Goal: Information Seeking & Learning: Learn about a topic

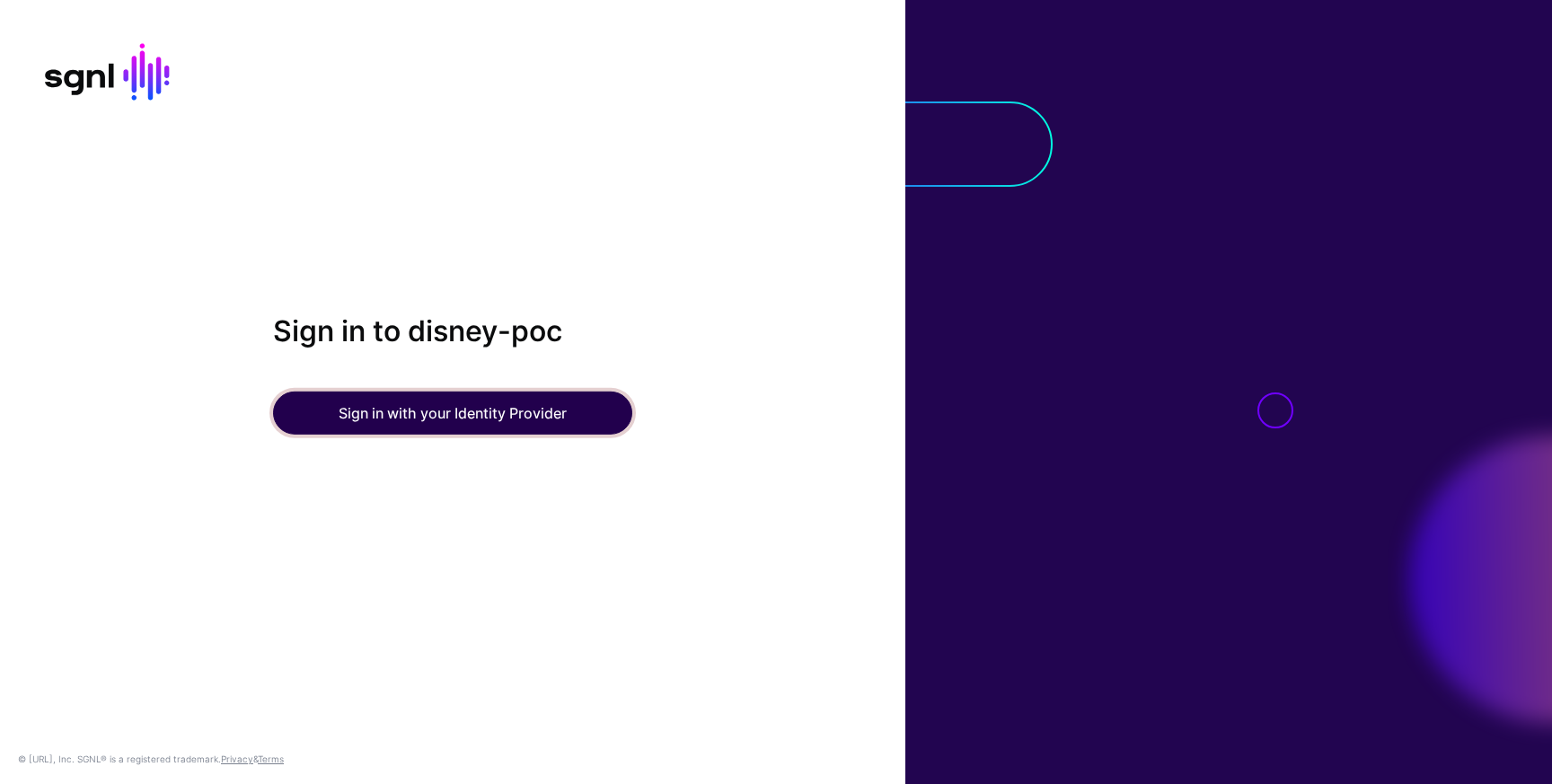
click at [421, 410] on button "Sign in with your Identity Provider" at bounding box center [452, 413] width 360 height 43
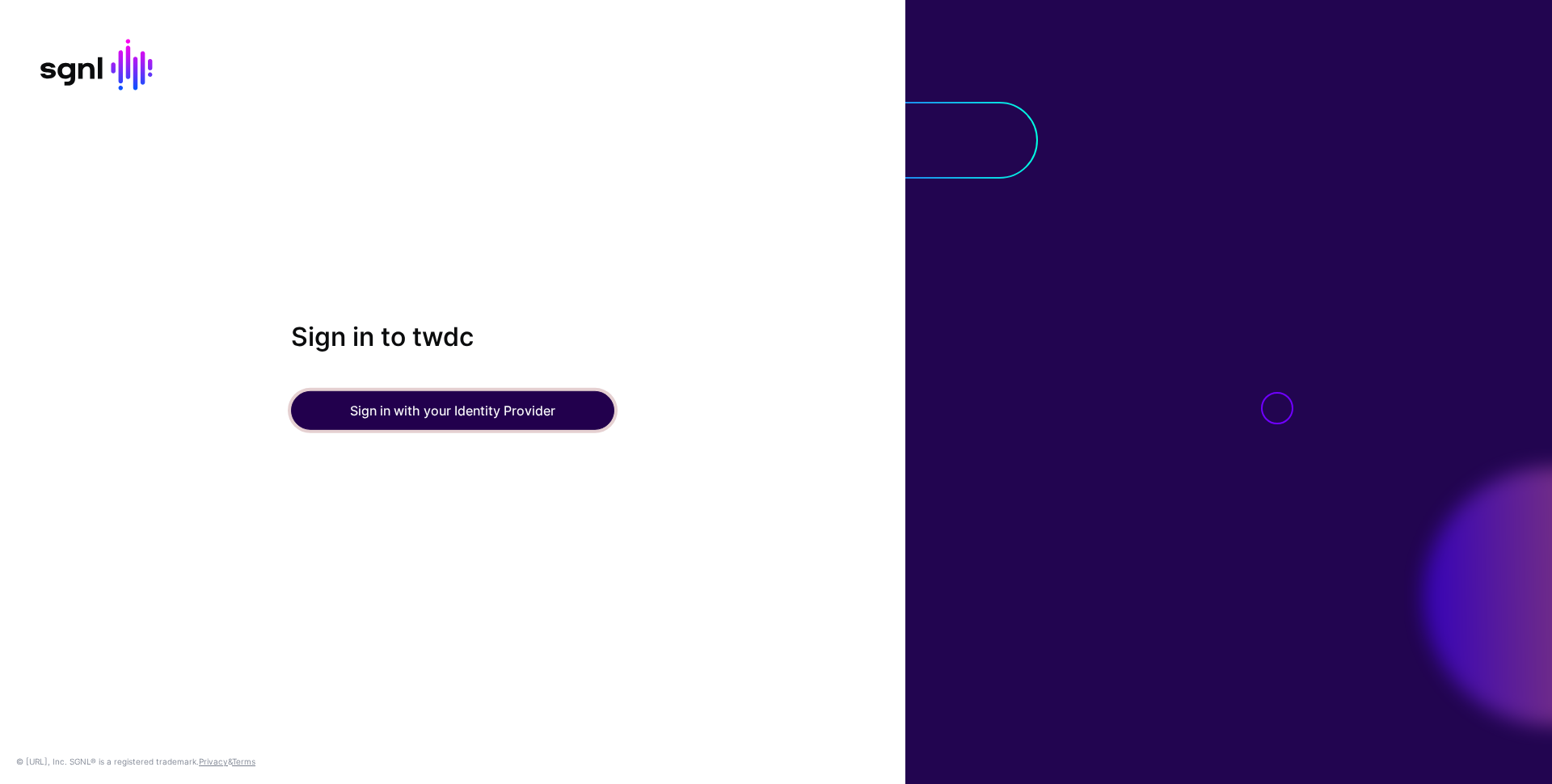
click at [527, 412] on button "Sign in with your Identity Provider" at bounding box center [453, 410] width 324 height 39
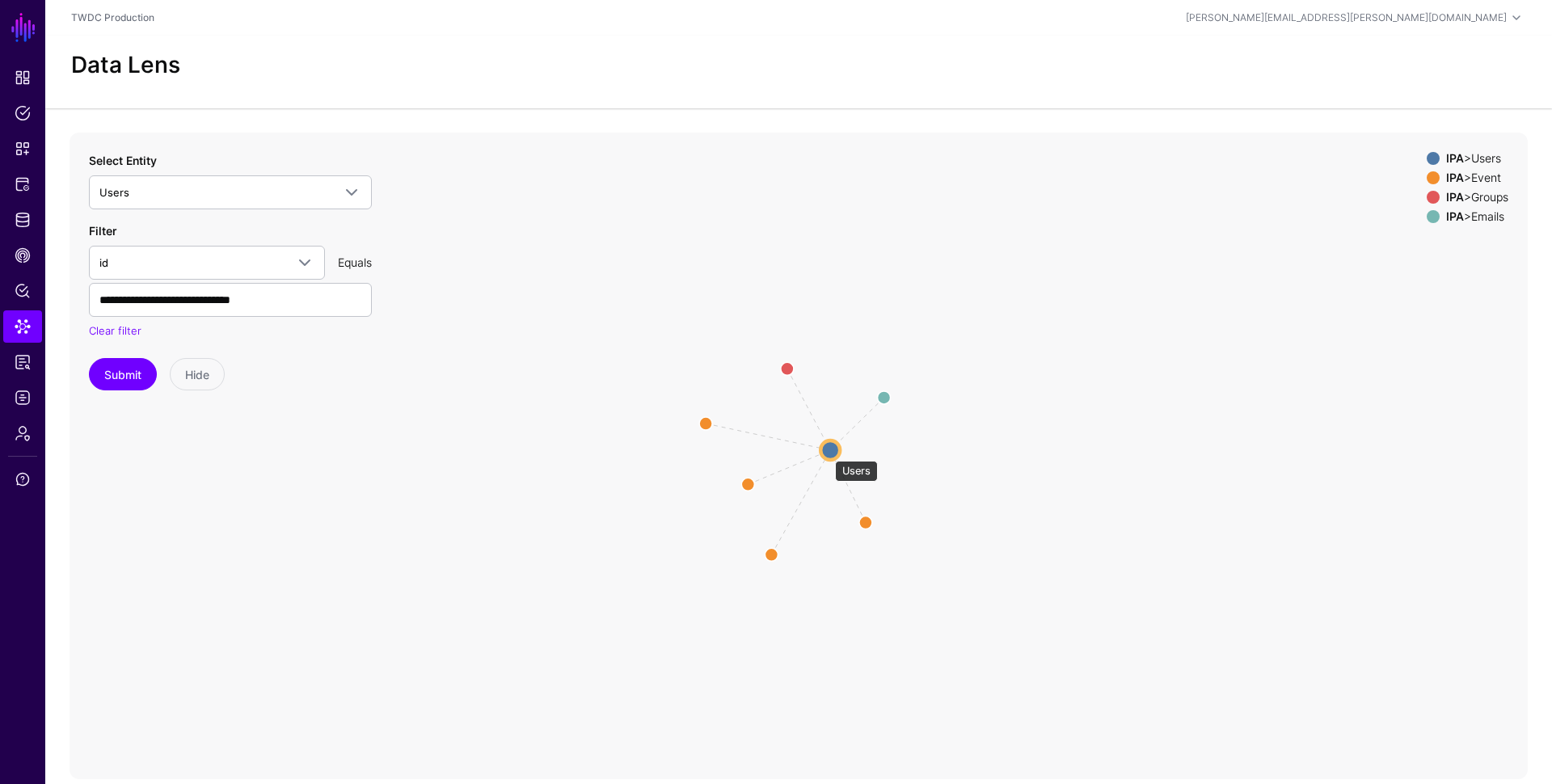
click at [828, 452] on circle at bounding box center [830, 450] width 19 height 19
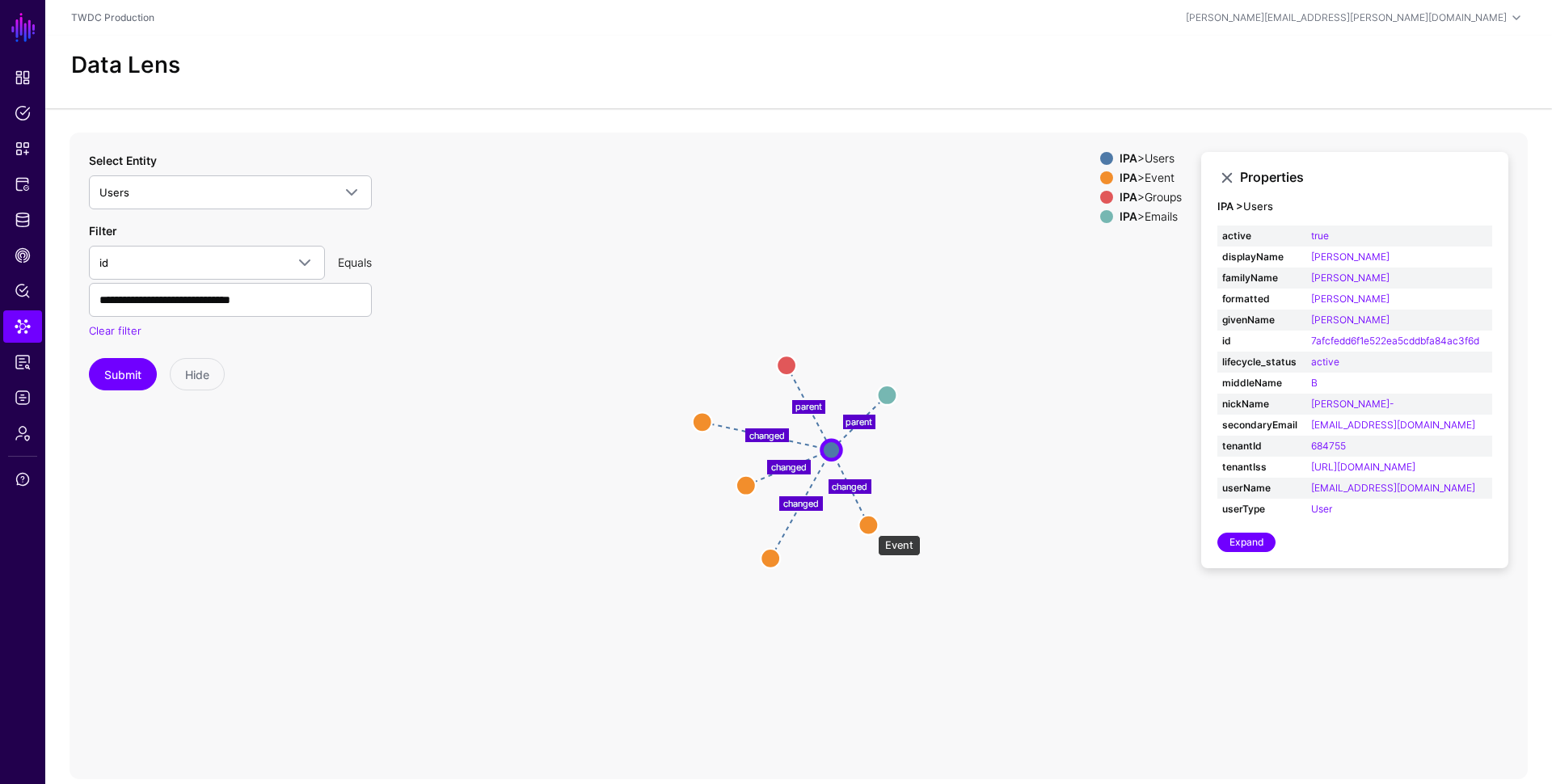
click at [870, 527] on circle at bounding box center [869, 524] width 19 height 19
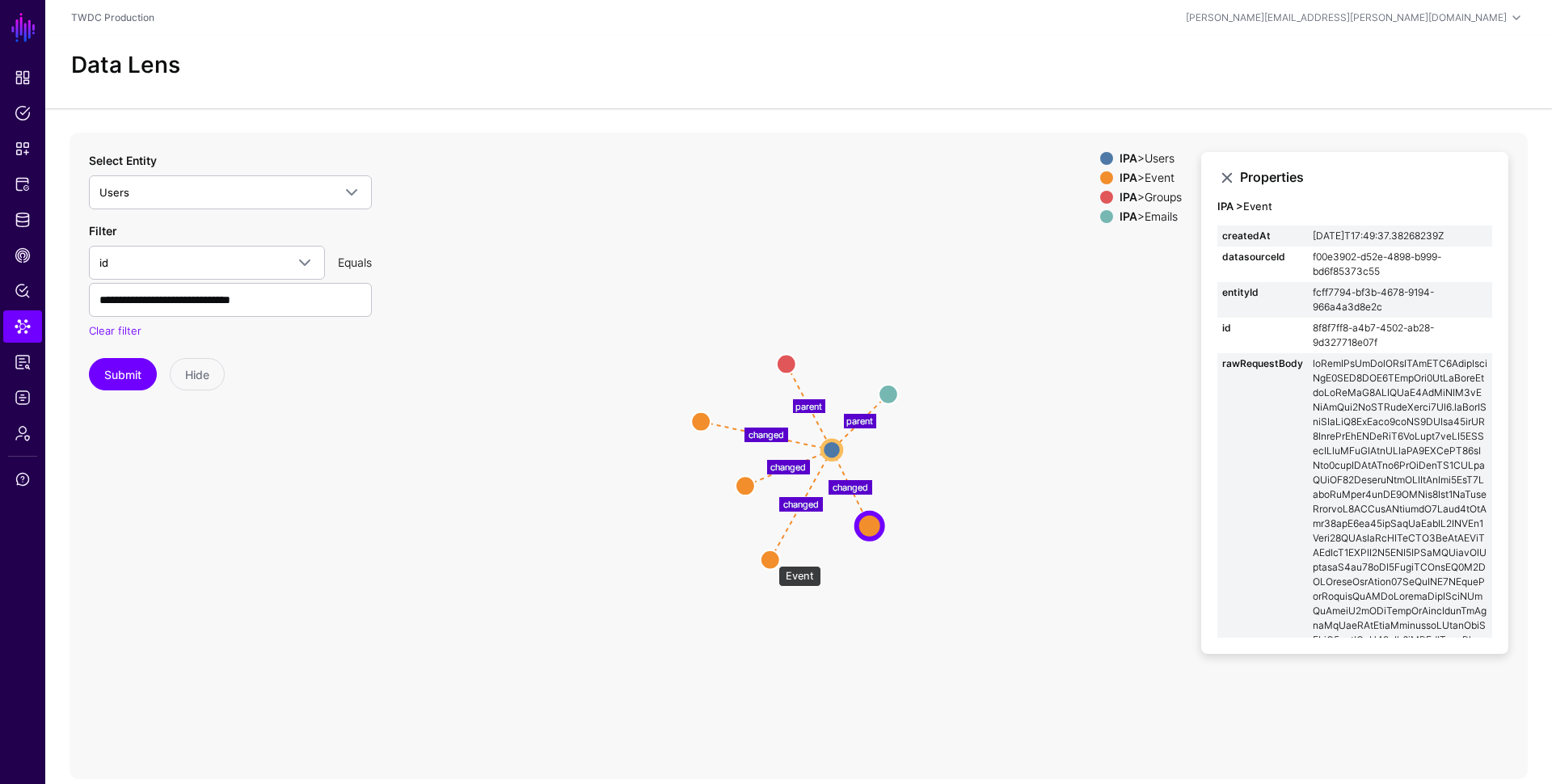
click at [770, 558] on circle at bounding box center [770, 559] width 19 height 19
click at [747, 484] on circle at bounding box center [745, 487] width 19 height 19
click at [696, 419] on circle at bounding box center [698, 420] width 19 height 19
click at [694, 417] on circle at bounding box center [697, 420] width 19 height 19
click at [876, 530] on circle at bounding box center [874, 530] width 19 height 19
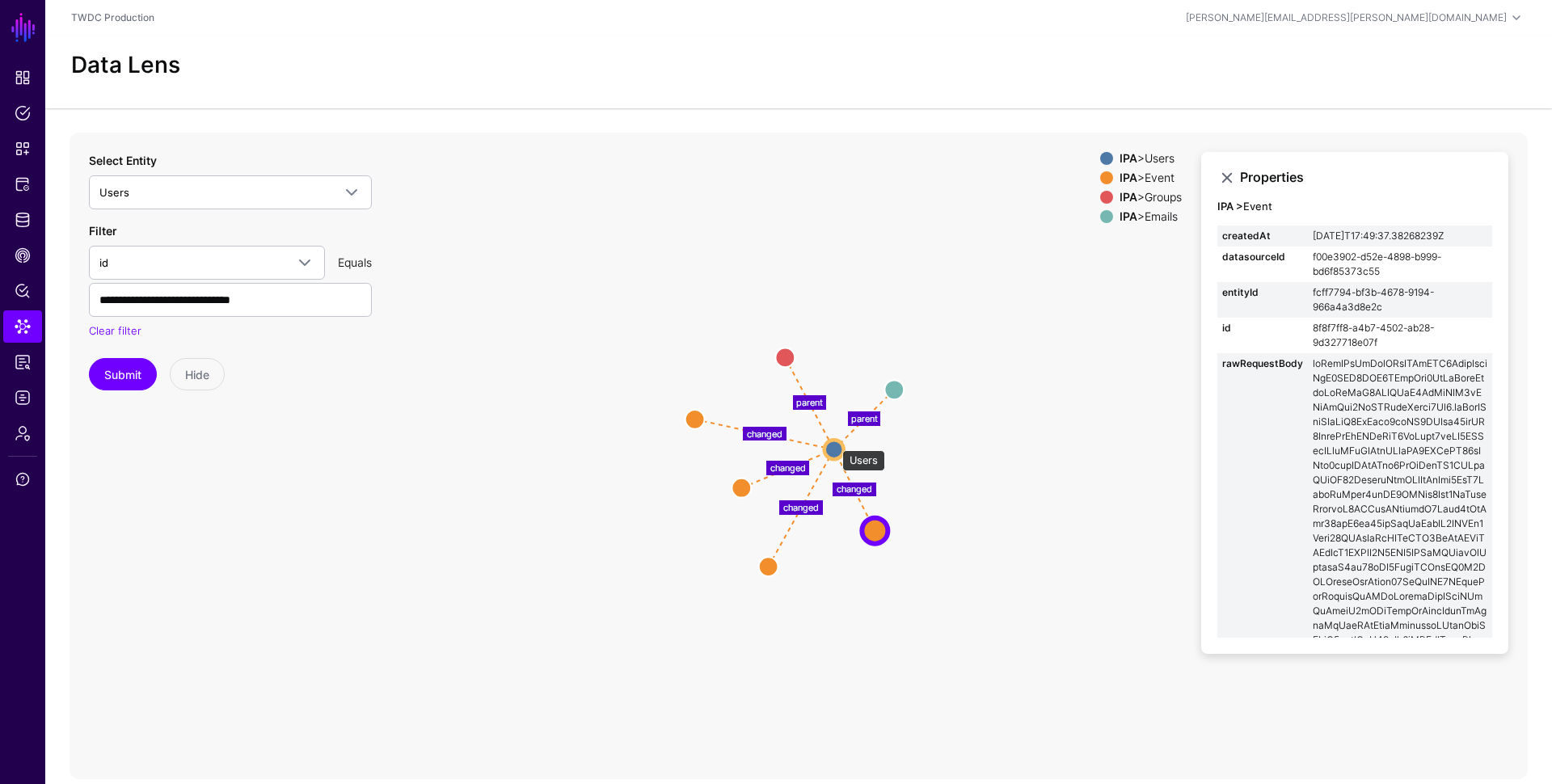
click at [834, 442] on circle at bounding box center [834, 449] width 19 height 19
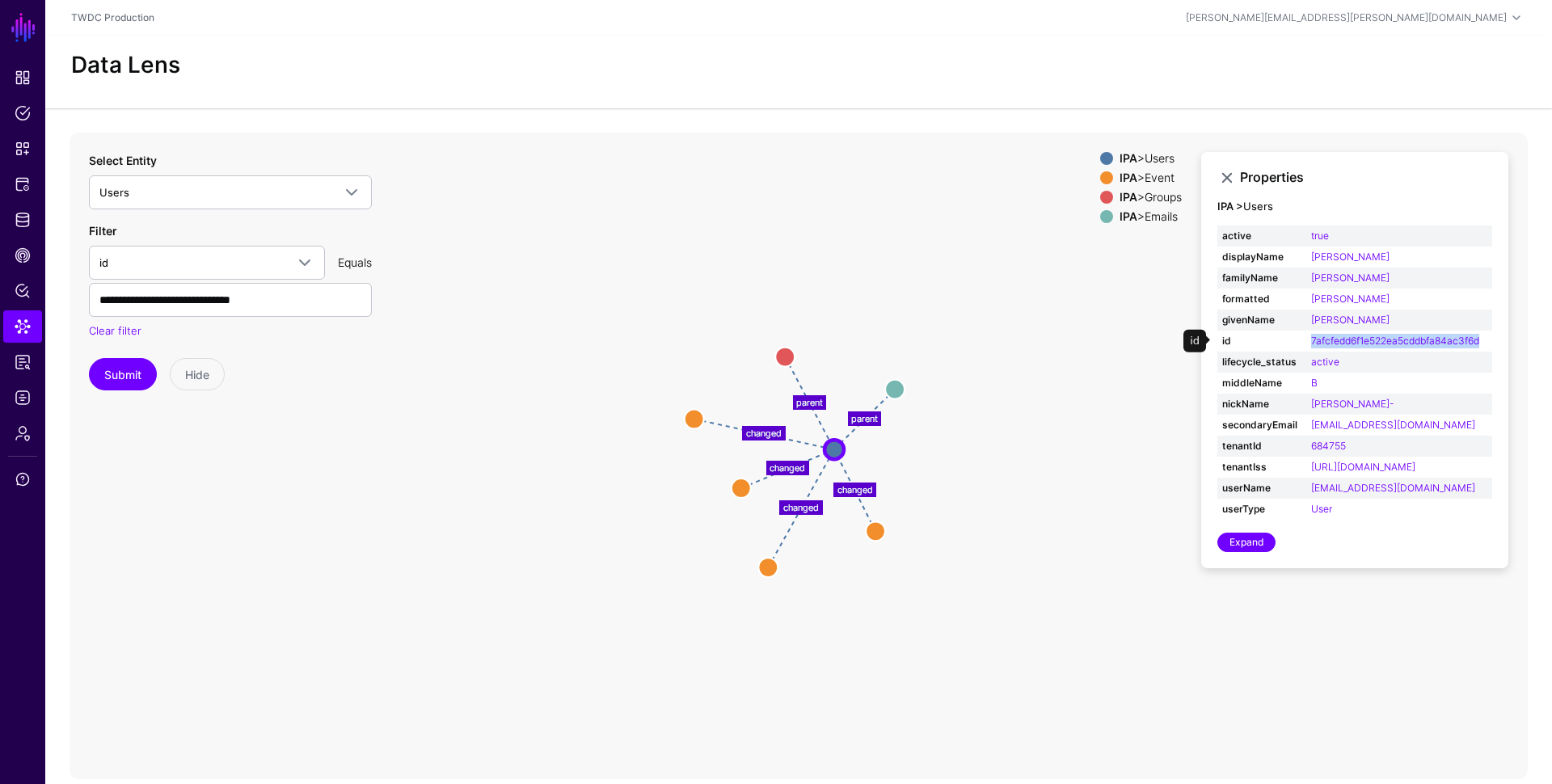
drag, startPoint x: 1484, startPoint y: 338, endPoint x: 1301, endPoint y: 339, distance: 183.0
click at [1301, 339] on tr "id 7afcfedd6f1e522ea5cddbfa84ac3f6d" at bounding box center [1355, 341] width 275 height 21
copy tr "7afcfedd6f1e522ea5cddbfa84ac3f6d"
click at [19, 395] on span "Logs" at bounding box center [23, 397] width 16 height 16
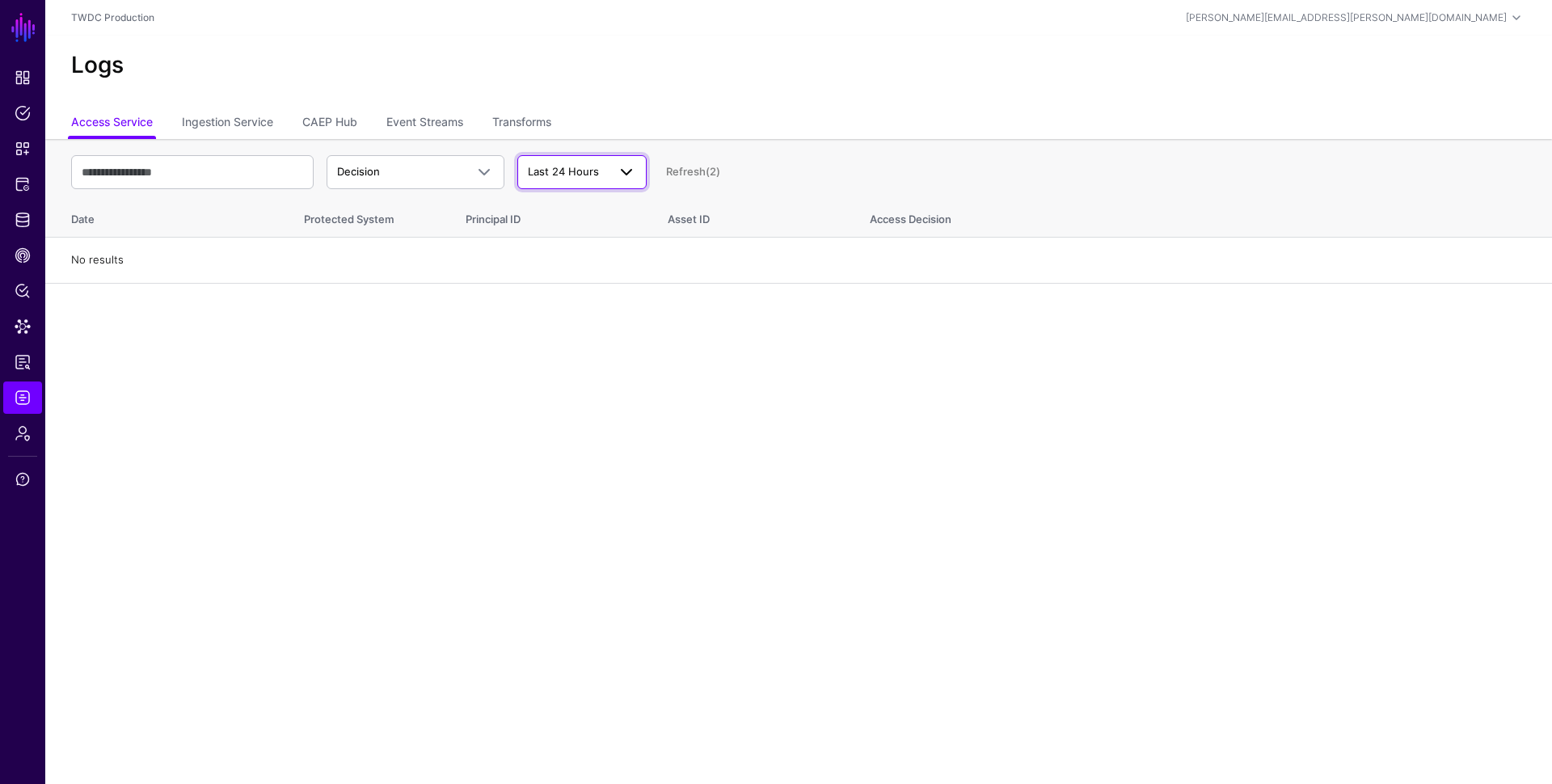
click at [531, 177] on span "Last 24 Hours" at bounding box center [563, 171] width 71 height 13
click at [577, 257] on span "Last 30 Days" at bounding box center [563, 260] width 65 height 13
click at [331, 124] on link "CAEP Hub" at bounding box center [330, 123] width 55 height 31
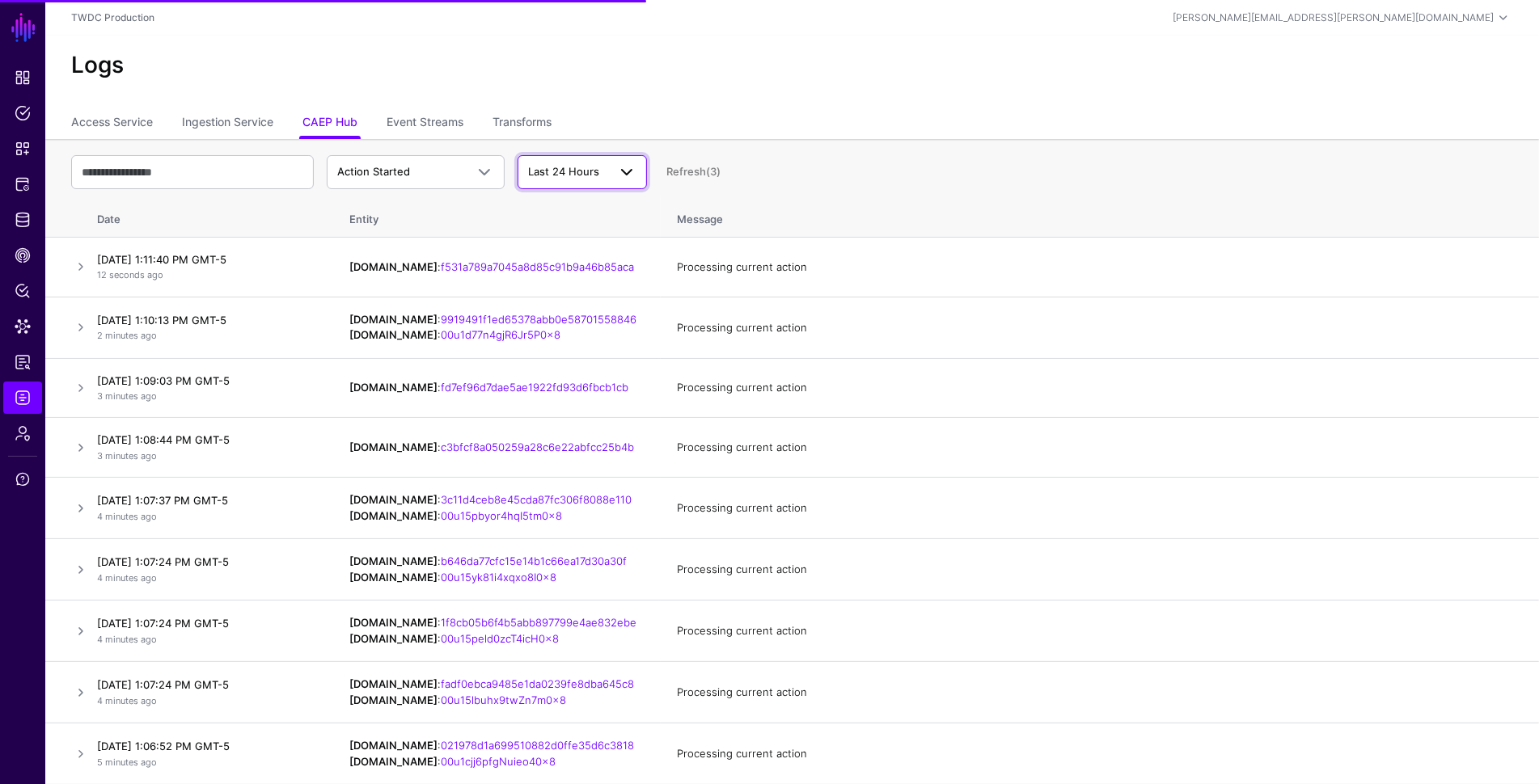
click at [567, 166] on span "Last 24 Hours" at bounding box center [563, 171] width 71 height 13
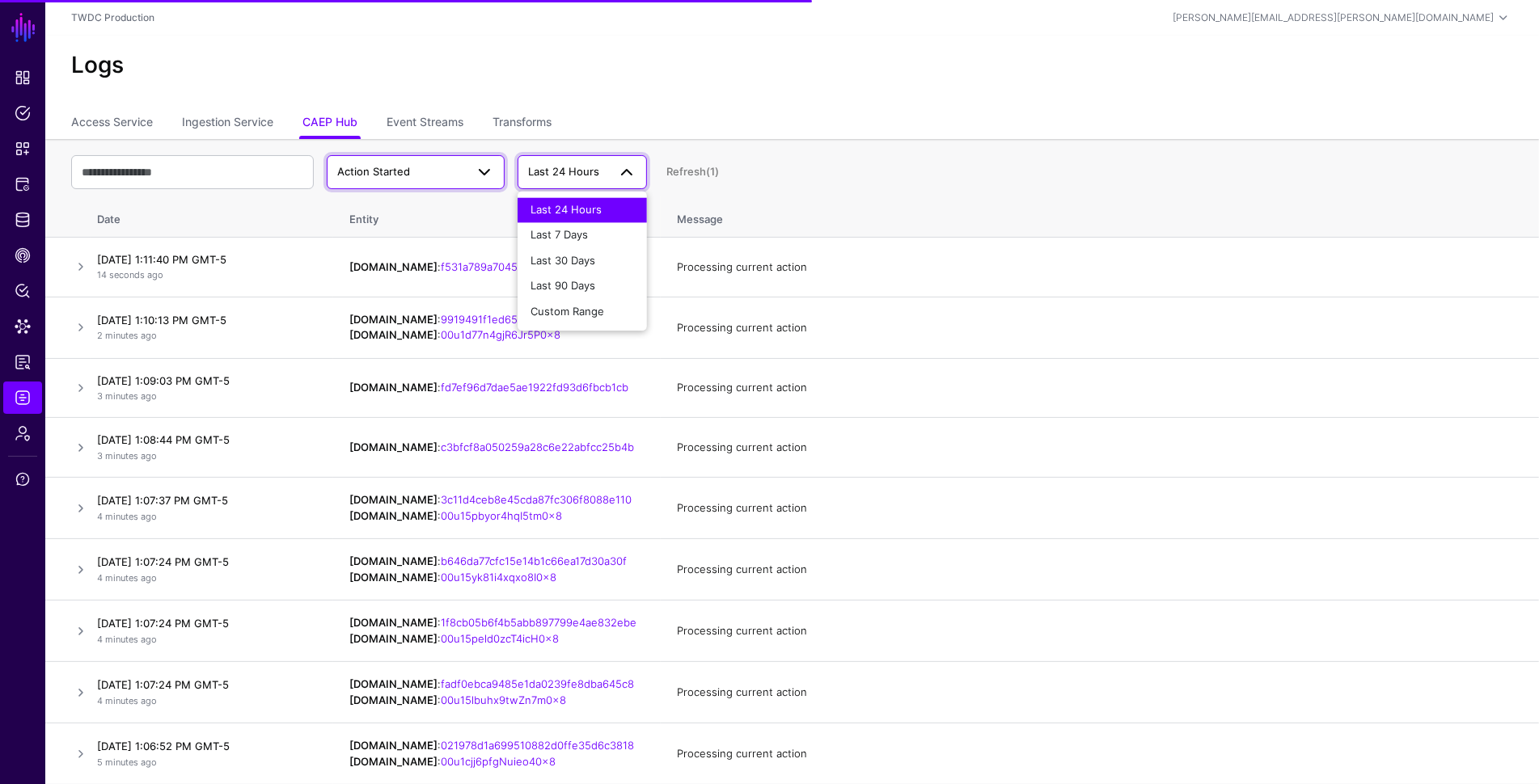
click at [441, 167] on span "Action Started" at bounding box center [401, 172] width 128 height 16
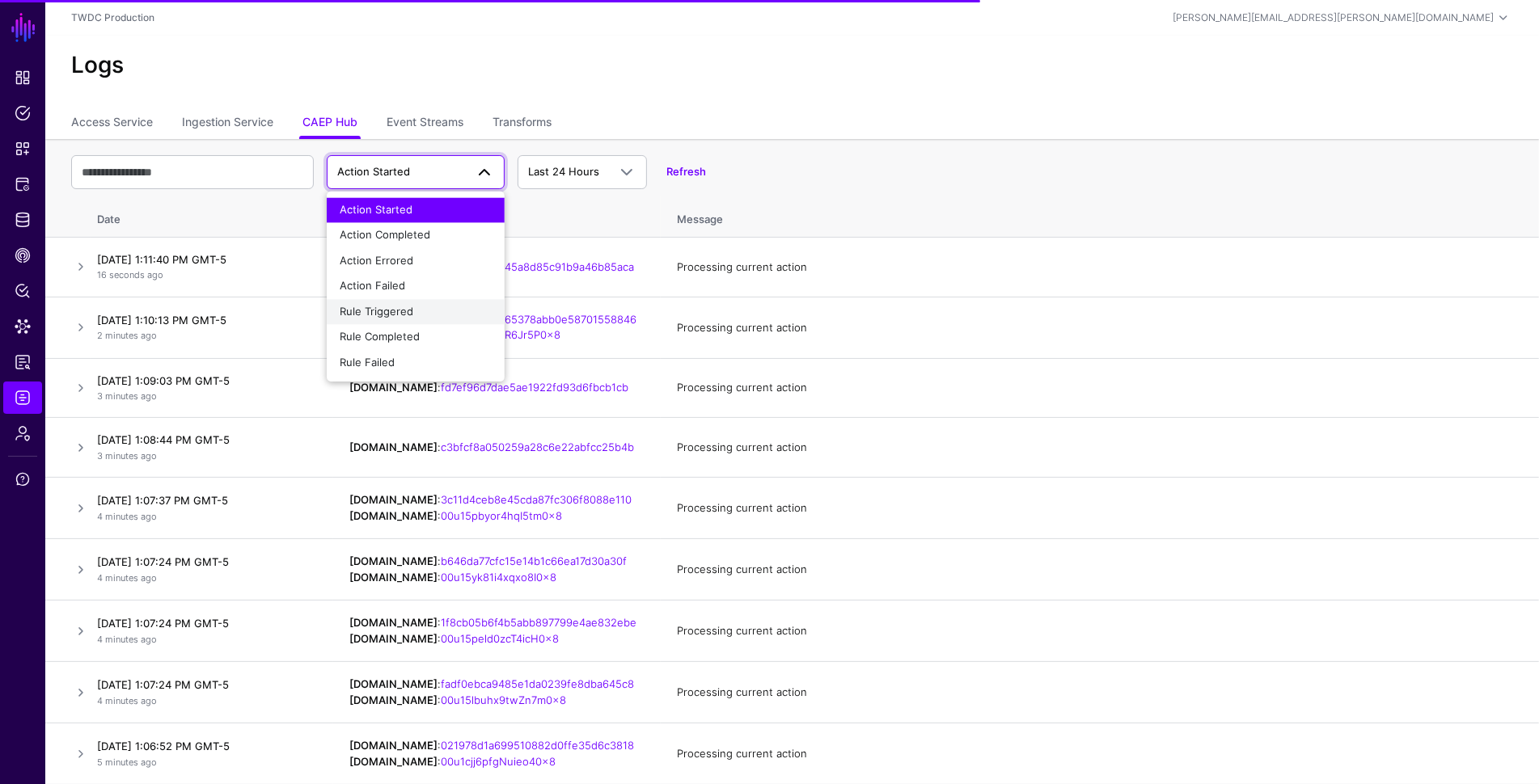
click at [410, 314] on span "Rule Triggered" at bounding box center [376, 310] width 74 height 13
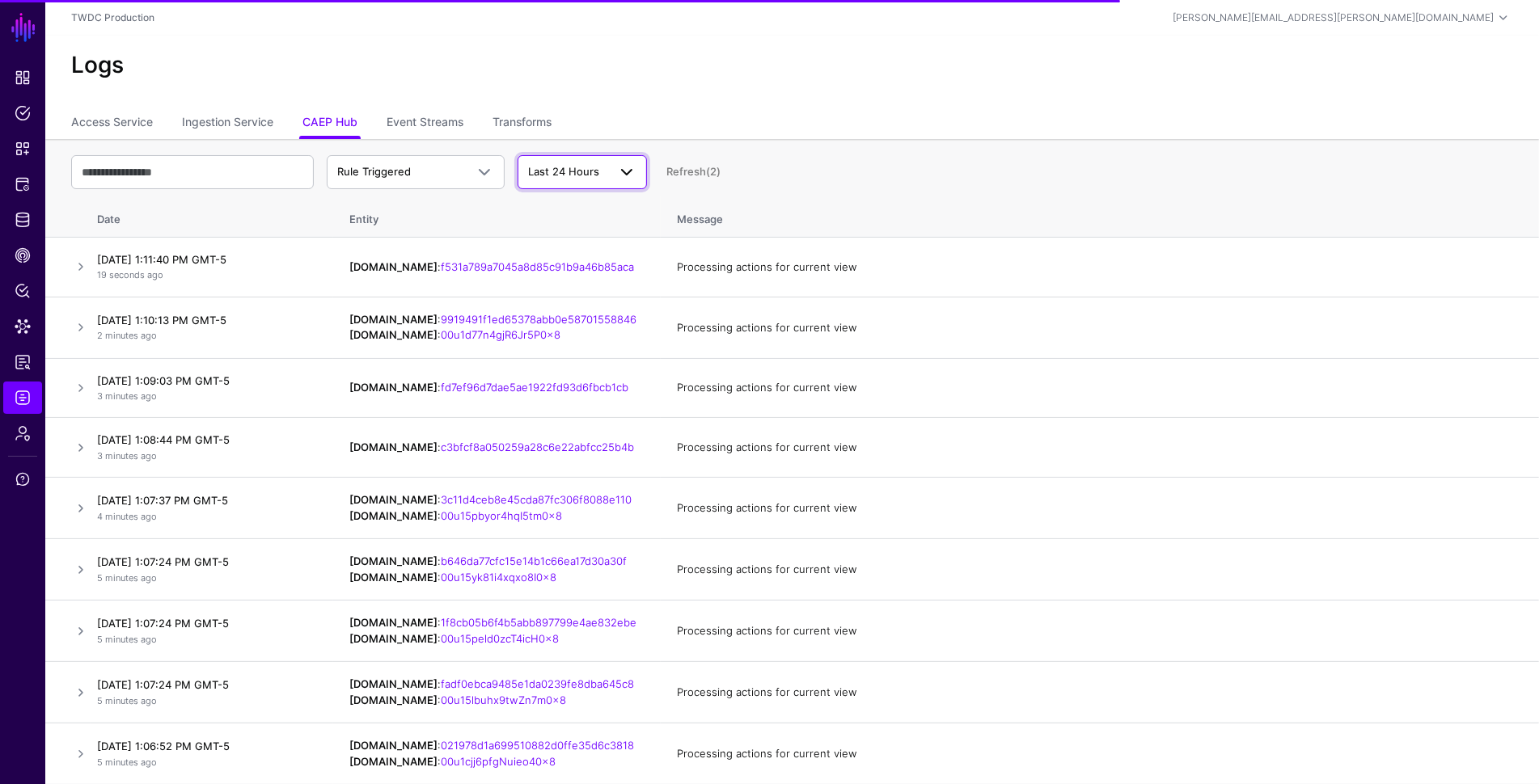
click at [566, 175] on span "Last 24 Hours" at bounding box center [563, 171] width 71 height 13
click at [580, 266] on div "Last 30 Days" at bounding box center [583, 260] width 104 height 16
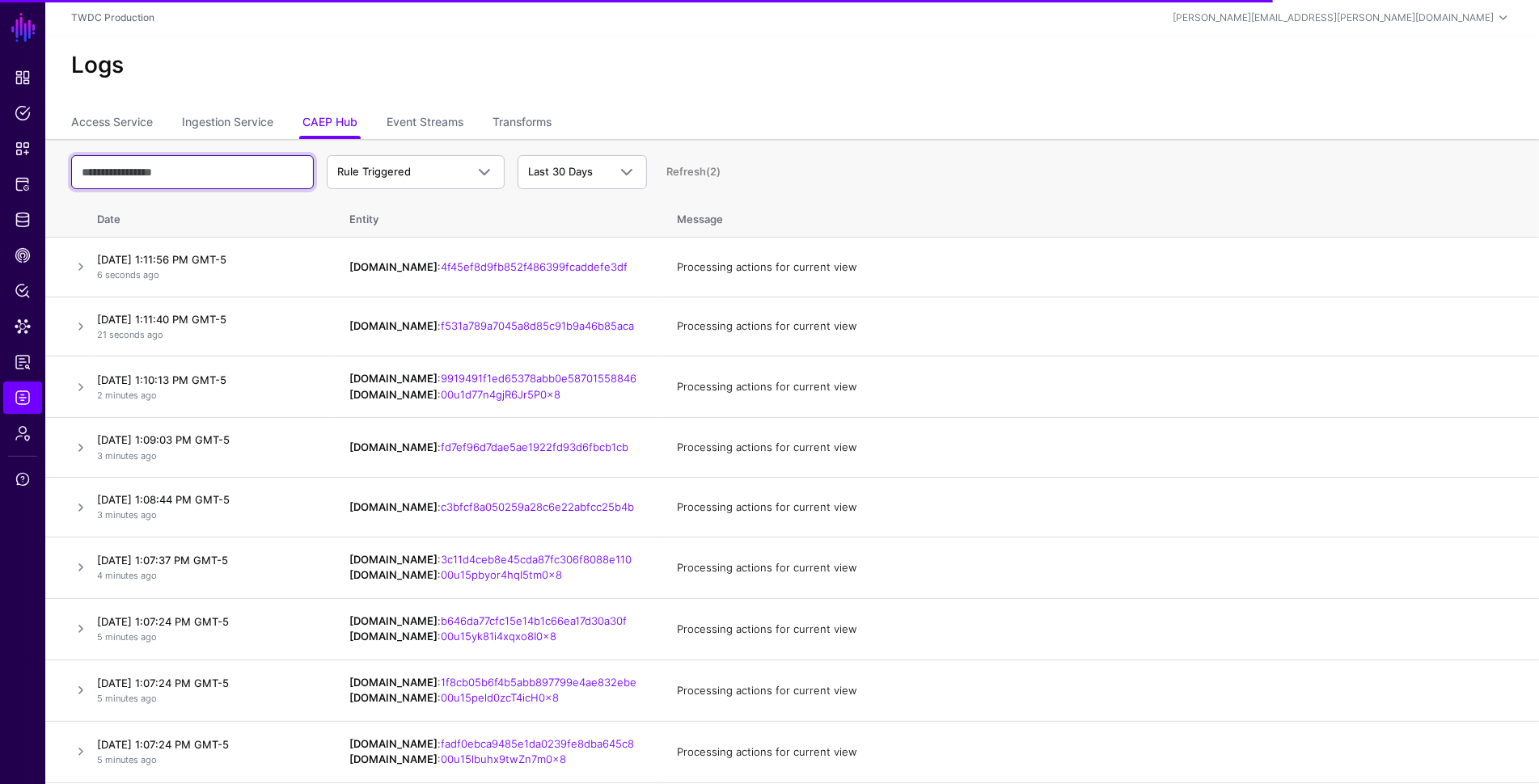
click at [166, 175] on input "text" at bounding box center [192, 172] width 242 height 34
paste input "**********"
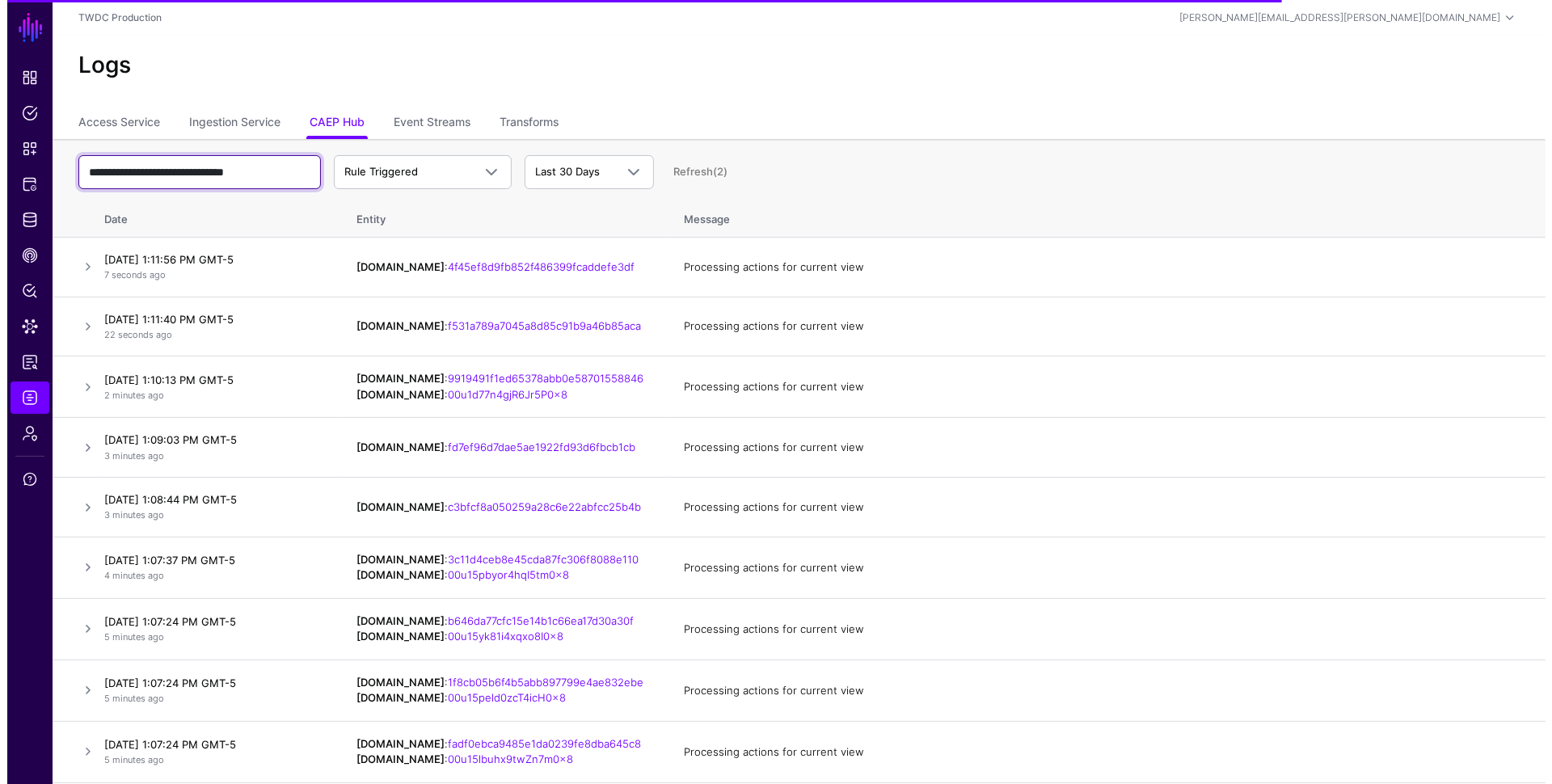
scroll to position [0, 3]
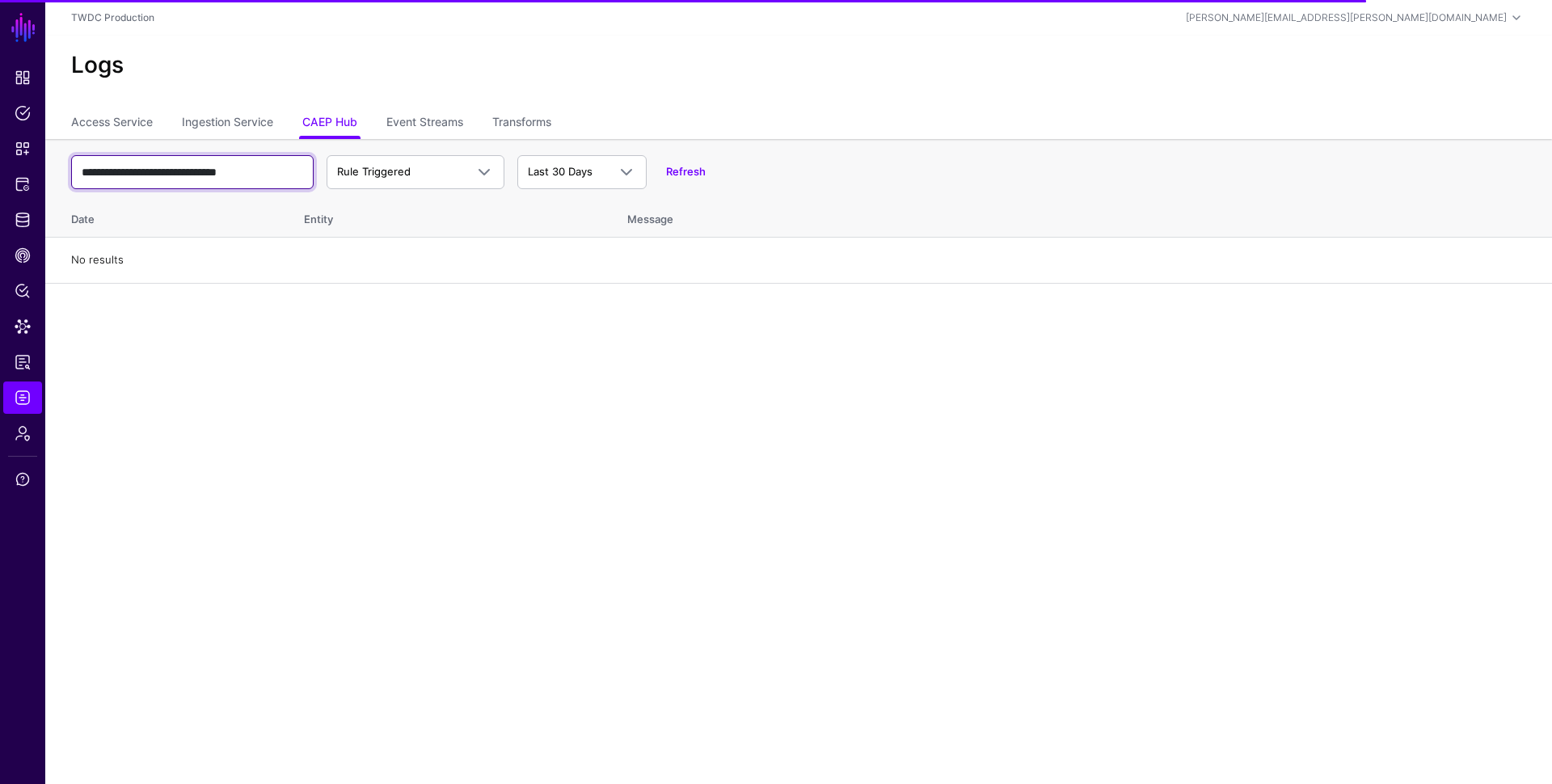
drag, startPoint x: 104, startPoint y: 170, endPoint x: -124, endPoint y: 169, distance: 228.0
click at [0, 169] on html "**********" at bounding box center [776, 392] width 1552 height 784
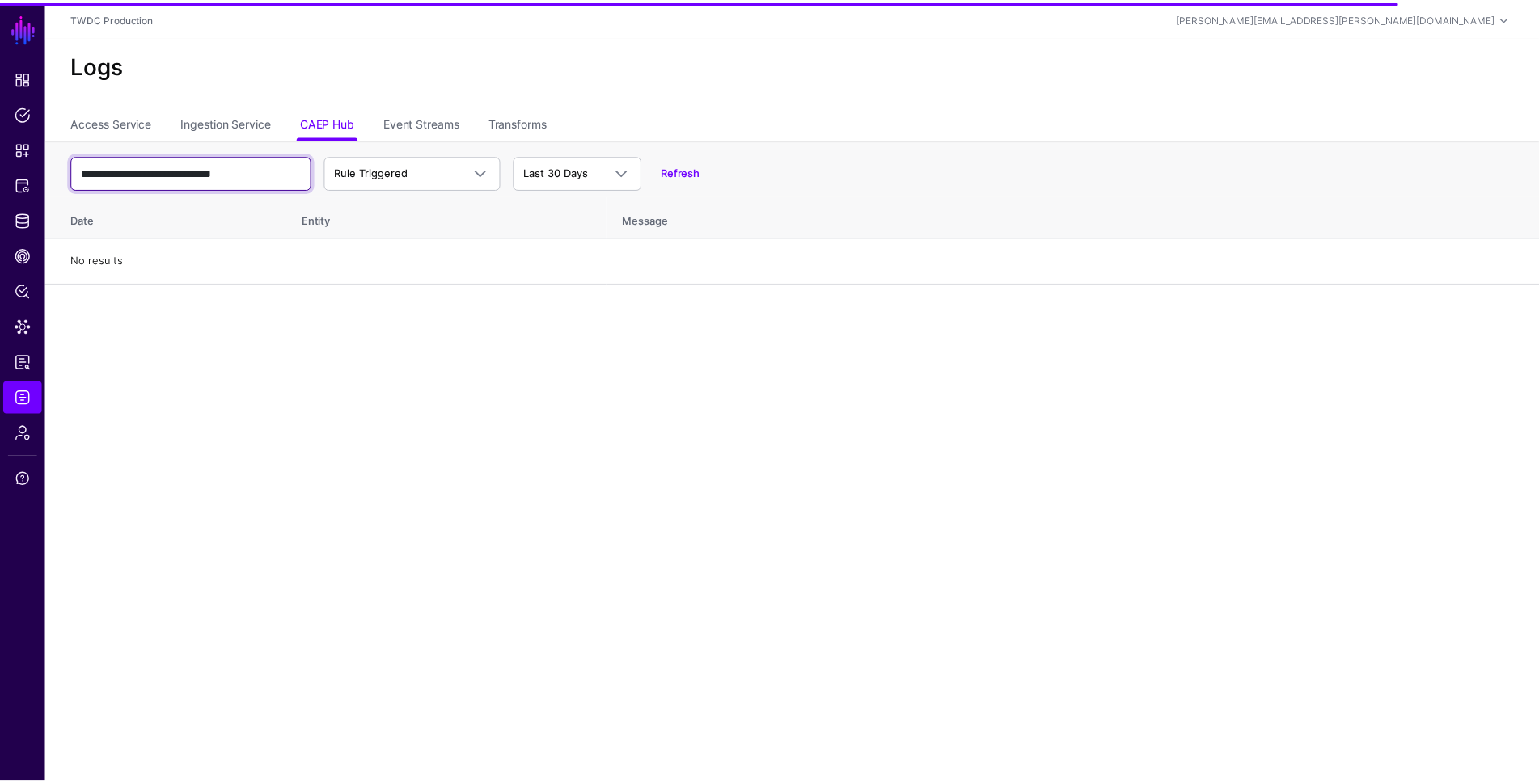
scroll to position [0, 0]
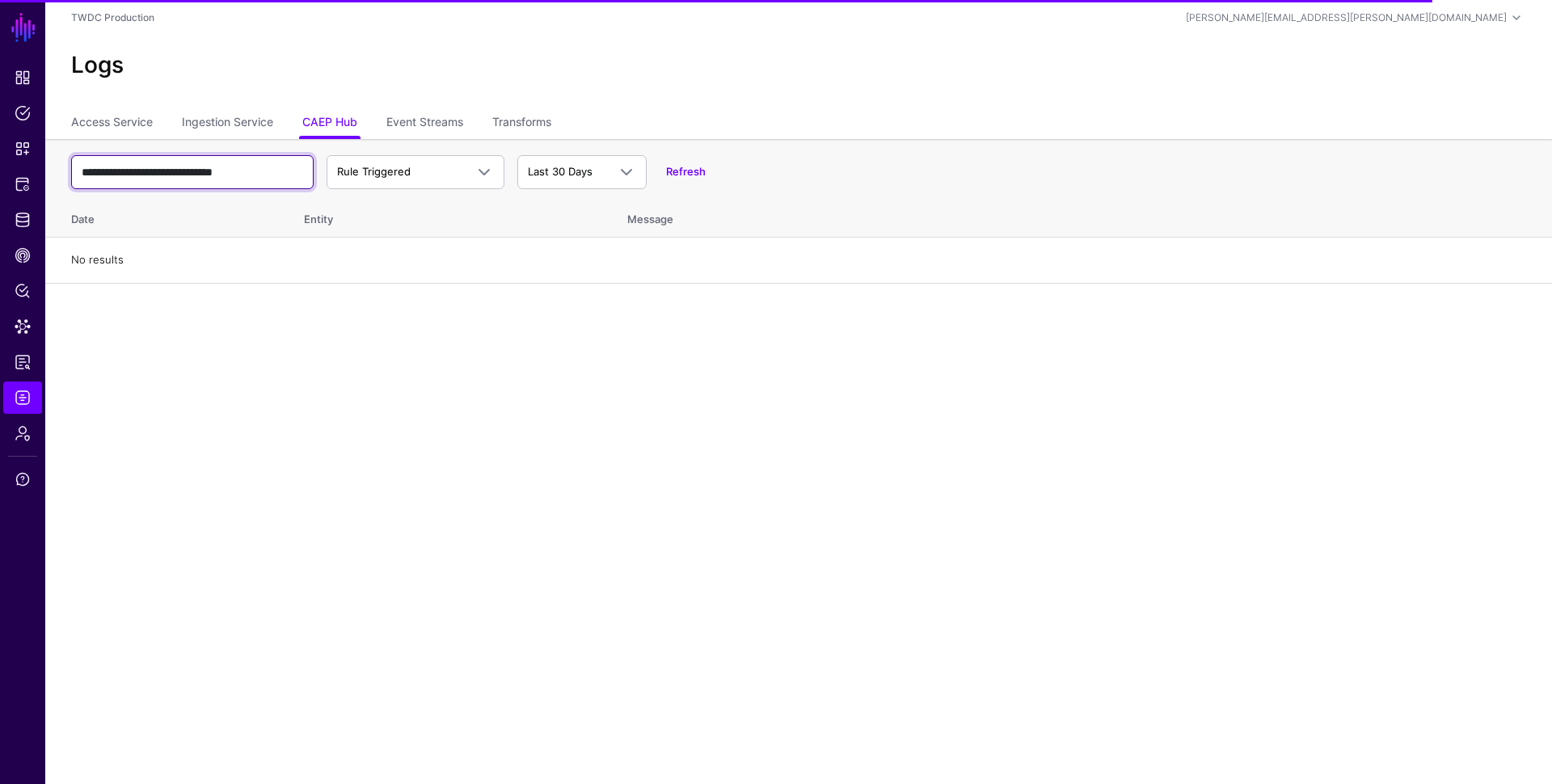
type input "**********"
click at [282, 173] on input "**********" at bounding box center [192, 172] width 242 height 34
click at [693, 172] on link "Refresh" at bounding box center [685, 171] width 39 height 13
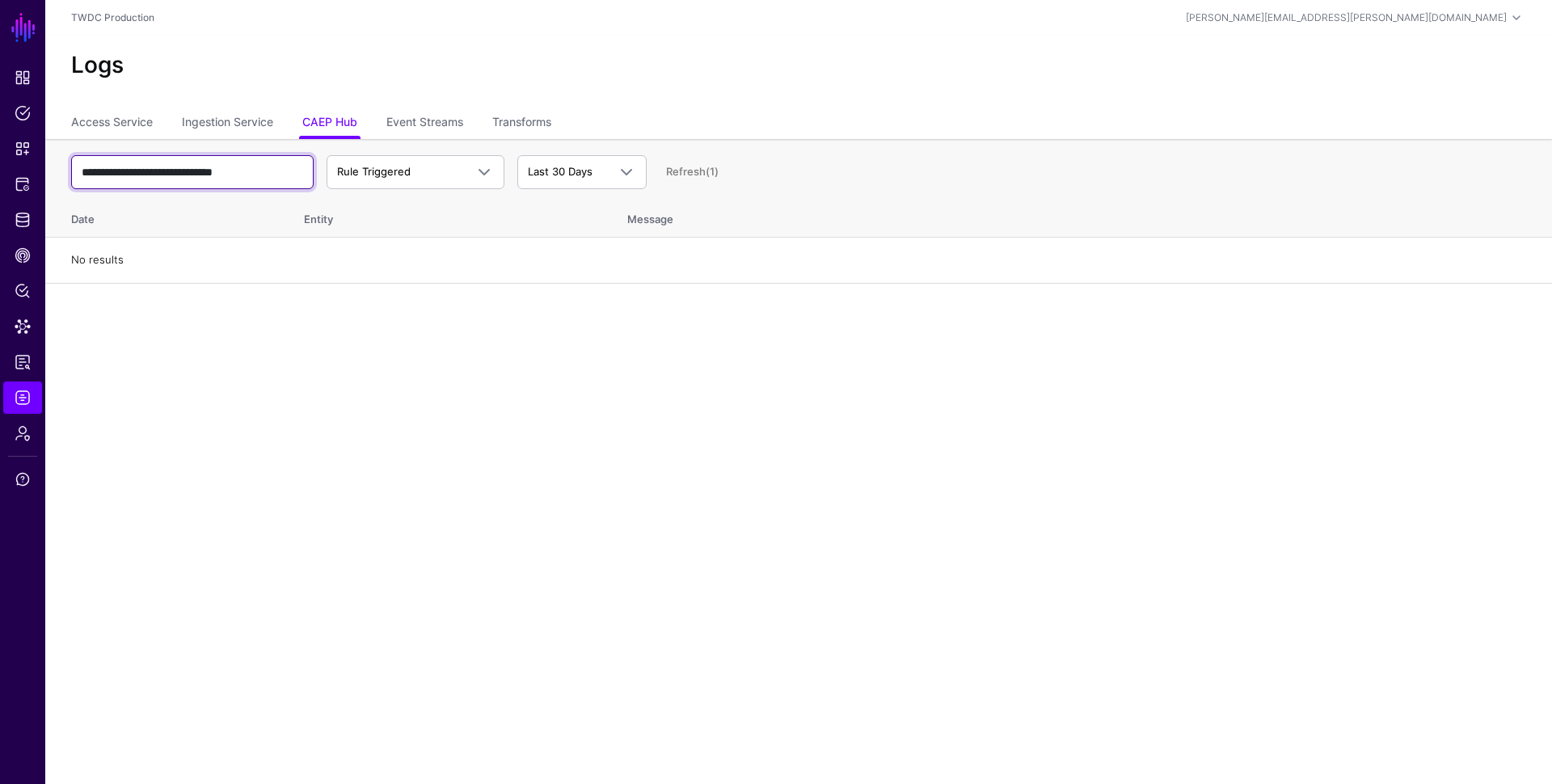
click at [285, 170] on input "**********" at bounding box center [192, 172] width 242 height 34
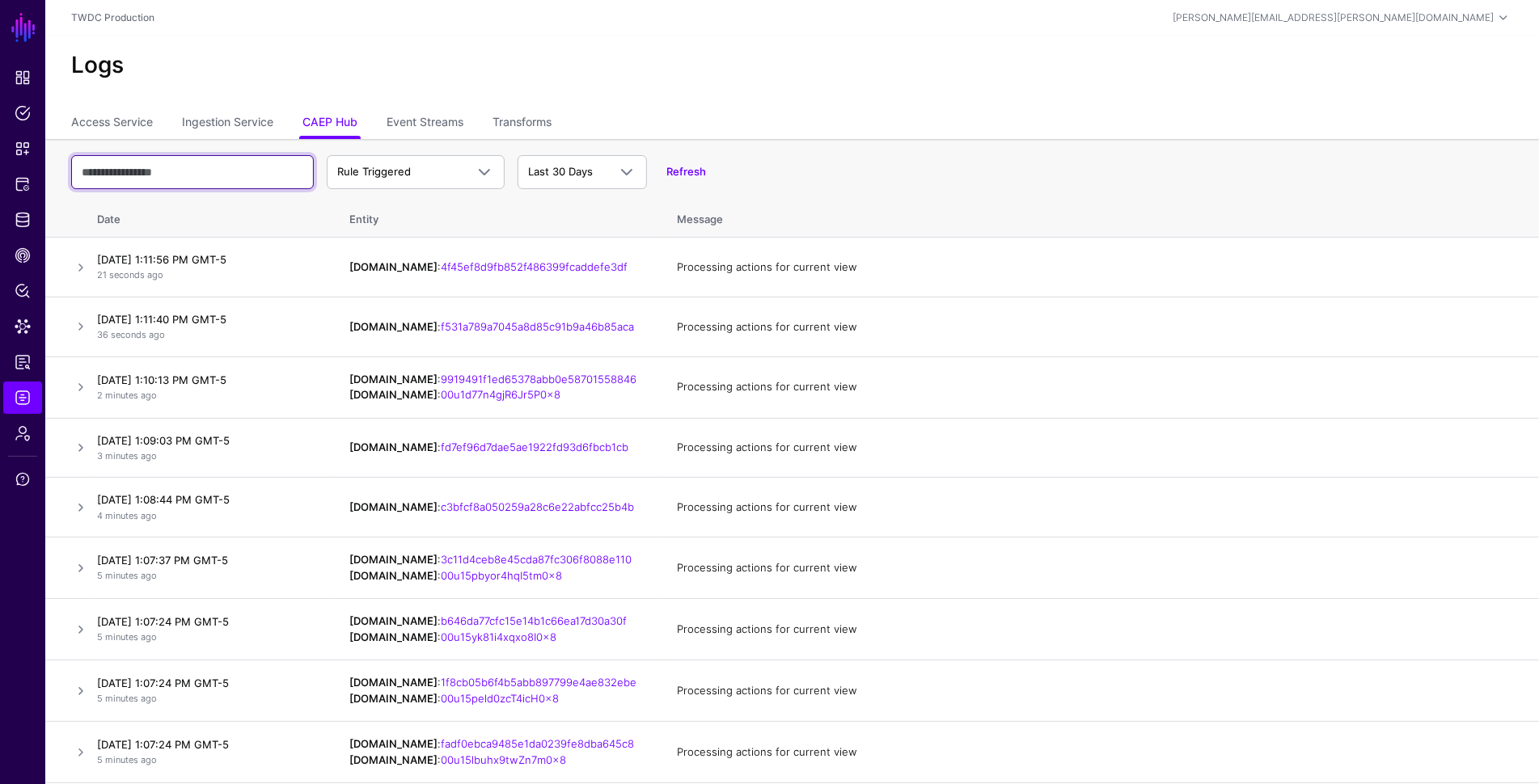
click at [186, 176] on input "text" at bounding box center [192, 172] width 242 height 34
paste input "**********"
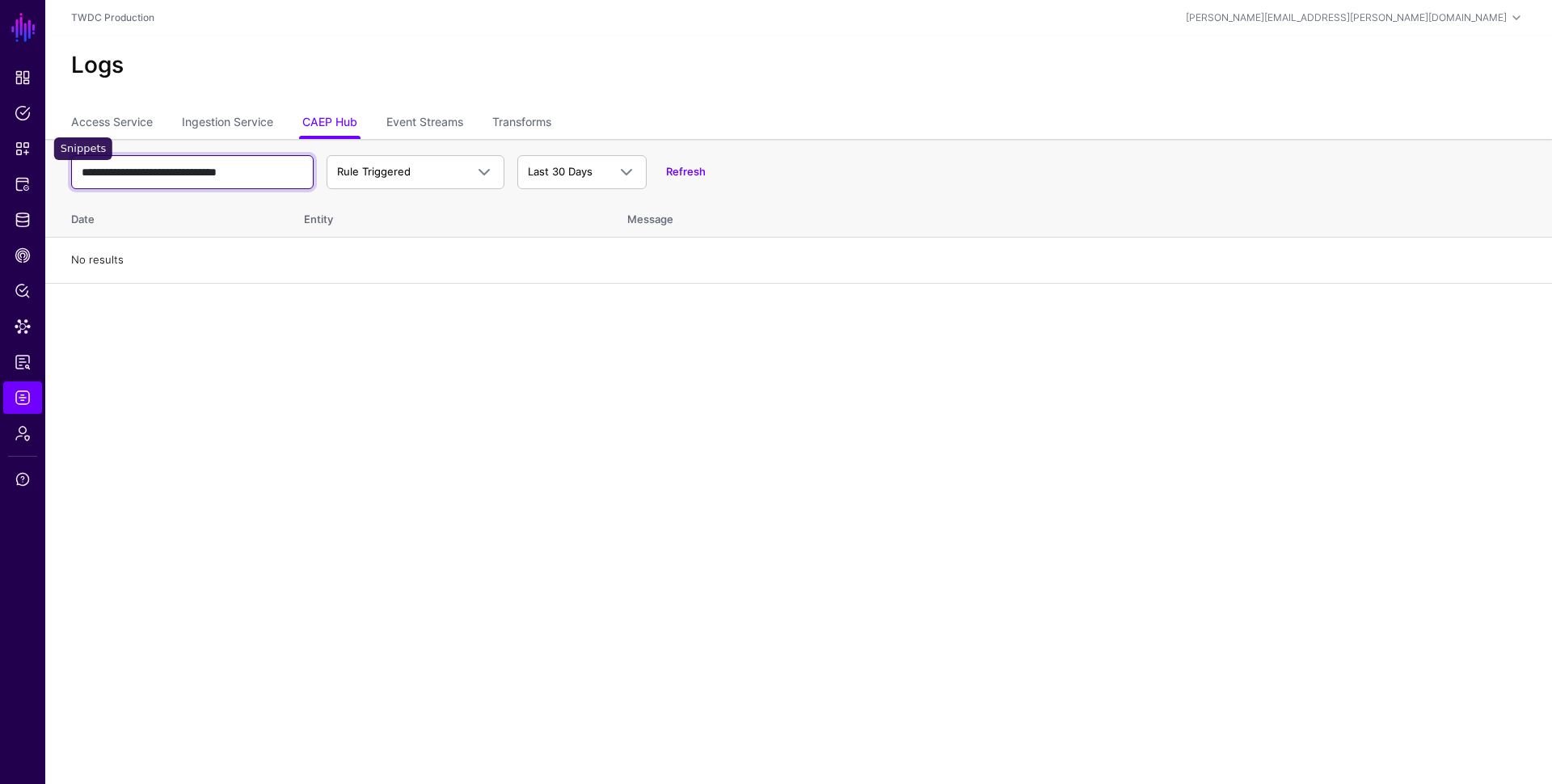
drag, startPoint x: 107, startPoint y: 170, endPoint x: -22, endPoint y: 160, distance: 129.4
click at [0, 160] on html "**********" at bounding box center [776, 392] width 1552 height 784
type input "**********"
click at [398, 170] on span "Rule Triggered" at bounding box center [374, 171] width 74 height 13
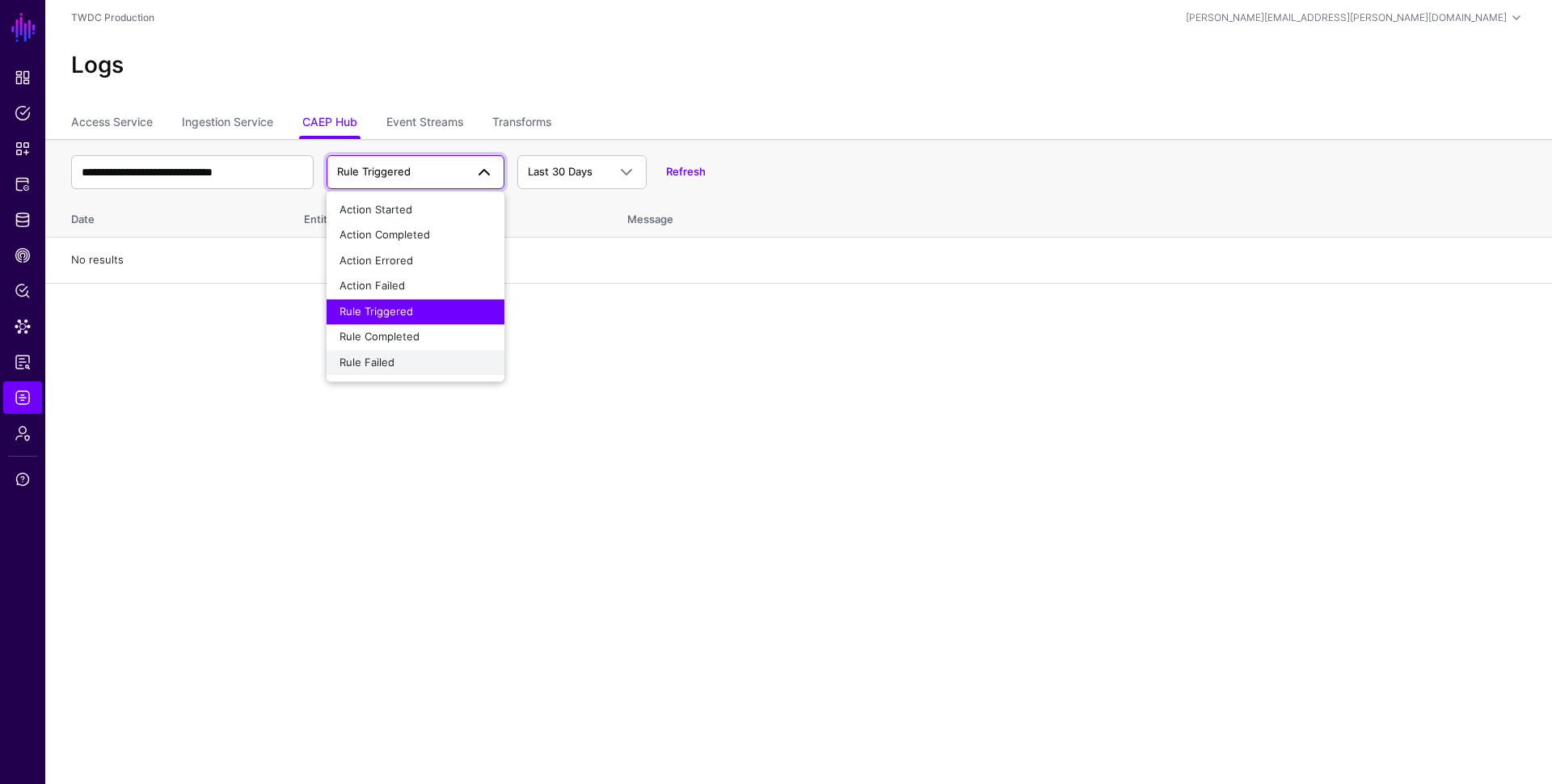
click at [372, 366] on span "Rule Failed" at bounding box center [367, 362] width 55 height 13
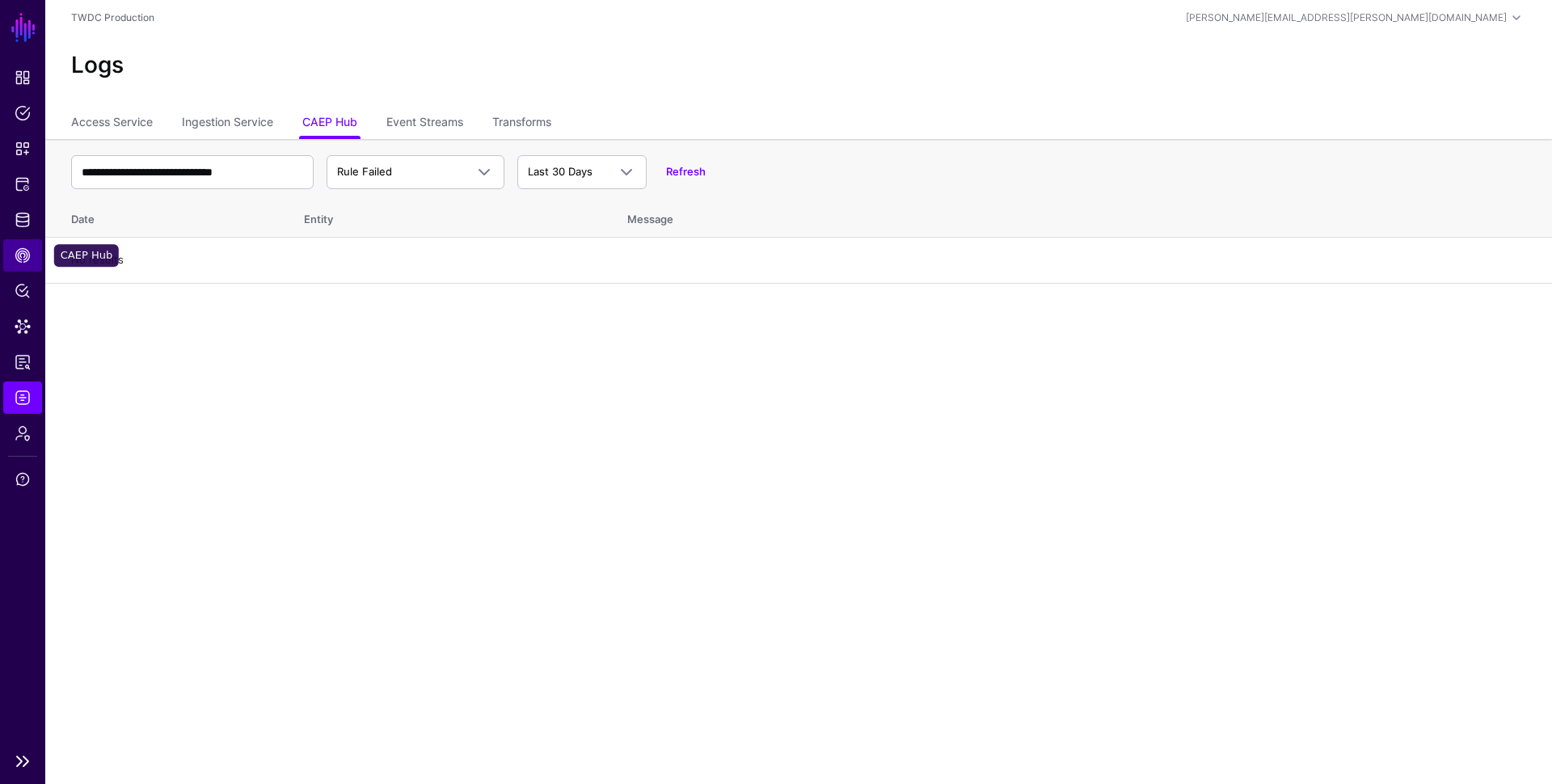
click at [20, 254] on span "CAEP Hub" at bounding box center [23, 255] width 16 height 16
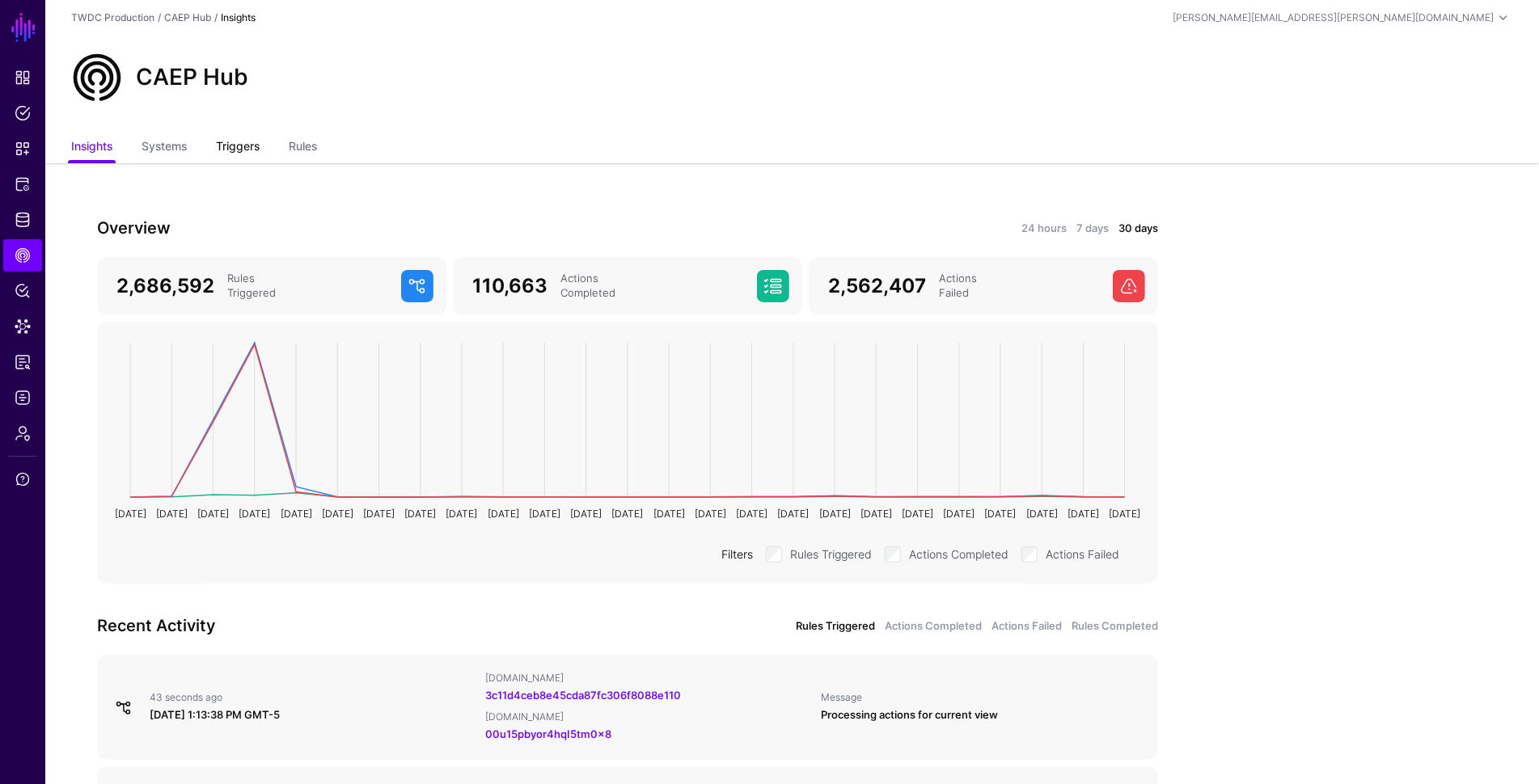
click at [252, 153] on link "Triggers" at bounding box center [238, 147] width 44 height 31
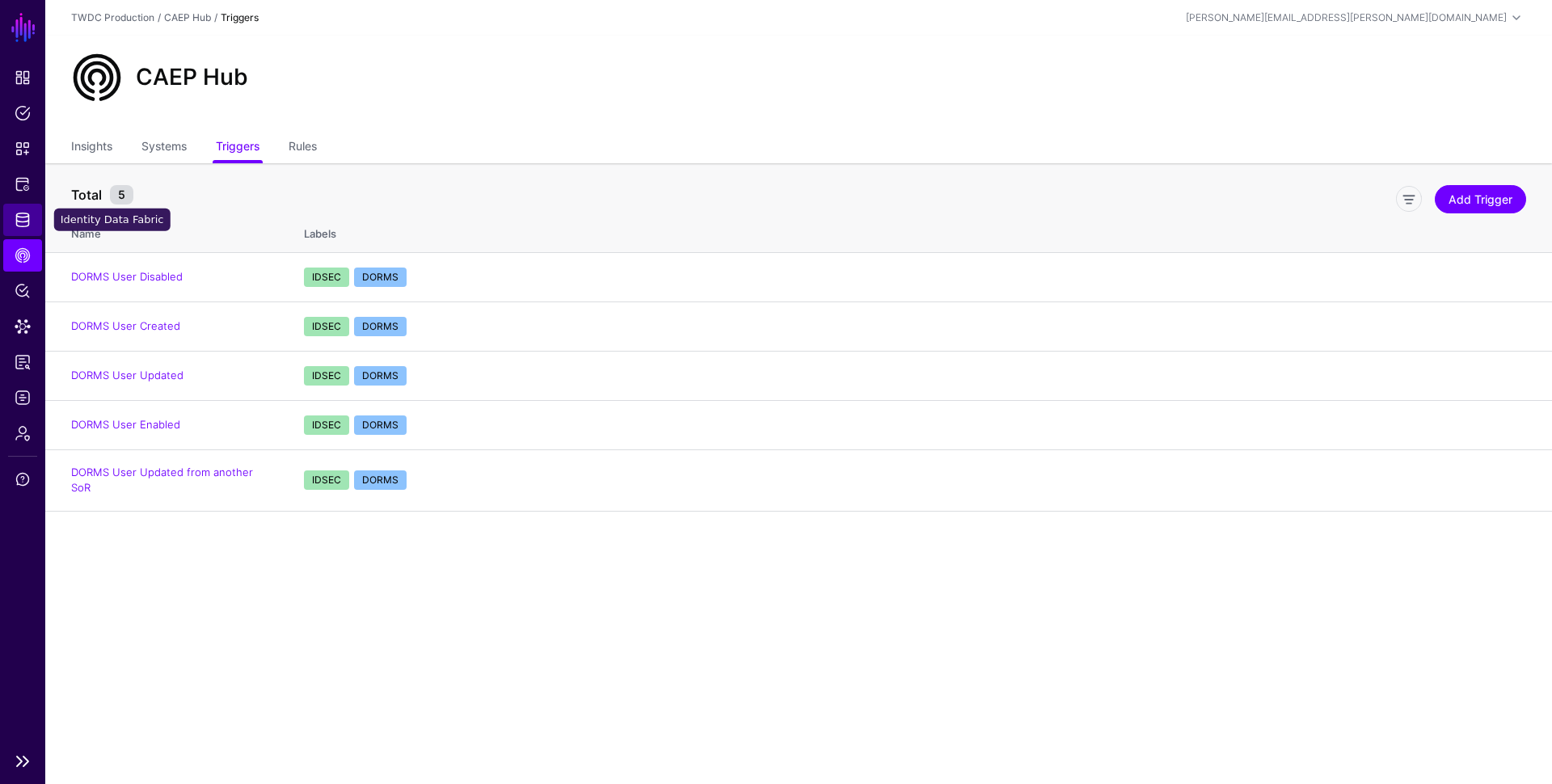
click at [24, 213] on span "Identity Data Fabric" at bounding box center [23, 219] width 16 height 16
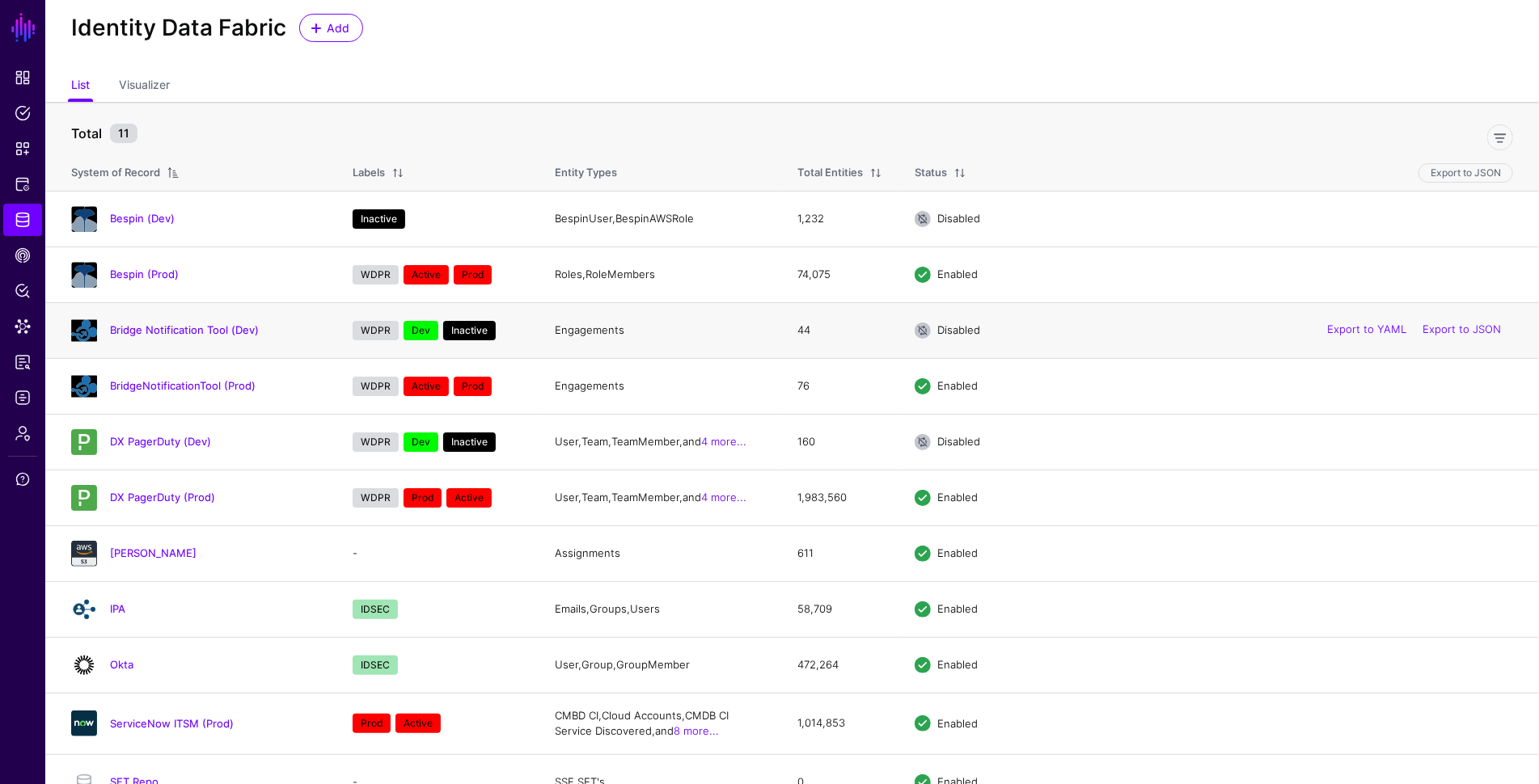
scroll to position [53, 0]
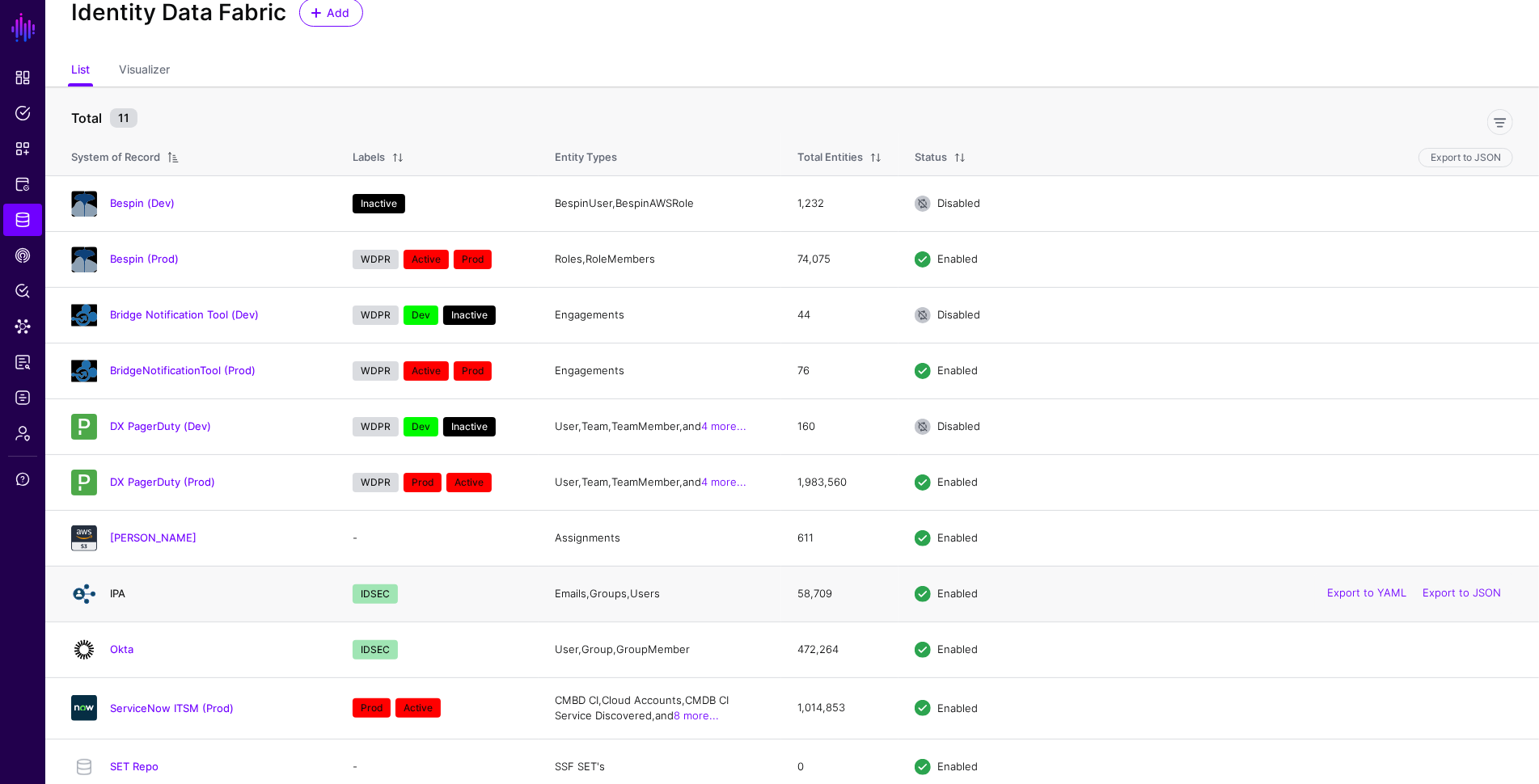
click at [117, 592] on link "IPA" at bounding box center [118, 593] width 16 height 13
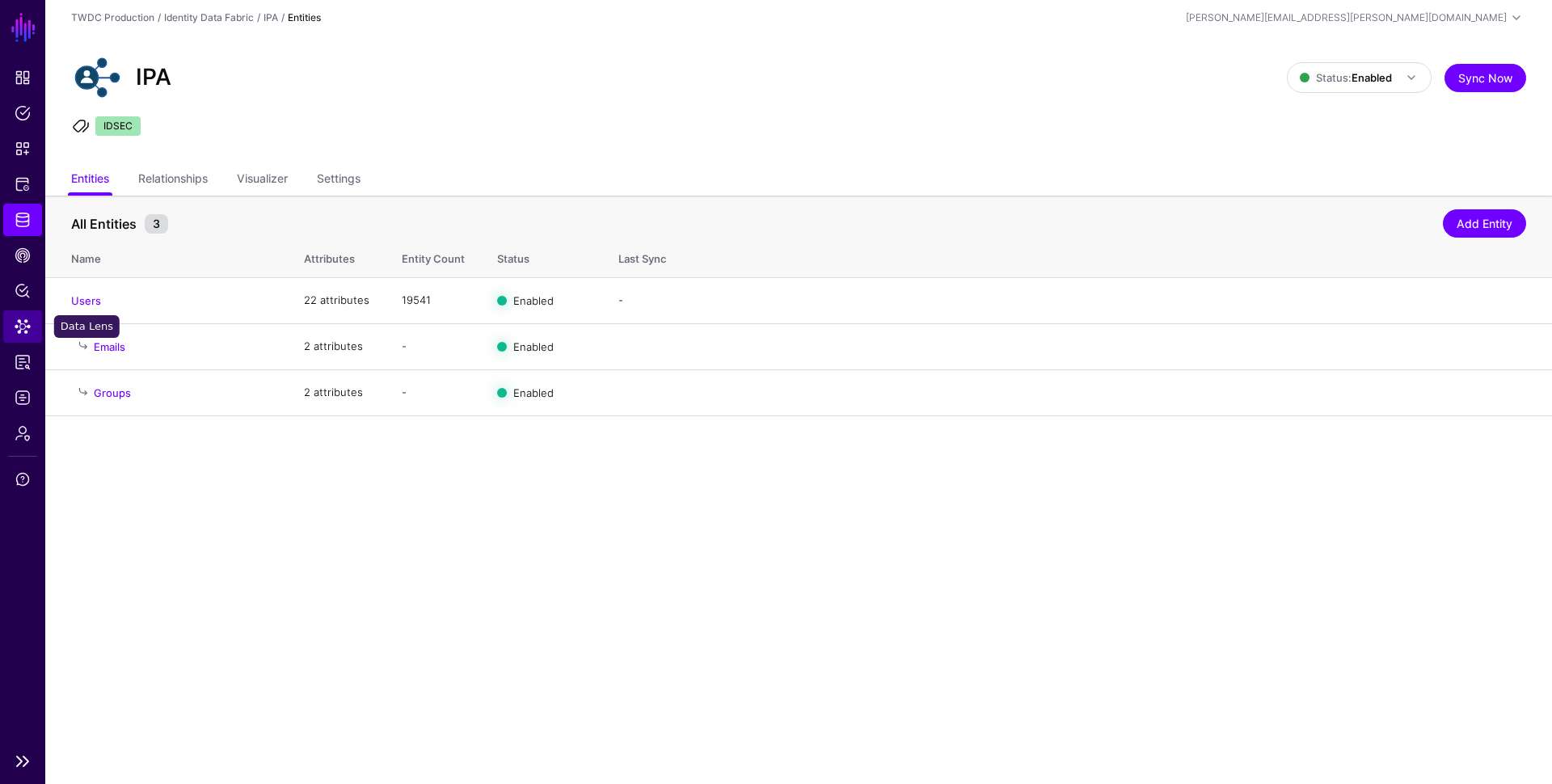
click at [27, 326] on span "Data Lens" at bounding box center [23, 326] width 16 height 16
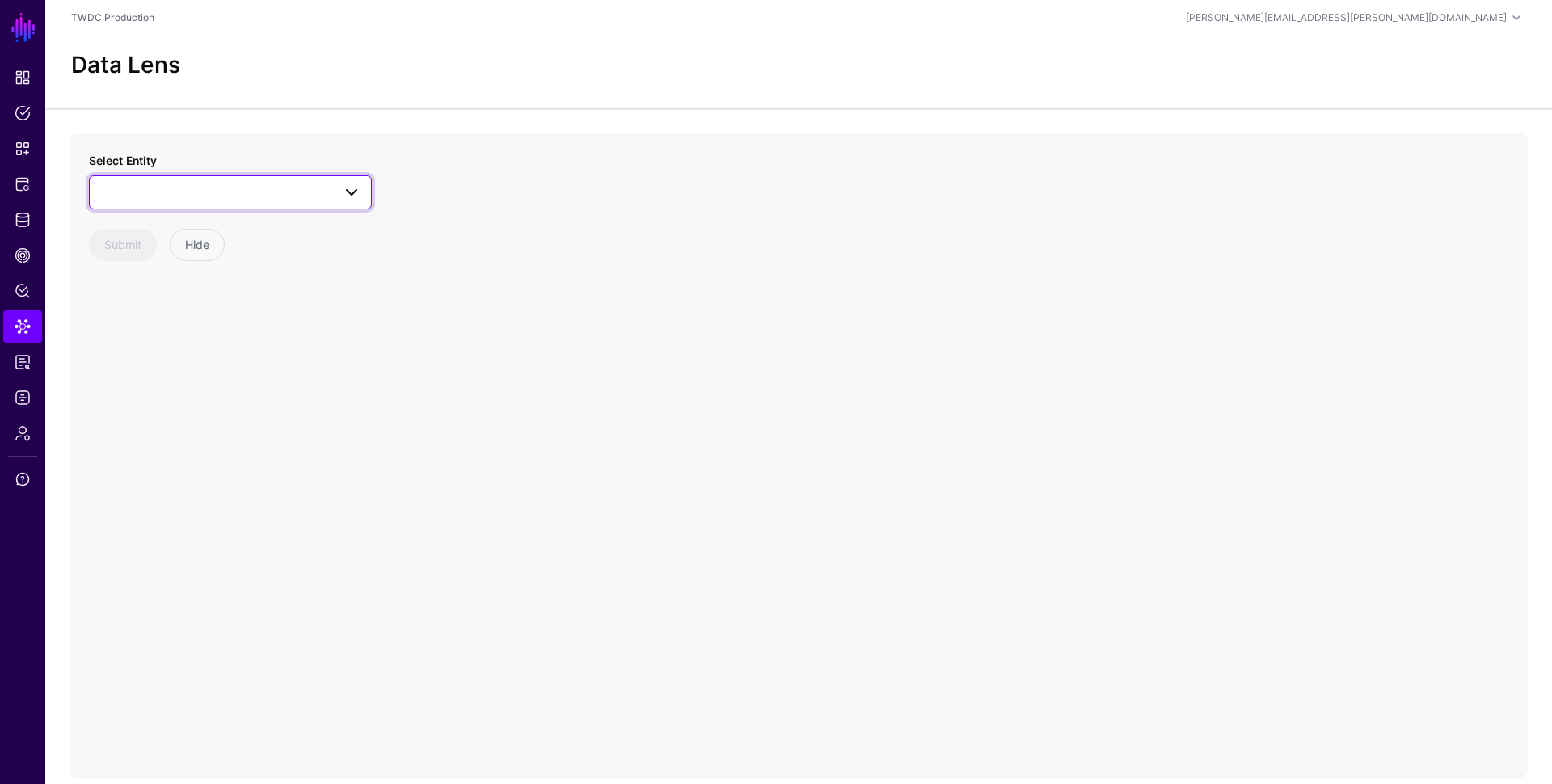
click at [334, 202] on link at bounding box center [230, 192] width 283 height 34
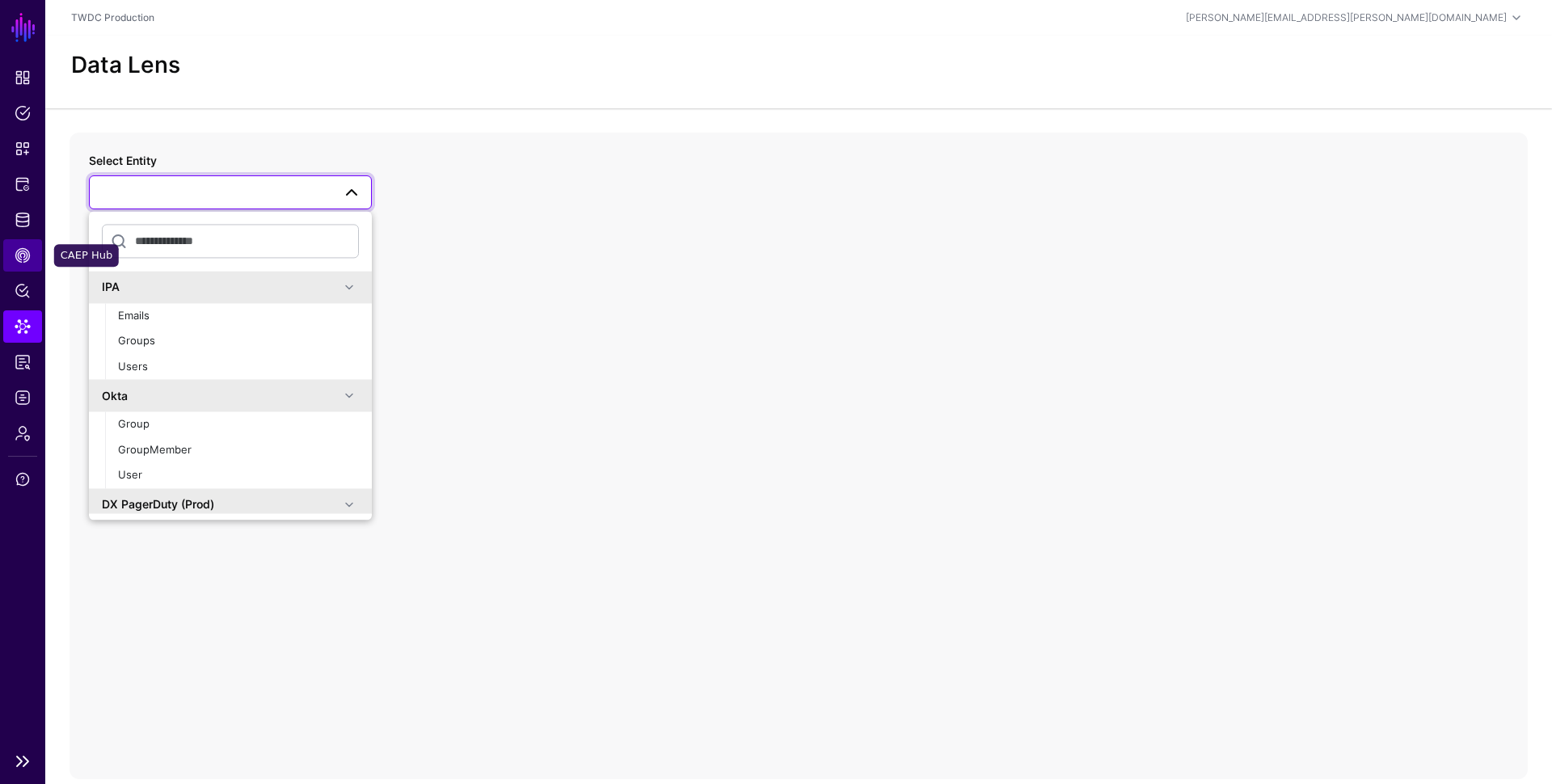
click at [24, 261] on span "CAEP Hub" at bounding box center [23, 255] width 16 height 16
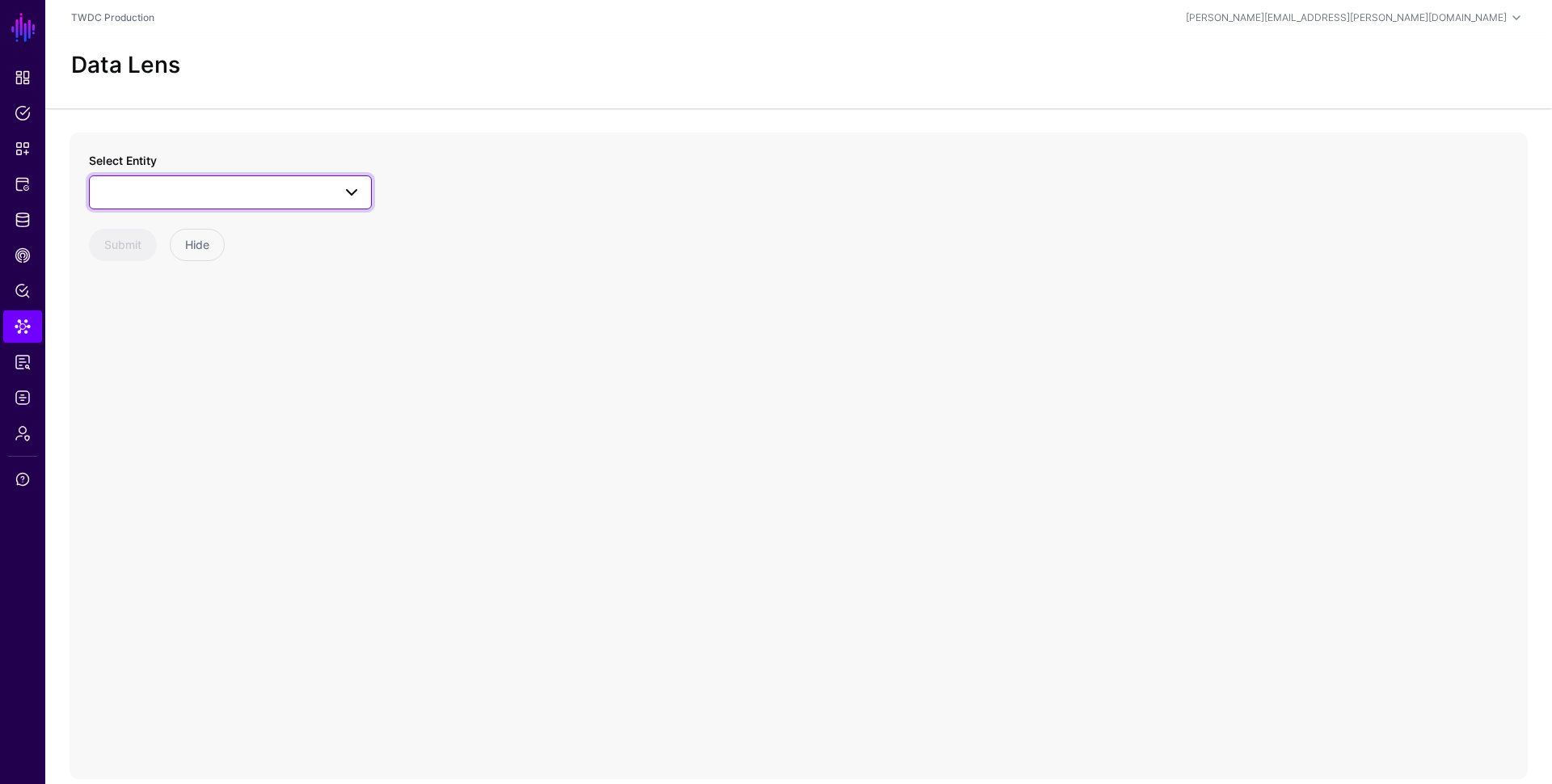
click at [278, 198] on span at bounding box center [230, 192] width 262 height 19
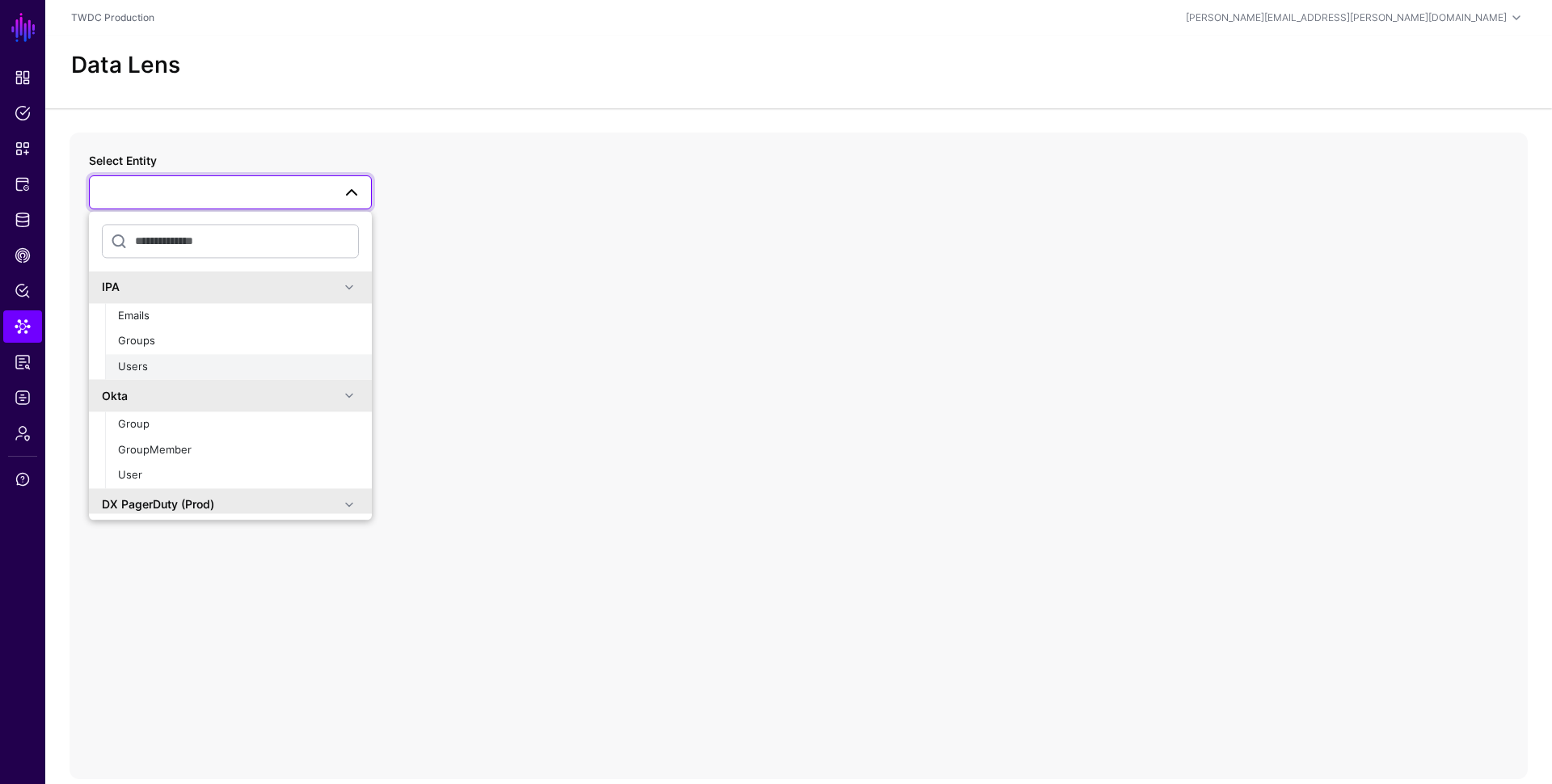
click at [207, 366] on div "Users" at bounding box center [239, 367] width 241 height 16
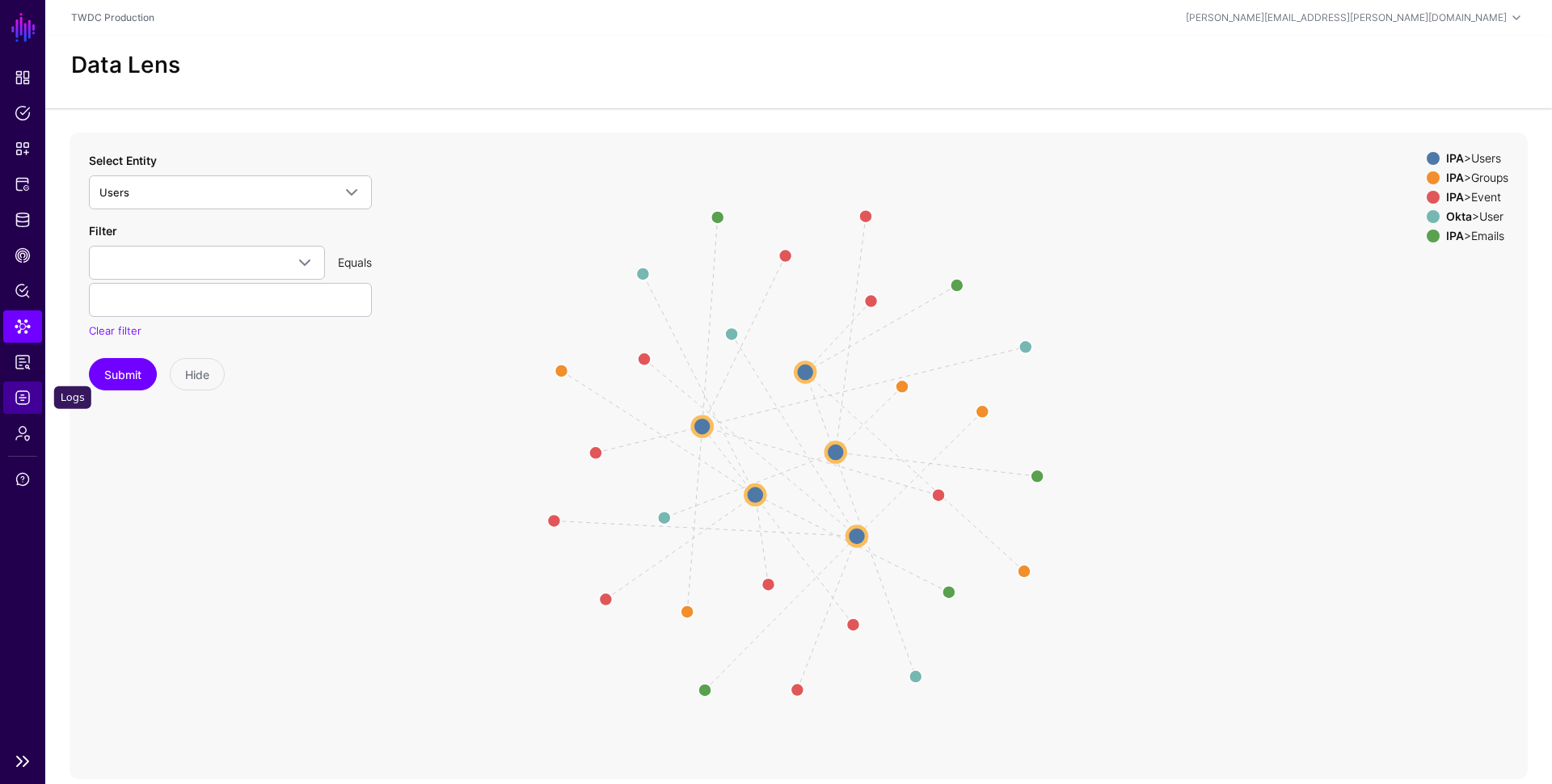
click at [27, 401] on span "Logs" at bounding box center [23, 397] width 16 height 16
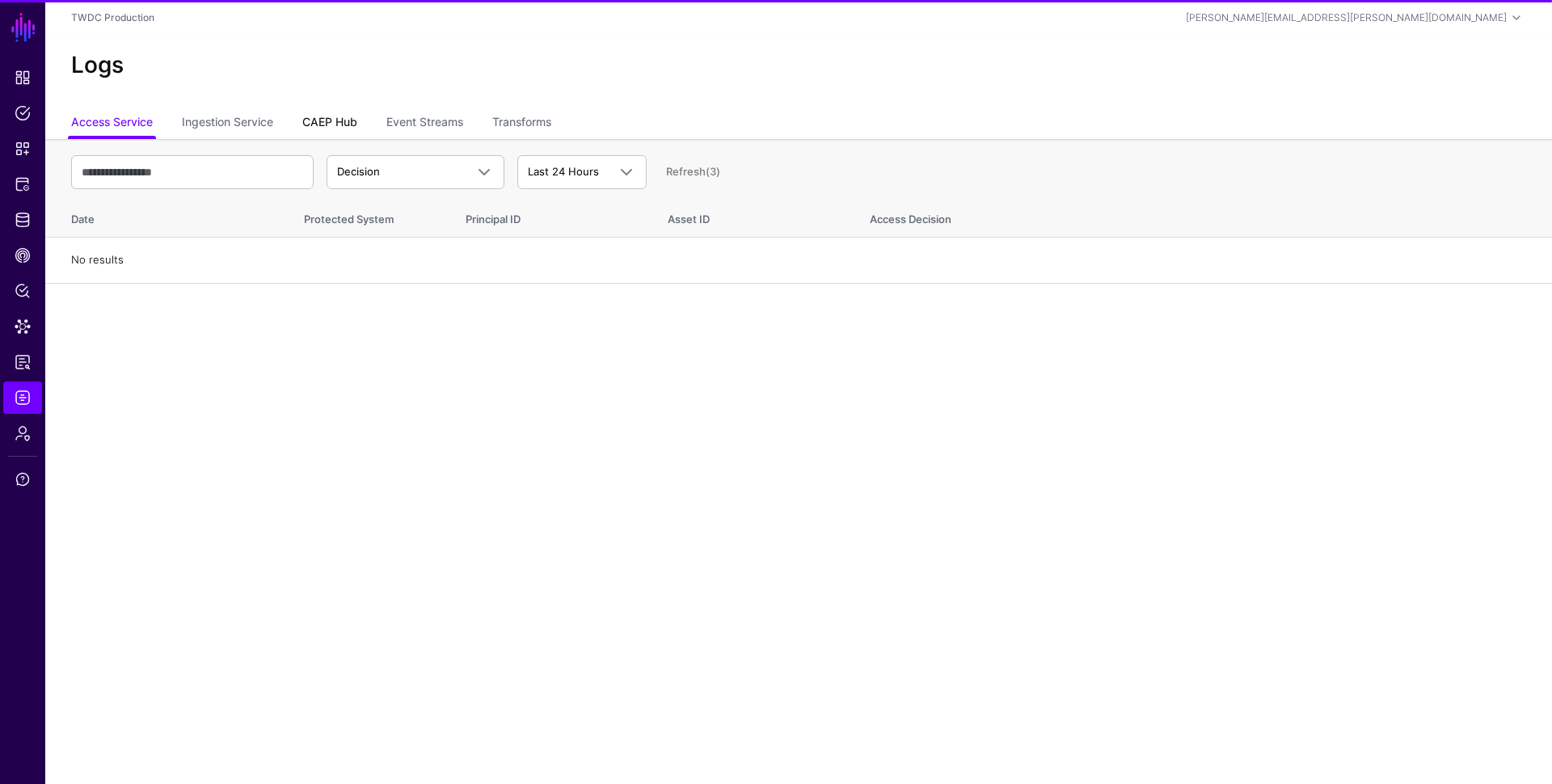
click at [347, 125] on link "CAEP Hub" at bounding box center [330, 123] width 55 height 31
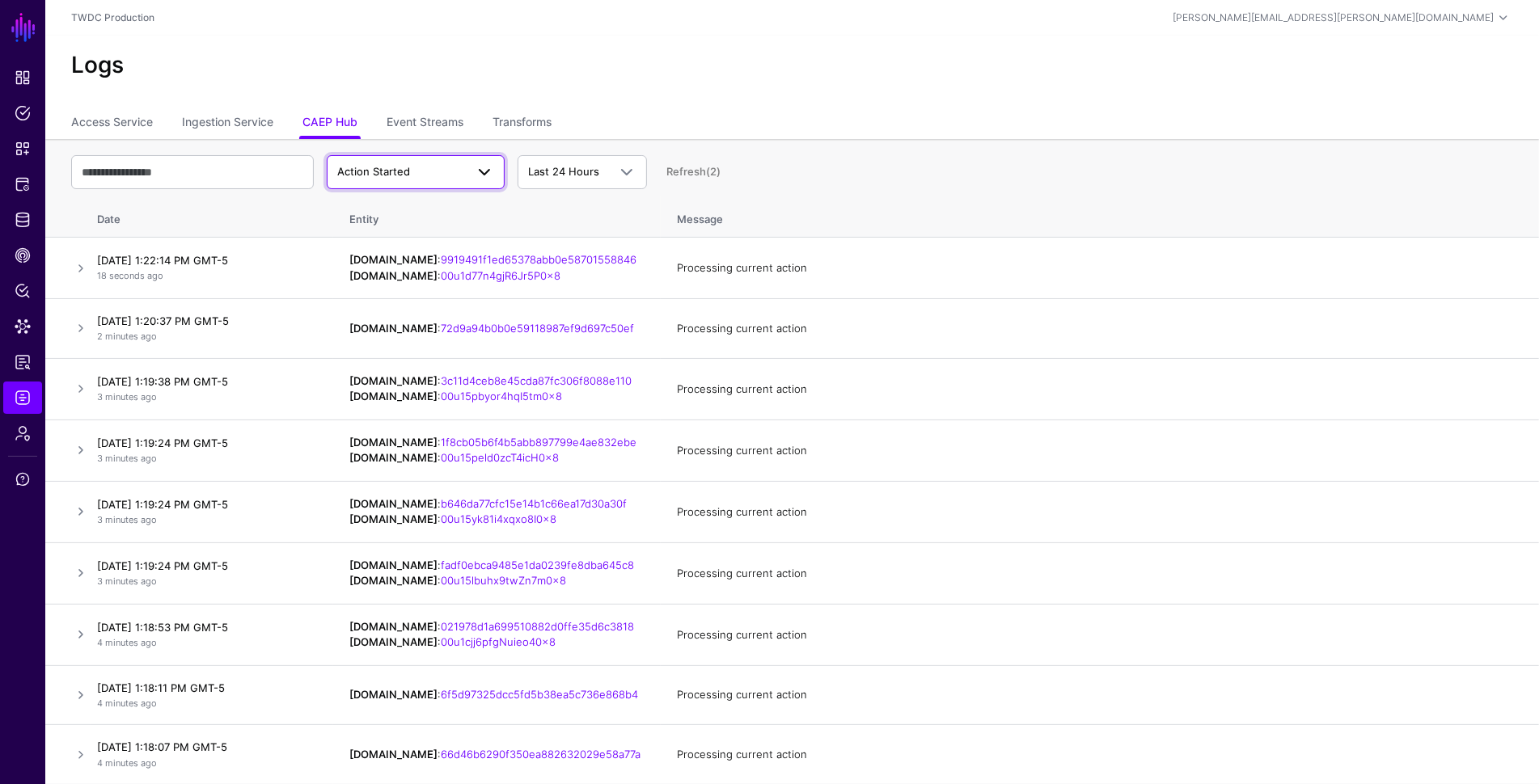
click at [430, 170] on span "Action Started" at bounding box center [401, 172] width 128 height 16
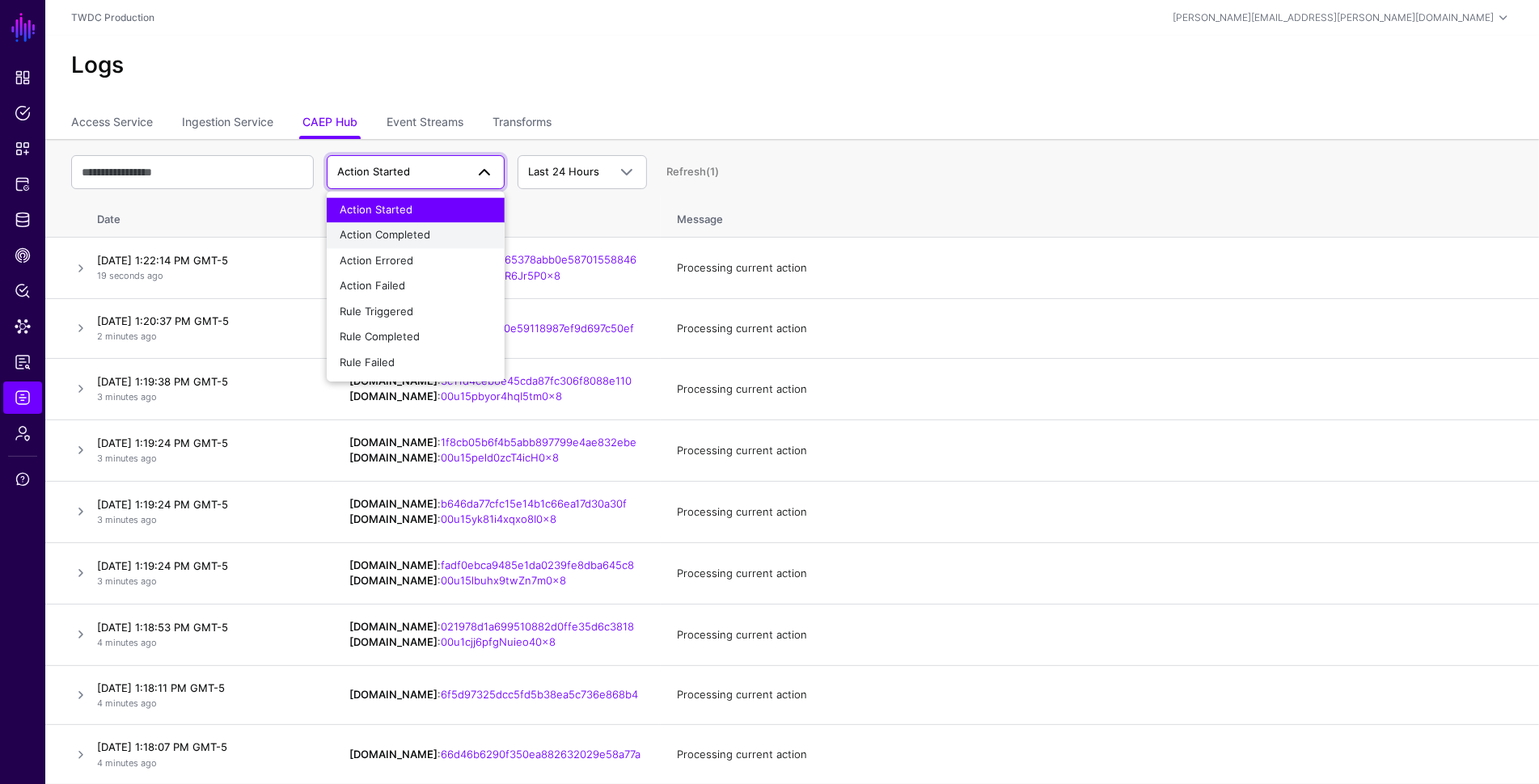
click at [412, 225] on button "Action Completed" at bounding box center [415, 235] width 178 height 25
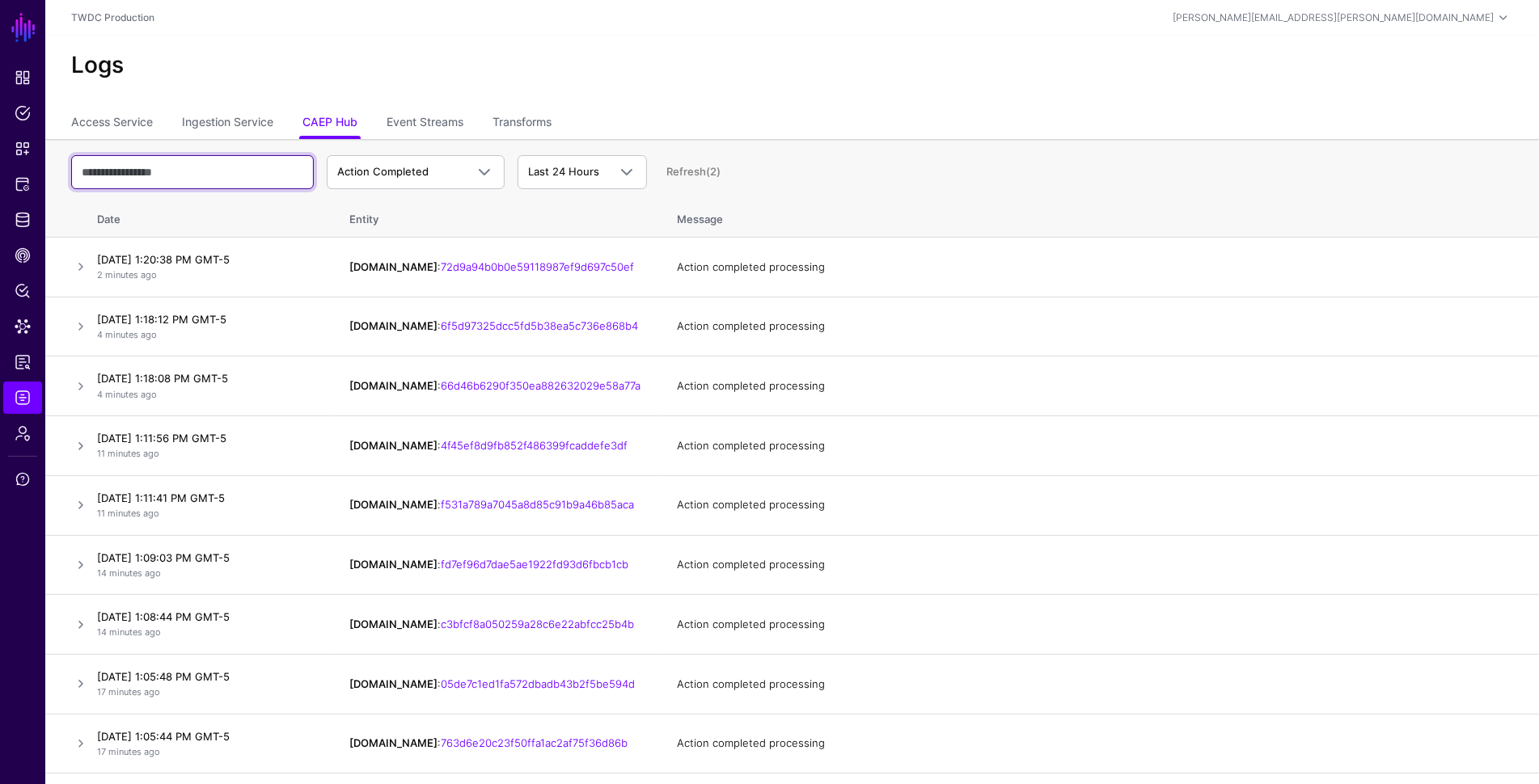
click at [229, 180] on input "text" at bounding box center [192, 172] width 242 height 34
paste input "**********"
type input "**********"
click at [183, 169] on input "text" at bounding box center [192, 172] width 242 height 34
paste input "**********"
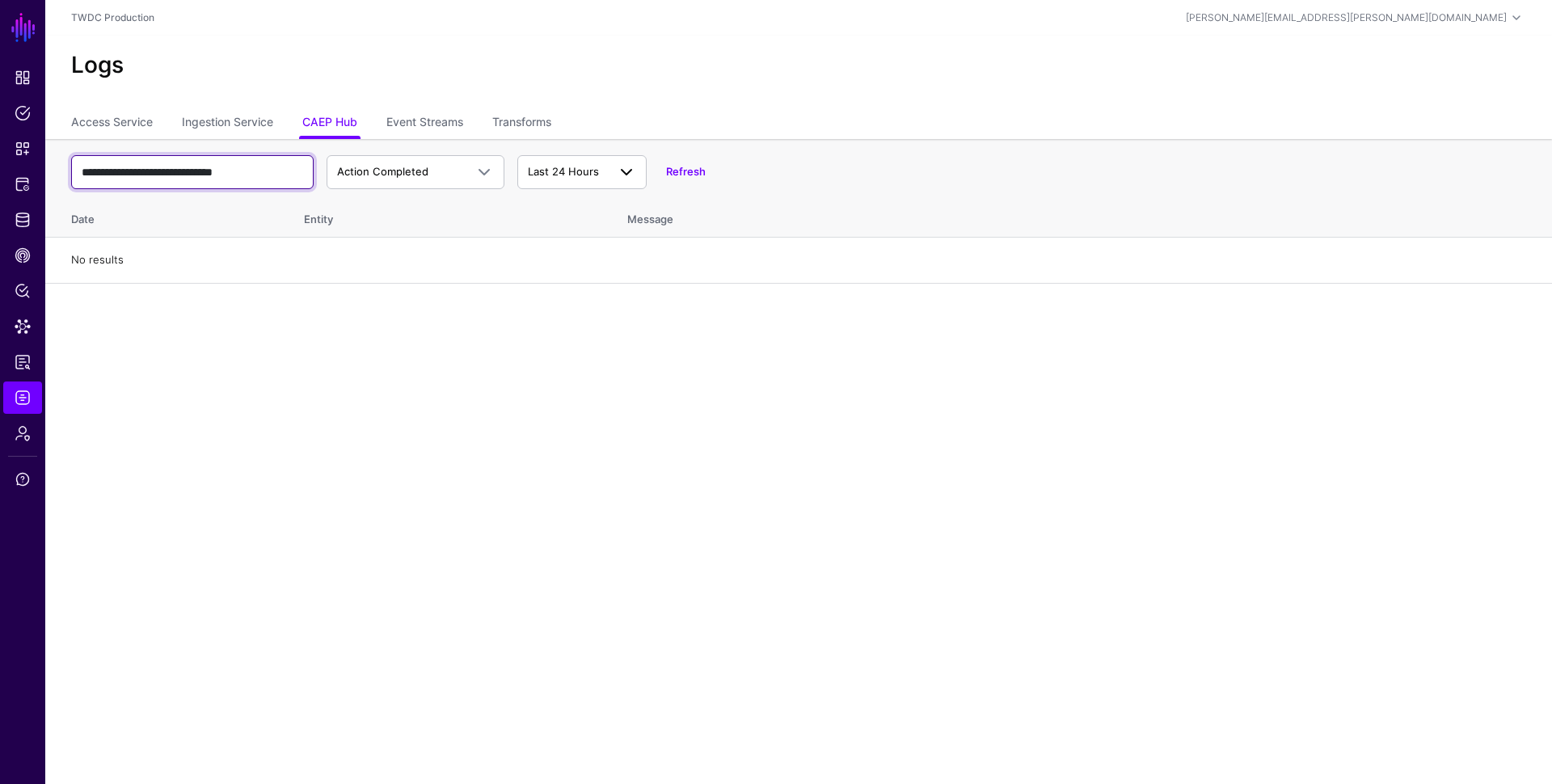
type input "**********"
click at [572, 165] on span "Last 24 Hours" at bounding box center [563, 171] width 71 height 13
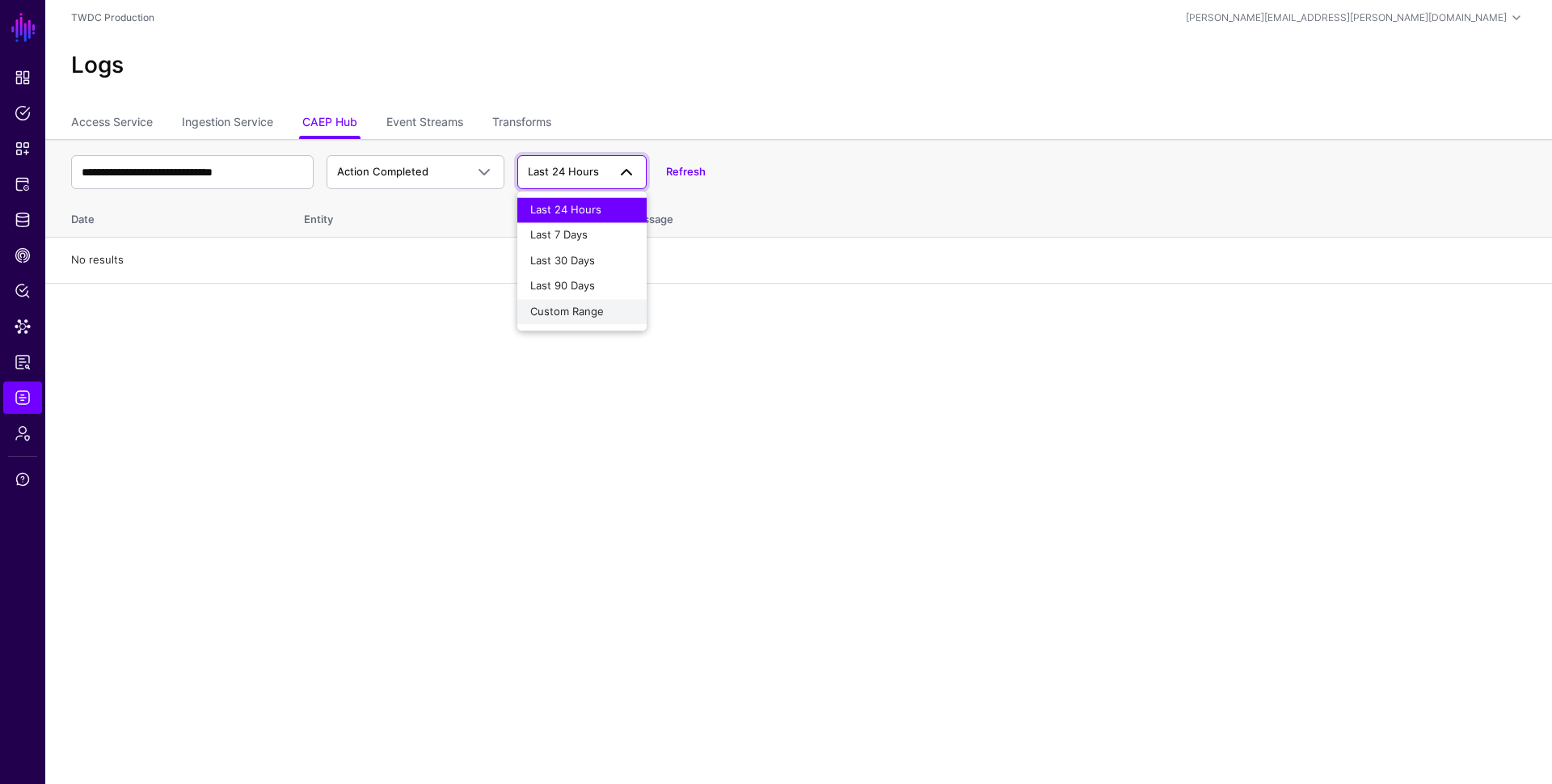
click at [572, 317] on div "Custom Range" at bounding box center [583, 312] width 104 height 16
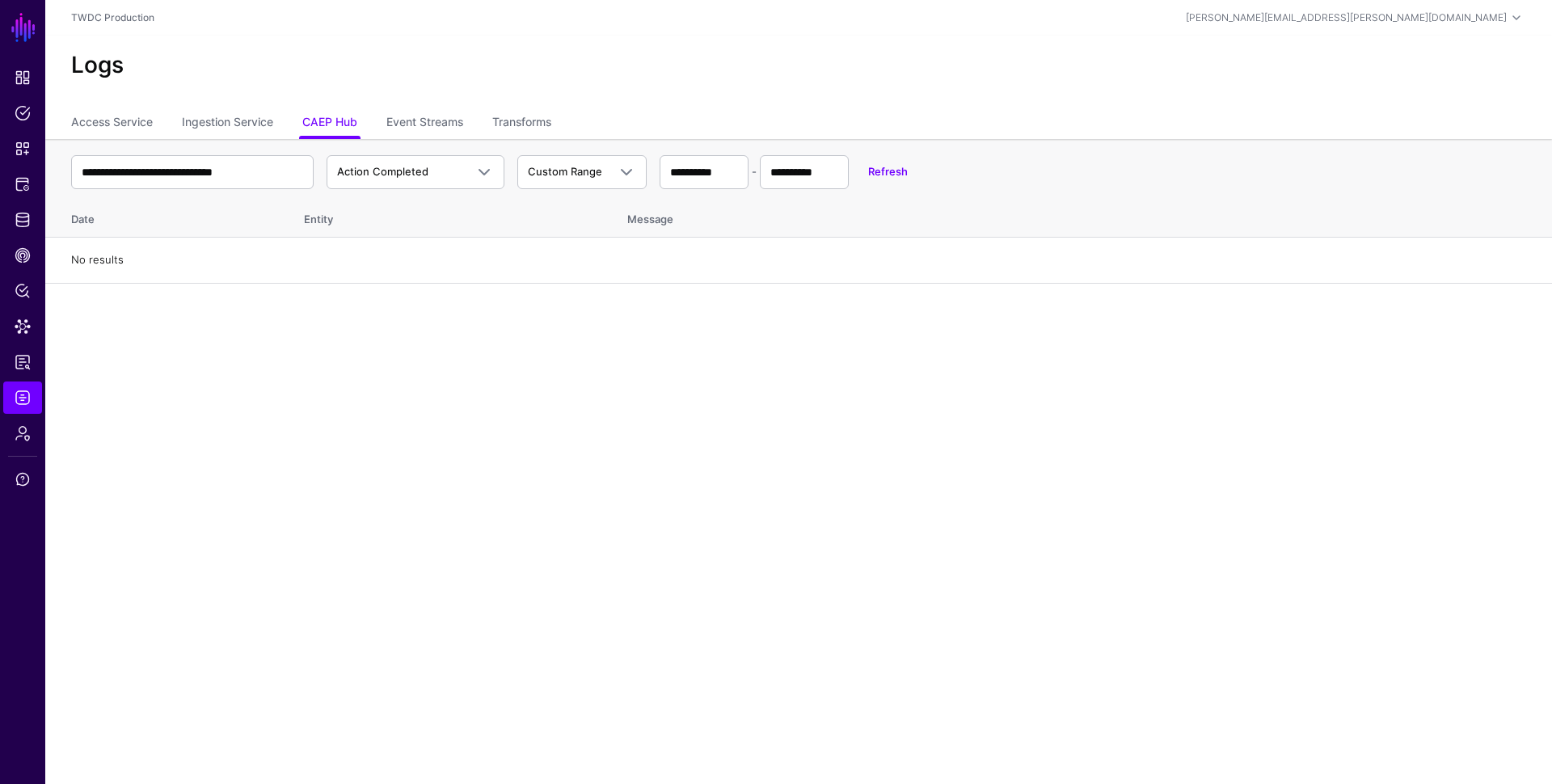
select select "*"
select select "****"
click at [676, 204] on span "Previous month" at bounding box center [677, 210] width 12 height 12
select select "*"
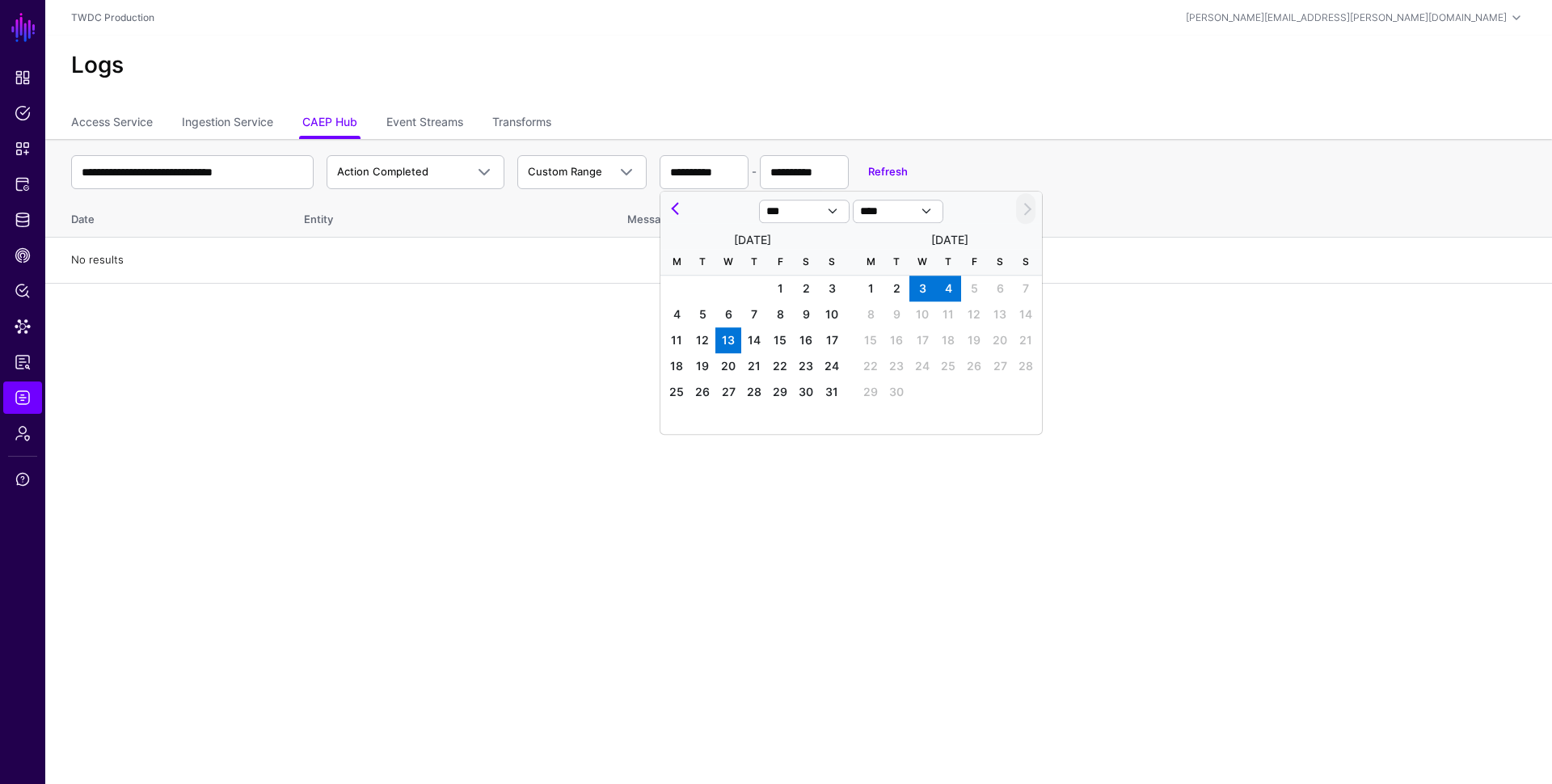
click at [730, 341] on span "13" at bounding box center [728, 340] width 25 height 25
type input "**********"
click at [836, 341] on span "17" at bounding box center [832, 340] width 25 height 25
type input "**********"
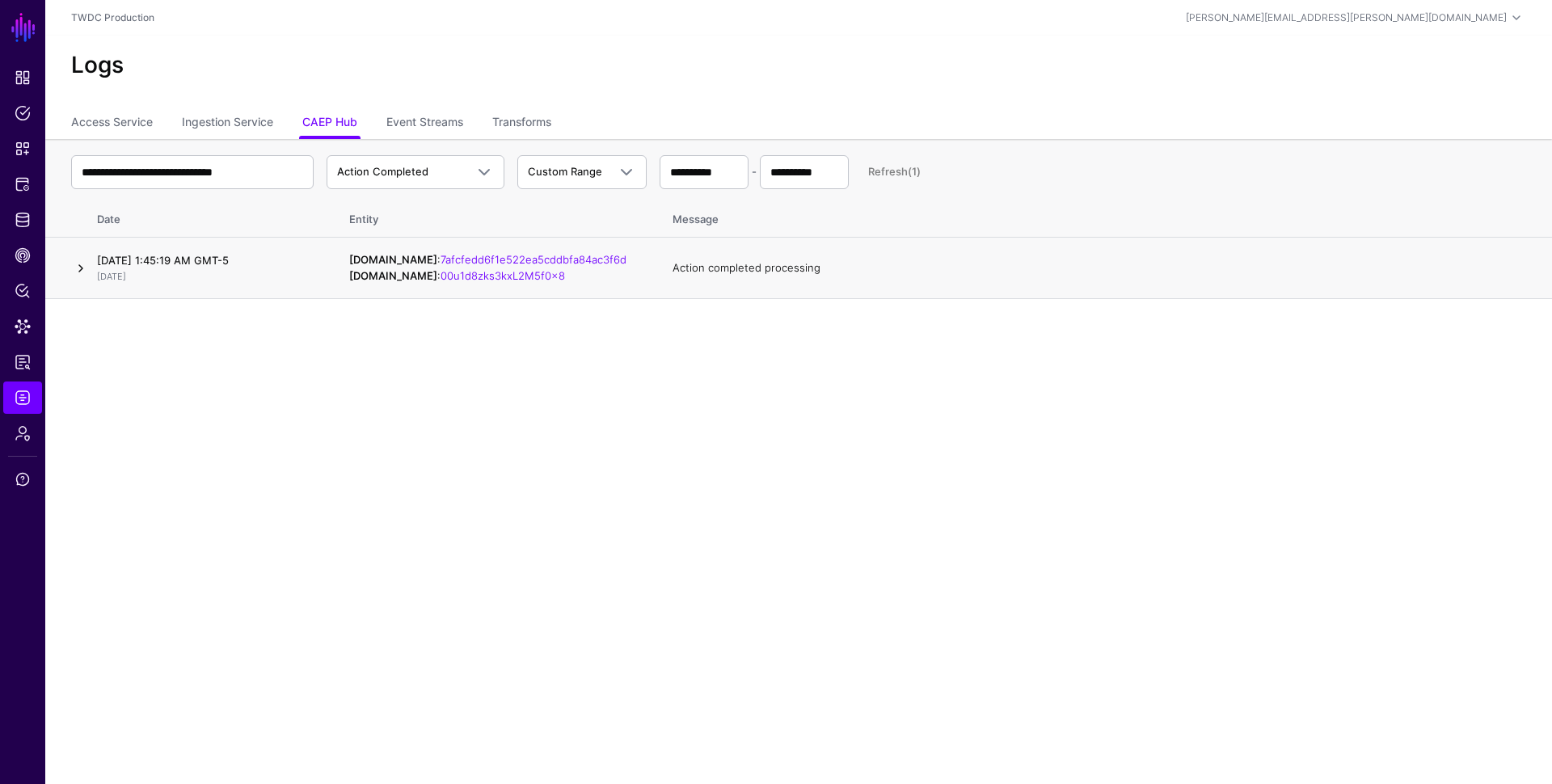
click at [79, 265] on link at bounding box center [81, 268] width 19 height 19
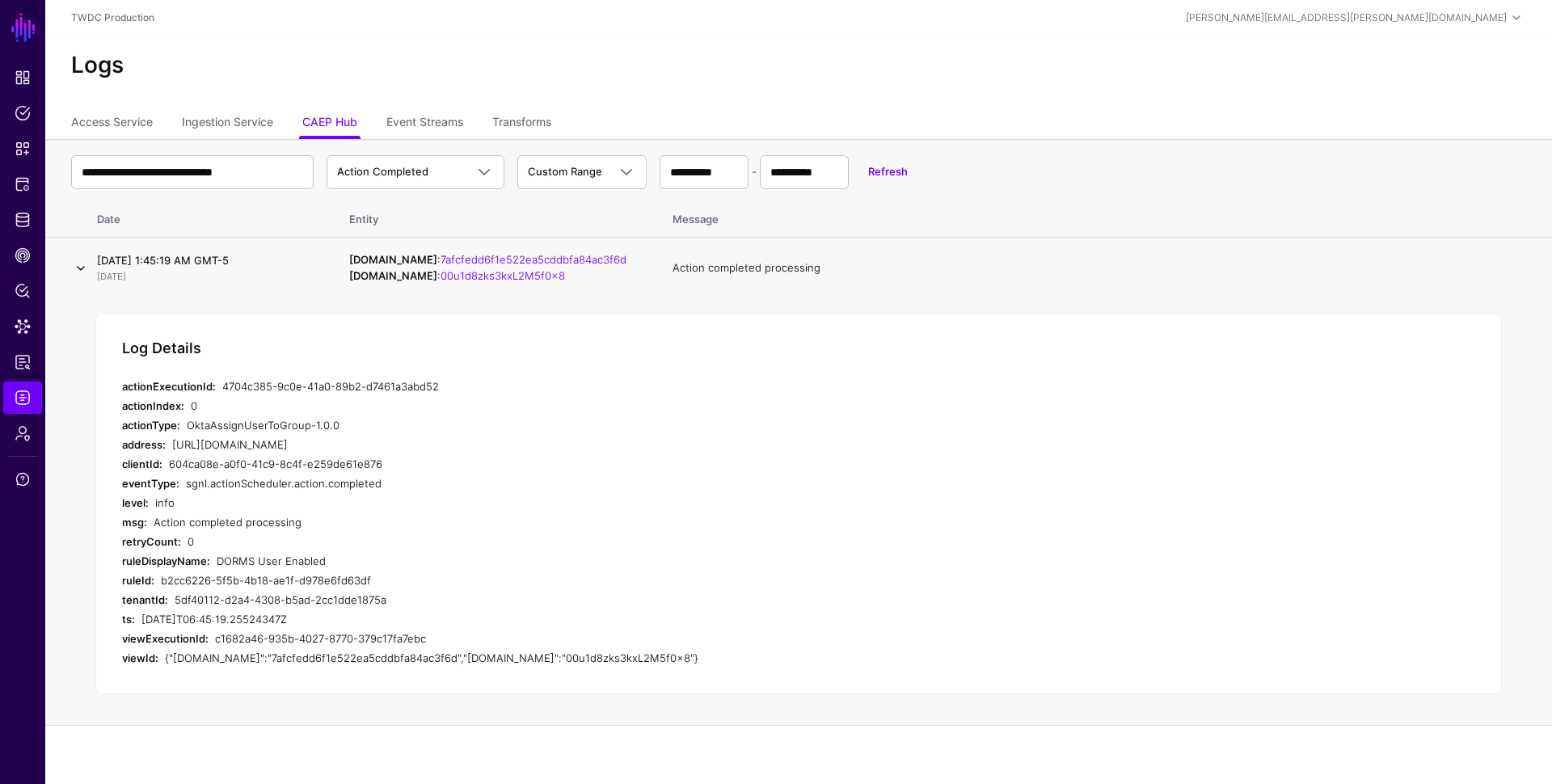
click at [77, 268] on link at bounding box center [81, 268] width 19 height 19
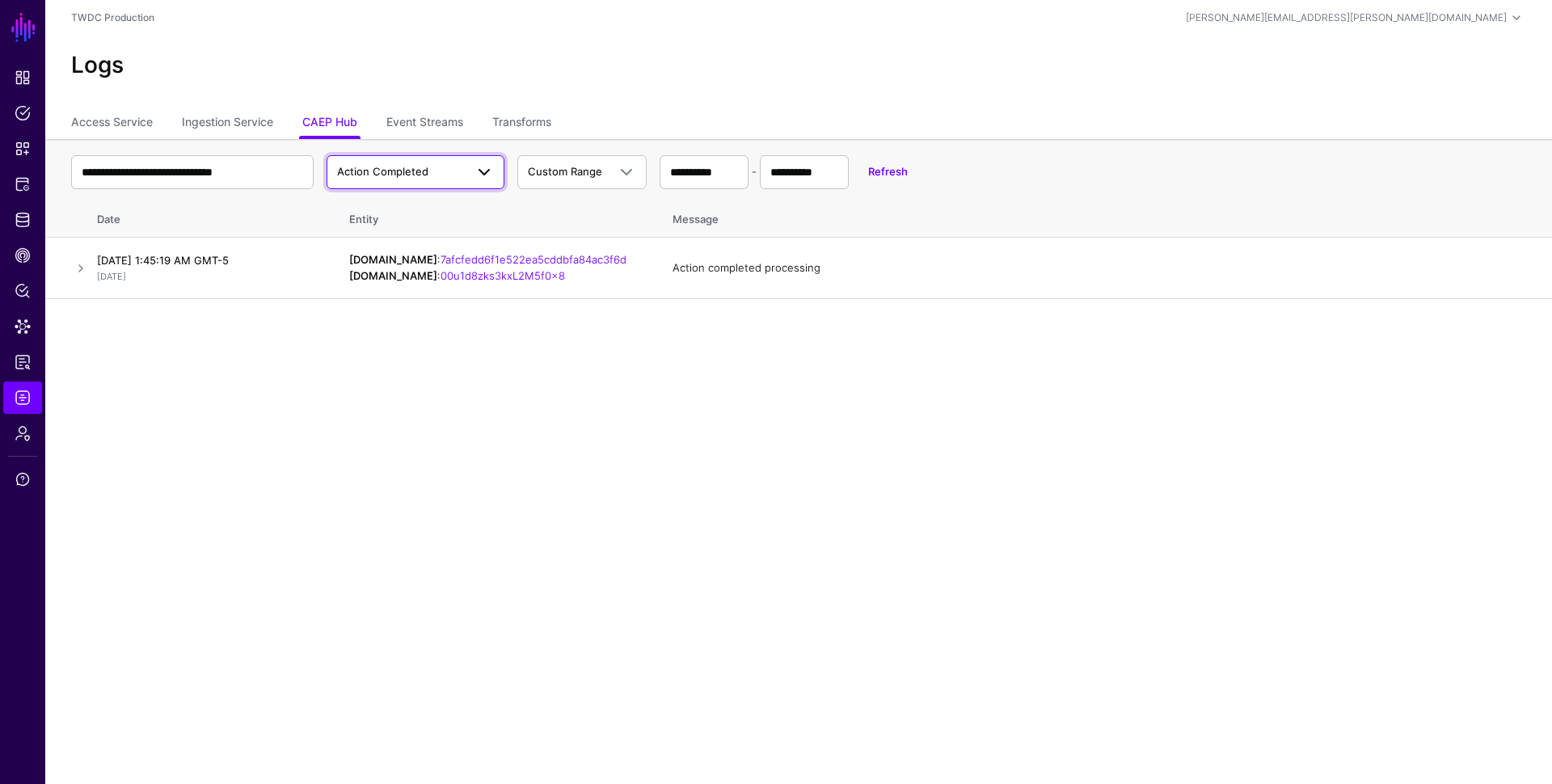
click at [414, 175] on span "Action Completed" at bounding box center [383, 171] width 91 height 13
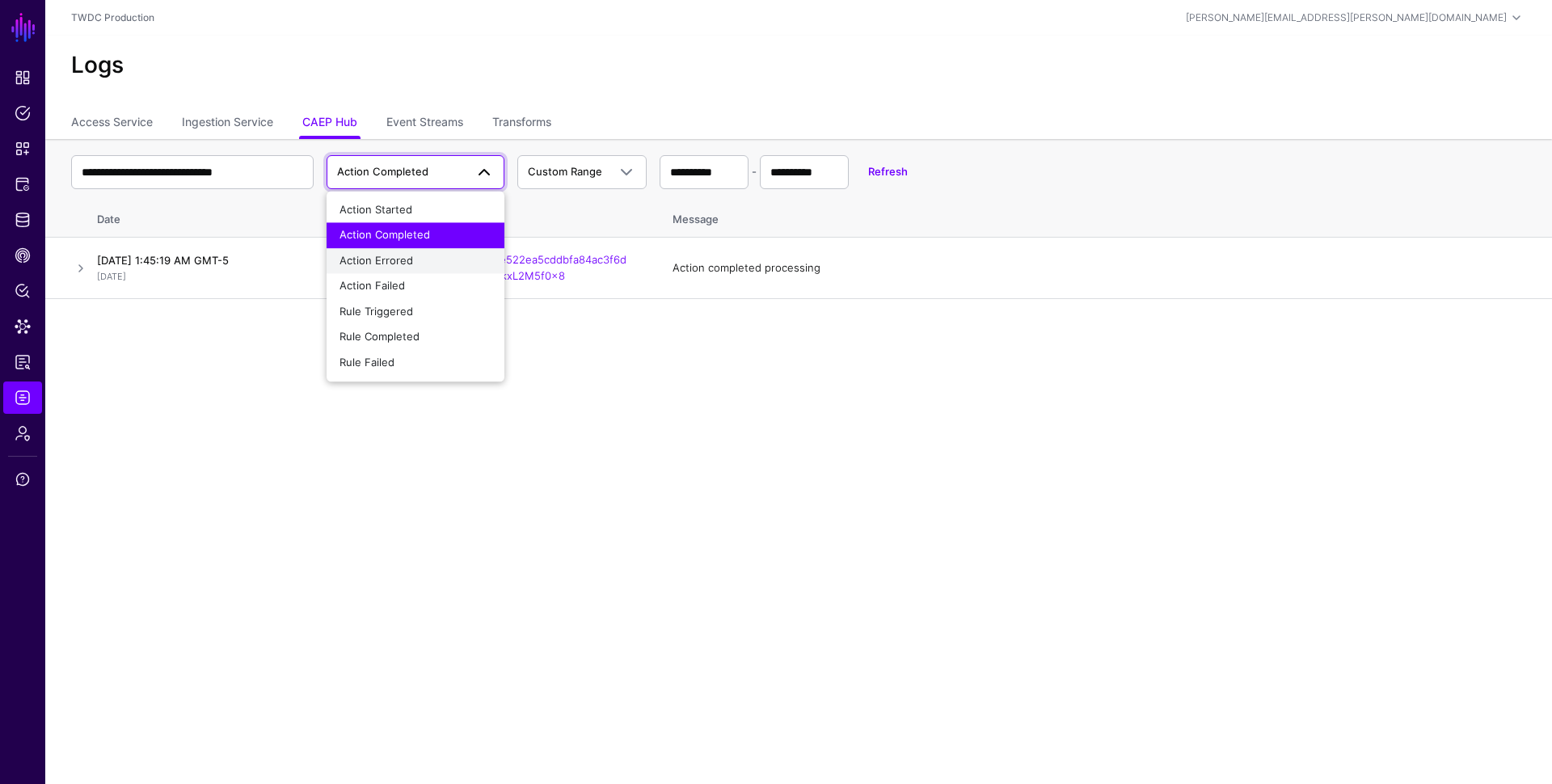
click at [396, 259] on span "Action Errored" at bounding box center [376, 260] width 74 height 13
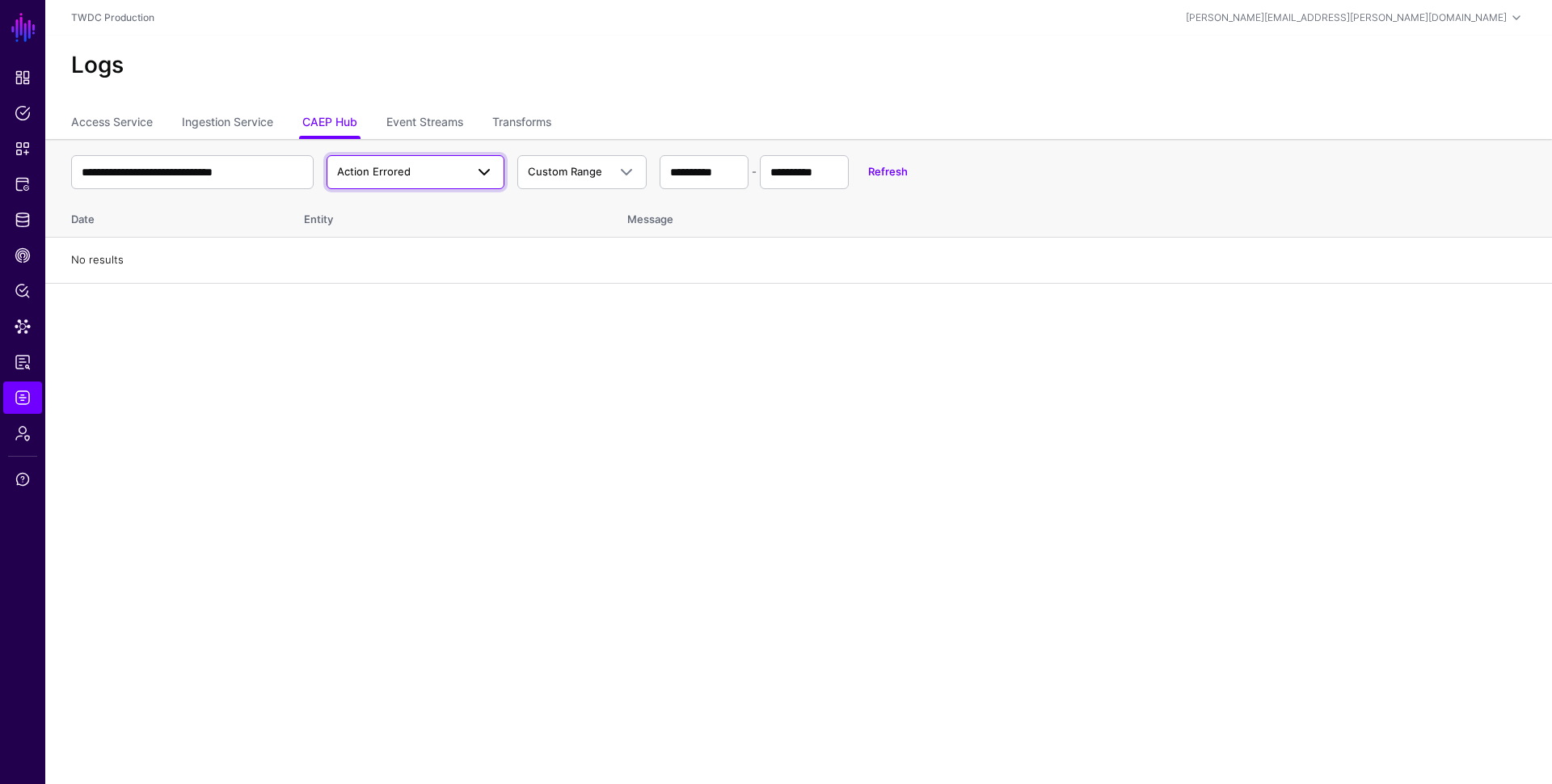
click at [371, 166] on span "Action Errored" at bounding box center [374, 171] width 74 height 13
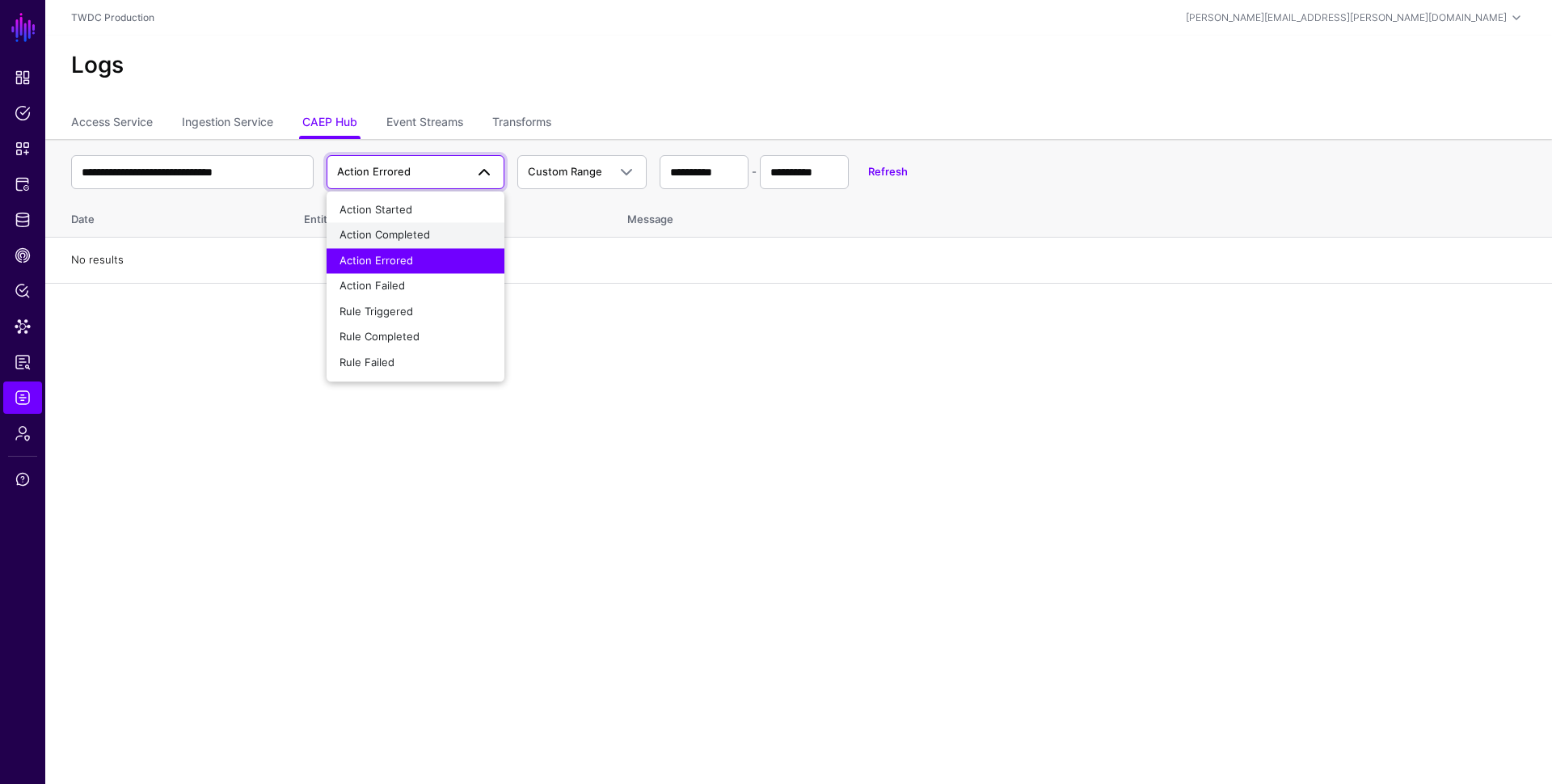
click at [377, 240] on span "Action Completed" at bounding box center [384, 235] width 90 height 13
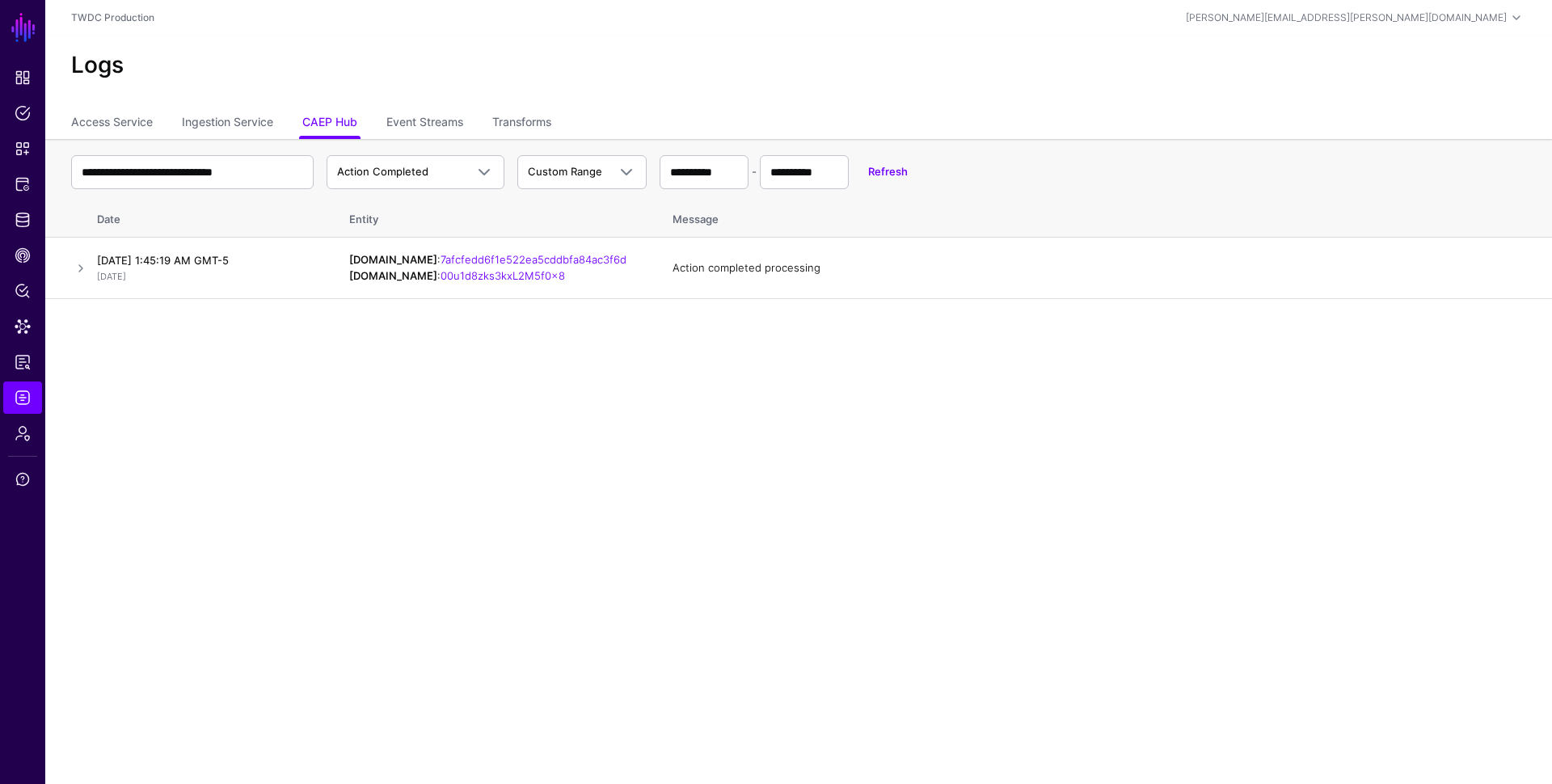
click at [580, 175] on thead "**********" at bounding box center [799, 189] width 1507 height 98
click at [394, 170] on span "Action Completed" at bounding box center [383, 171] width 91 height 13
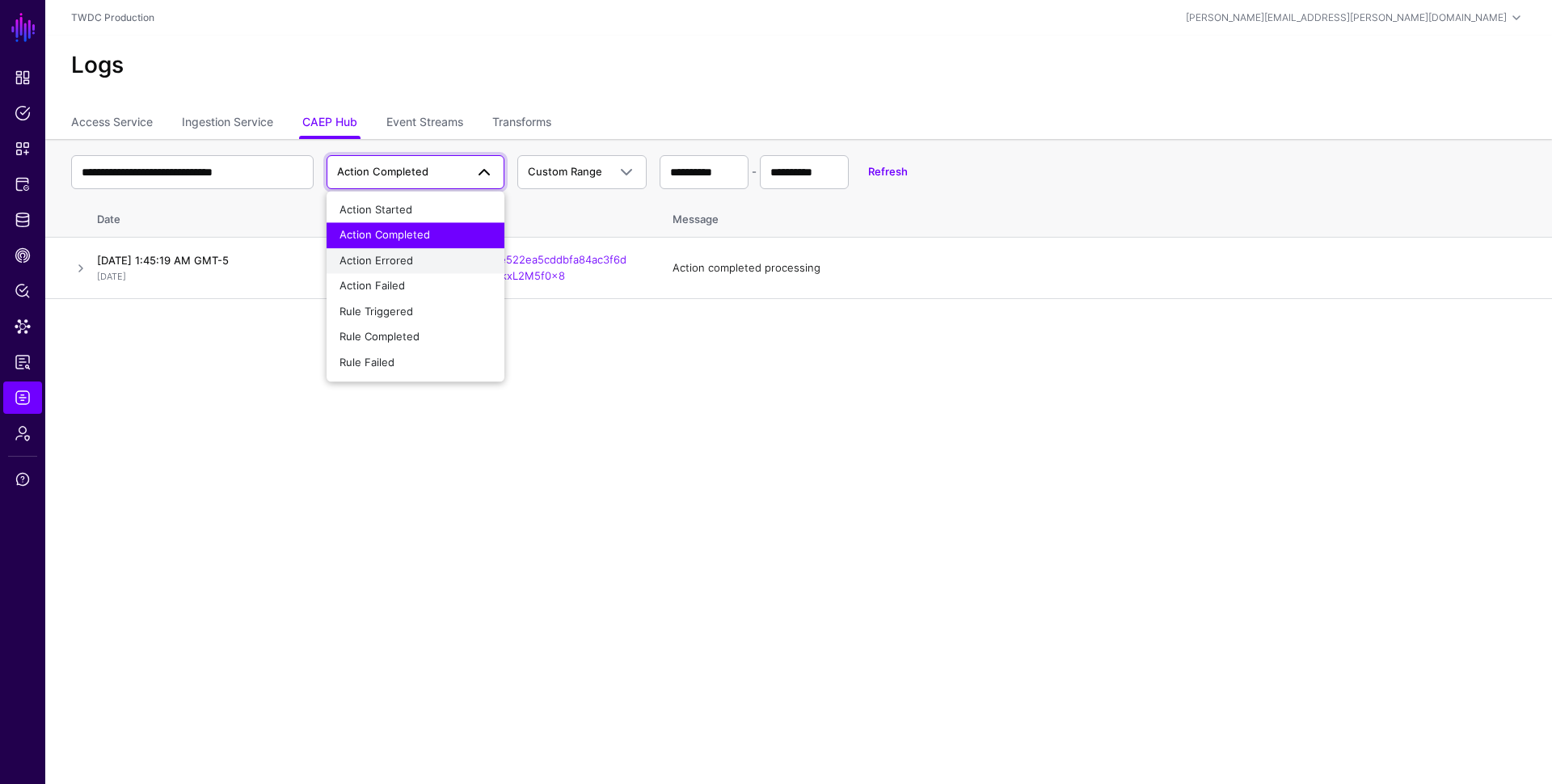
click at [380, 262] on span "Action Errored" at bounding box center [376, 260] width 74 height 13
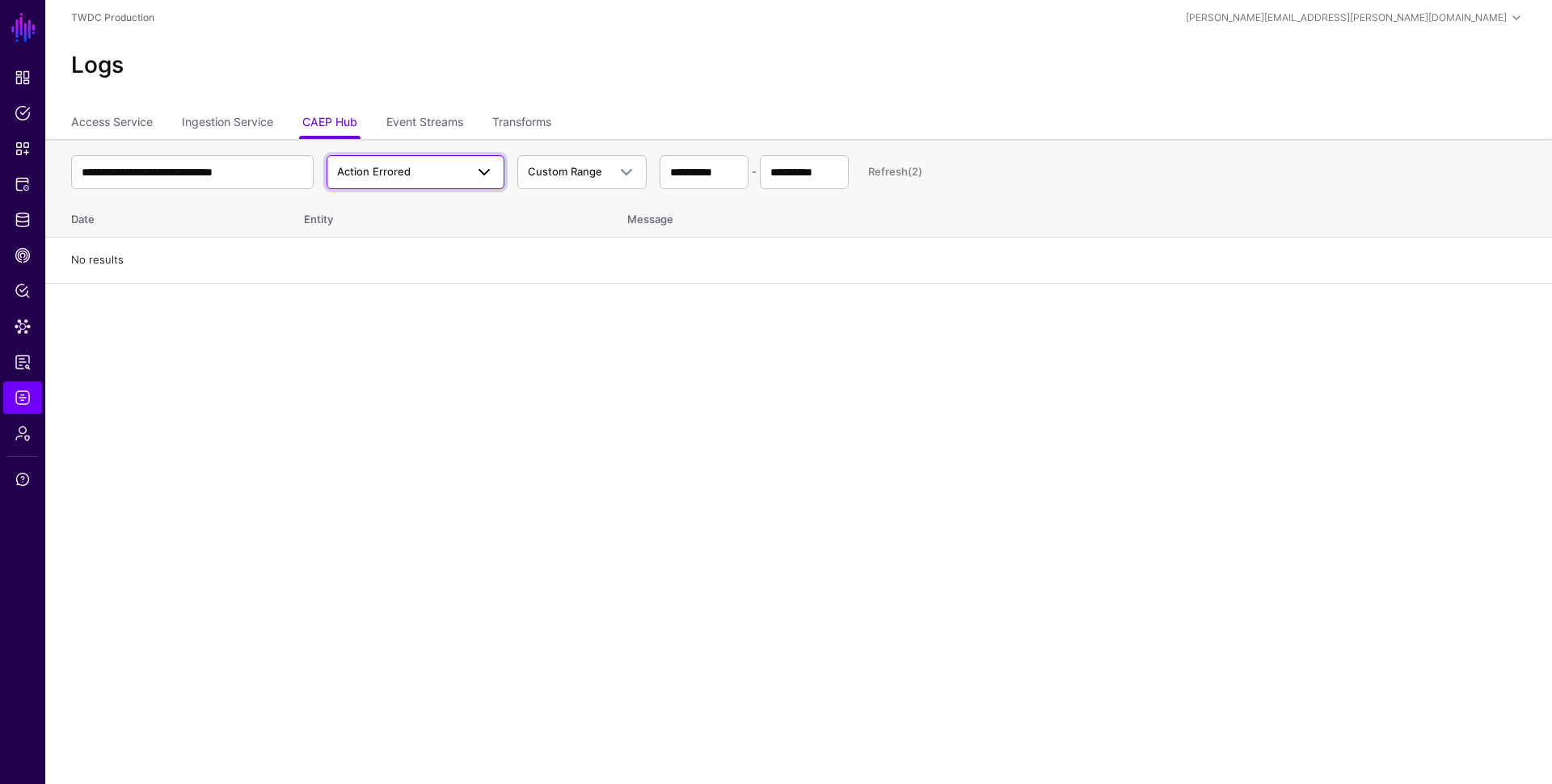
click at [419, 172] on span "Action Errored" at bounding box center [401, 172] width 128 height 16
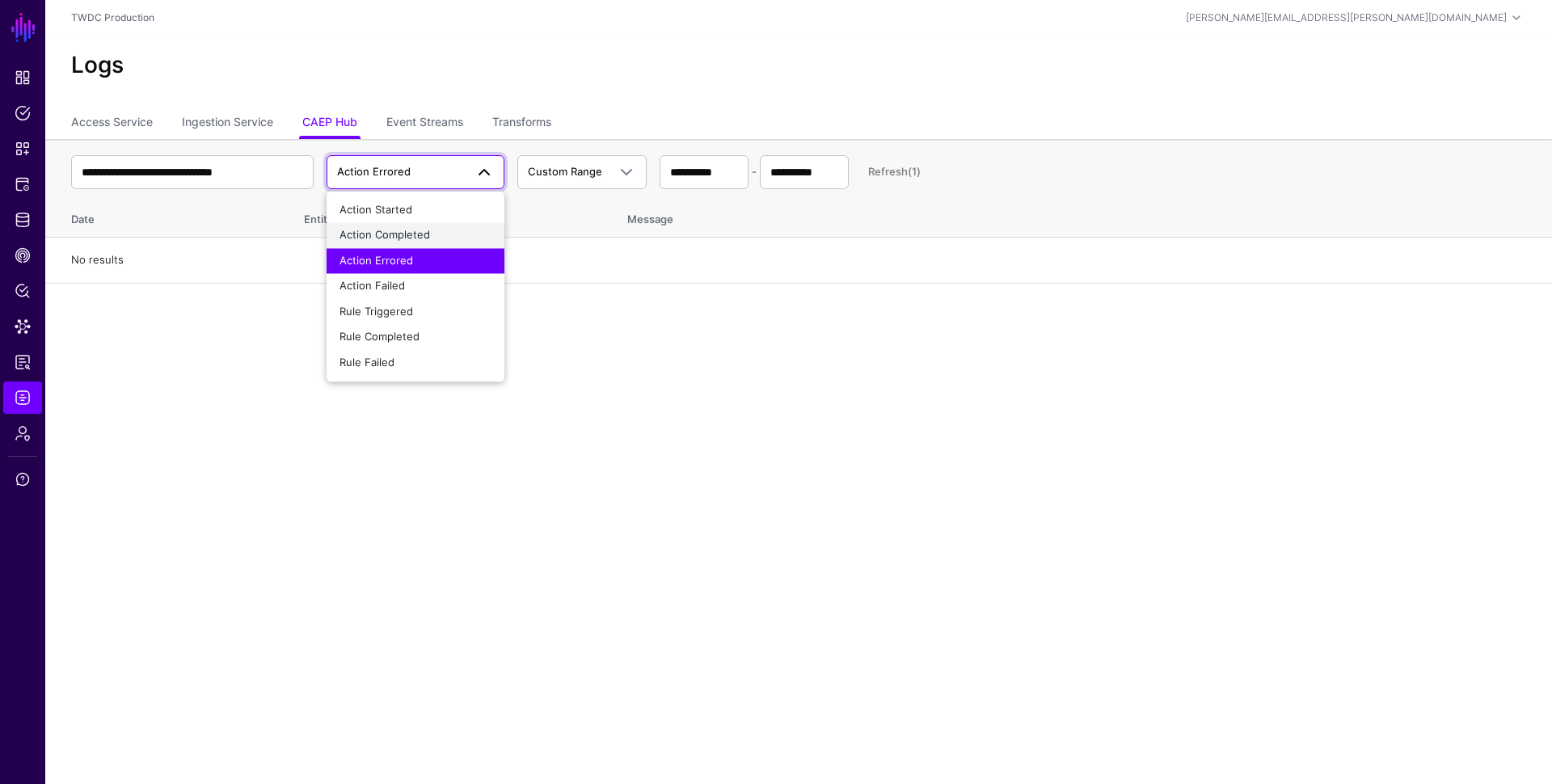
click at [411, 242] on div "Action Completed" at bounding box center [415, 236] width 152 height 16
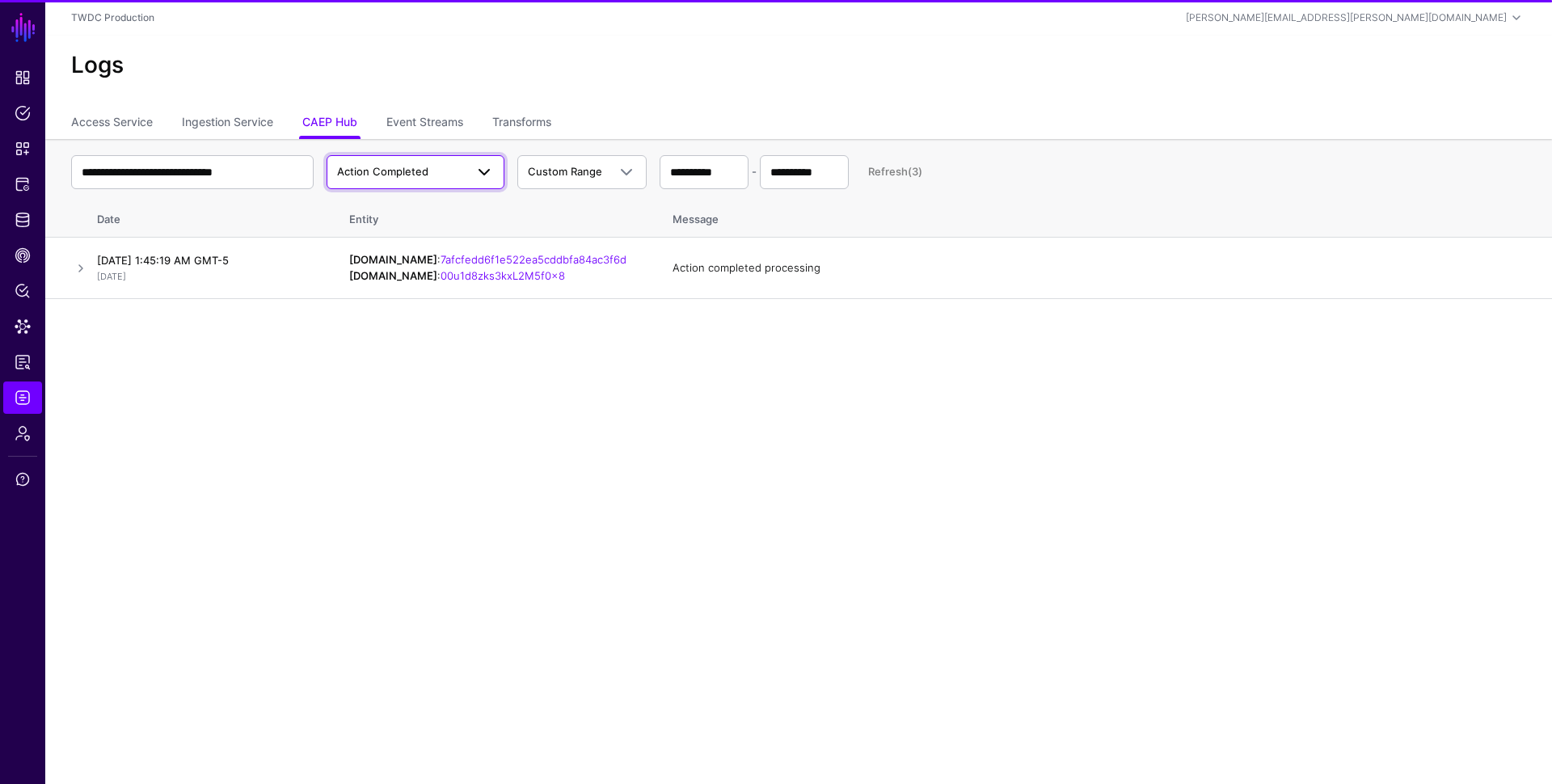
click at [424, 172] on span "Action Completed" at bounding box center [383, 171] width 91 height 13
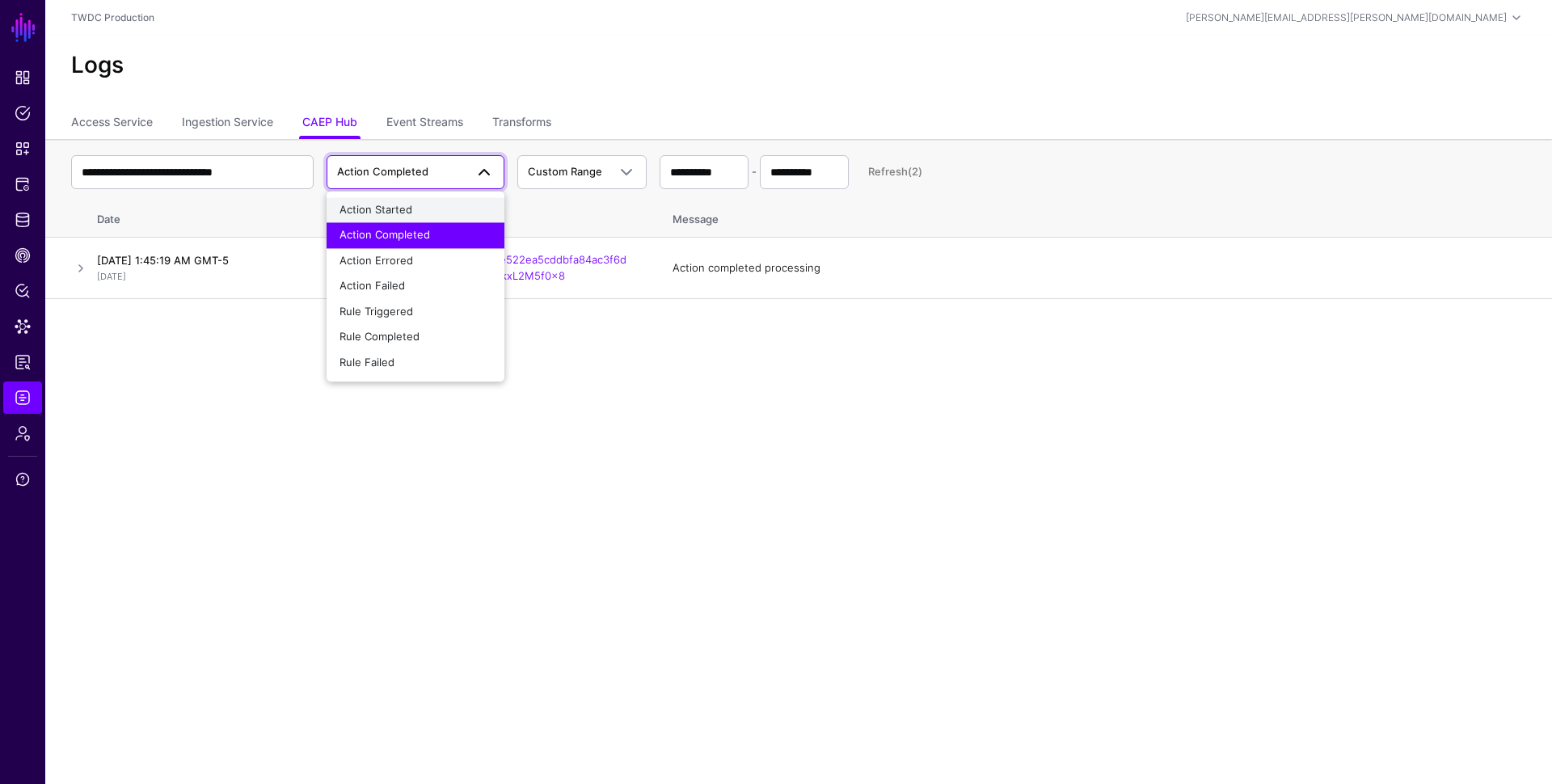
click at [412, 204] on div "Action Started" at bounding box center [415, 210] width 152 height 16
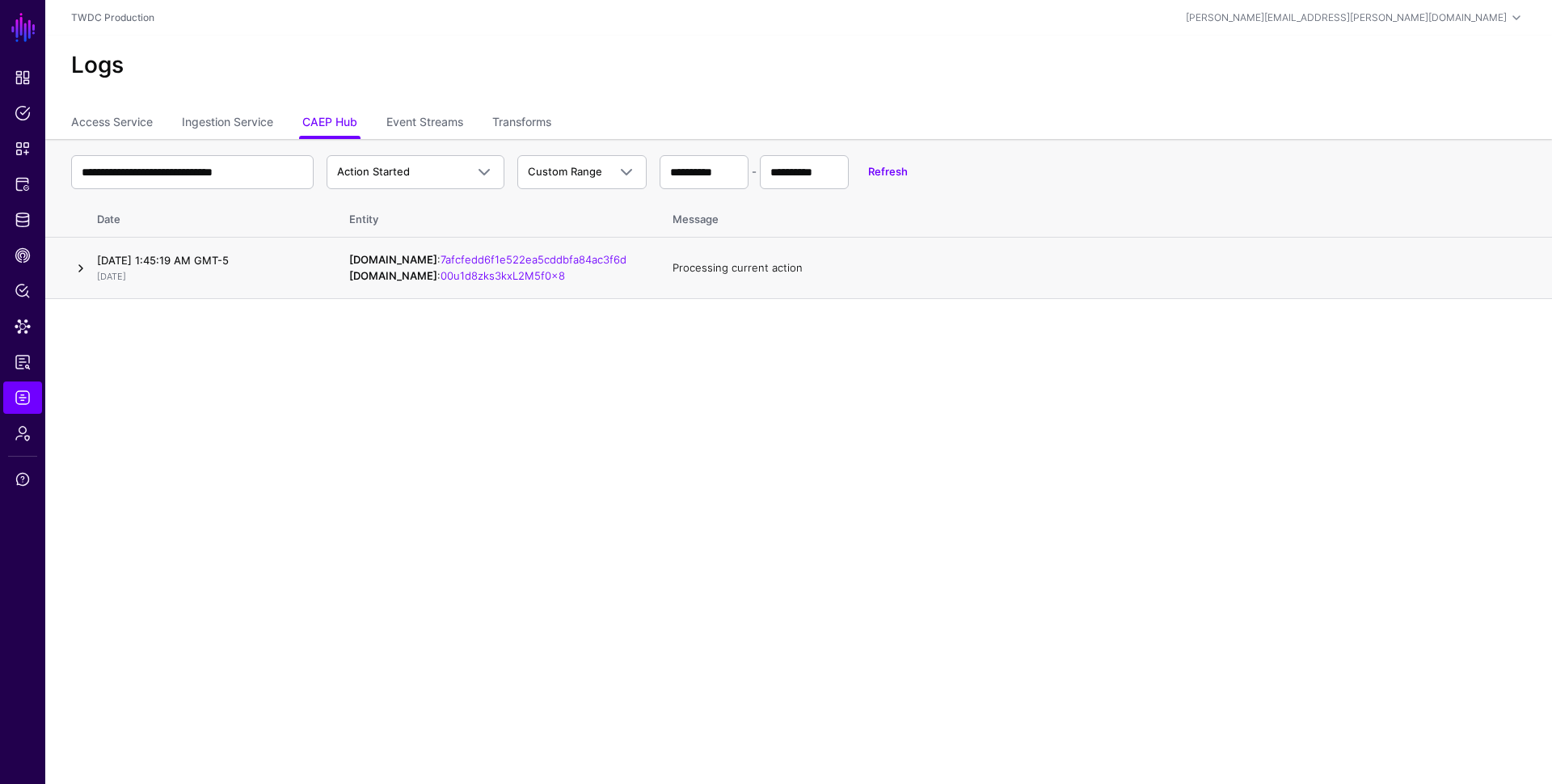
click at [75, 269] on link at bounding box center [81, 268] width 19 height 19
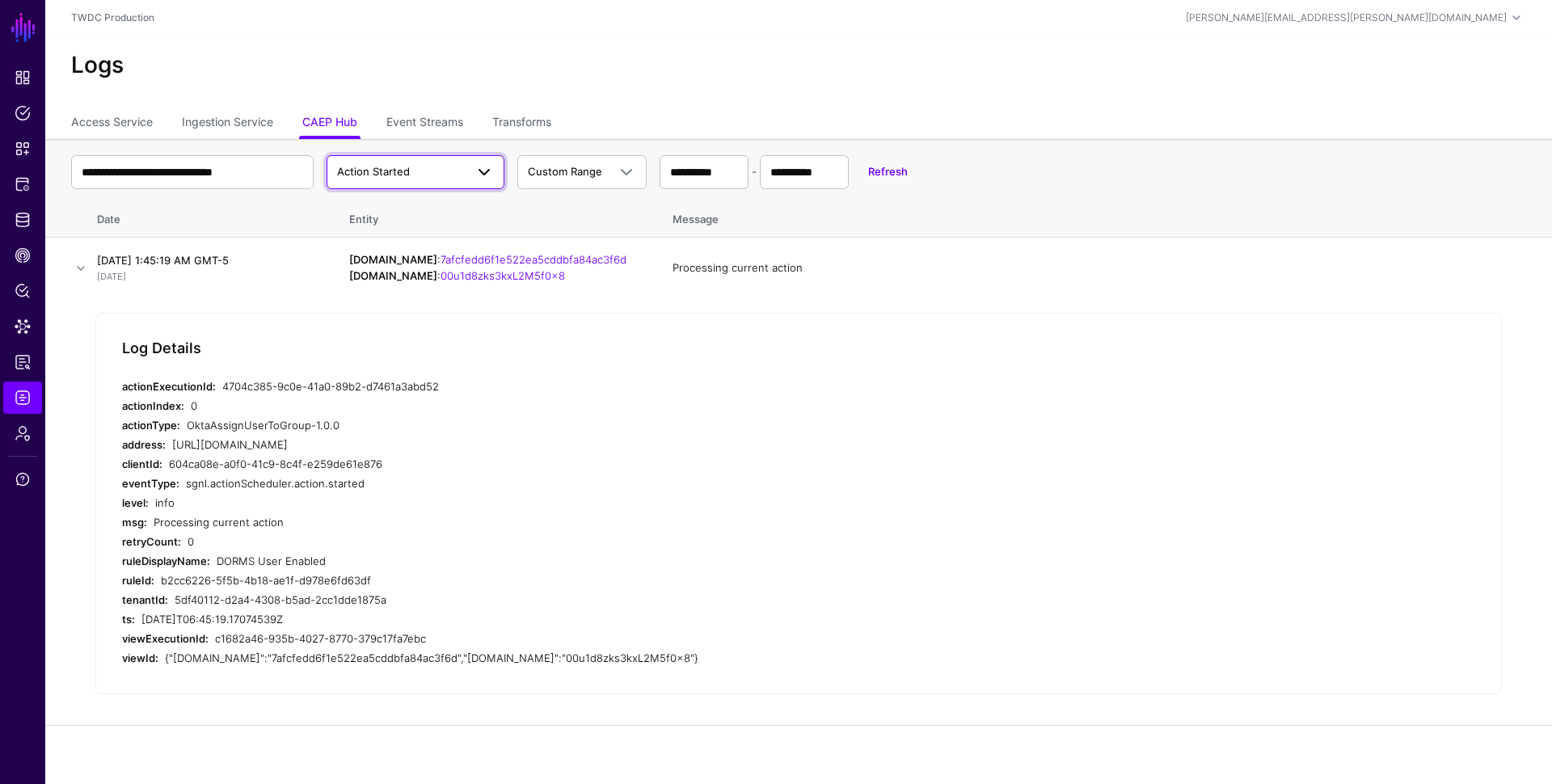
click at [445, 175] on span "Action Started" at bounding box center [401, 172] width 128 height 16
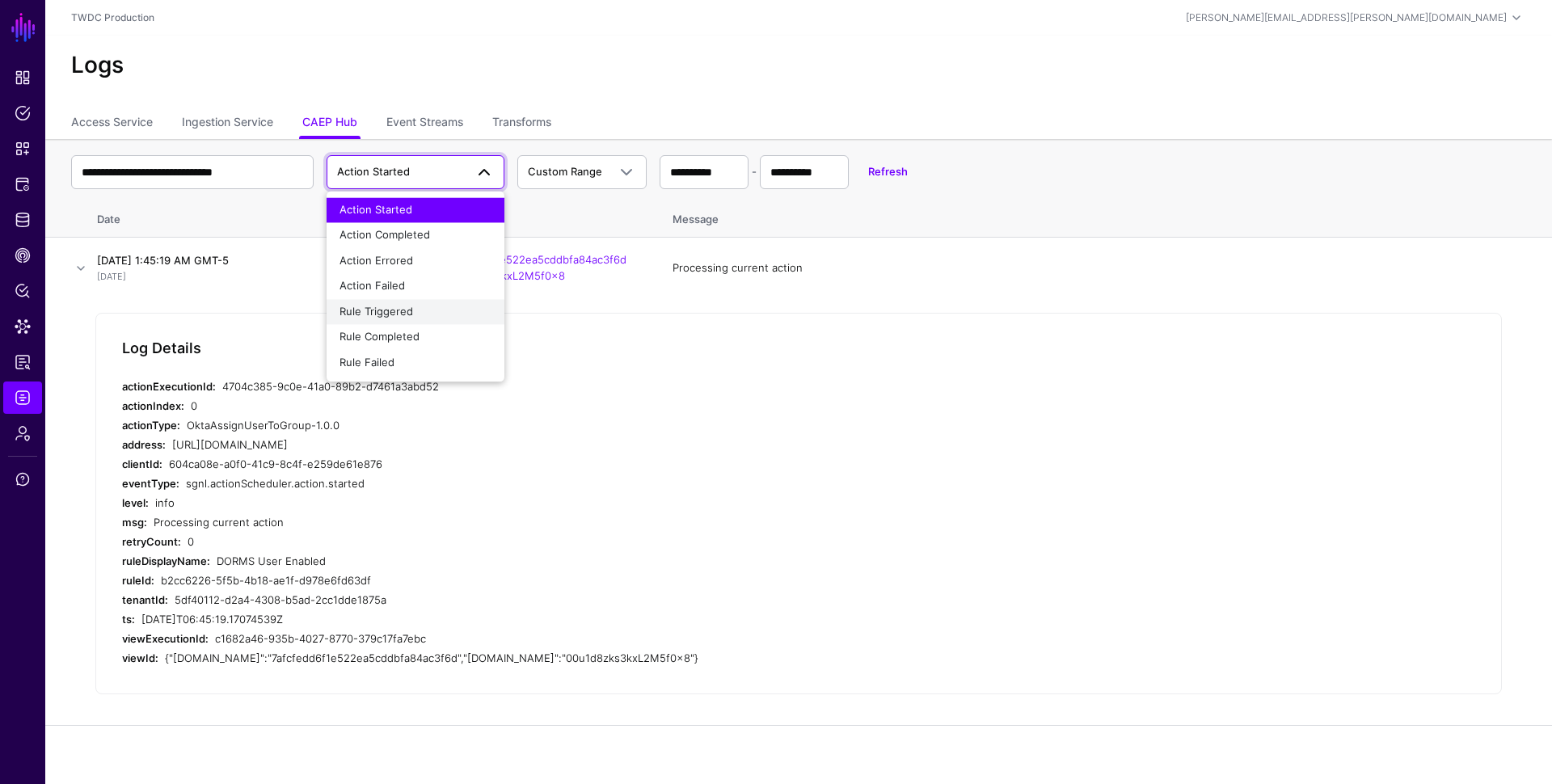
click at [392, 310] on span "Rule Triggered" at bounding box center [376, 310] width 74 height 13
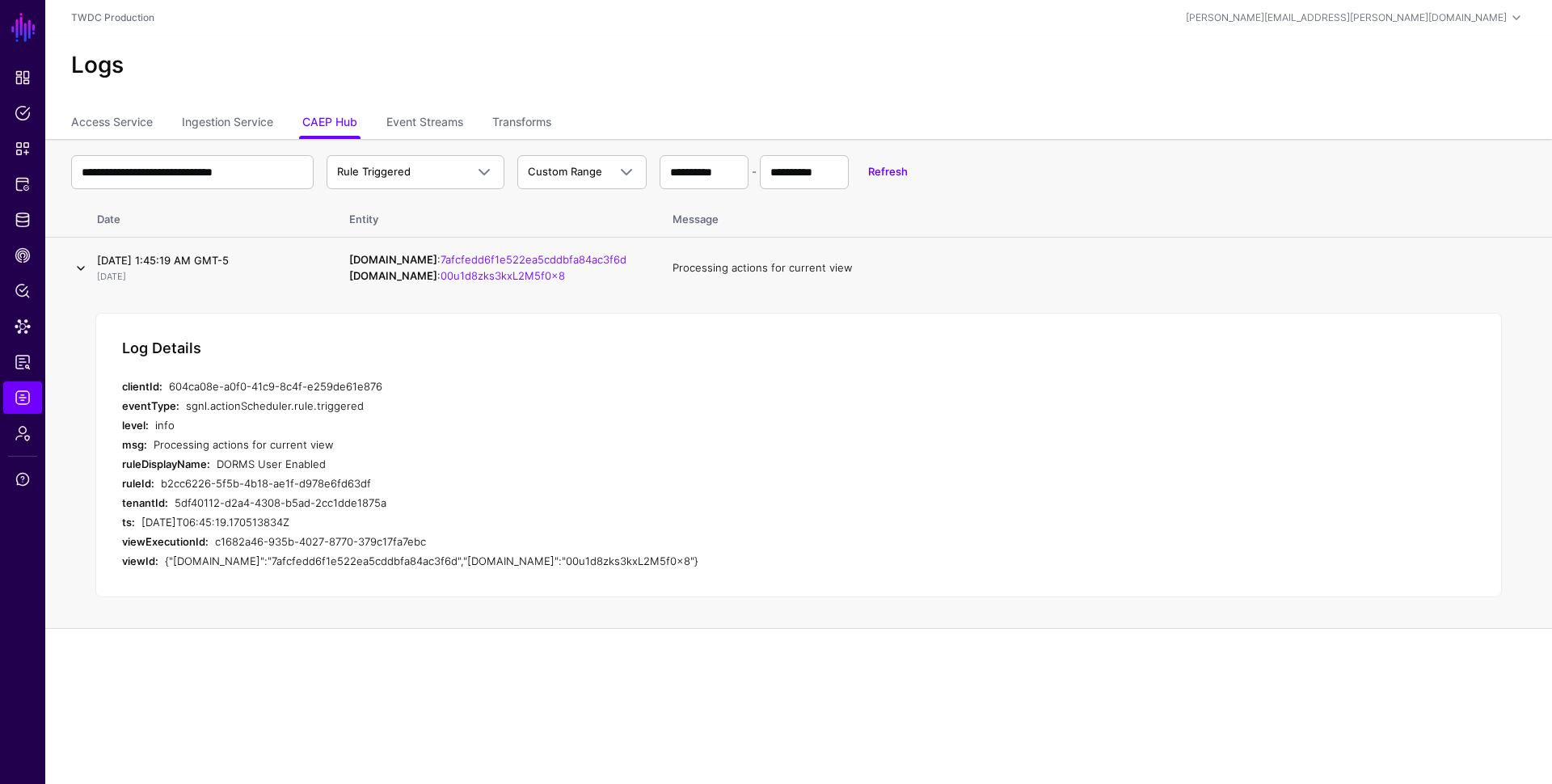
click at [82, 267] on link at bounding box center [81, 268] width 19 height 19
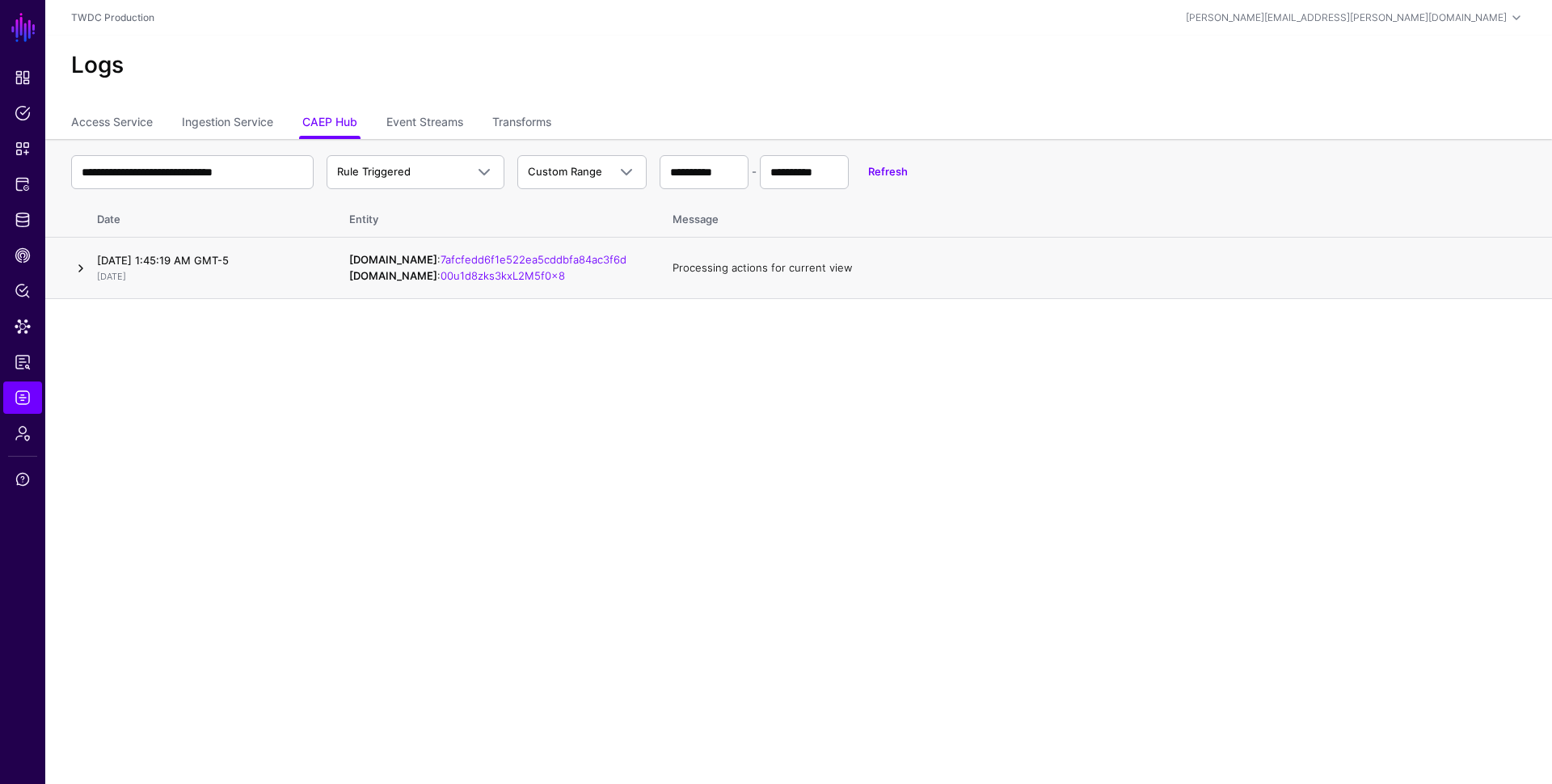
click at [80, 268] on link at bounding box center [81, 268] width 19 height 19
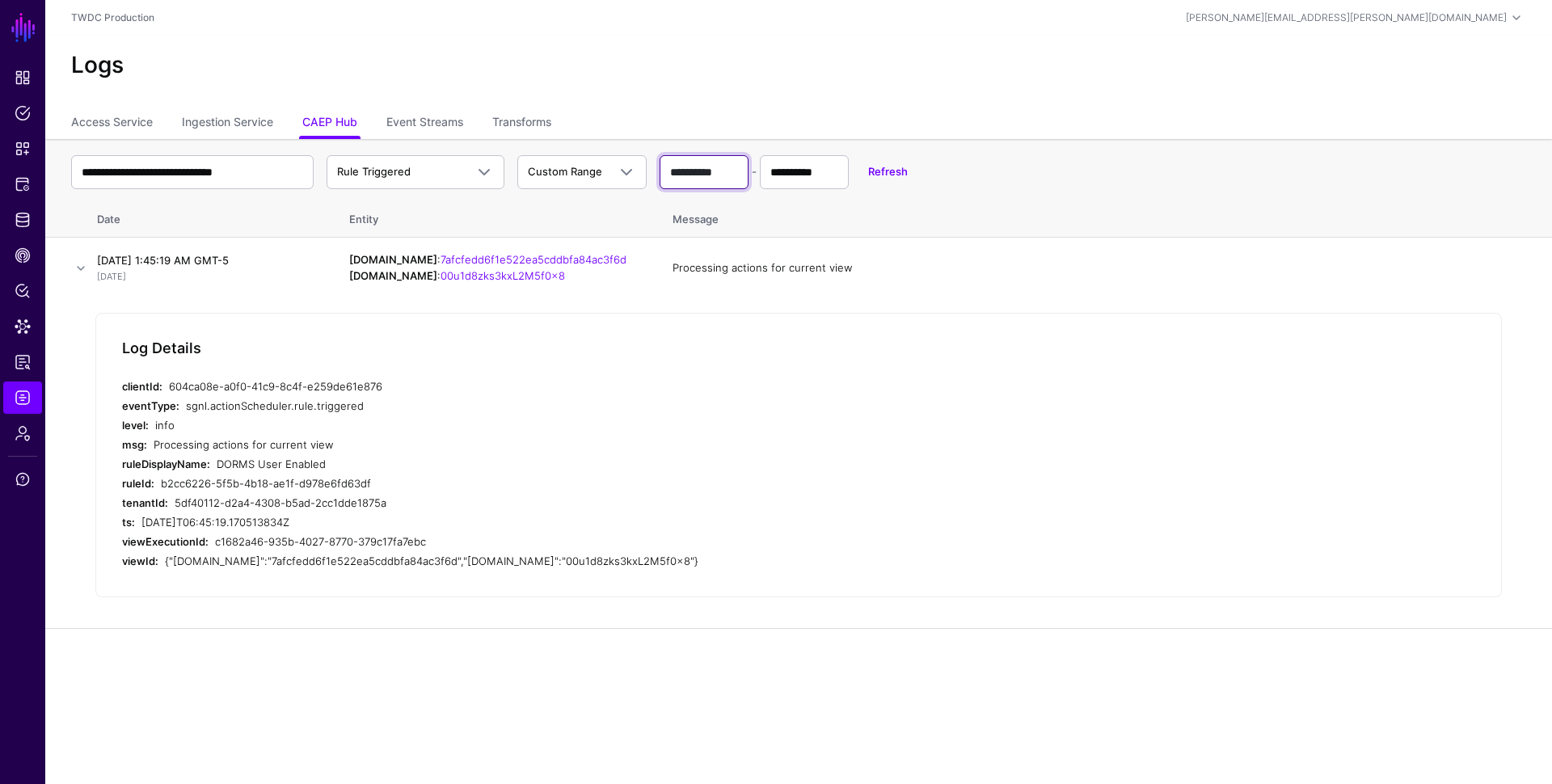
click at [700, 175] on input "**********" at bounding box center [704, 172] width 89 height 34
select select "*"
select select "****"
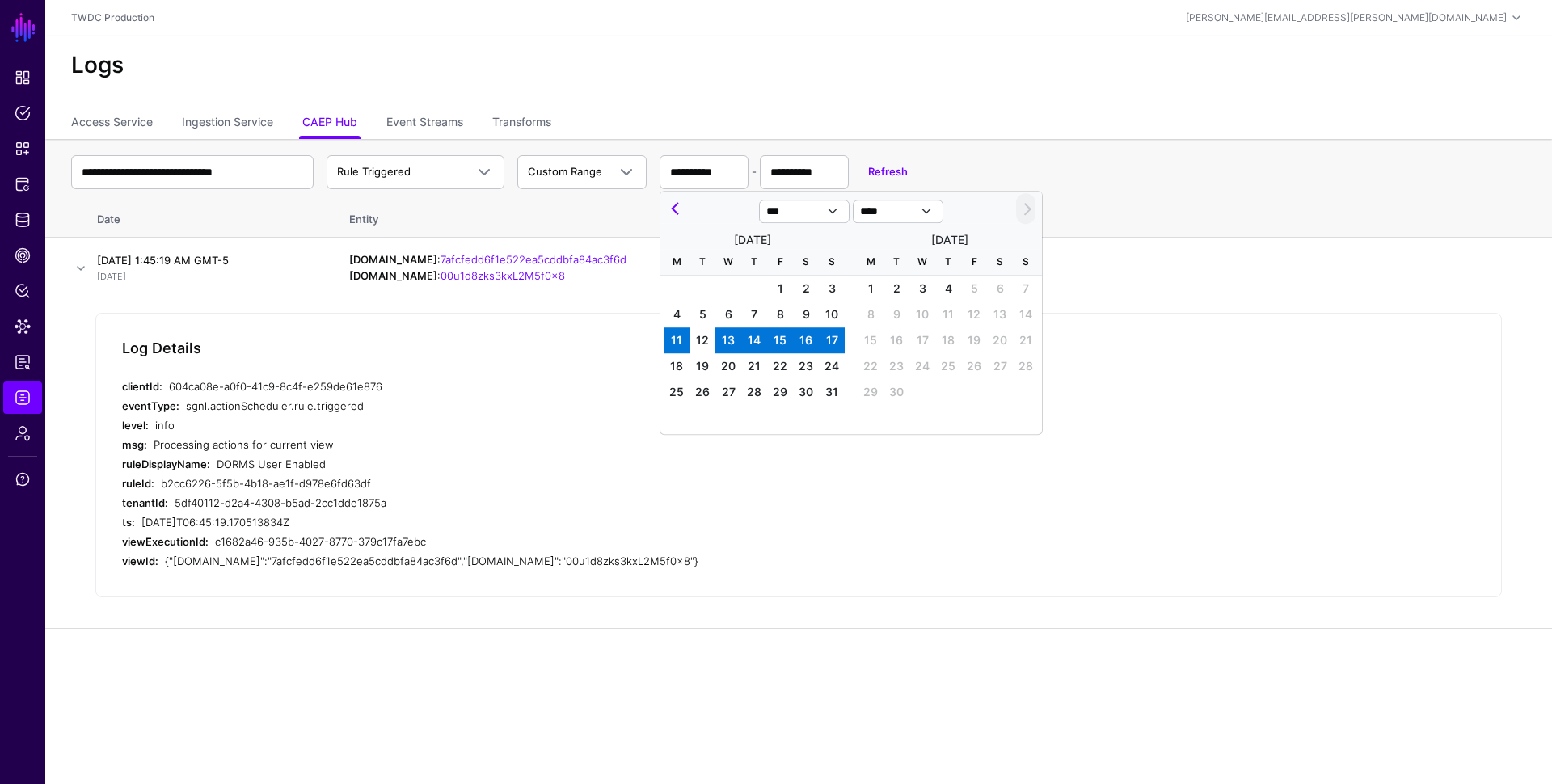
click at [682, 338] on span "11" at bounding box center [676, 340] width 25 height 25
type input "**********"
click at [684, 370] on span "18" at bounding box center [676, 367] width 25 height 25
type input "**********"
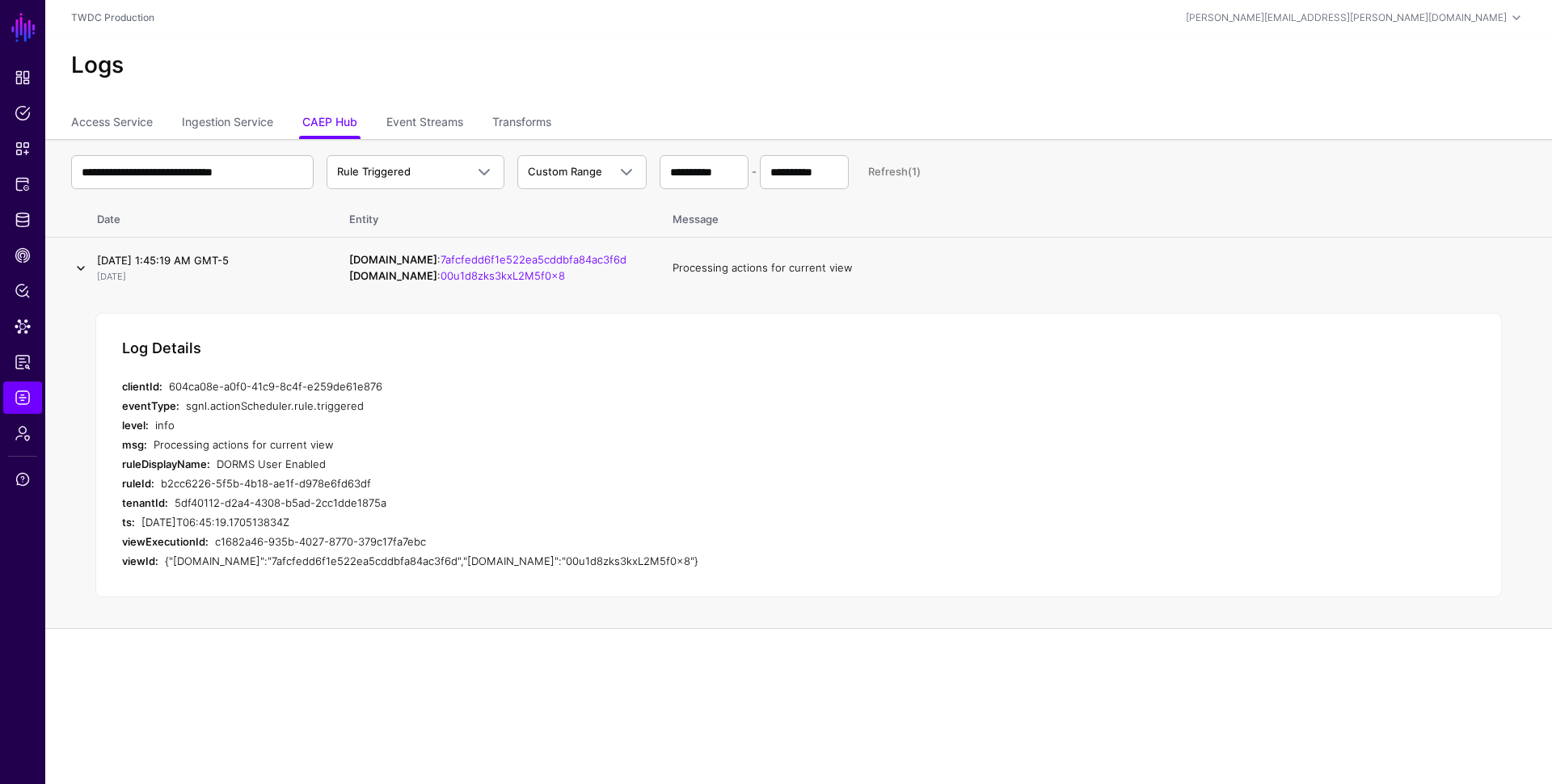
click at [82, 267] on link at bounding box center [81, 268] width 19 height 19
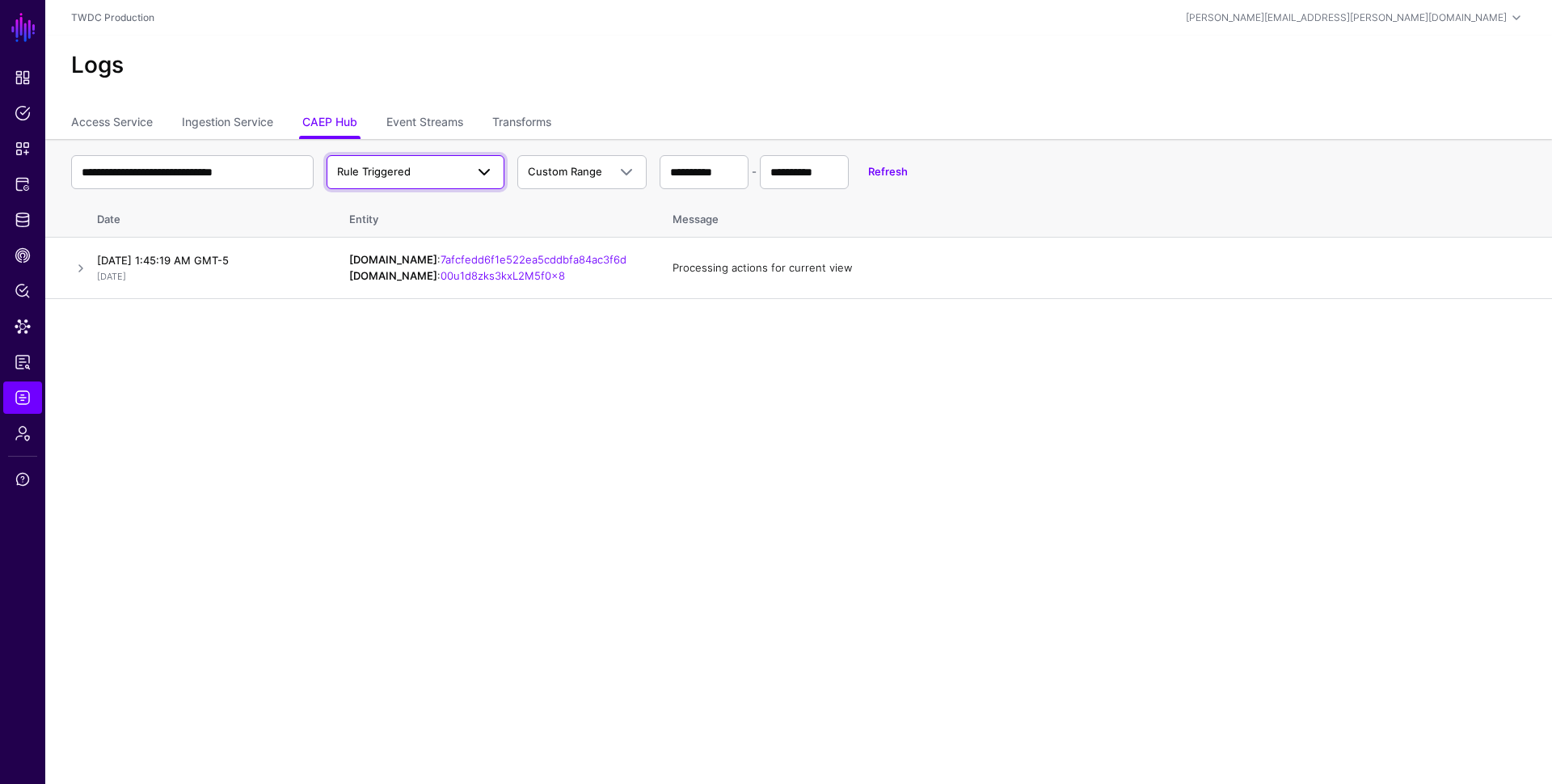
click at [418, 174] on span "Rule Triggered" at bounding box center [401, 172] width 128 height 16
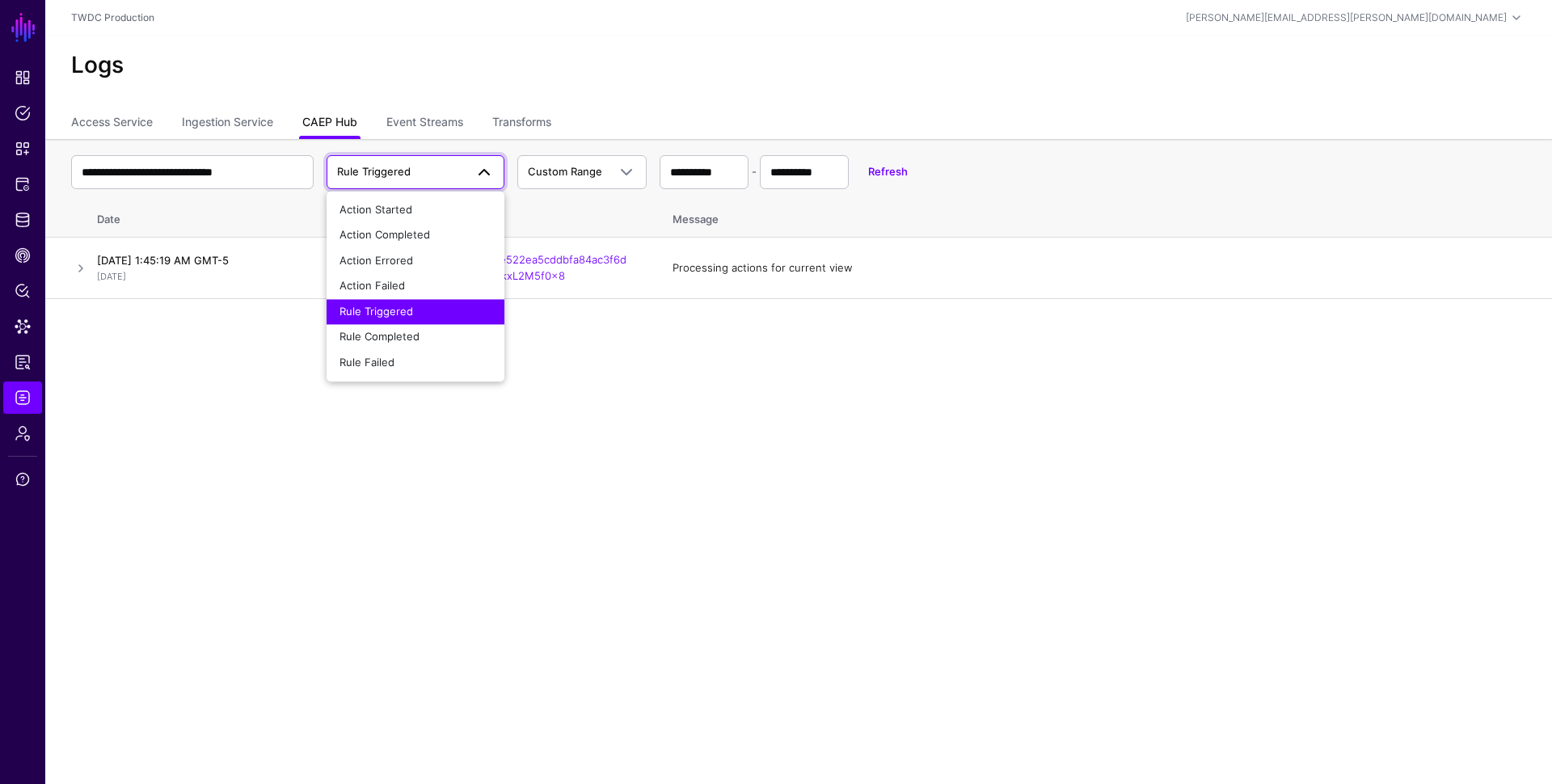
click at [324, 118] on link "CAEP Hub" at bounding box center [330, 123] width 55 height 31
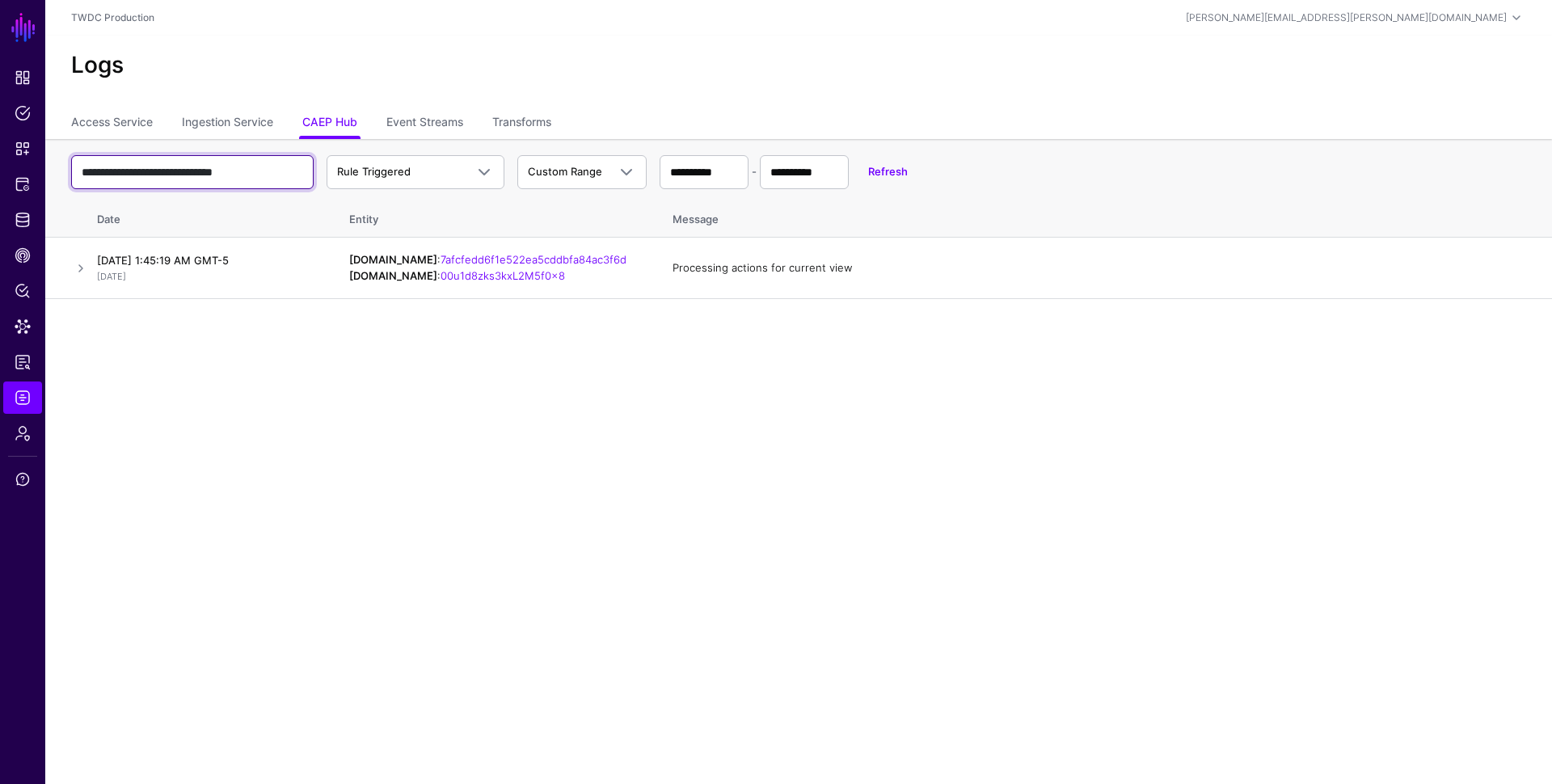
click at [295, 164] on input "**********" at bounding box center [192, 172] width 242 height 34
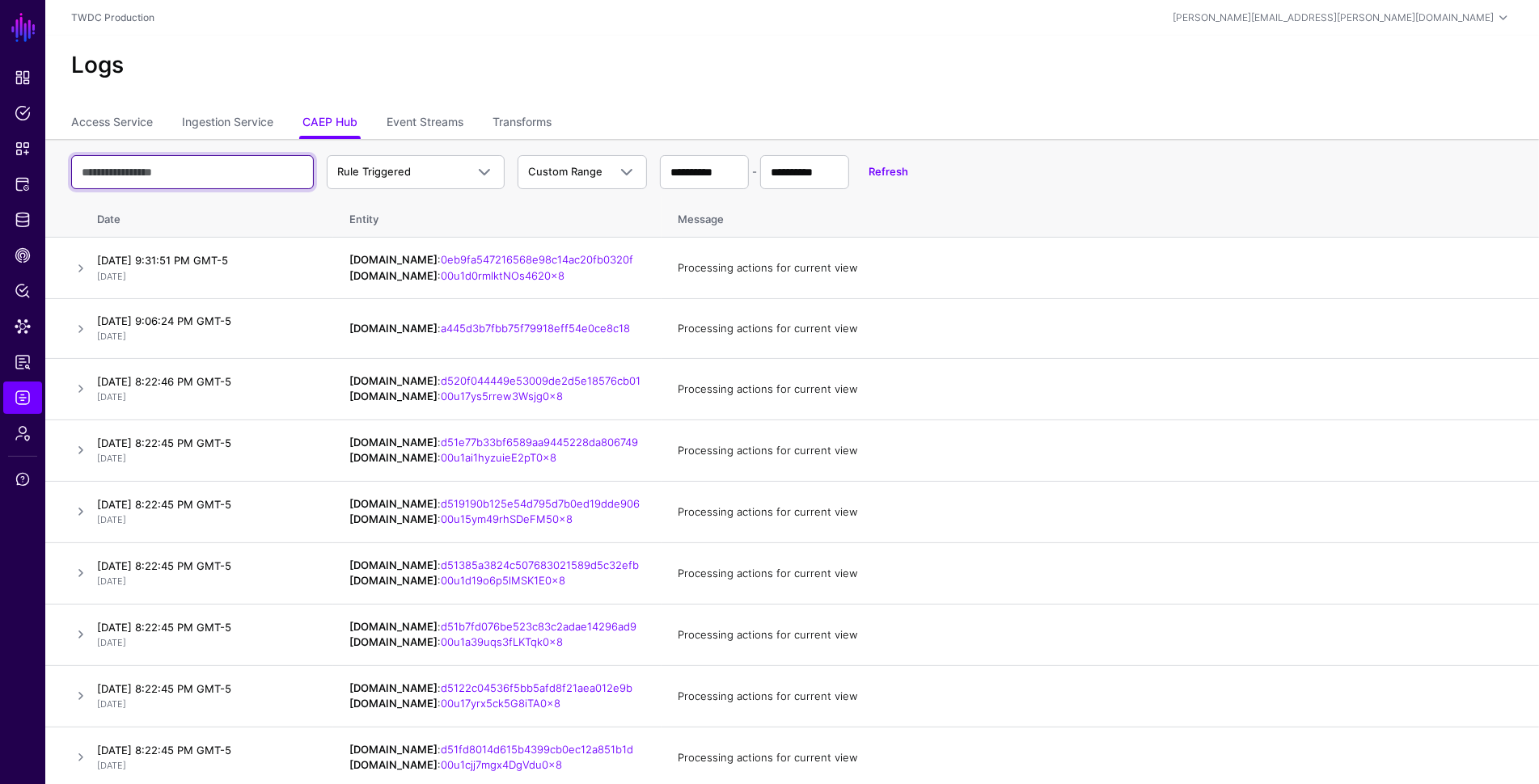
paste input "**********"
type input "**********"
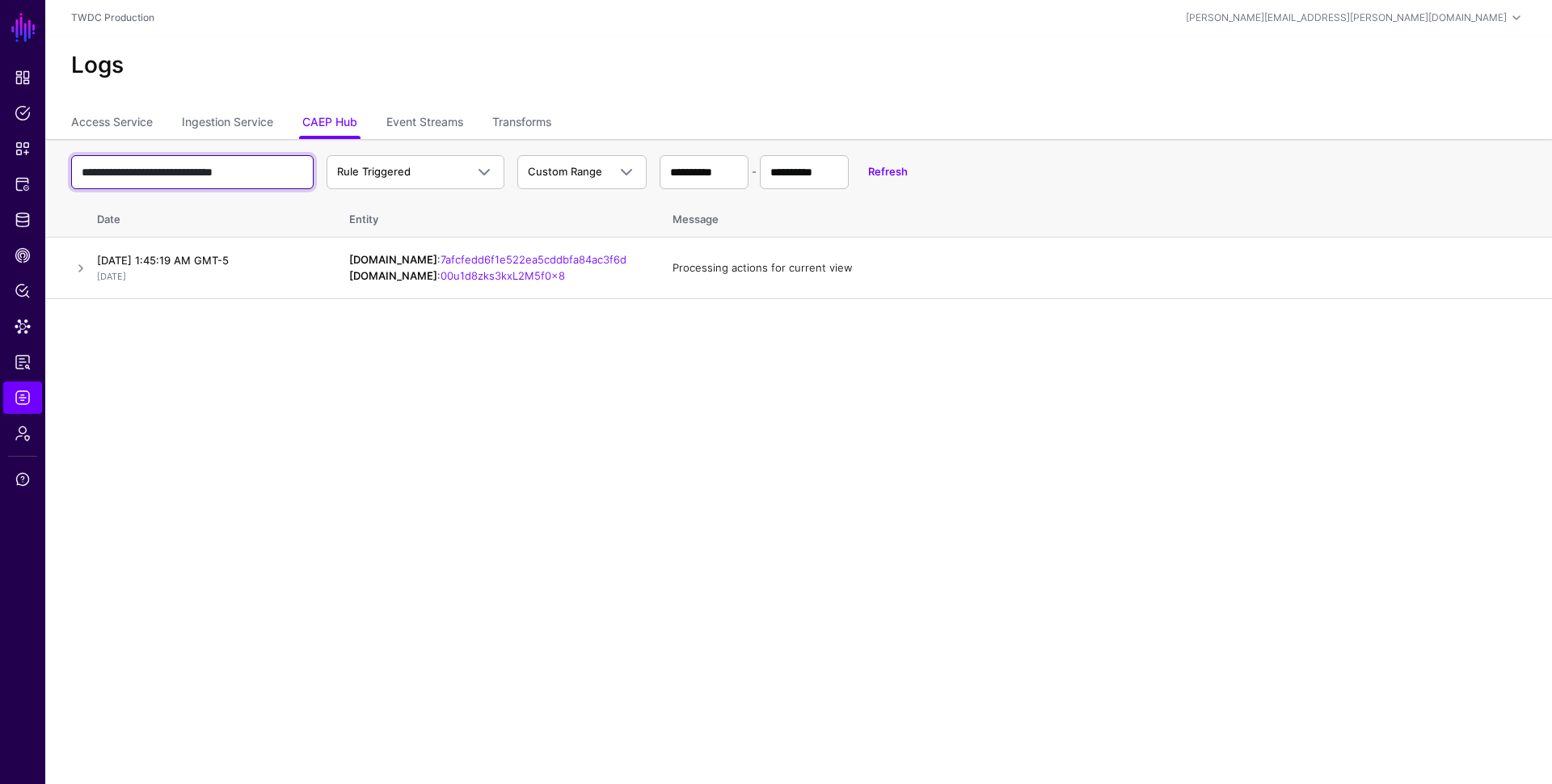
click at [250, 167] on input "**********" at bounding box center [192, 172] width 242 height 34
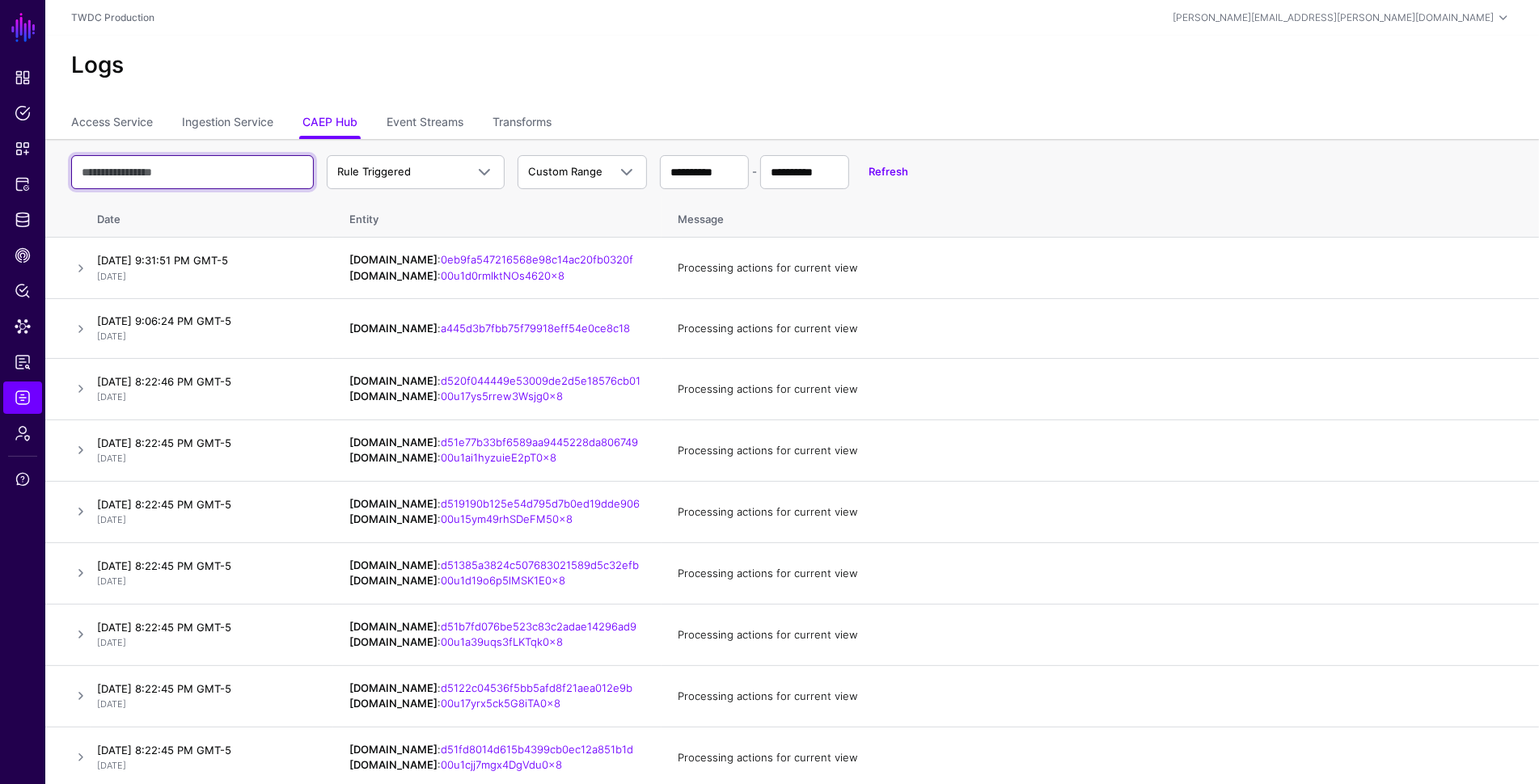
paste input "**********"
type input "**********"
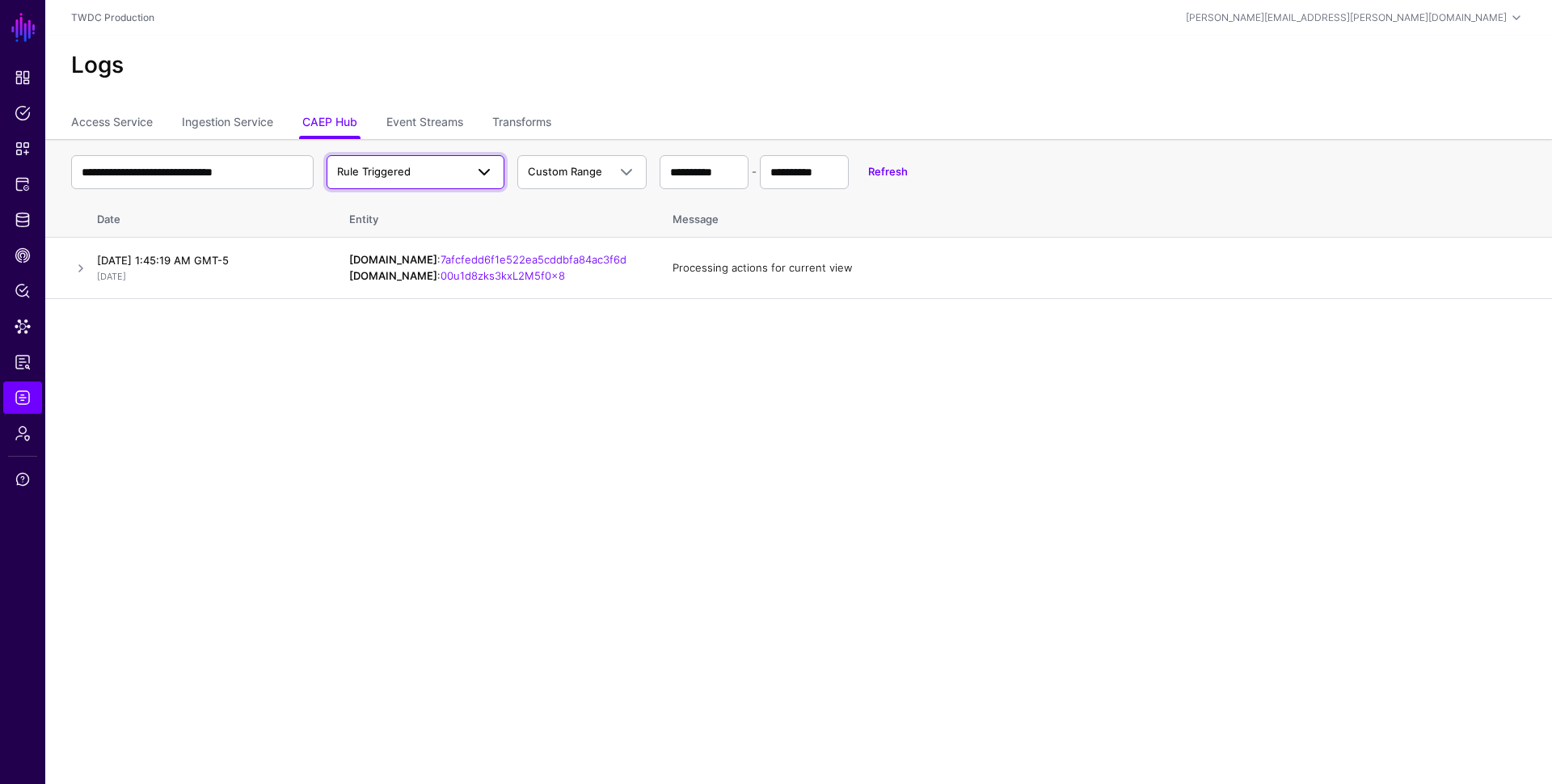
click at [421, 164] on span "Rule Triggered" at bounding box center [401, 172] width 128 height 16
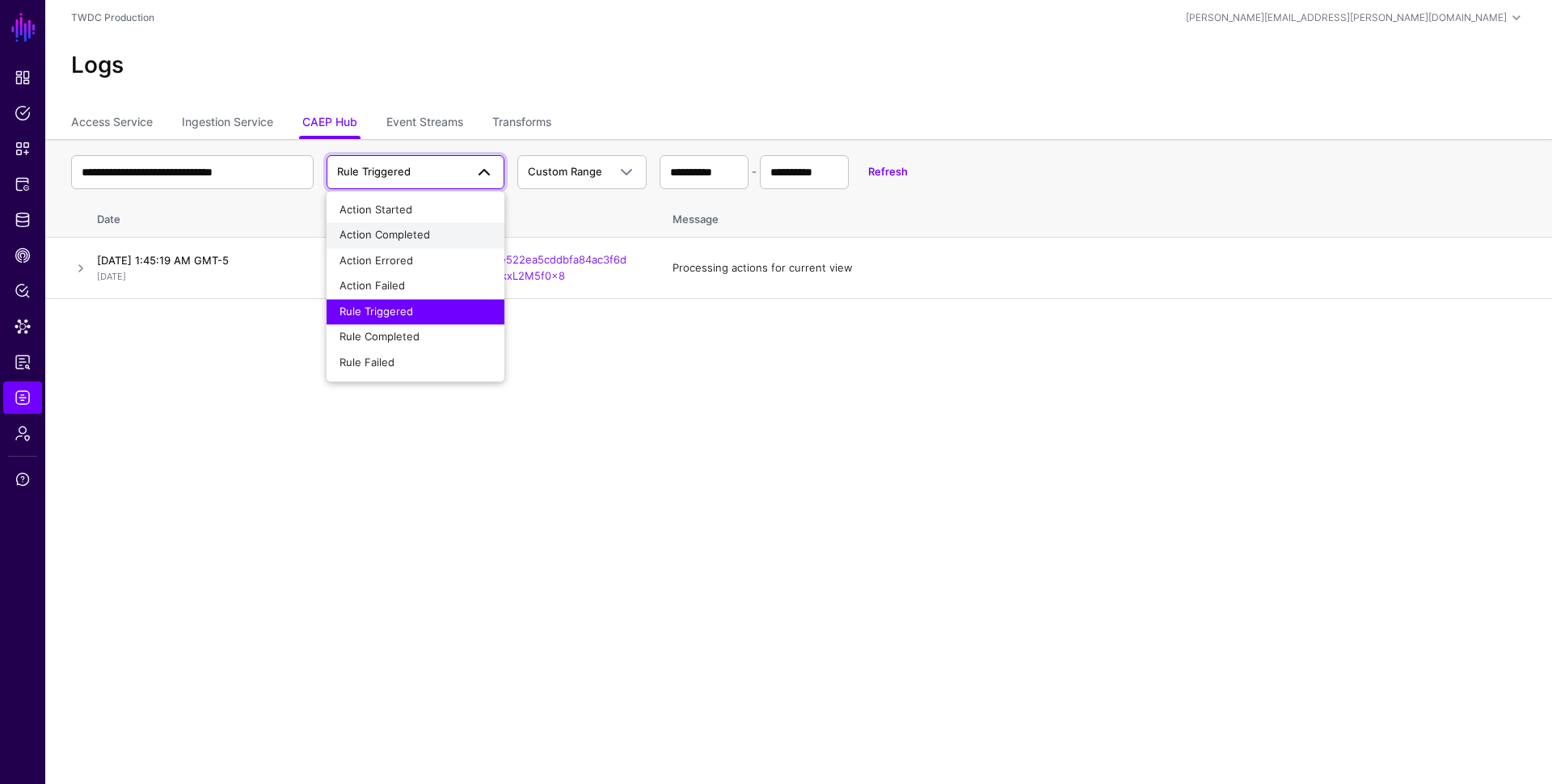
click at [400, 229] on span "Action Completed" at bounding box center [384, 235] width 90 height 13
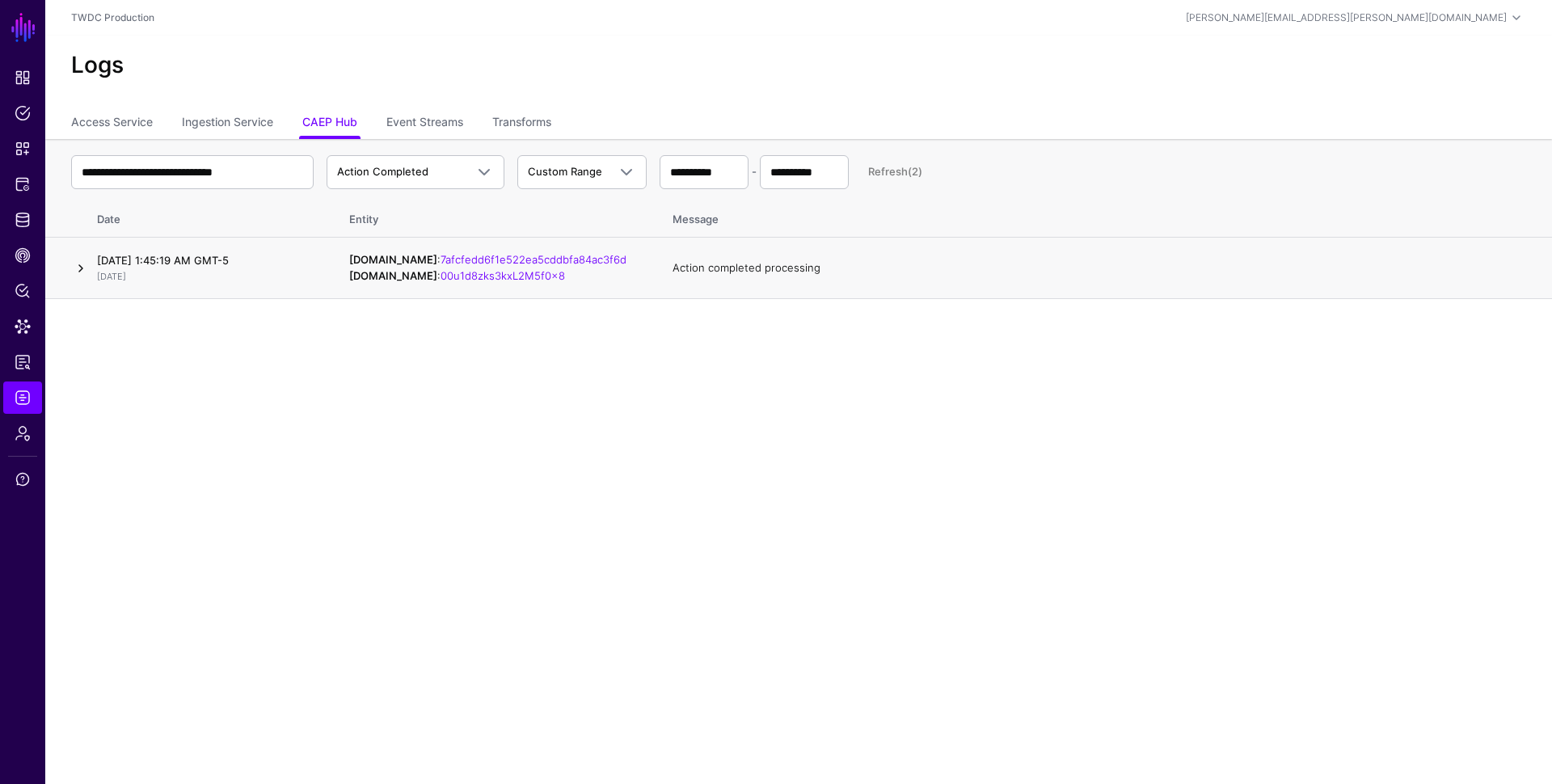
click at [80, 267] on link at bounding box center [81, 268] width 19 height 19
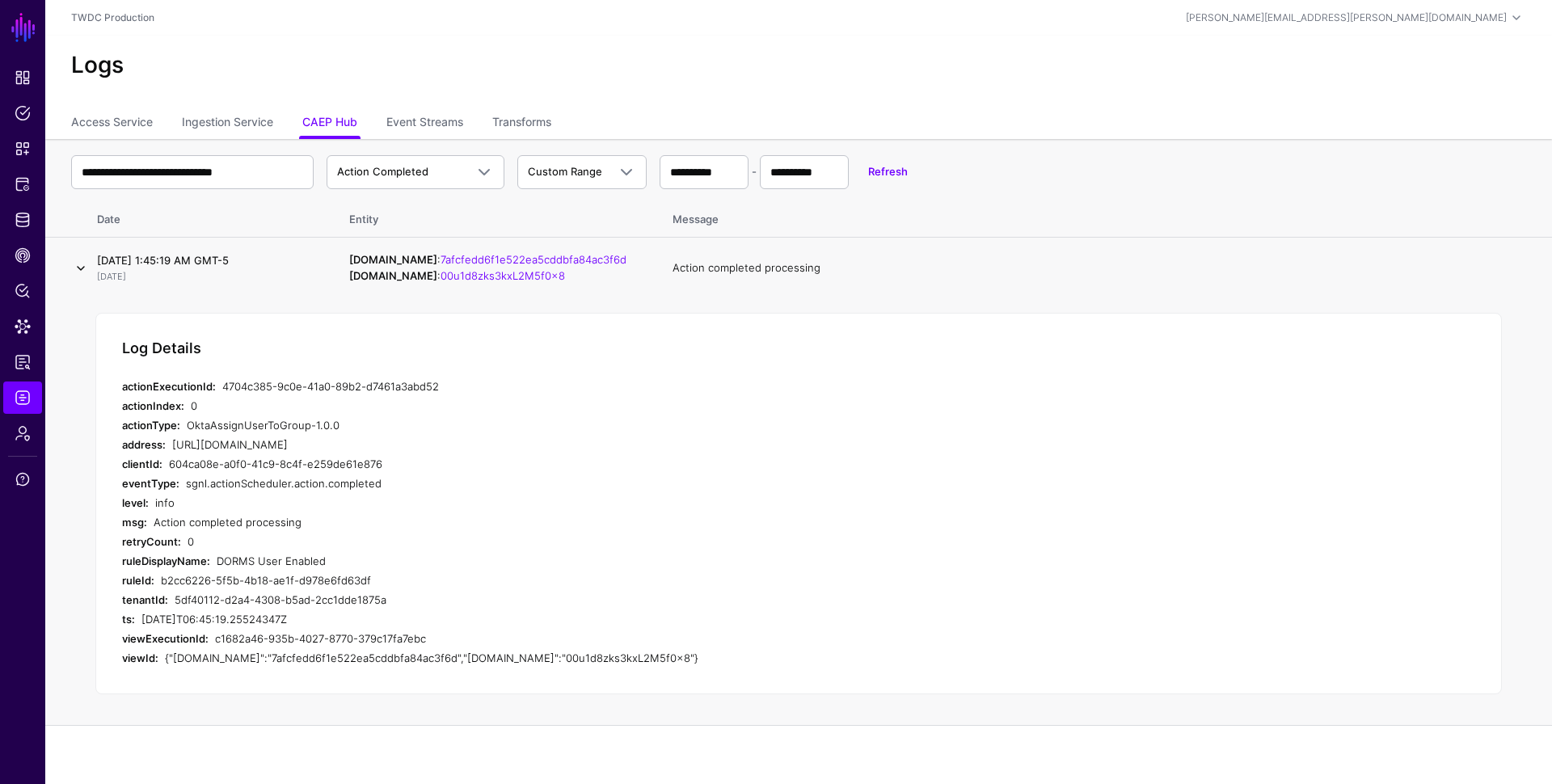
click at [80, 267] on link at bounding box center [81, 268] width 19 height 19
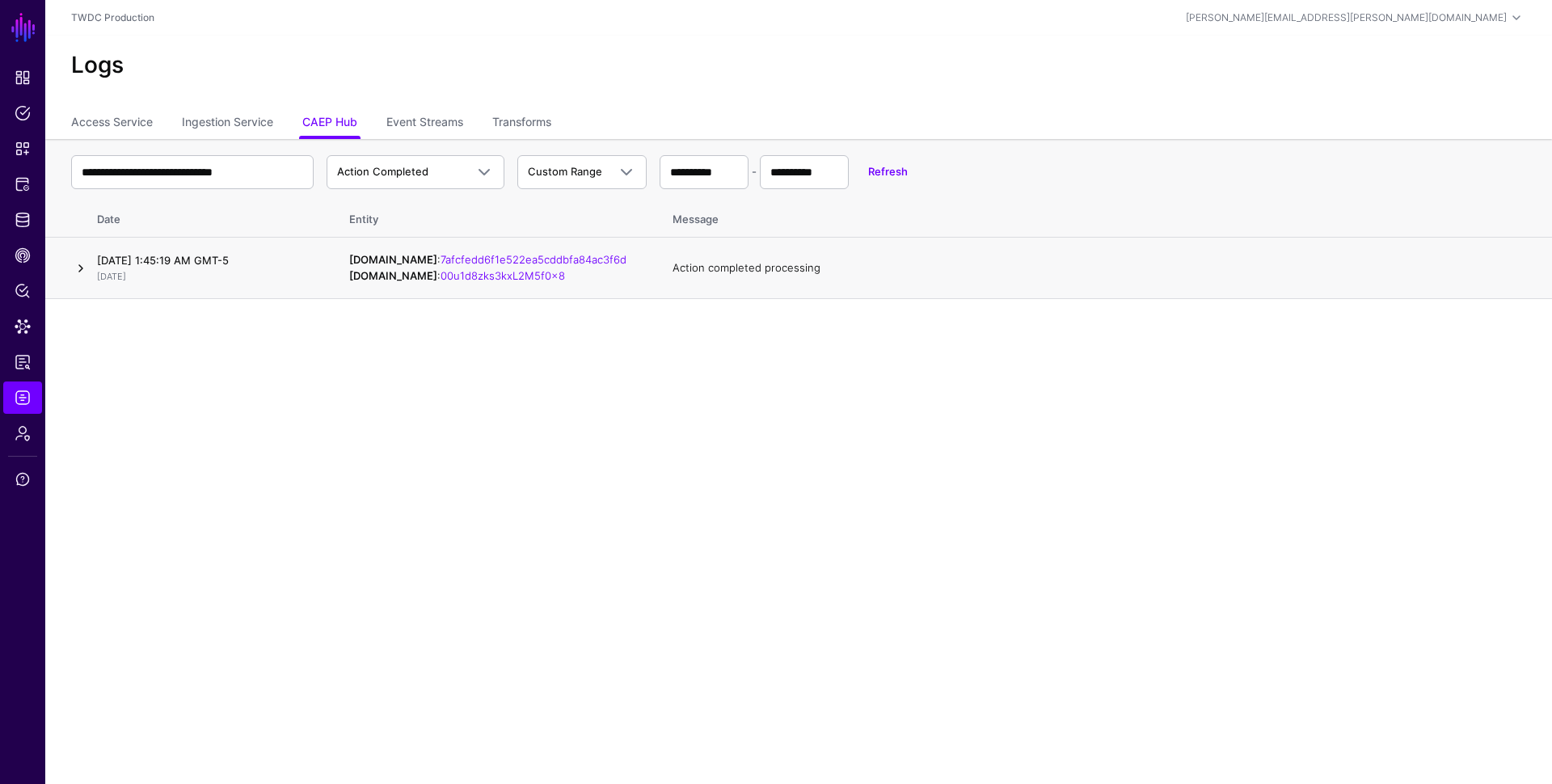
click at [72, 266] on link at bounding box center [81, 268] width 19 height 19
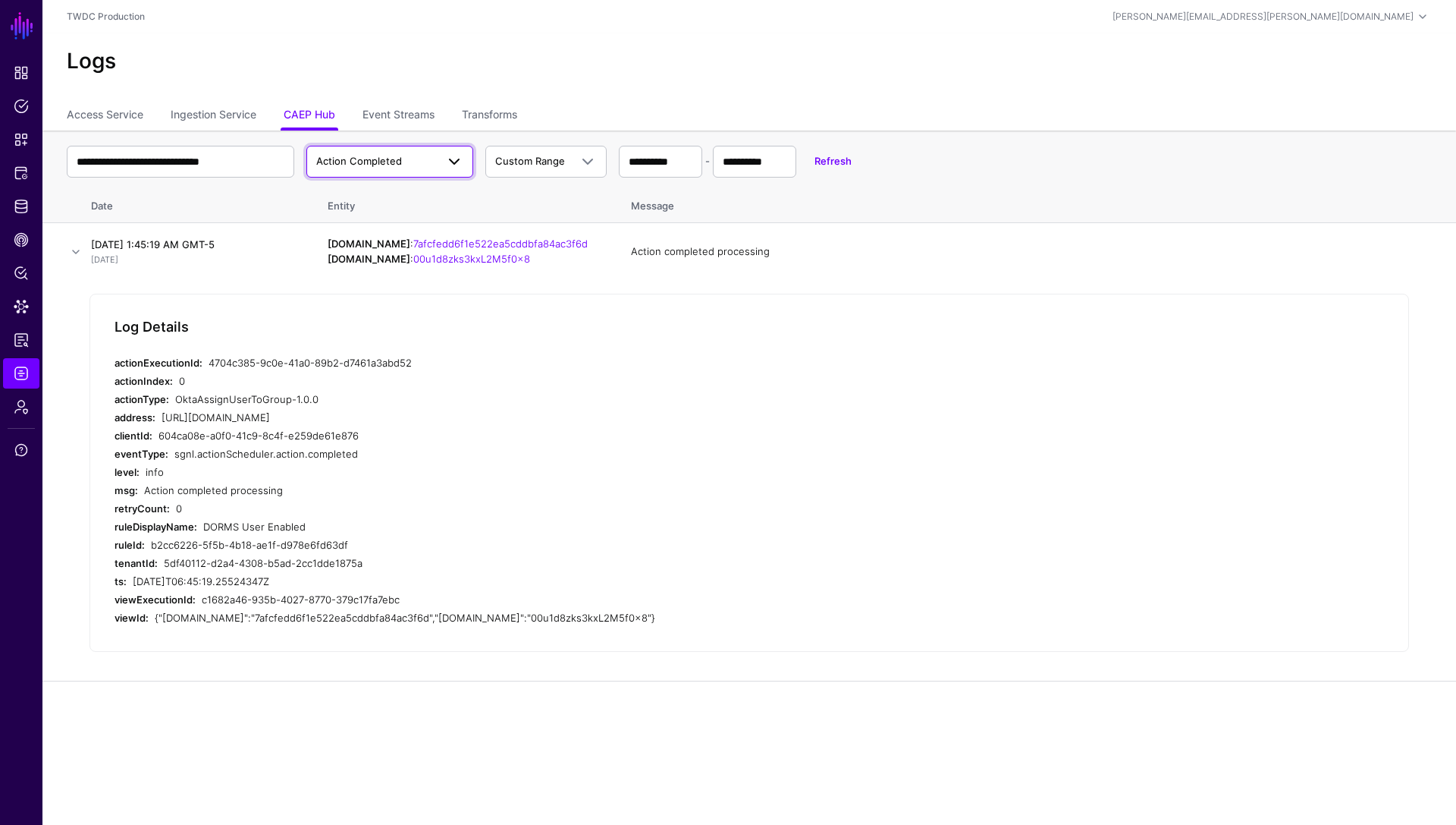
click at [395, 166] on span "Action Completed" at bounding box center [359, 161] width 86 height 12
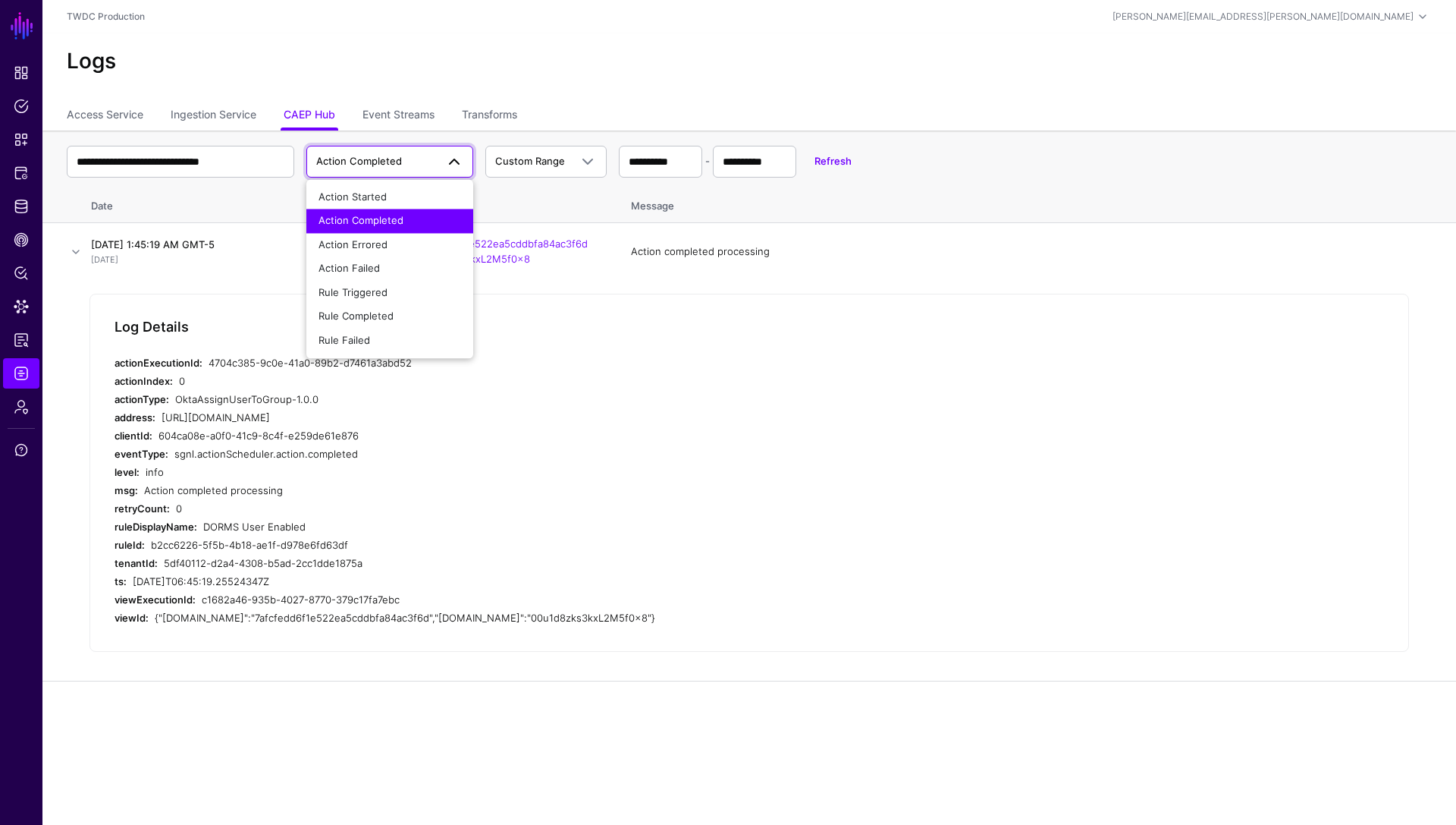
click at [395, 166] on span "Action Completed" at bounding box center [359, 161] width 86 height 12
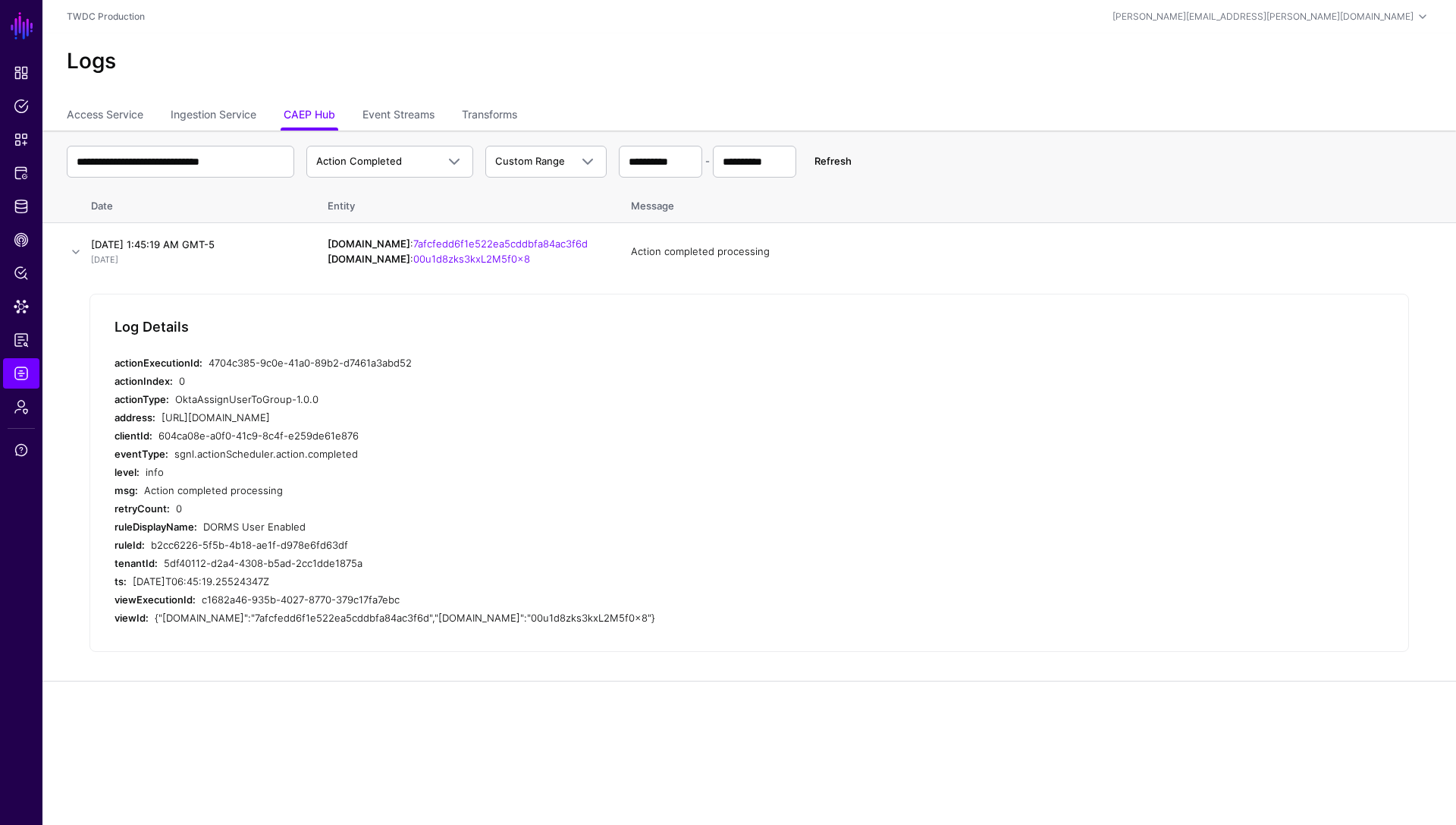
click at [834, 165] on link "Refresh" at bounding box center [833, 161] width 37 height 12
click at [22, 408] on span "Admin" at bounding box center [21, 407] width 15 height 15
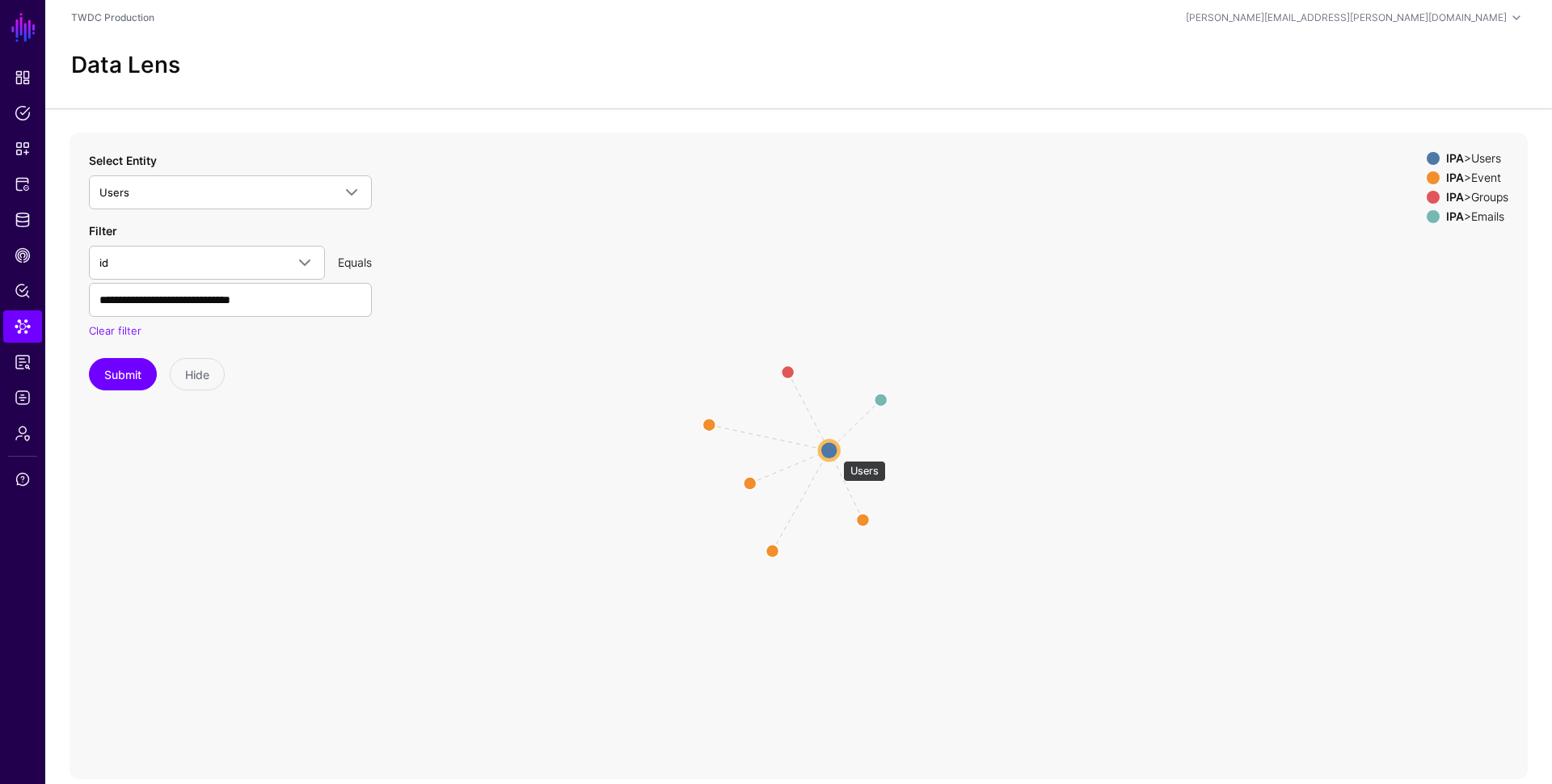
click at [835, 453] on circle at bounding box center [829, 450] width 19 height 19
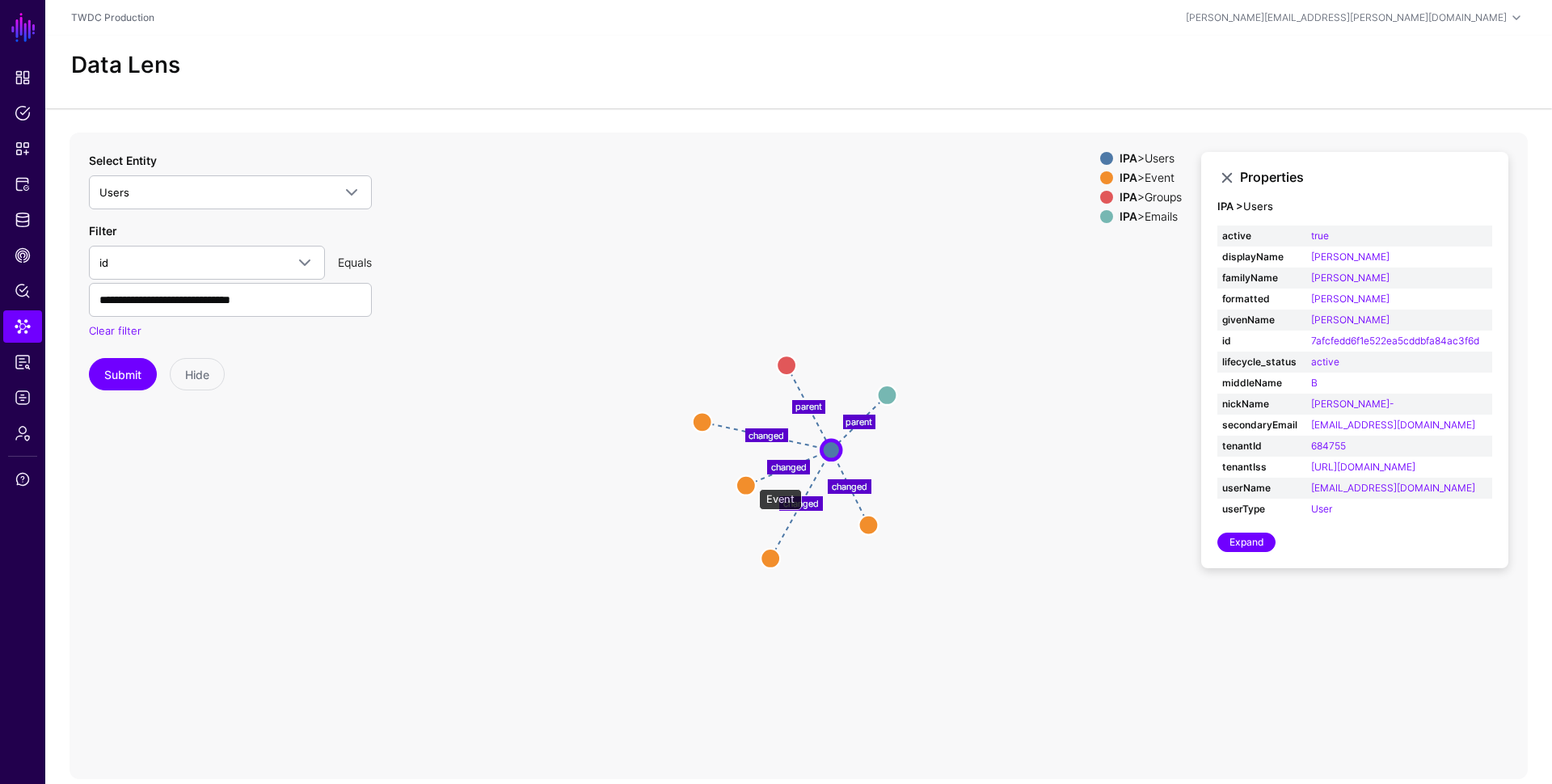
click at [751, 481] on circle at bounding box center [747, 485] width 19 height 19
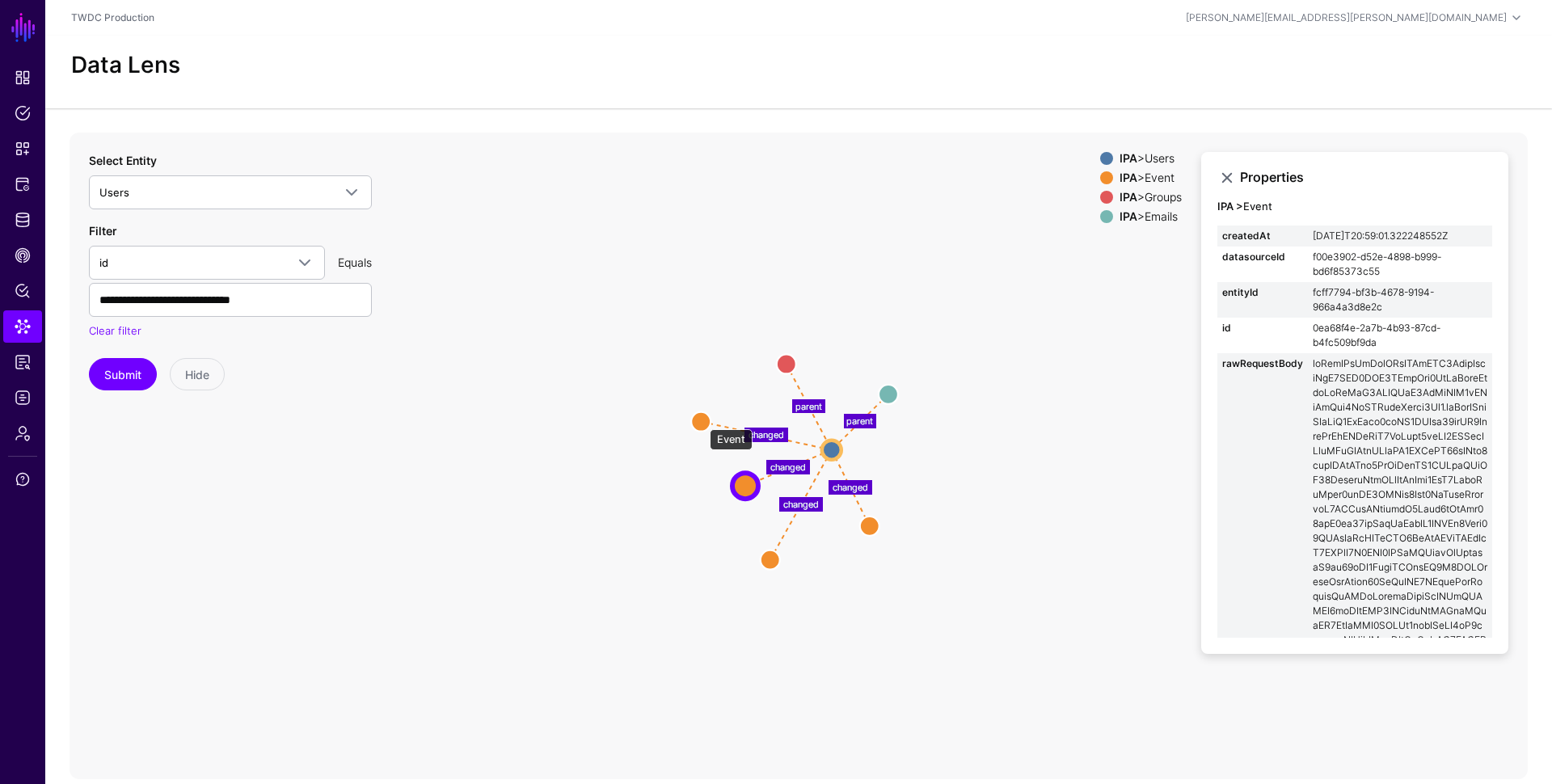
click at [702, 421] on circle at bounding box center [701, 421] width 19 height 19
click at [836, 452] on circle at bounding box center [832, 449] width 19 height 19
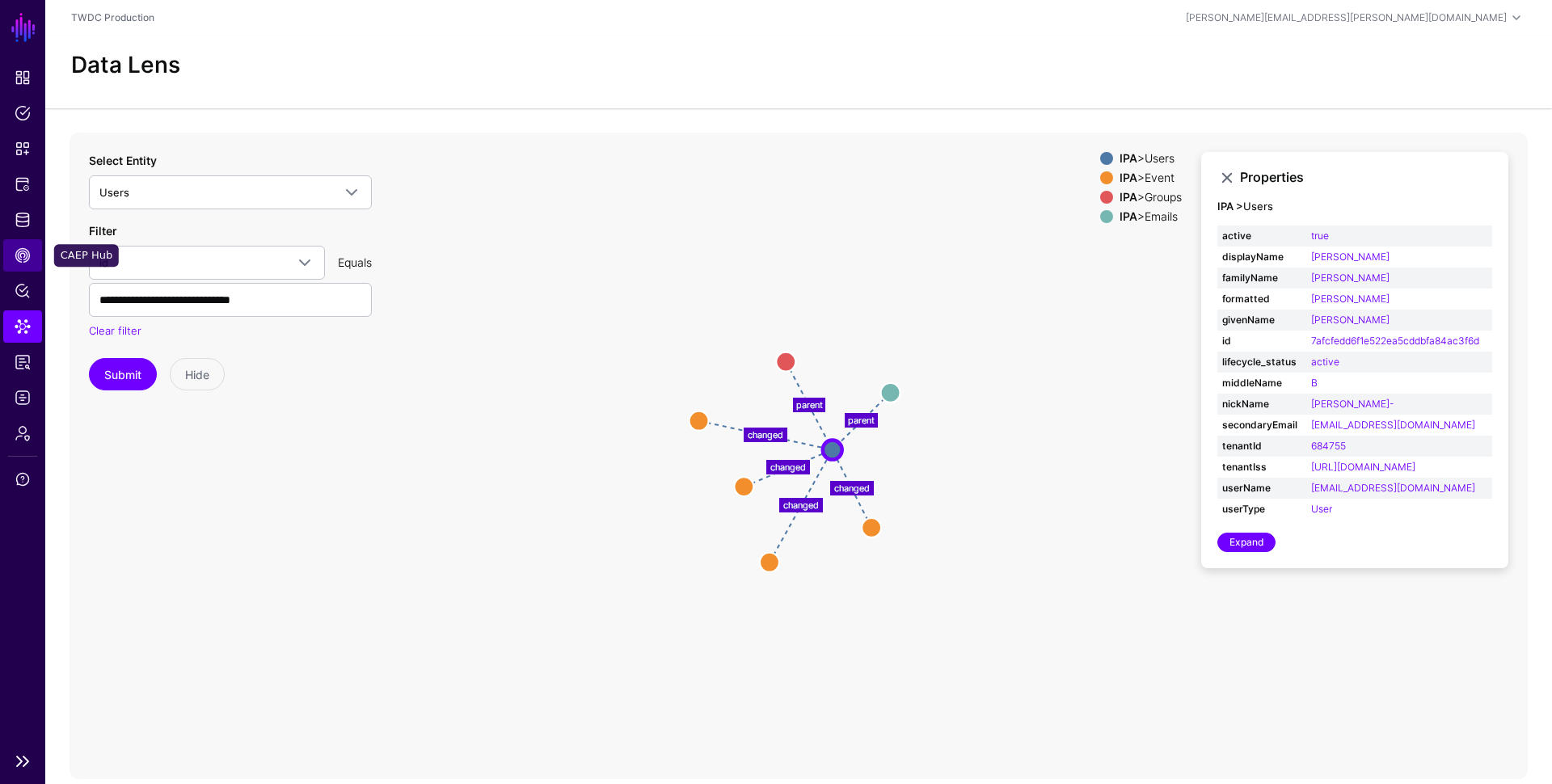
click at [19, 254] on span "CAEP Hub" at bounding box center [23, 255] width 16 height 16
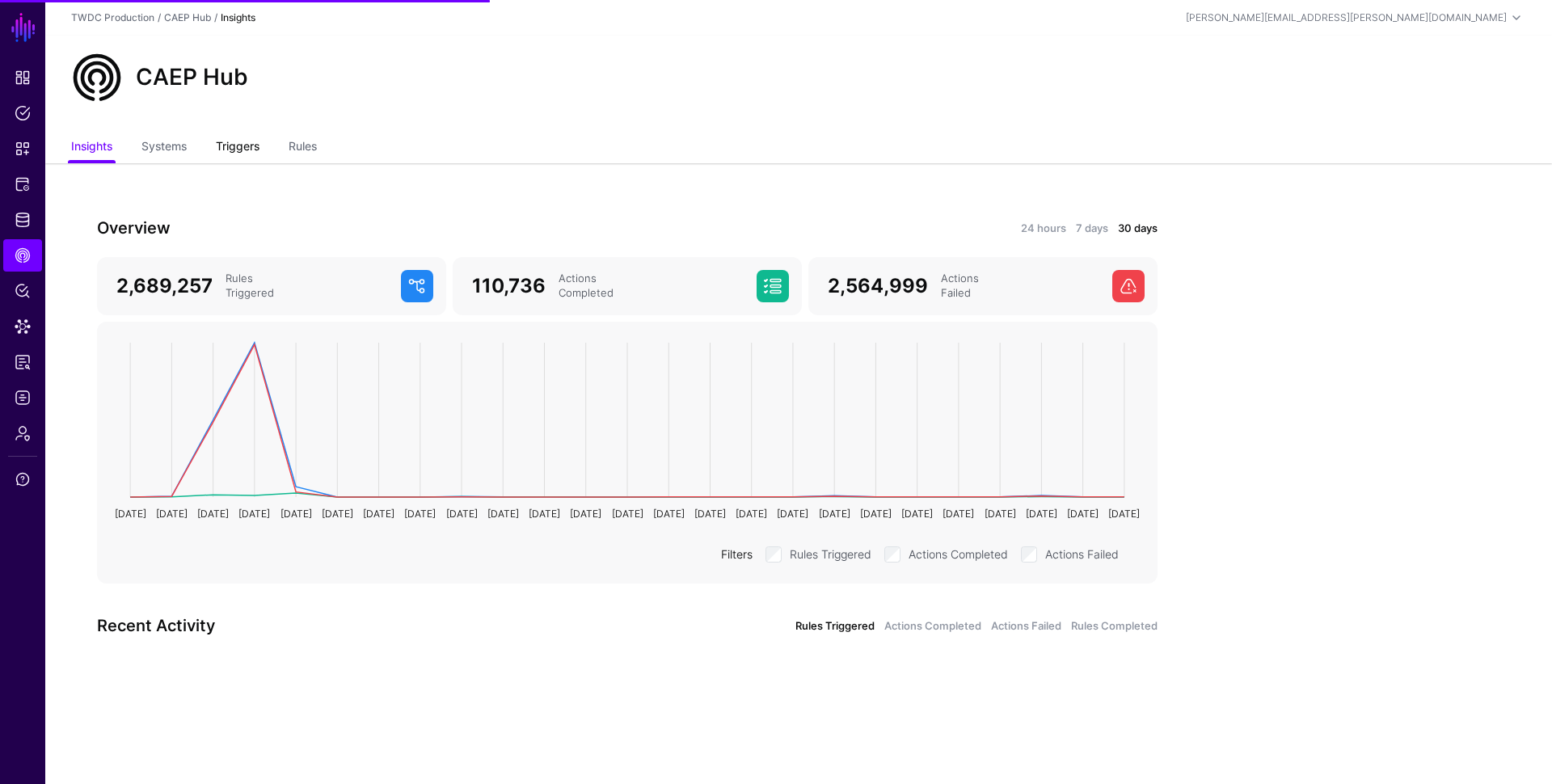
click at [239, 142] on link "Triggers" at bounding box center [238, 147] width 44 height 31
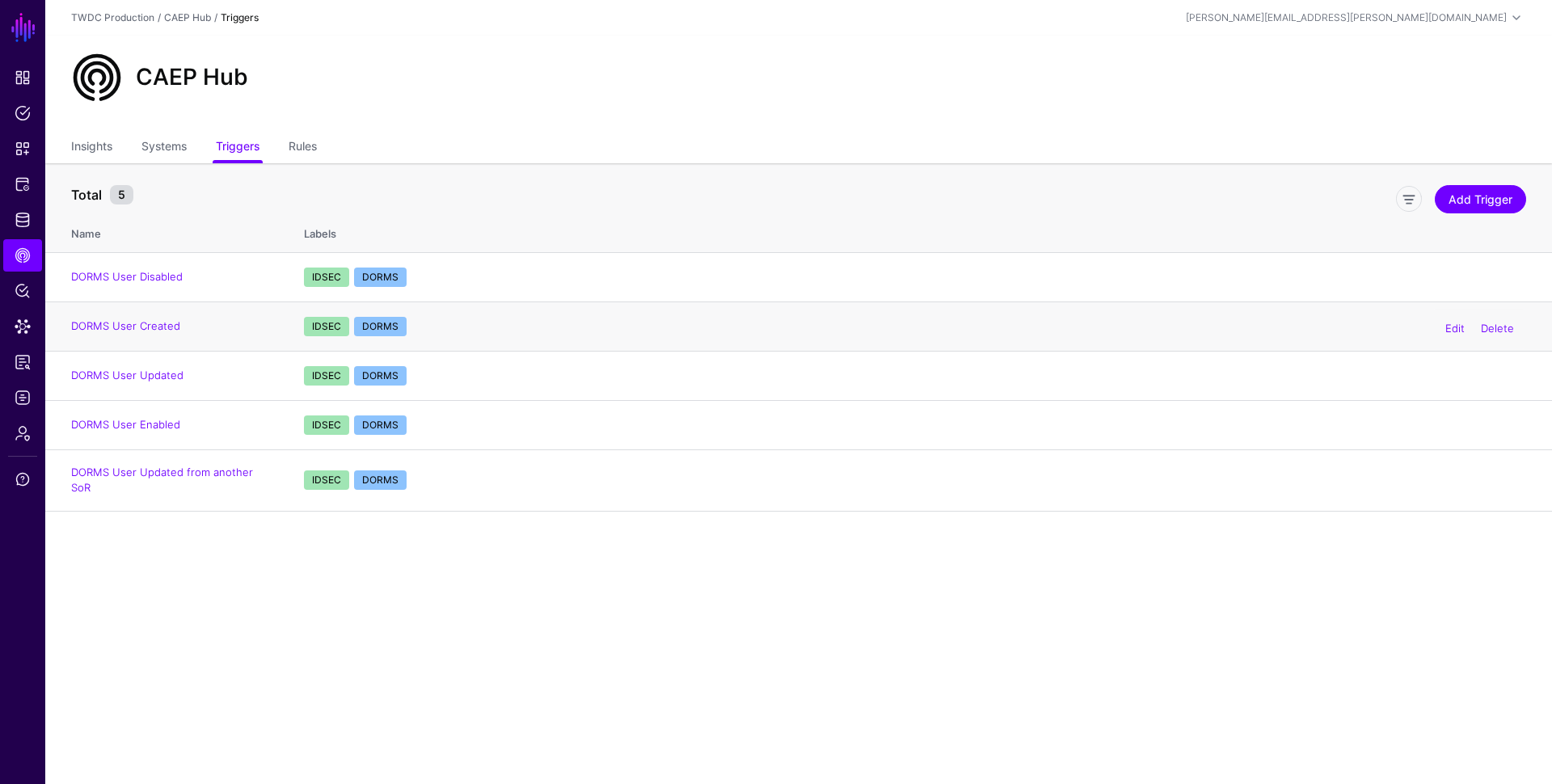
click at [136, 331] on td "DORMS User Created" at bounding box center [167, 326] width 242 height 49
click at [152, 323] on link "DORMS User Created" at bounding box center [125, 325] width 109 height 13
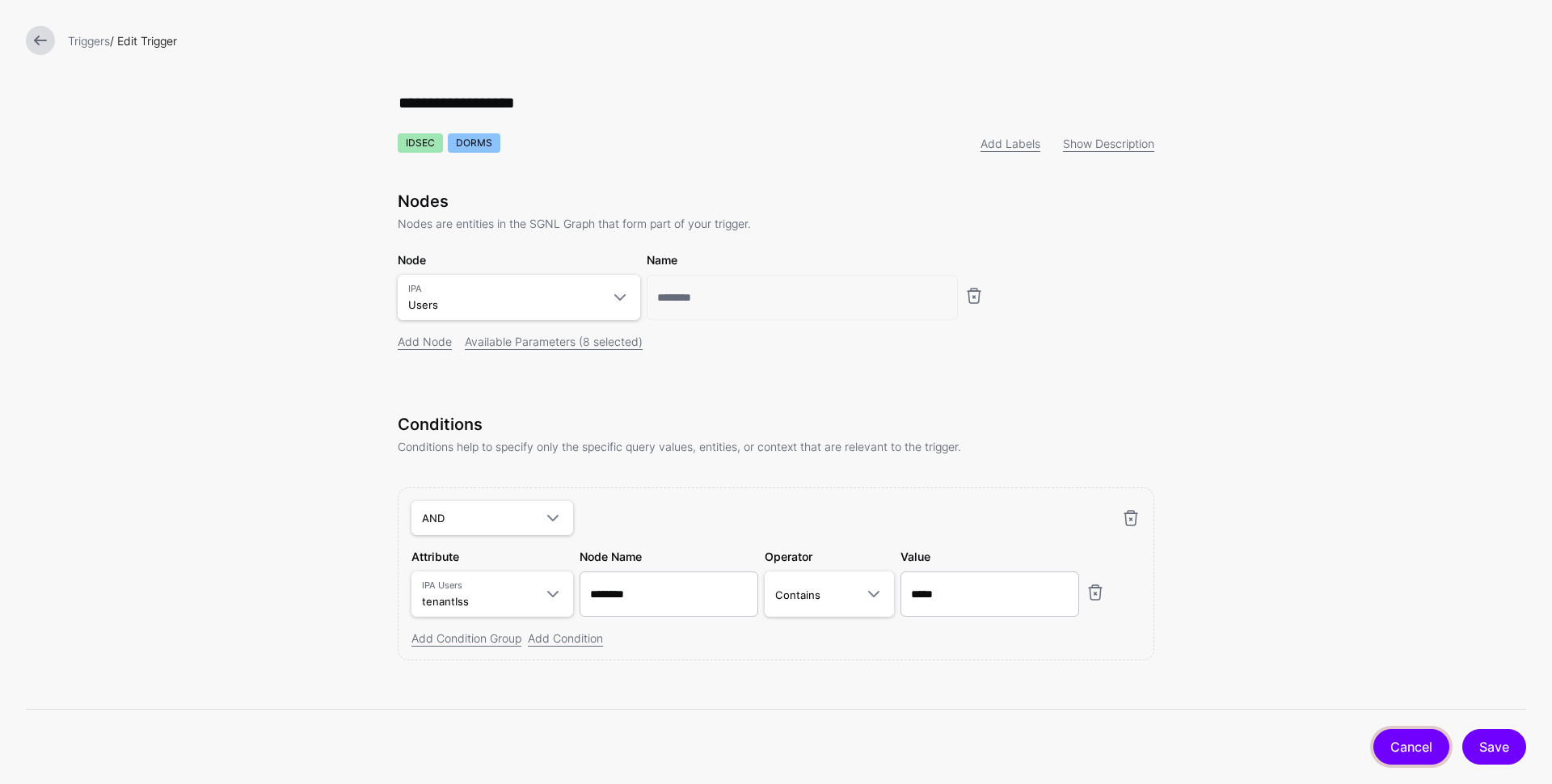
click at [1417, 749] on link "Cancel" at bounding box center [1412, 746] width 76 height 36
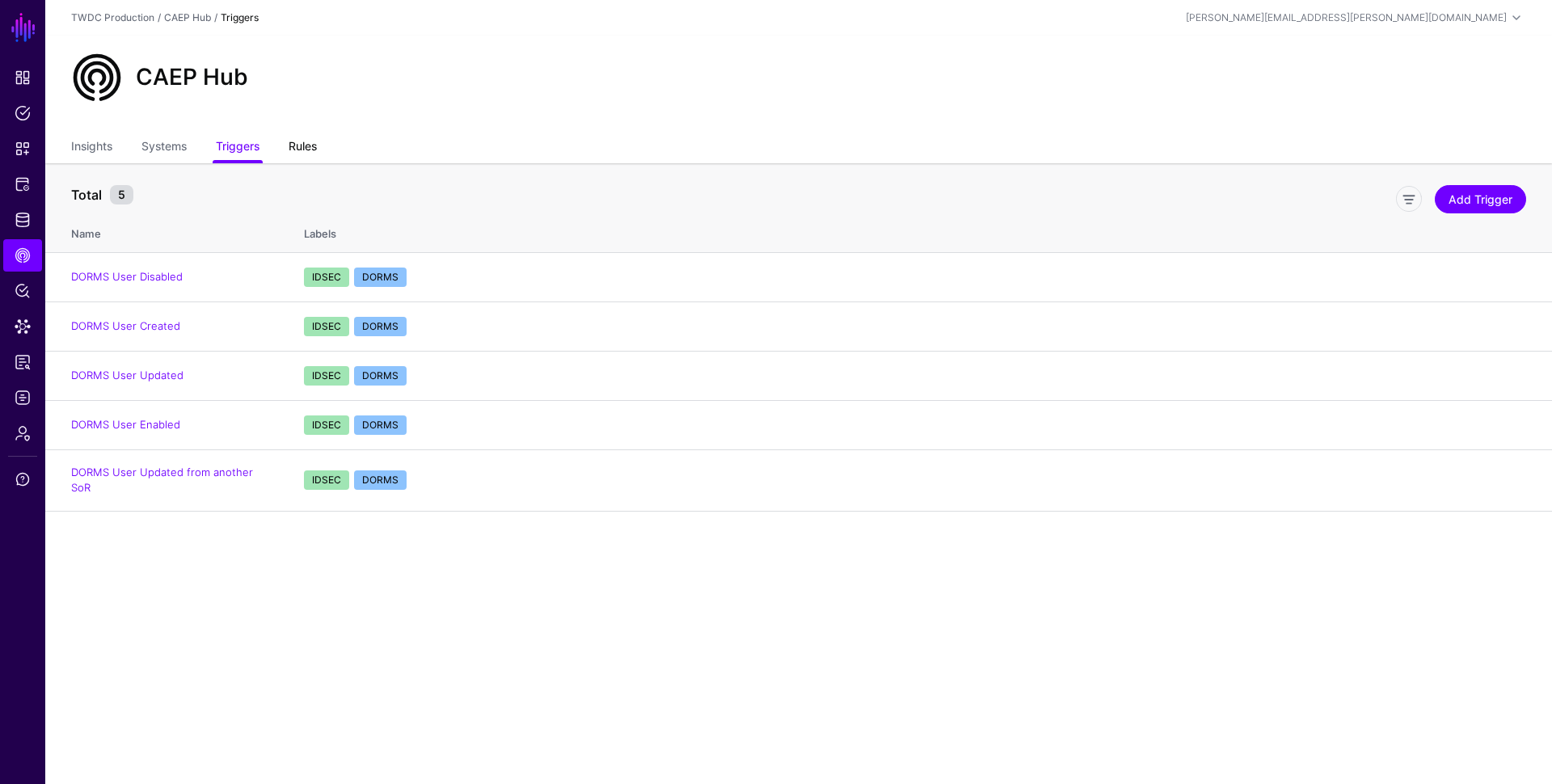
click at [301, 142] on link "Rules" at bounding box center [303, 147] width 28 height 31
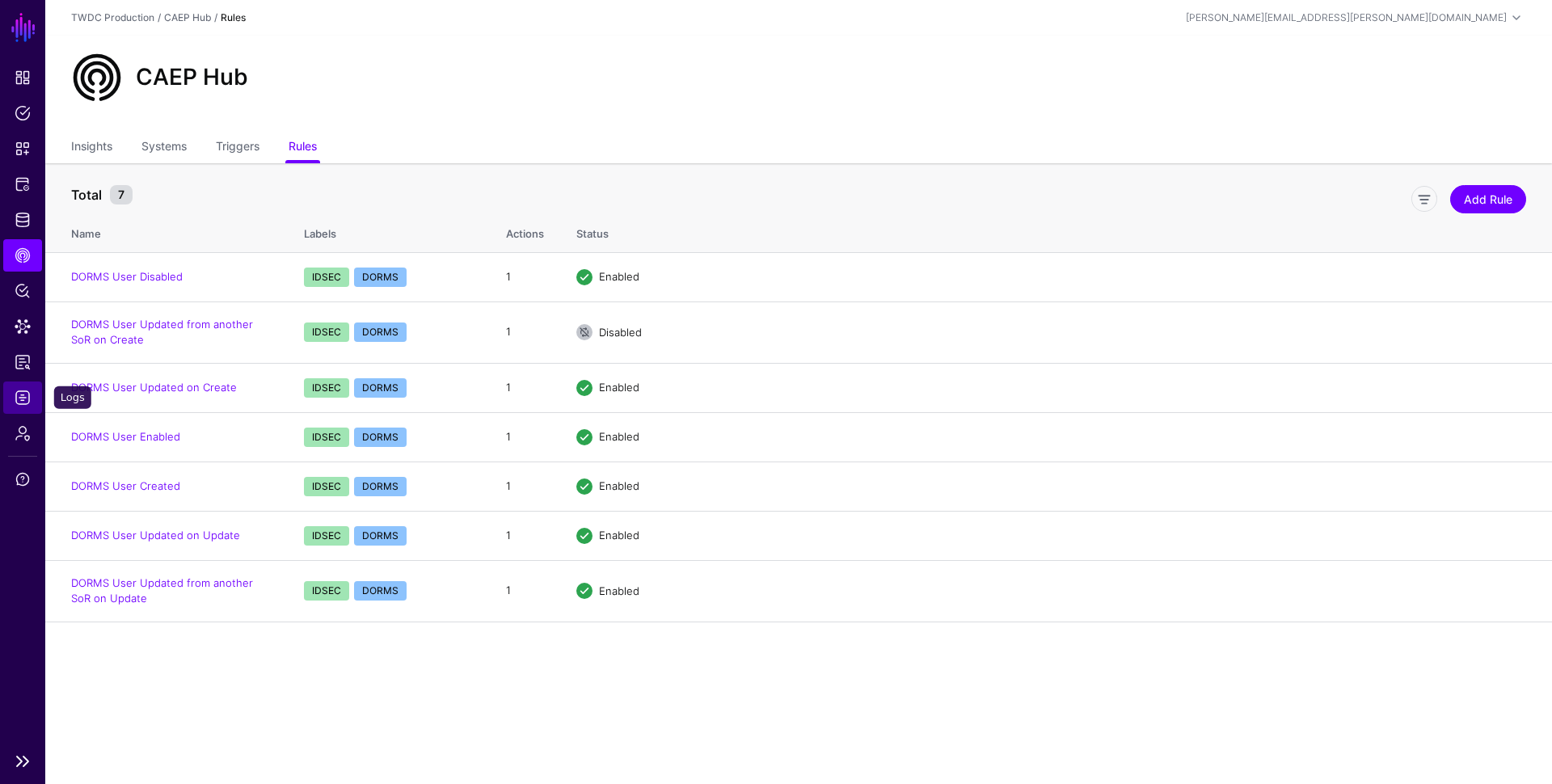
click at [24, 397] on span "Logs" at bounding box center [23, 397] width 16 height 16
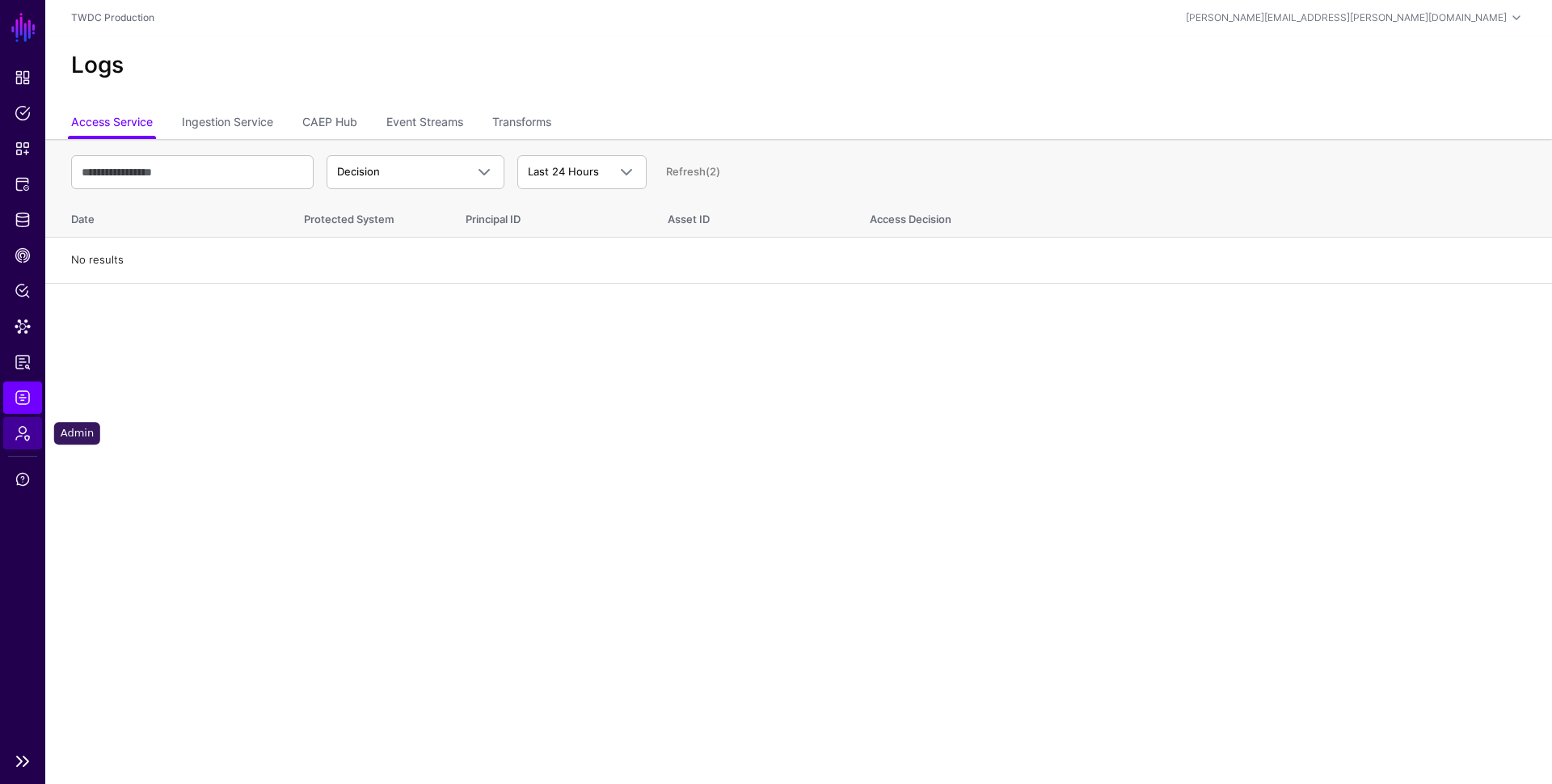
click at [18, 438] on span "Admin" at bounding box center [23, 433] width 16 height 16
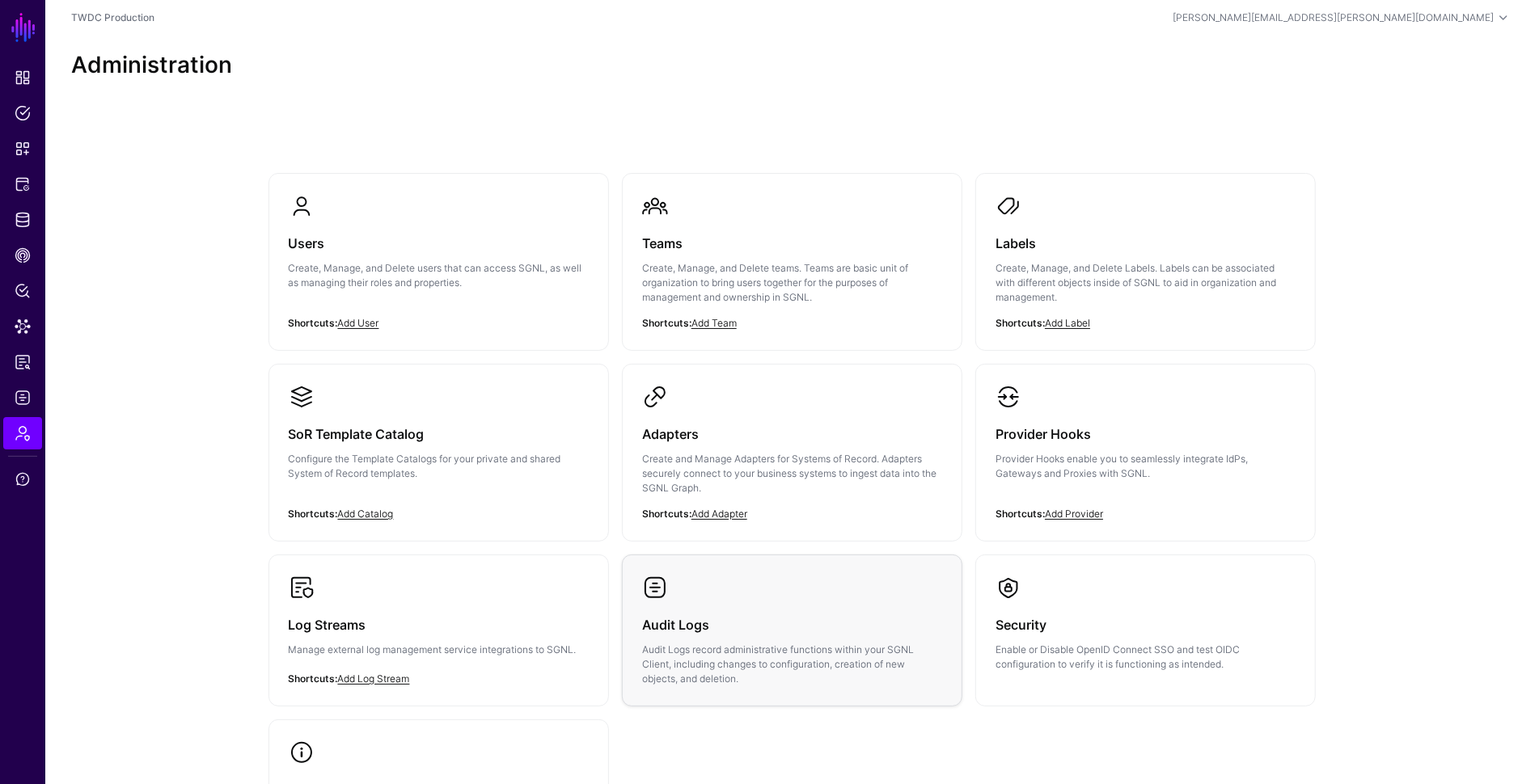
click at [692, 591] on link "Audit Logs Audit Logs record administrative functions within your SGNL Client, …" at bounding box center [792, 630] width 339 height 150
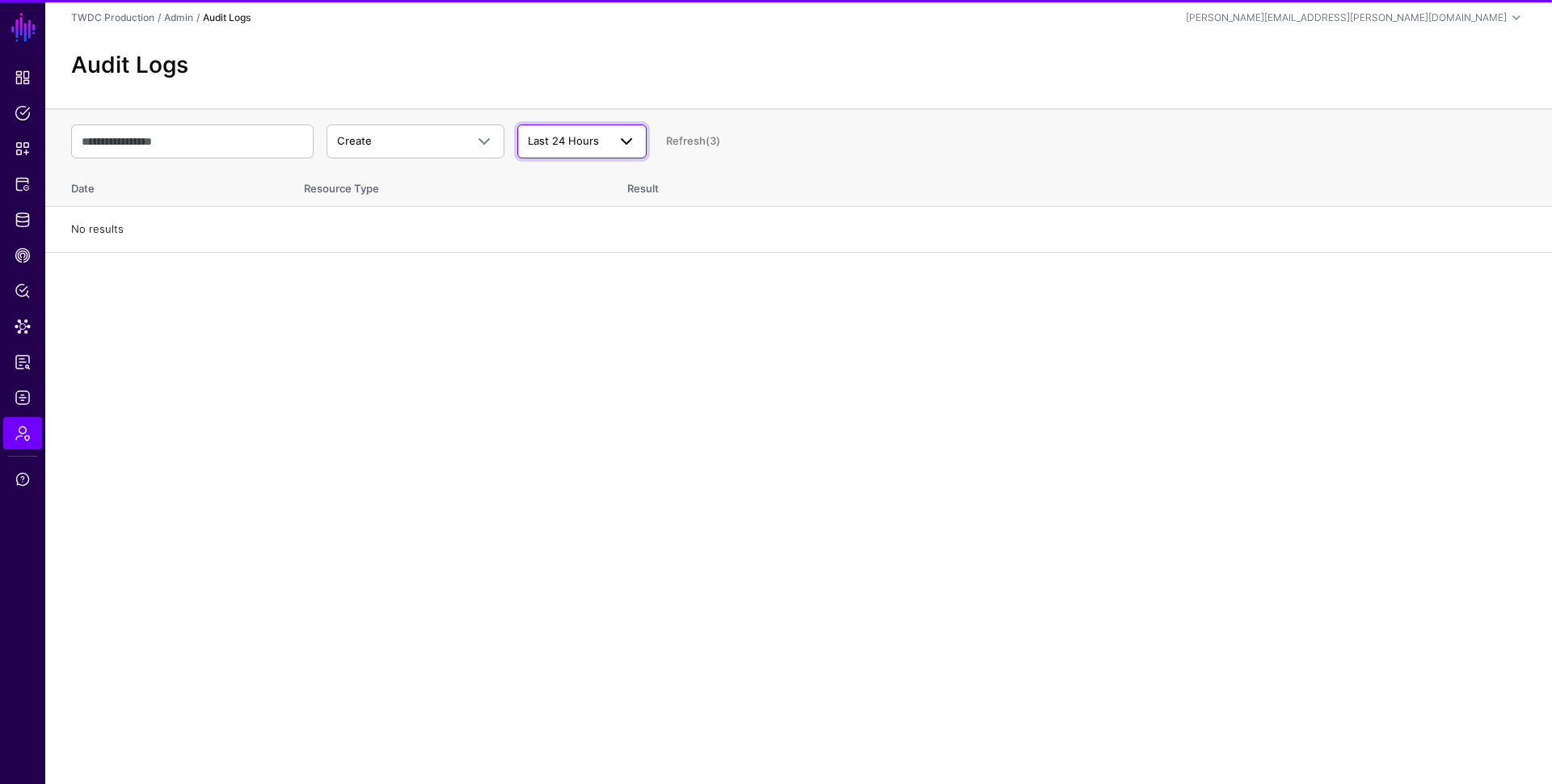
click at [581, 143] on span "Last 24 Hours" at bounding box center [563, 140] width 71 height 13
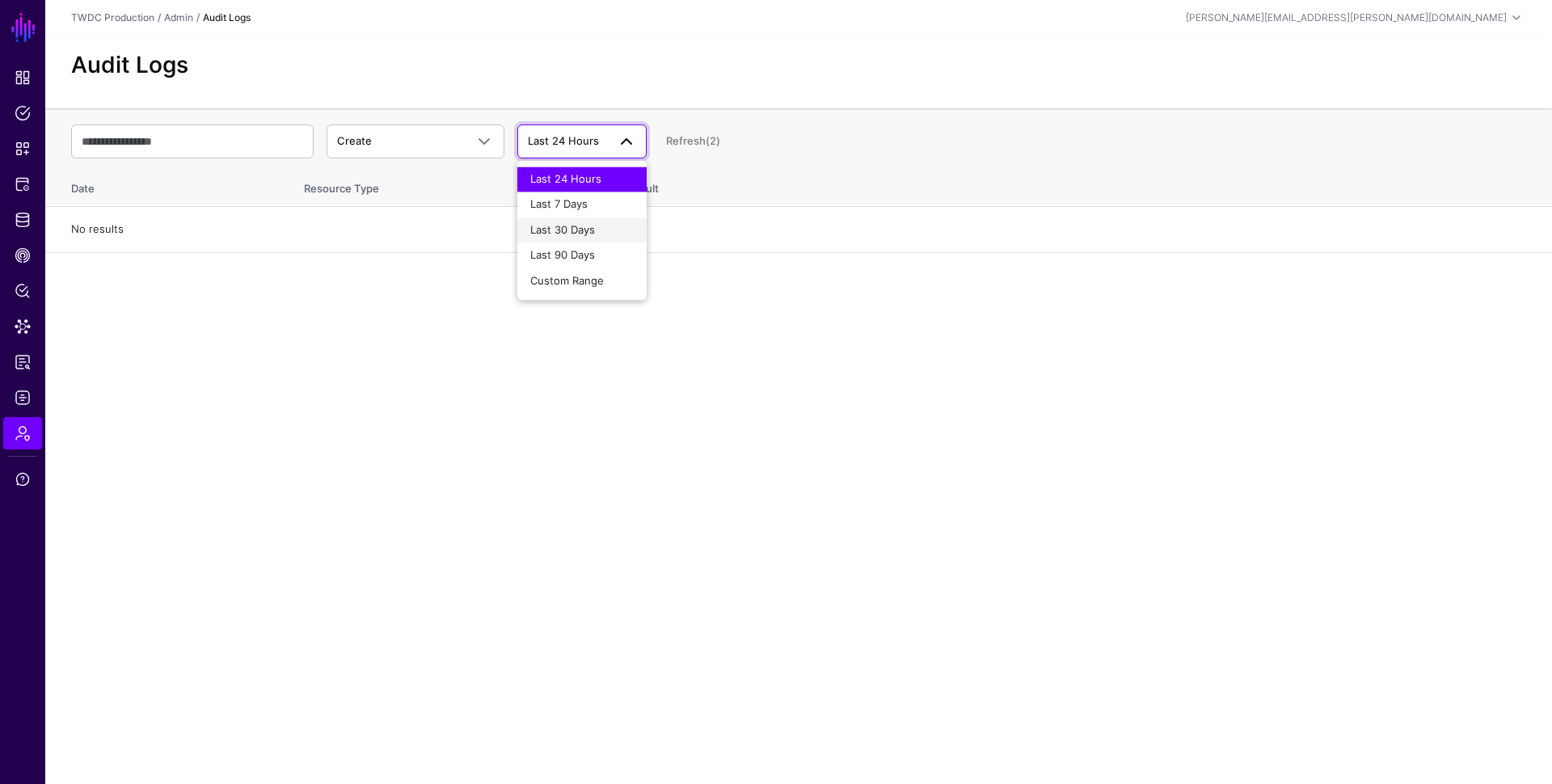
click at [574, 236] on div "Last 30 Days" at bounding box center [583, 230] width 104 height 16
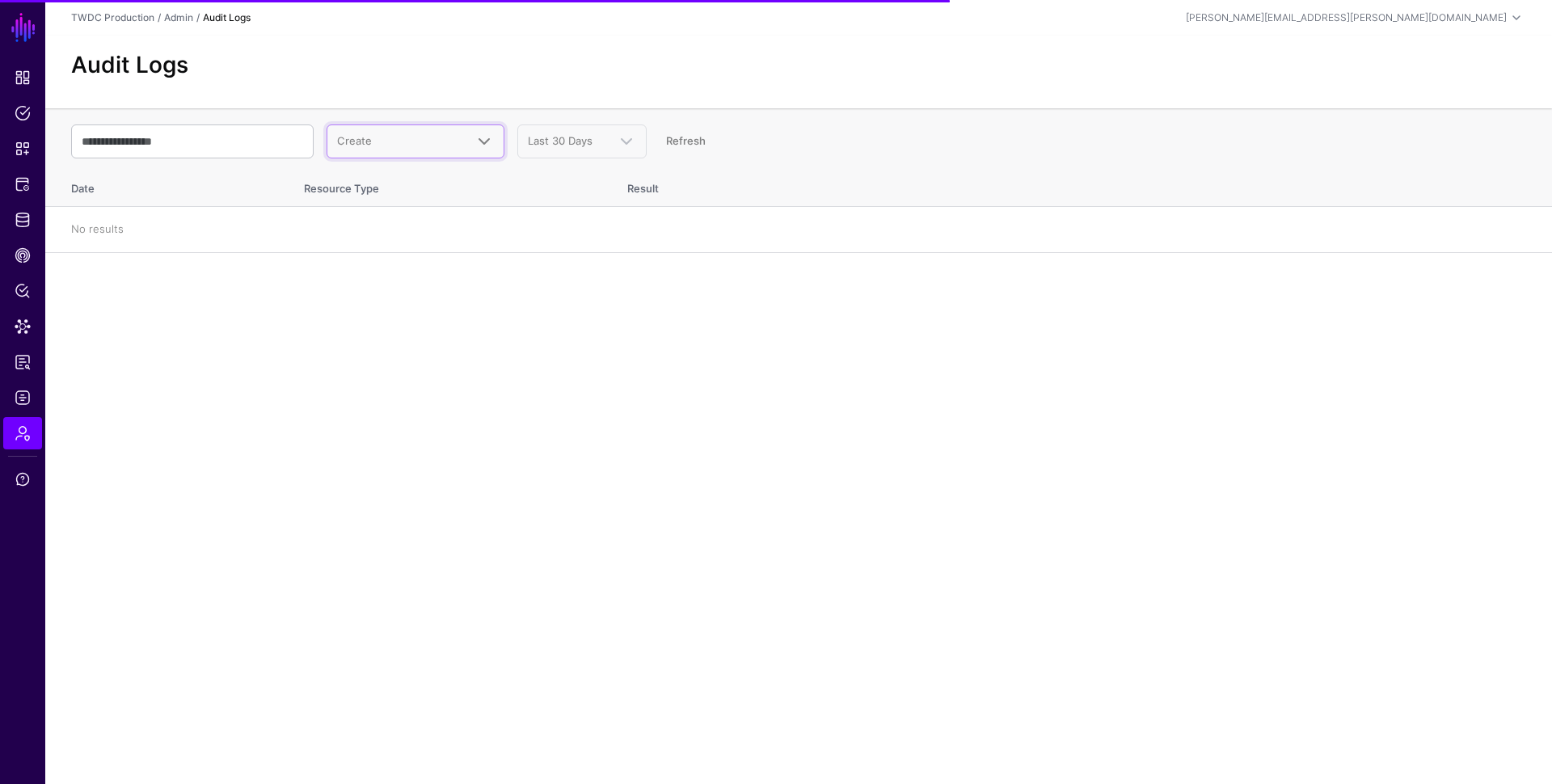
click at [433, 135] on span "Create" at bounding box center [401, 141] width 128 height 16
click at [437, 134] on span "Create" at bounding box center [401, 141] width 128 height 16
click at [208, 145] on input "text" at bounding box center [192, 141] width 242 height 34
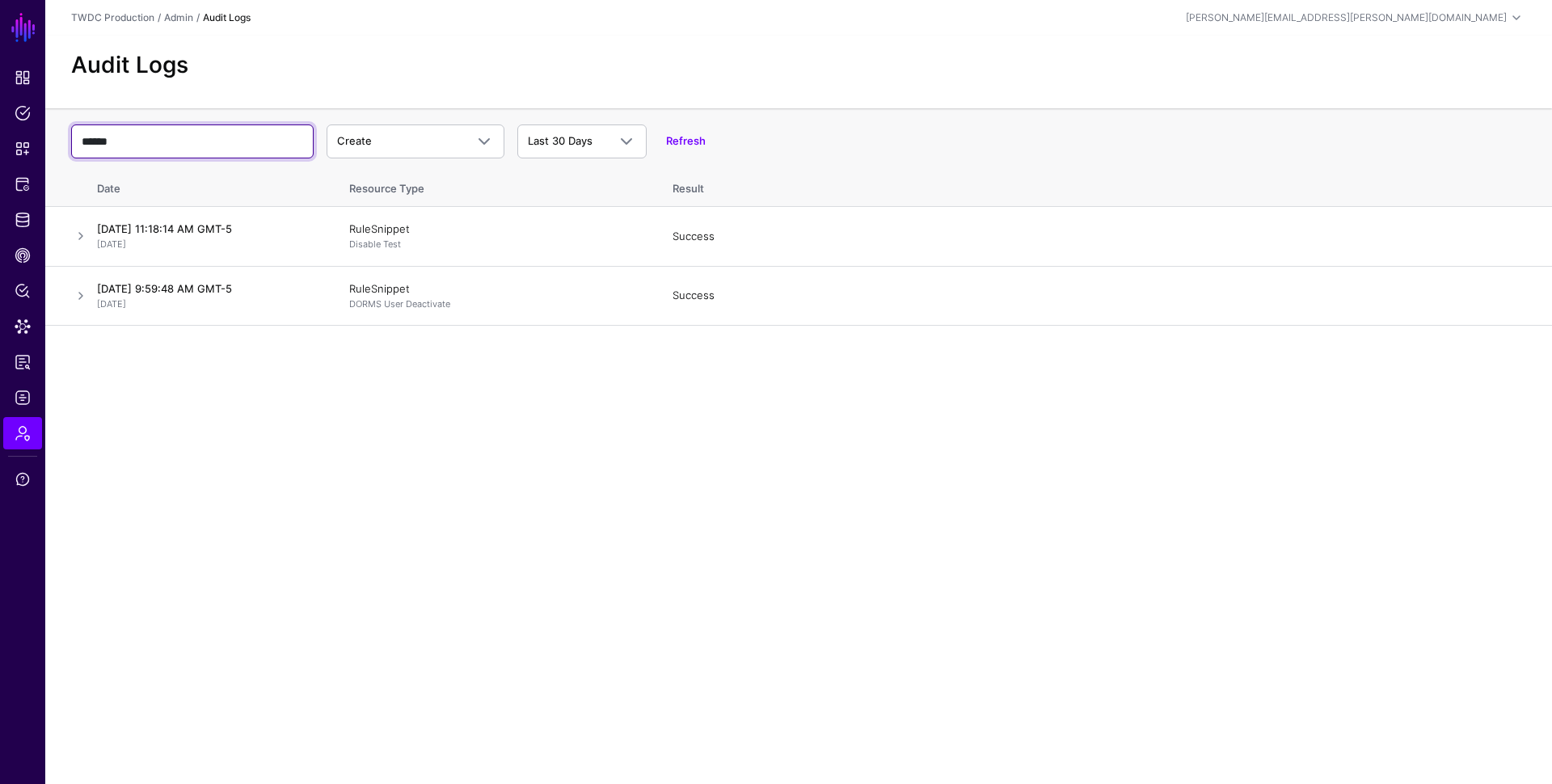
type input "******"
click at [383, 145] on span "Create" at bounding box center [401, 141] width 128 height 16
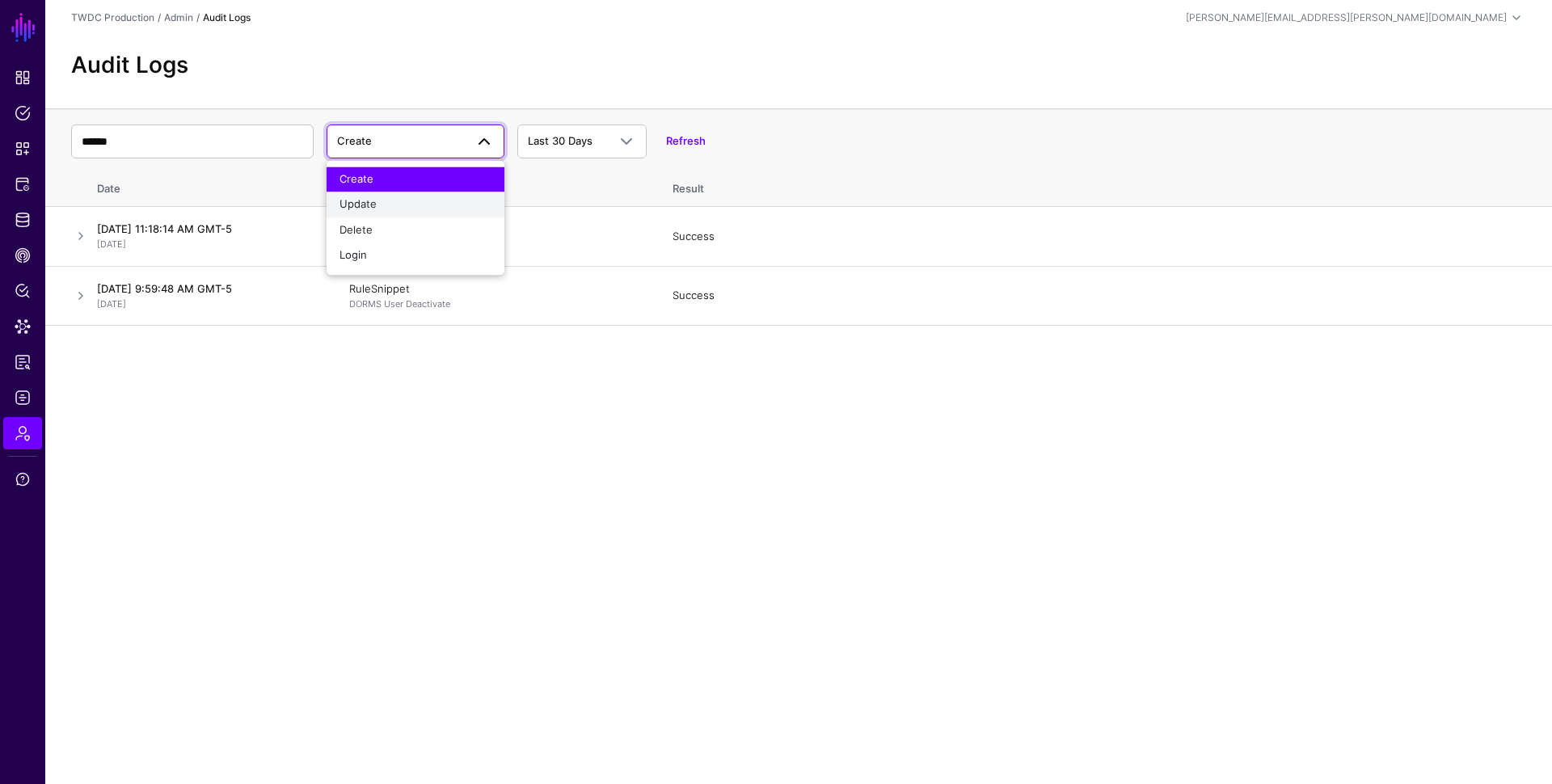
click at [384, 200] on div "Update" at bounding box center [415, 205] width 152 height 16
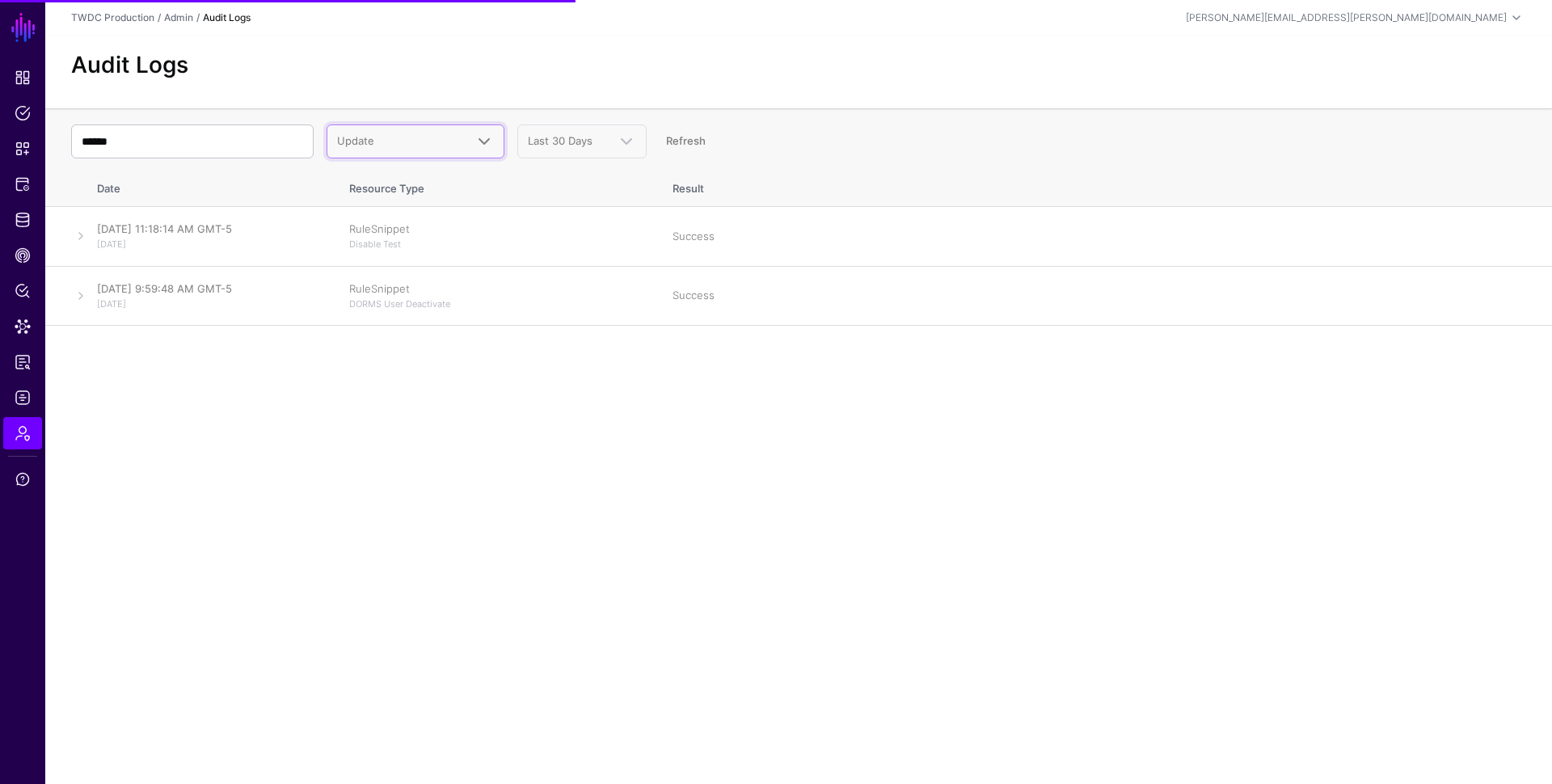
click at [370, 139] on span "Update" at bounding box center [355, 140] width 37 height 13
click at [385, 137] on span "Update" at bounding box center [401, 141] width 128 height 16
click at [105, 140] on input "******" at bounding box center [192, 141] width 242 height 34
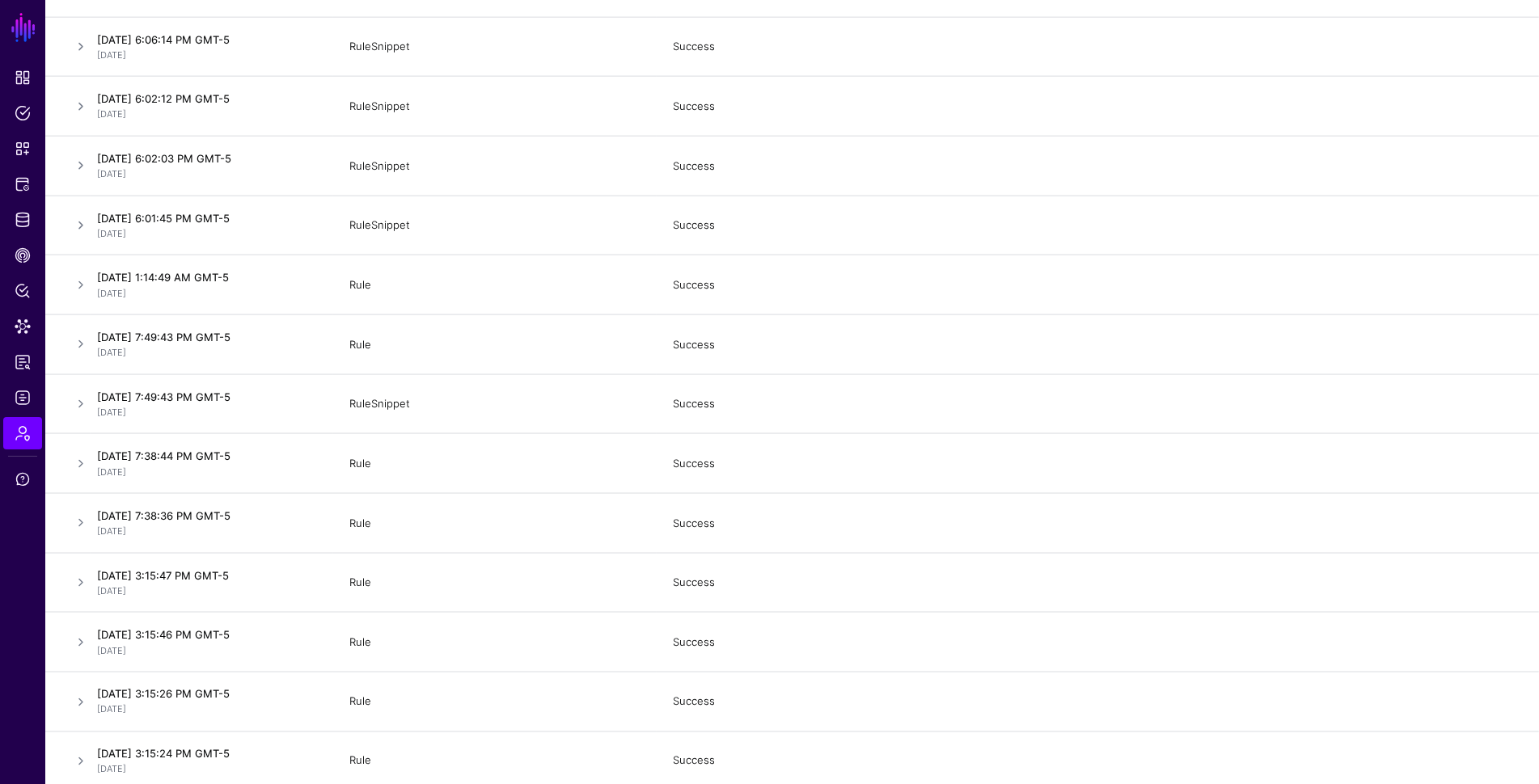
scroll to position [2530, 0]
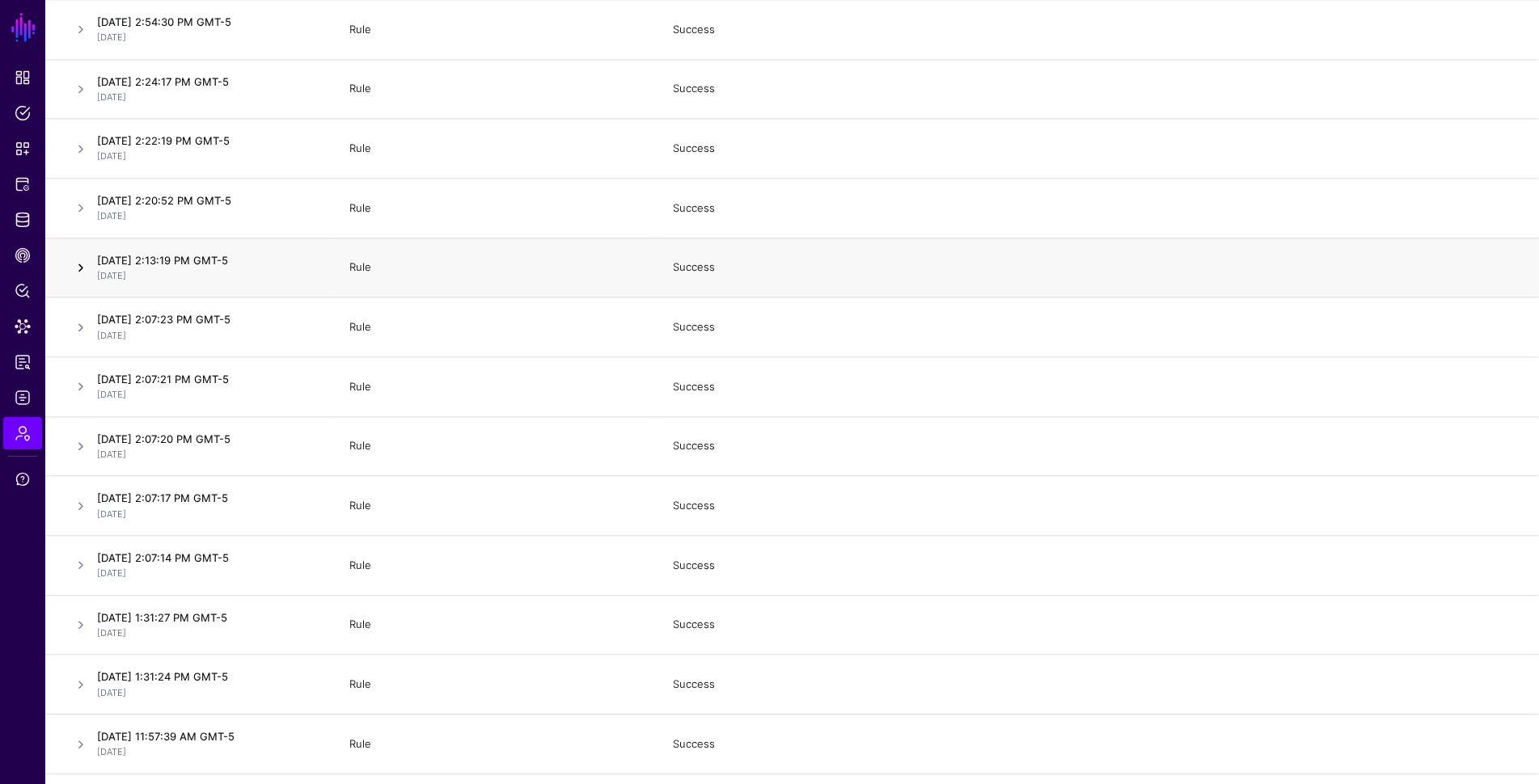
click at [78, 270] on link at bounding box center [81, 267] width 19 height 19
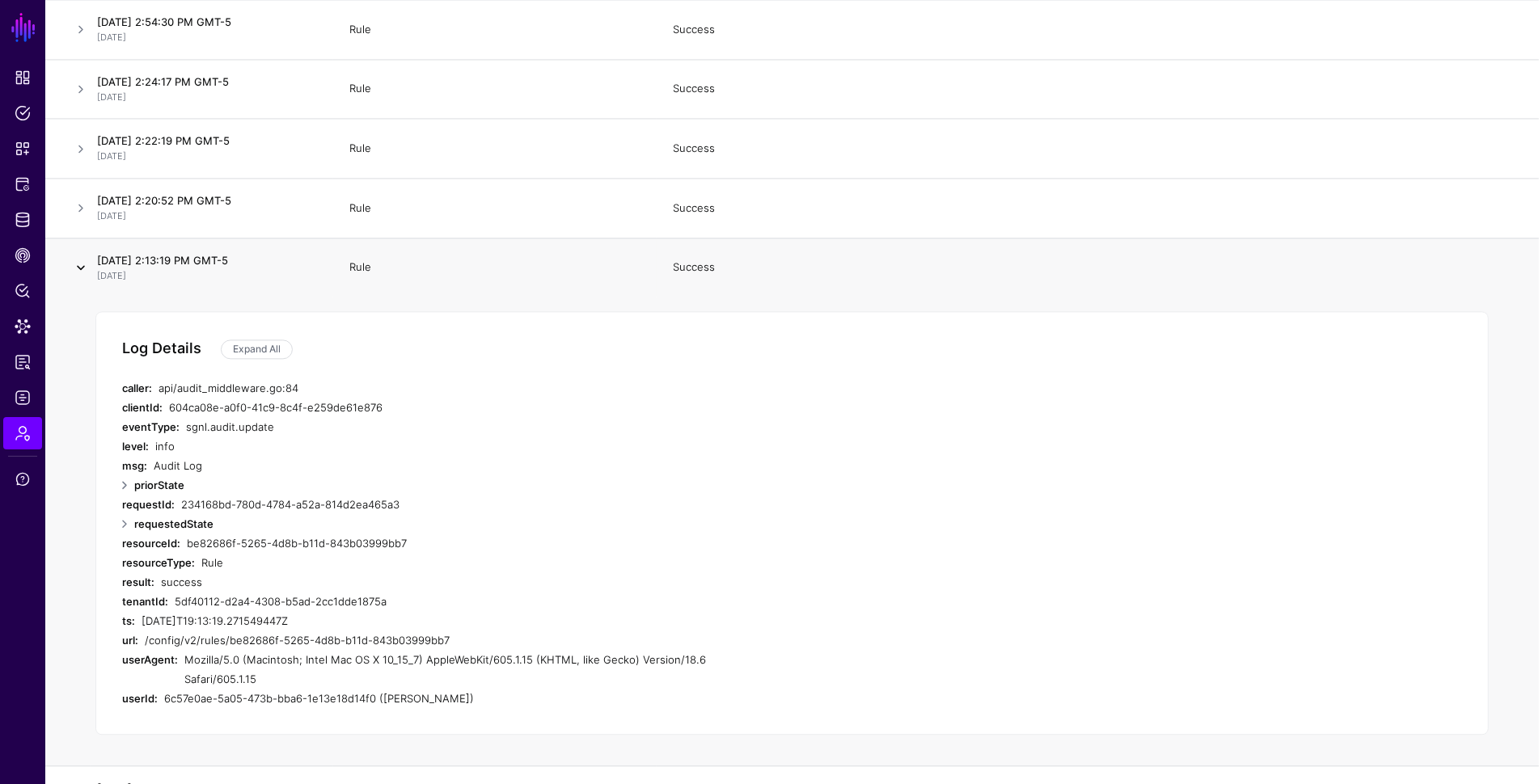
click at [78, 270] on link at bounding box center [81, 267] width 19 height 19
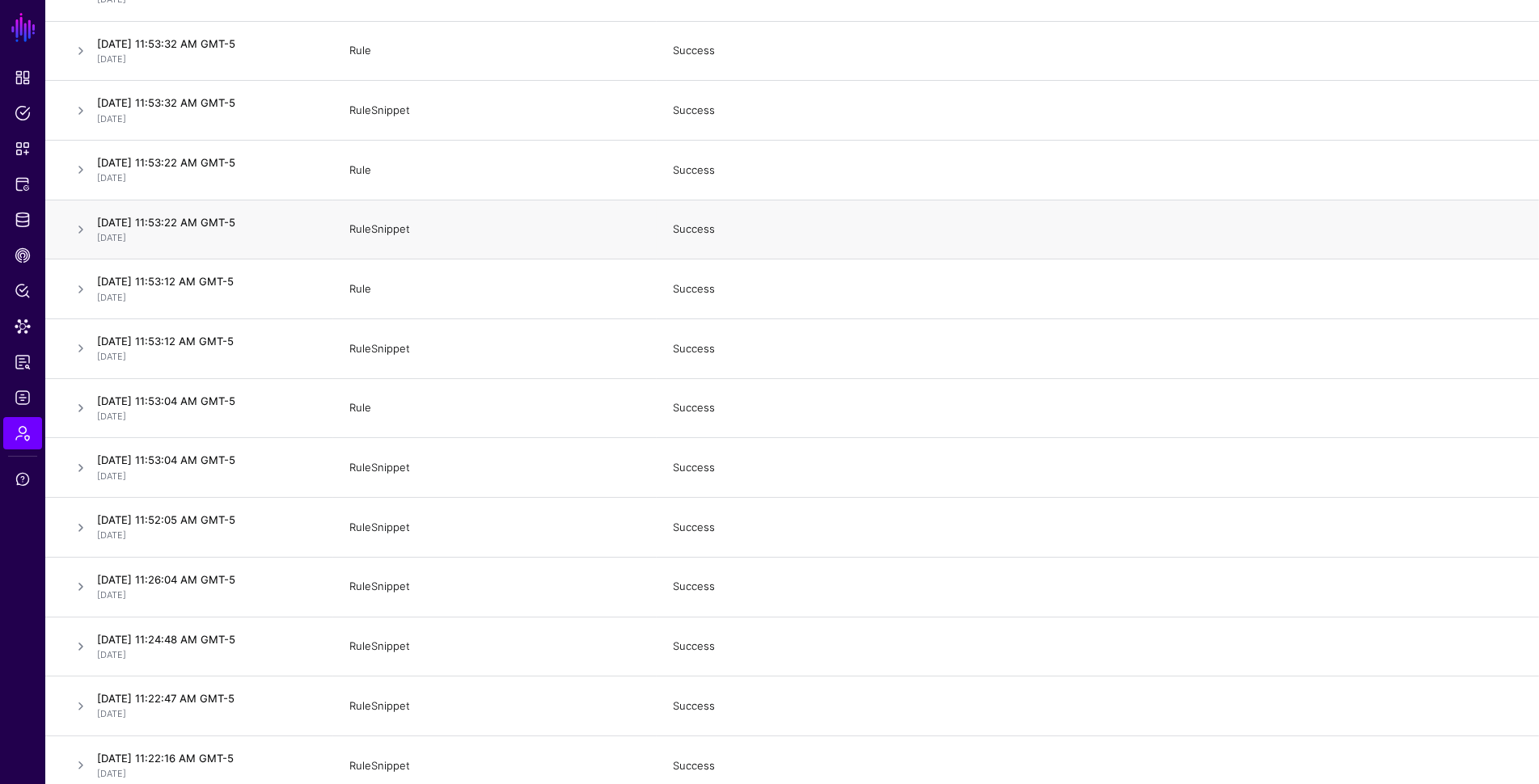
scroll to position [4509, 0]
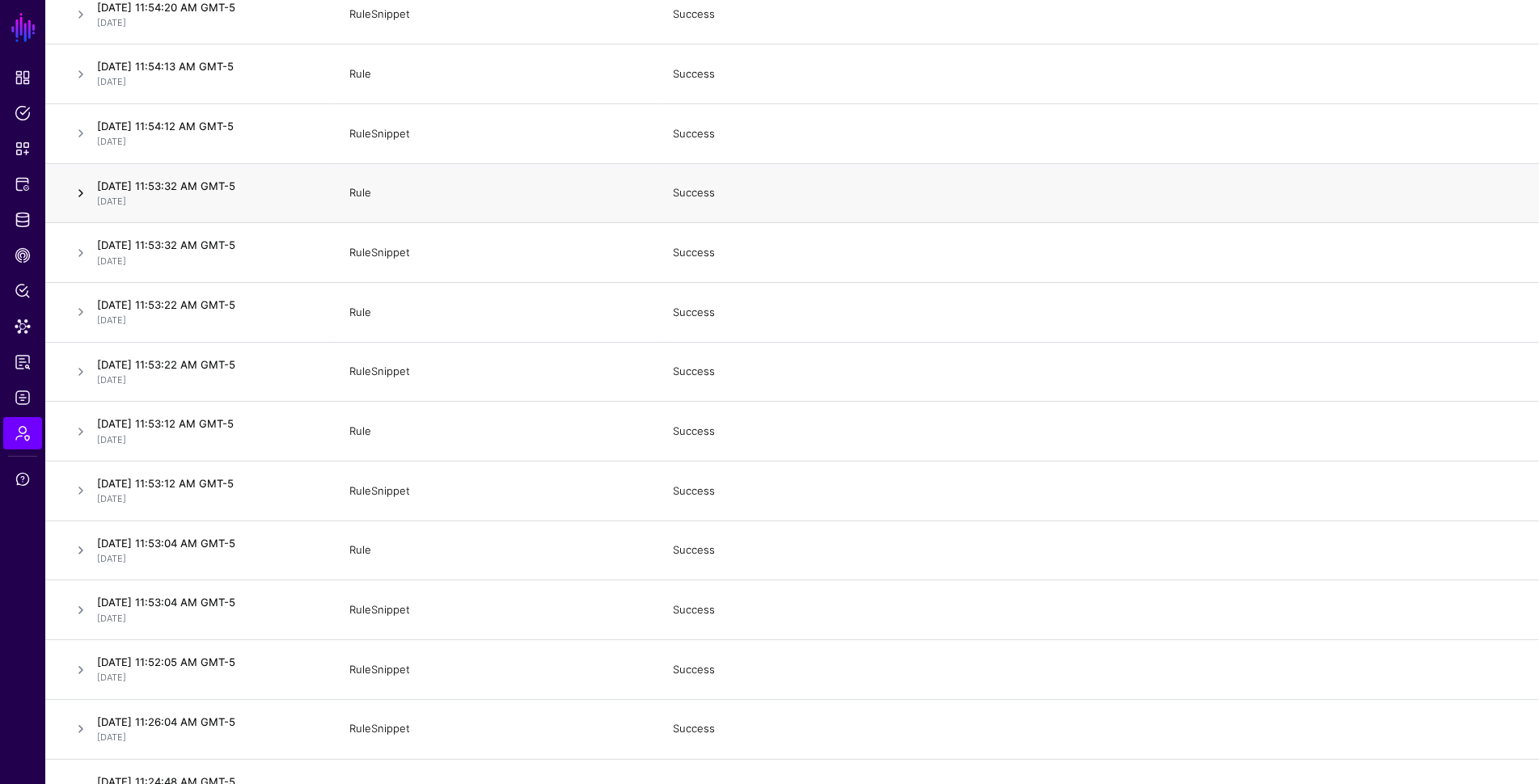
click at [77, 198] on link at bounding box center [81, 193] width 19 height 19
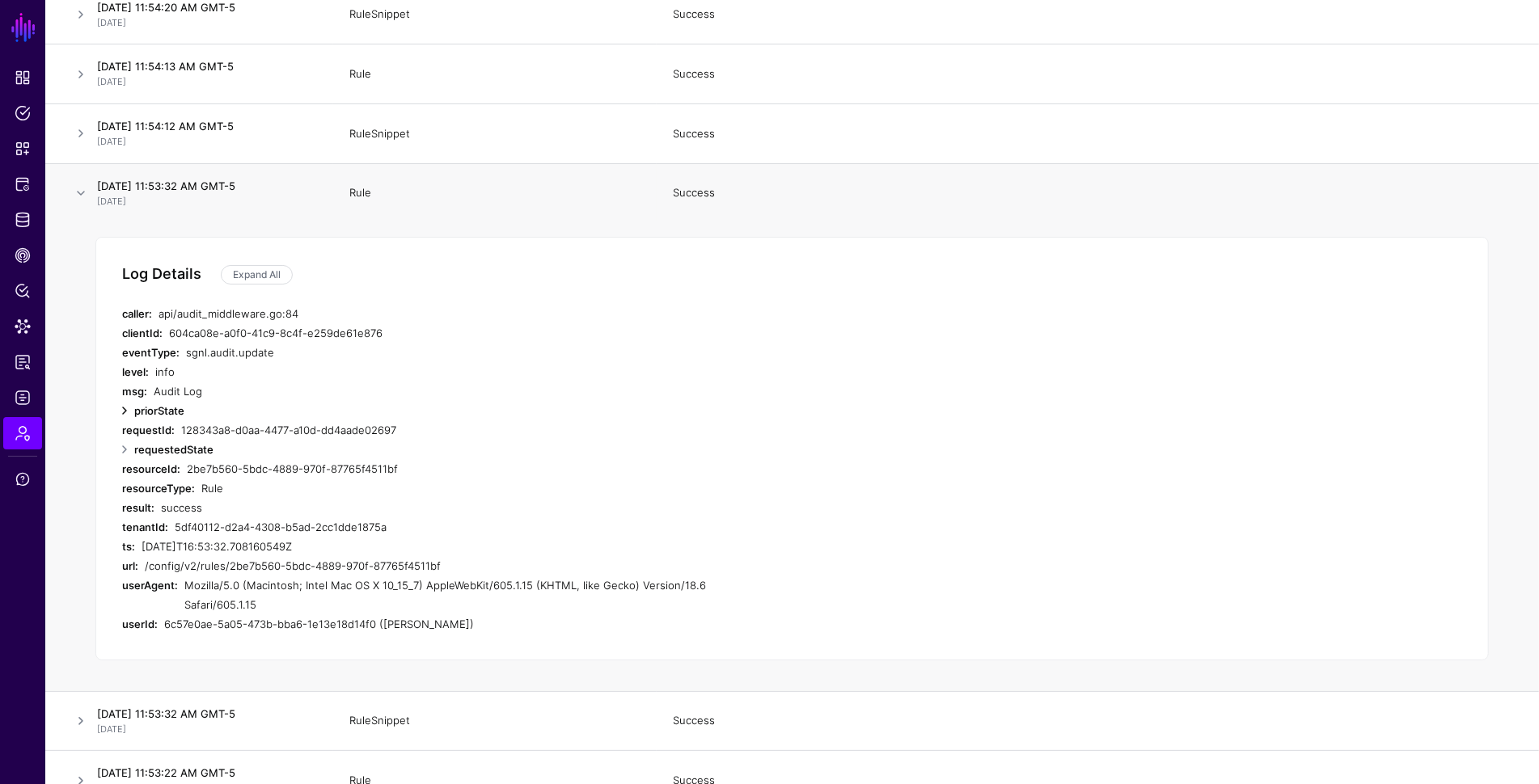
click at [125, 419] on link at bounding box center [125, 410] width 19 height 19
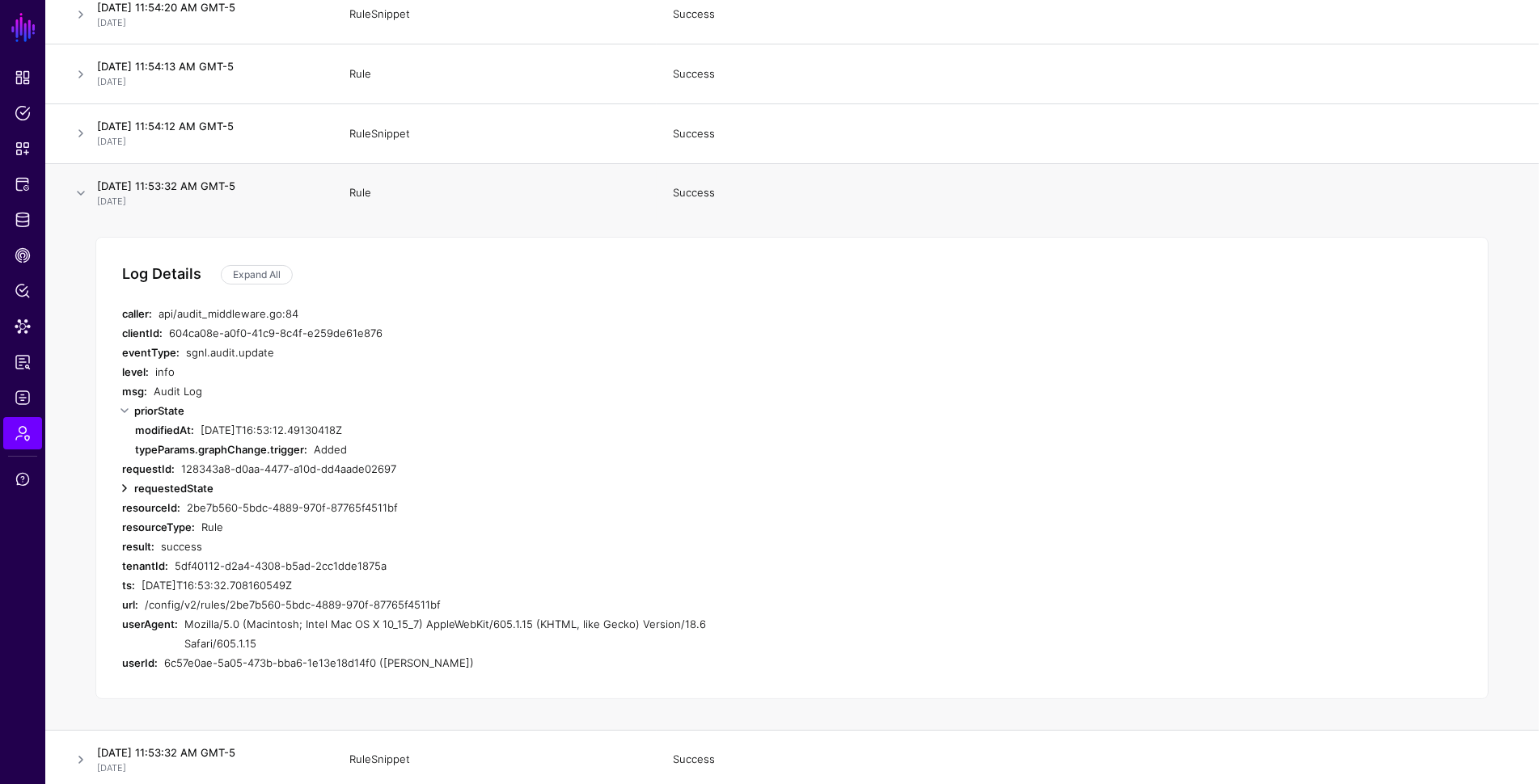
click at [126, 489] on link at bounding box center [125, 488] width 19 height 19
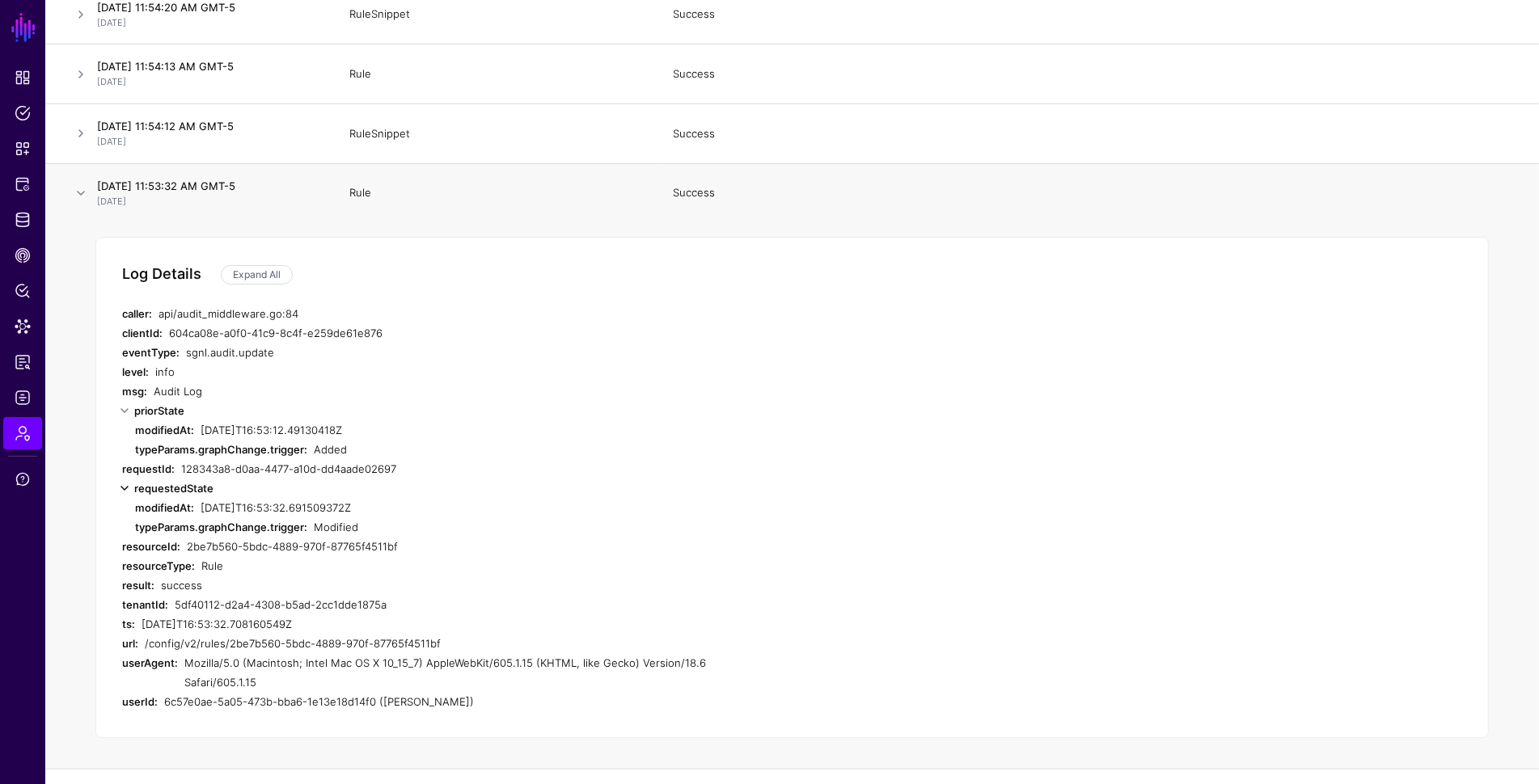
click at [122, 495] on link at bounding box center [125, 488] width 19 height 19
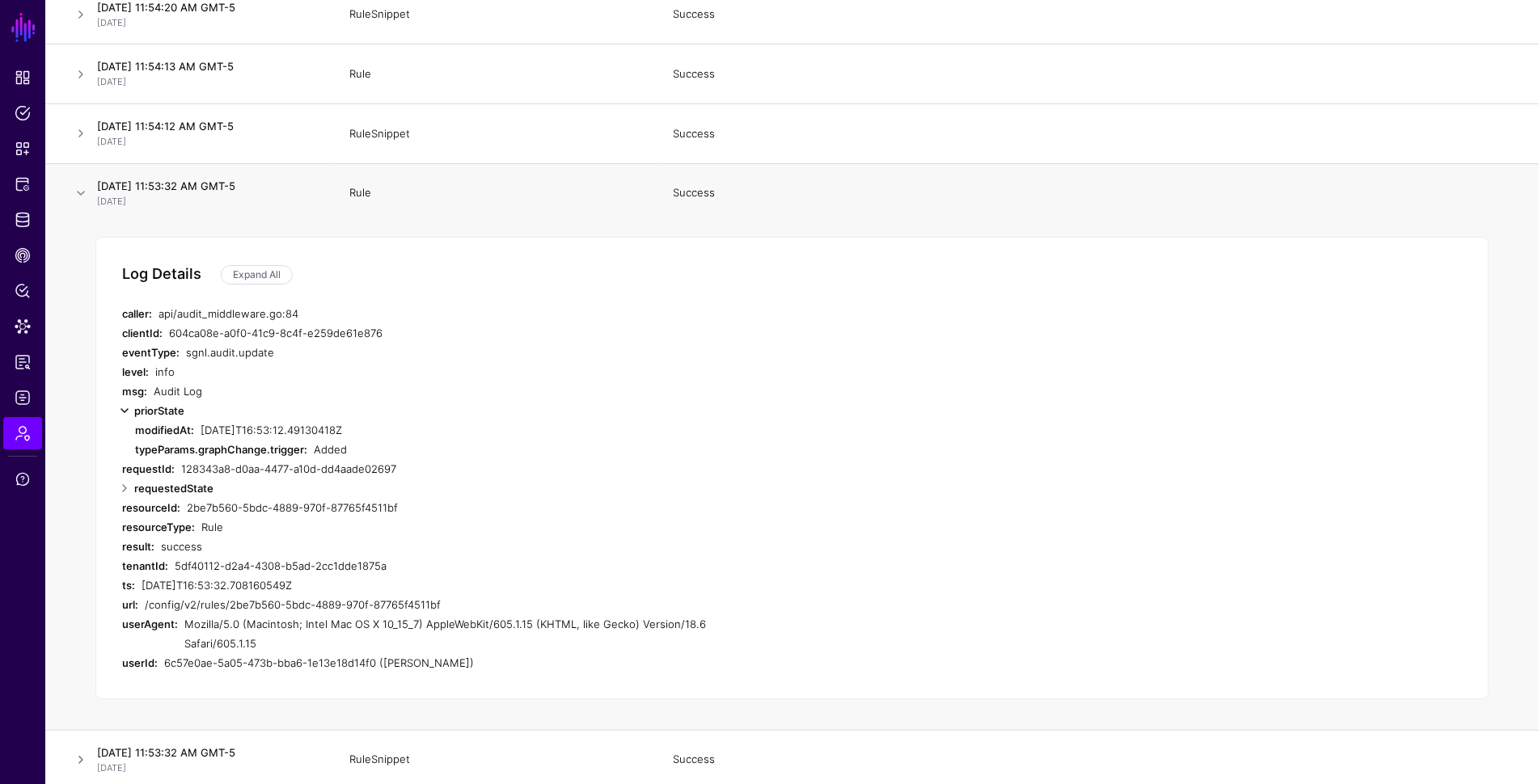
click at [126, 412] on link at bounding box center [125, 410] width 19 height 19
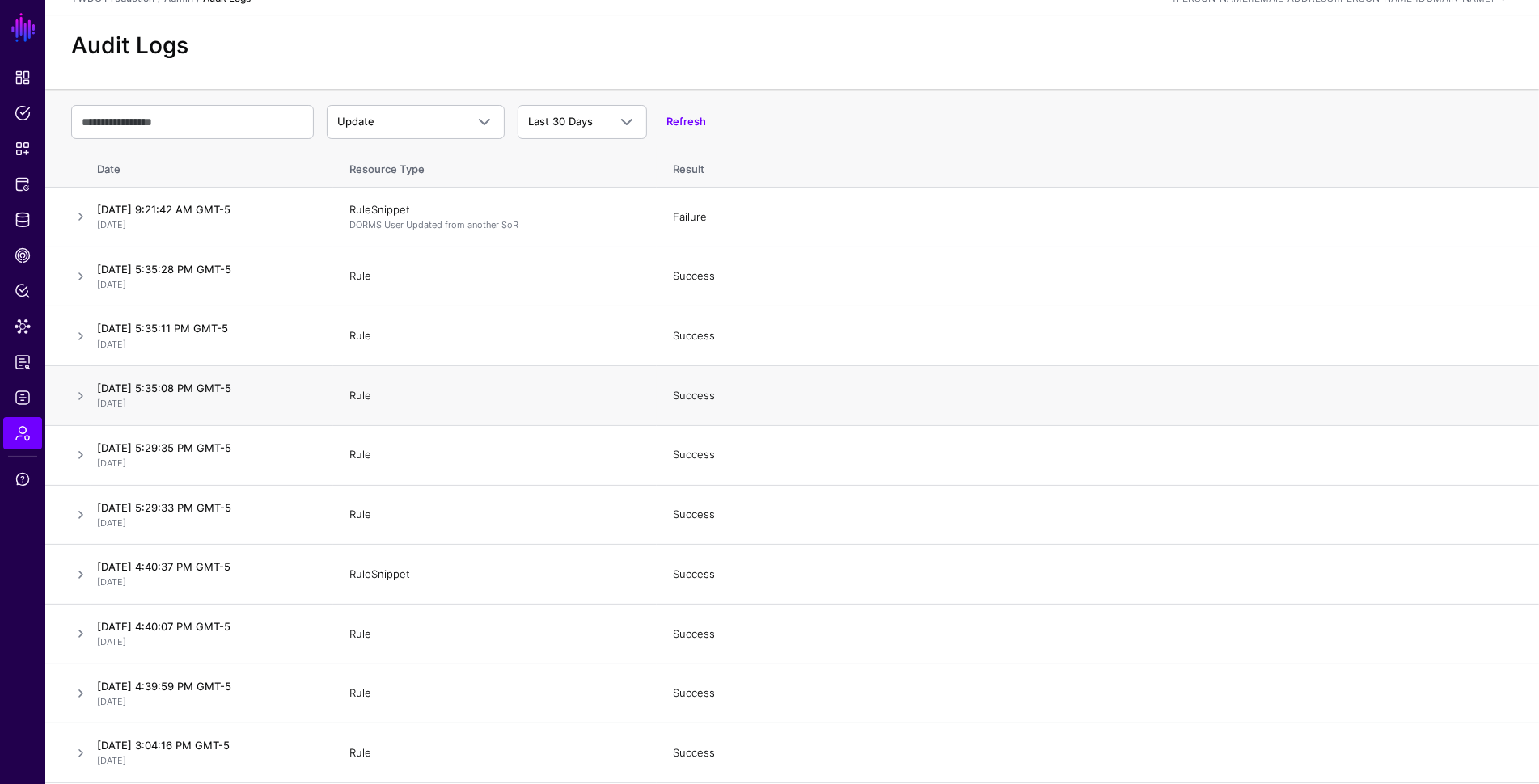
scroll to position [0, 0]
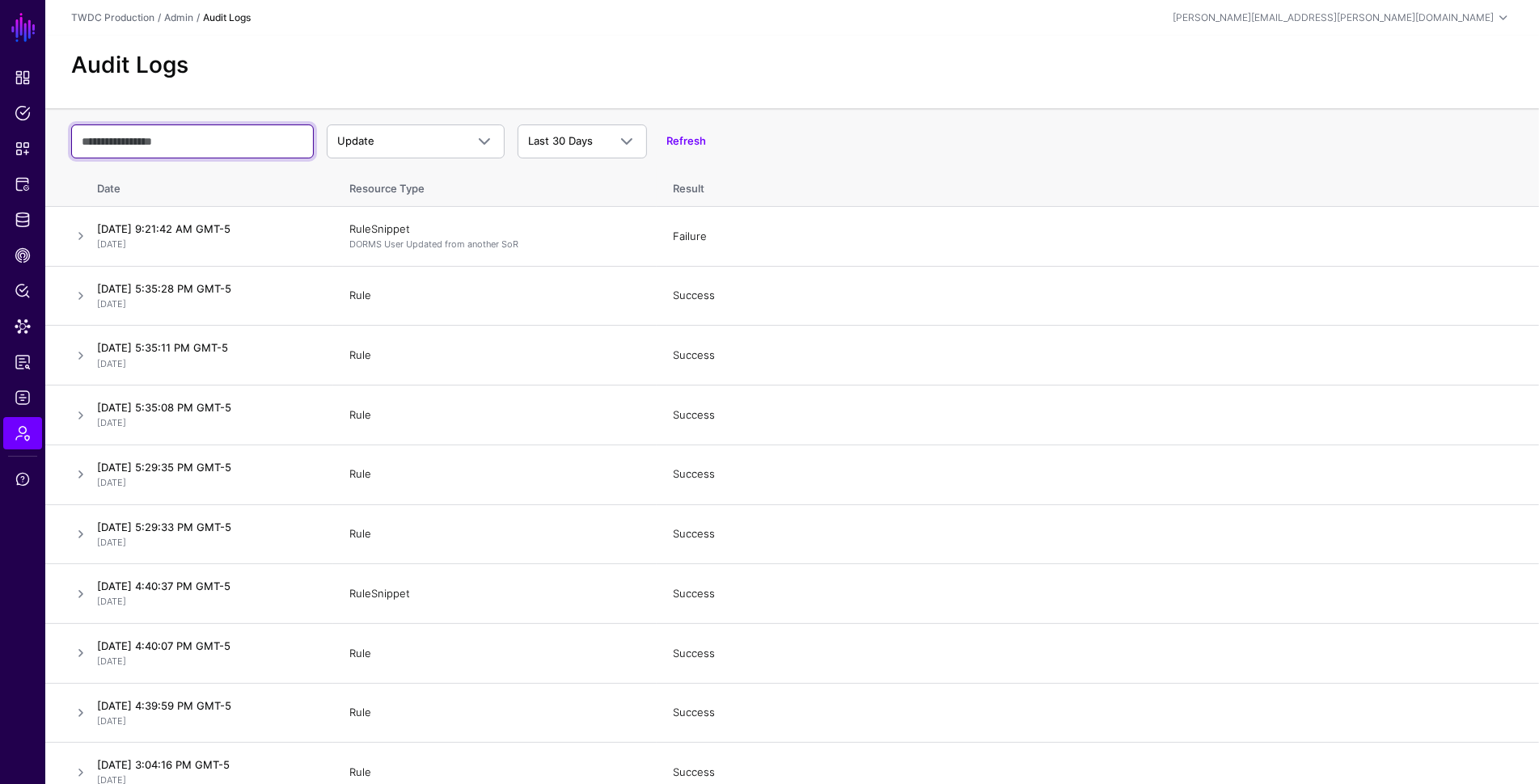
click at [207, 140] on input "text" at bounding box center [192, 141] width 242 height 34
paste input "**********"
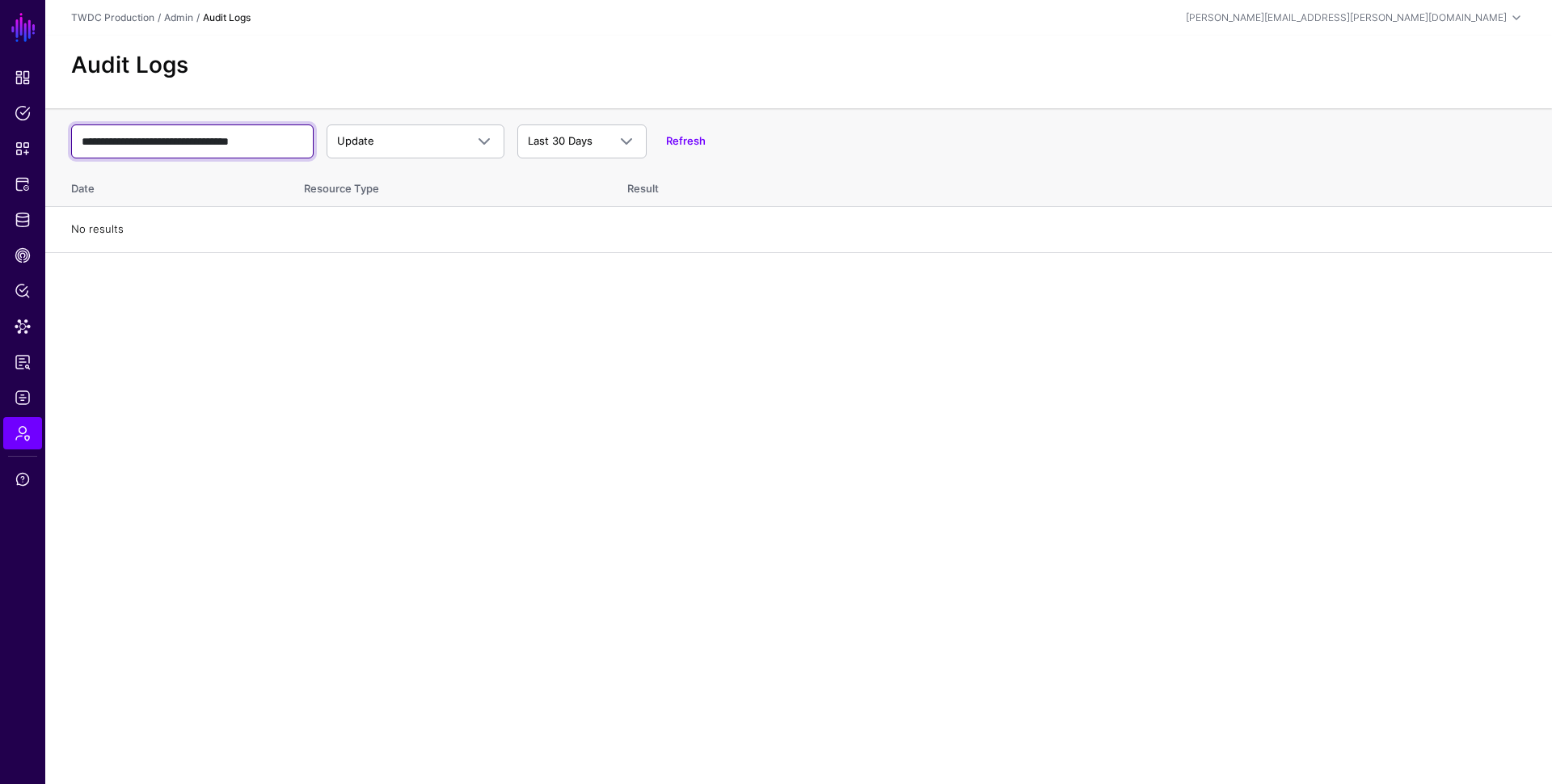
click at [242, 146] on input "**********" at bounding box center [192, 141] width 242 height 34
paste input "text"
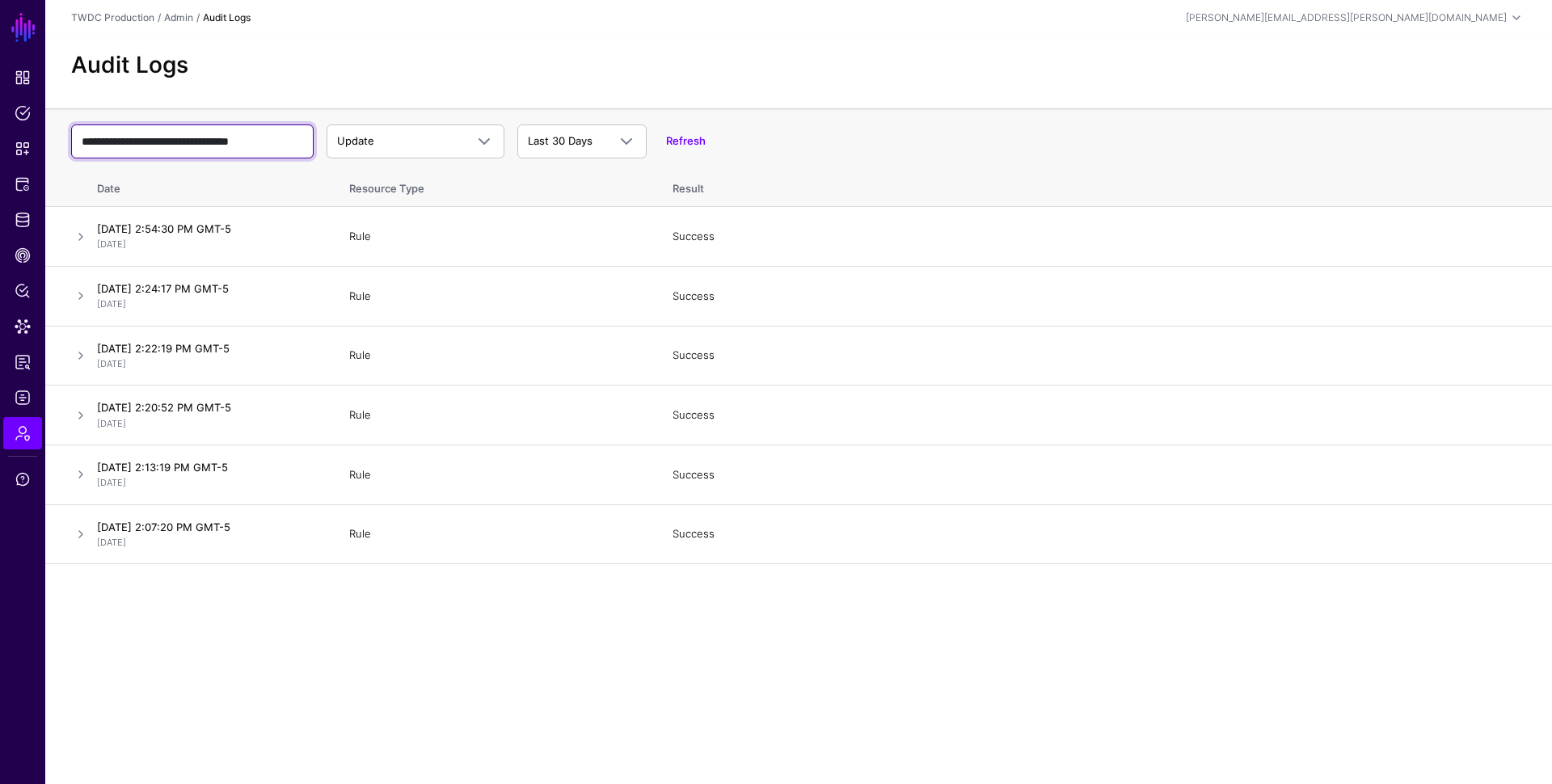
type input "**********"
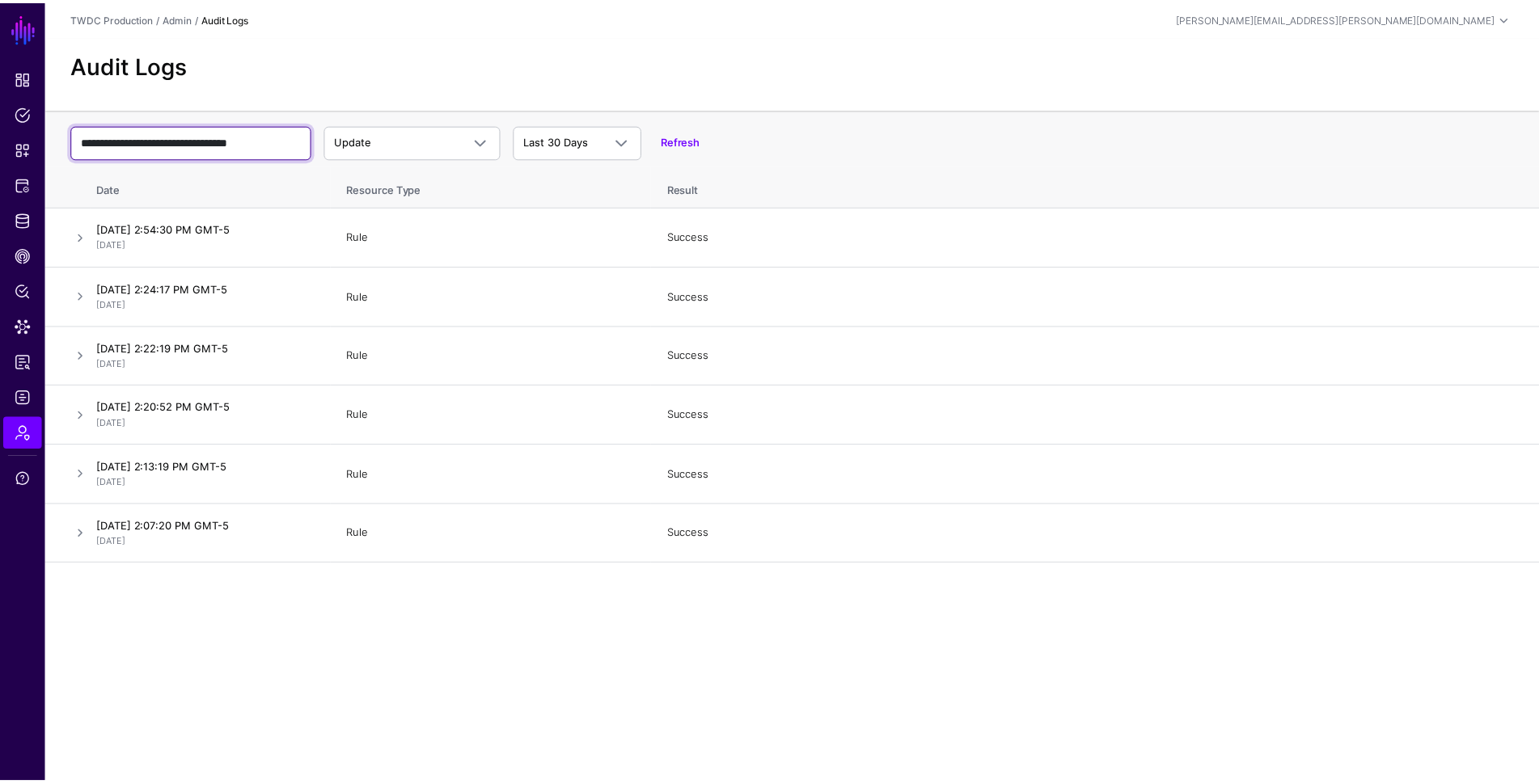
scroll to position [0, 0]
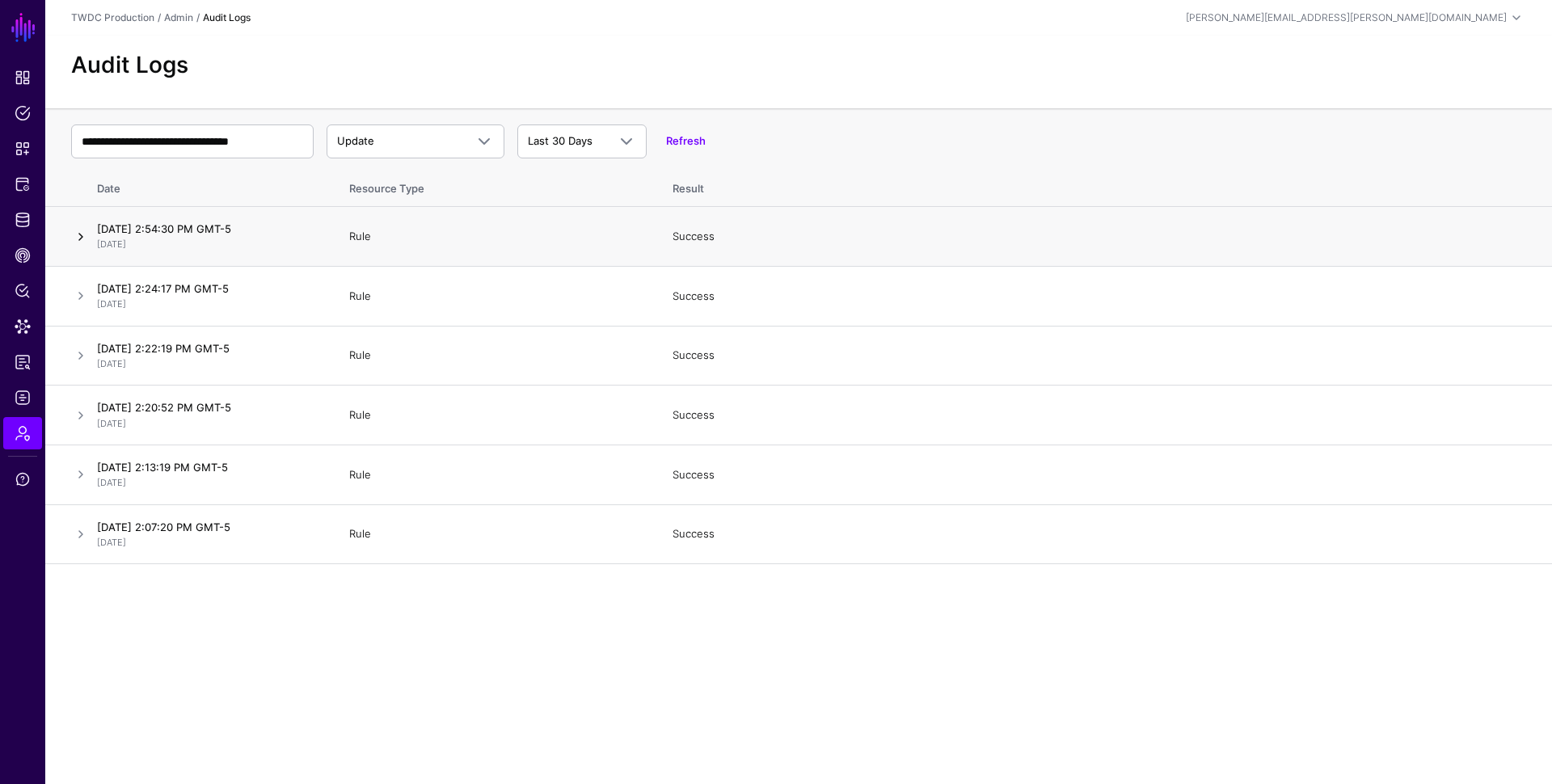
click at [81, 239] on link at bounding box center [81, 237] width 19 height 19
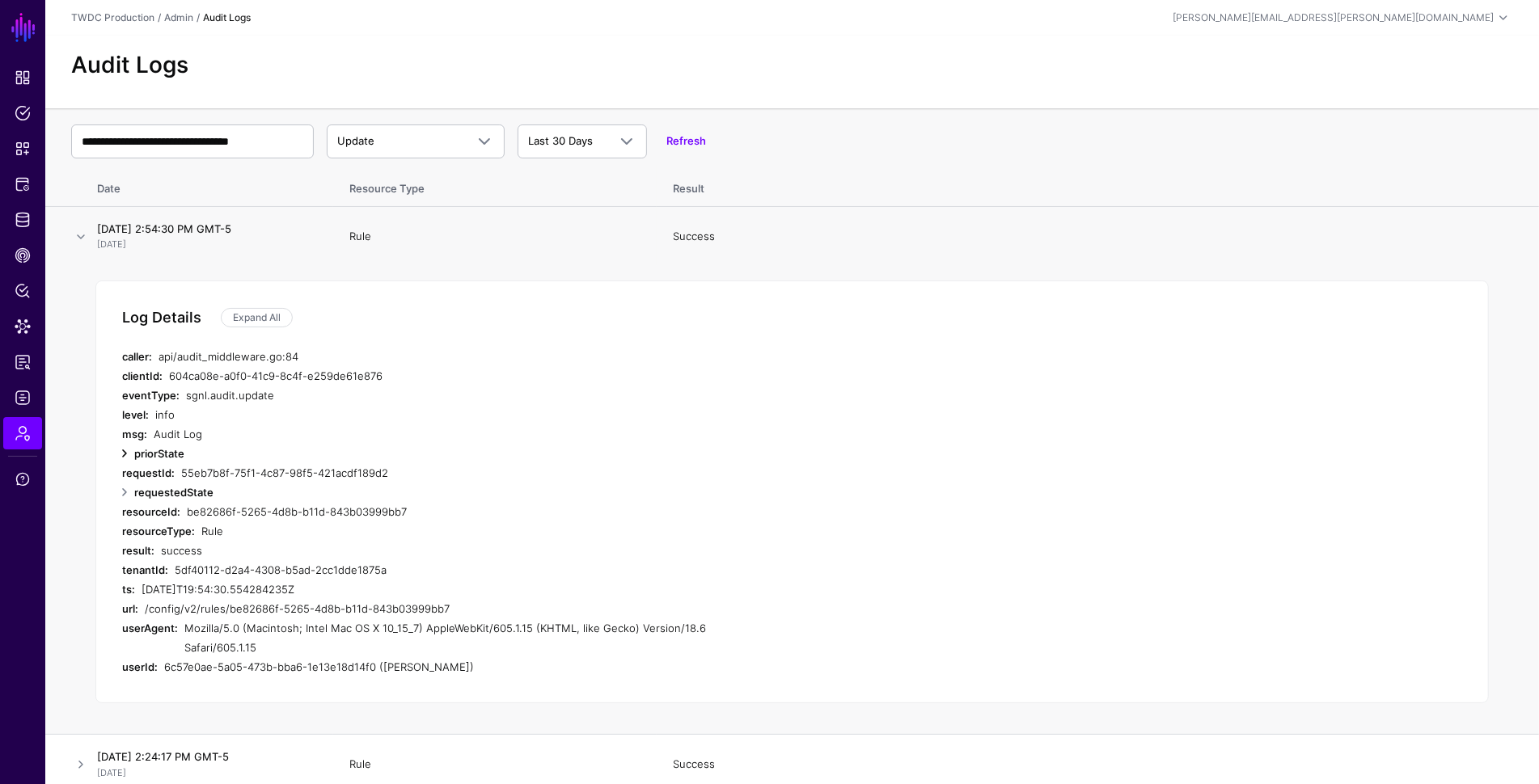
click at [125, 453] on link at bounding box center [125, 453] width 19 height 19
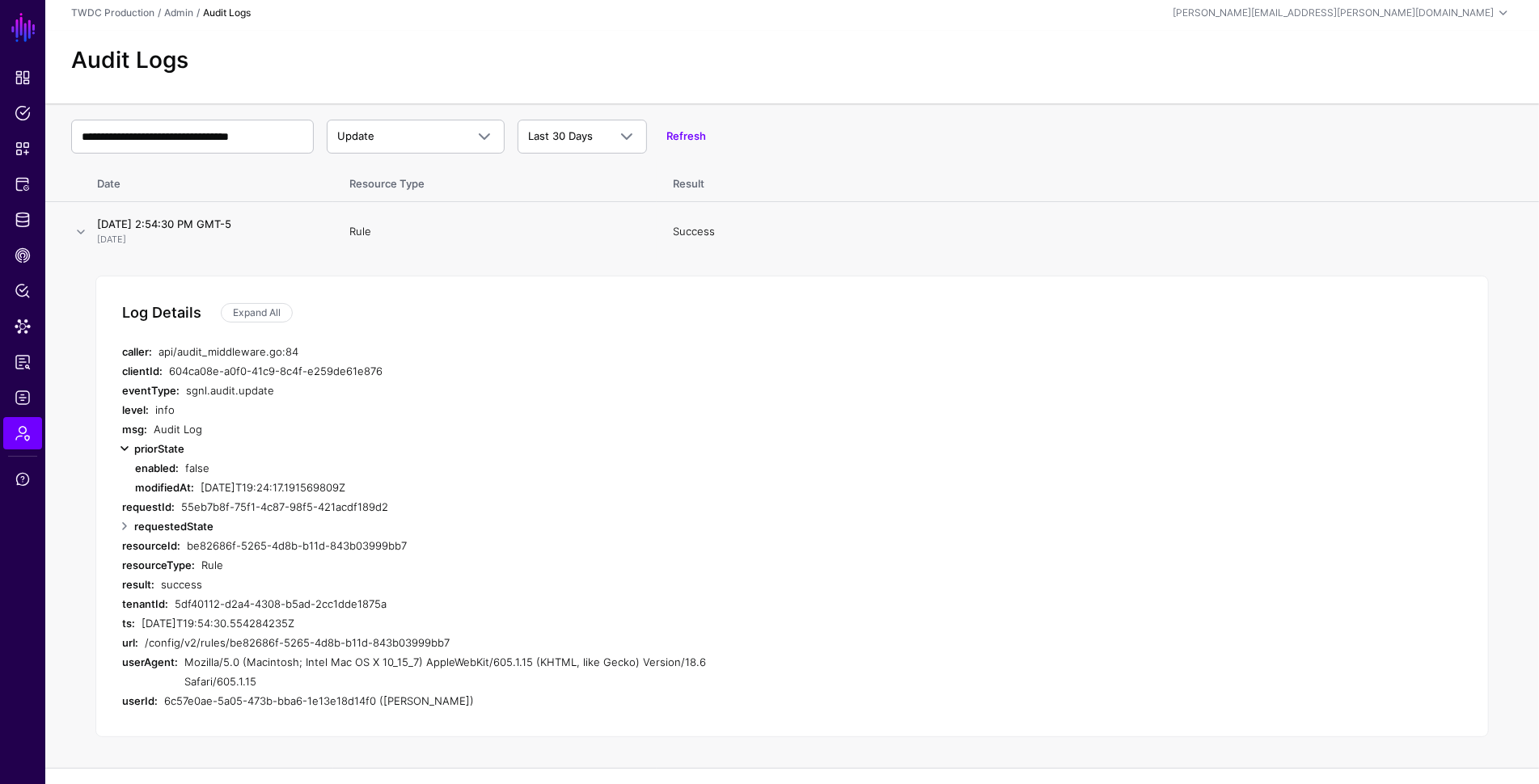
scroll to position [16, 0]
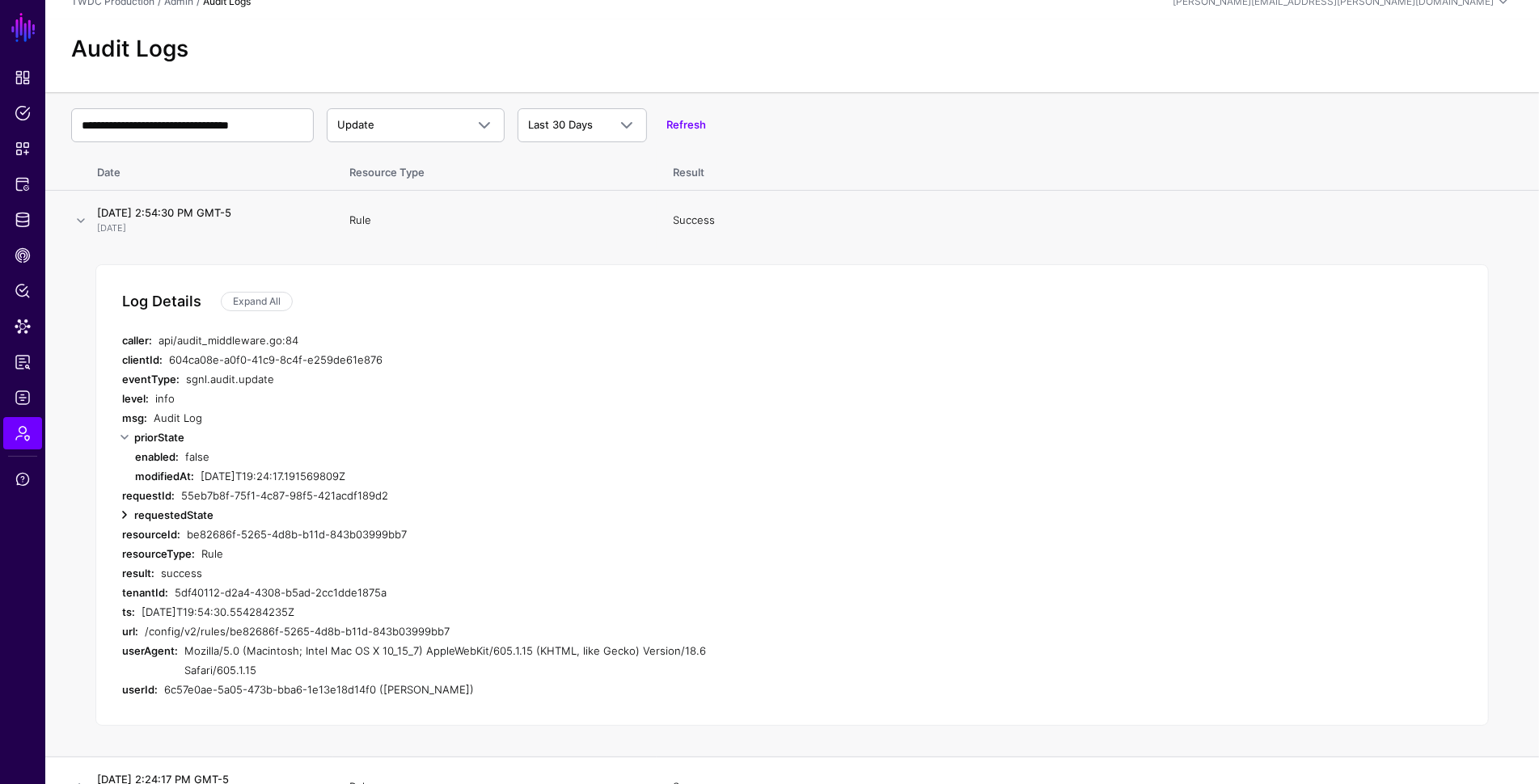
click at [124, 517] on link at bounding box center [125, 515] width 19 height 19
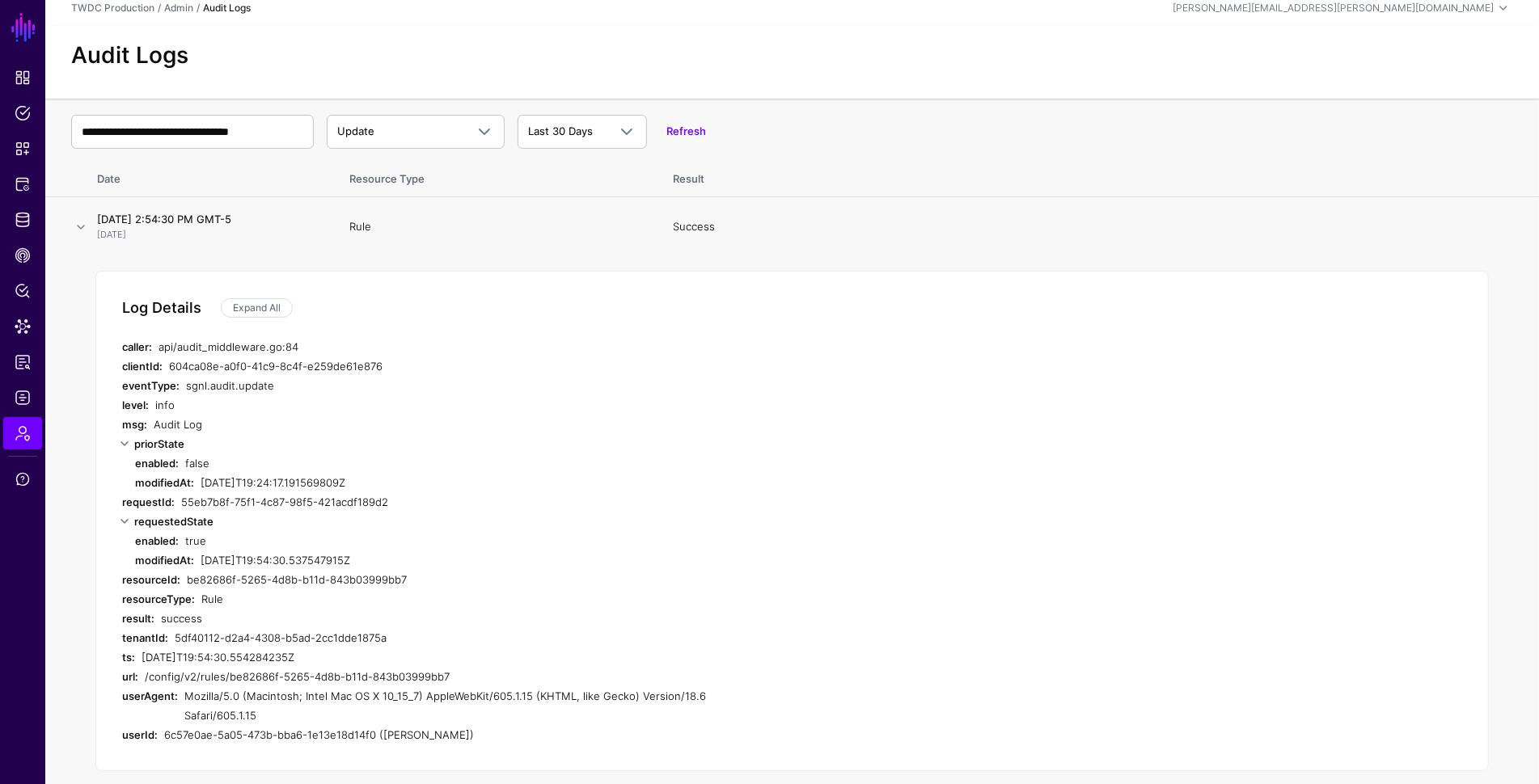
scroll to position [0, 0]
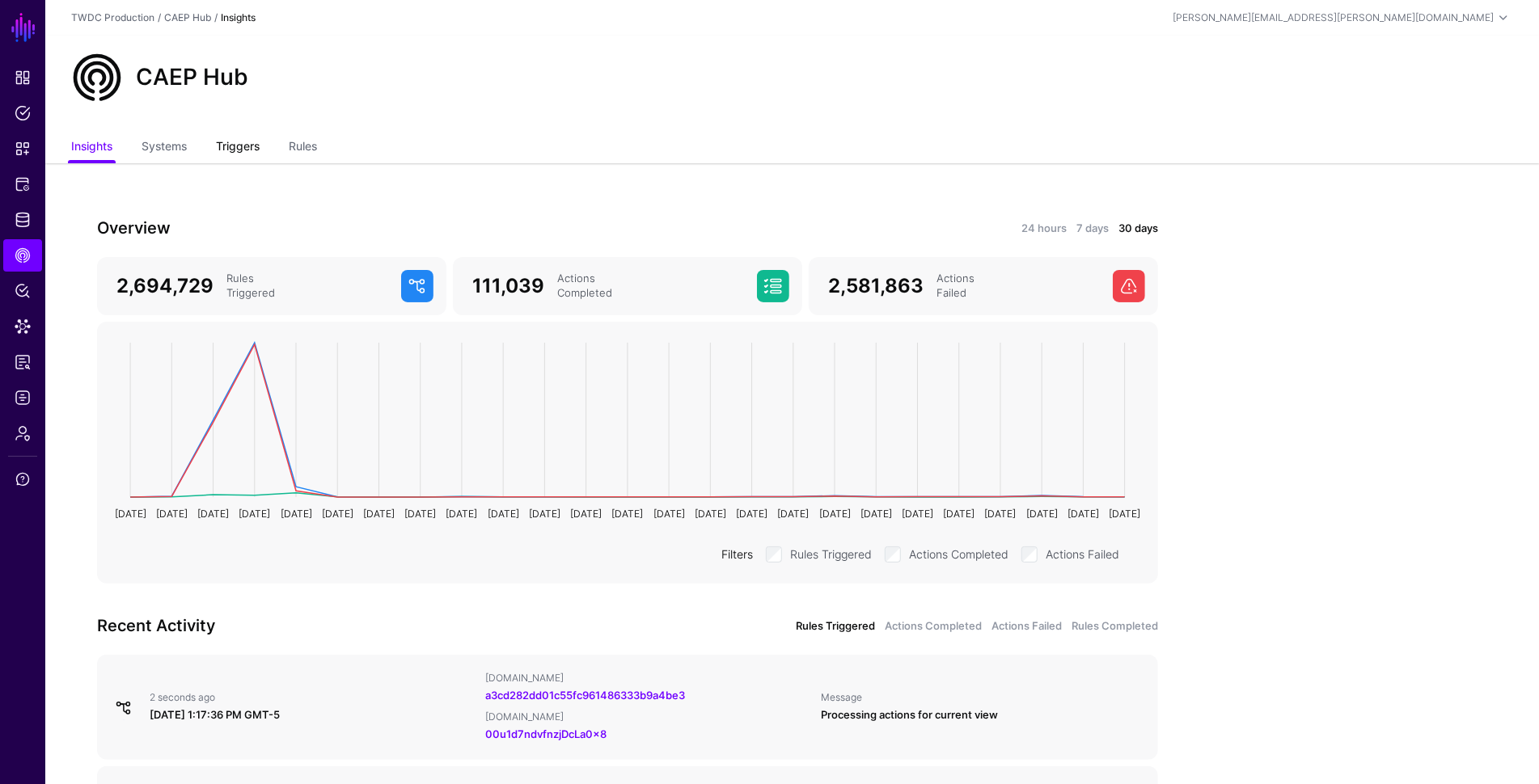
click at [254, 151] on link "Triggers" at bounding box center [238, 147] width 44 height 31
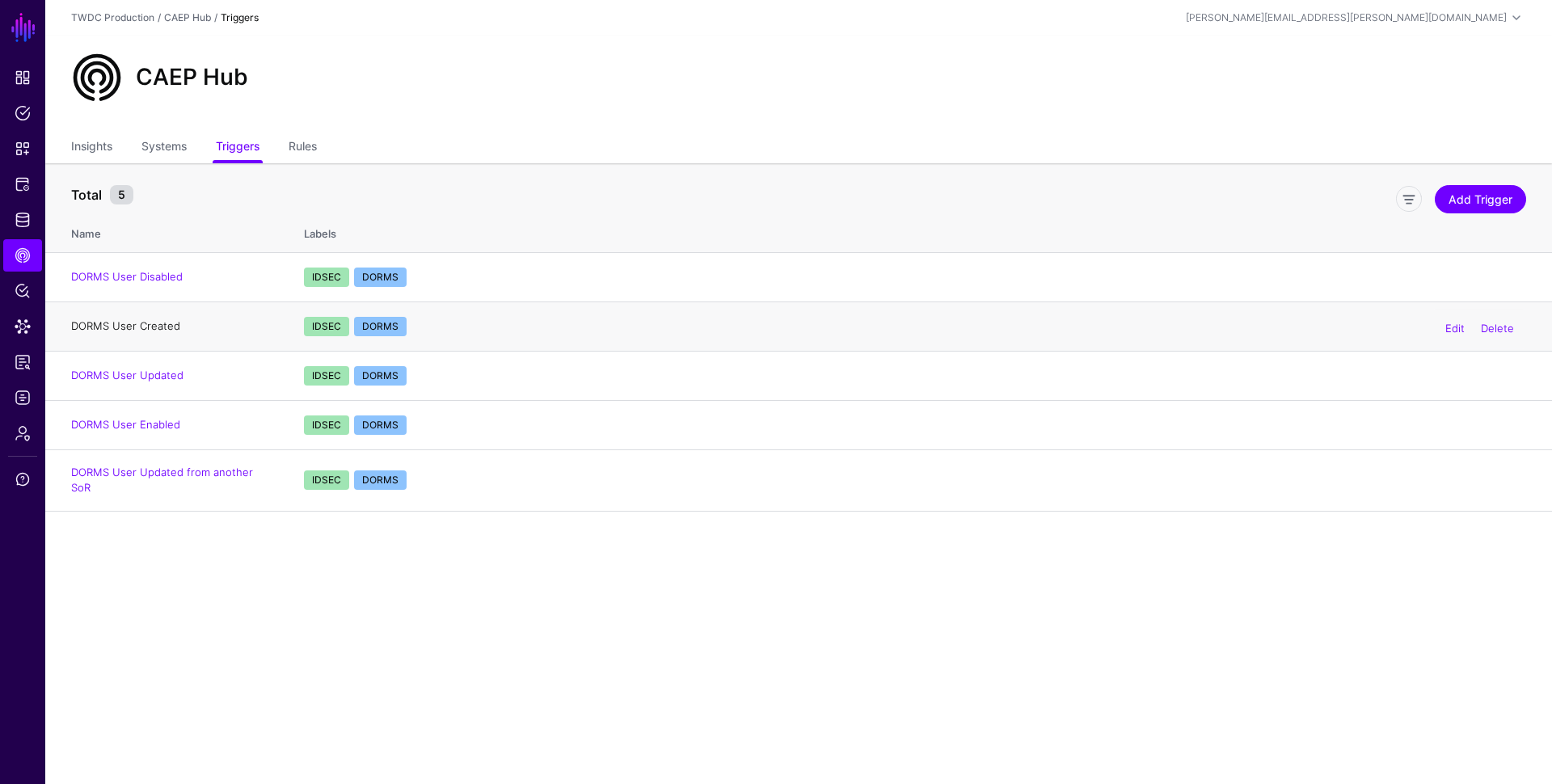
click at [132, 327] on link "DORMS User Created" at bounding box center [125, 325] width 109 height 13
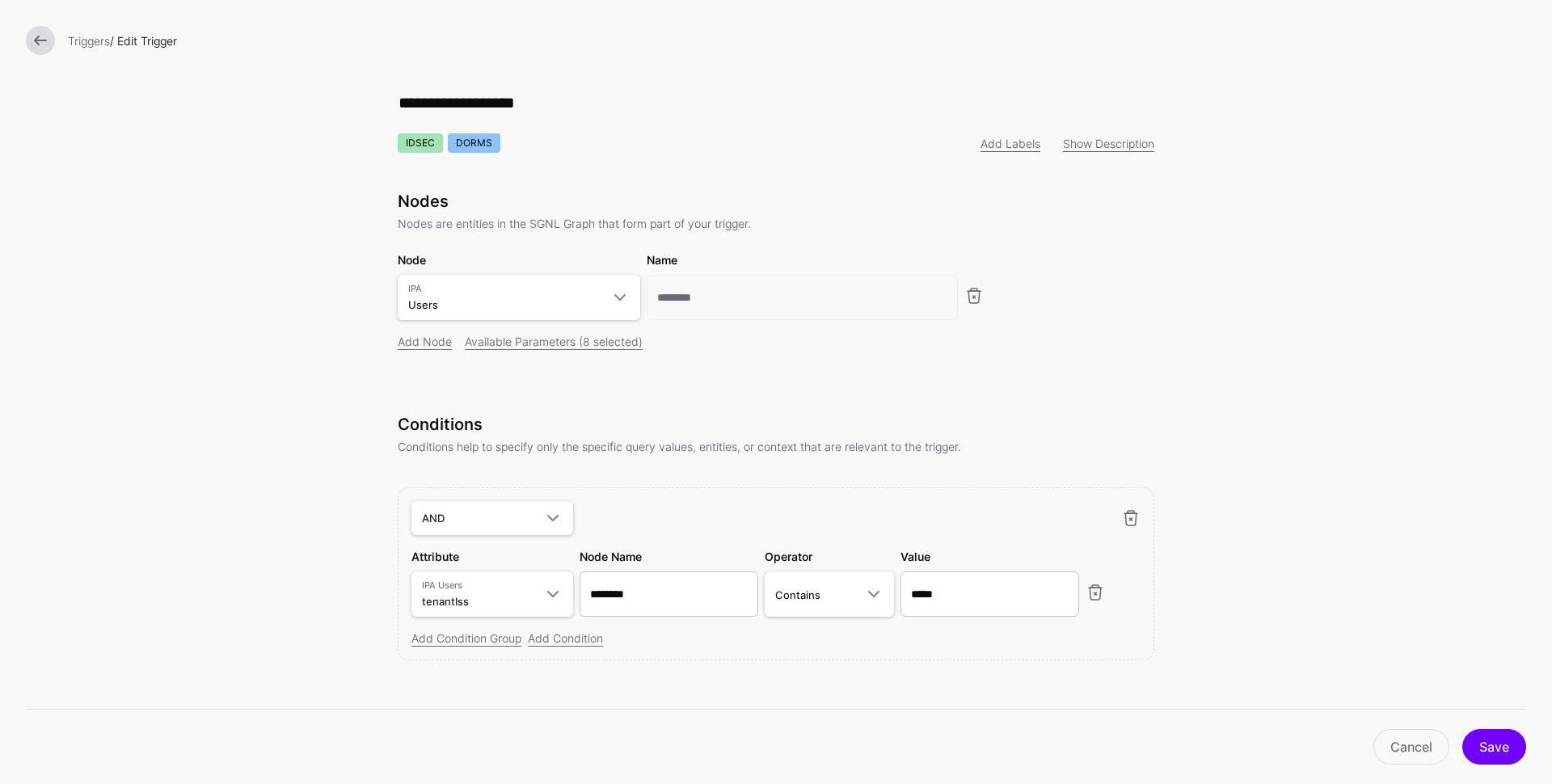
click at [45, 43] on link at bounding box center [39, 39] width 29 height 29
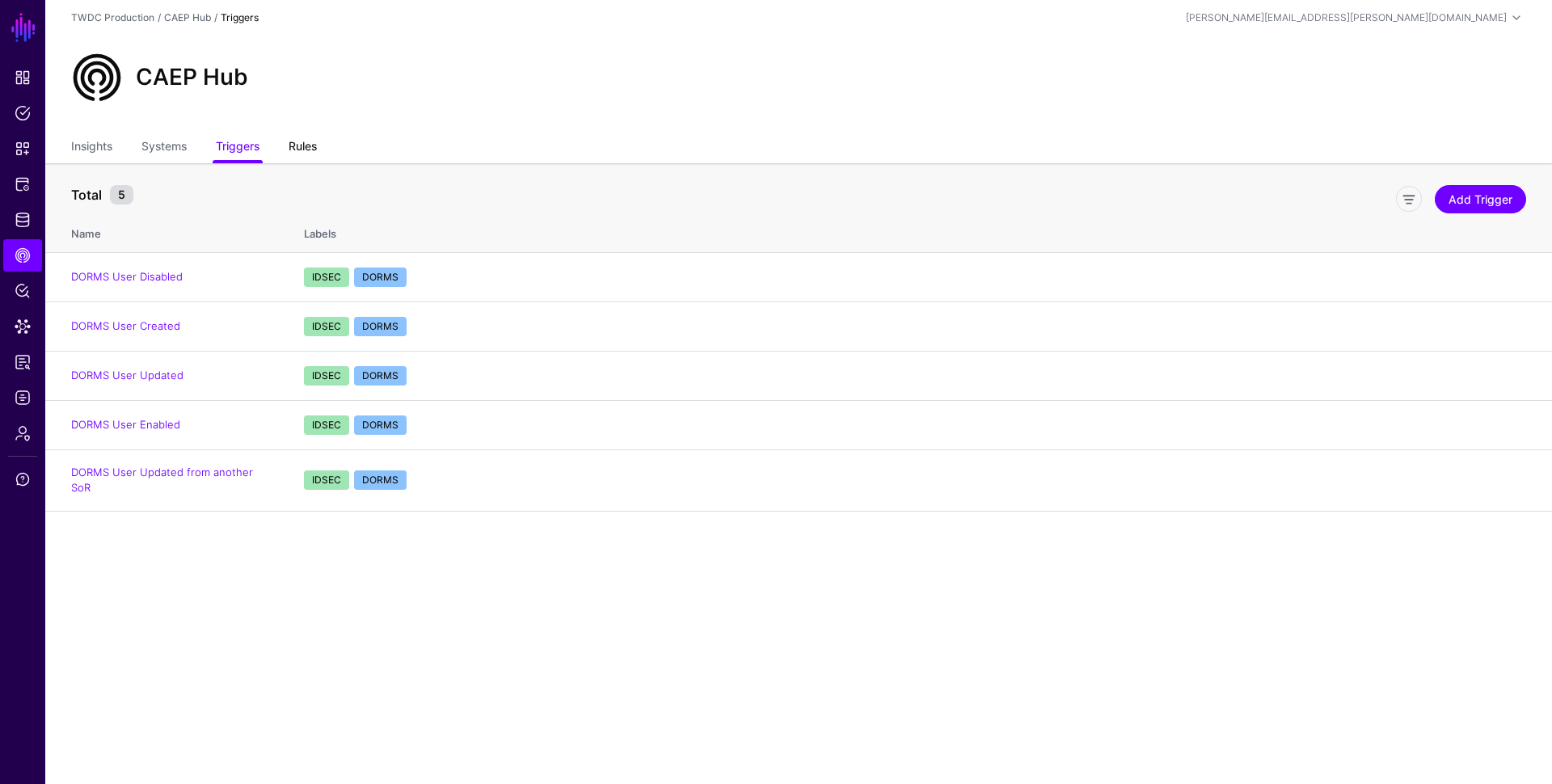
click at [311, 147] on link "Rules" at bounding box center [303, 147] width 28 height 31
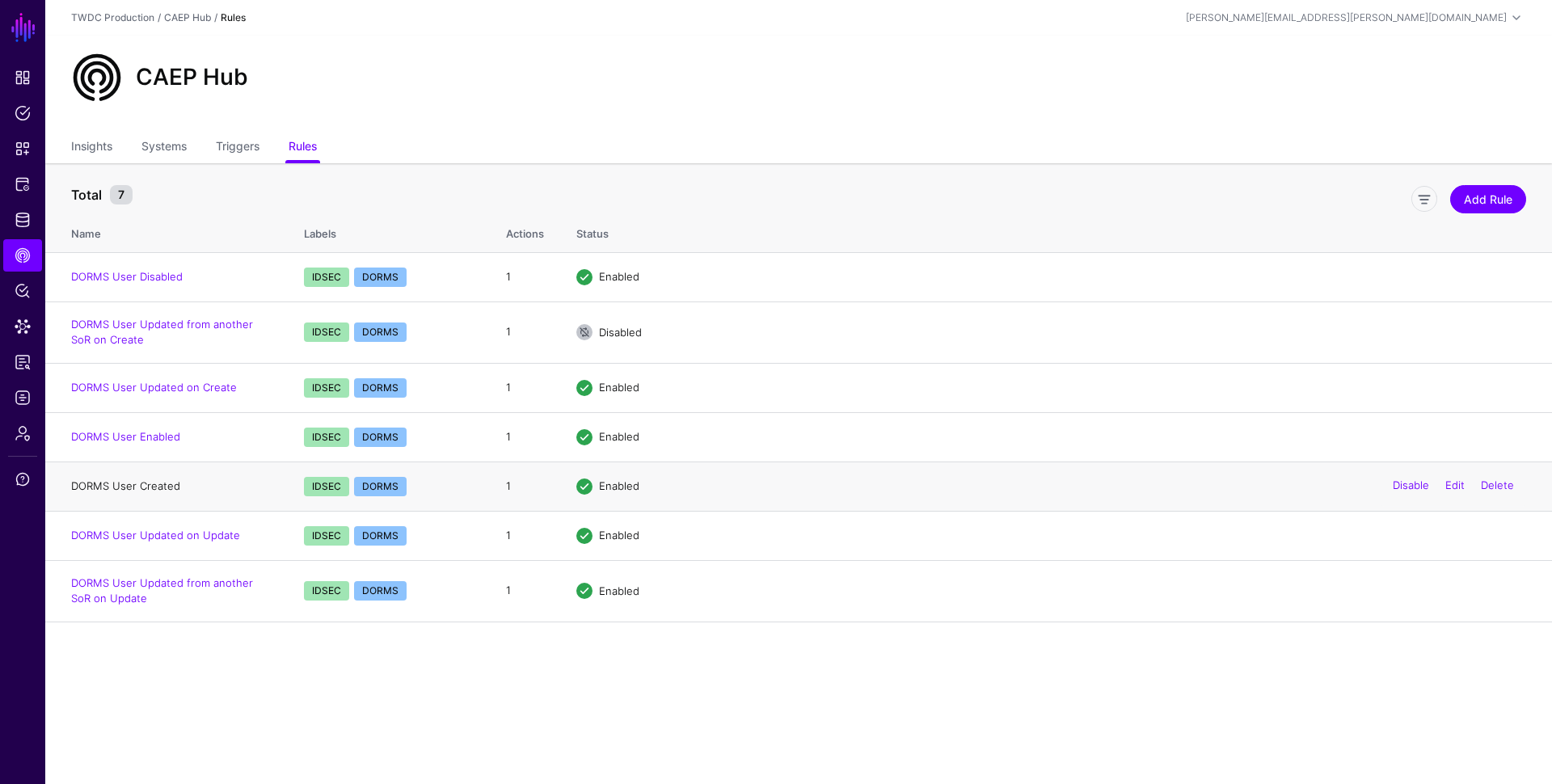
click at [146, 487] on link "DORMS User Created" at bounding box center [125, 486] width 109 height 13
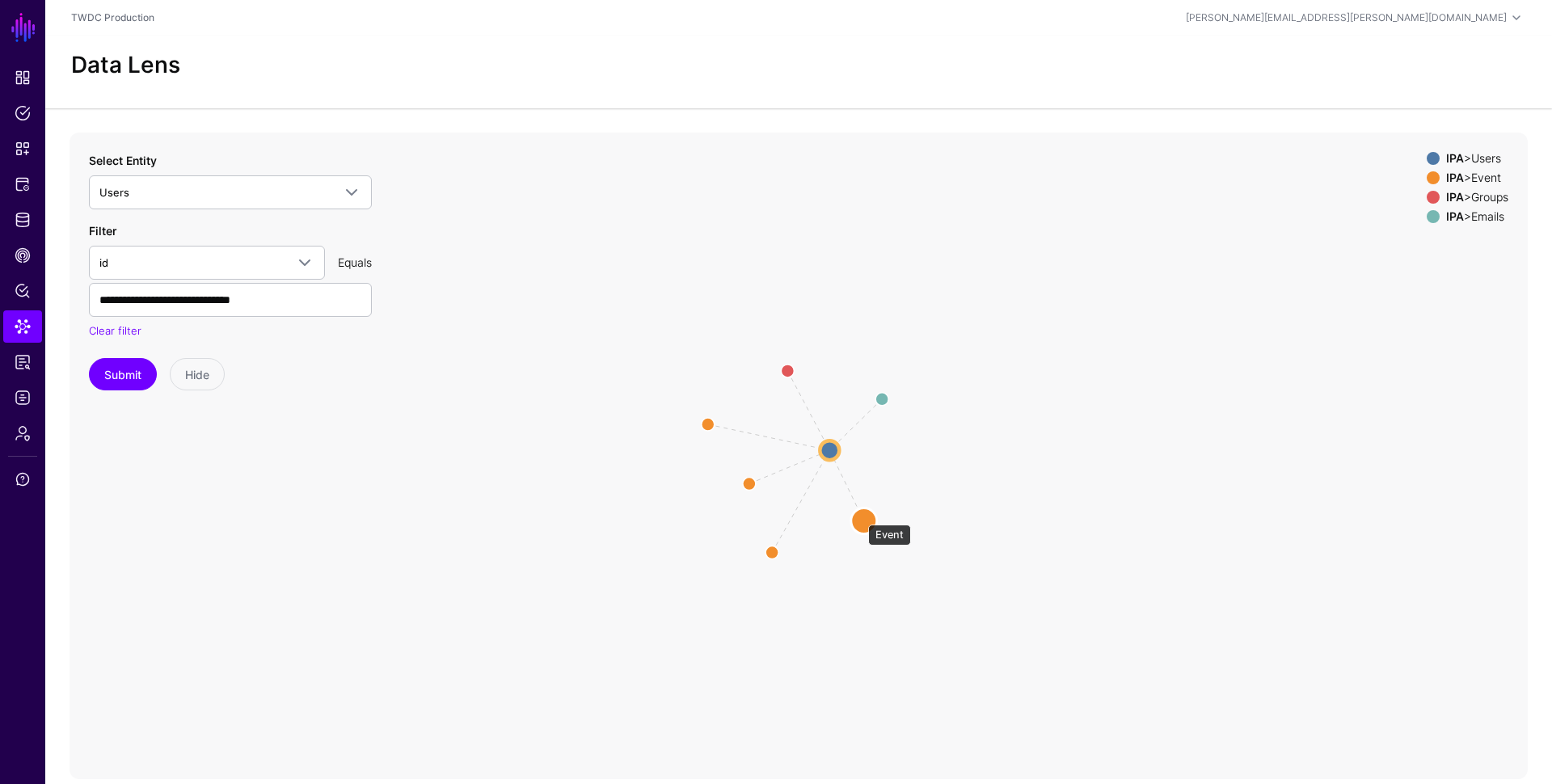
click at [861, 517] on circle at bounding box center [863, 520] width 25 height 25
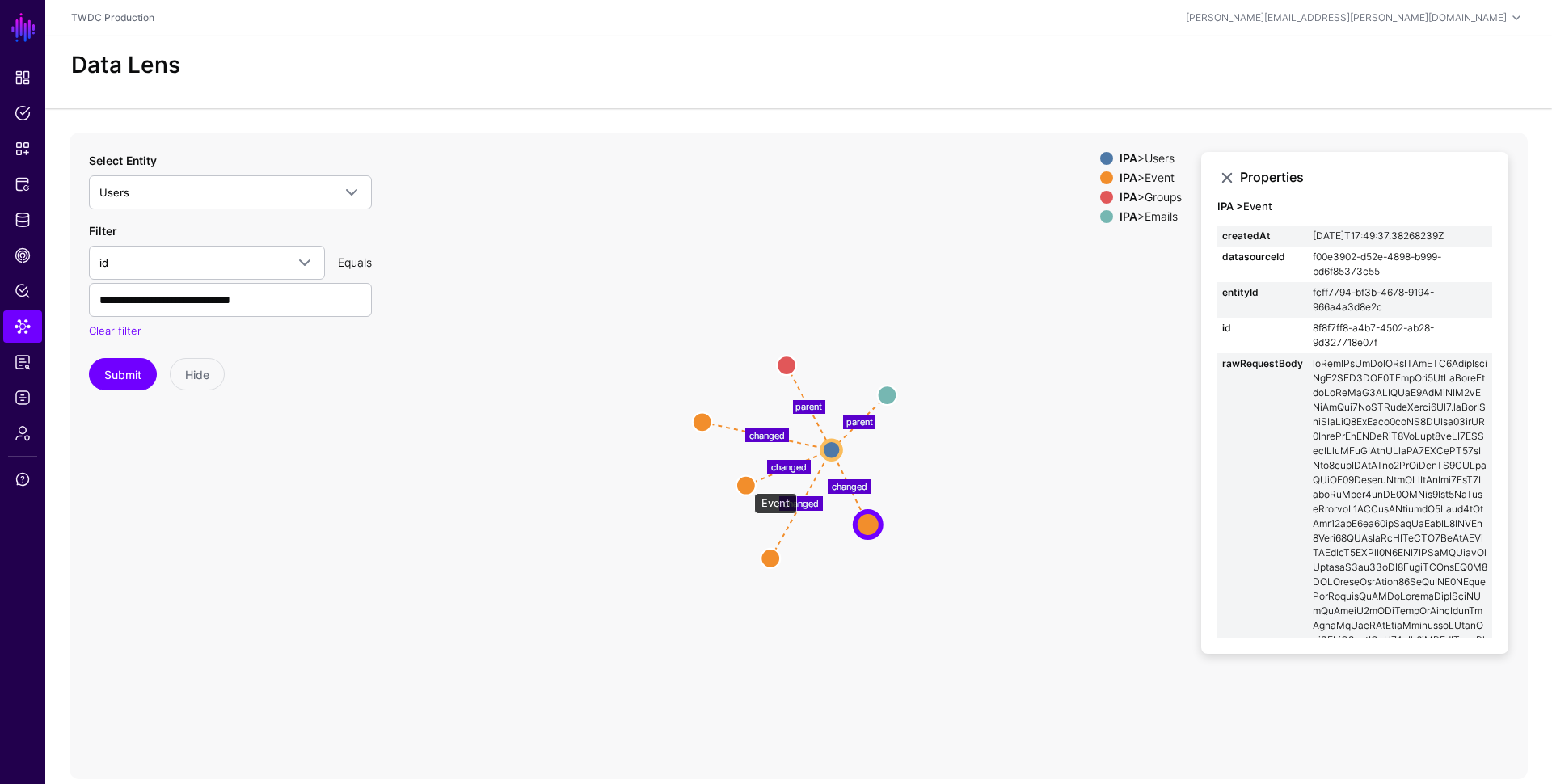
click at [747, 484] on circle at bounding box center [747, 485] width 19 height 19
click at [697, 418] on circle at bounding box center [701, 421] width 19 height 19
click at [741, 488] on circle at bounding box center [745, 486] width 19 height 19
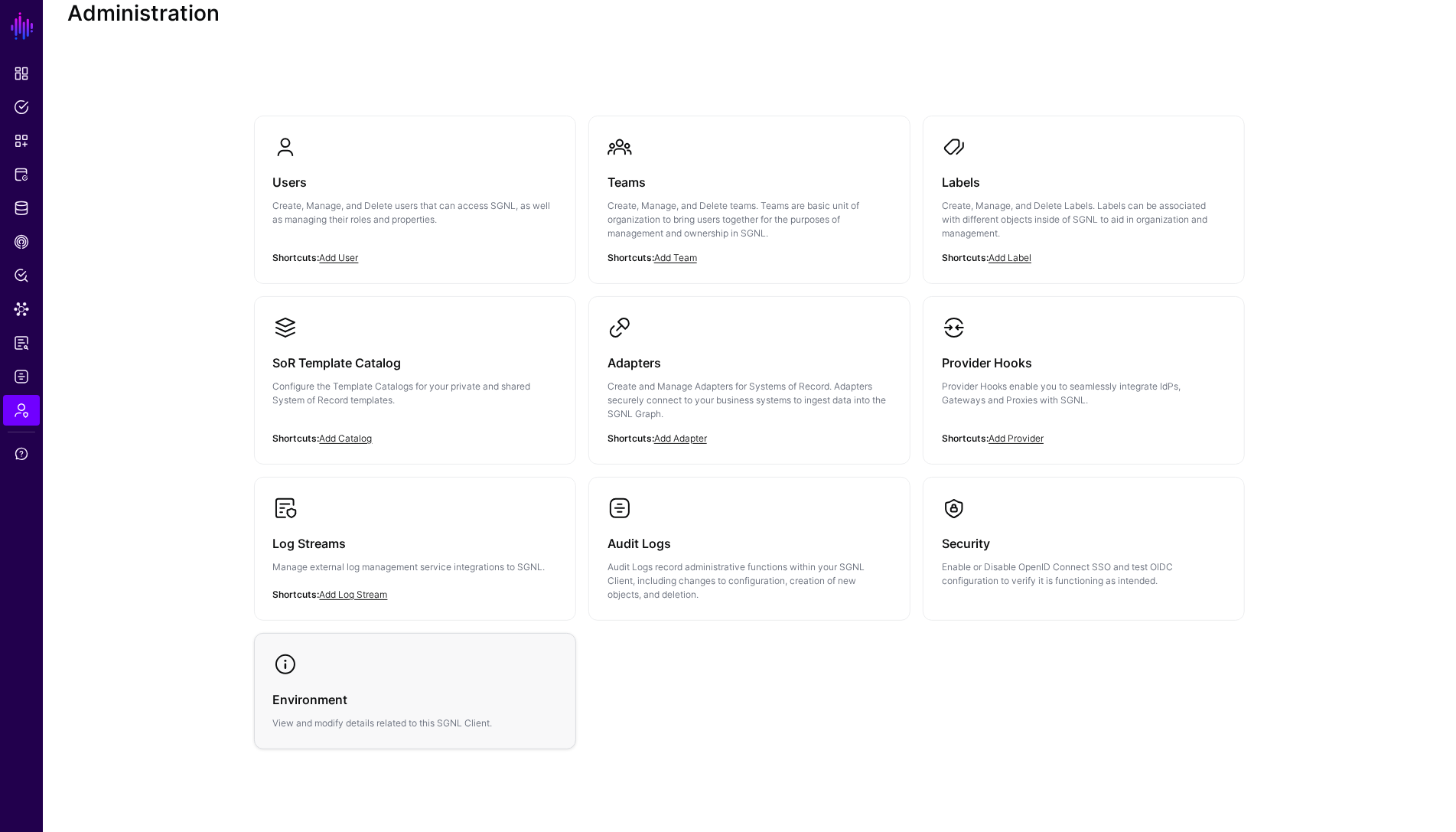
scroll to position [80, 0]
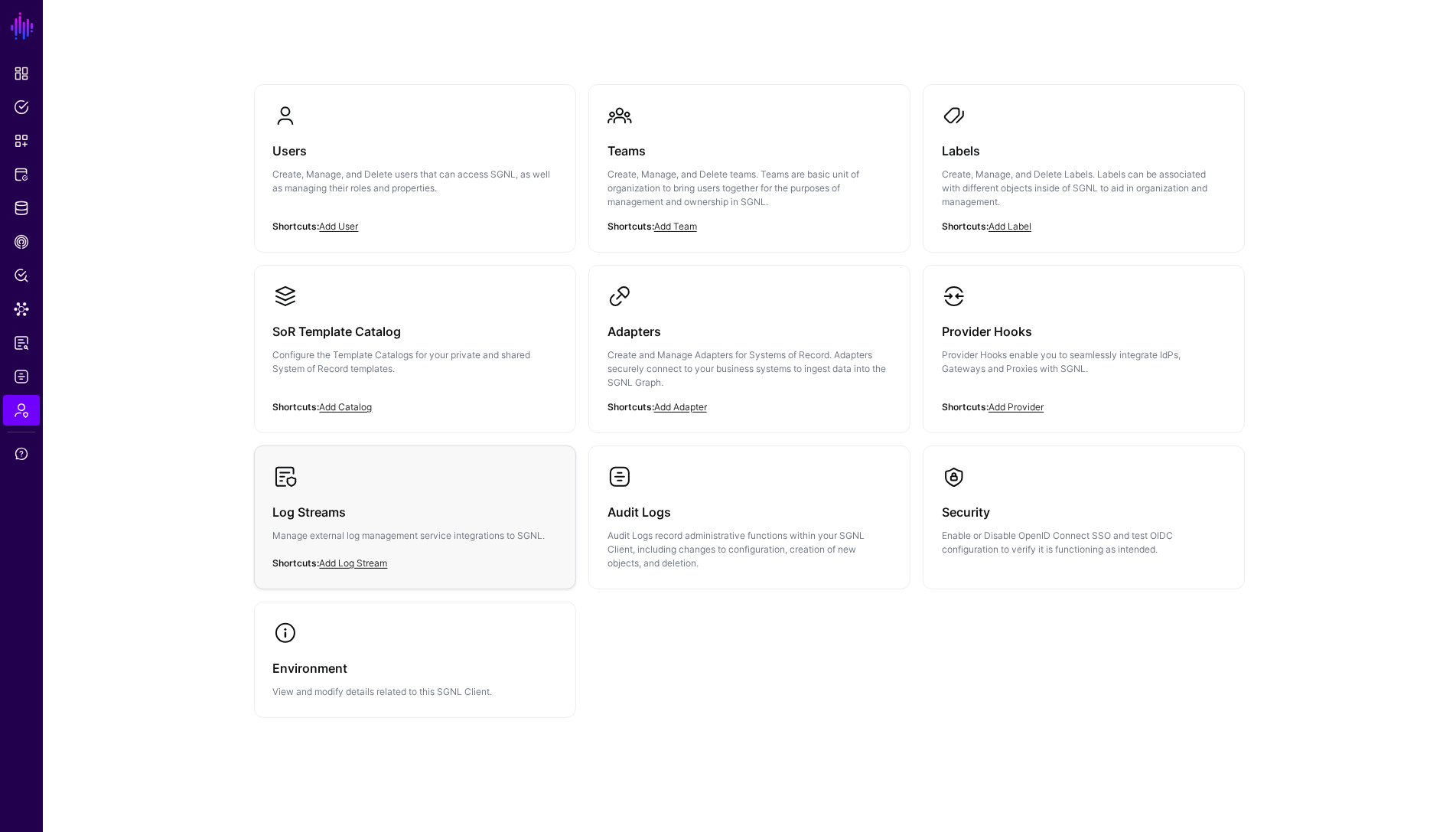
click at [414, 521] on h3 "Log Streams" at bounding box center [415, 512] width 284 height 22
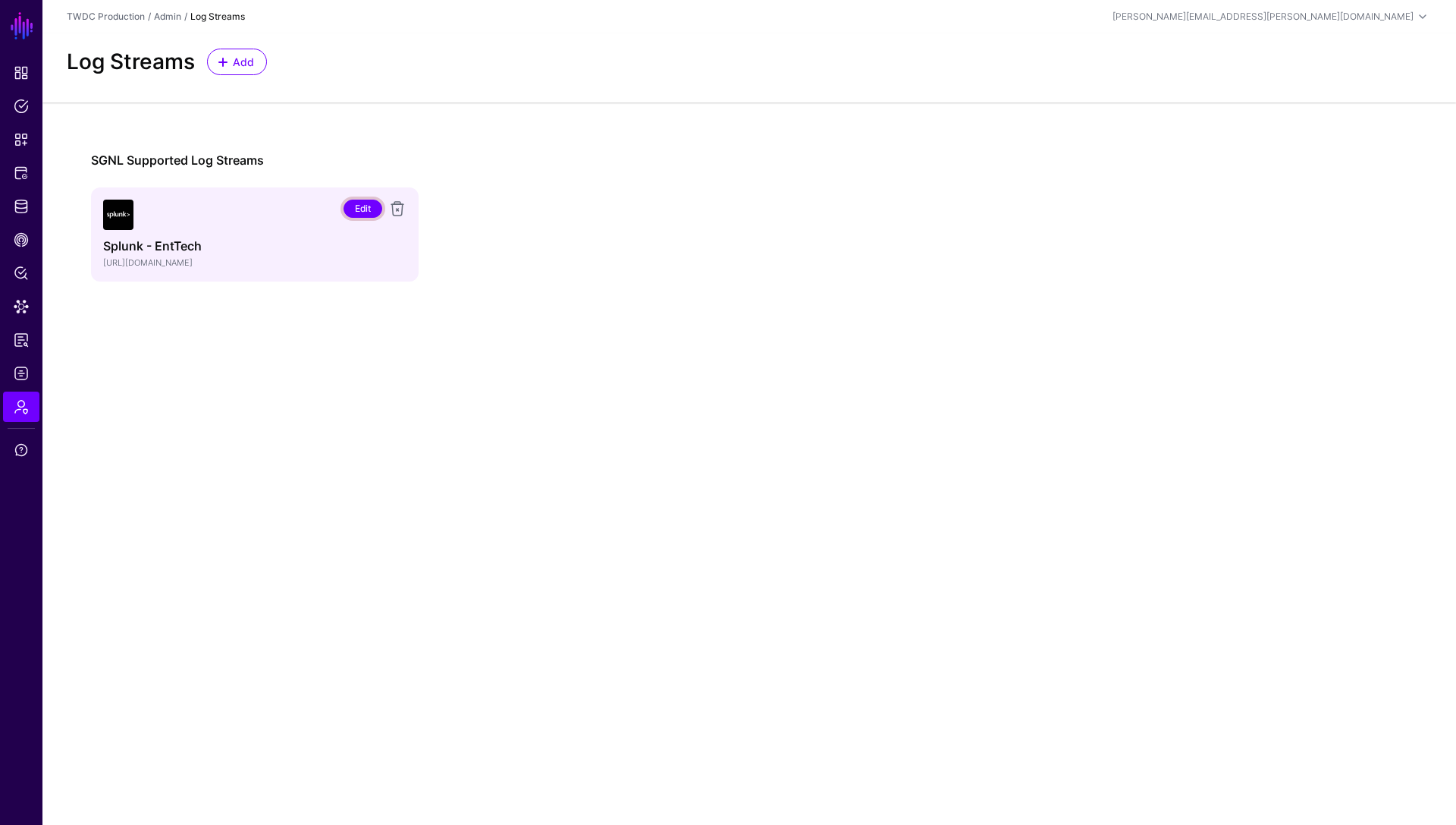
click at [361, 211] on link "Edit" at bounding box center [362, 208] width 39 height 18
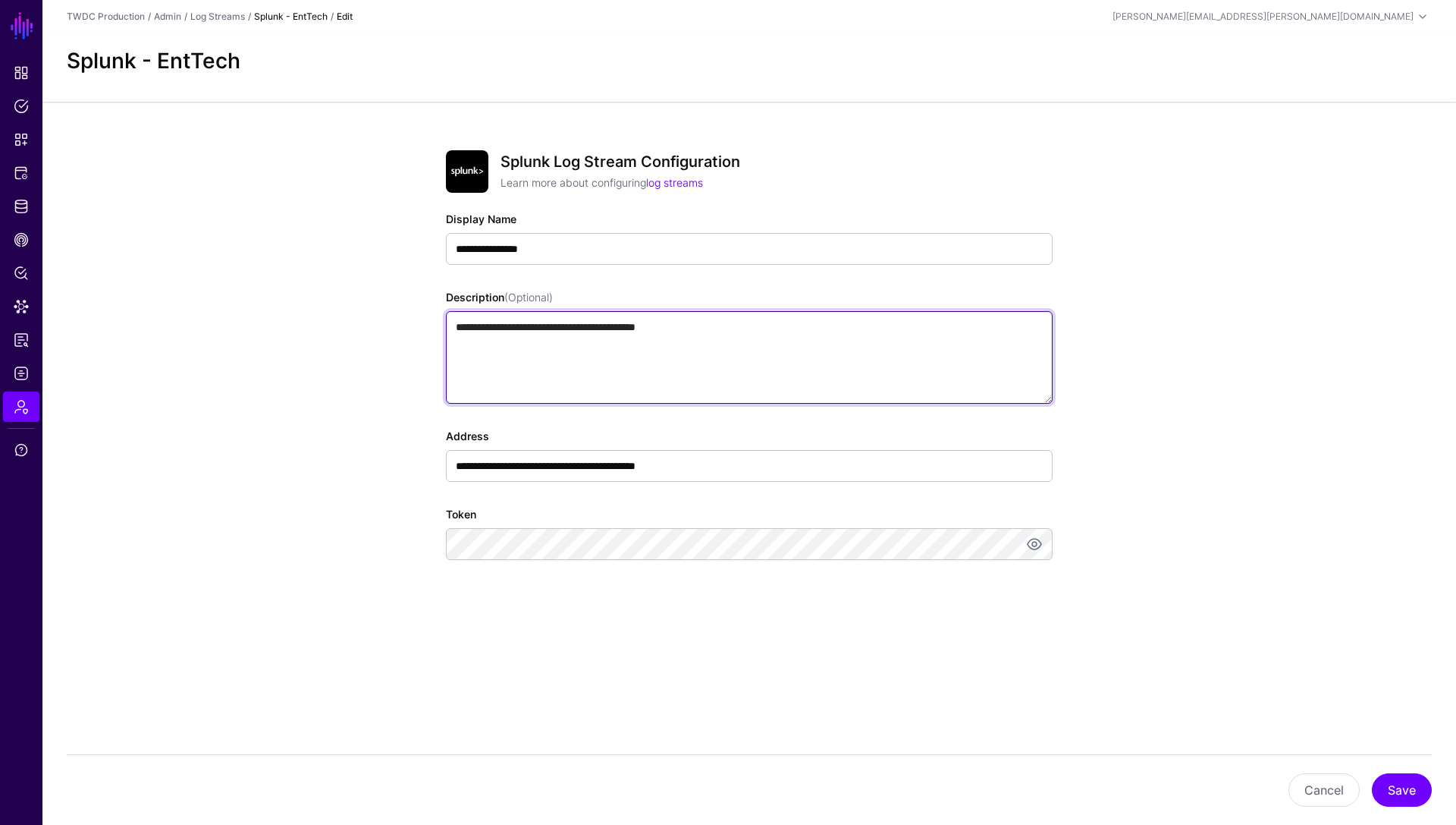
drag, startPoint x: 675, startPoint y: 329, endPoint x: 310, endPoint y: 328, distance: 365.0
click at [310, 328] on app-admin-log-streams-details-form "**********" at bounding box center [750, 409] width 1414 height 616
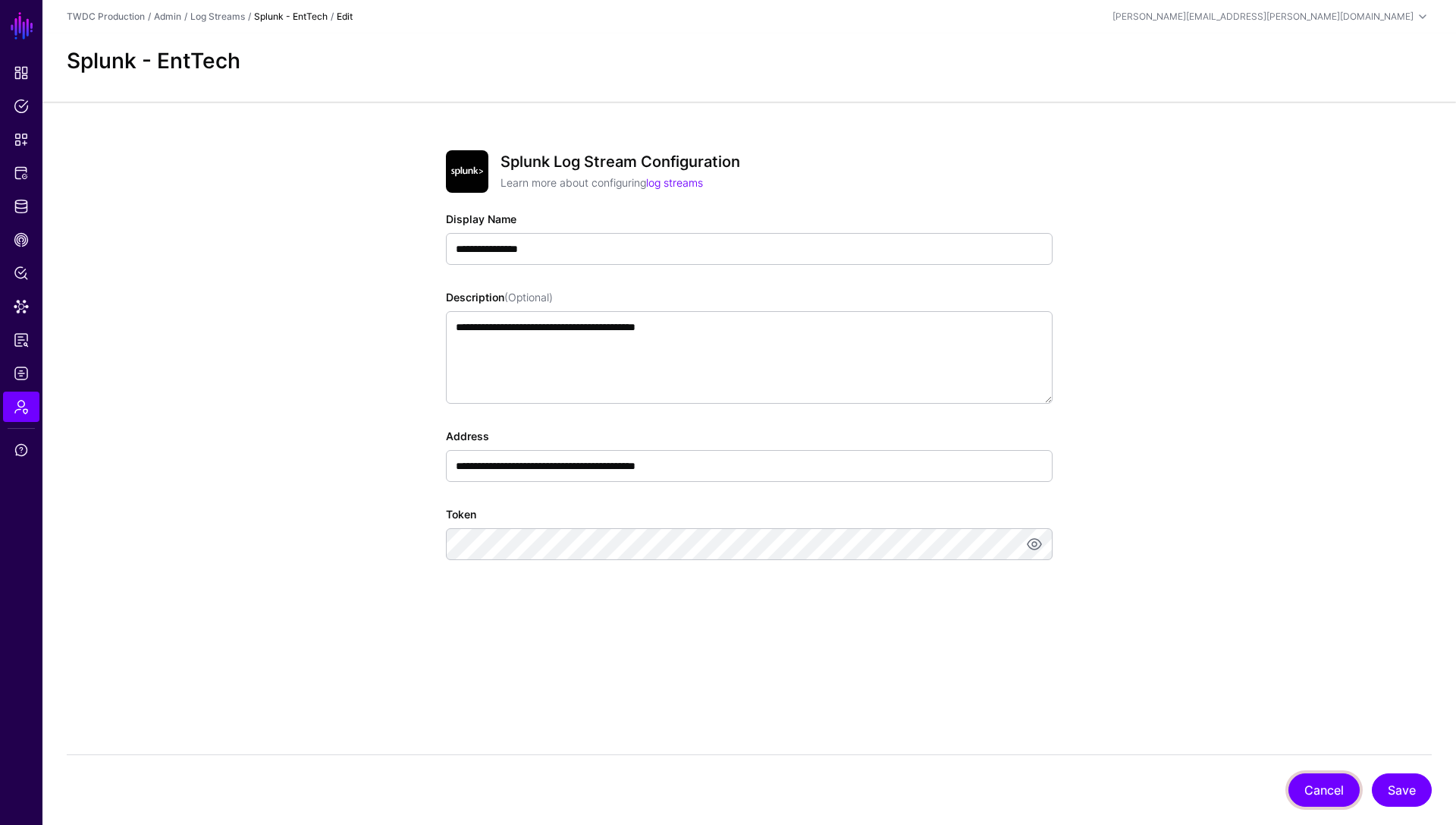
click at [1312, 784] on button "Cancel" at bounding box center [1324, 790] width 72 height 34
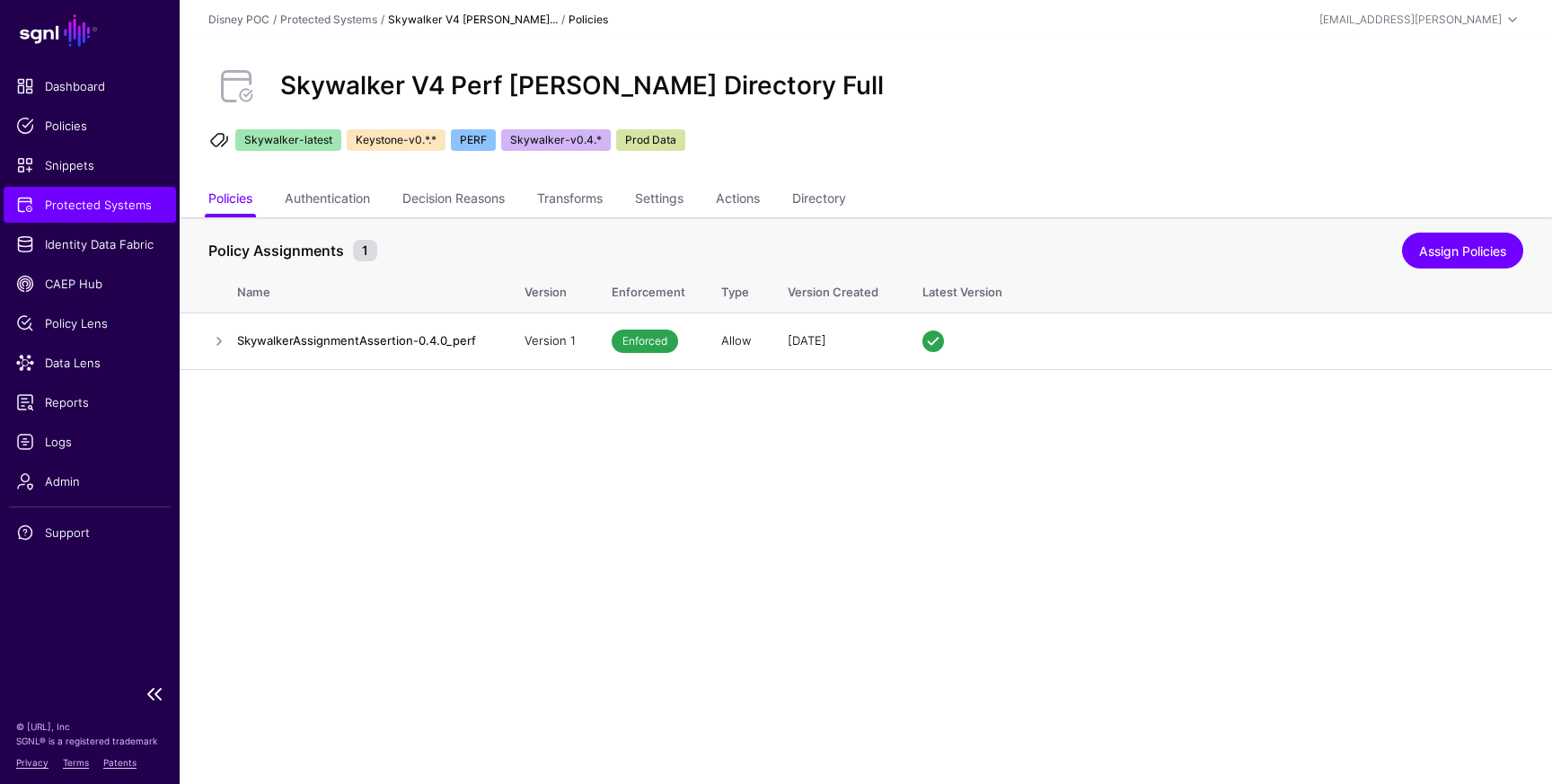
click at [93, 205] on span "Protected Systems" at bounding box center [90, 205] width 147 height 18
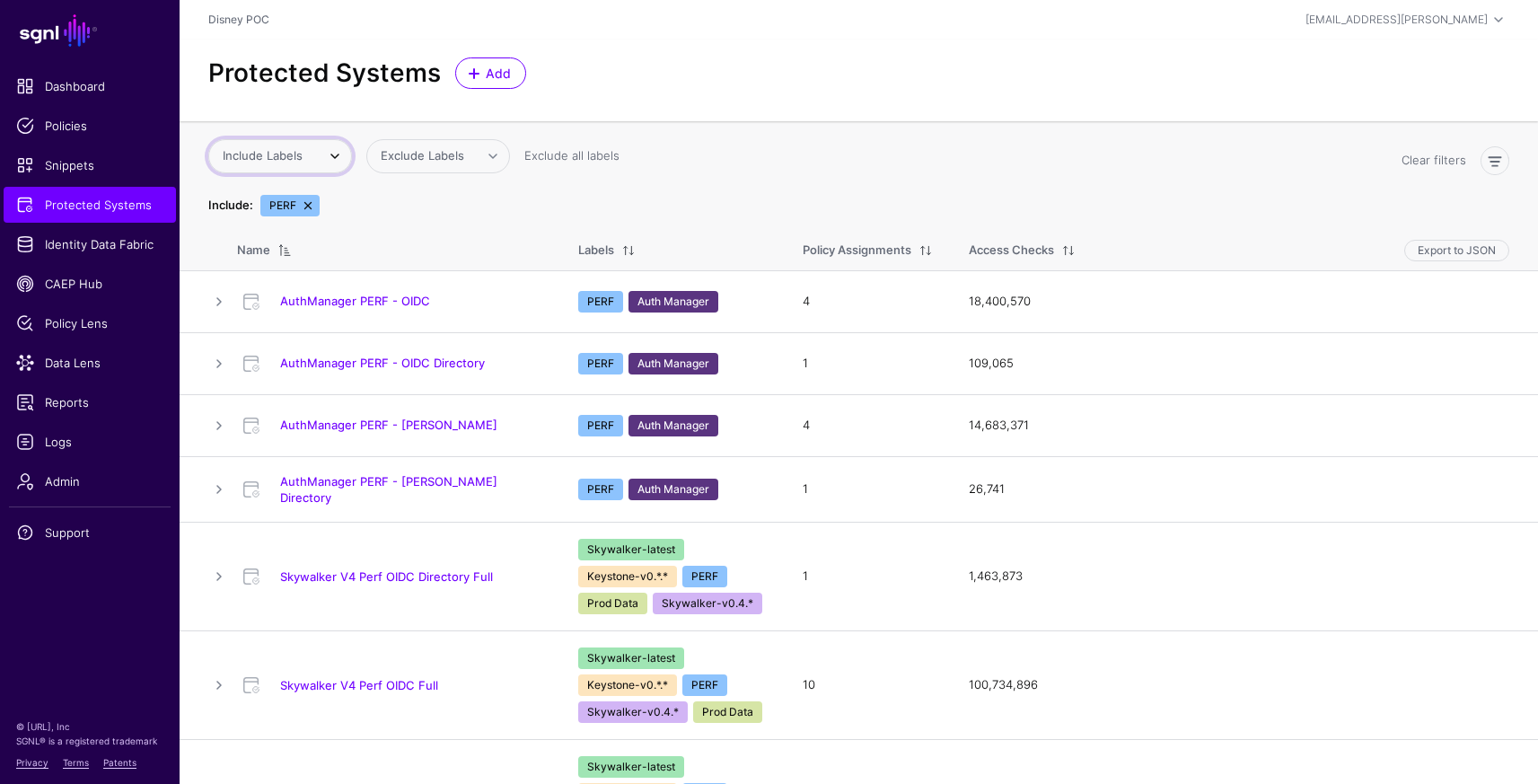
click at [299, 155] on span "Include Labels" at bounding box center [263, 155] width 80 height 15
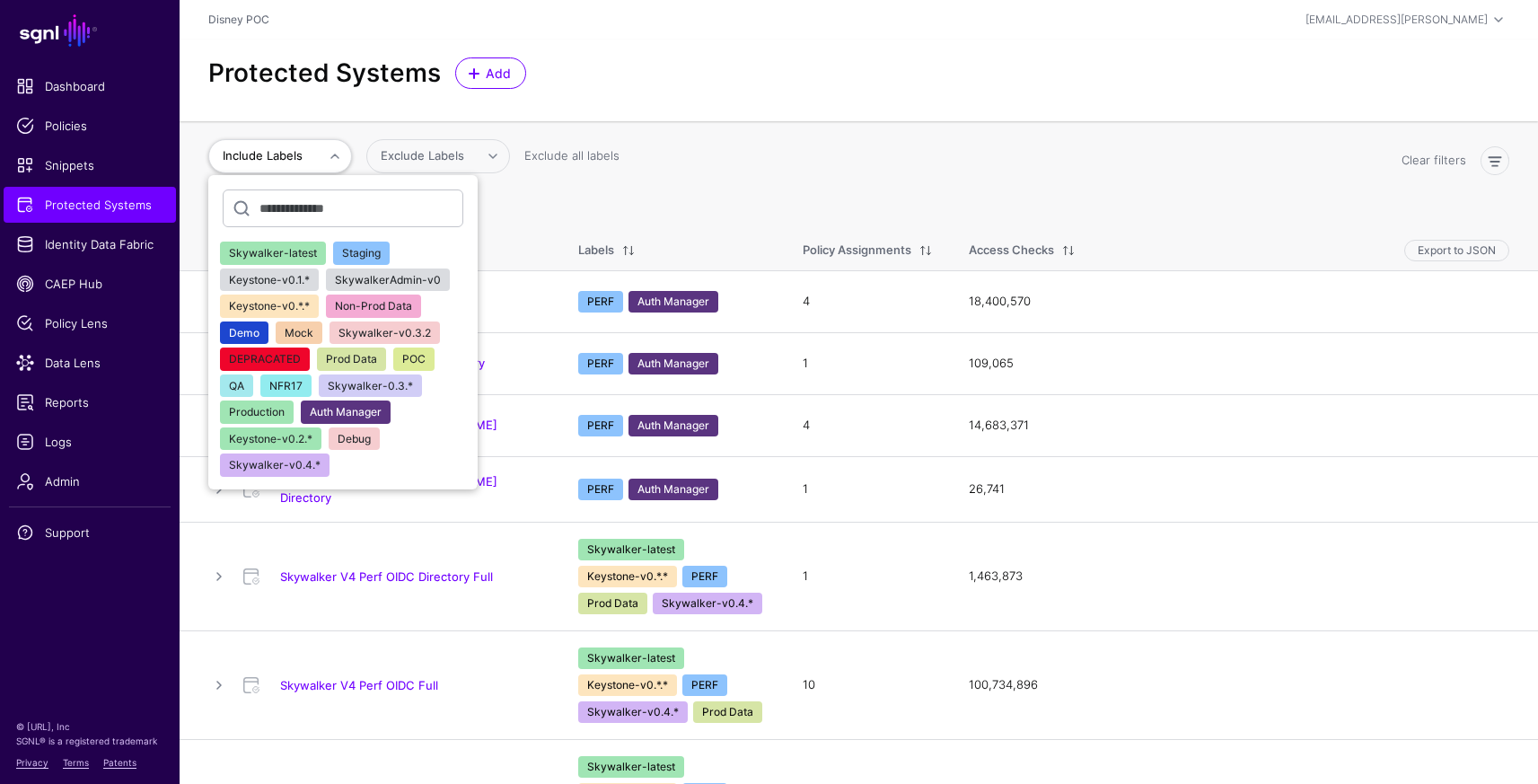
click at [281, 384] on span "NFR17" at bounding box center [285, 386] width 33 height 14
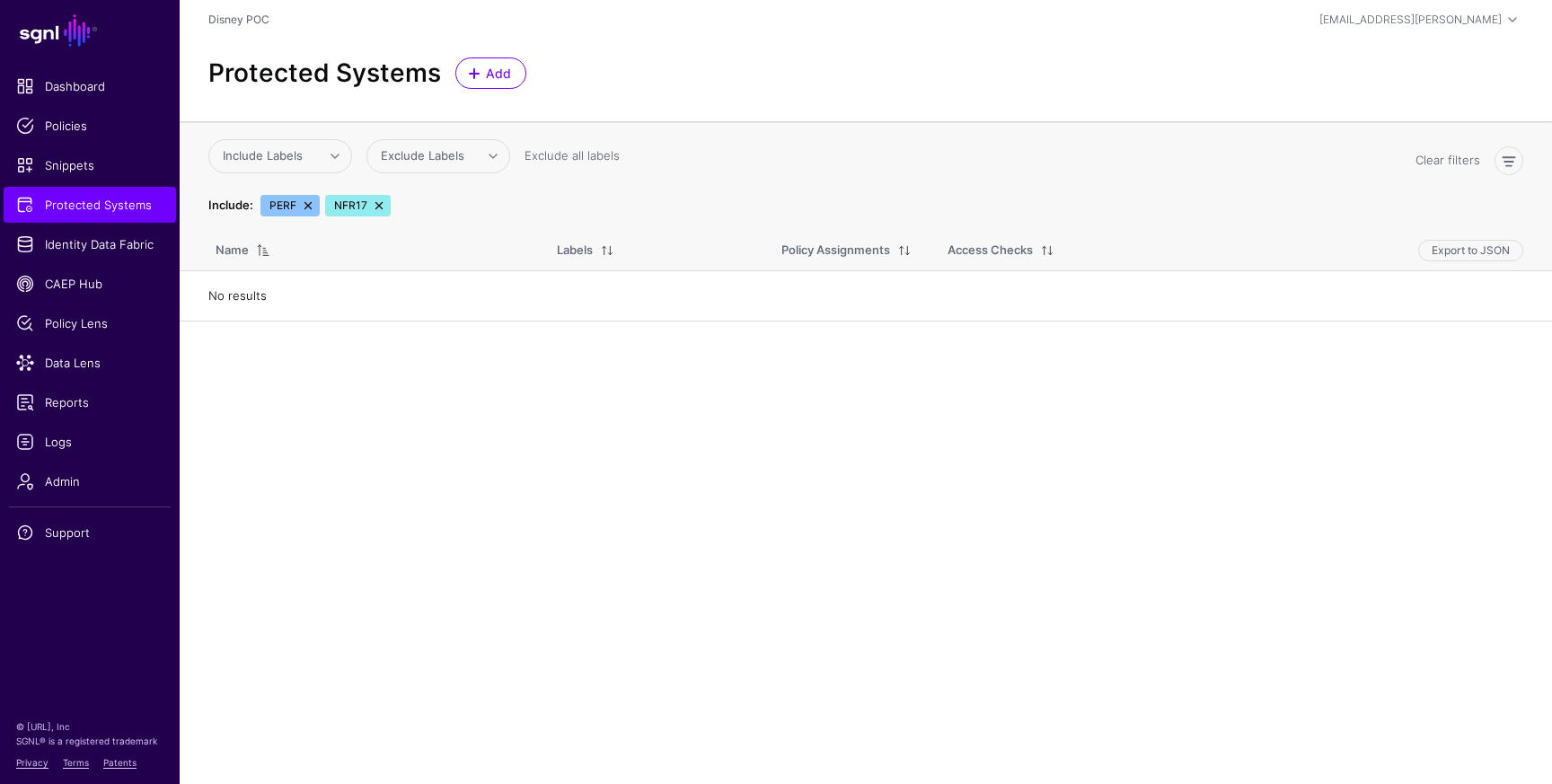
click at [305, 203] on link at bounding box center [308, 205] width 15 height 15
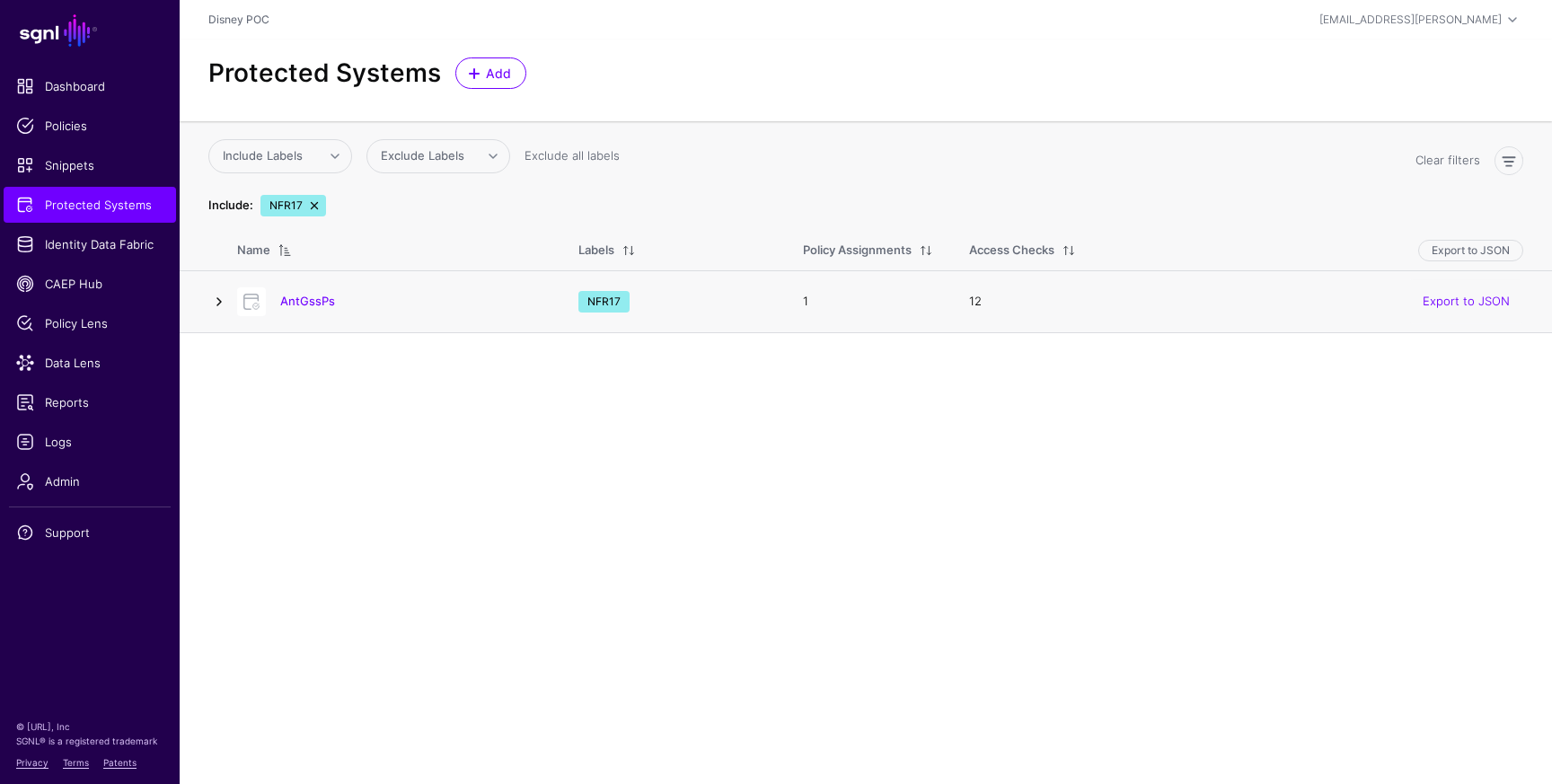
click at [218, 304] on link at bounding box center [219, 302] width 21 height 21
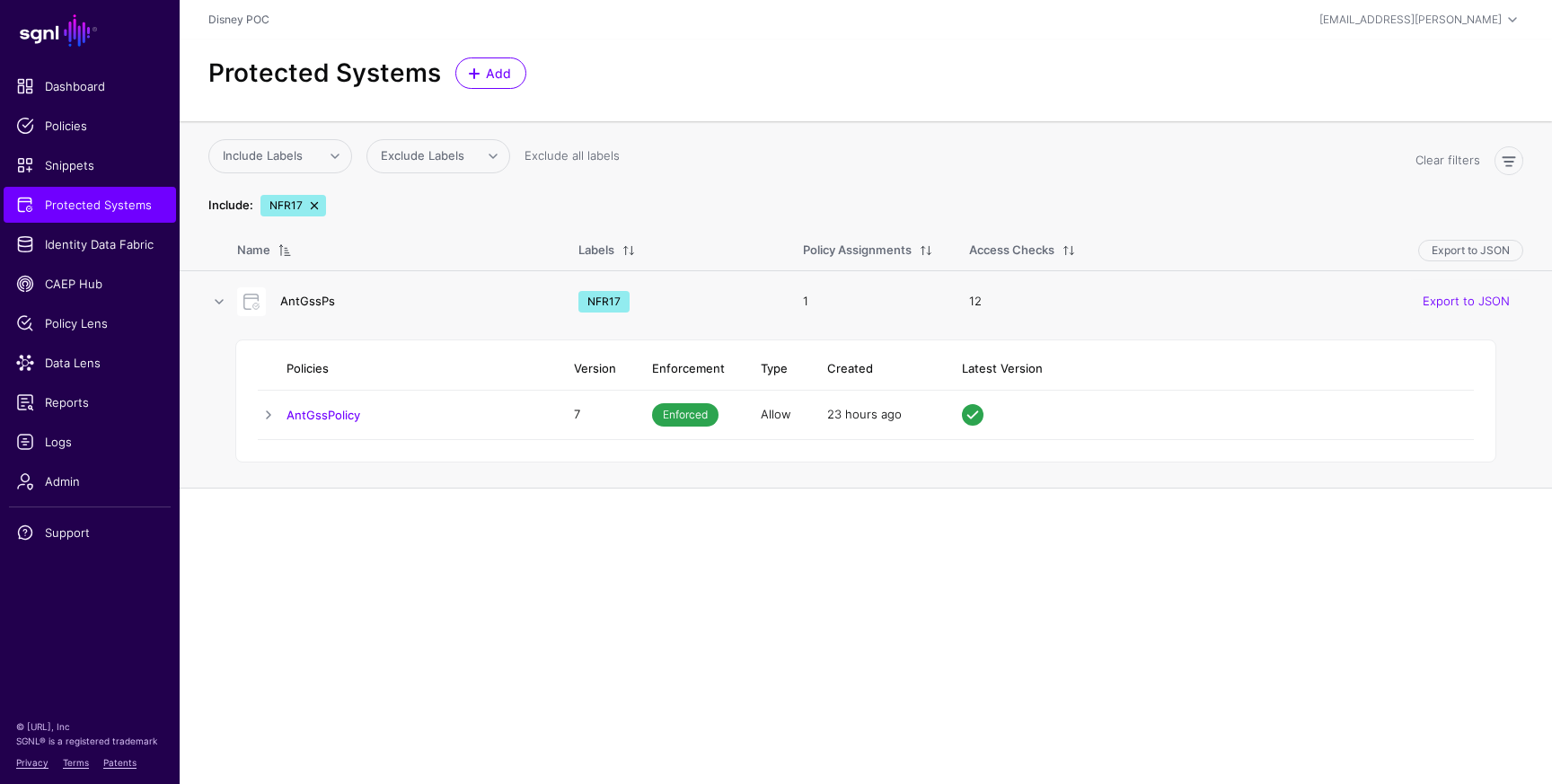
click at [310, 294] on link "AntGssPs" at bounding box center [308, 300] width 55 height 15
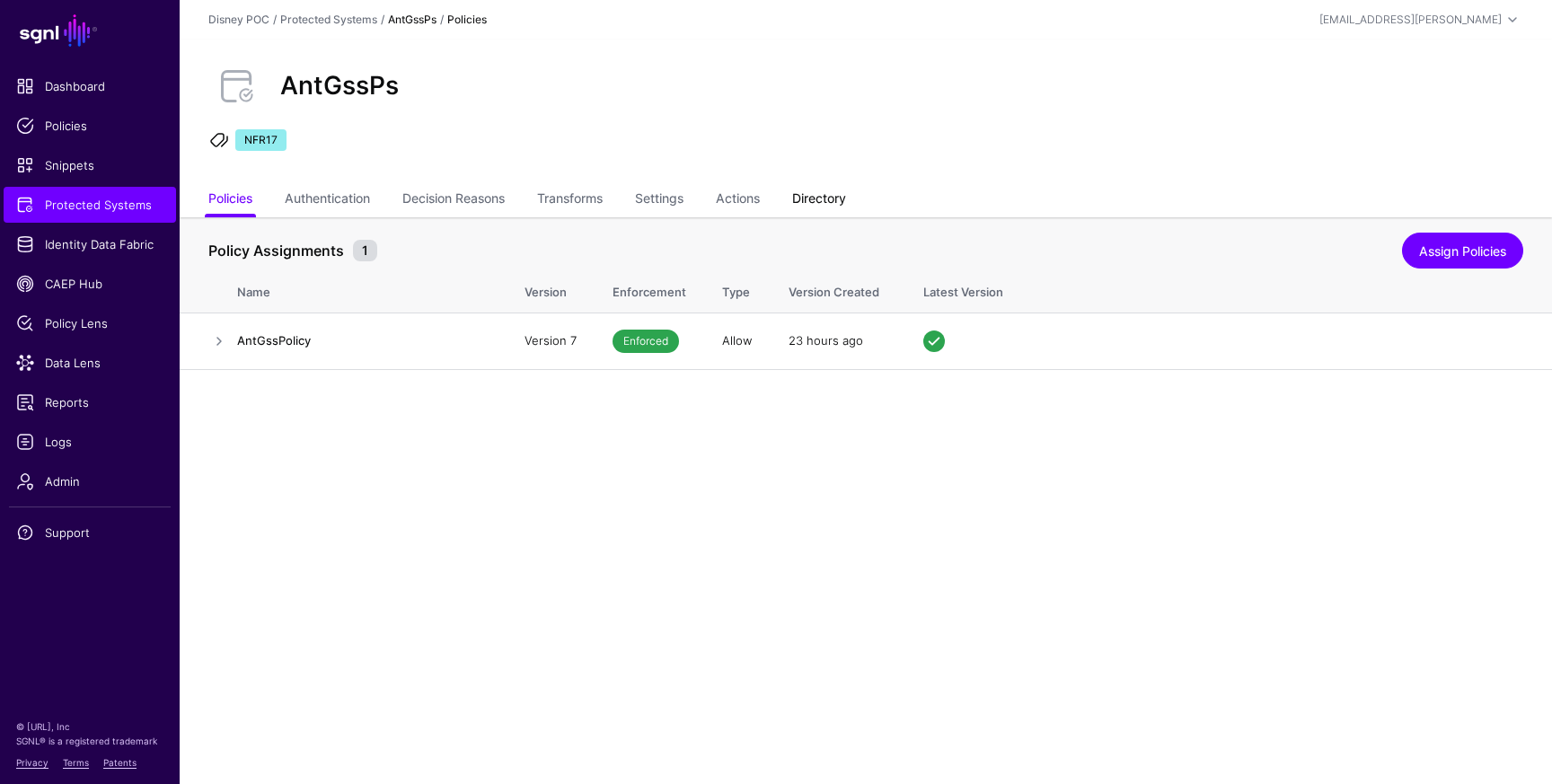
click at [838, 195] on link "Directory" at bounding box center [818, 200] width 54 height 34
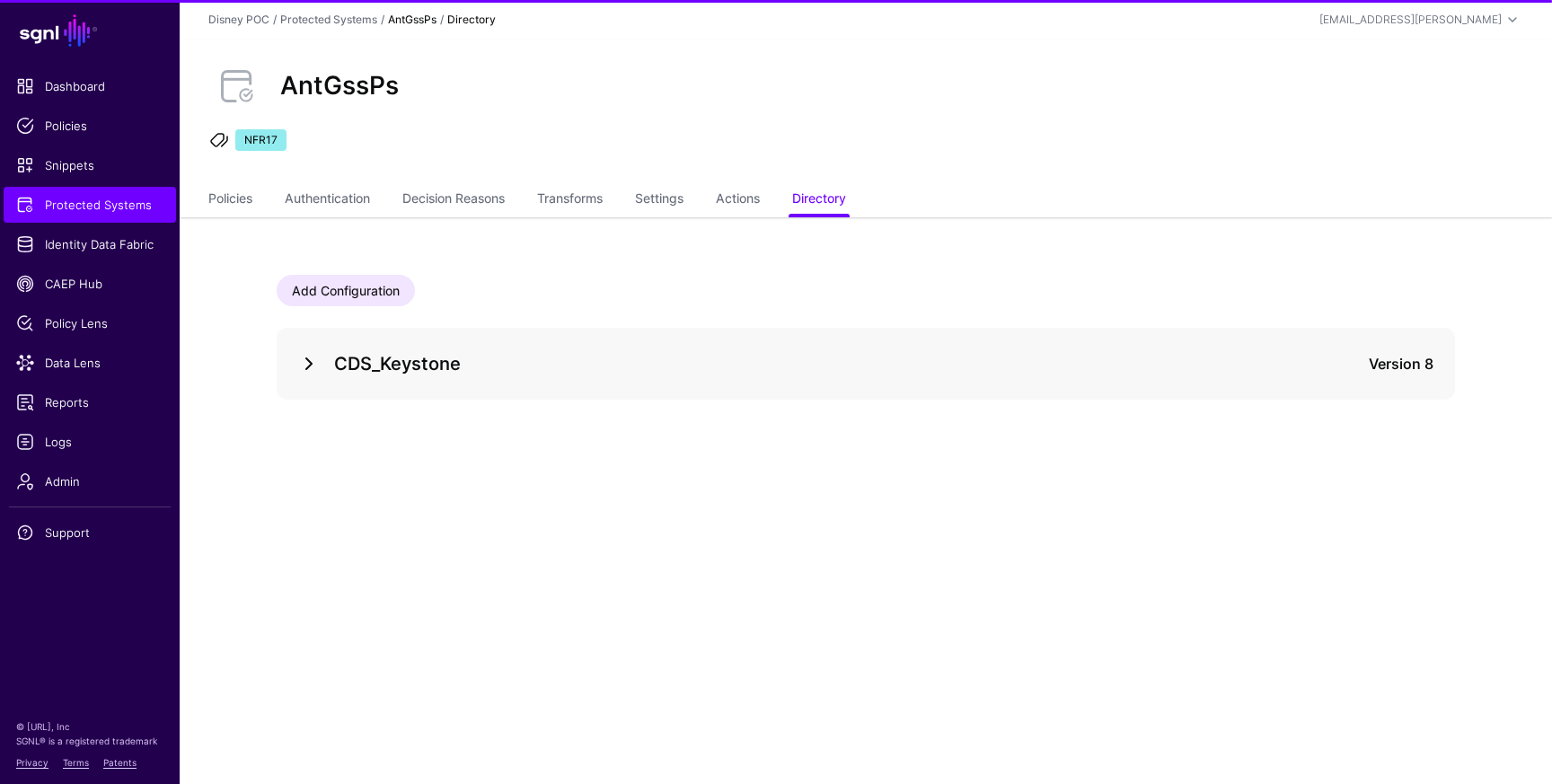
click at [308, 368] on link at bounding box center [309, 363] width 21 height 21
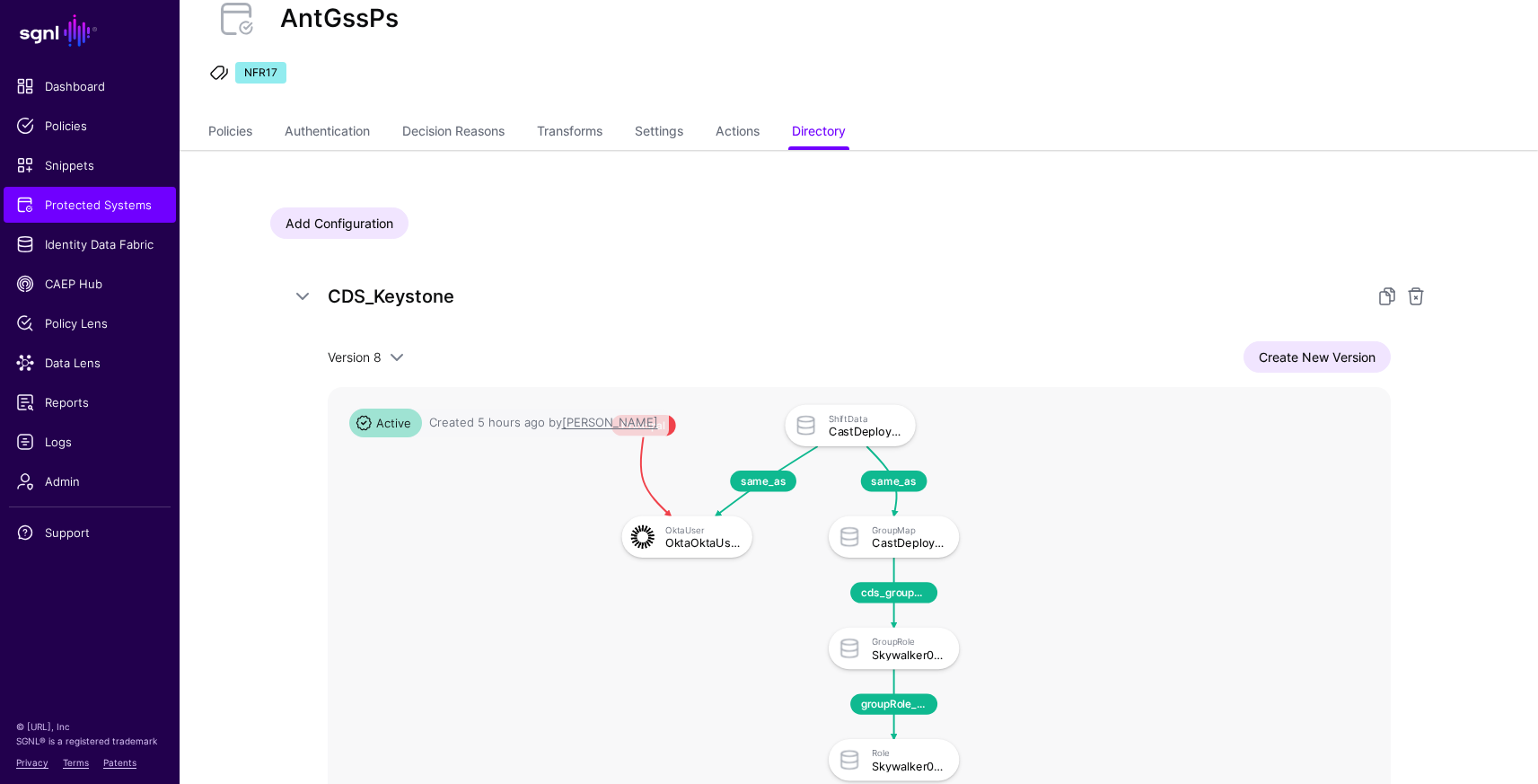
scroll to position [215, 0]
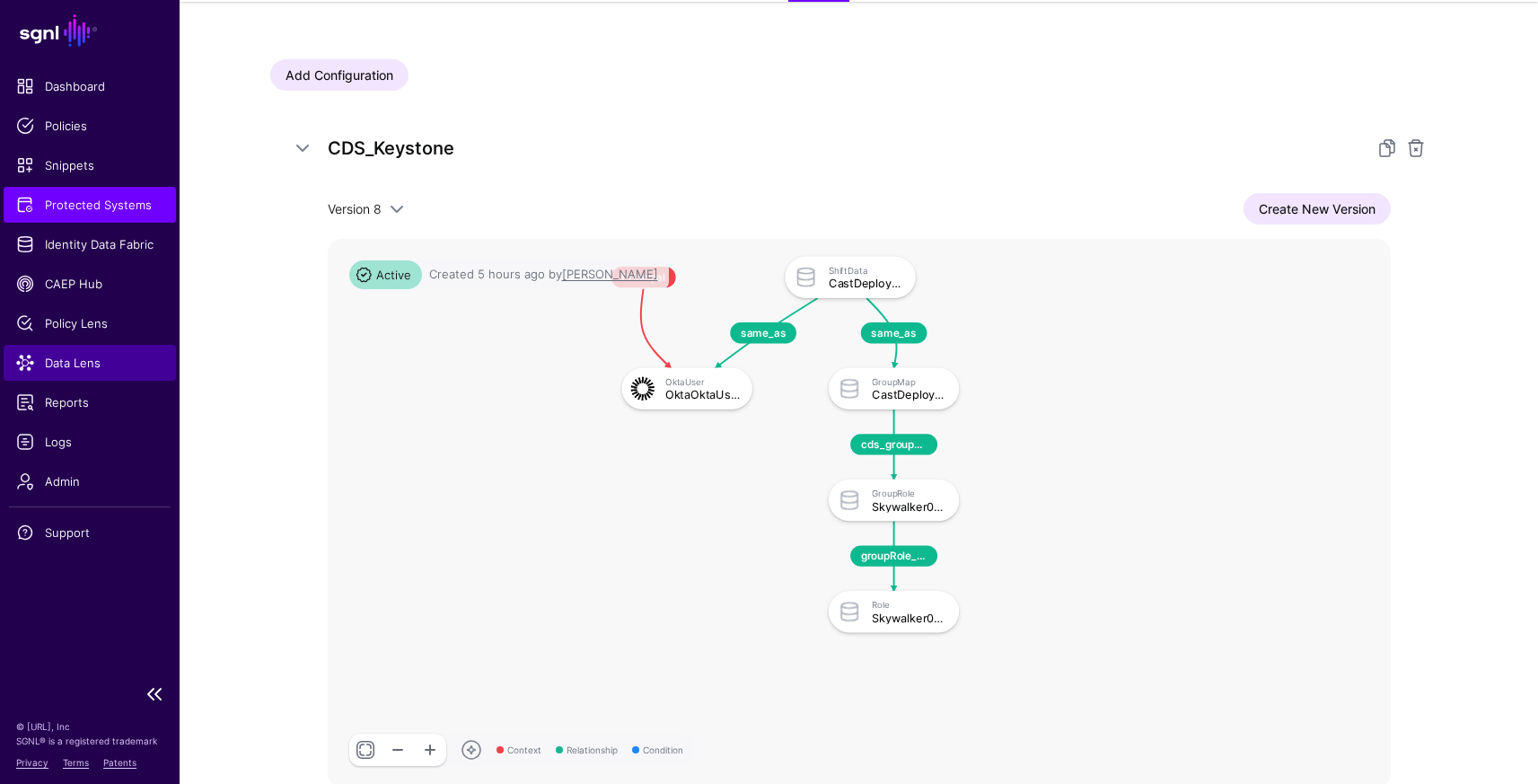
click at [75, 367] on span "Data Lens" at bounding box center [90, 362] width 147 height 18
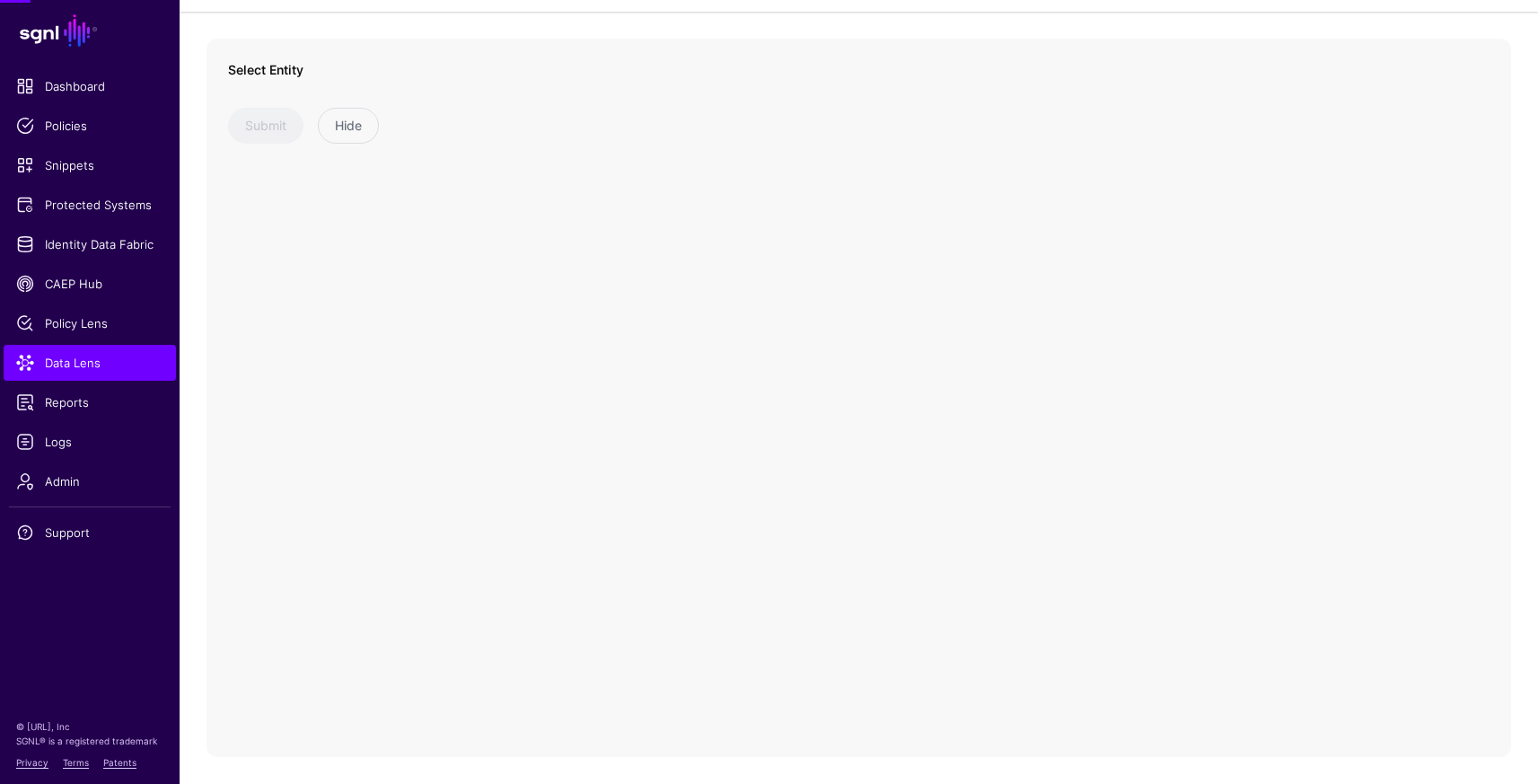
scroll to position [109, 0]
click at [442, 93] on link at bounding box center [385, 104] width 315 height 38
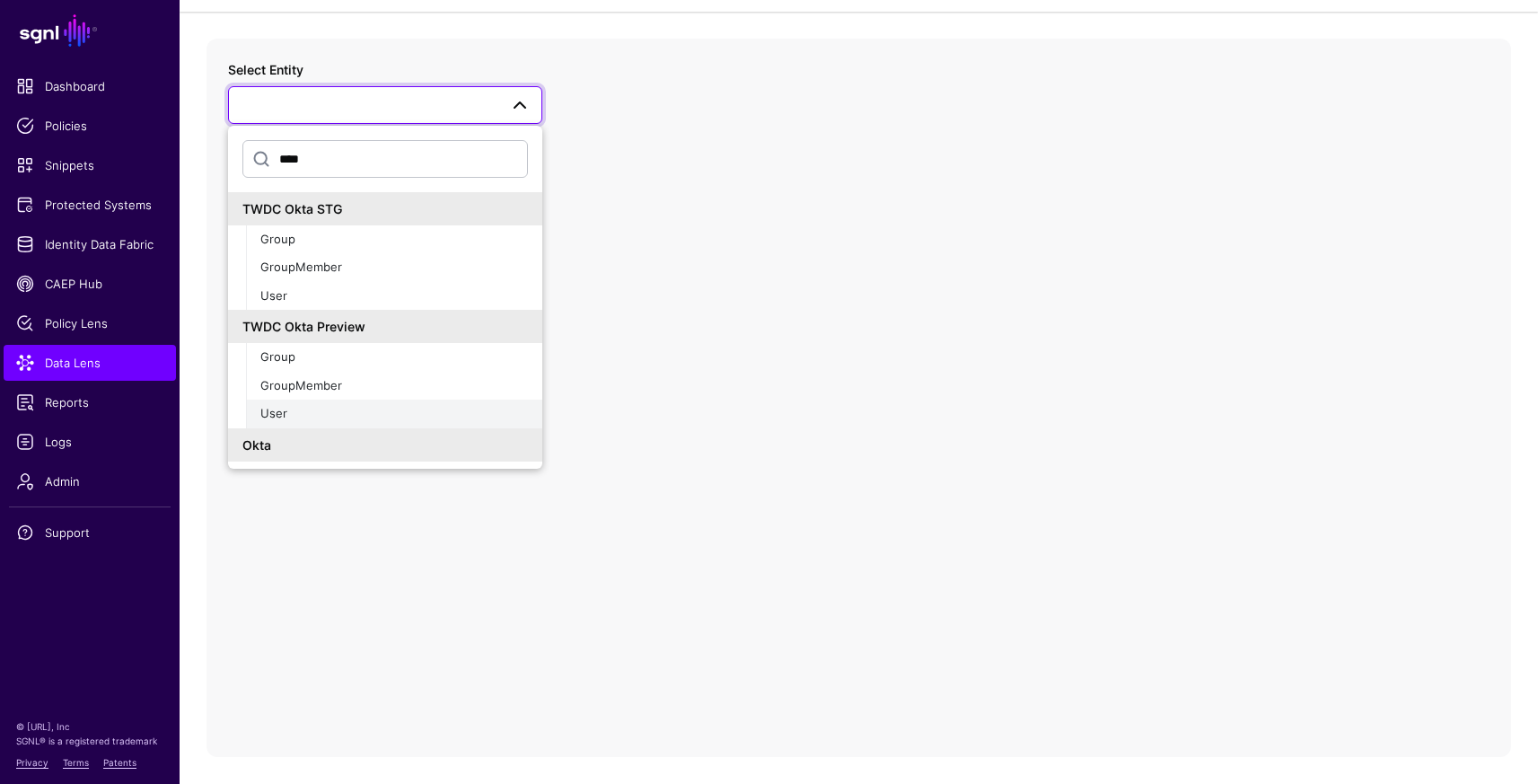
type input "****"
click at [358, 401] on button "User" at bounding box center [394, 413] width 296 height 28
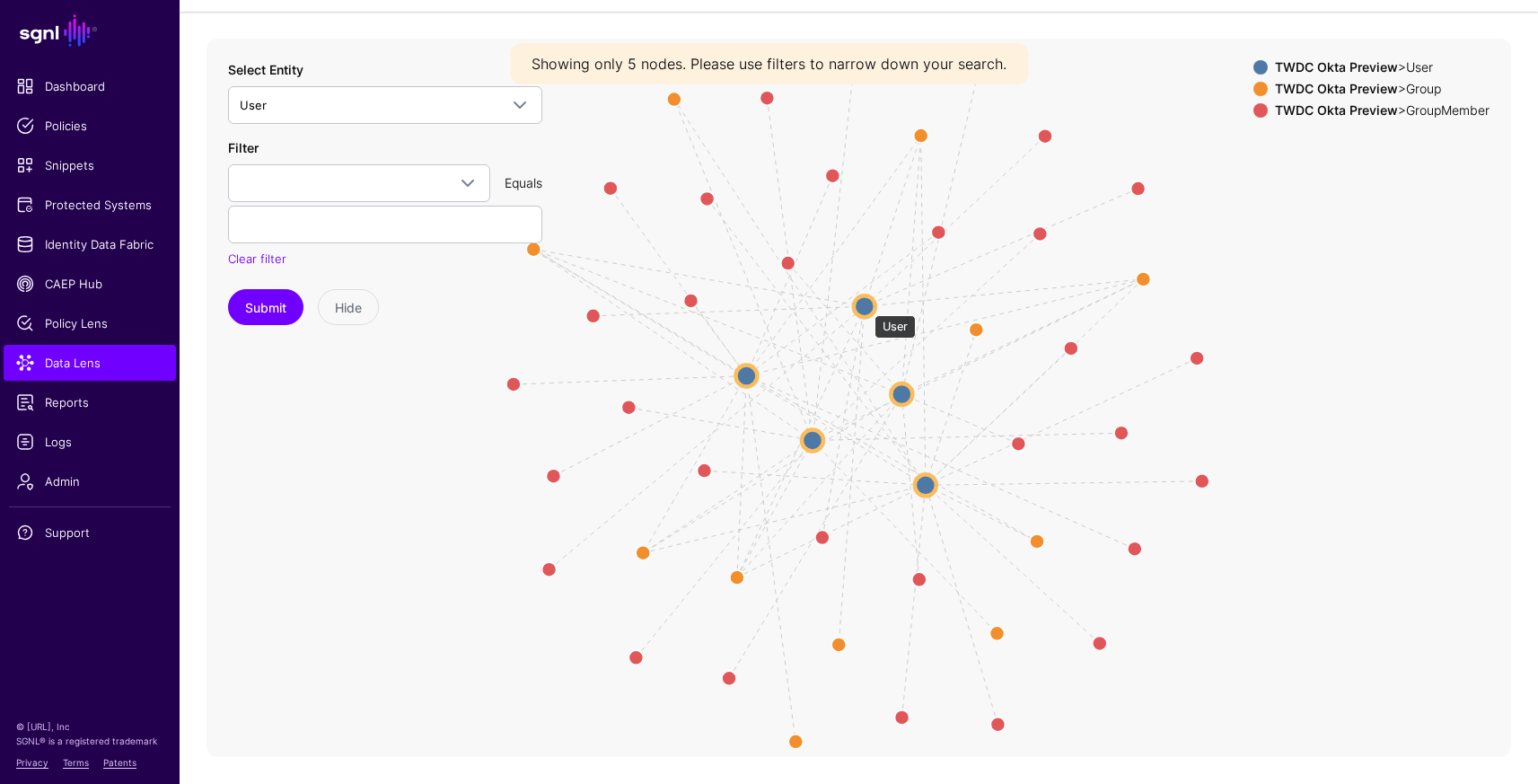
click at [865, 306] on circle at bounding box center [864, 306] width 21 height 21
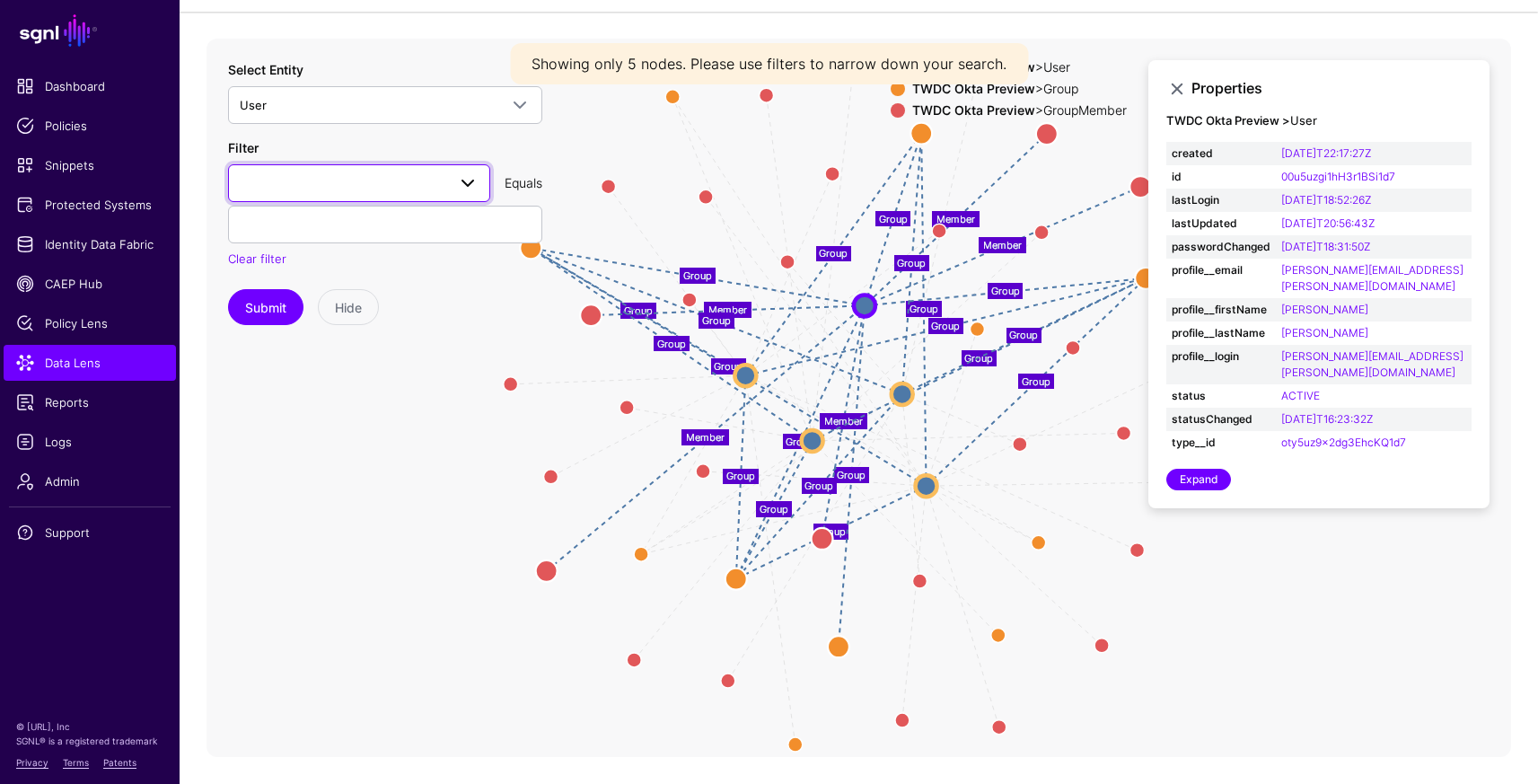
click at [295, 168] on link at bounding box center [358, 183] width 262 height 38
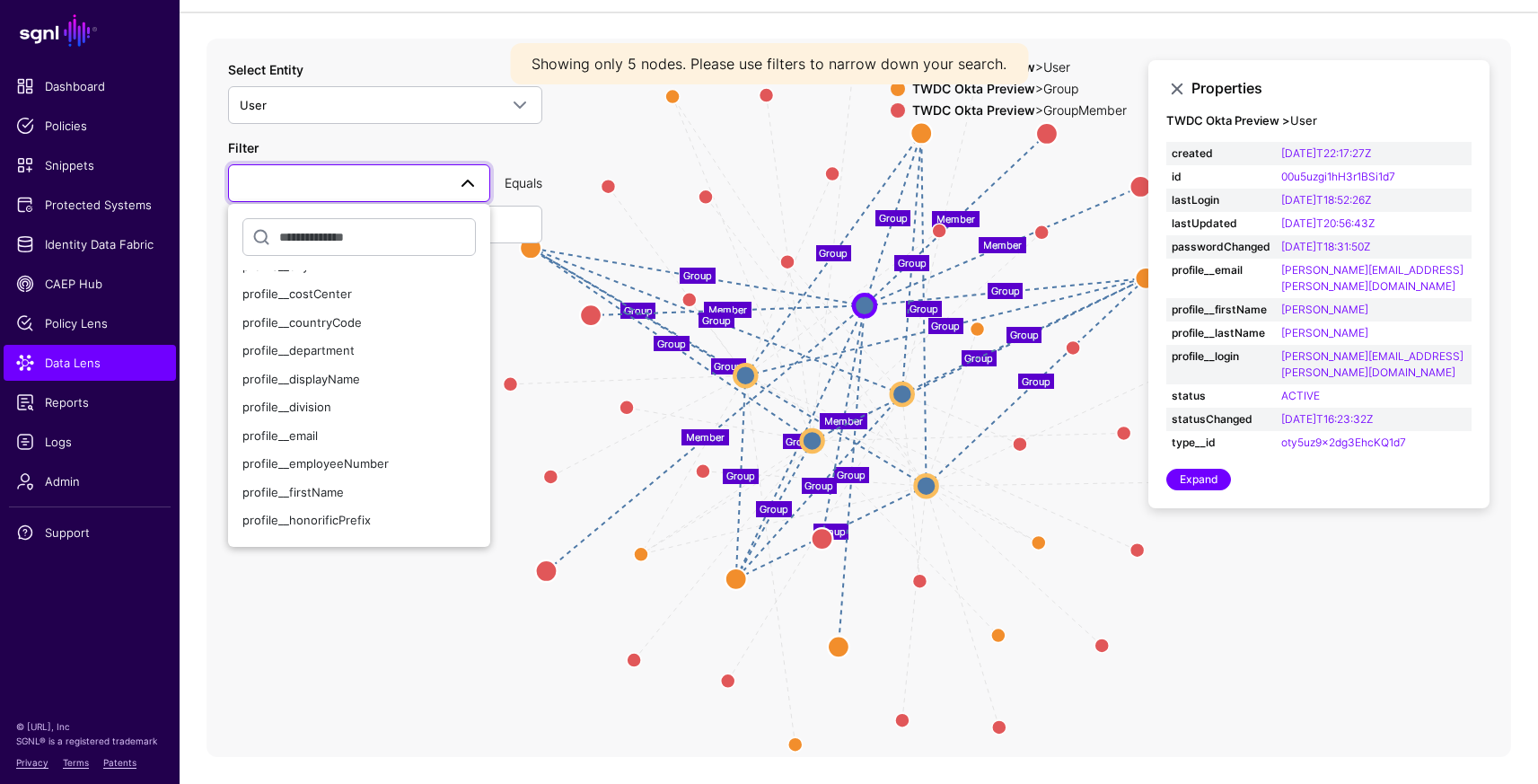
scroll to position [189, 0]
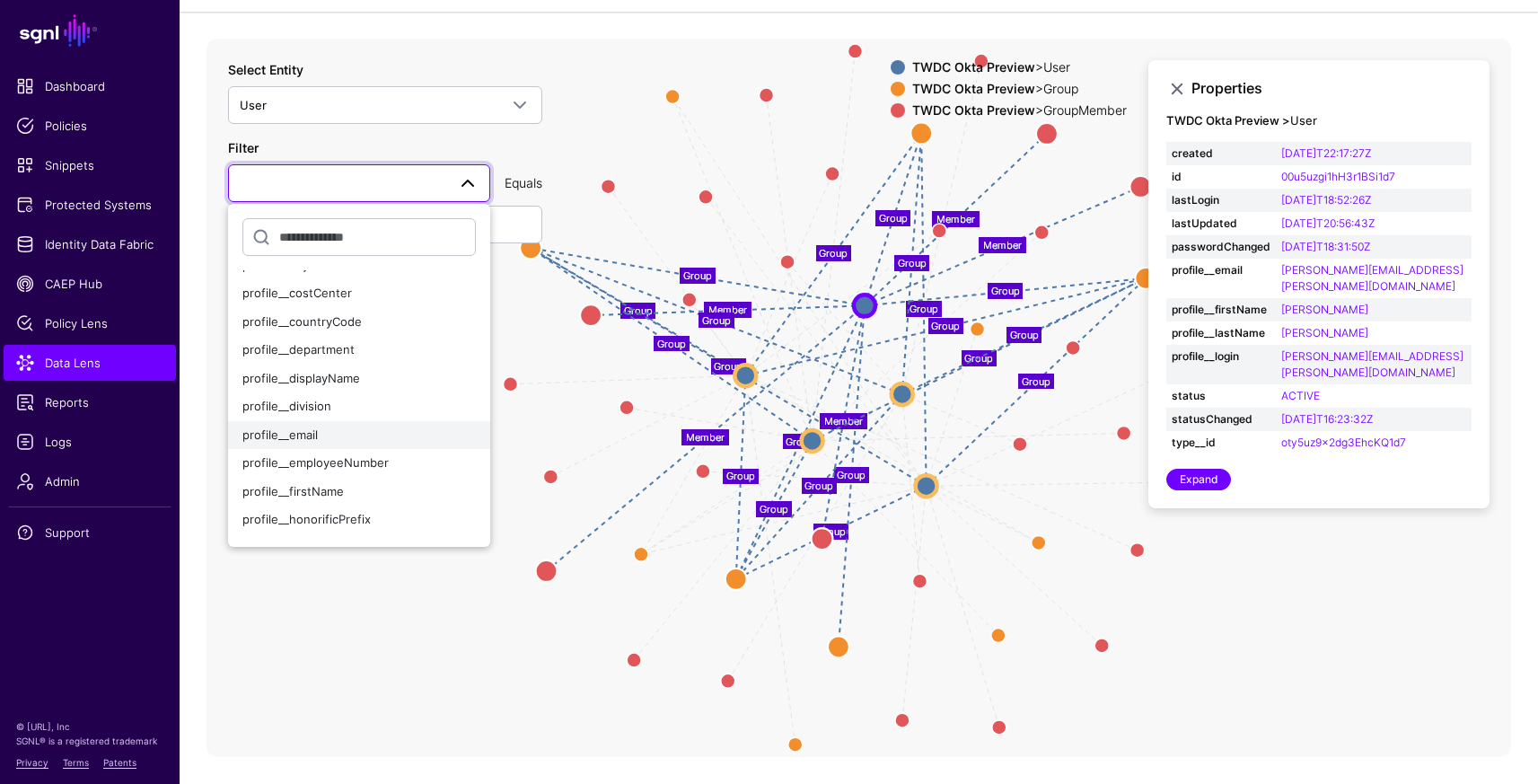
click at [309, 437] on span "profile__email" at bounding box center [280, 434] width 75 height 15
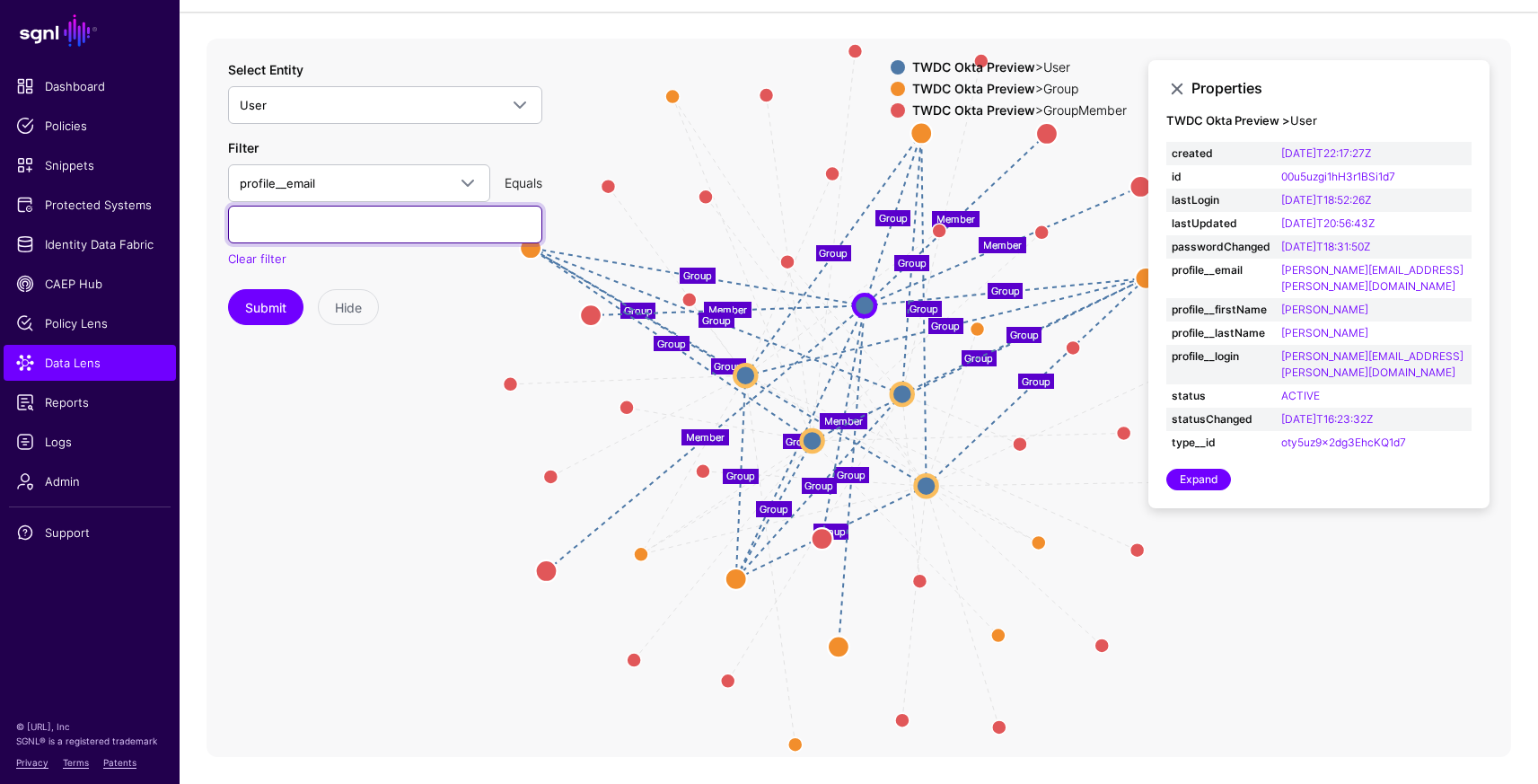
click at [350, 233] on input "text" at bounding box center [385, 224] width 315 height 38
paste input "**********"
type input "**********"
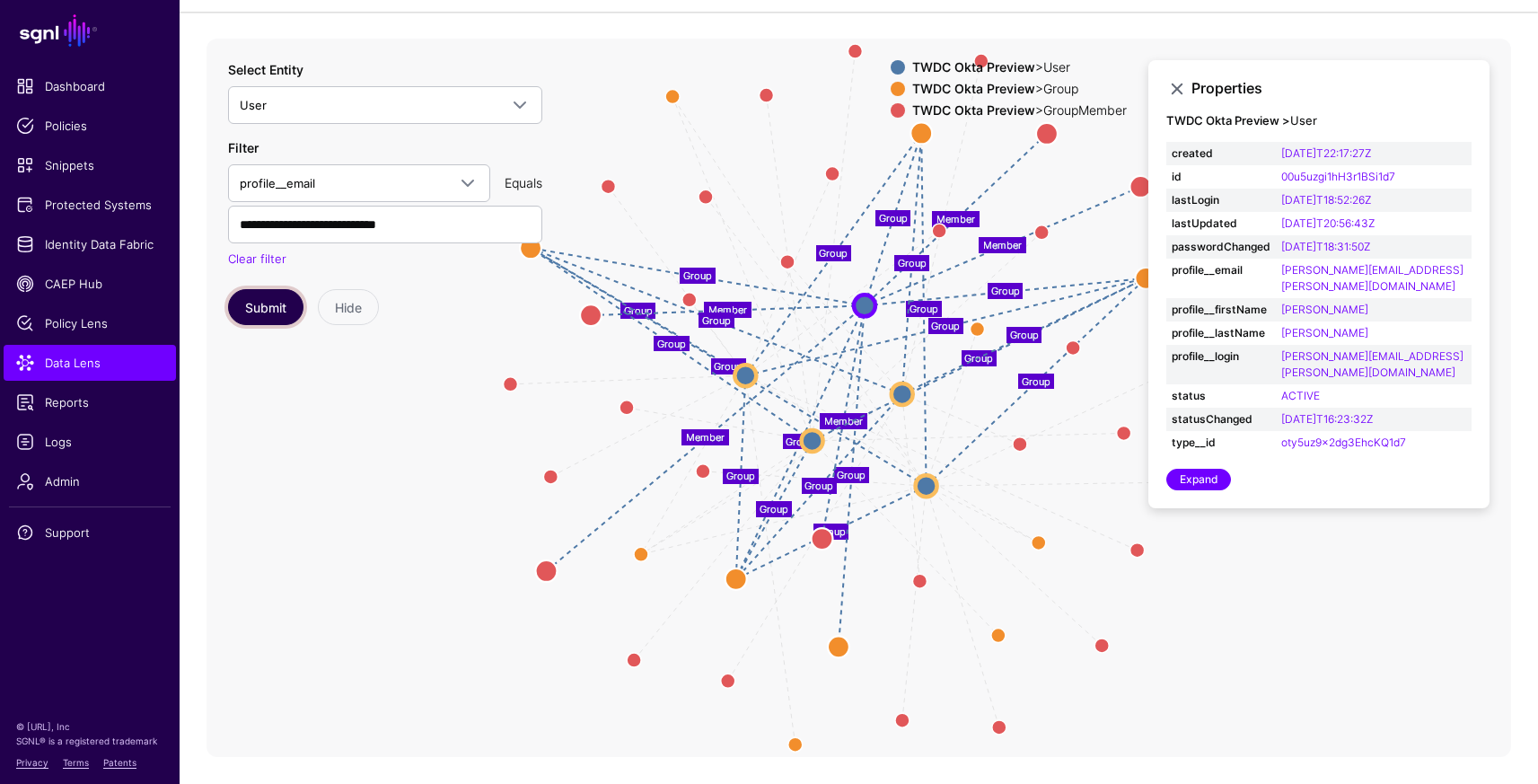
click at [256, 303] on button "Submit" at bounding box center [265, 307] width 75 height 36
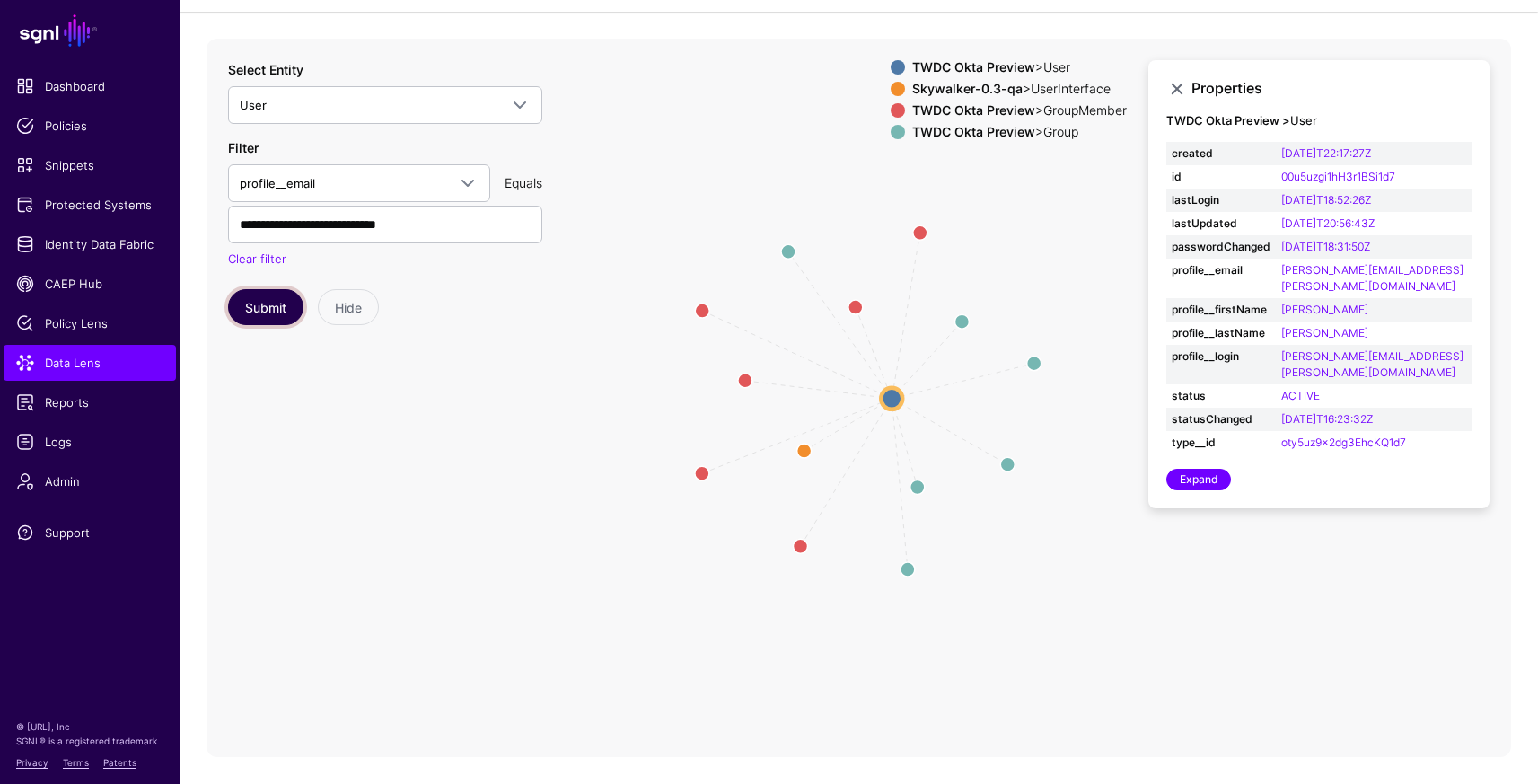
click at [263, 313] on button "Submit" at bounding box center [265, 307] width 75 height 36
click at [883, 396] on circle at bounding box center [890, 397] width 21 height 21
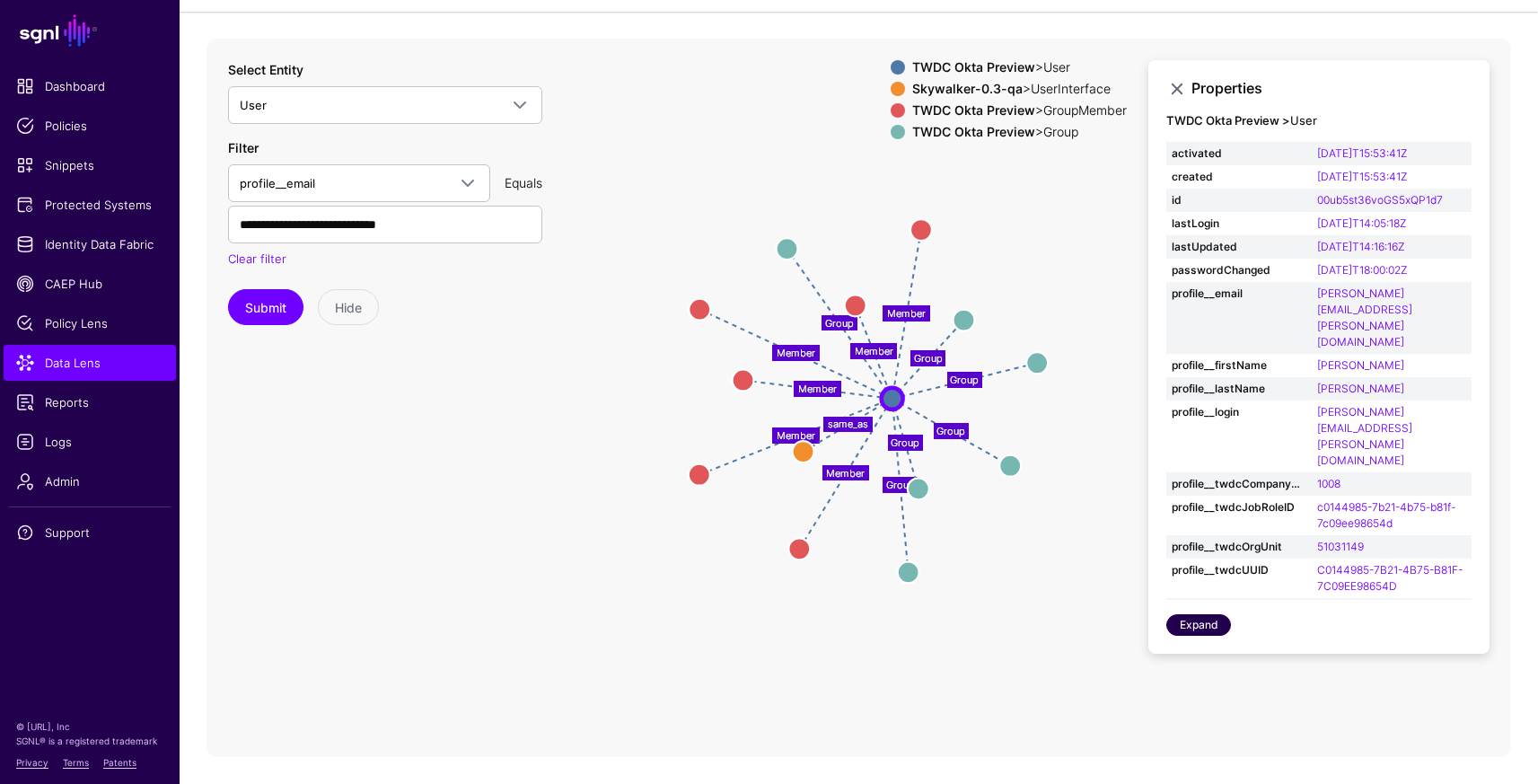
click at [1196, 634] on link "Expand" at bounding box center [1198, 624] width 64 height 21
click at [999, 133] on strong "TWDC Okta Preview" at bounding box center [973, 131] width 123 height 16
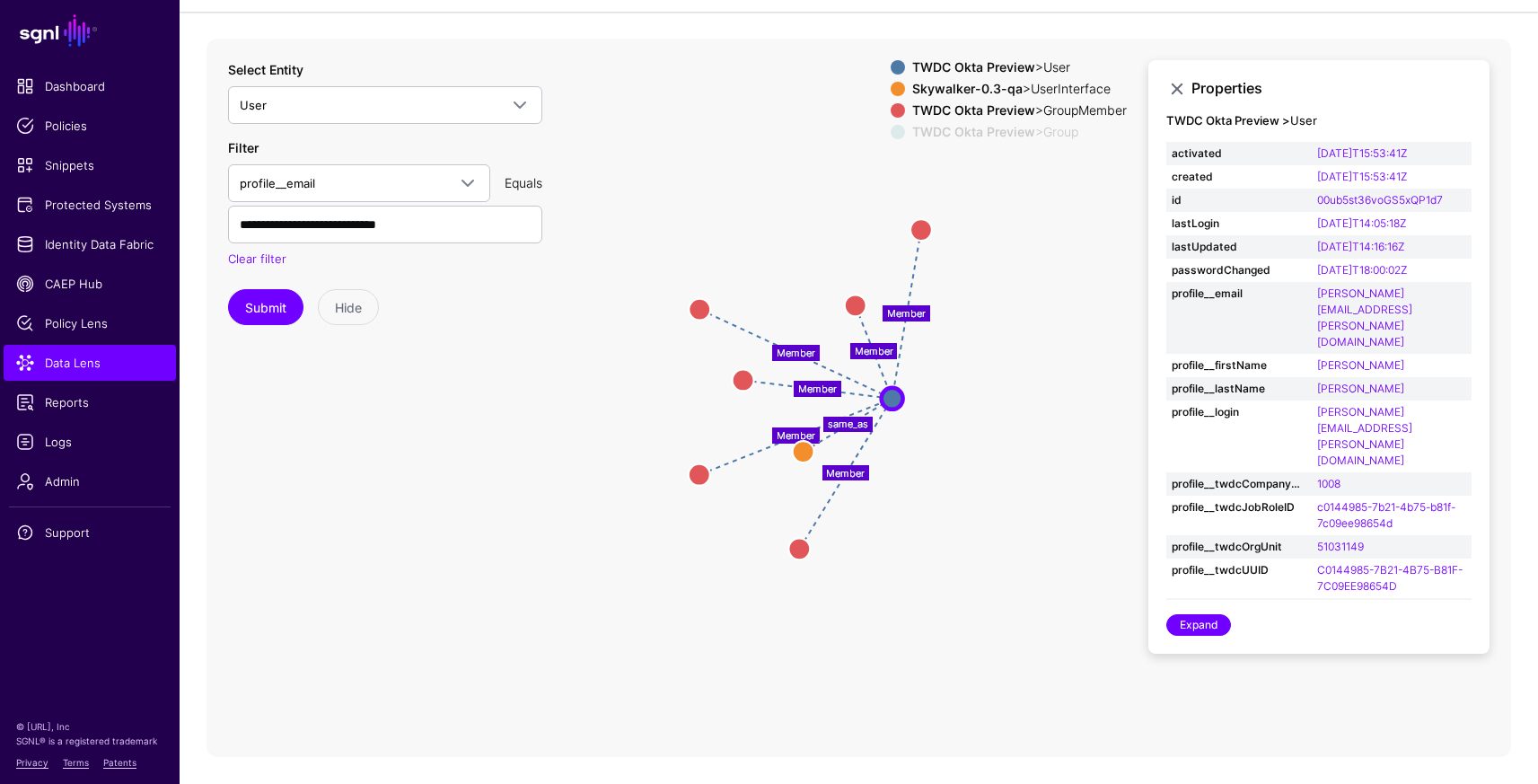
click at [999, 108] on strong "TWDC Okta Preview" at bounding box center [973, 110] width 123 height 16
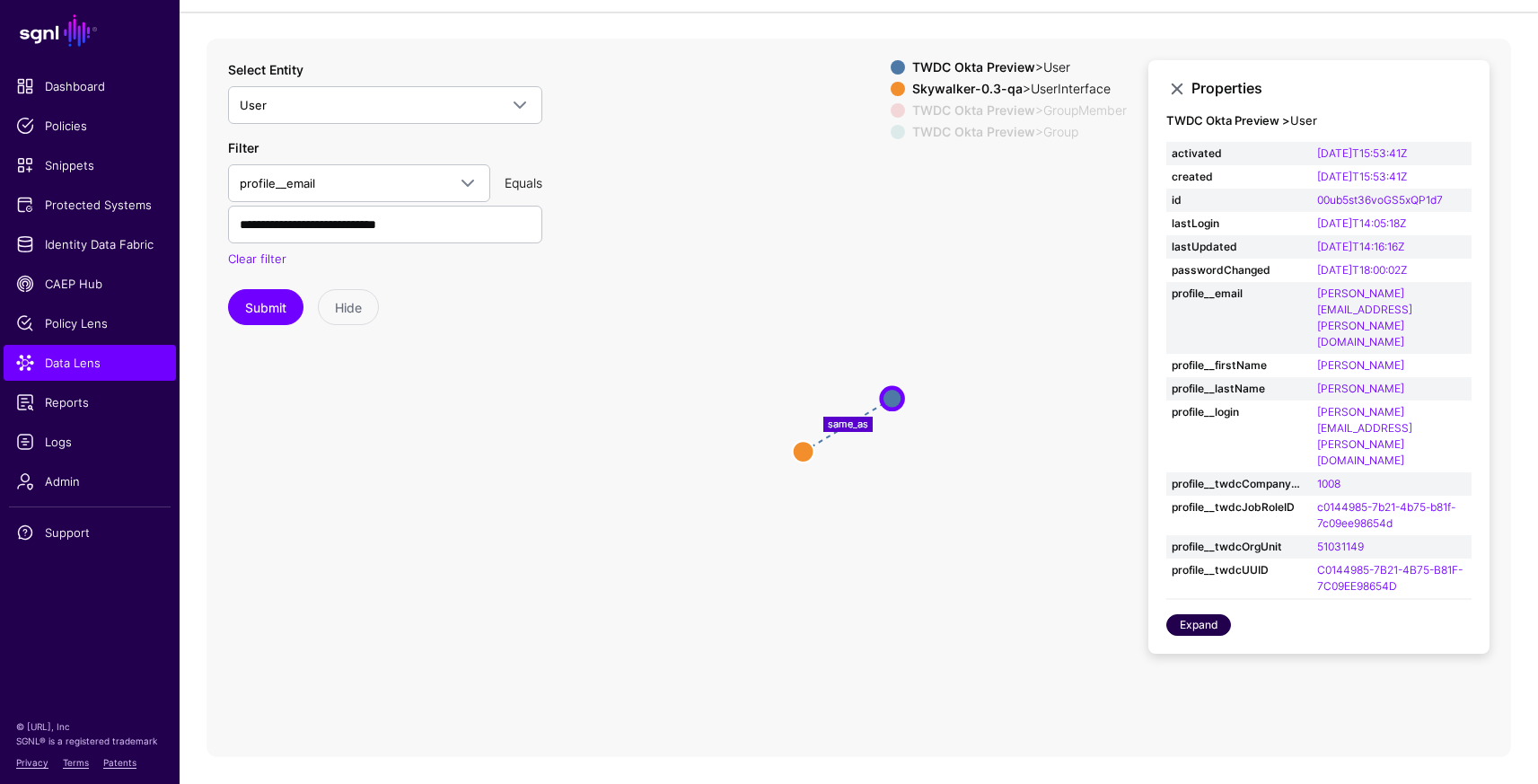
click at [1199, 623] on link "Expand" at bounding box center [1198, 624] width 64 height 21
click at [67, 240] on span "Identity Data Fabric" at bounding box center [90, 243] width 147 height 18
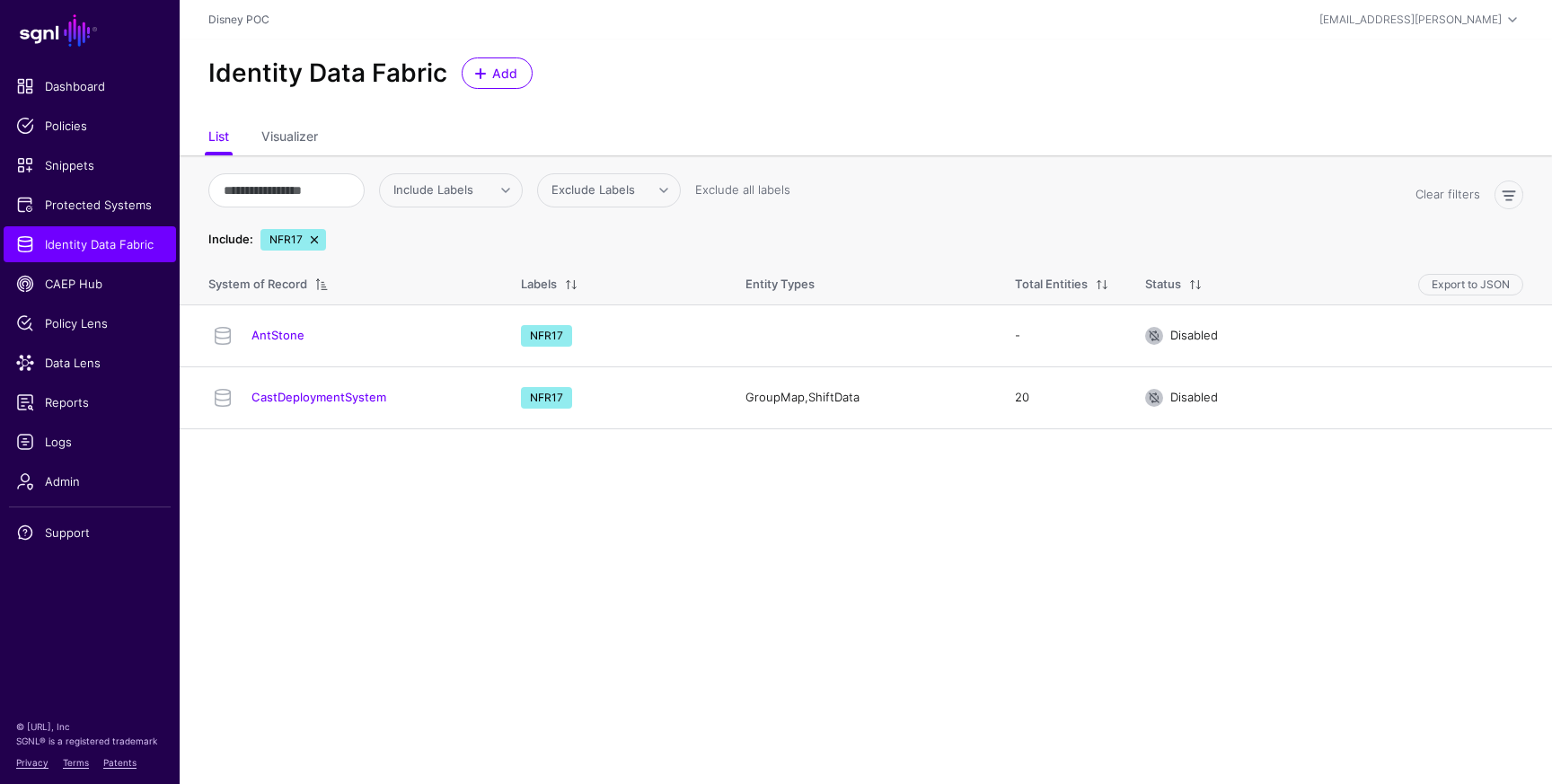
click at [314, 240] on link at bounding box center [314, 240] width 15 height 15
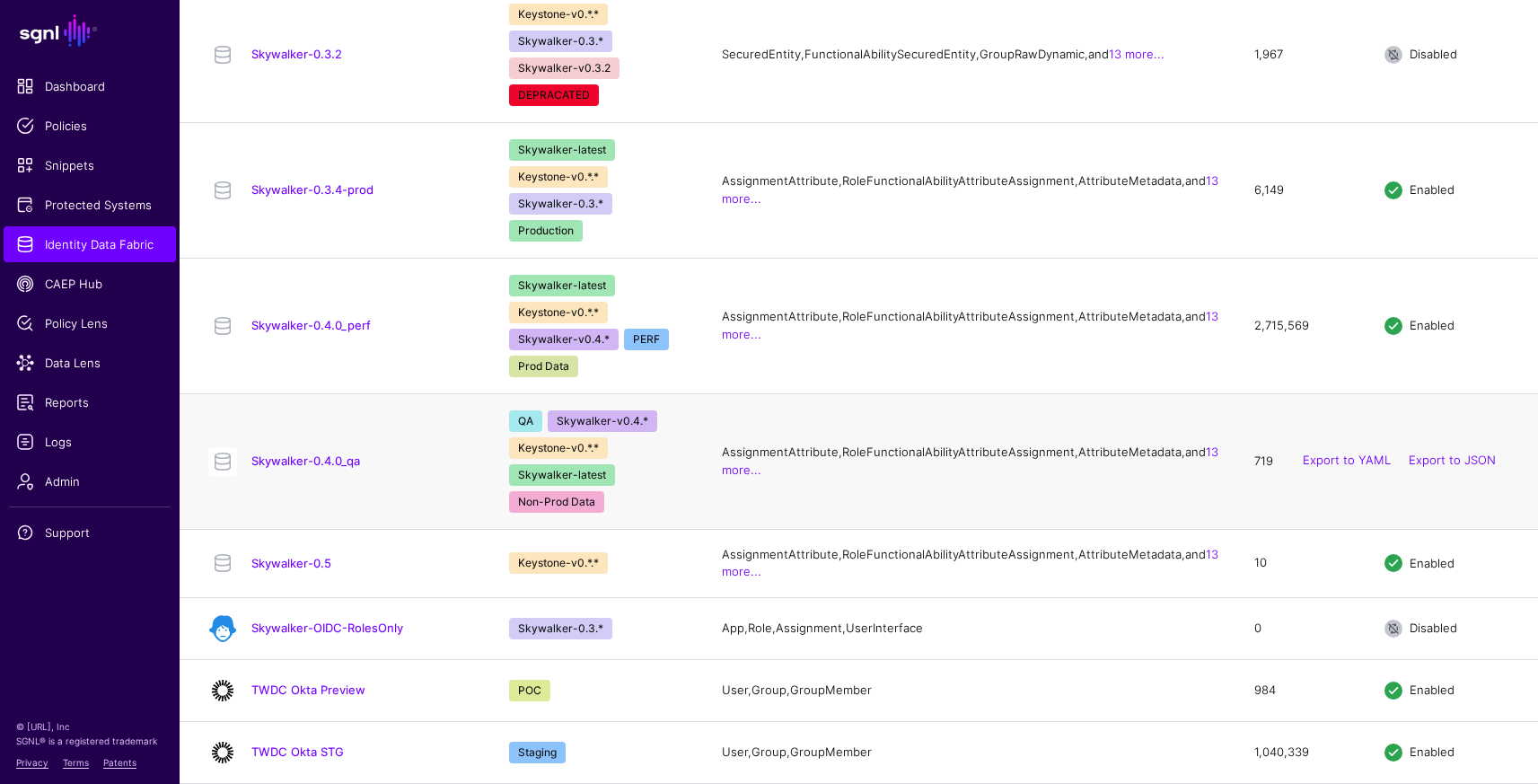
scroll to position [1926, 0]
click at [331, 688] on link "TWDC Okta Preview" at bounding box center [308, 689] width 114 height 15
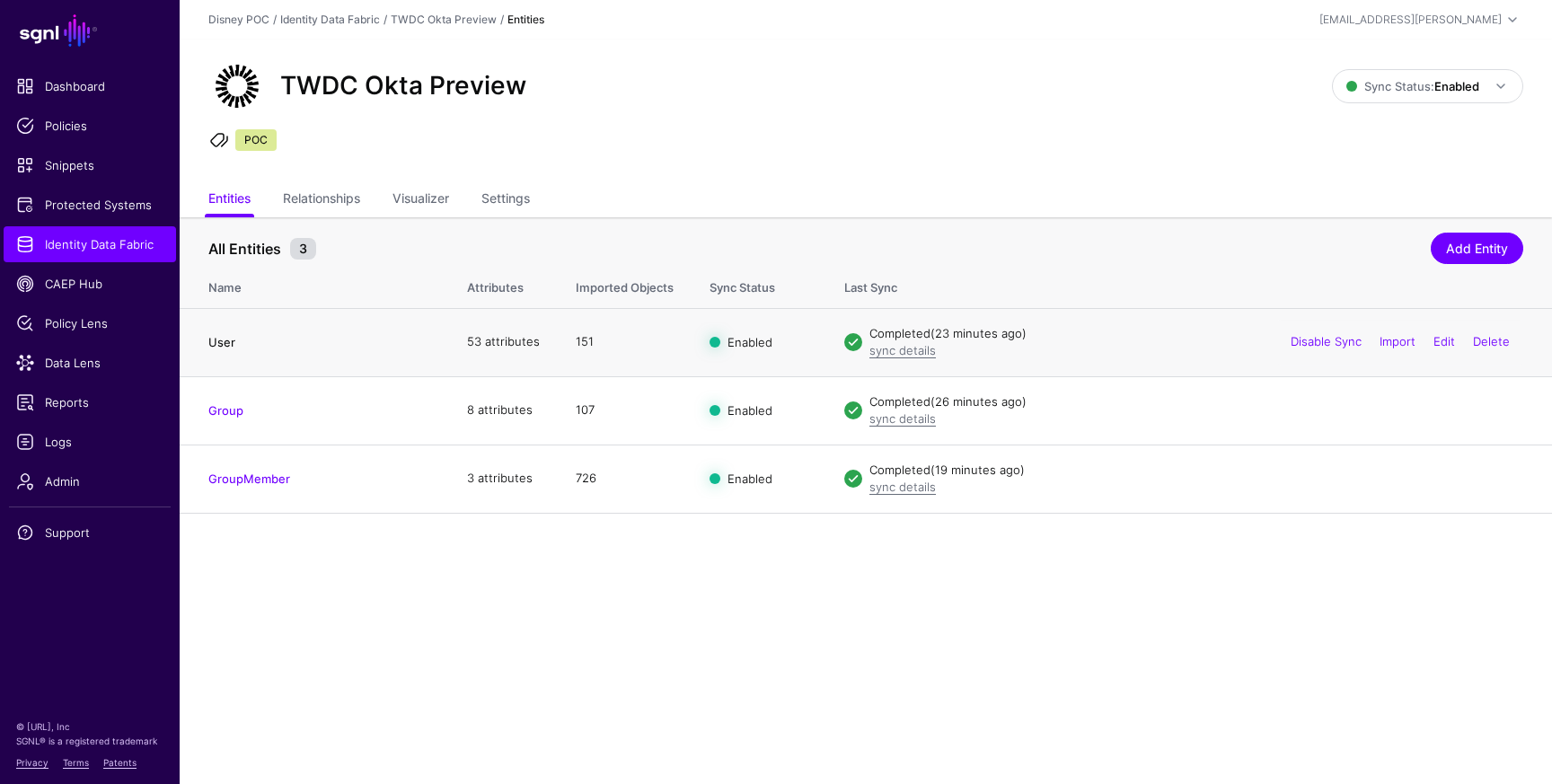
click at [222, 343] on link "User" at bounding box center [222, 342] width 27 height 15
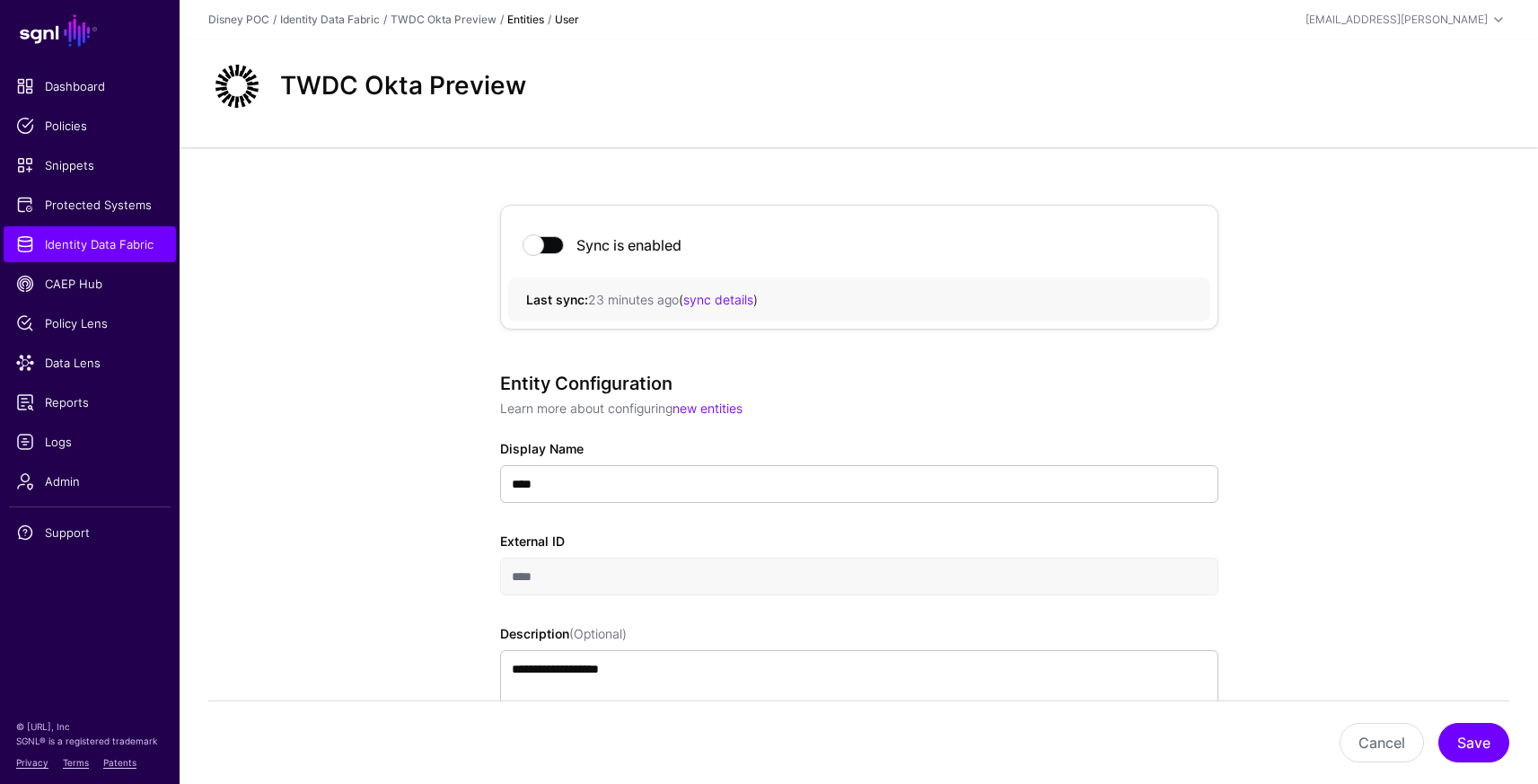
scroll to position [933, 0]
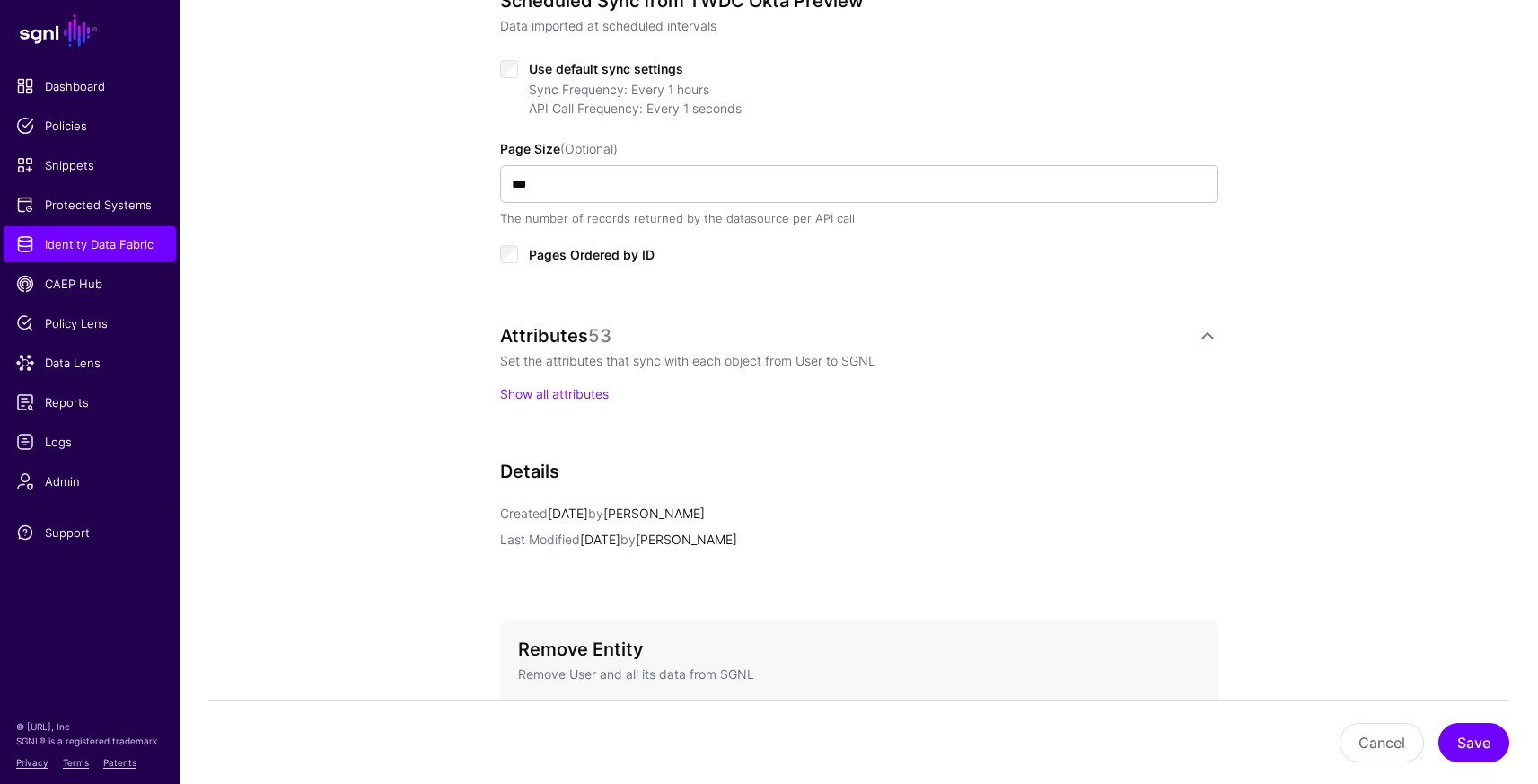
click at [569, 404] on div "Attributes 53 Set the attributes that sync with each object from User to SGNL S…" at bounding box center [858, 382] width 718 height 114
drag, startPoint x: 575, startPoint y: 399, endPoint x: 687, endPoint y: 420, distance: 114.0
click at [576, 399] on link "Show all attributes" at bounding box center [554, 393] width 109 height 16
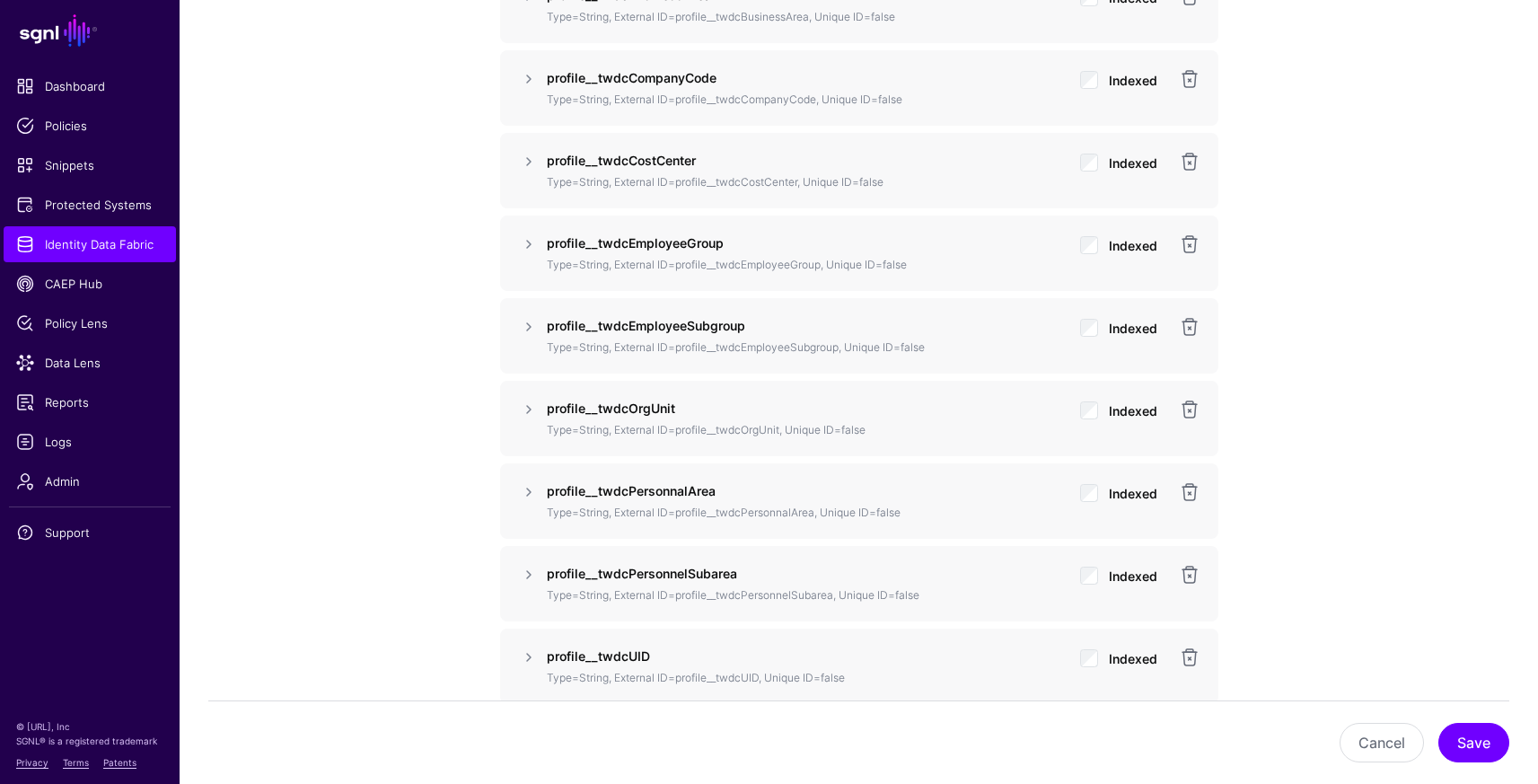
scroll to position [1849, 0]
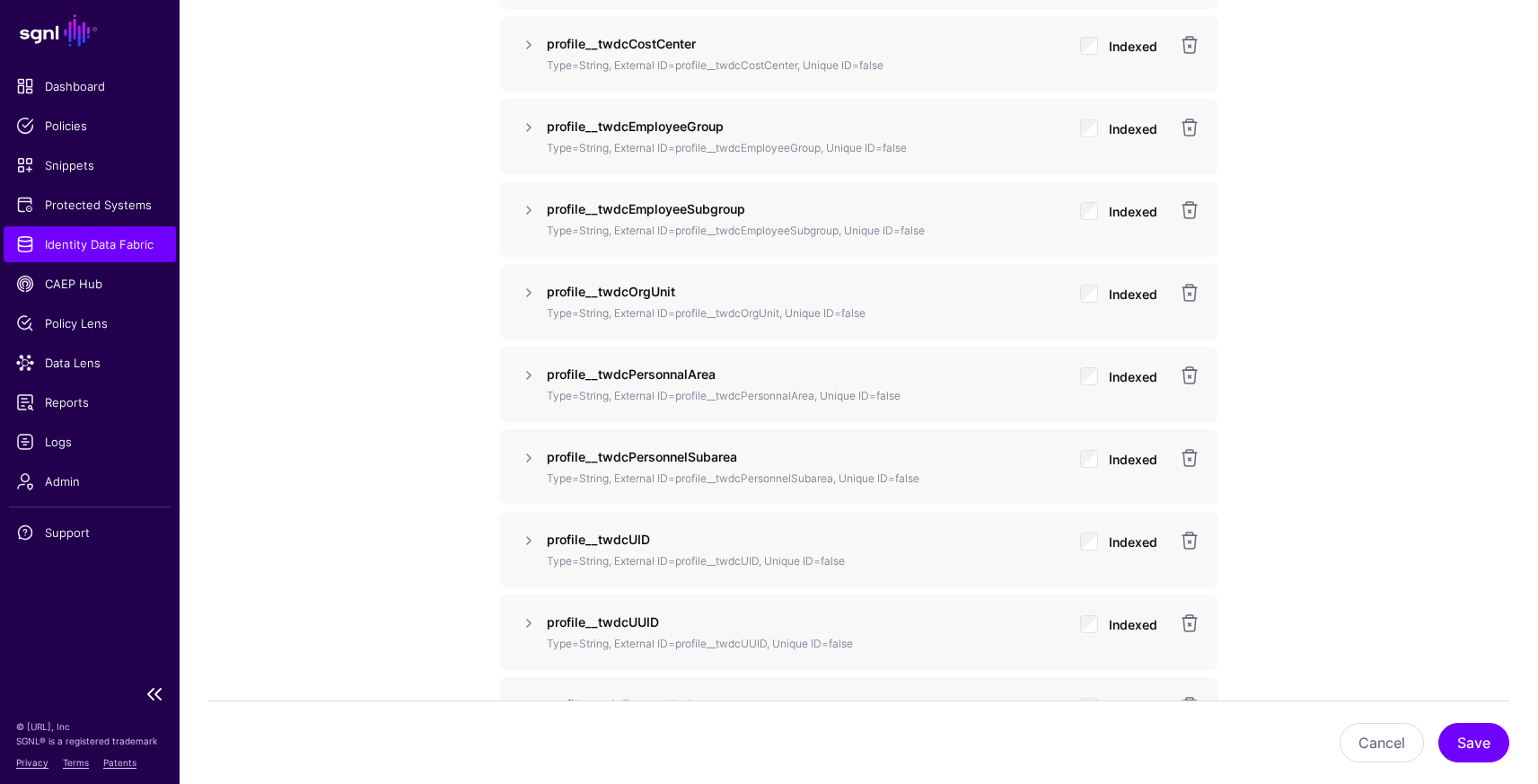
click at [94, 249] on span "Identity Data Fabric" at bounding box center [90, 243] width 147 height 18
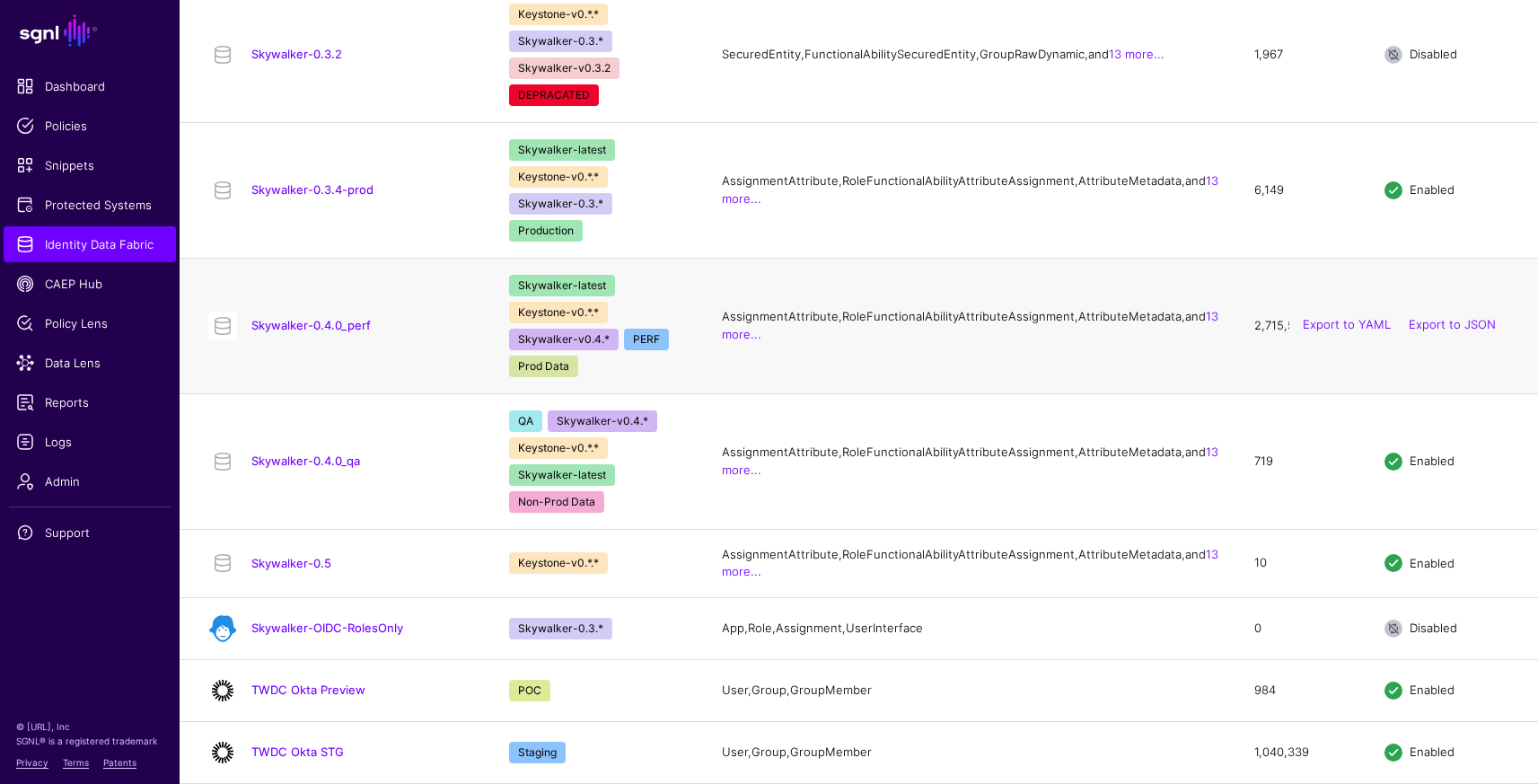
scroll to position [1926, 0]
click at [326, 751] on link "TWDC Okta STG" at bounding box center [297, 751] width 93 height 15
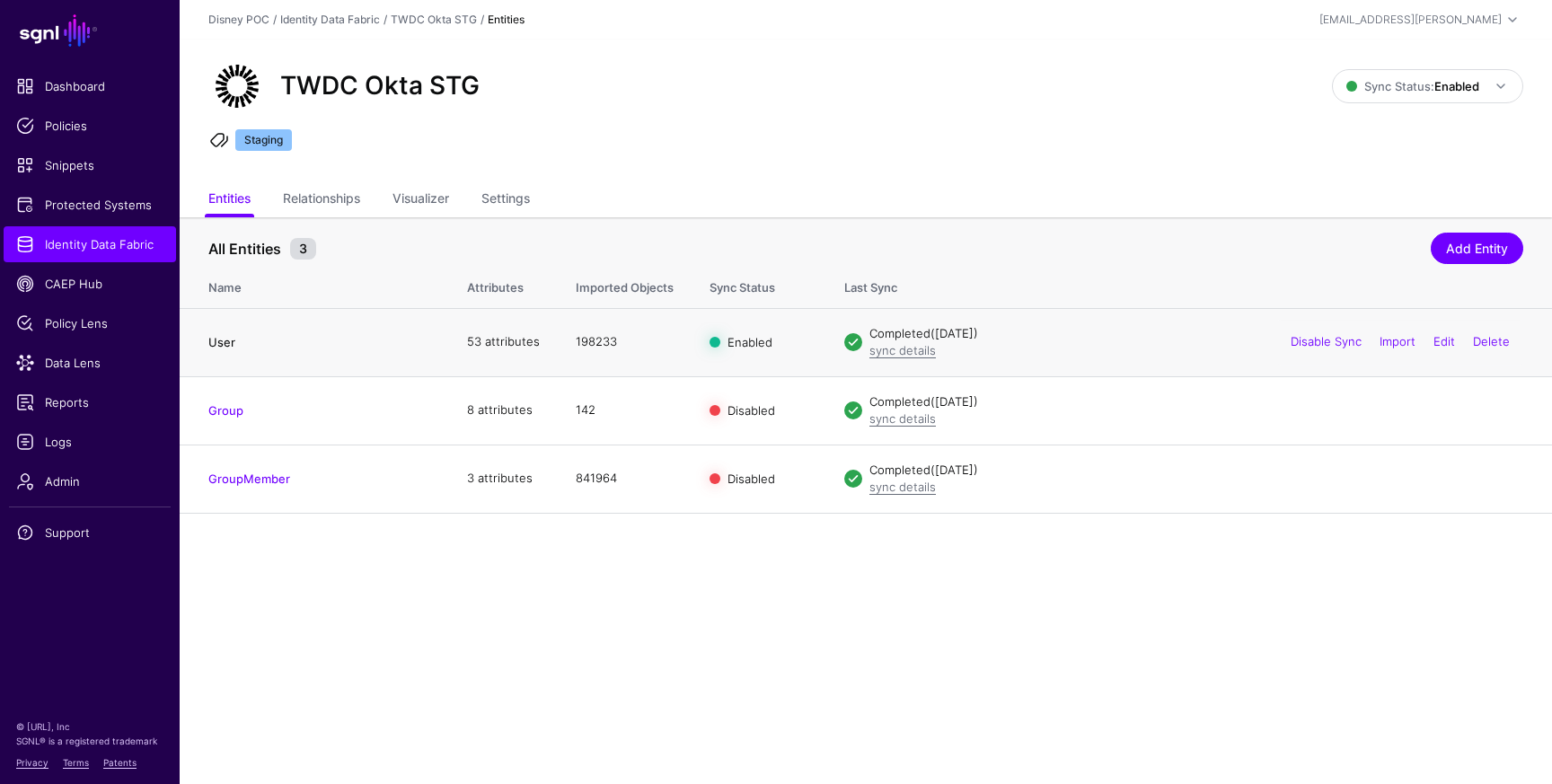
click at [226, 343] on link "User" at bounding box center [222, 342] width 27 height 15
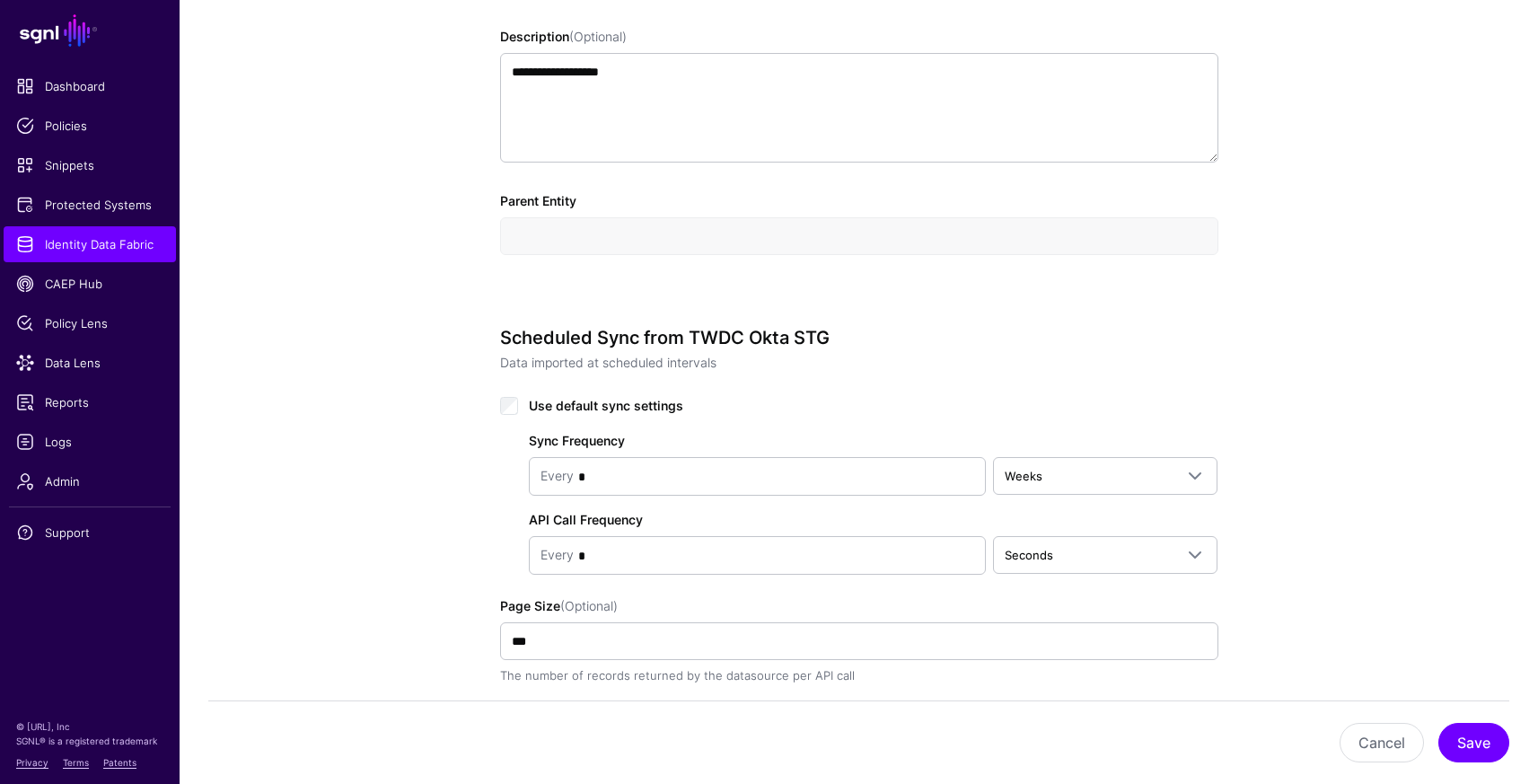
scroll to position [1129, 0]
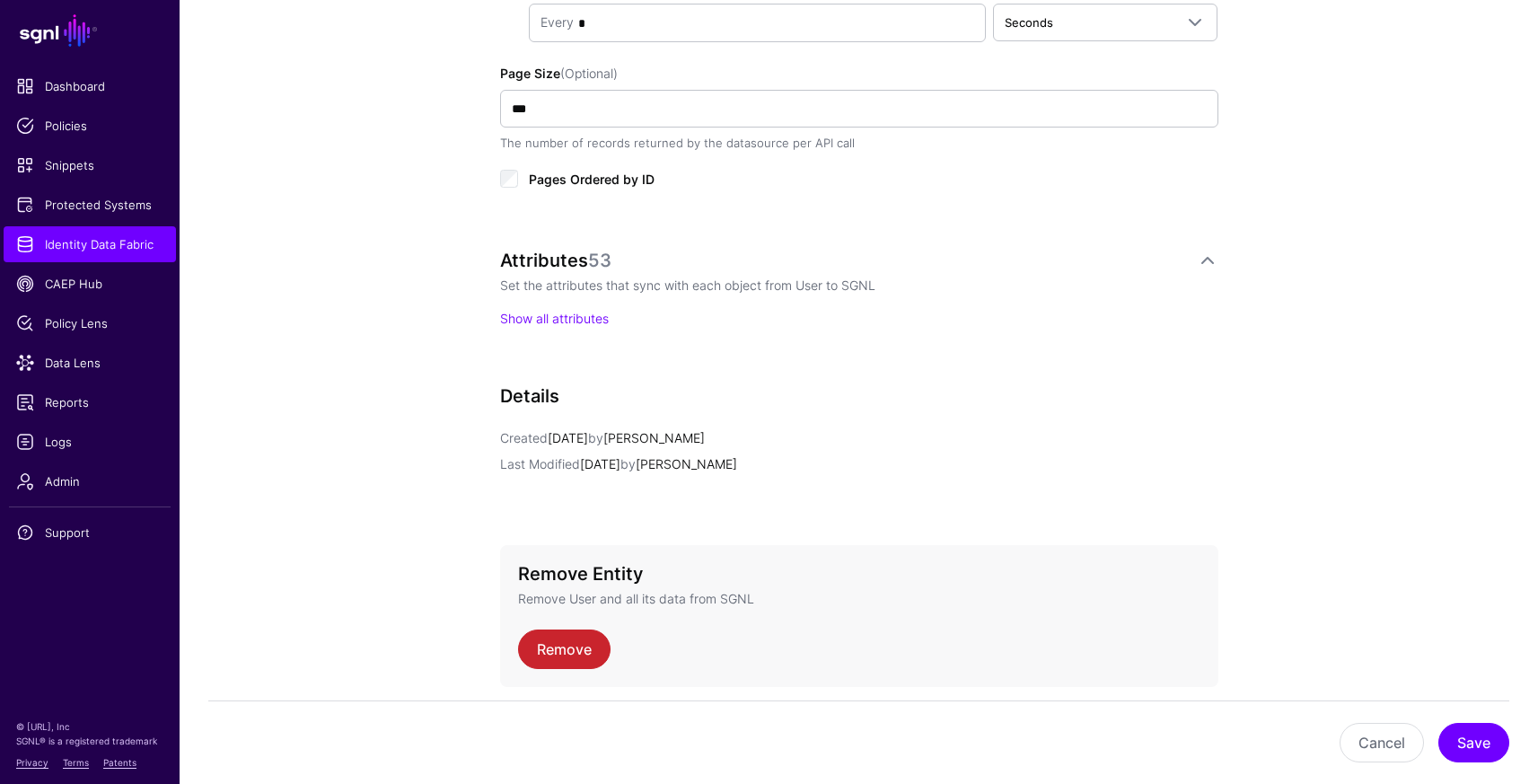
click at [566, 324] on p "Show all attributes" at bounding box center [858, 317] width 718 height 19
click at [574, 317] on link "Show all attributes" at bounding box center [554, 318] width 109 height 16
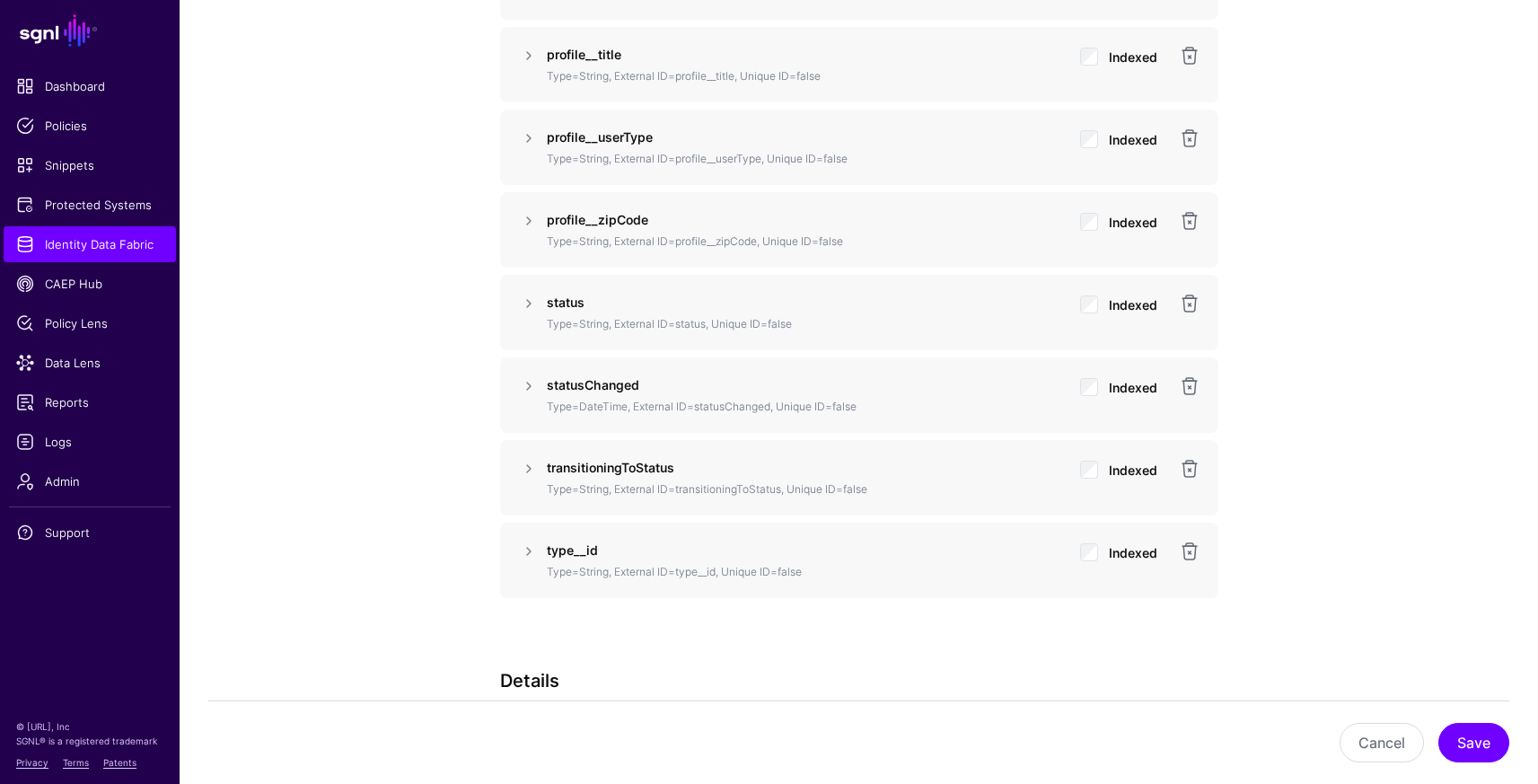
scroll to position [1620, 0]
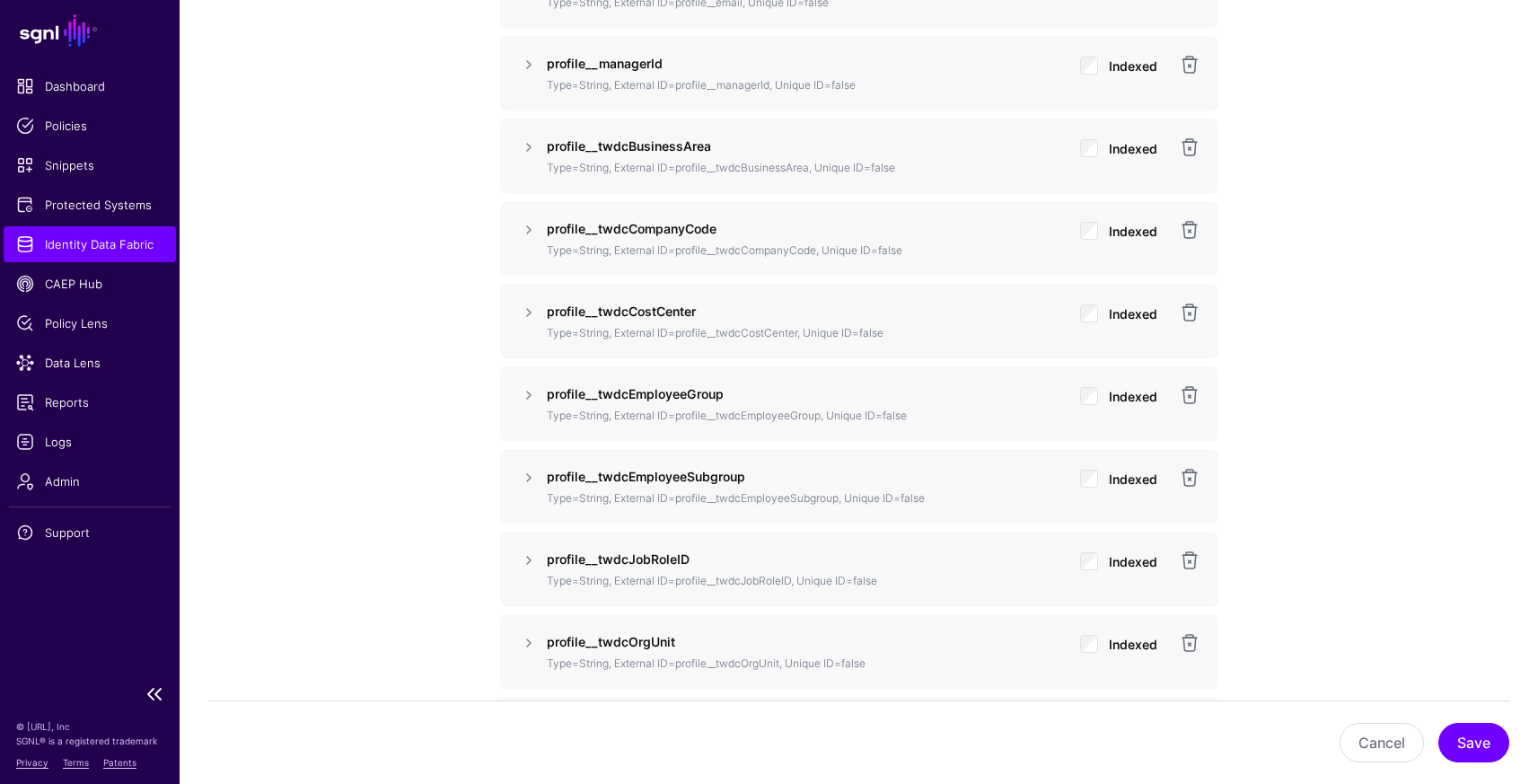
click at [93, 243] on span "Identity Data Fabric" at bounding box center [90, 243] width 147 height 18
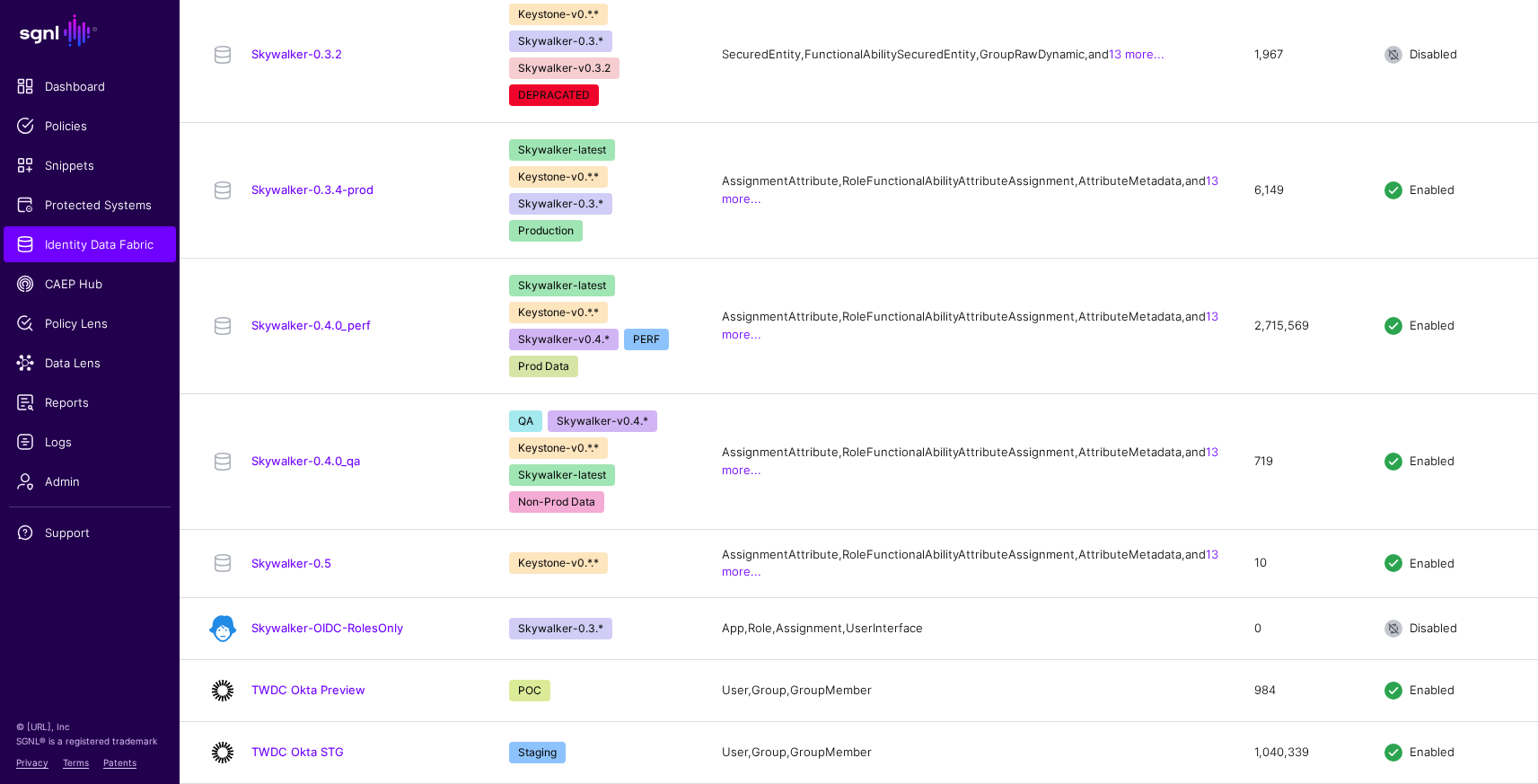
scroll to position [1926, 0]
click at [332, 691] on link "TWDC Okta Preview" at bounding box center [308, 689] width 114 height 15
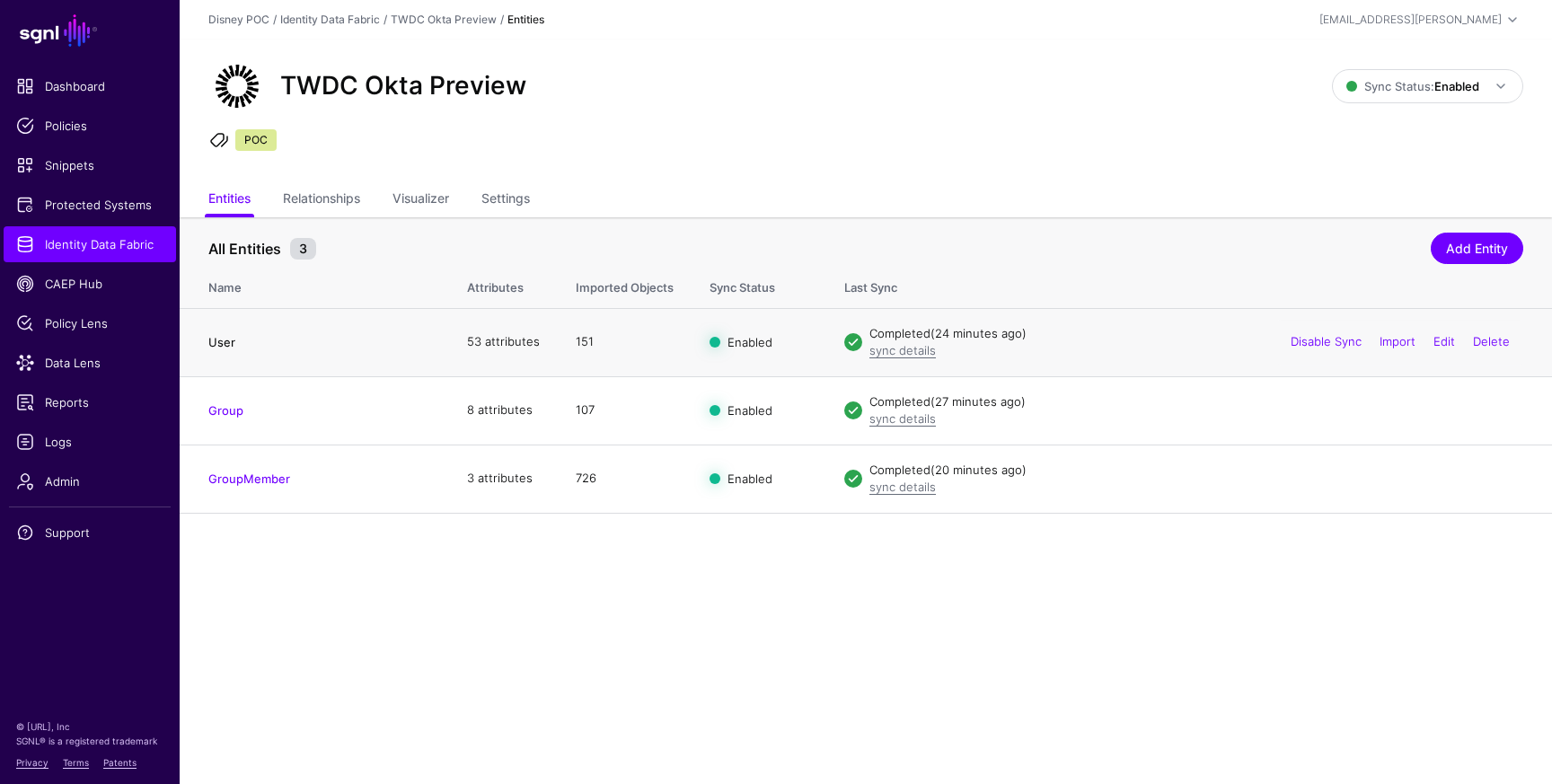
click at [223, 343] on link "User" at bounding box center [222, 342] width 27 height 15
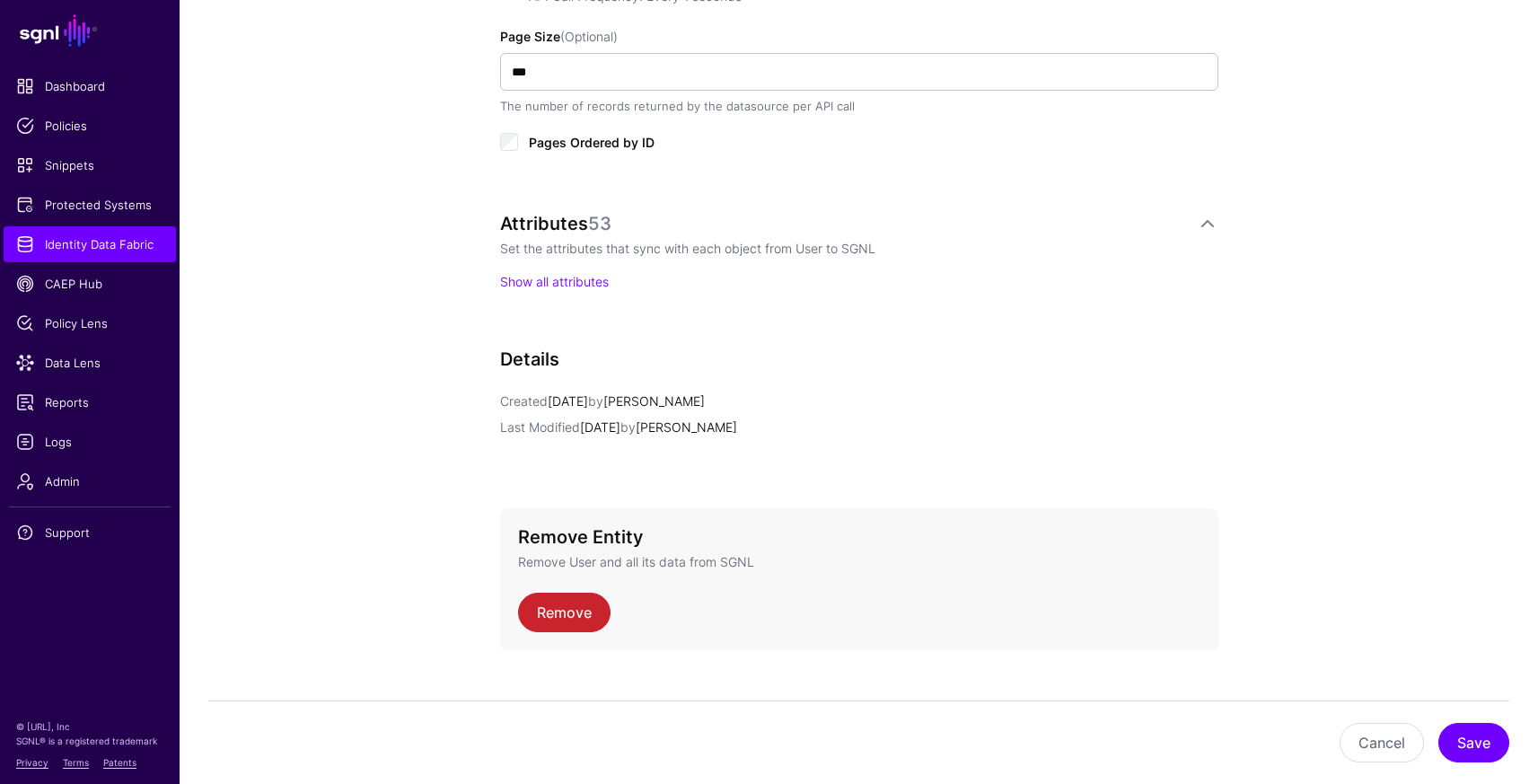
scroll to position [1027, 0]
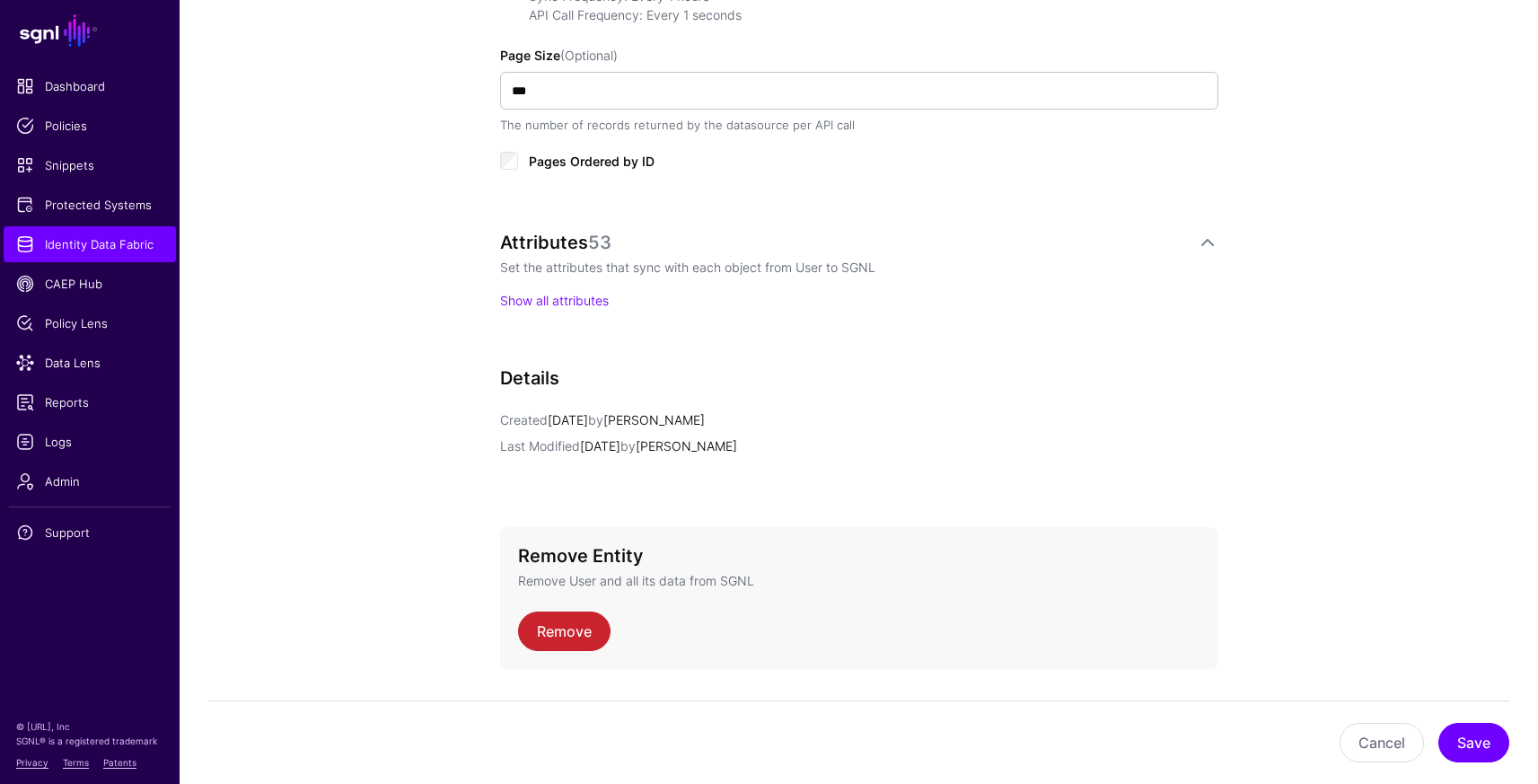
click at [562, 309] on p "Show all attributes" at bounding box center [858, 300] width 718 height 19
click at [560, 296] on link "Show all attributes" at bounding box center [554, 300] width 109 height 16
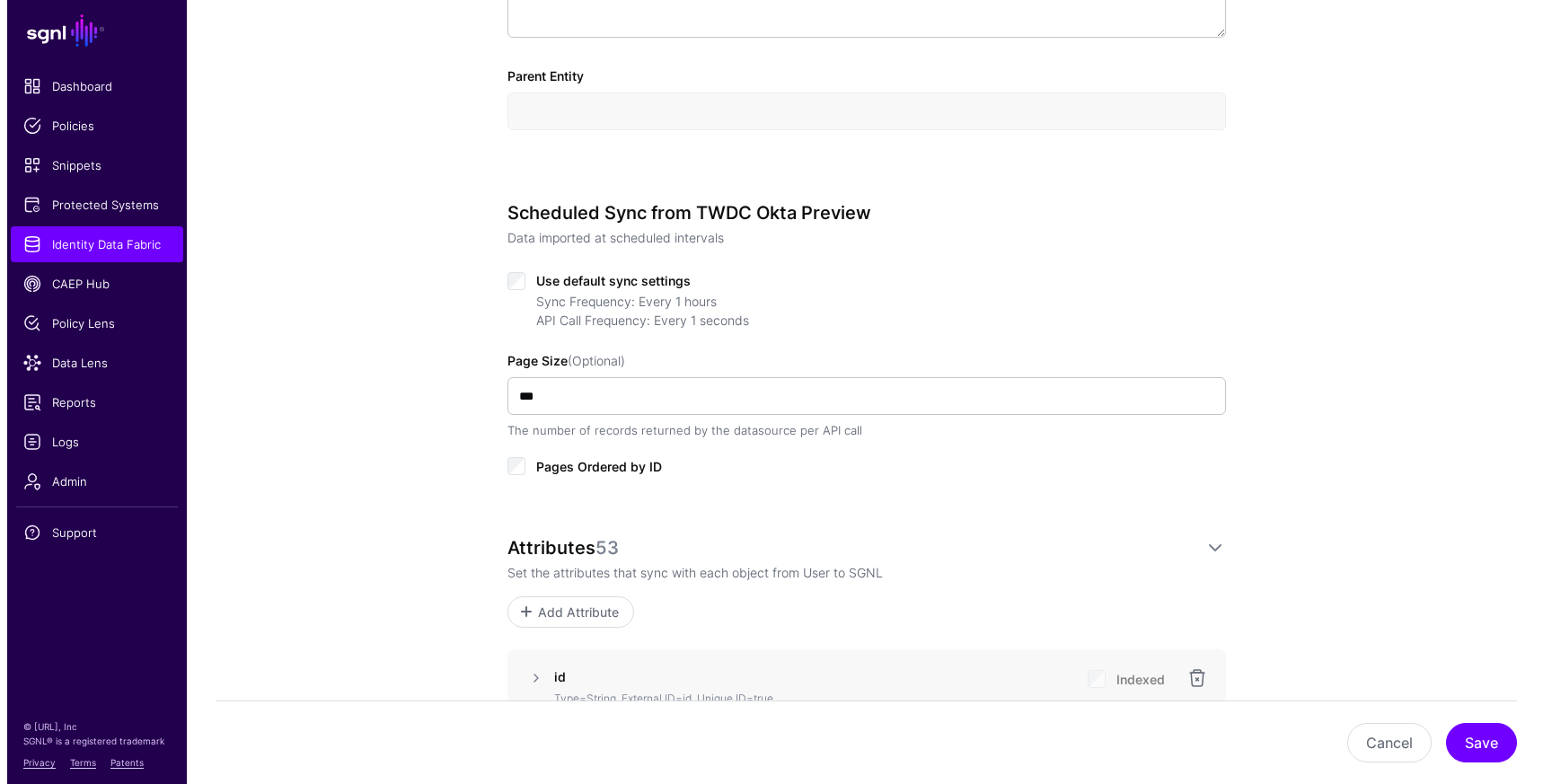
scroll to position [1053, 0]
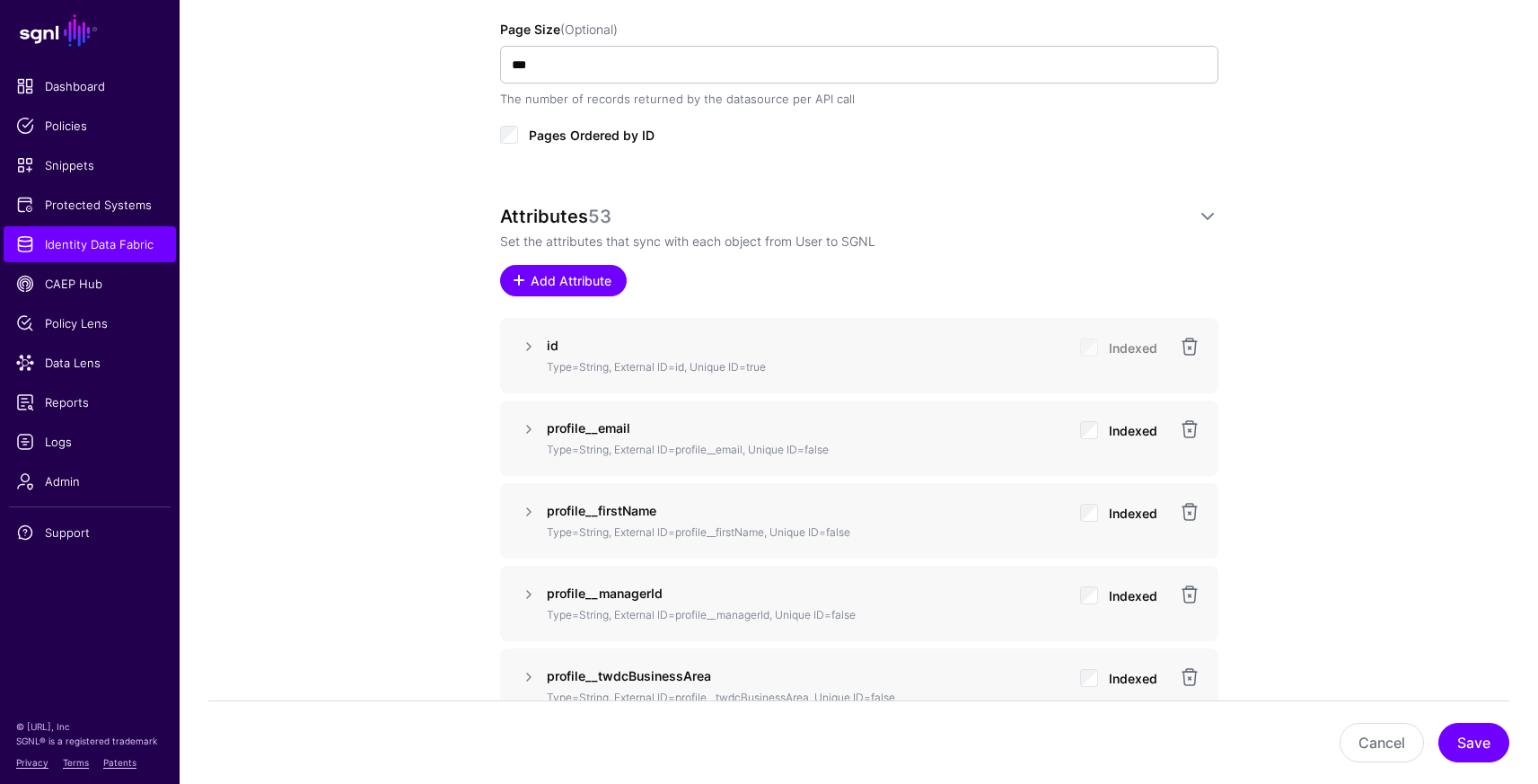
click at [586, 281] on span "Add Attribute" at bounding box center [571, 280] width 86 height 19
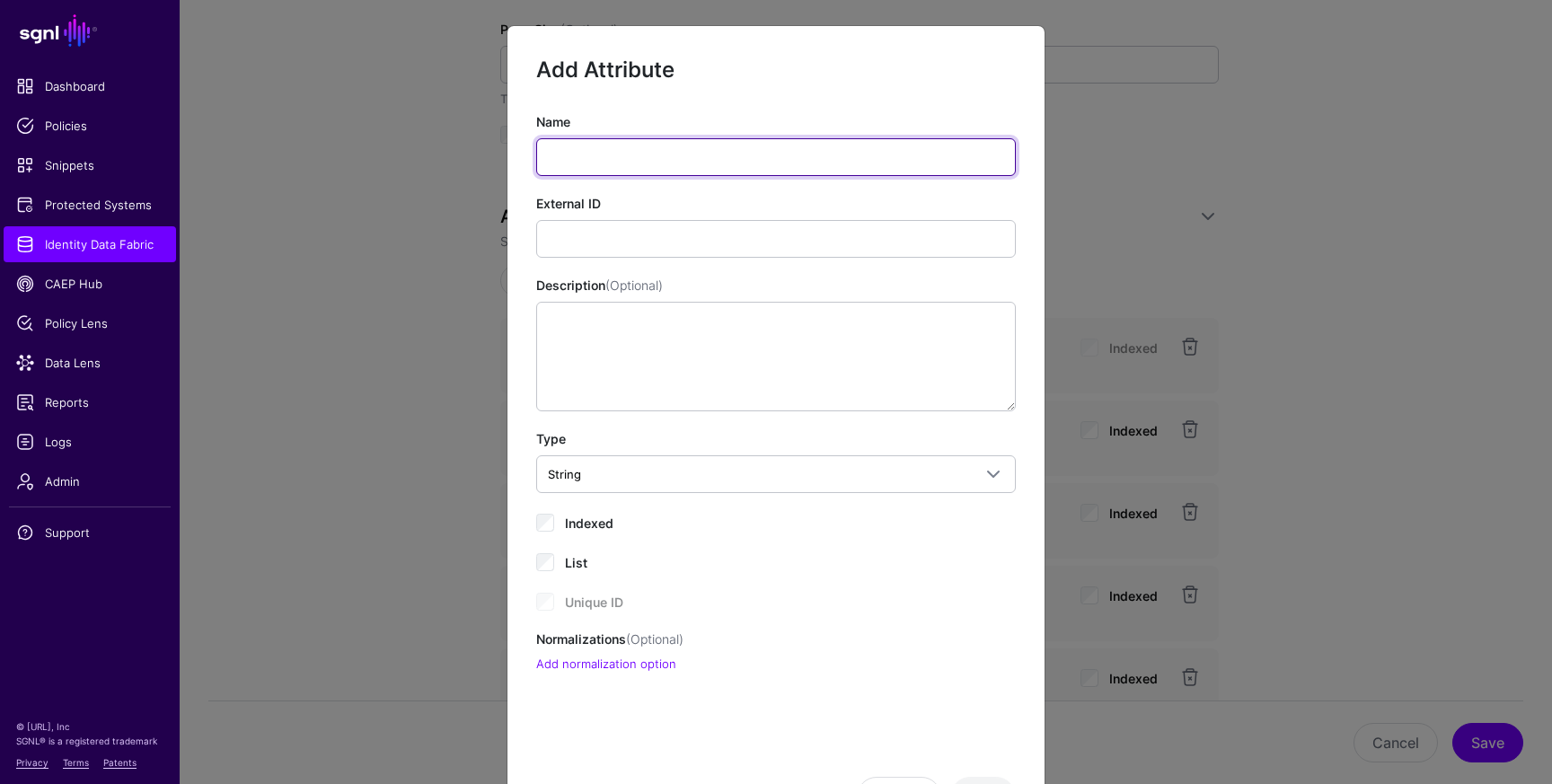
click at [677, 164] on input "Name" at bounding box center [776, 157] width 479 height 38
paste input "**********"
click at [541, 151] on input "**********" at bounding box center [776, 157] width 479 height 38
click at [607, 147] on input "**********" at bounding box center [776, 157] width 479 height 38
drag, startPoint x: 681, startPoint y: 157, endPoint x: 453, endPoint y: 143, distance: 228.4
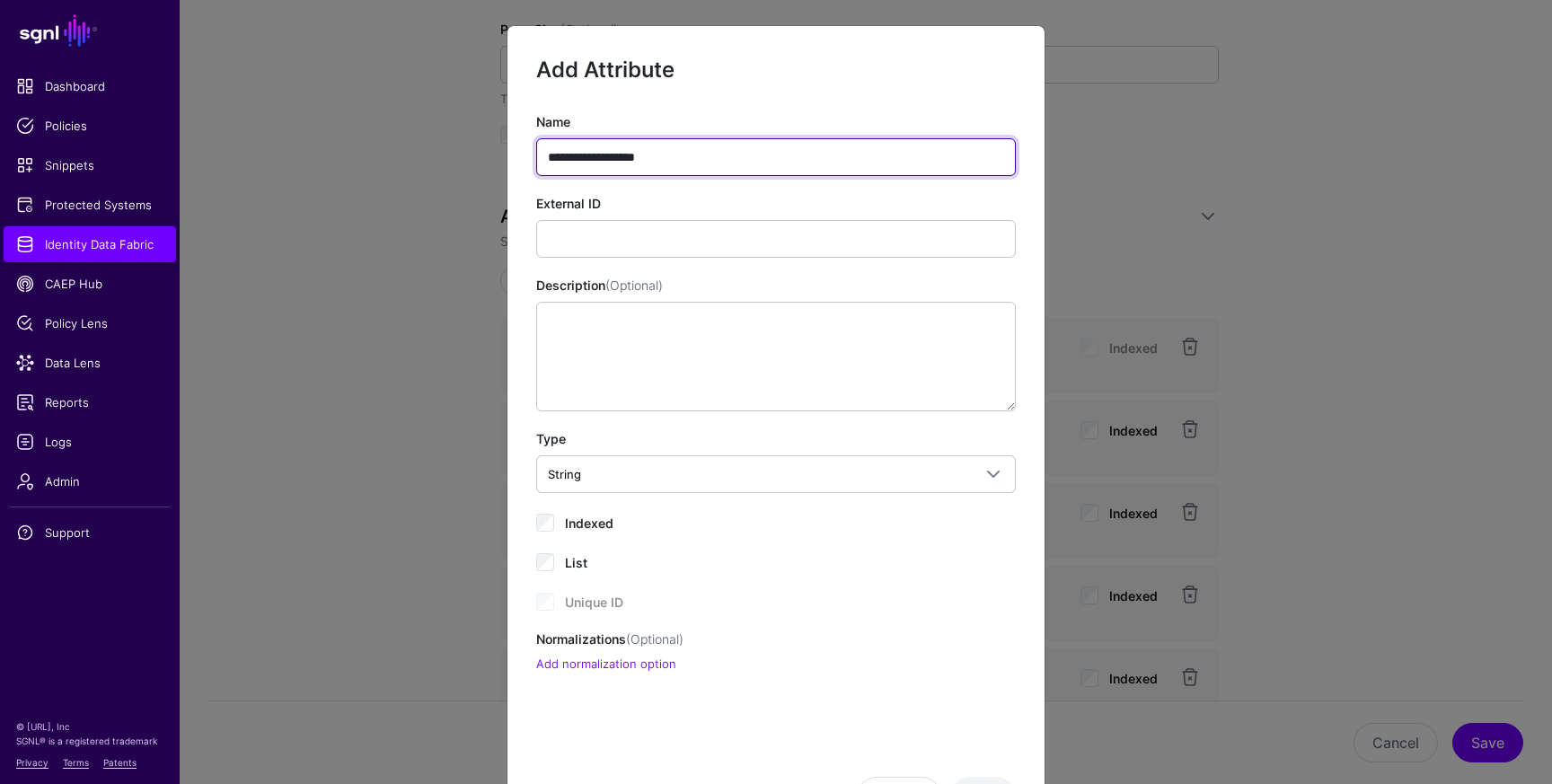
click at [453, 143] on ngb-modal-window "**********" at bounding box center [776, 392] width 1552 height 784
type input "**********"
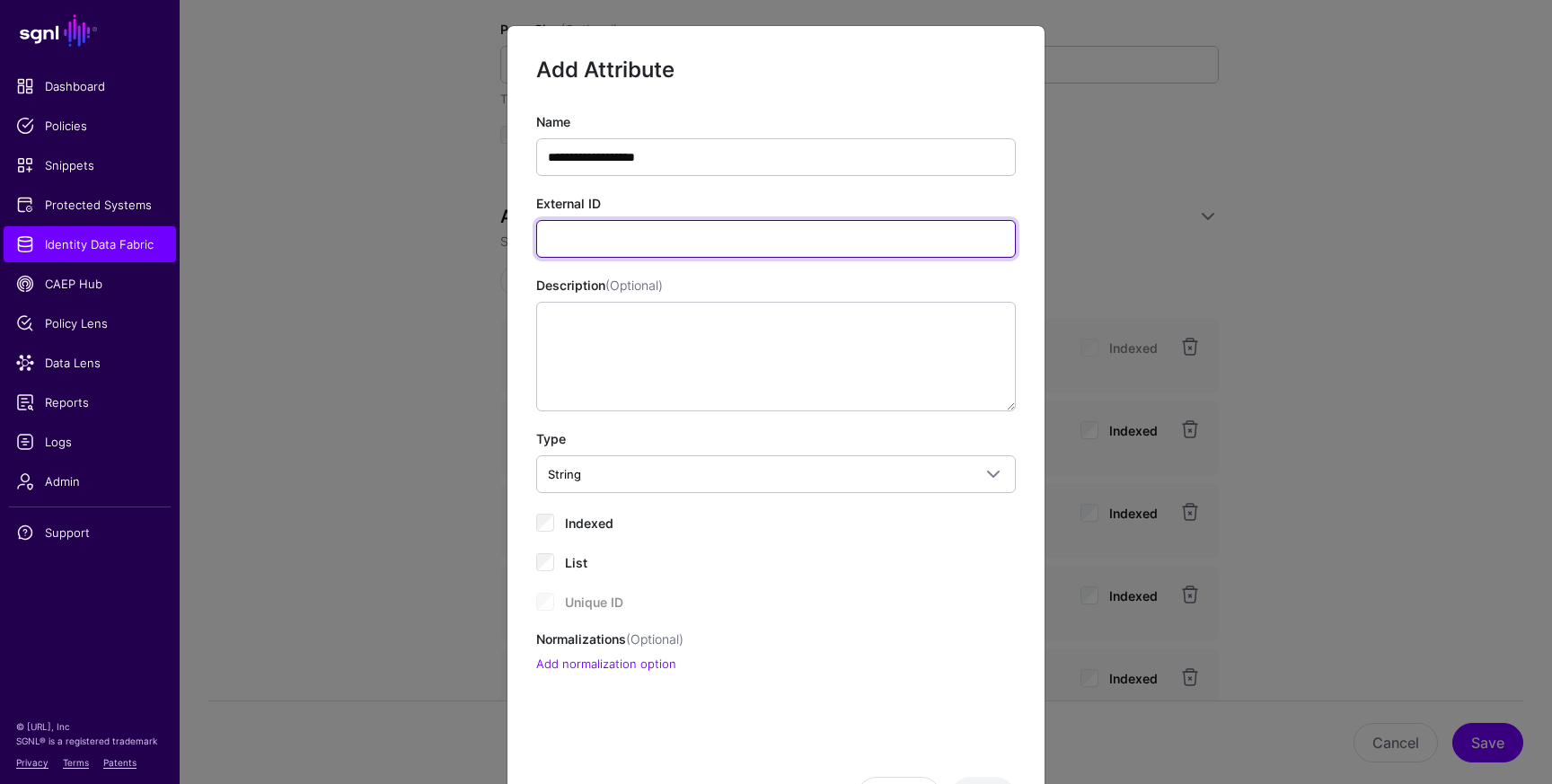
click at [676, 244] on input "External ID" at bounding box center [776, 239] width 479 height 38
paste input "**********"
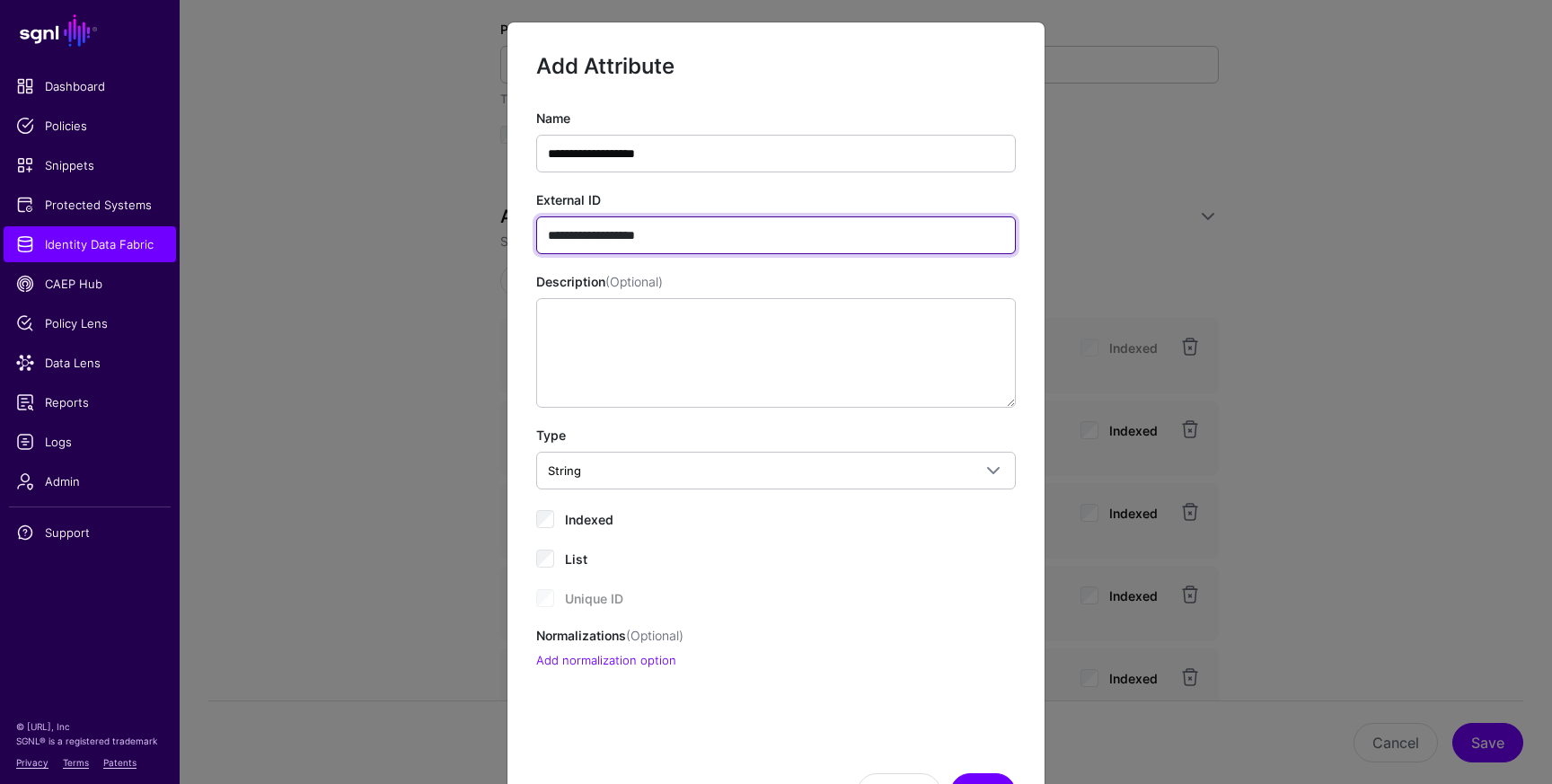
type input "**********"
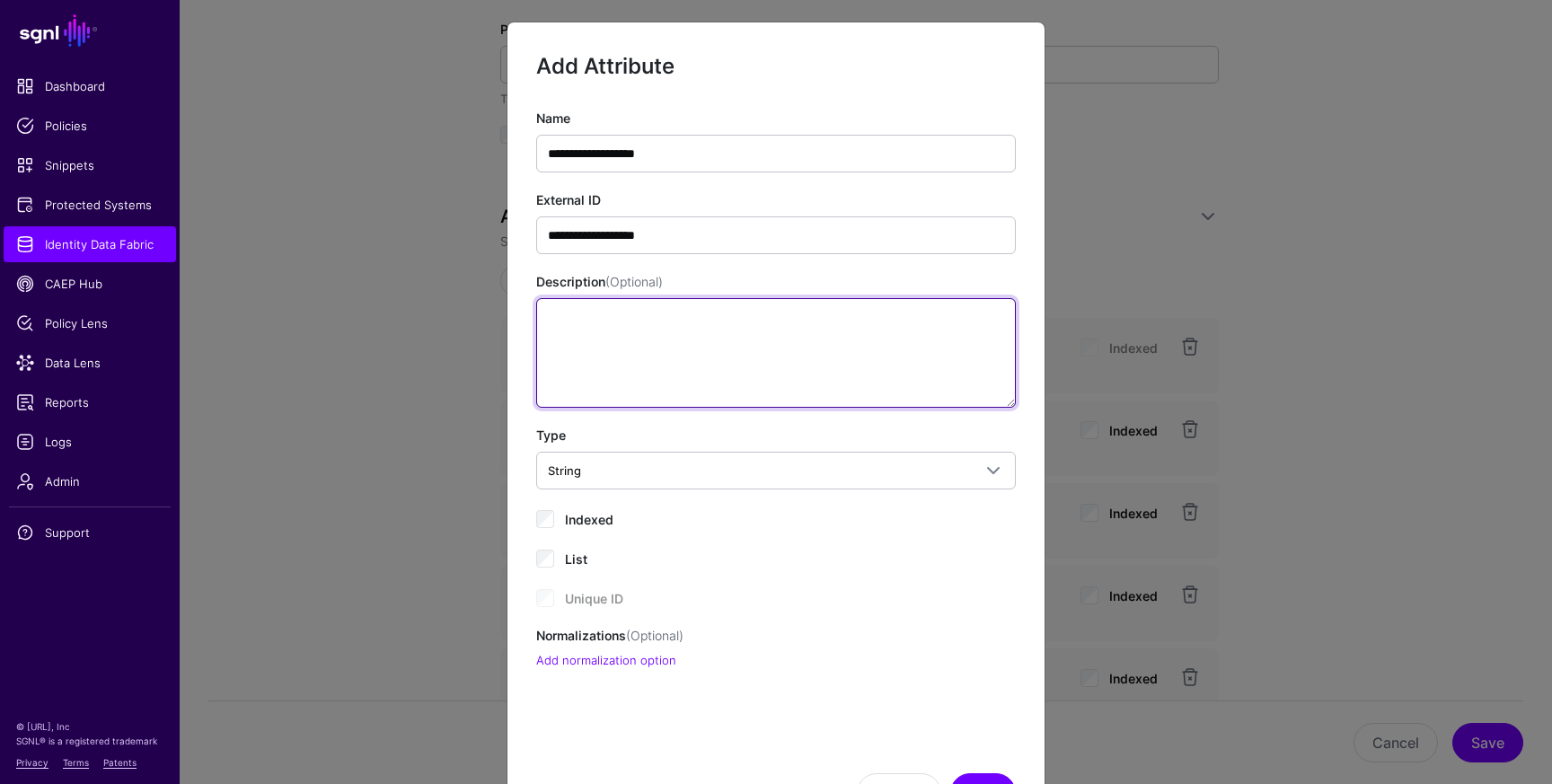
click at [630, 326] on textarea "Description (Optional)" at bounding box center [776, 353] width 479 height 109
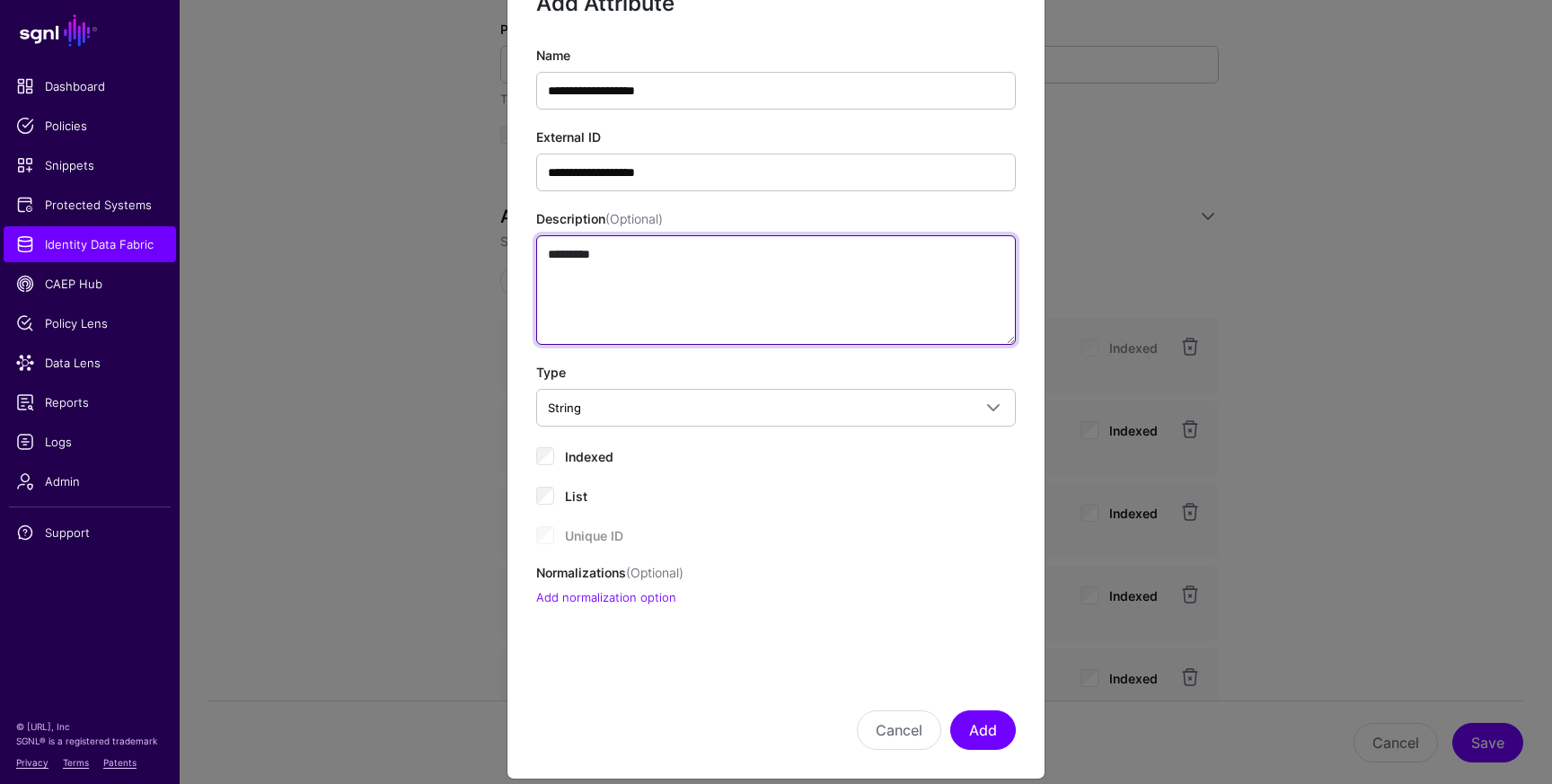
scroll to position [87, 0]
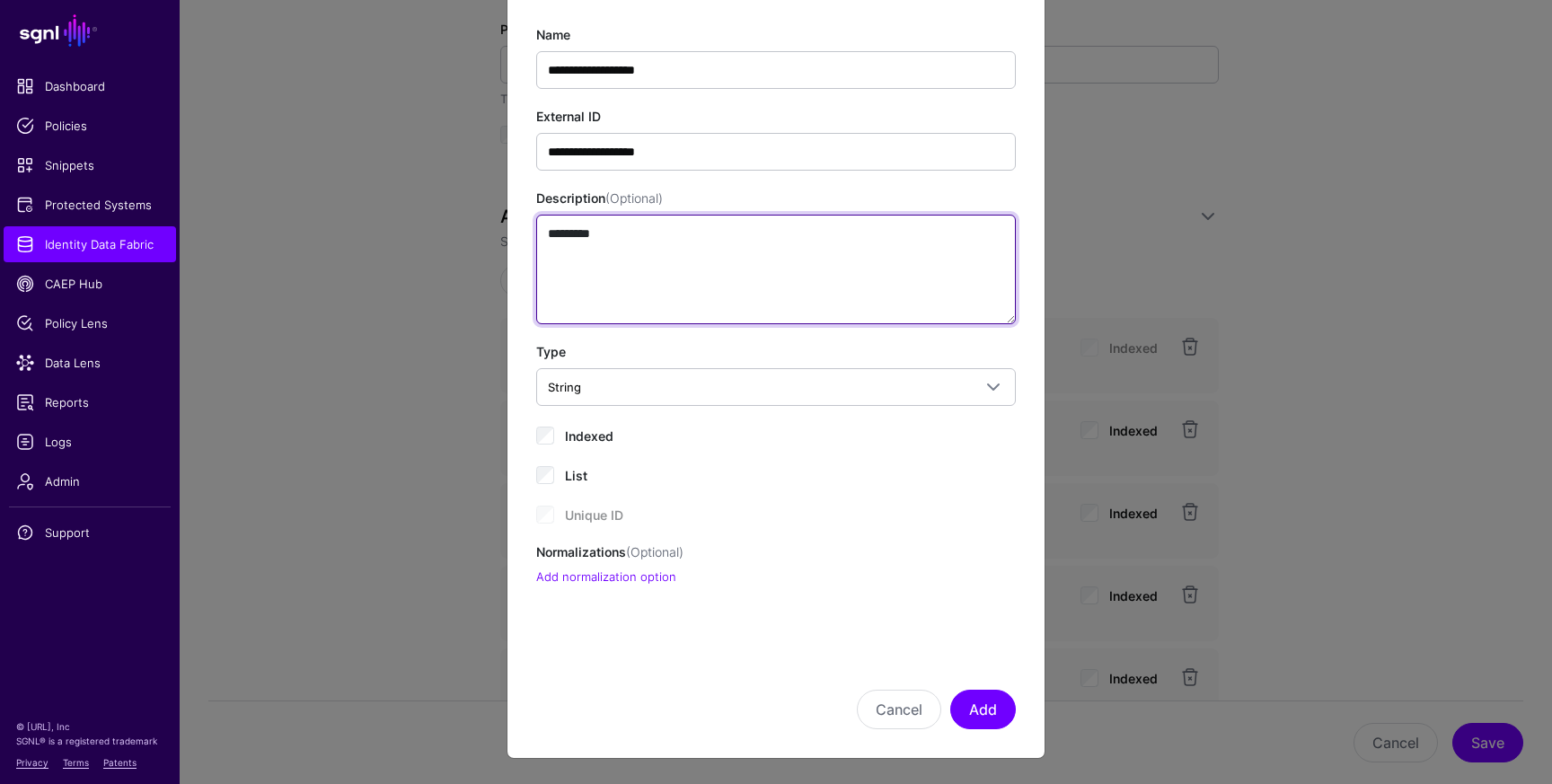
type textarea "*********"
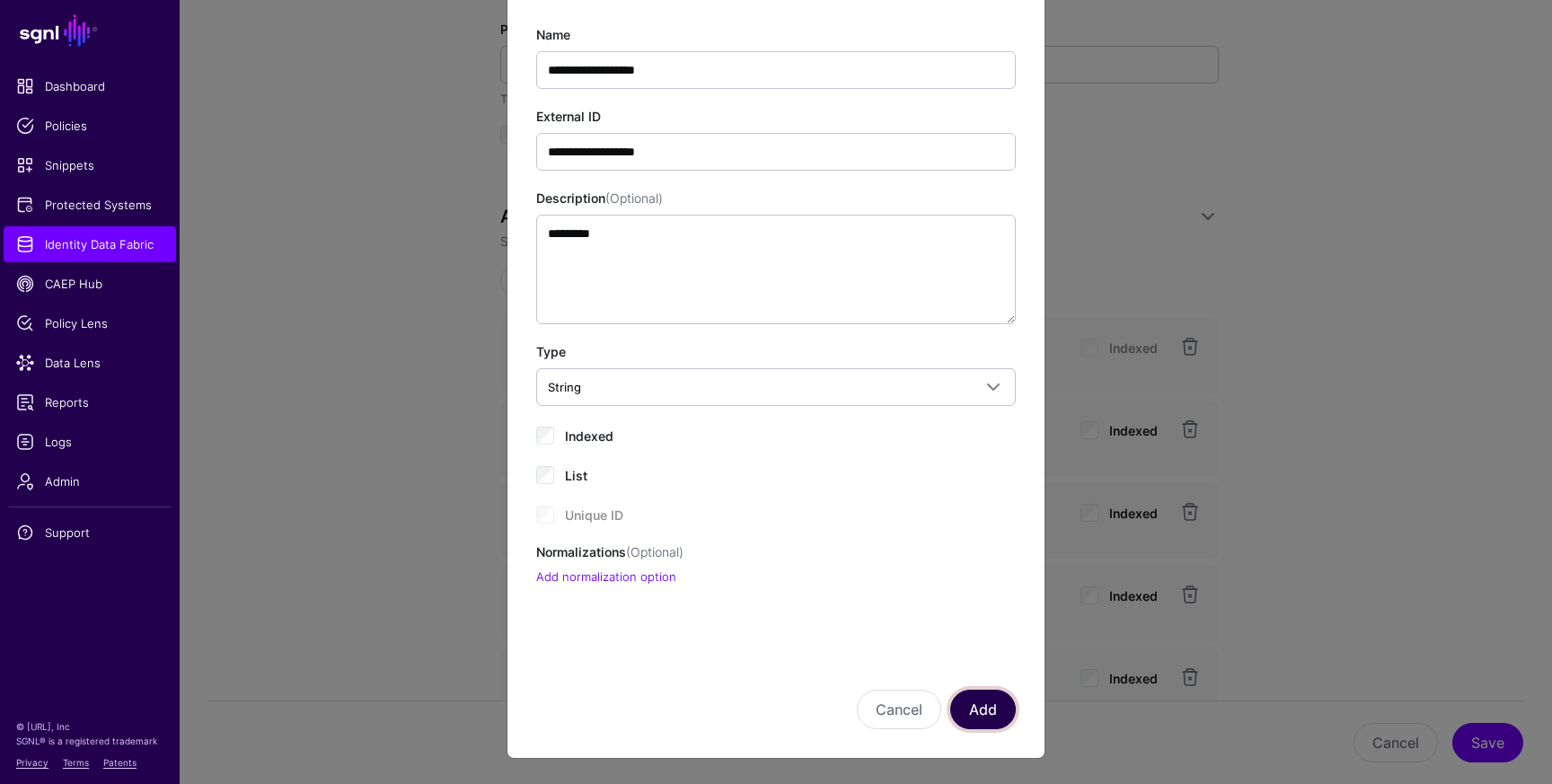
click at [970, 719] on button "Add" at bounding box center [982, 709] width 65 height 40
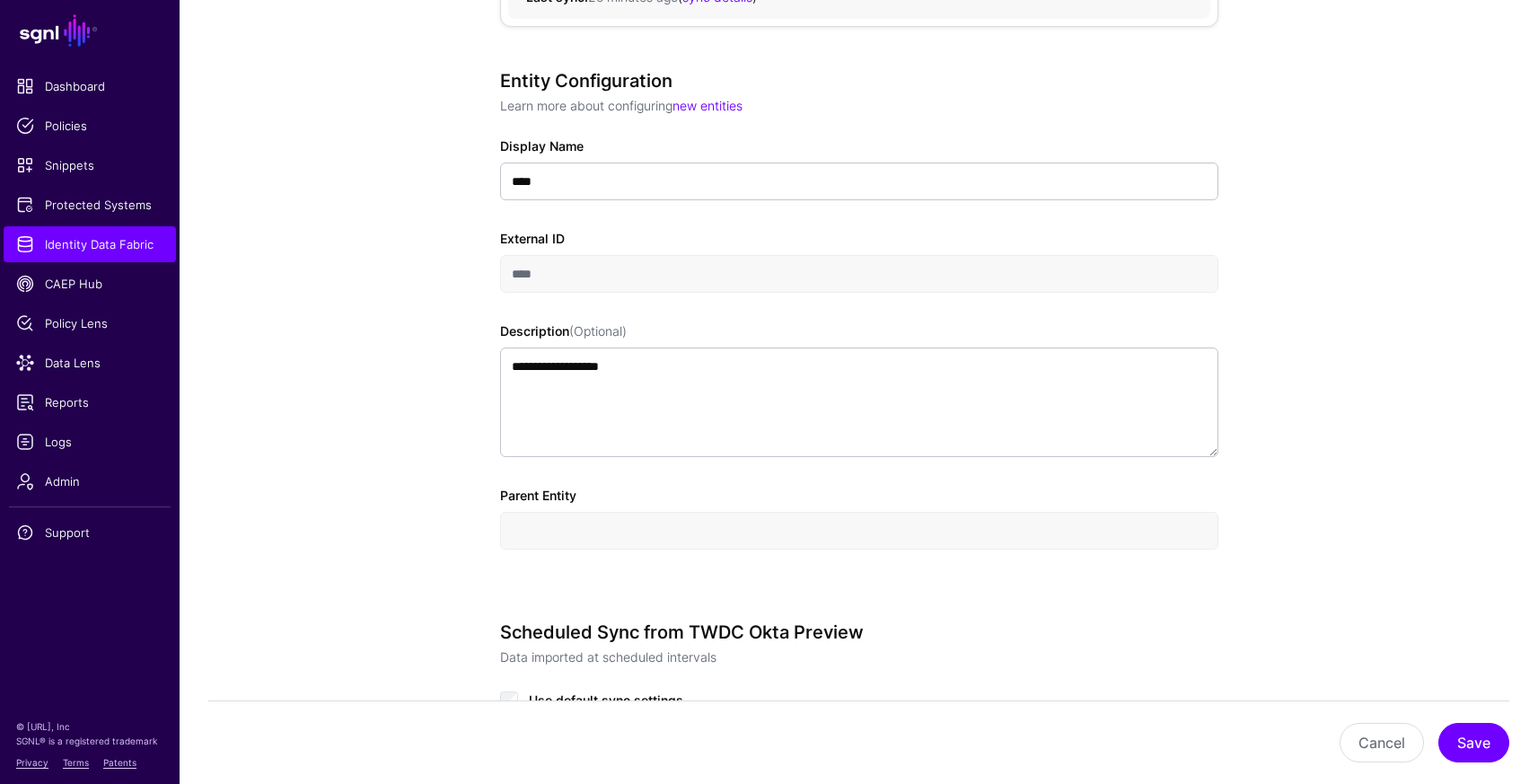
scroll to position [0, 0]
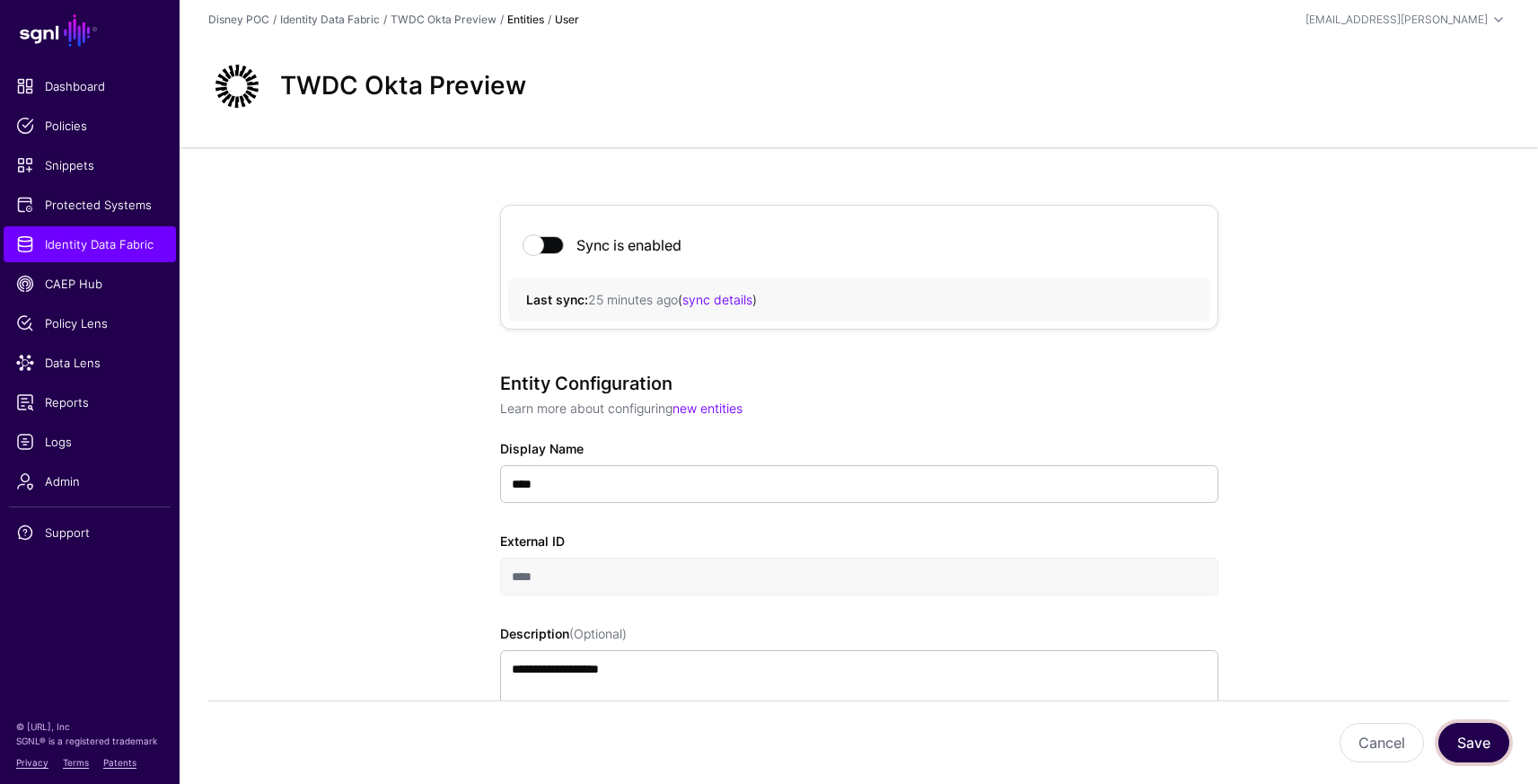
click at [1466, 748] on button "Save" at bounding box center [1473, 742] width 71 height 40
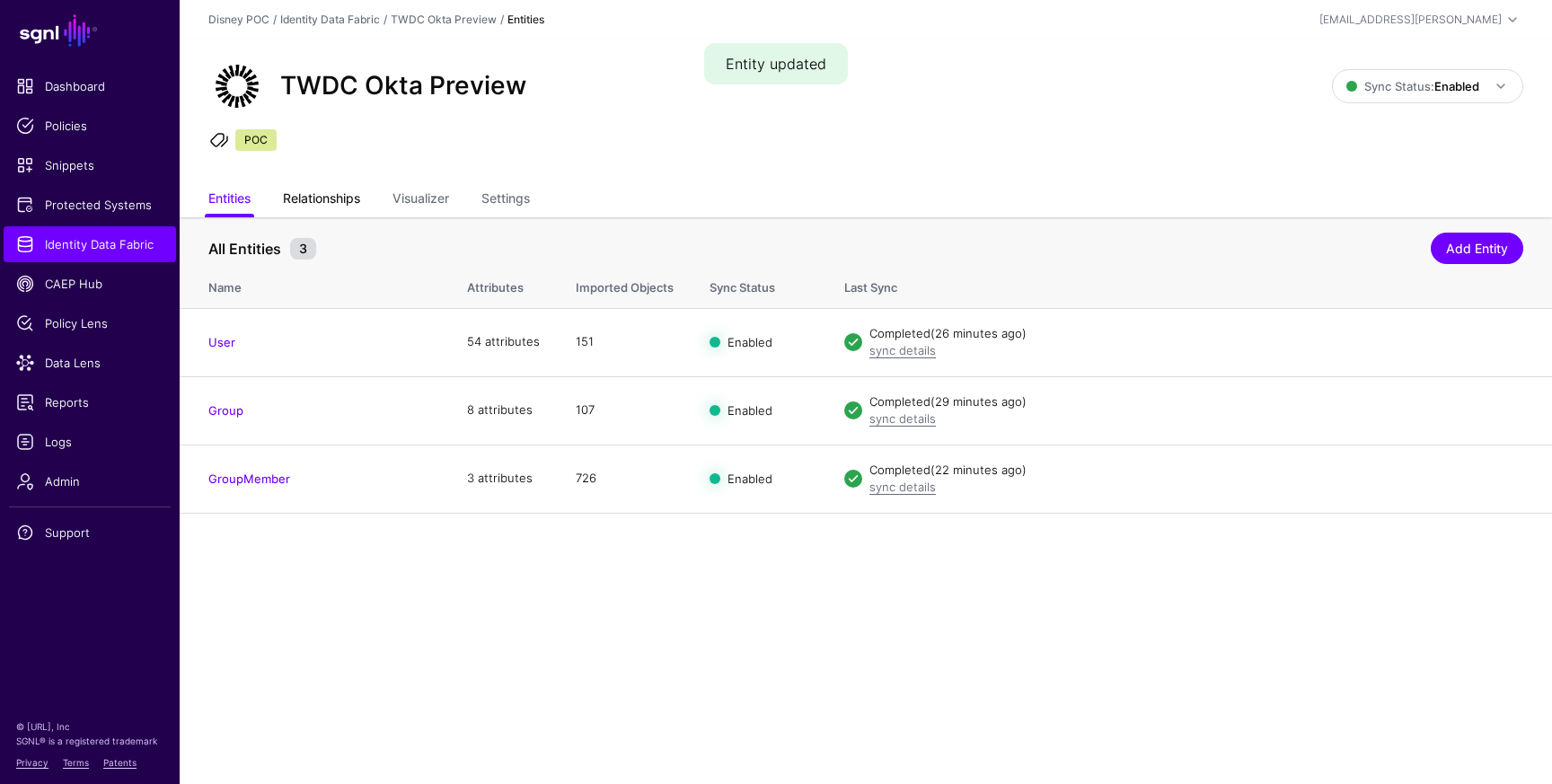
click at [312, 190] on link "Relationships" at bounding box center [321, 200] width 77 height 34
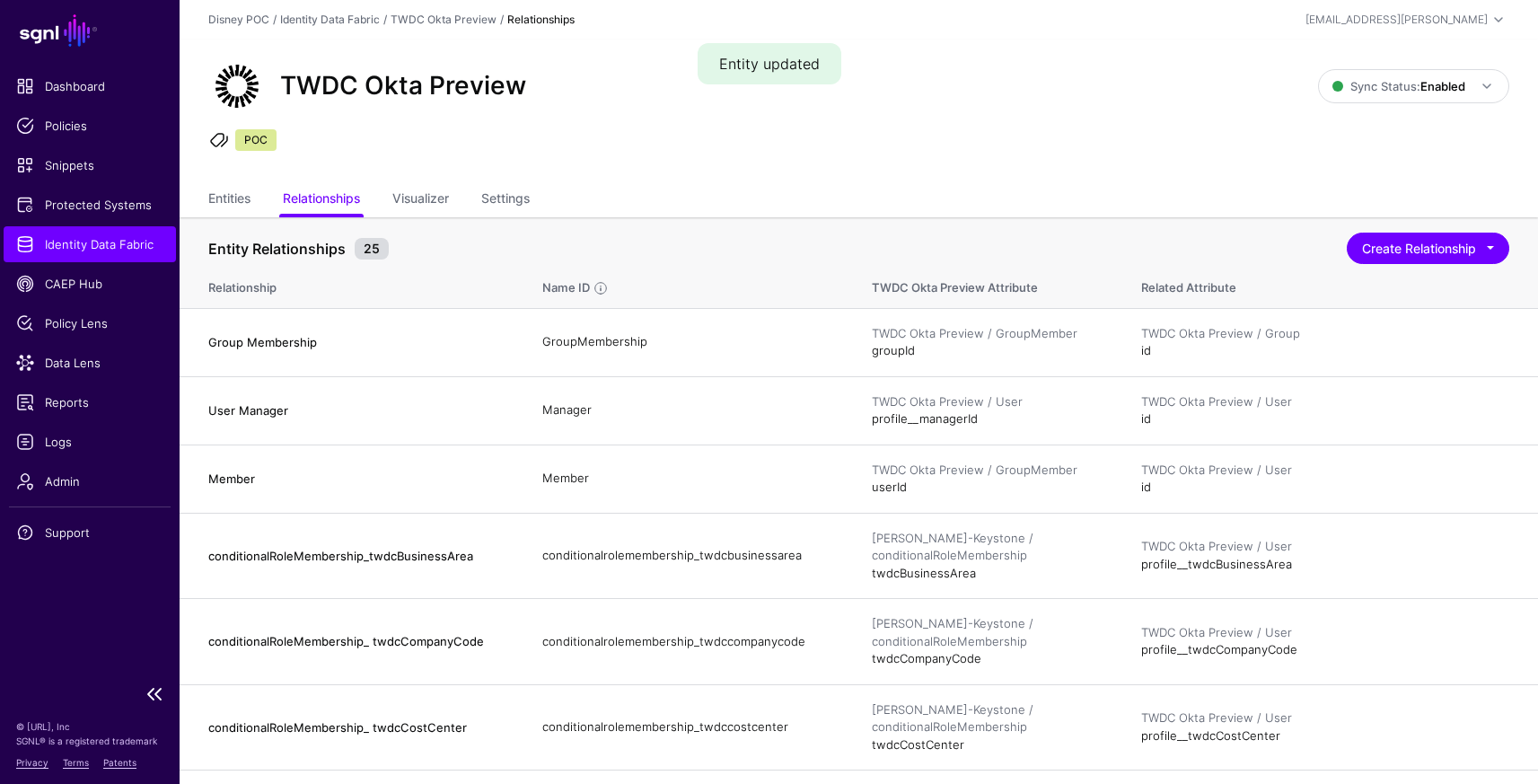
click at [62, 248] on span "Identity Data Fabric" at bounding box center [90, 243] width 147 height 18
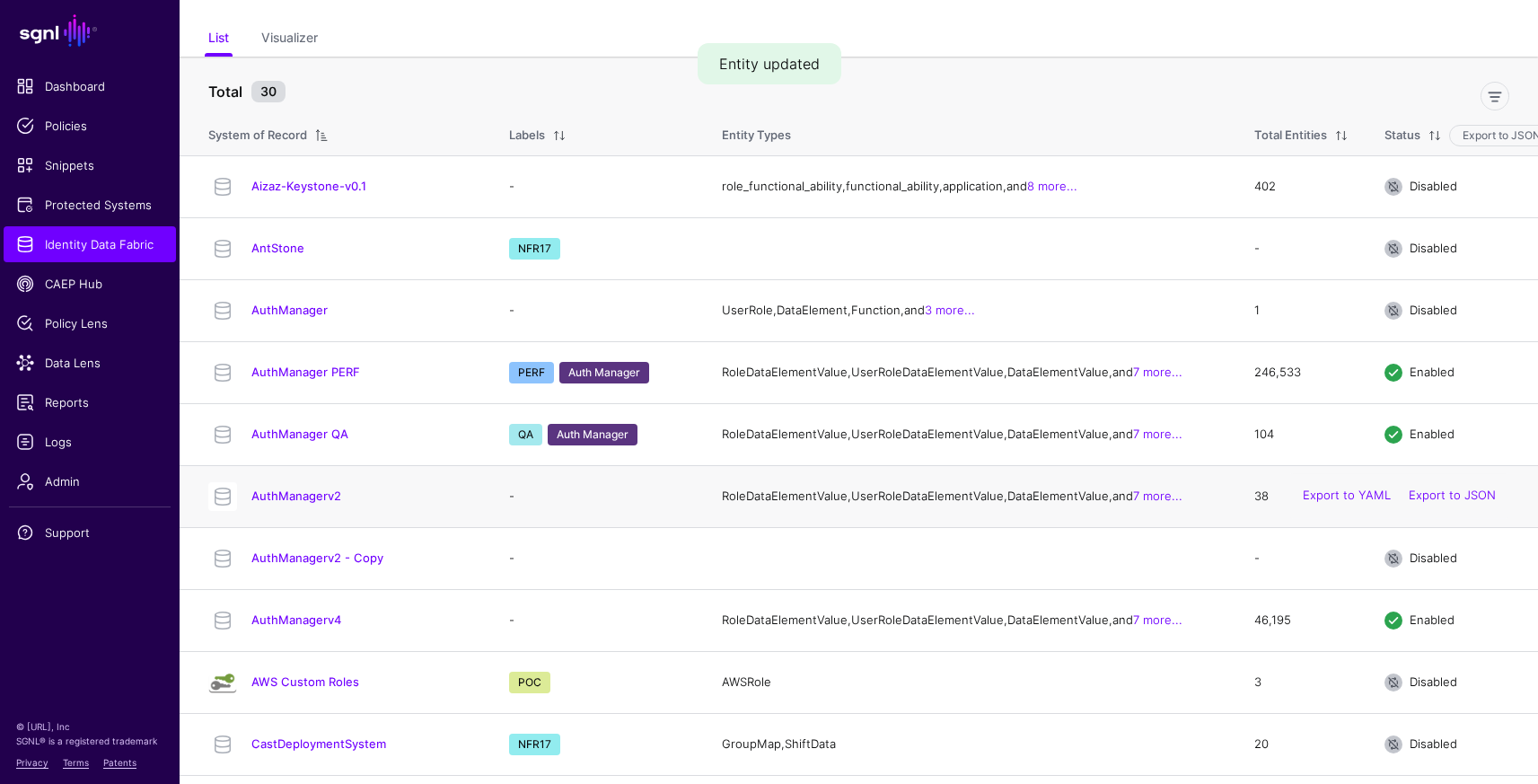
scroll to position [60, 0]
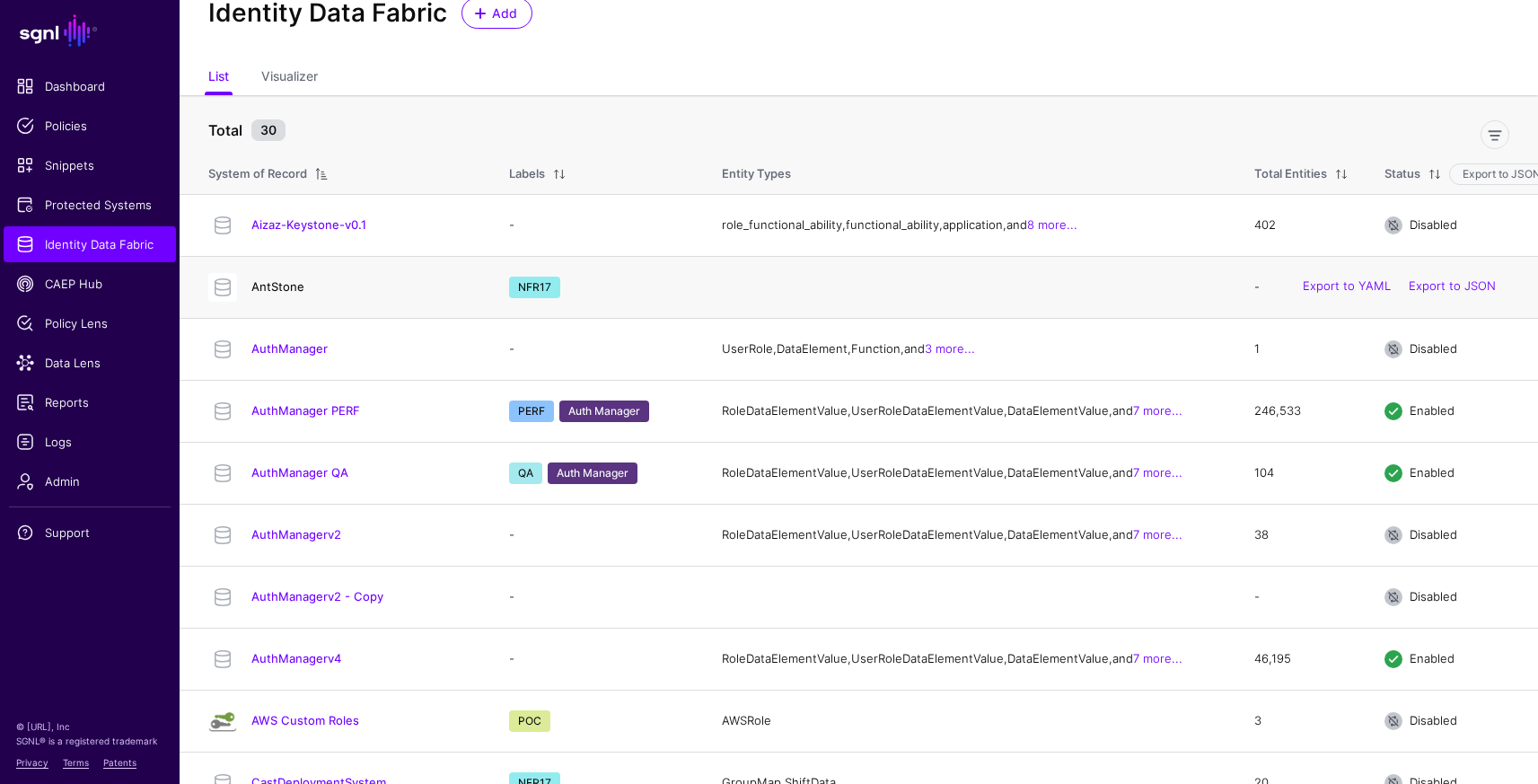
click at [279, 292] on link "AntStone" at bounding box center [278, 286] width 53 height 15
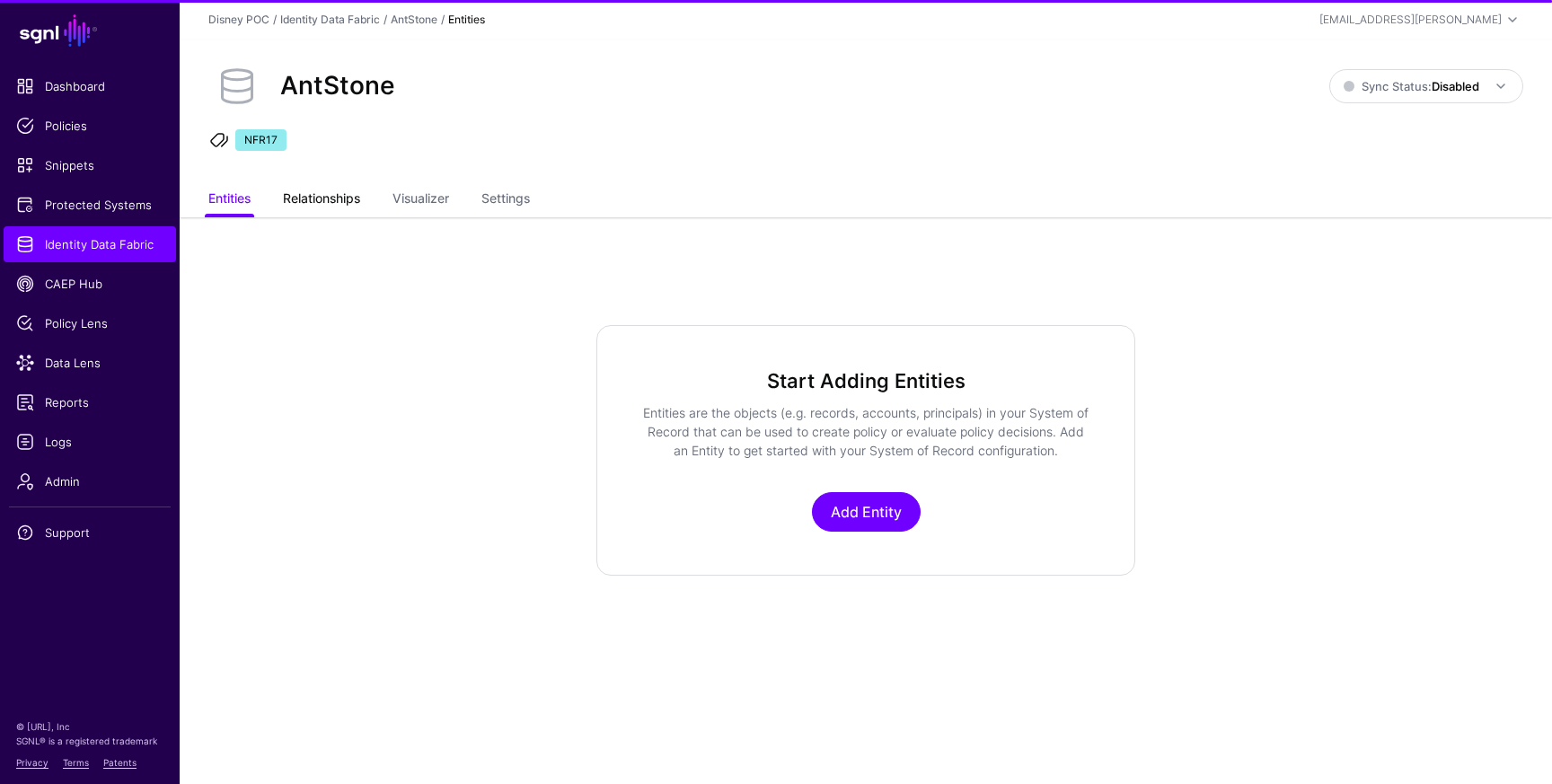
click at [340, 190] on link "Relationships" at bounding box center [321, 200] width 77 height 34
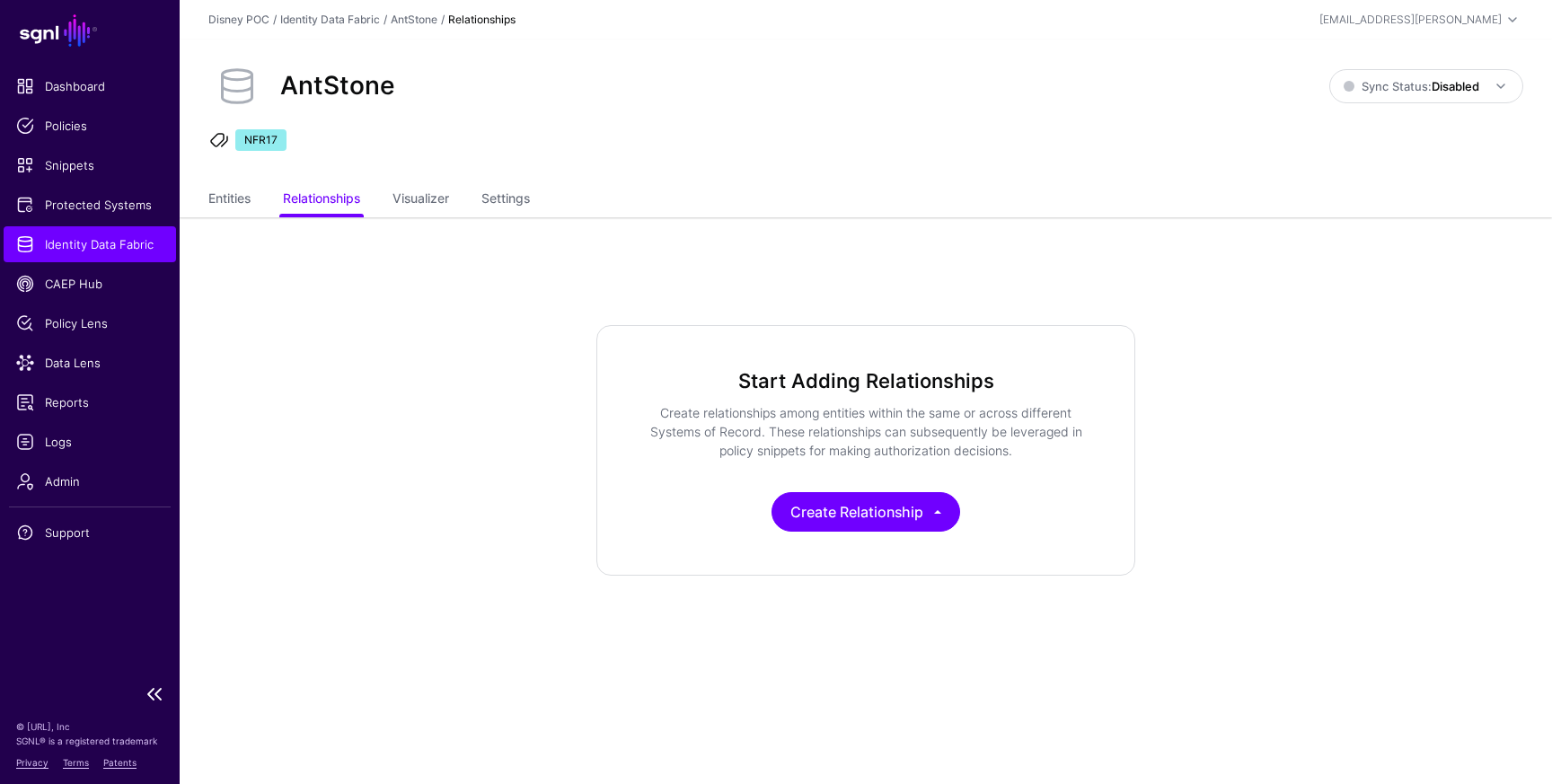
click at [95, 245] on span "Identity Data Fabric" at bounding box center [90, 243] width 147 height 18
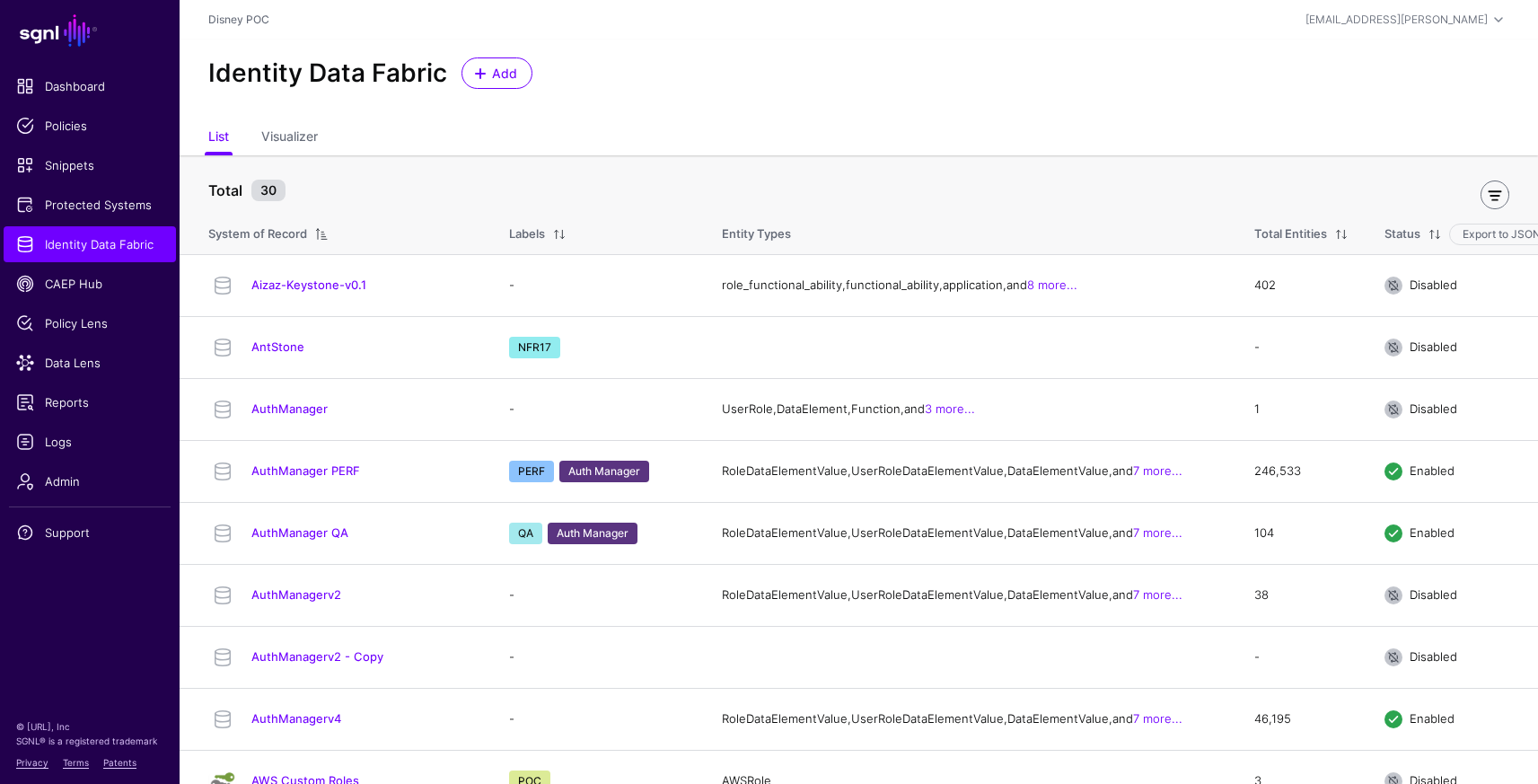
click at [1493, 192] on link at bounding box center [1494, 194] width 28 height 28
click at [432, 202] on link "Include Labels" at bounding box center [450, 190] width 143 height 34
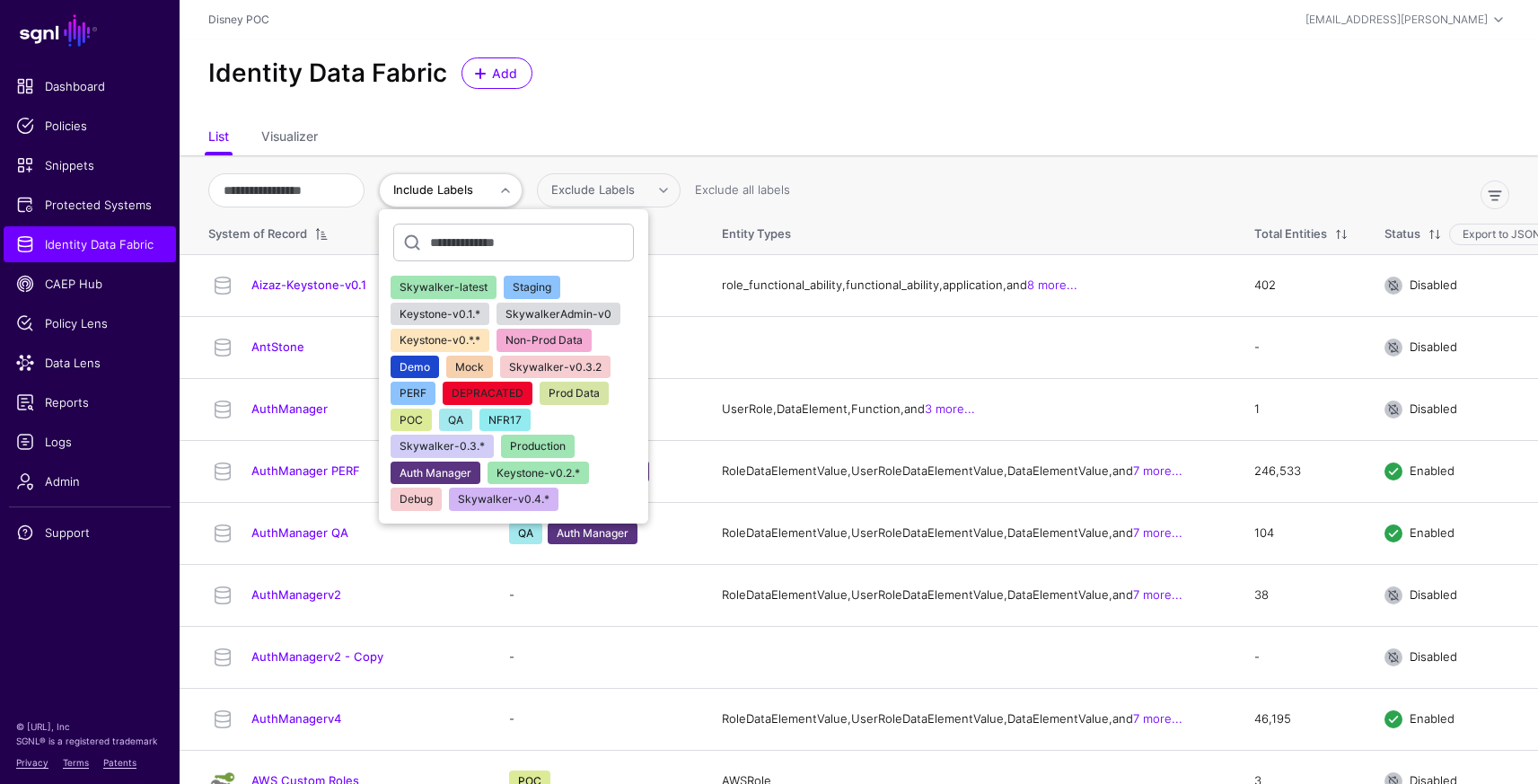
click at [521, 423] on span "NFR17" at bounding box center [505, 420] width 33 height 14
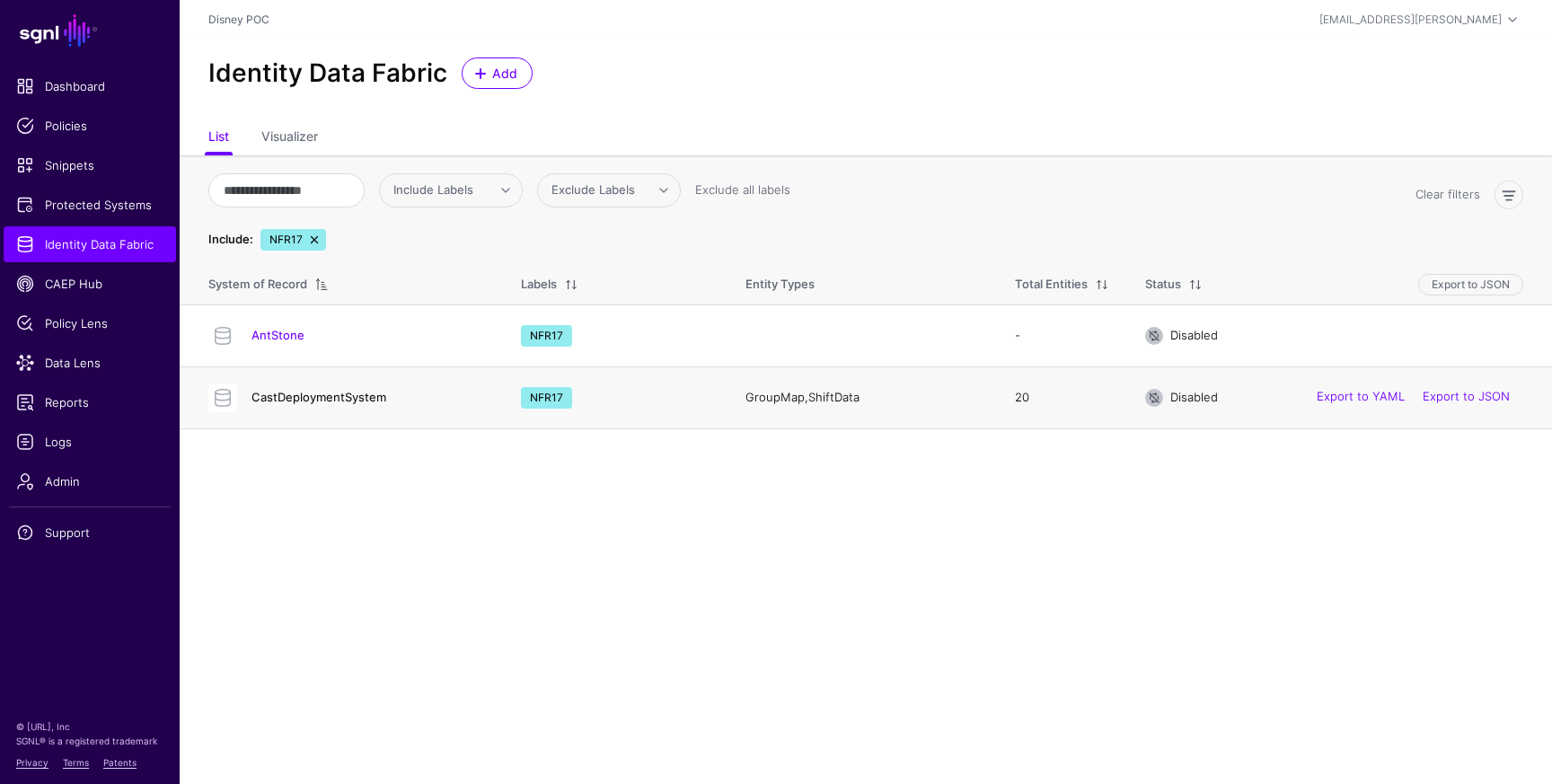
click at [341, 398] on link "CastDeploymentSystem" at bounding box center [319, 396] width 134 height 15
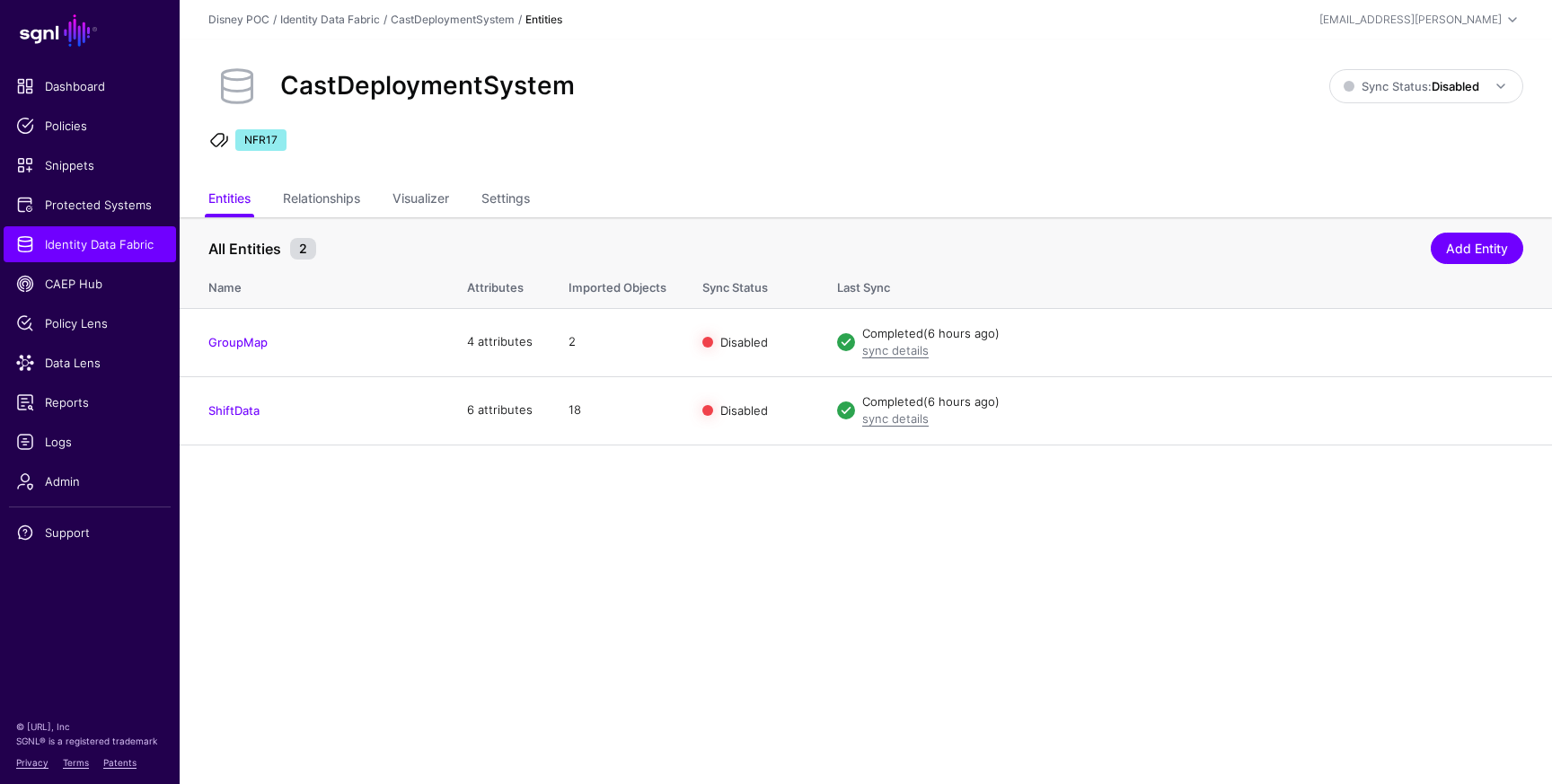
drag, startPoint x: 295, startPoint y: 196, endPoint x: 453, endPoint y: 218, distance: 159.5
click at [295, 196] on link "Relationships" at bounding box center [321, 200] width 77 height 34
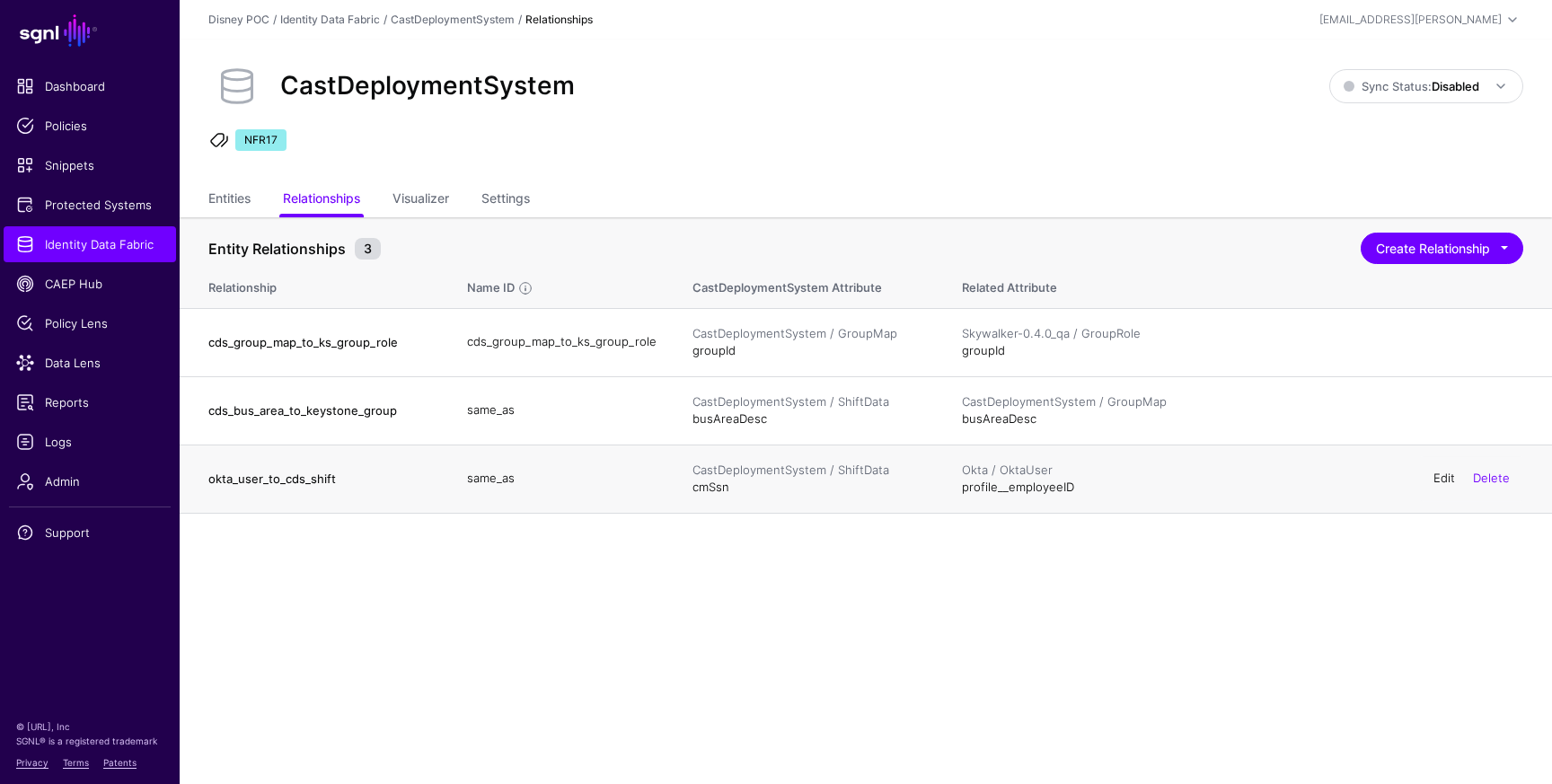
click at [1444, 477] on link "Edit" at bounding box center [1444, 477] width 21 height 15
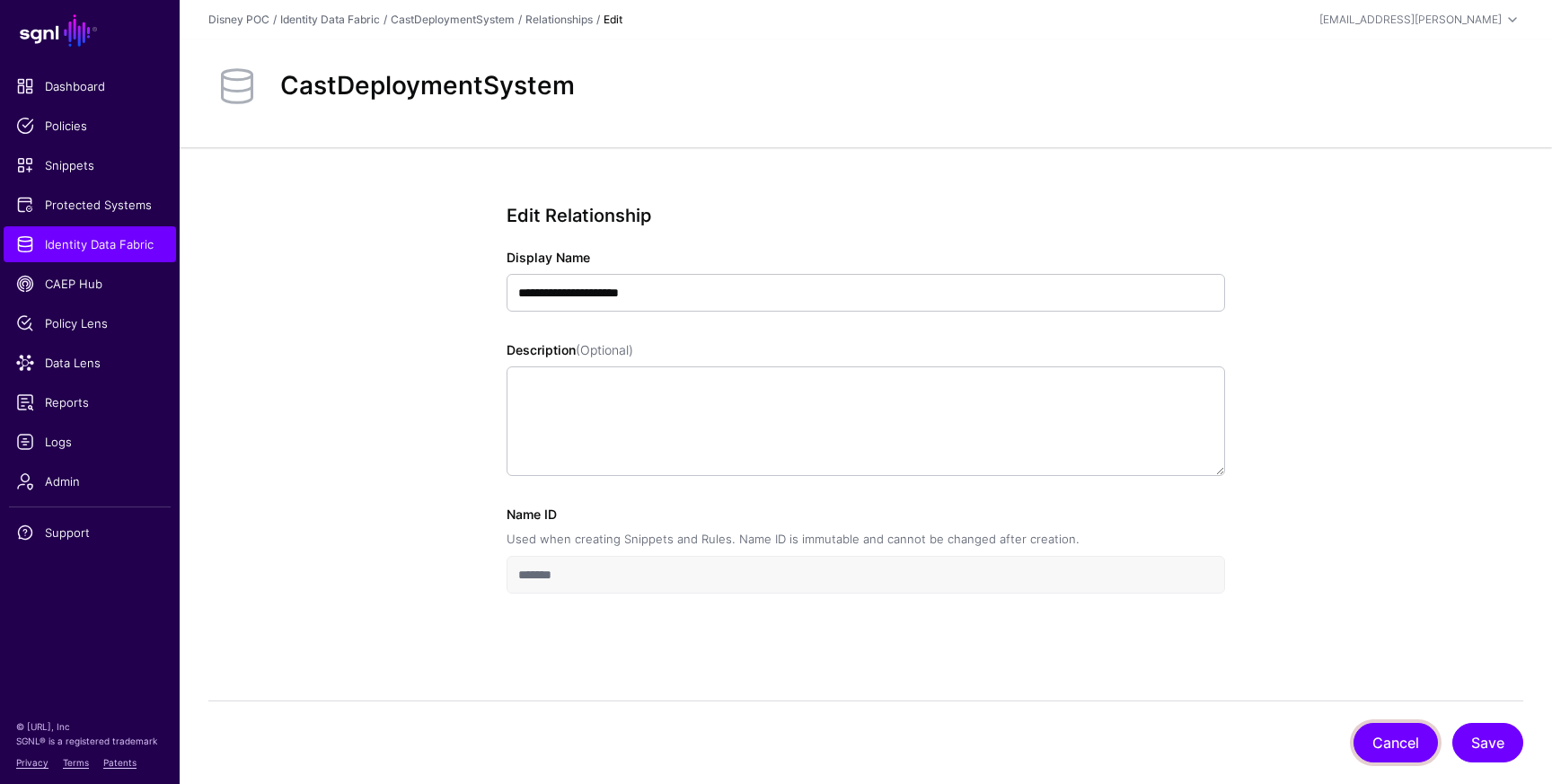
click at [1393, 738] on button "Cancel" at bounding box center [1395, 742] width 85 height 40
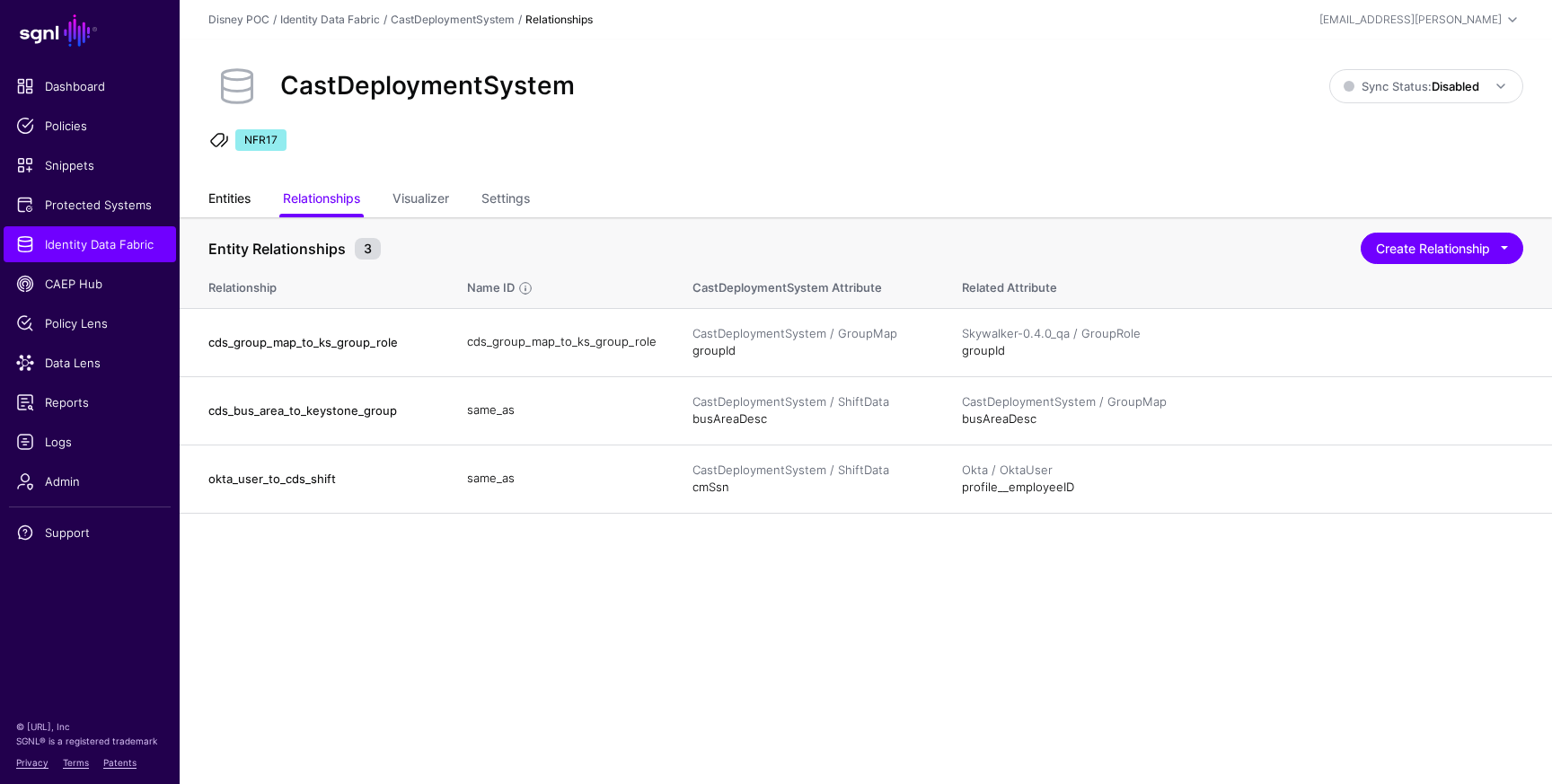
click at [209, 200] on link "Entities" at bounding box center [229, 200] width 42 height 34
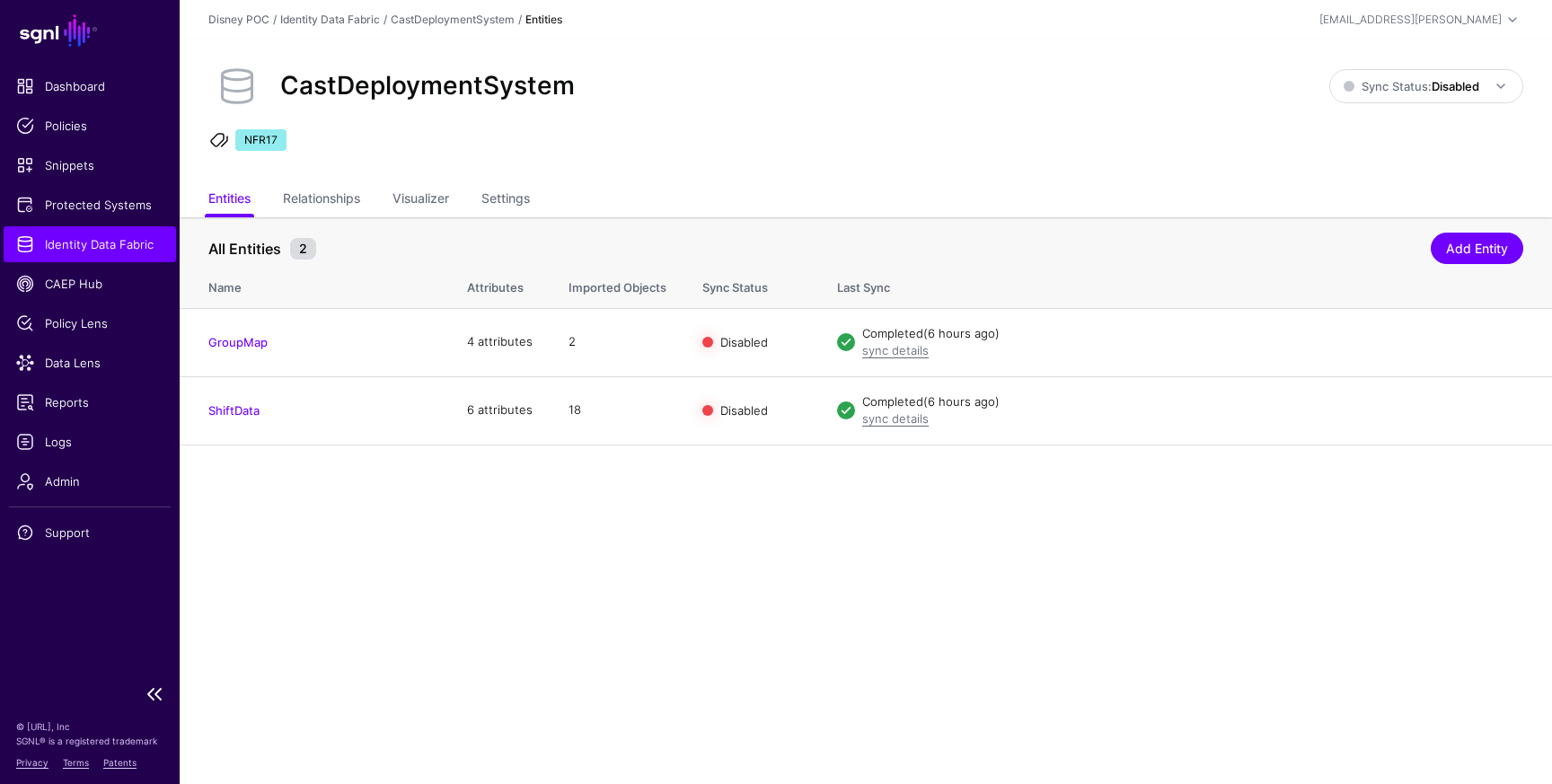
click at [103, 239] on span "Identity Data Fabric" at bounding box center [90, 243] width 147 height 18
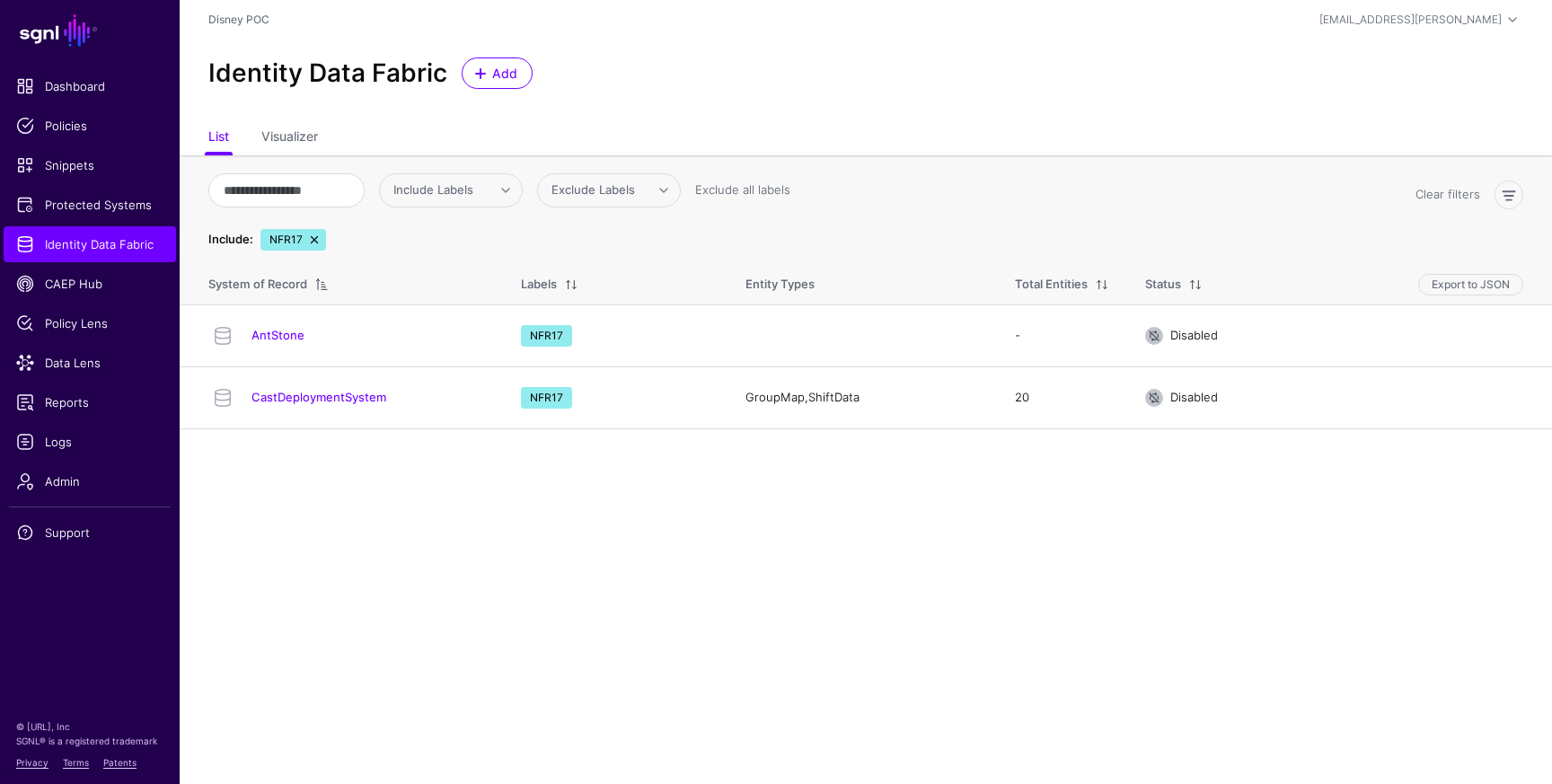
click at [317, 238] on link at bounding box center [314, 240] width 15 height 15
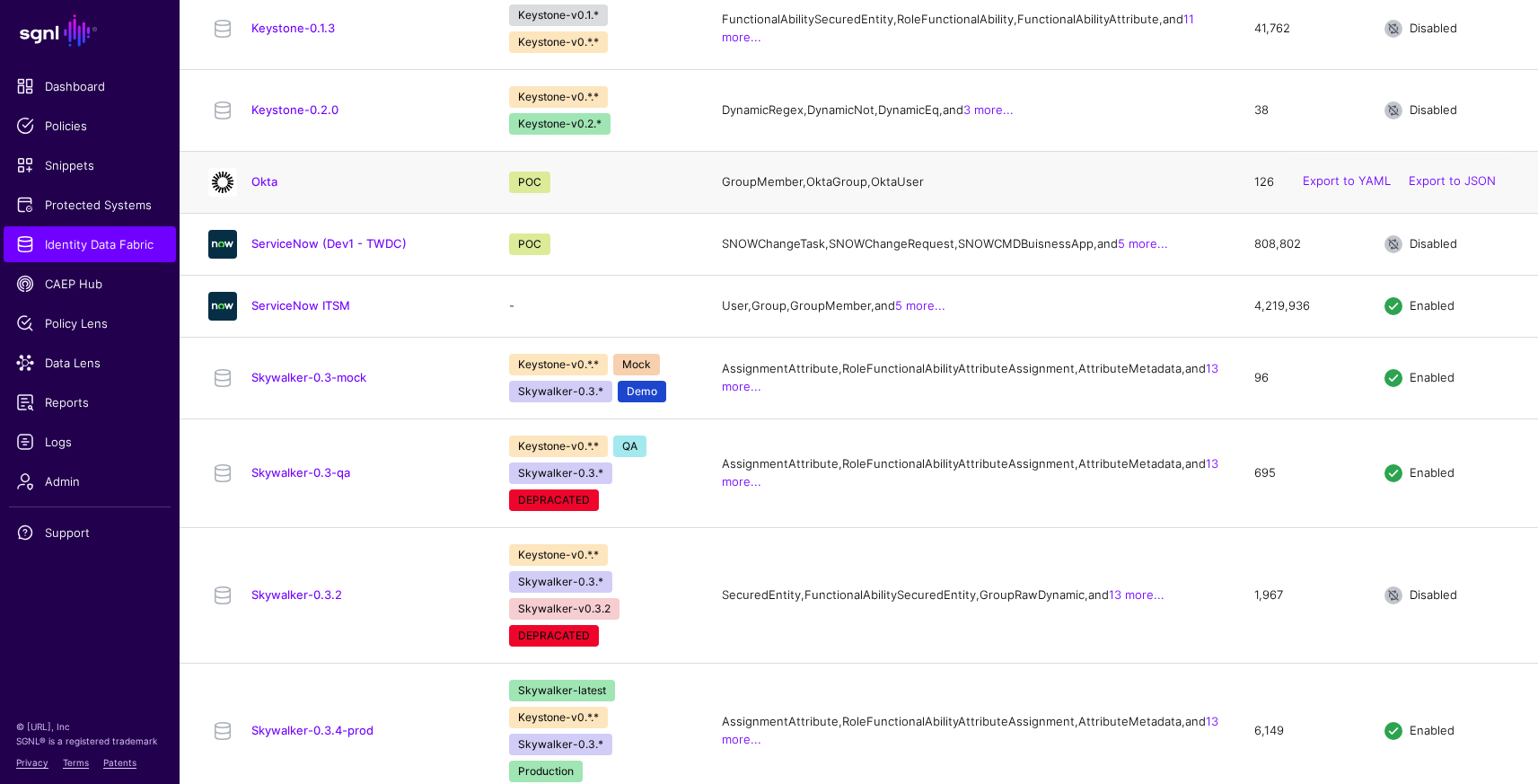
scroll to position [1213, 0]
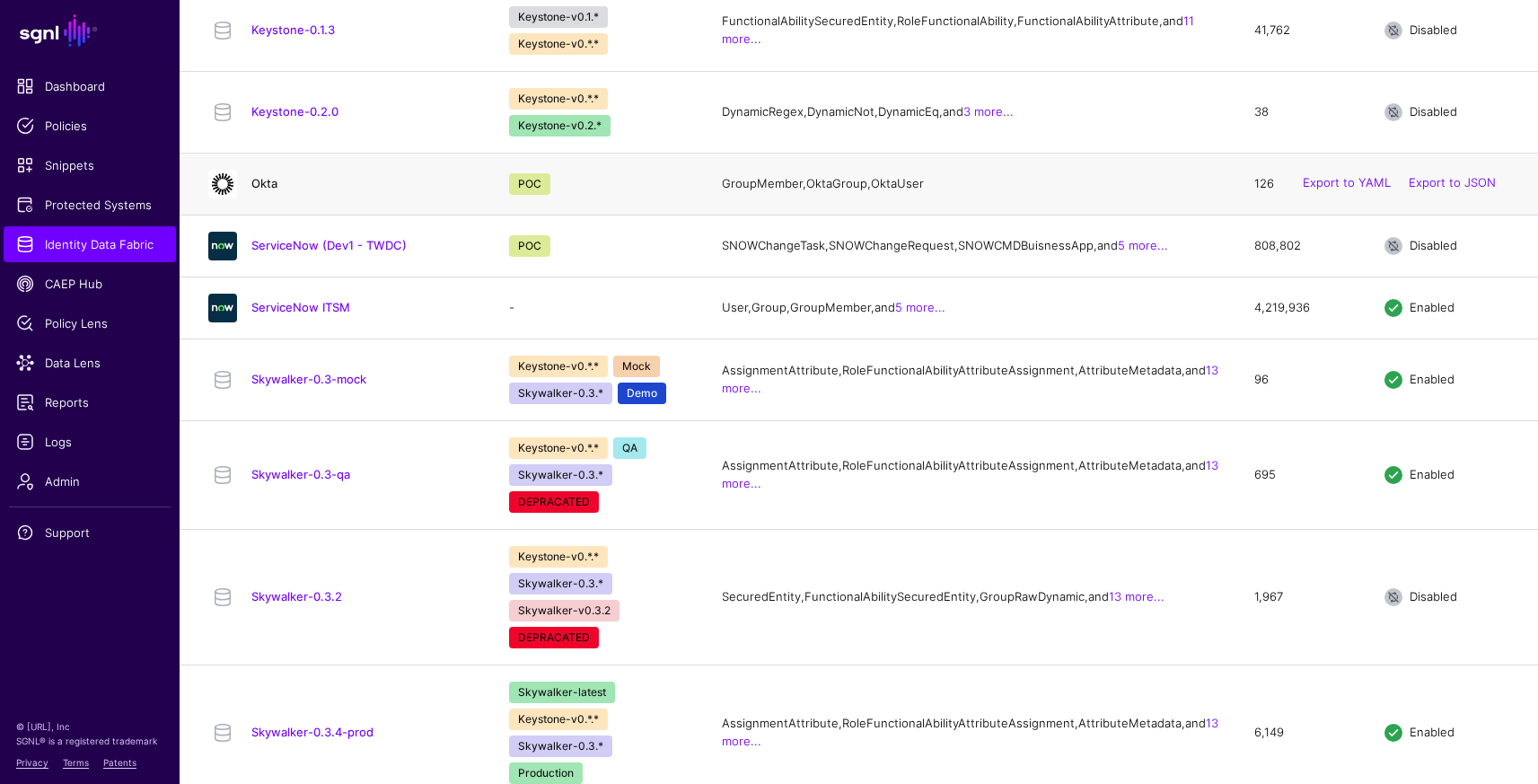
click at [269, 190] on link "Okta" at bounding box center [264, 183] width 26 height 15
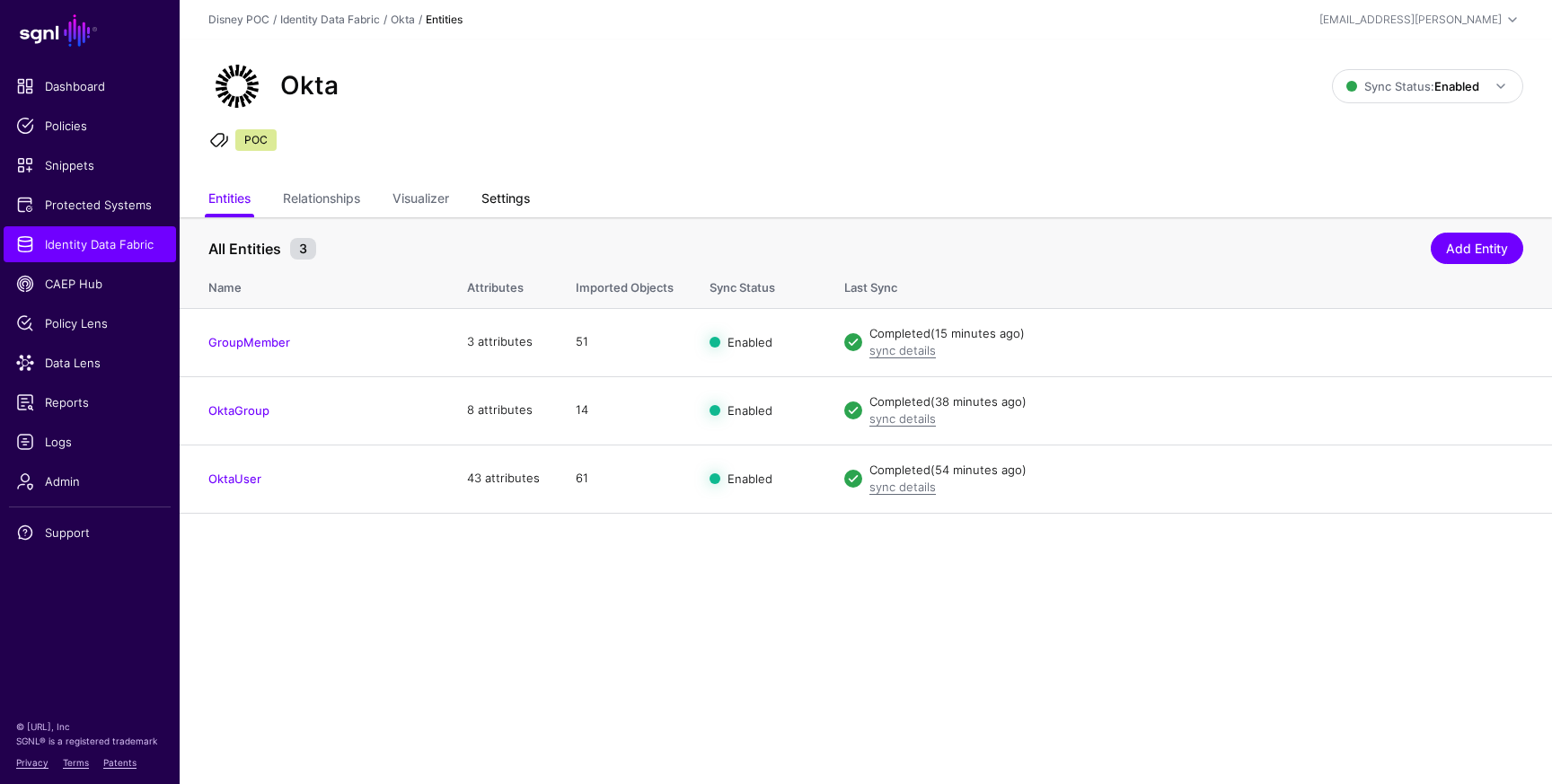
click at [501, 189] on link "Settings" at bounding box center [506, 200] width 49 height 34
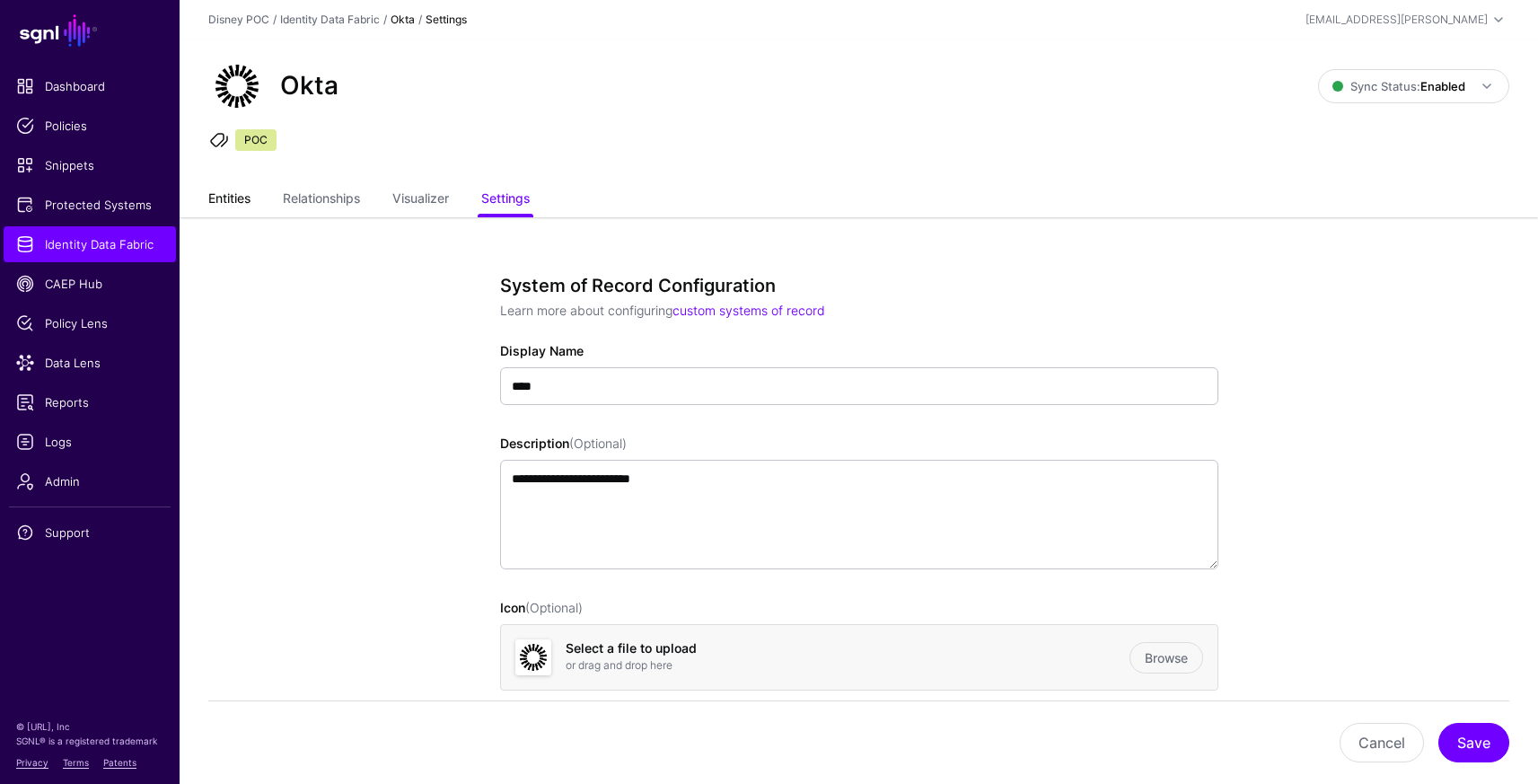
click at [245, 201] on link "Entities" at bounding box center [229, 200] width 42 height 34
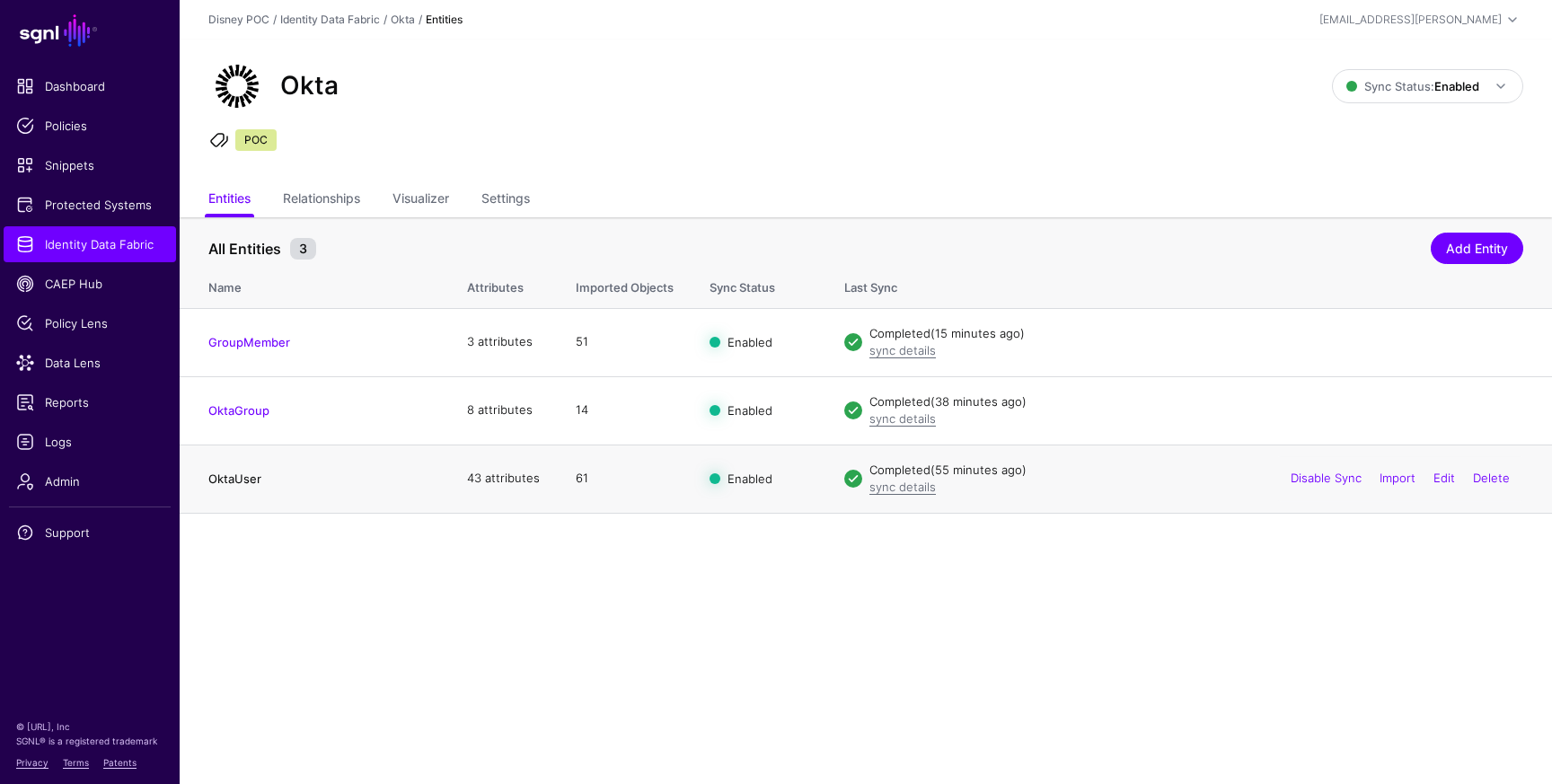
click at [245, 478] on link "OktaUser" at bounding box center [235, 478] width 53 height 15
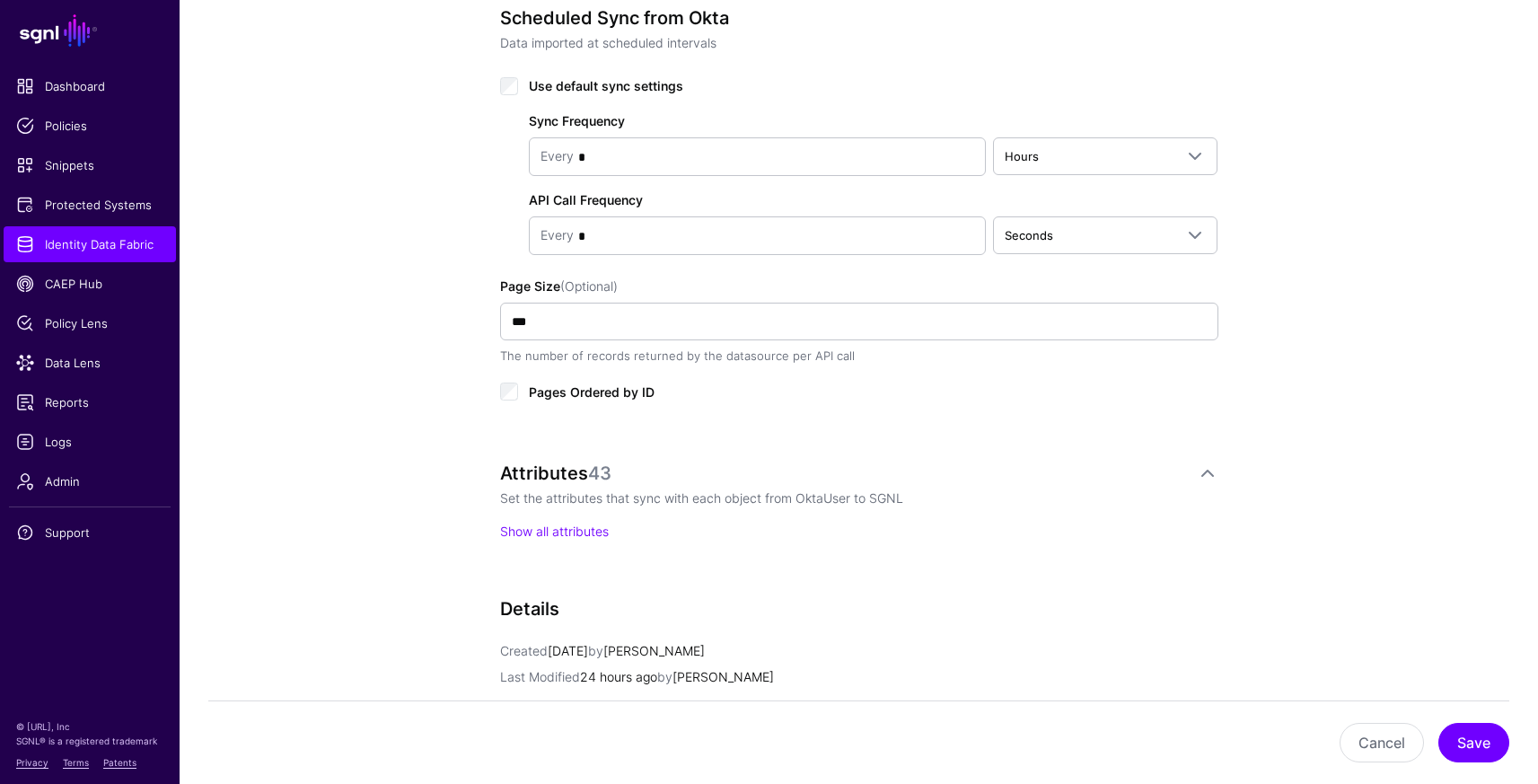
scroll to position [1196, 0]
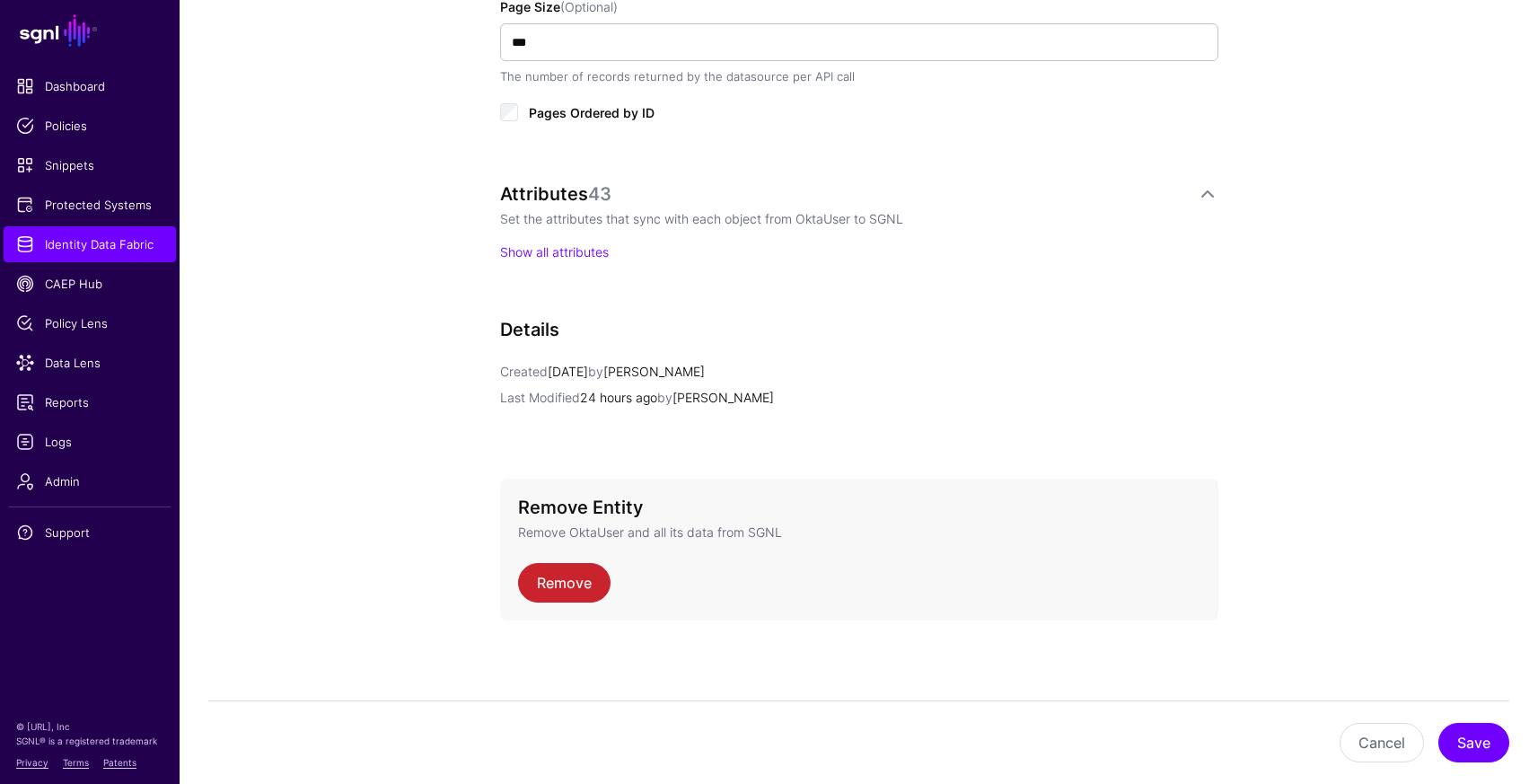
click at [559, 238] on div "Attributes 43 Set the attributes that sync with each object from OktaUser to SG…" at bounding box center [858, 222] width 718 height 78
click at [576, 253] on link "Show all attributes" at bounding box center [554, 252] width 109 height 16
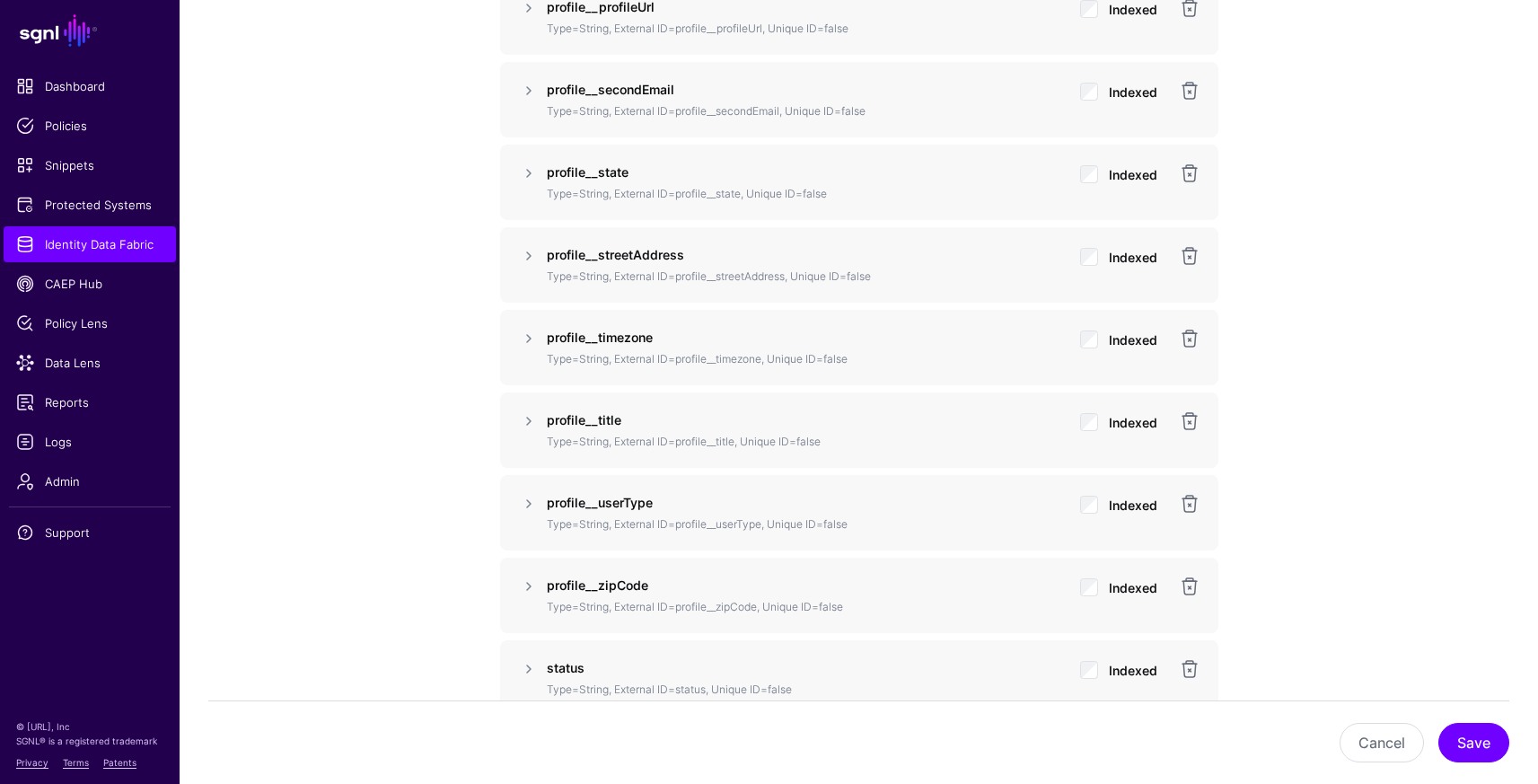
scroll to position [1289, 0]
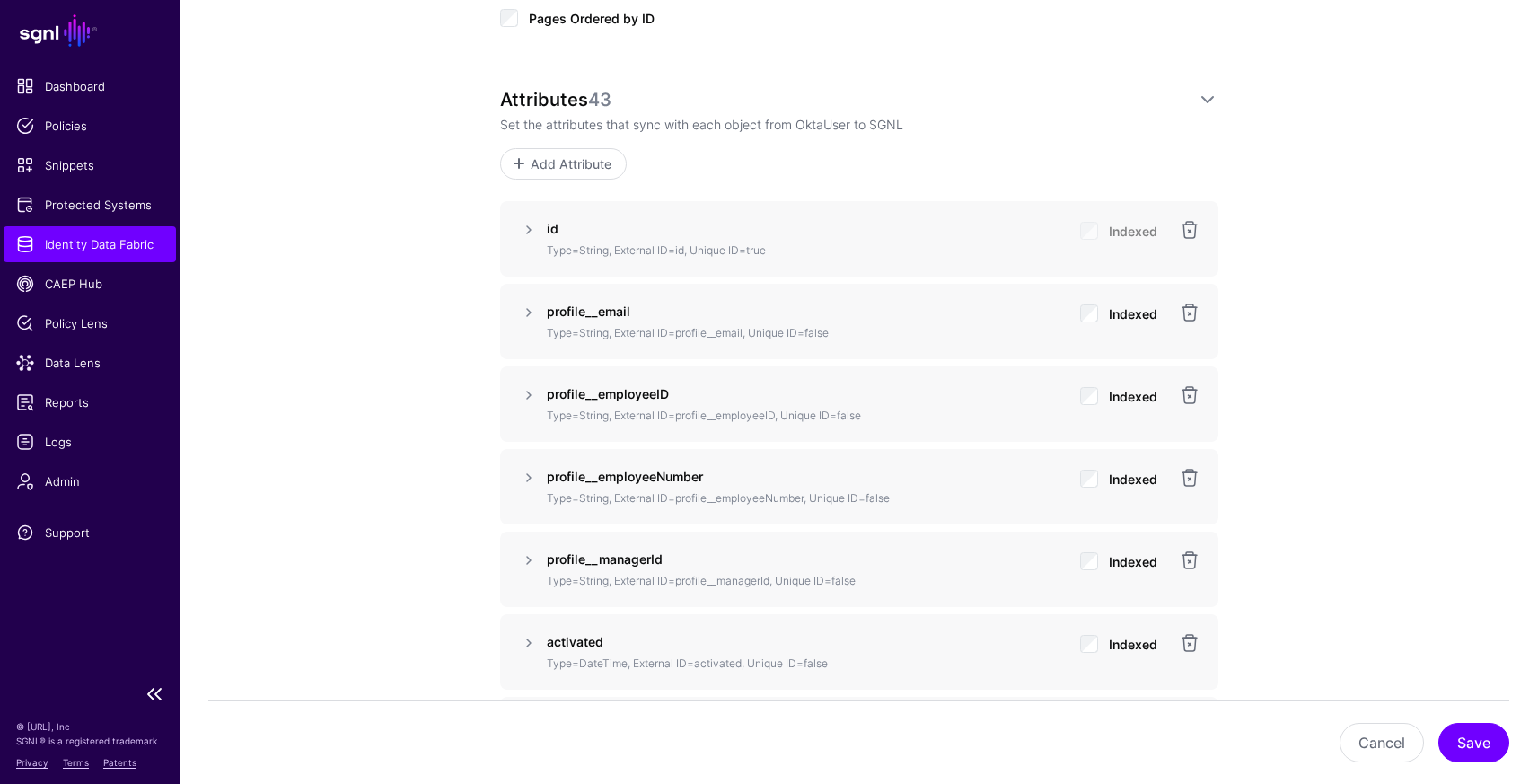
click at [119, 243] on span "Identity Data Fabric" at bounding box center [90, 243] width 147 height 18
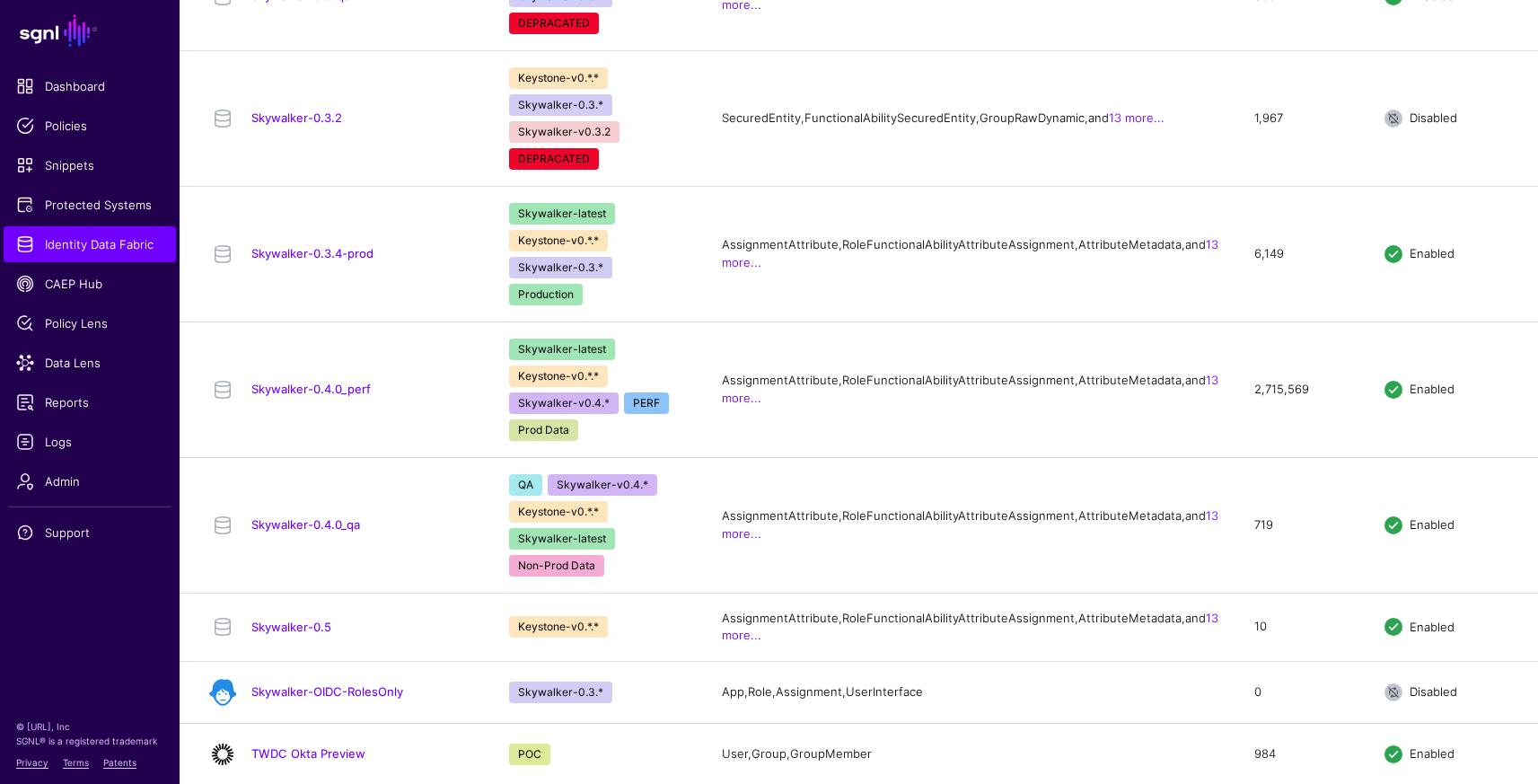
scroll to position [1926, 0]
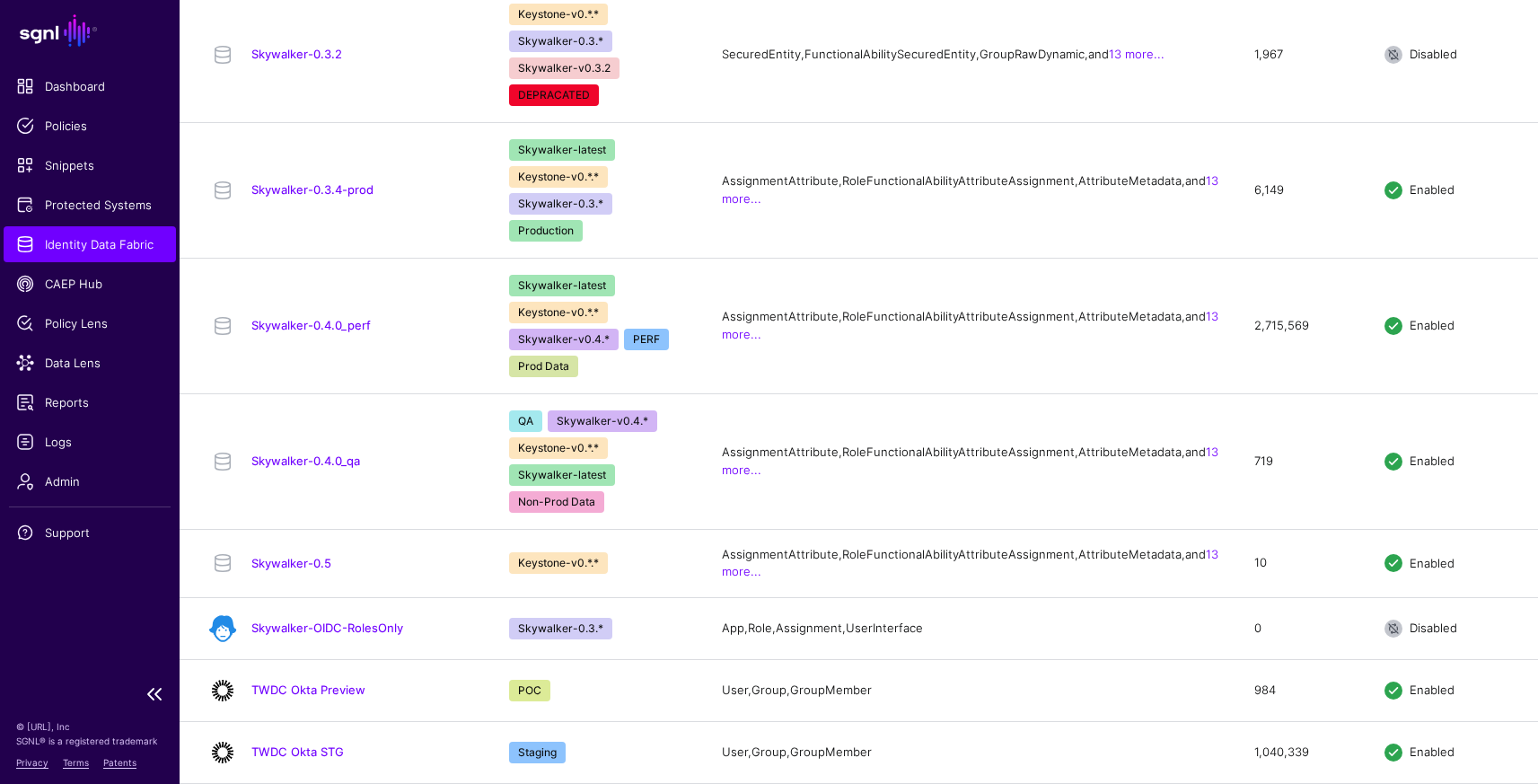
click at [86, 249] on span "Identity Data Fabric" at bounding box center [90, 243] width 147 height 18
click at [87, 252] on span "Identity Data Fabric" at bounding box center [90, 243] width 147 height 18
click at [78, 206] on span "Protected Systems" at bounding box center [90, 205] width 147 height 18
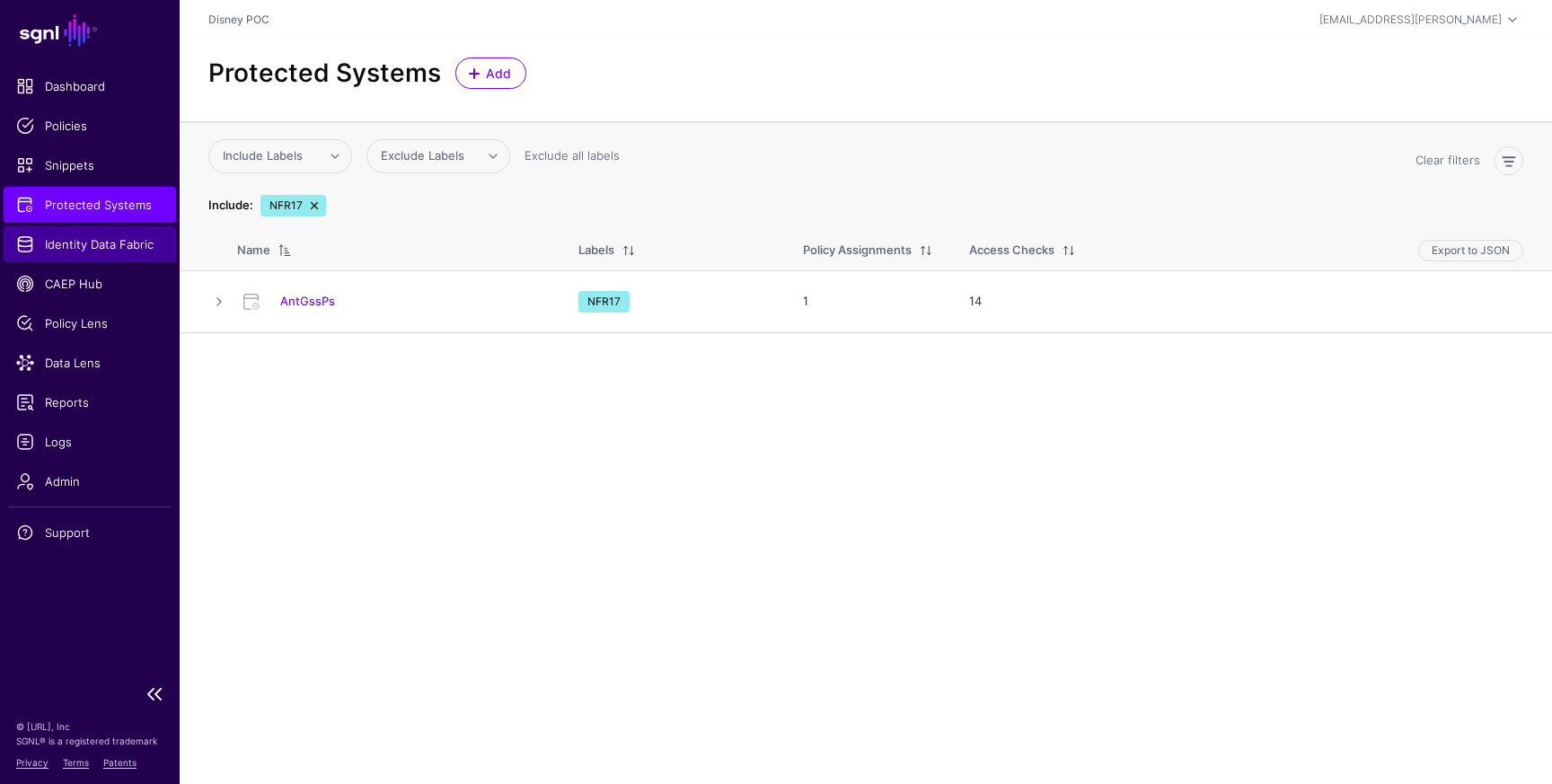
click at [86, 249] on span "Identity Data Fabric" at bounding box center [90, 243] width 147 height 18
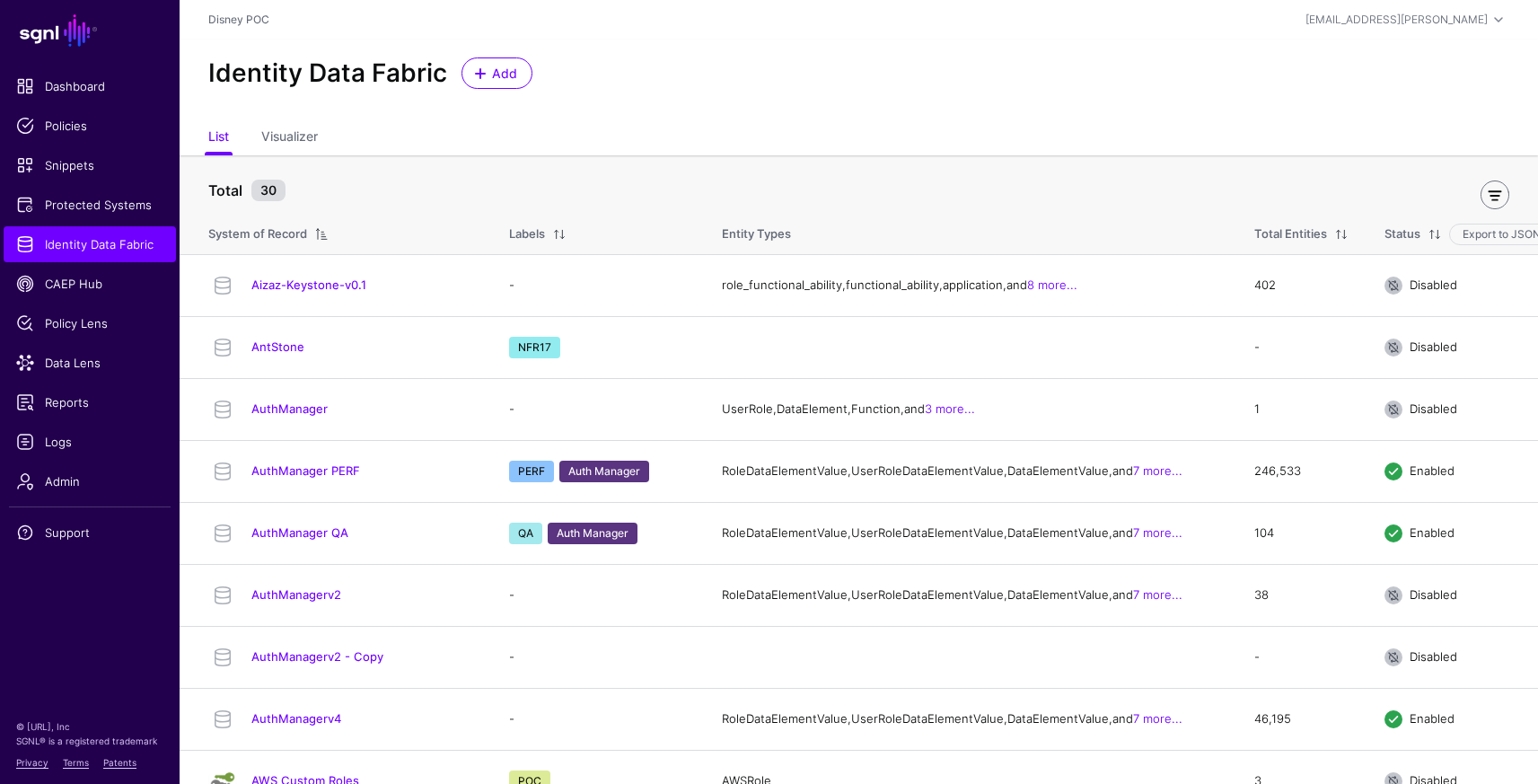
click at [1498, 193] on link at bounding box center [1494, 194] width 28 height 28
click at [324, 195] on input "text" at bounding box center [286, 190] width 156 height 34
type input "*"
click at [449, 197] on span "Include Labels" at bounding box center [438, 190] width 91 height 18
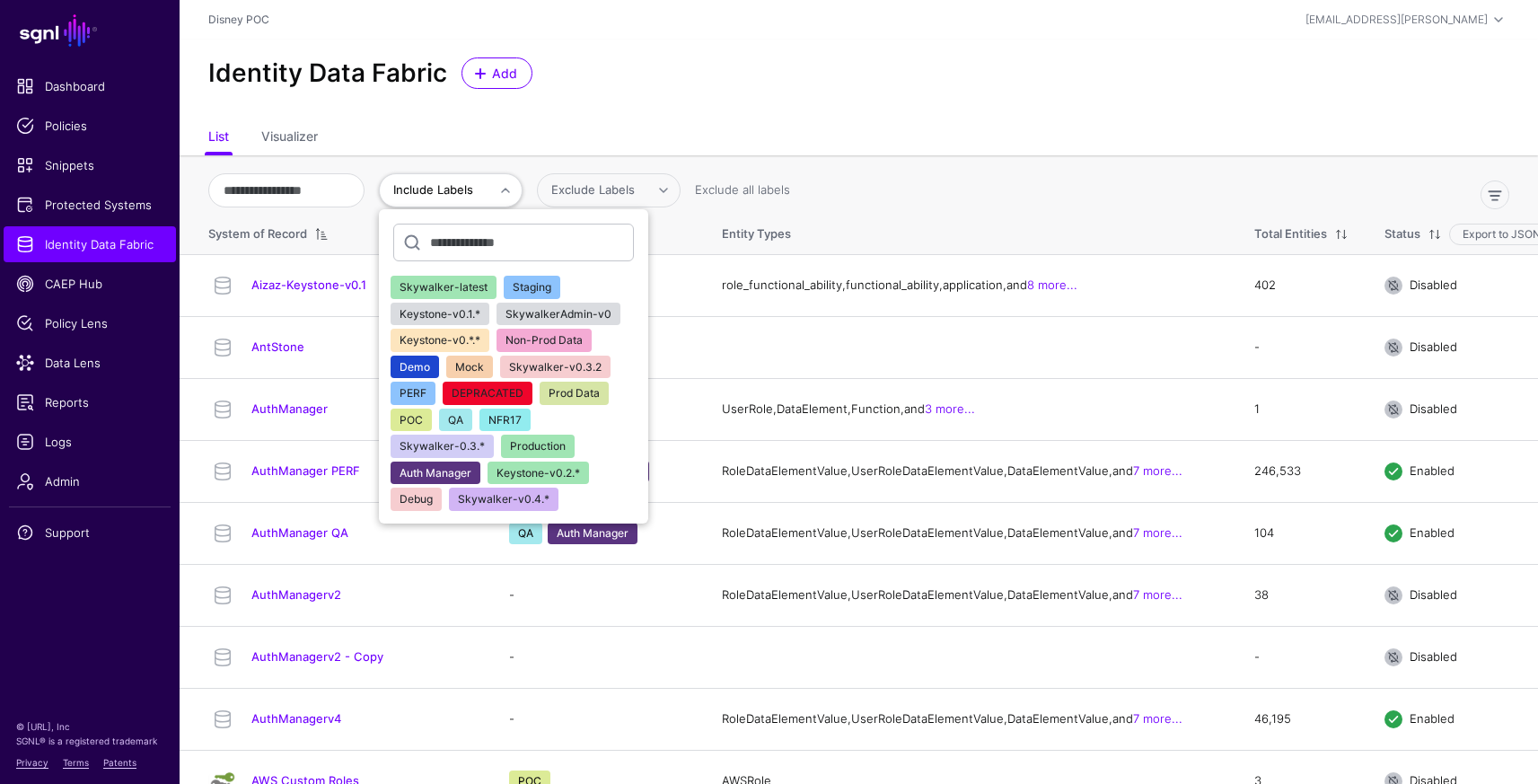
click at [521, 418] on span "NFR17" at bounding box center [505, 420] width 33 height 14
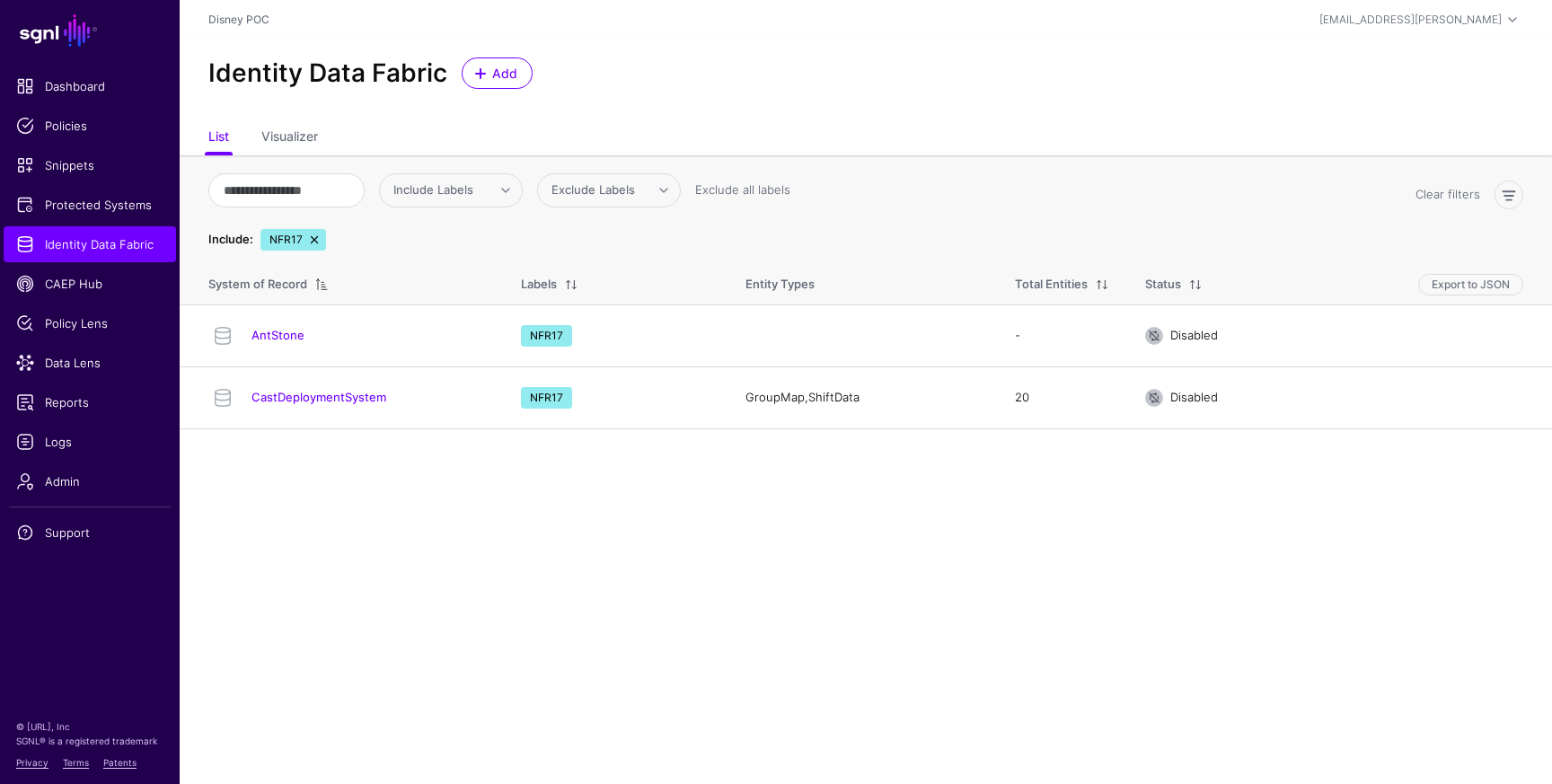
click at [312, 394] on link "CastDeploymentSystem" at bounding box center [319, 396] width 134 height 15
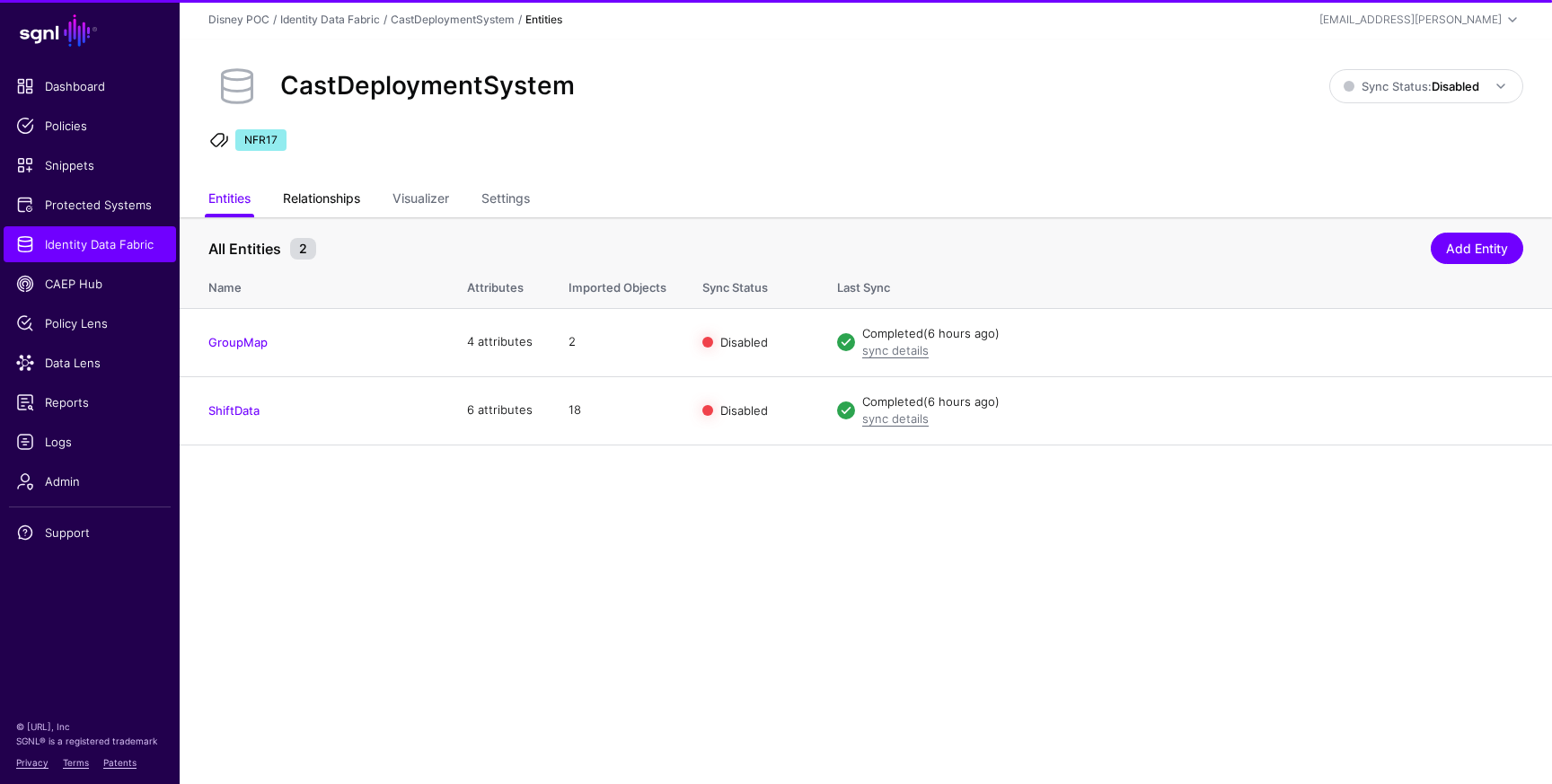
click at [332, 188] on link "Relationships" at bounding box center [321, 200] width 77 height 34
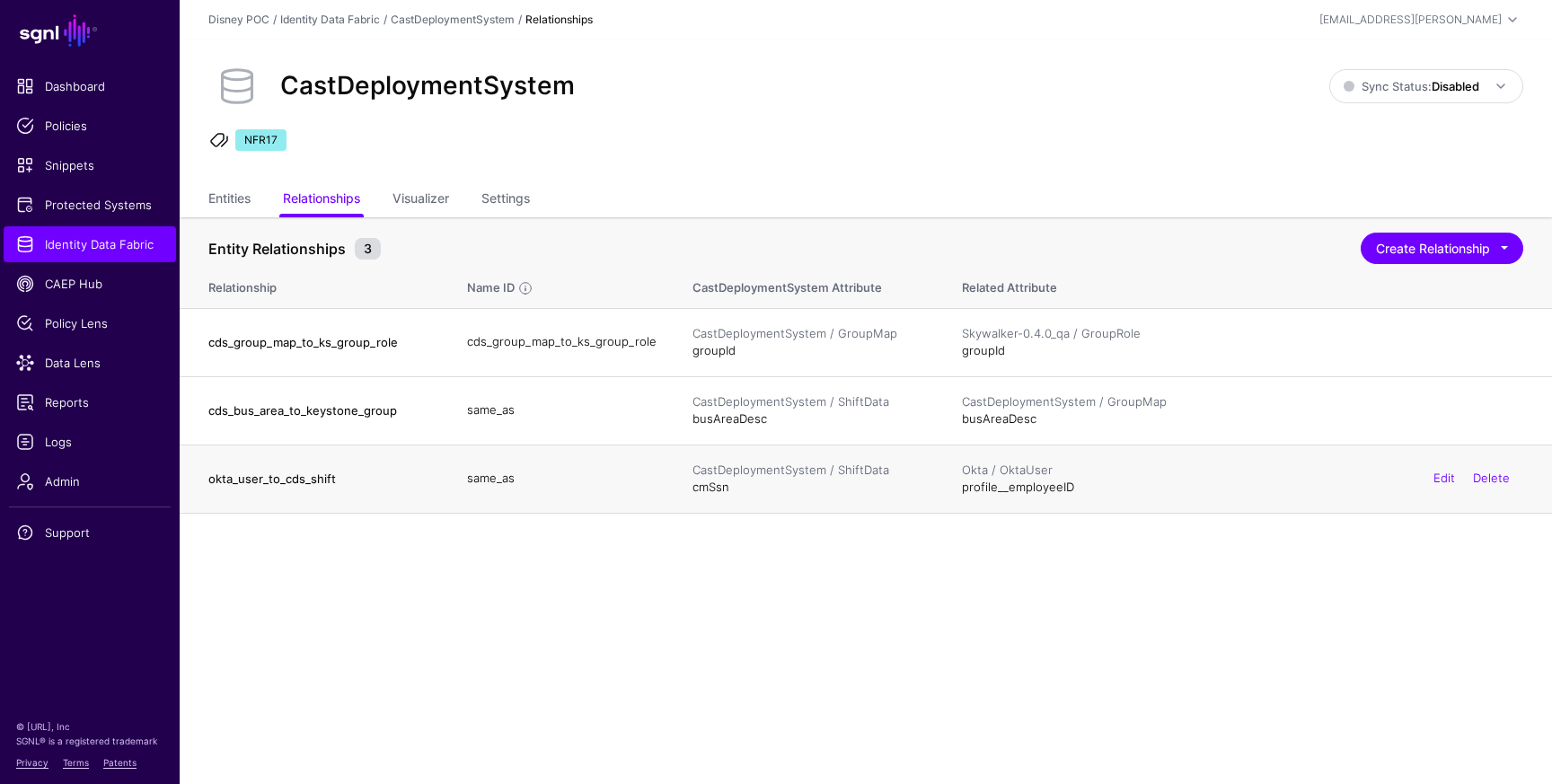
drag, startPoint x: 1013, startPoint y: 467, endPoint x: 1085, endPoint y: 469, distance: 72.0
click at [1086, 469] on div "Okta / OktaUser" at bounding box center [1242, 470] width 561 height 18
click at [1038, 491] on div "Okta / OktaUser profile__employeeID Edit Delete" at bounding box center [1242, 479] width 561 height 35
drag, startPoint x: 958, startPoint y: 486, endPoint x: 1082, endPoint y: 490, distance: 124.1
click at [1082, 490] on div "Okta / OktaUser profile__employeeID Edit Delete" at bounding box center [1242, 479] width 561 height 35
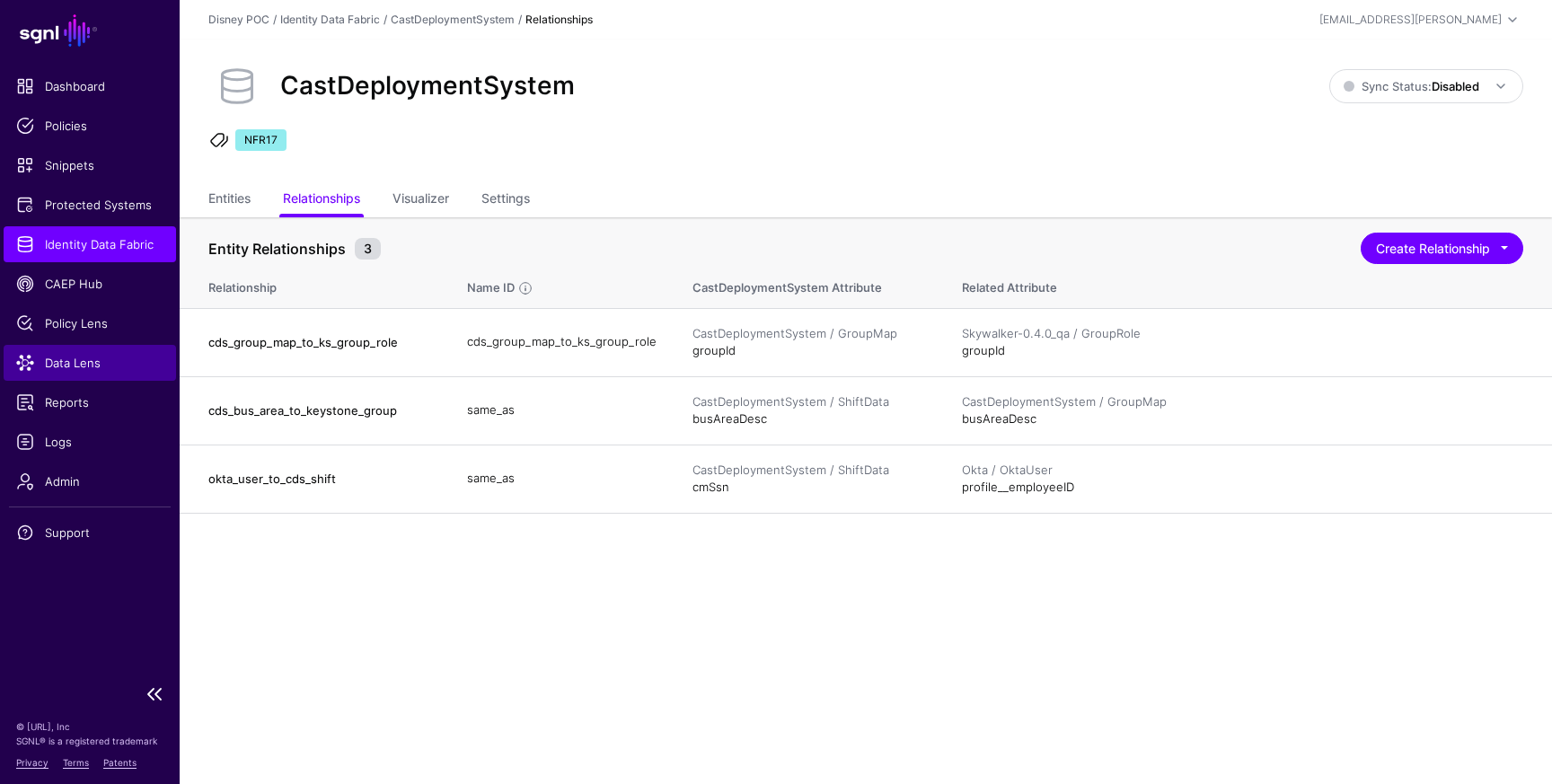
click at [76, 368] on span "Data Lens" at bounding box center [90, 362] width 147 height 18
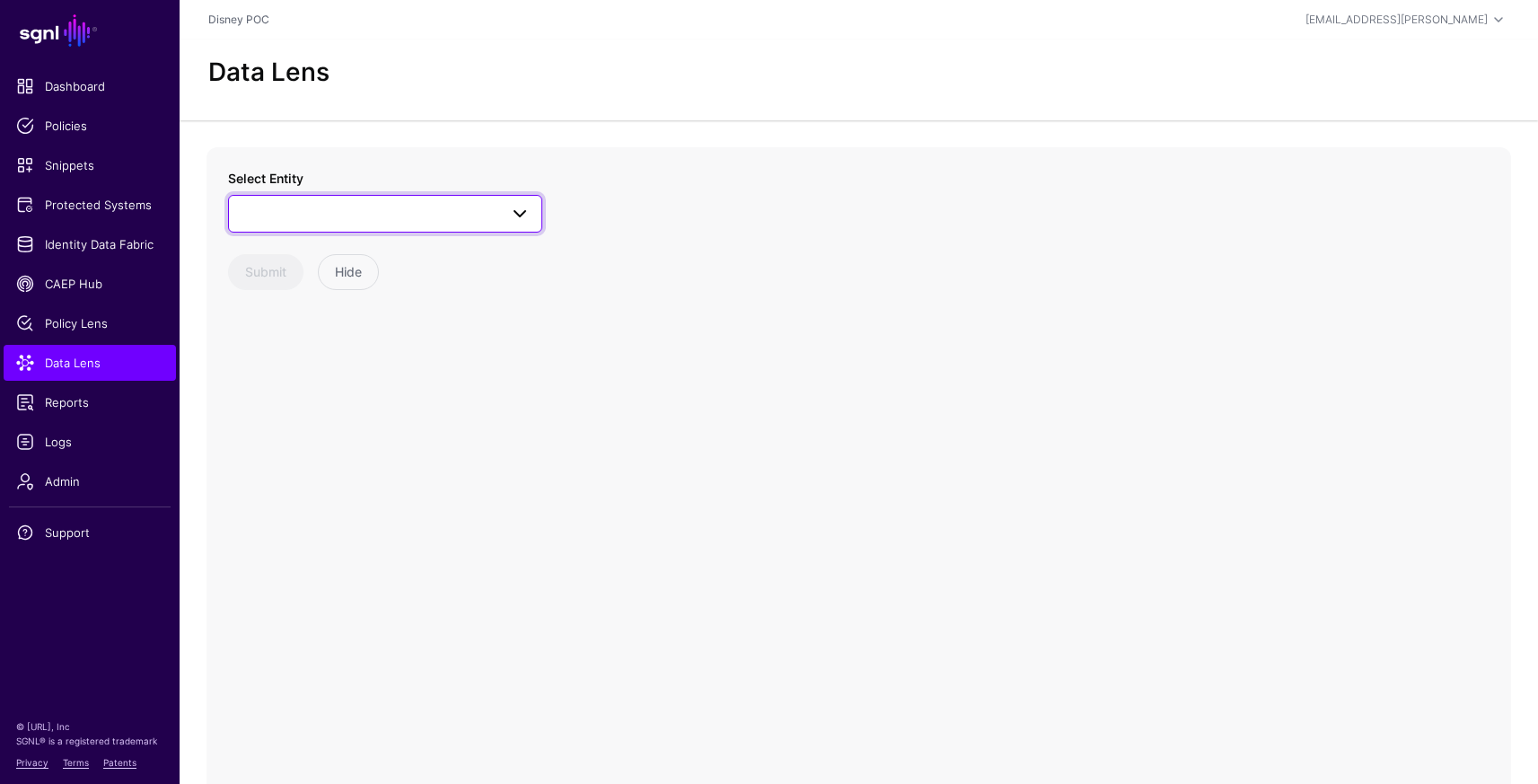
click at [341, 223] on span at bounding box center [385, 213] width 291 height 21
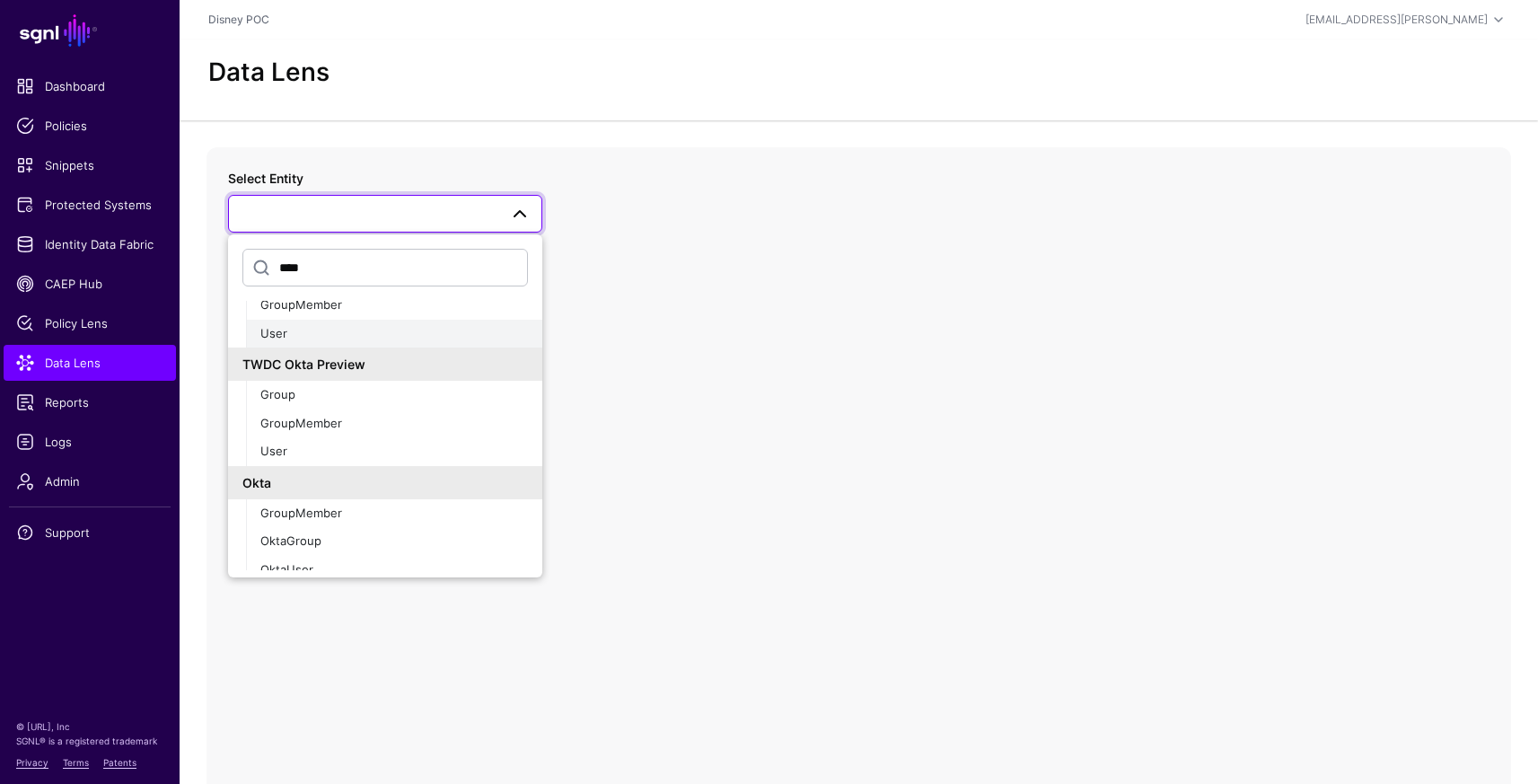
scroll to position [85, 0]
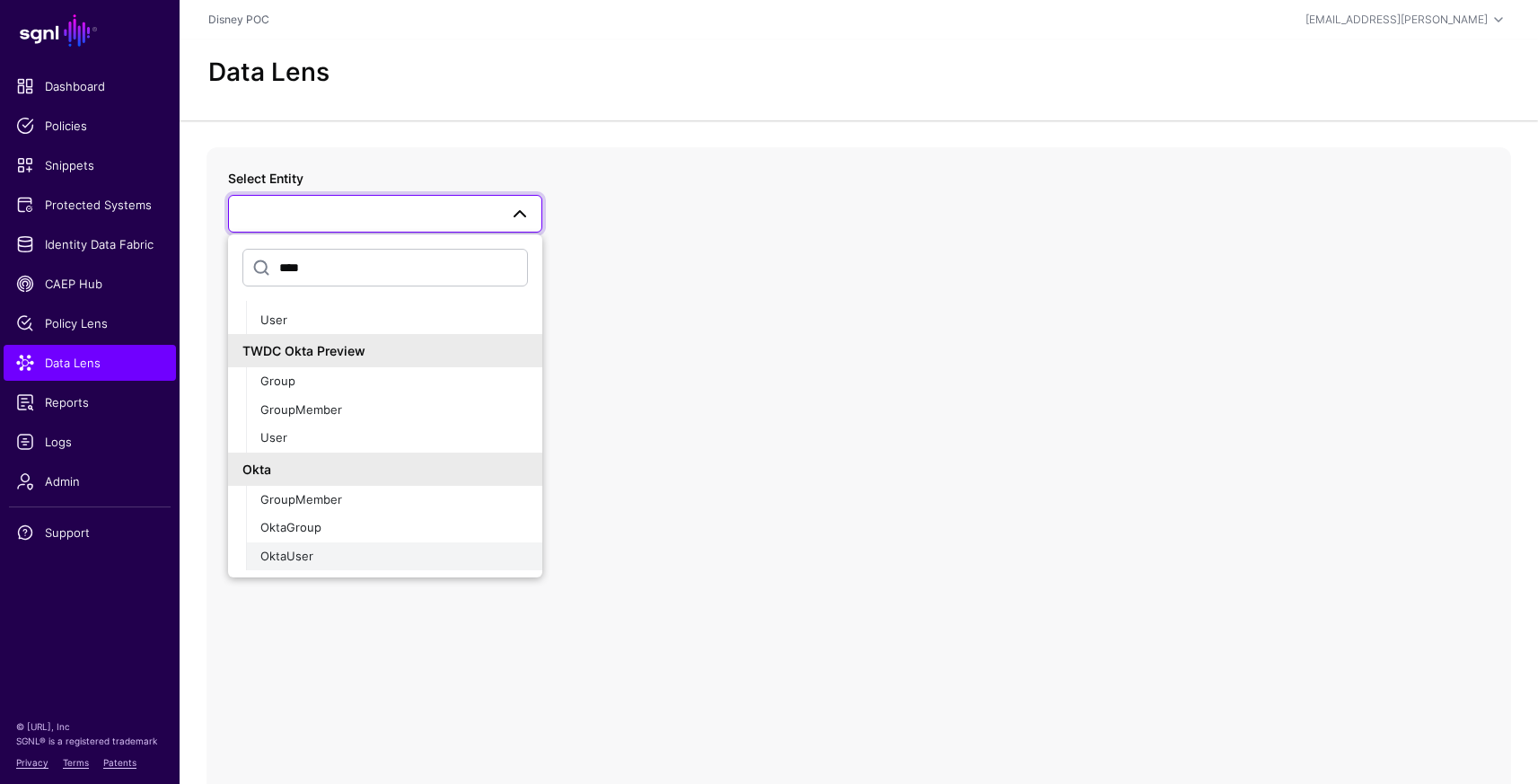
type input "****"
click at [326, 551] on div "OktaUser" at bounding box center [394, 556] width 268 height 18
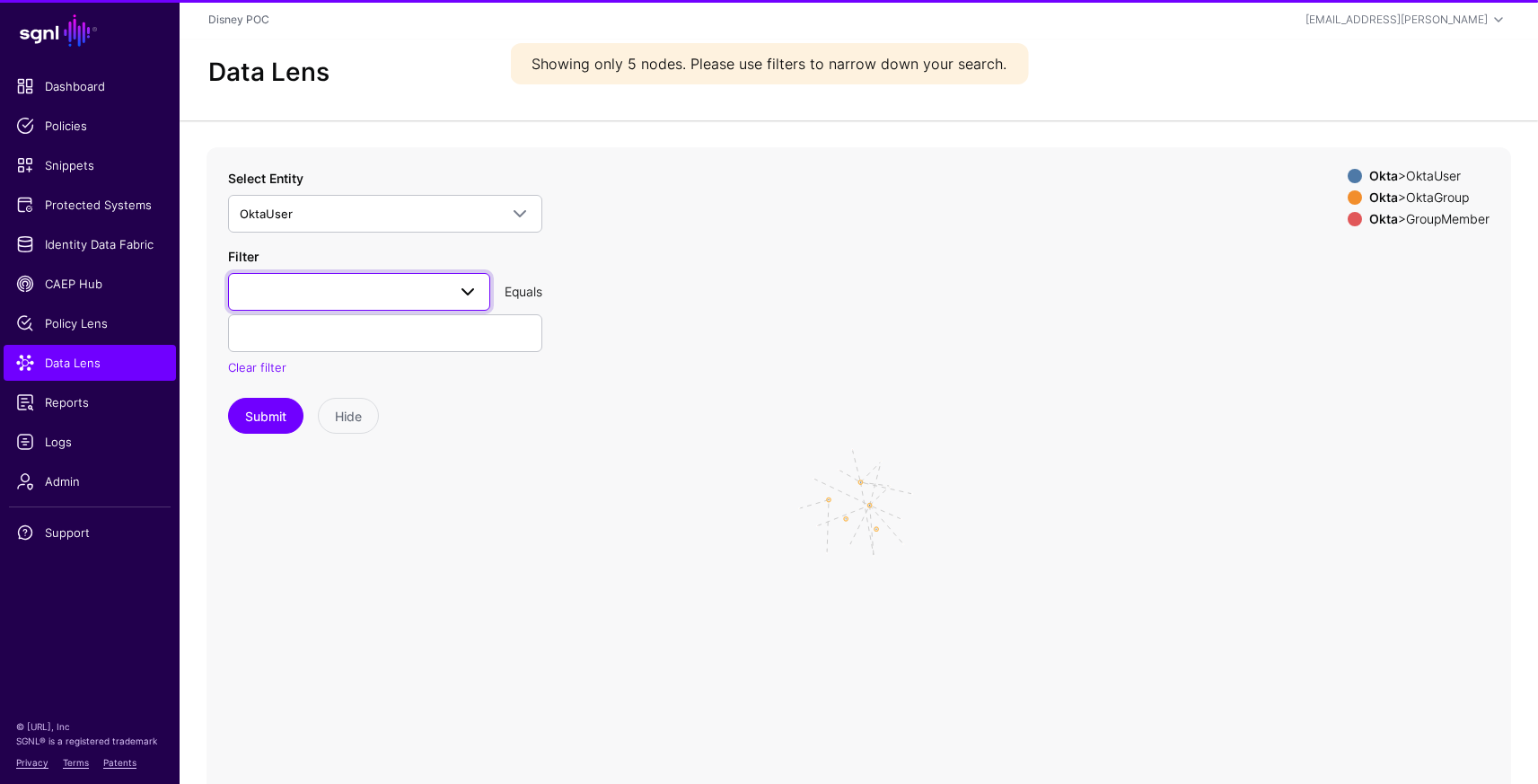
click at [336, 280] on span at bounding box center [358, 291] width 239 height 21
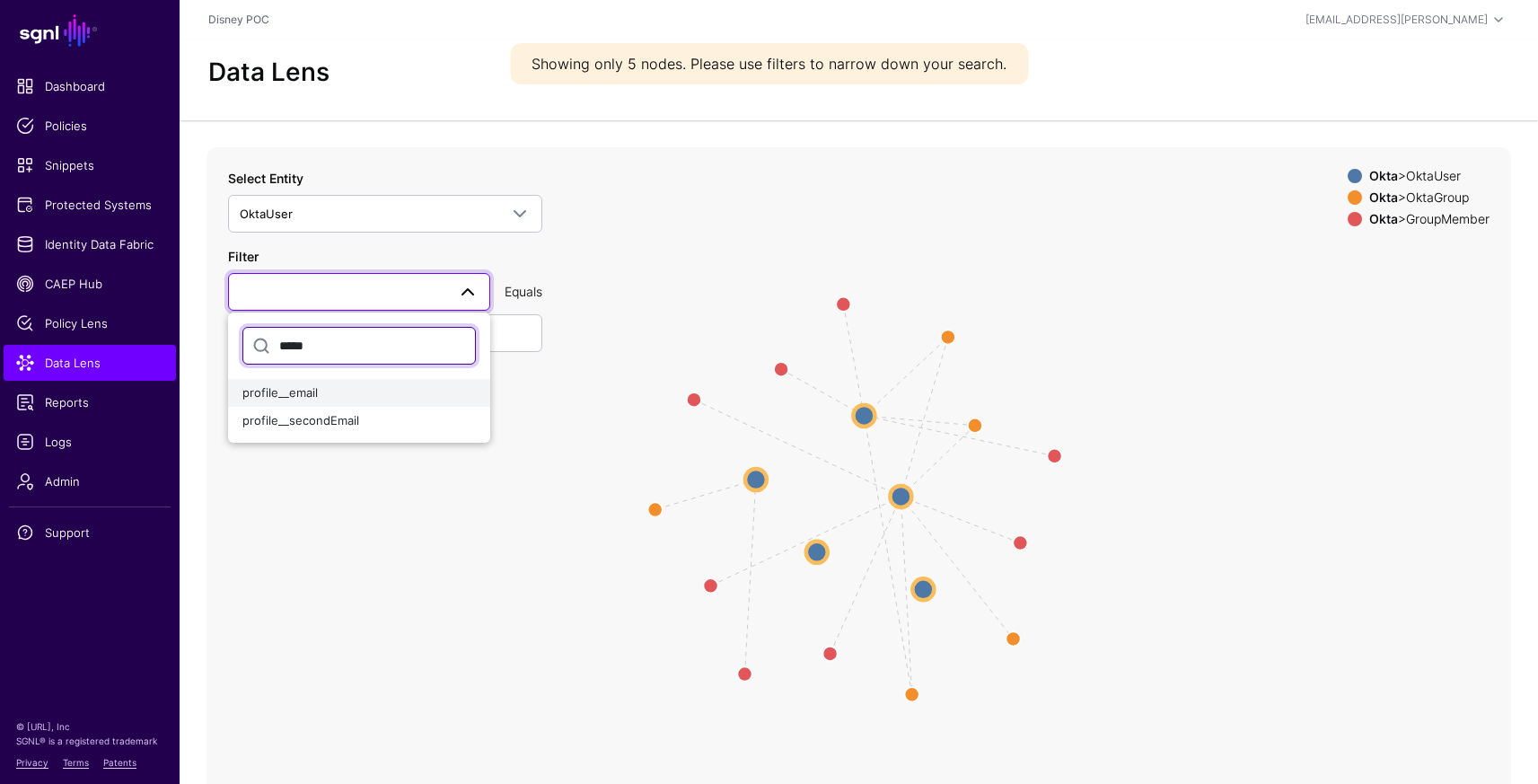
type input "*****"
click at [312, 385] on span "profile__email" at bounding box center [280, 392] width 75 height 15
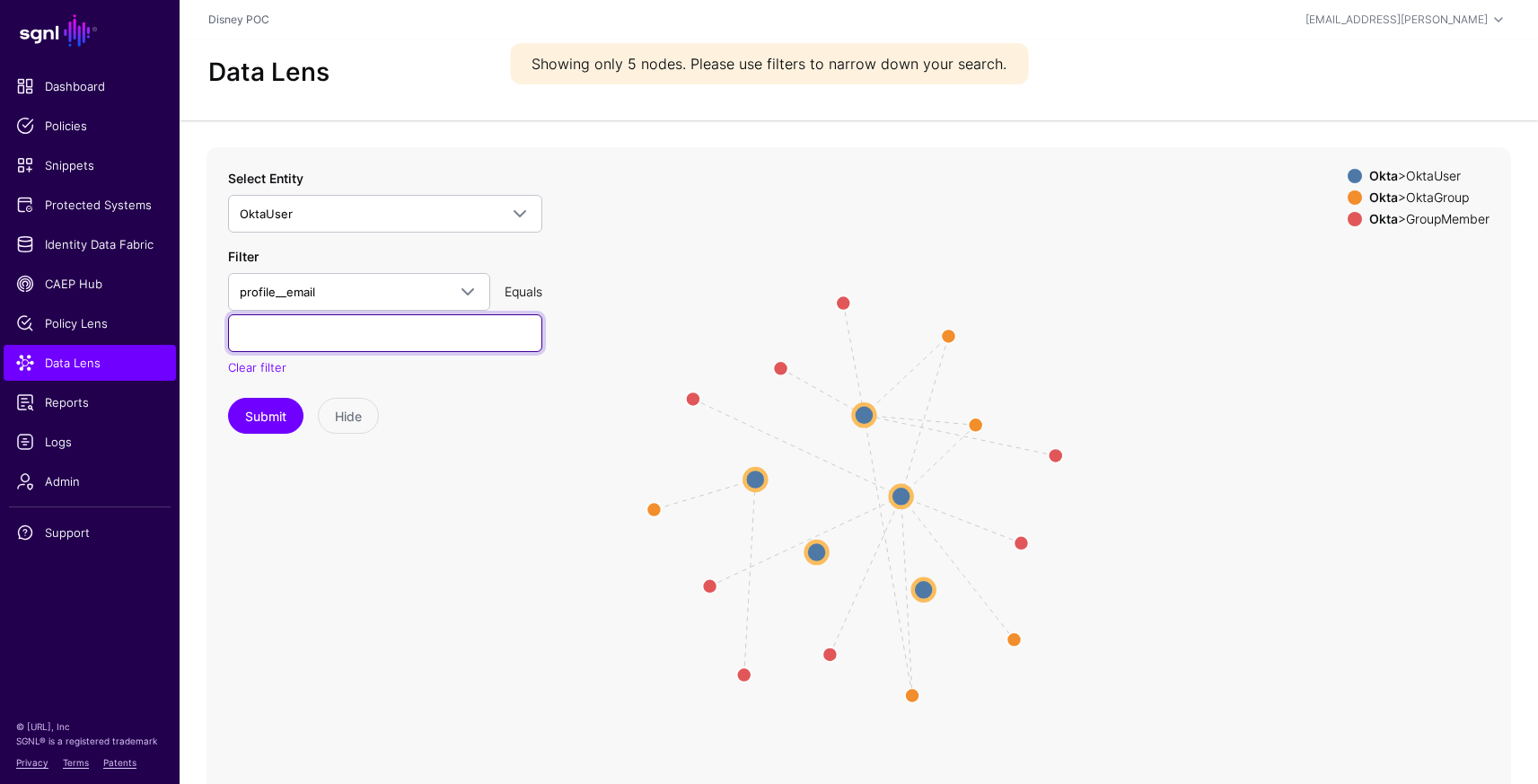
click at [330, 328] on input "text" at bounding box center [385, 333] width 315 height 38
paste input "**********"
type input "**********"
paste input "**********"
type input "**********"
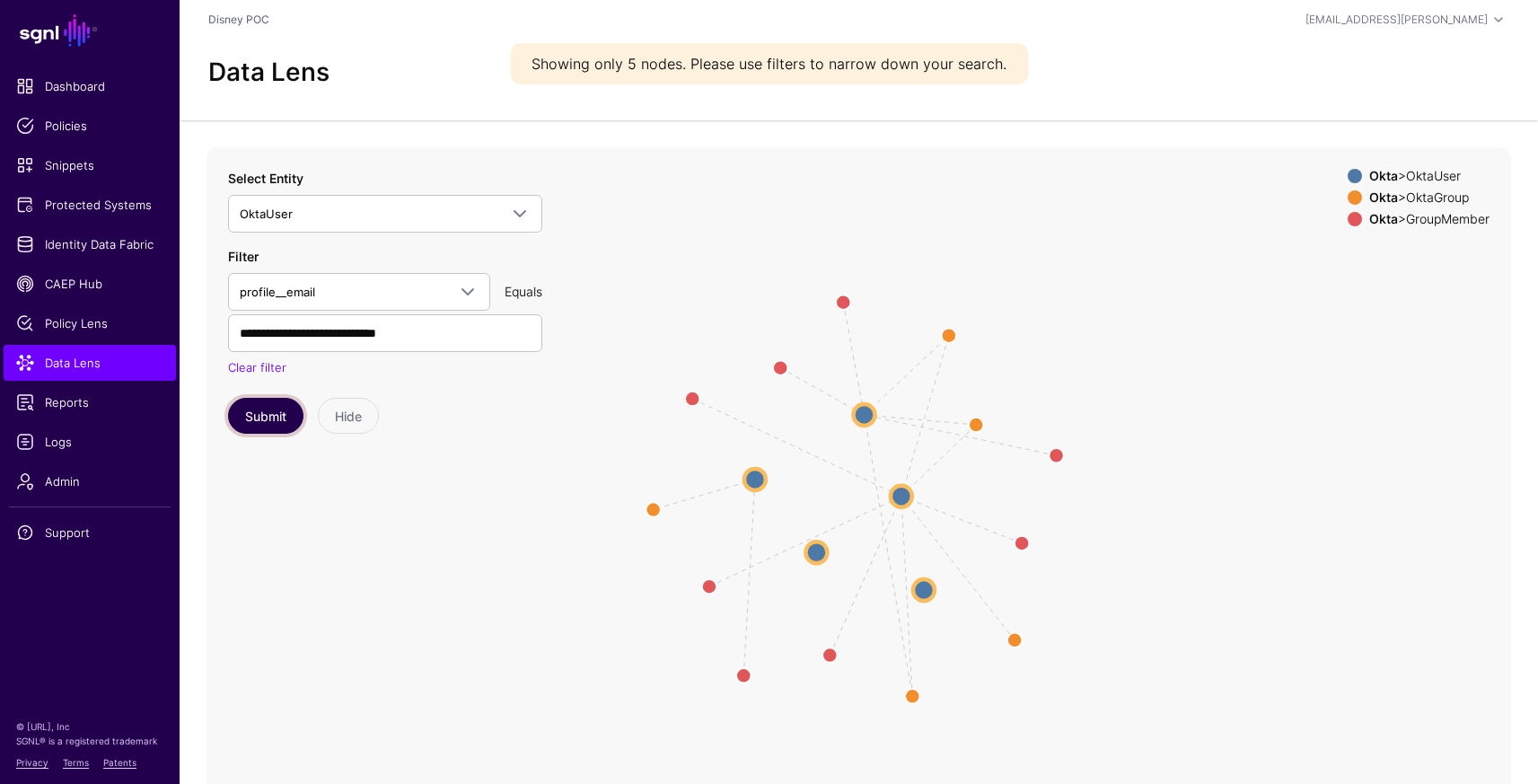
click at [258, 417] on button "Submit" at bounding box center [265, 415] width 75 height 36
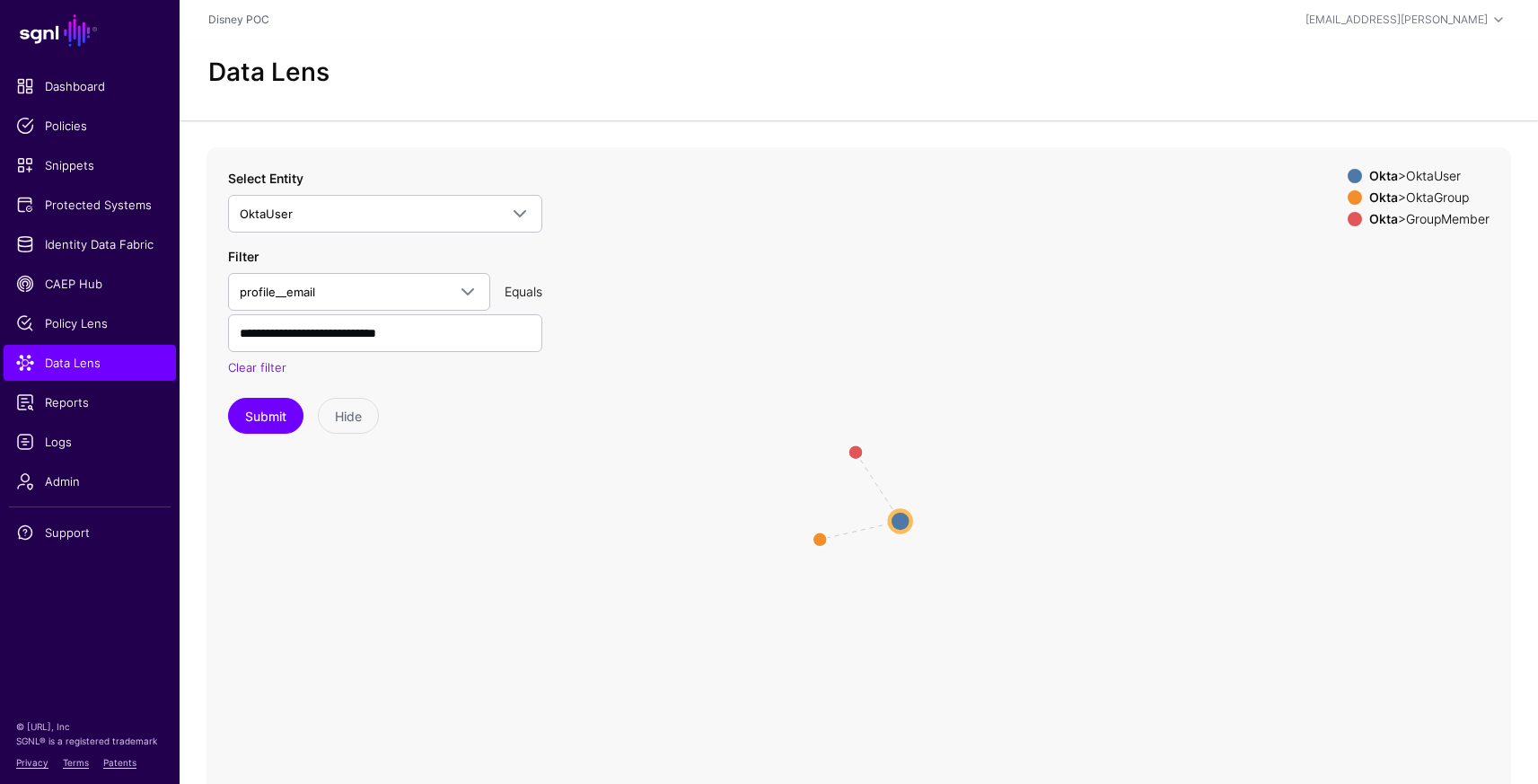
click at [897, 517] on circle at bounding box center [900, 520] width 21 height 21
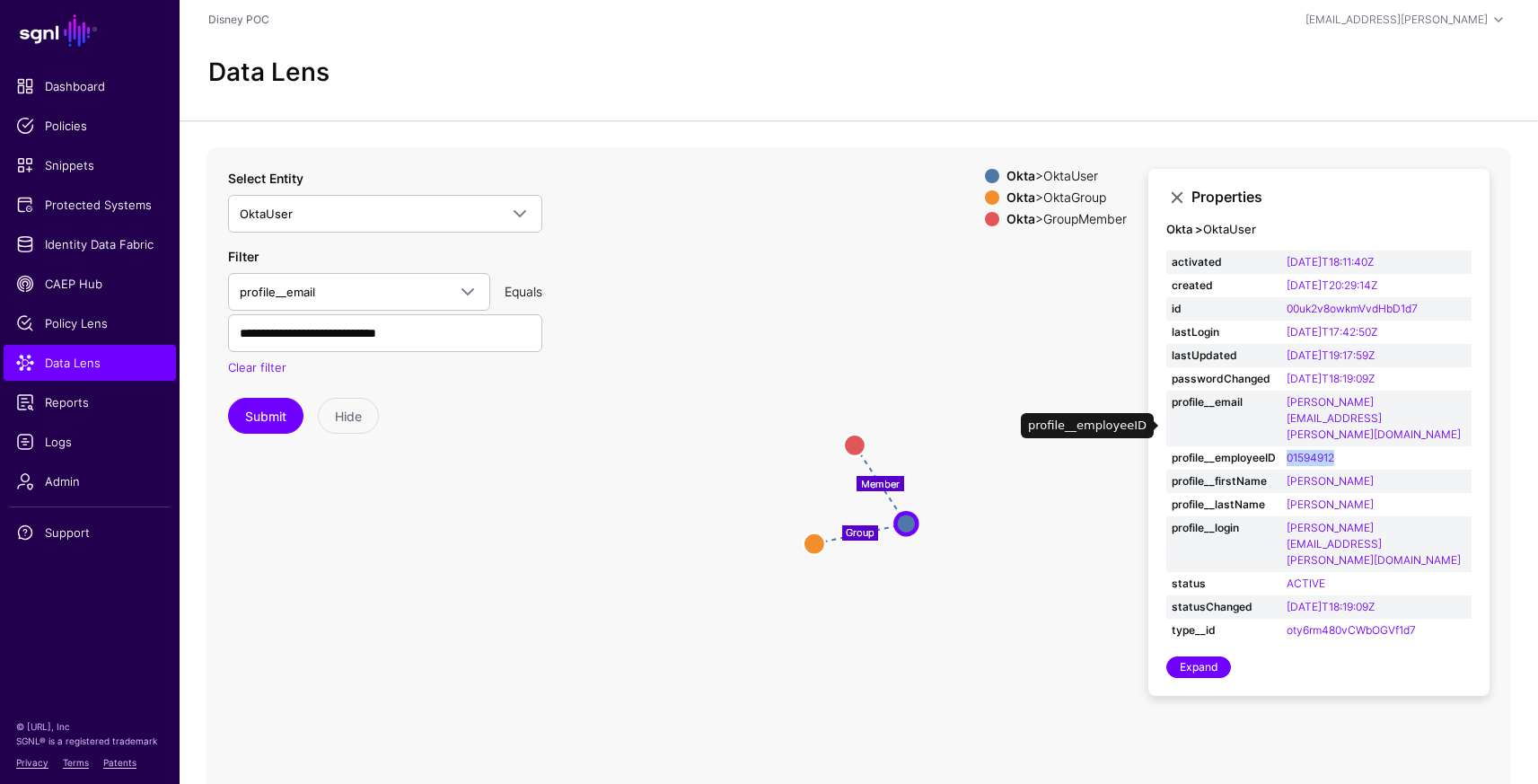
drag, startPoint x: 1357, startPoint y: 427, endPoint x: 1291, endPoint y: 426, distance: 66.0
click at [1291, 446] on td "01594912" at bounding box center [1375, 458] width 190 height 23
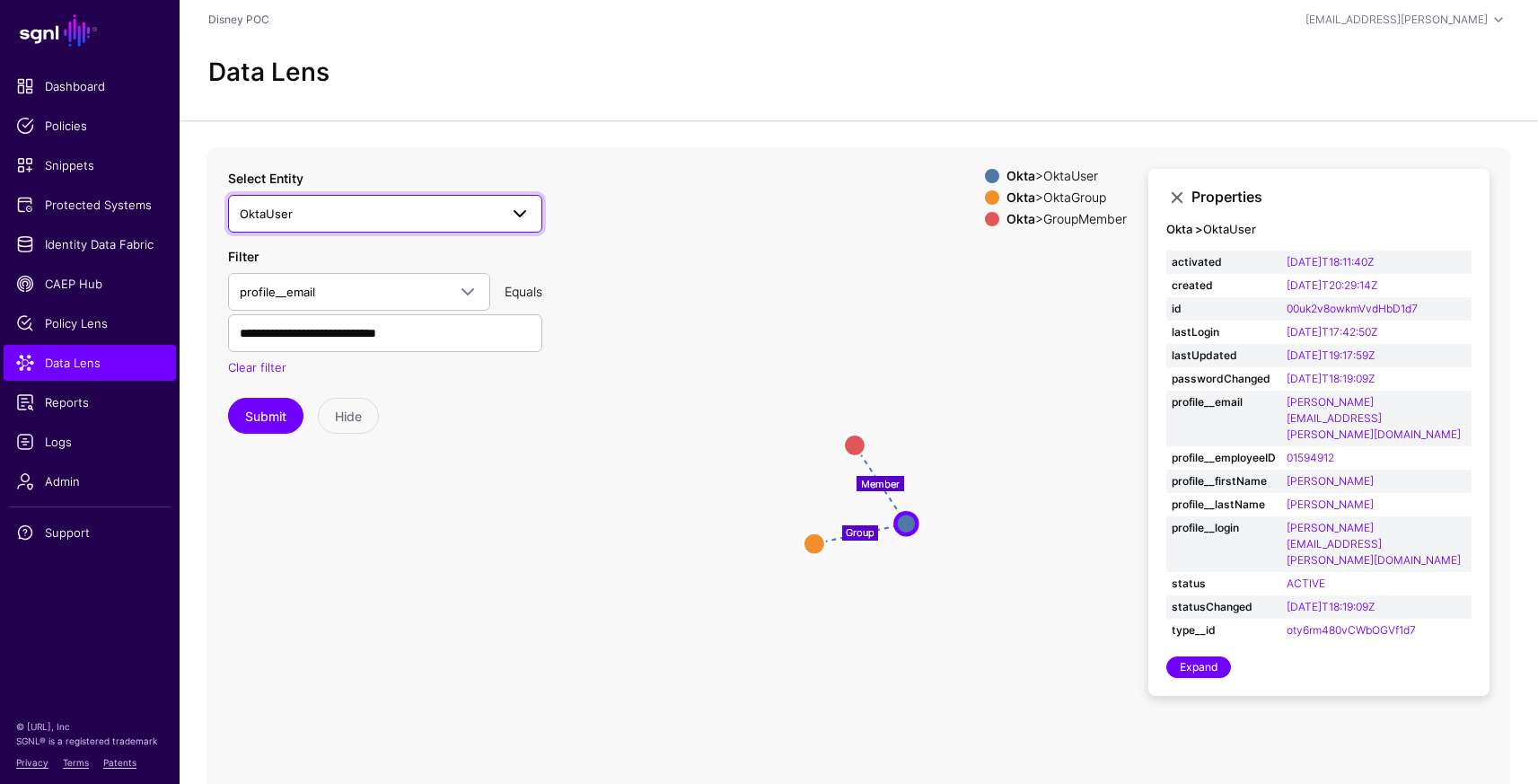
click at [333, 214] on span "OktaUser" at bounding box center [368, 213] width 258 height 19
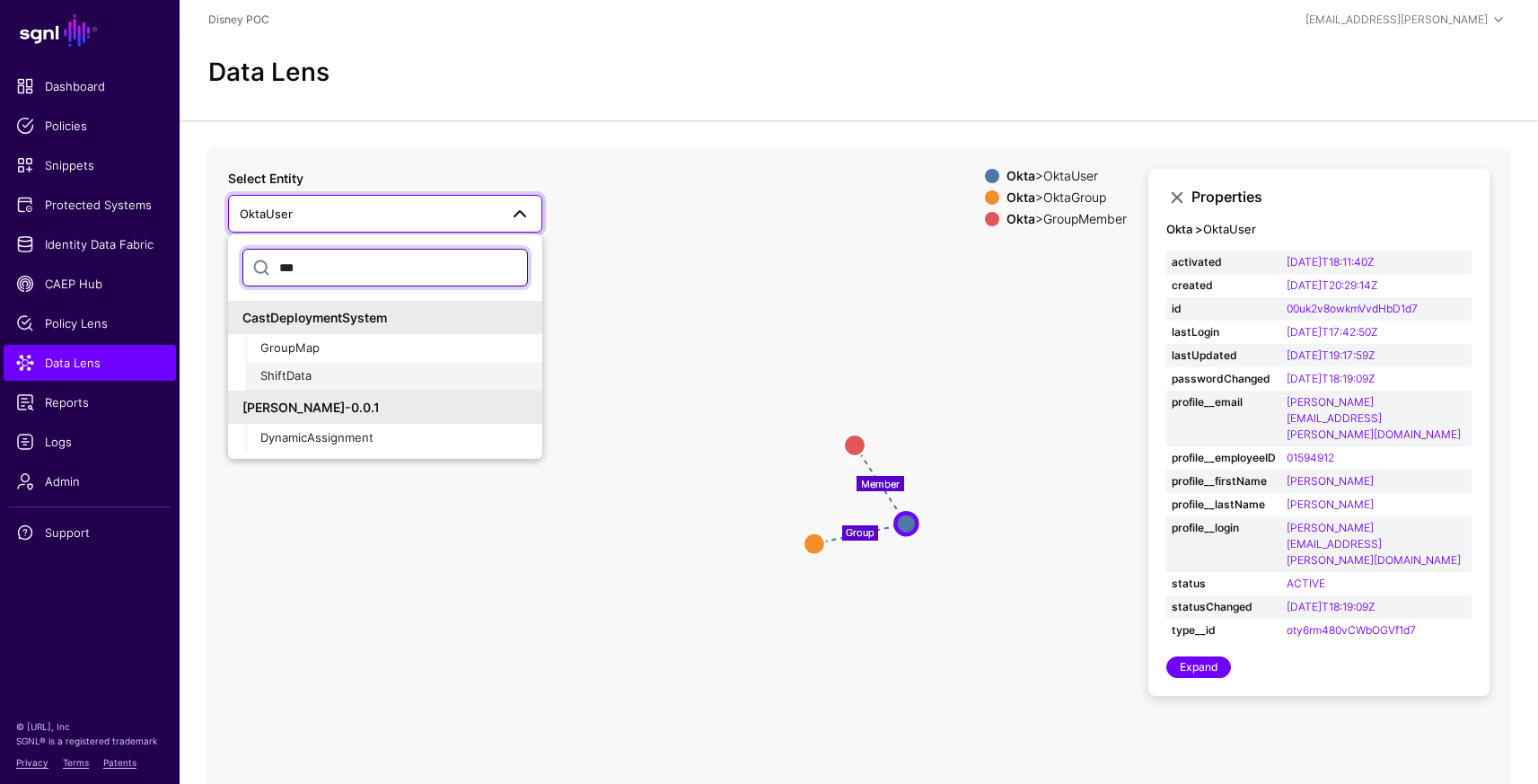
type input "***"
click at [319, 372] on div "ShiftData" at bounding box center [394, 376] width 268 height 18
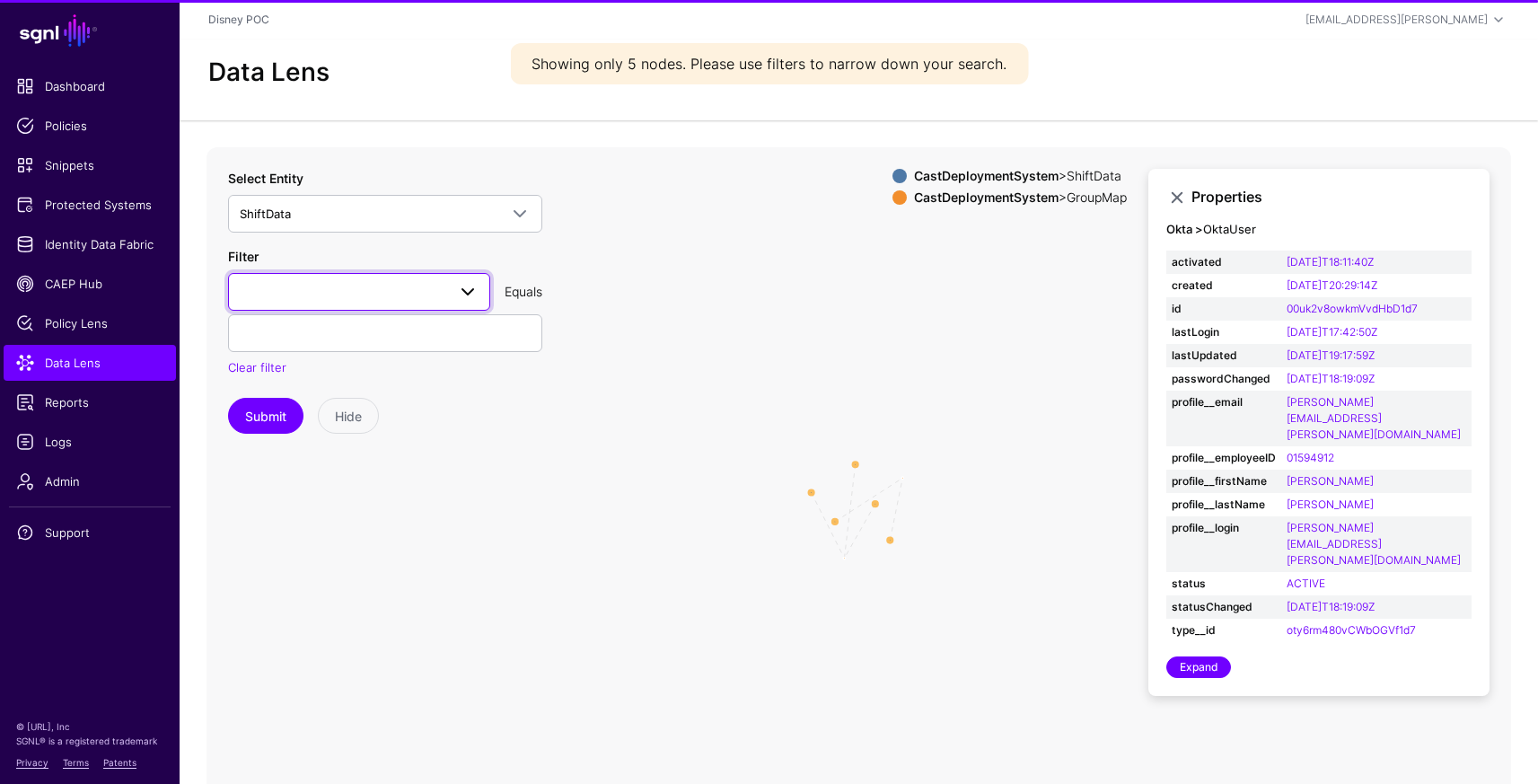
click at [322, 273] on link at bounding box center [358, 291] width 262 height 38
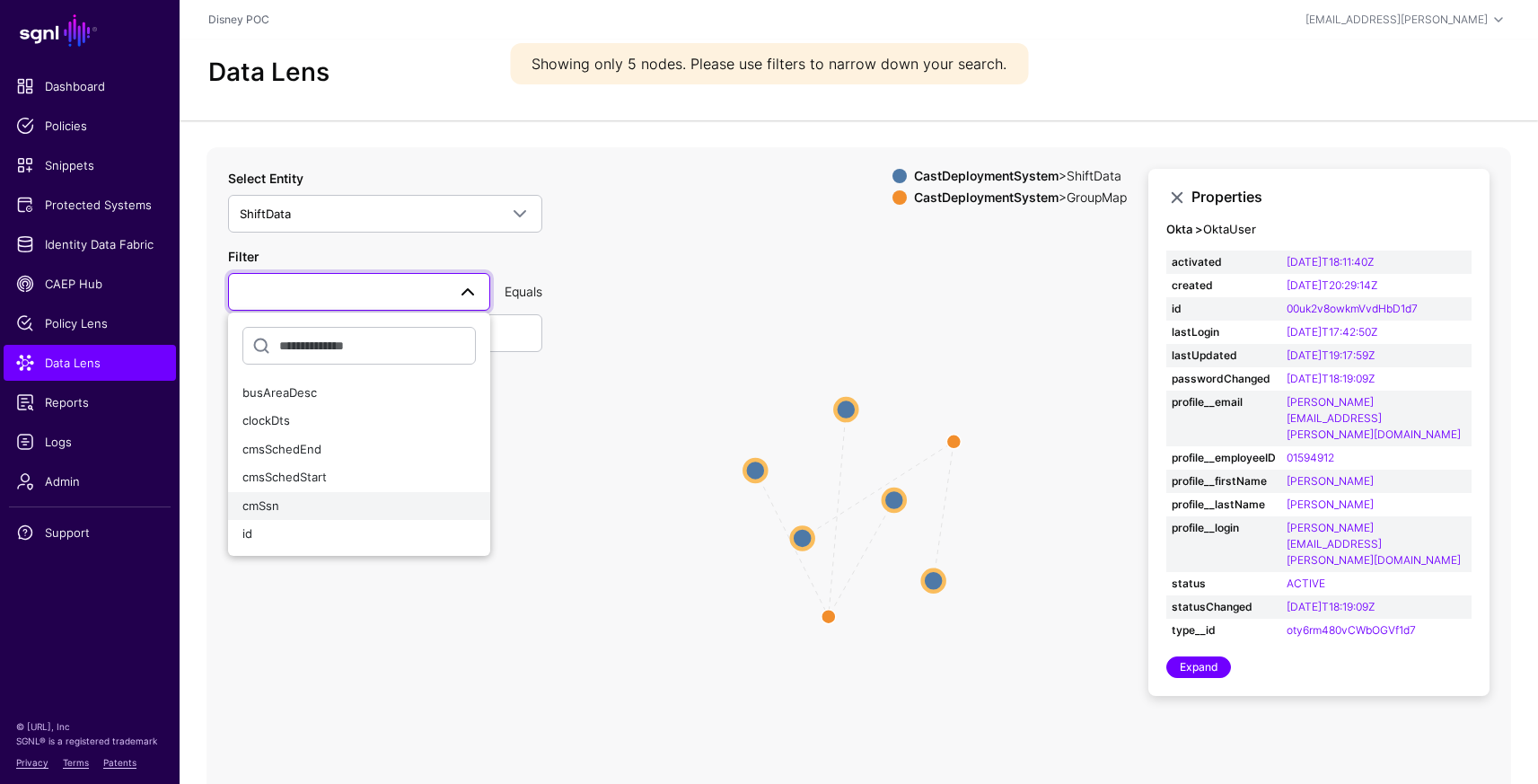
click at [305, 509] on div "cmSsn" at bounding box center [359, 506] width 234 height 18
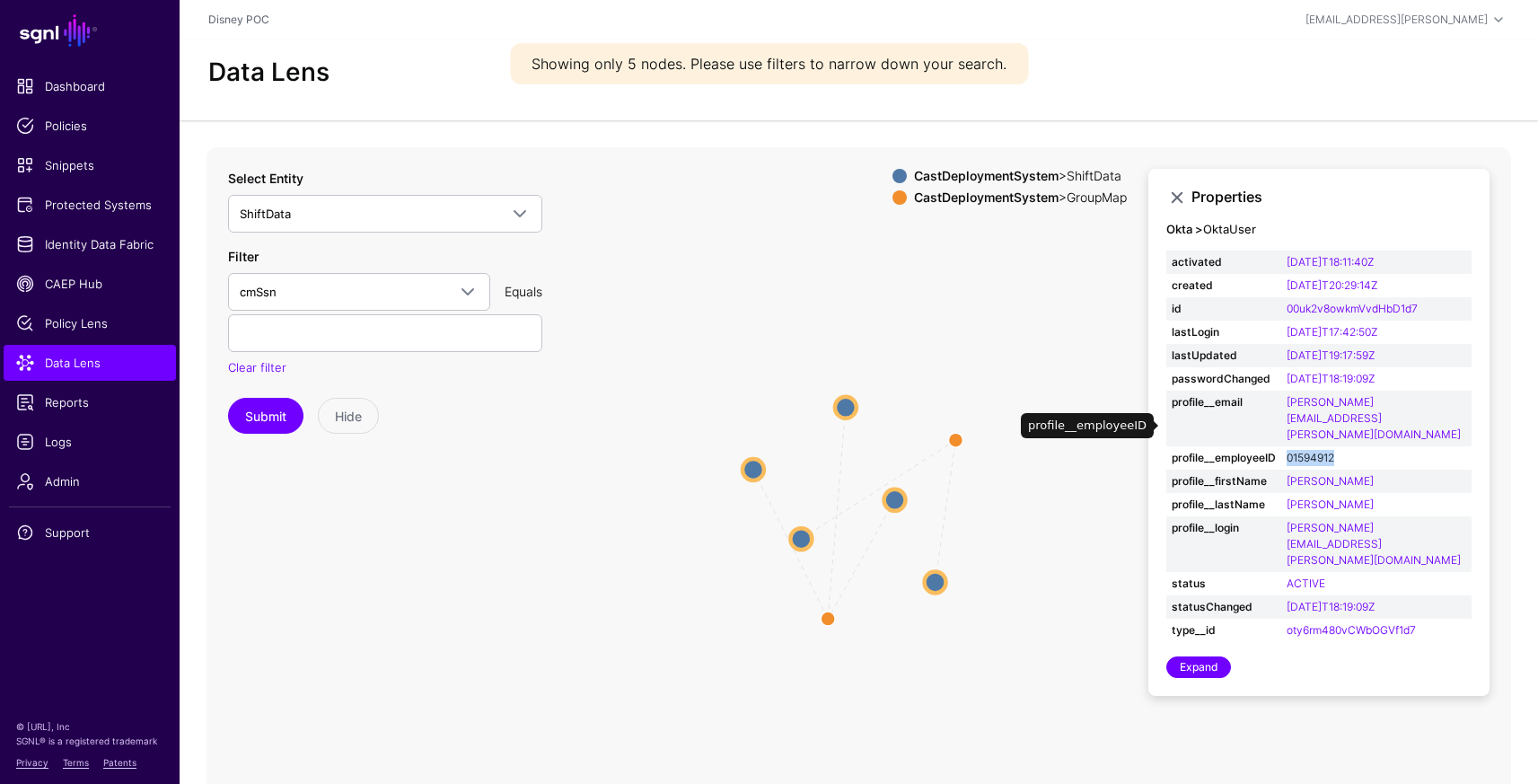
drag, startPoint x: 1349, startPoint y: 426, endPoint x: 1294, endPoint y: 426, distance: 55.0
click at [1294, 446] on td "01594912" at bounding box center [1375, 458] width 190 height 23
copy link "01594912"
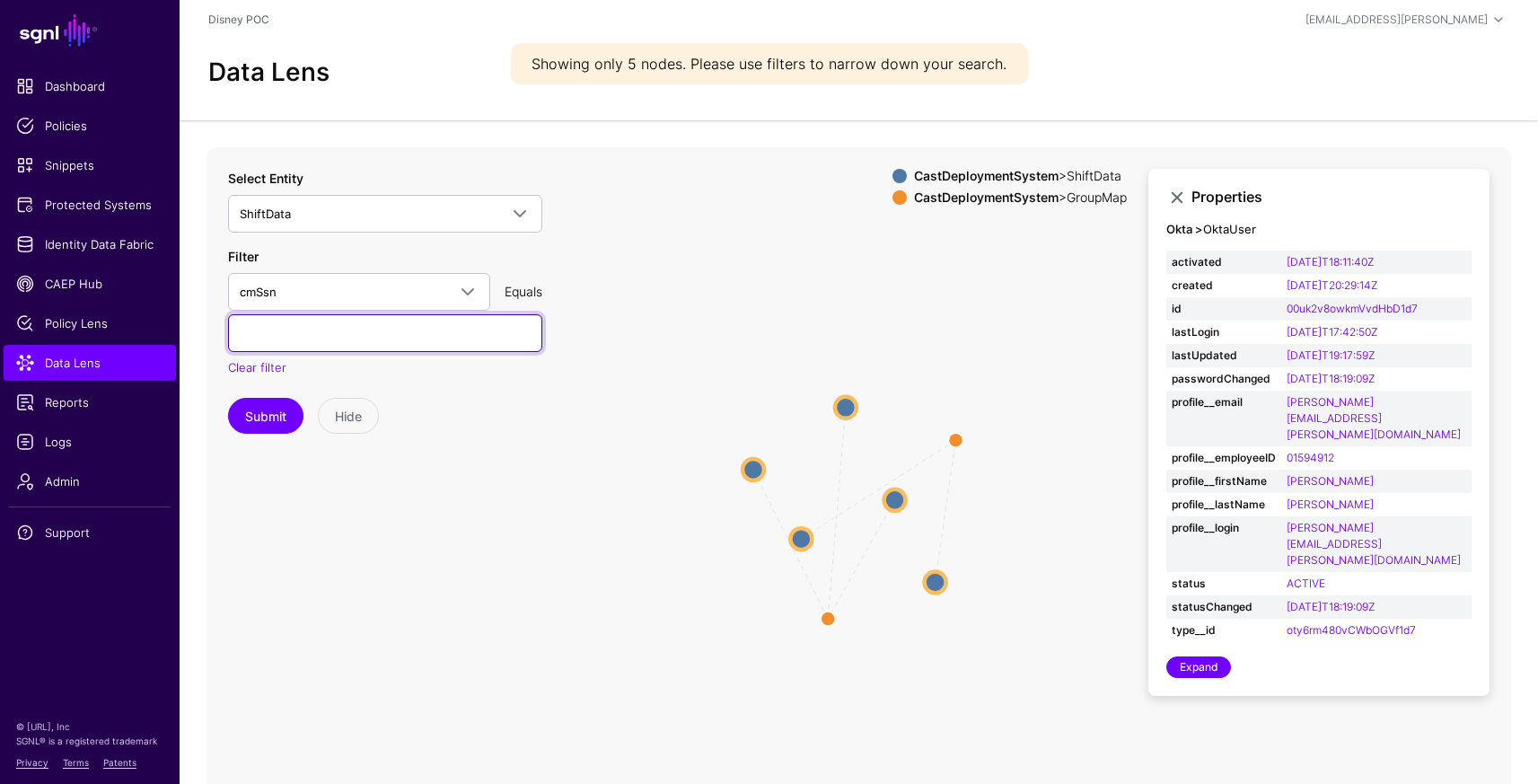
click at [319, 350] on input "text" at bounding box center [385, 333] width 315 height 38
paste input "********"
type input "********"
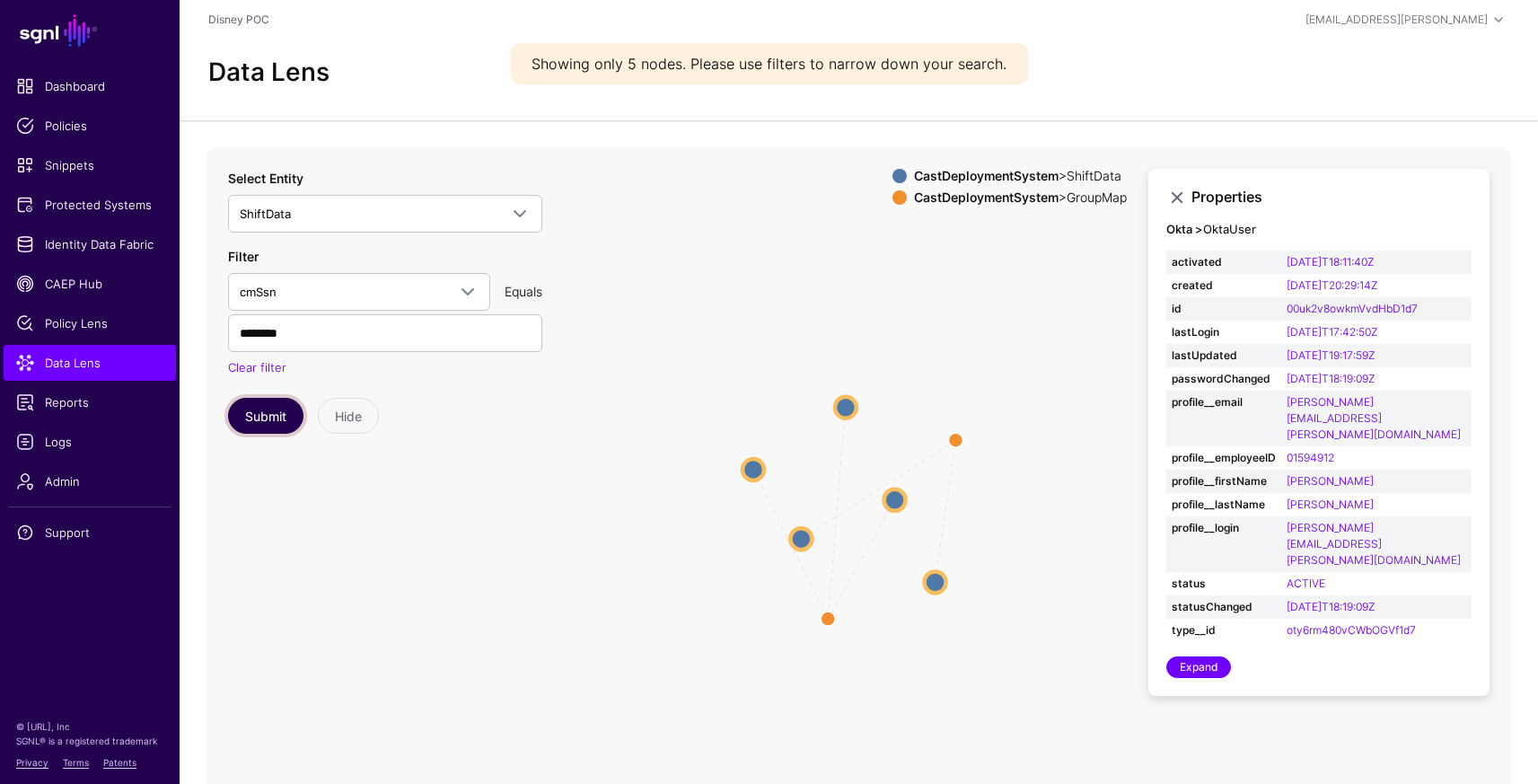
click at [278, 417] on button "Submit" at bounding box center [265, 415] width 75 height 36
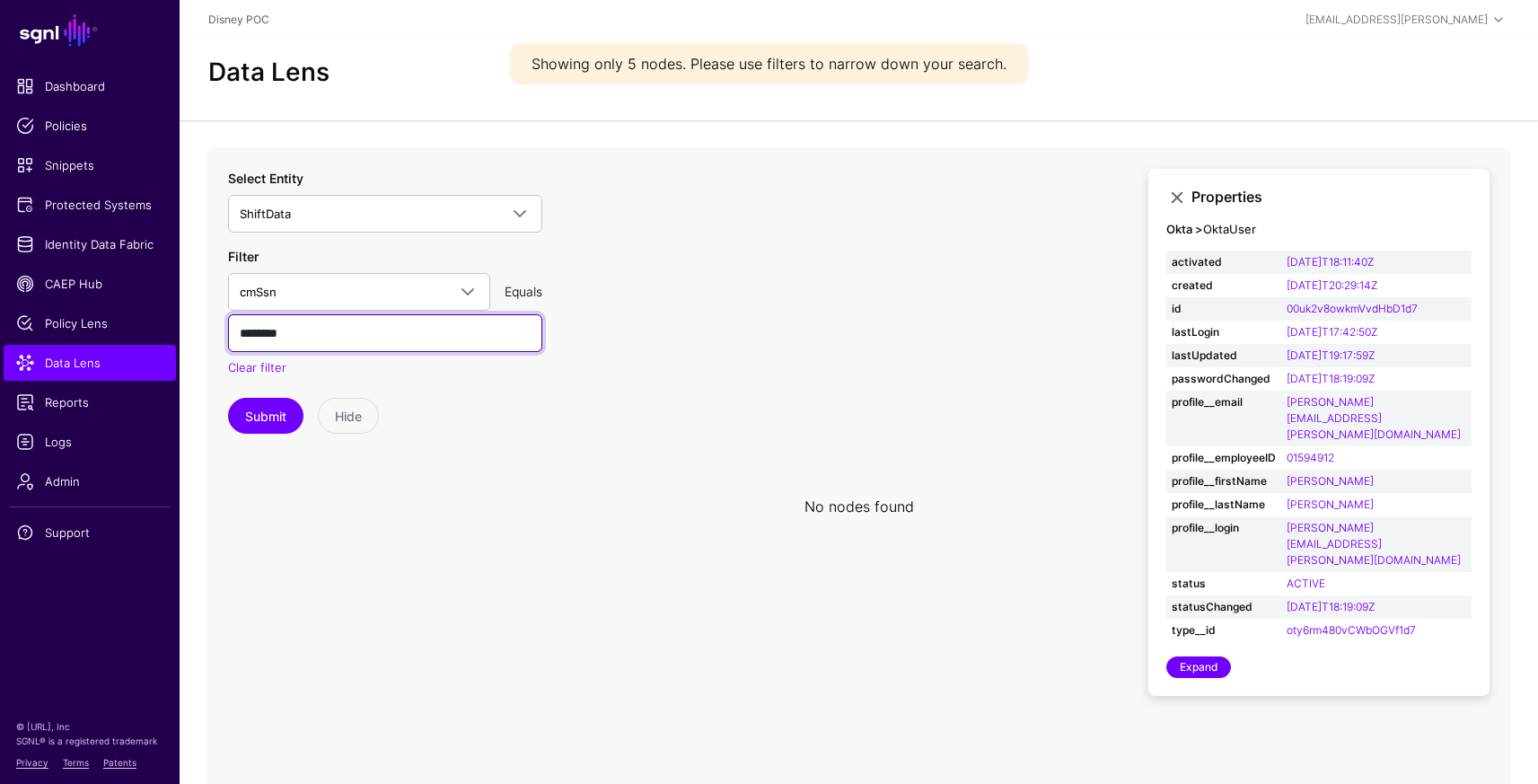
click at [312, 338] on input "********" at bounding box center [385, 333] width 315 height 38
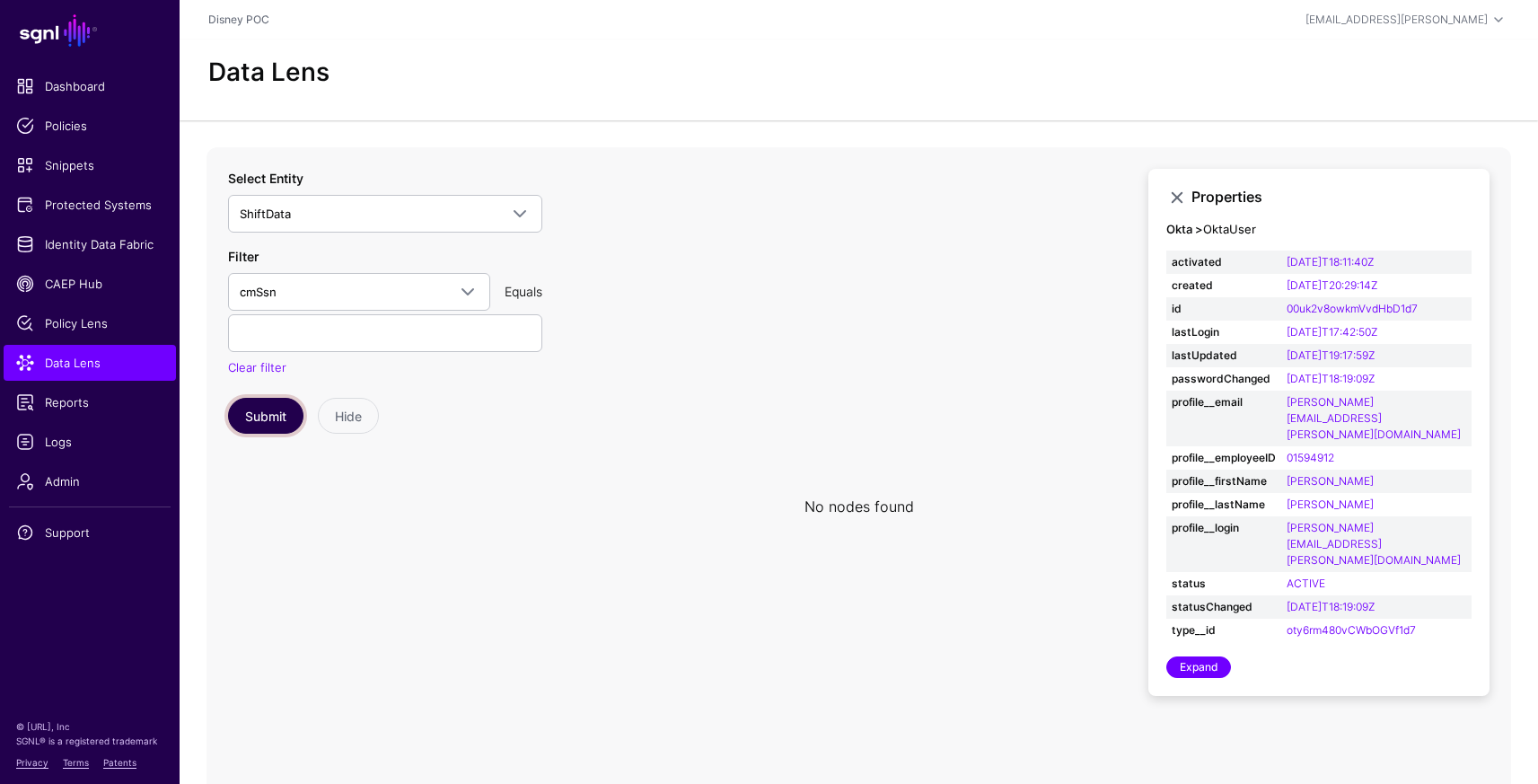
click at [276, 408] on button "Submit" at bounding box center [265, 415] width 75 height 36
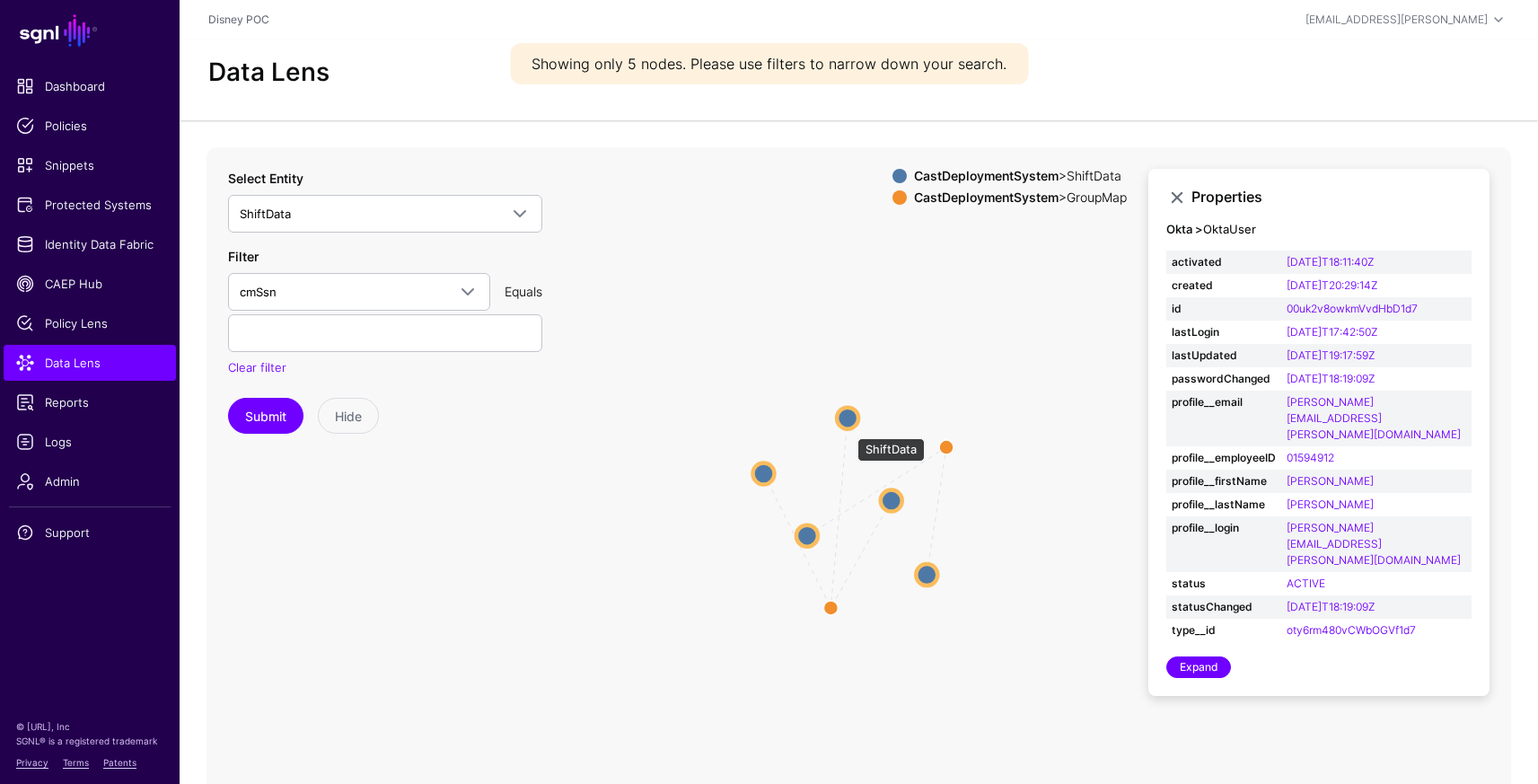
click at [848, 429] on circle at bounding box center [847, 417] width 21 height 21
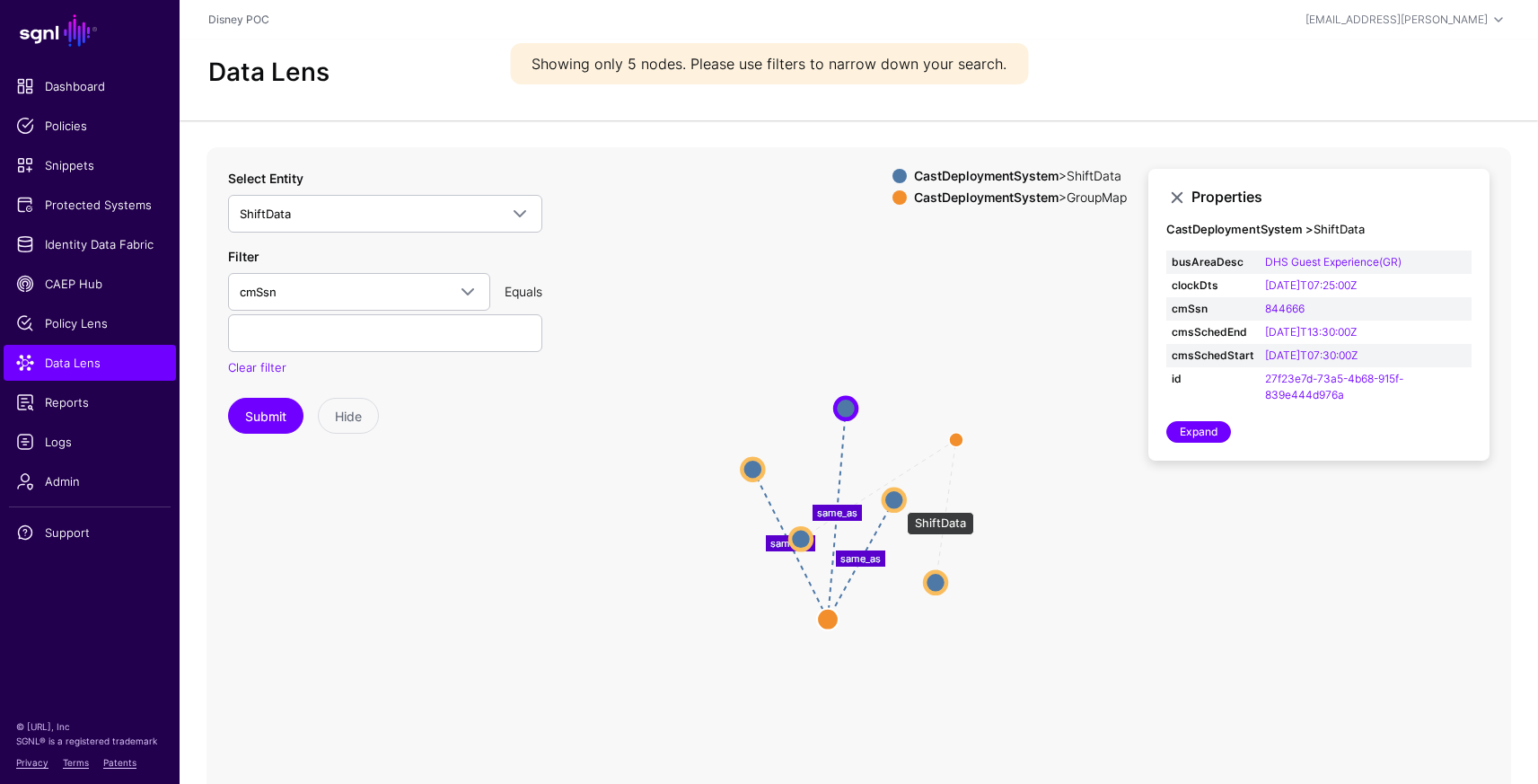
click at [897, 503] on circle at bounding box center [894, 499] width 21 height 21
click at [934, 584] on circle at bounding box center [937, 583] width 21 height 21
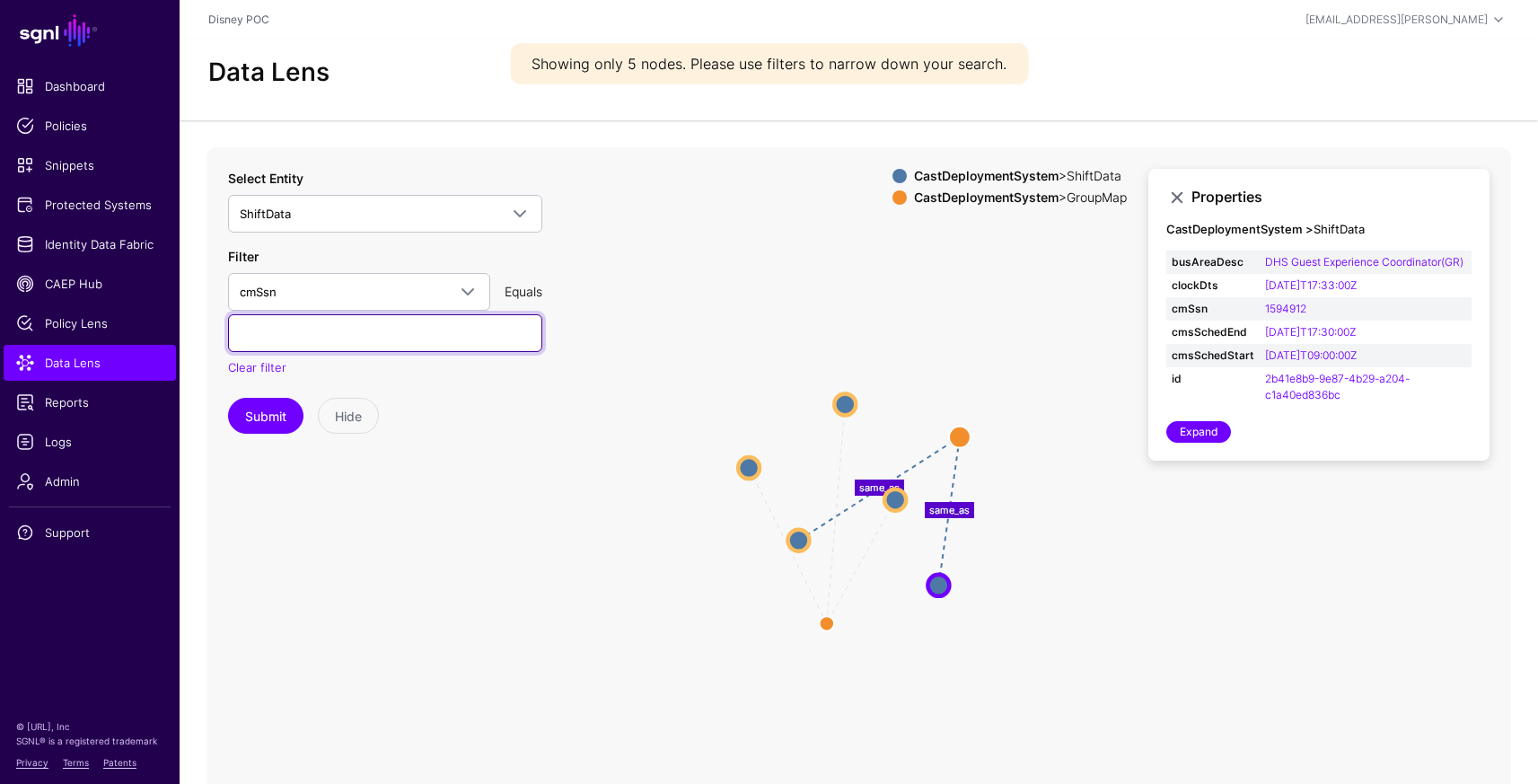
click at [367, 337] on input "text" at bounding box center [385, 333] width 315 height 38
paste input "********"
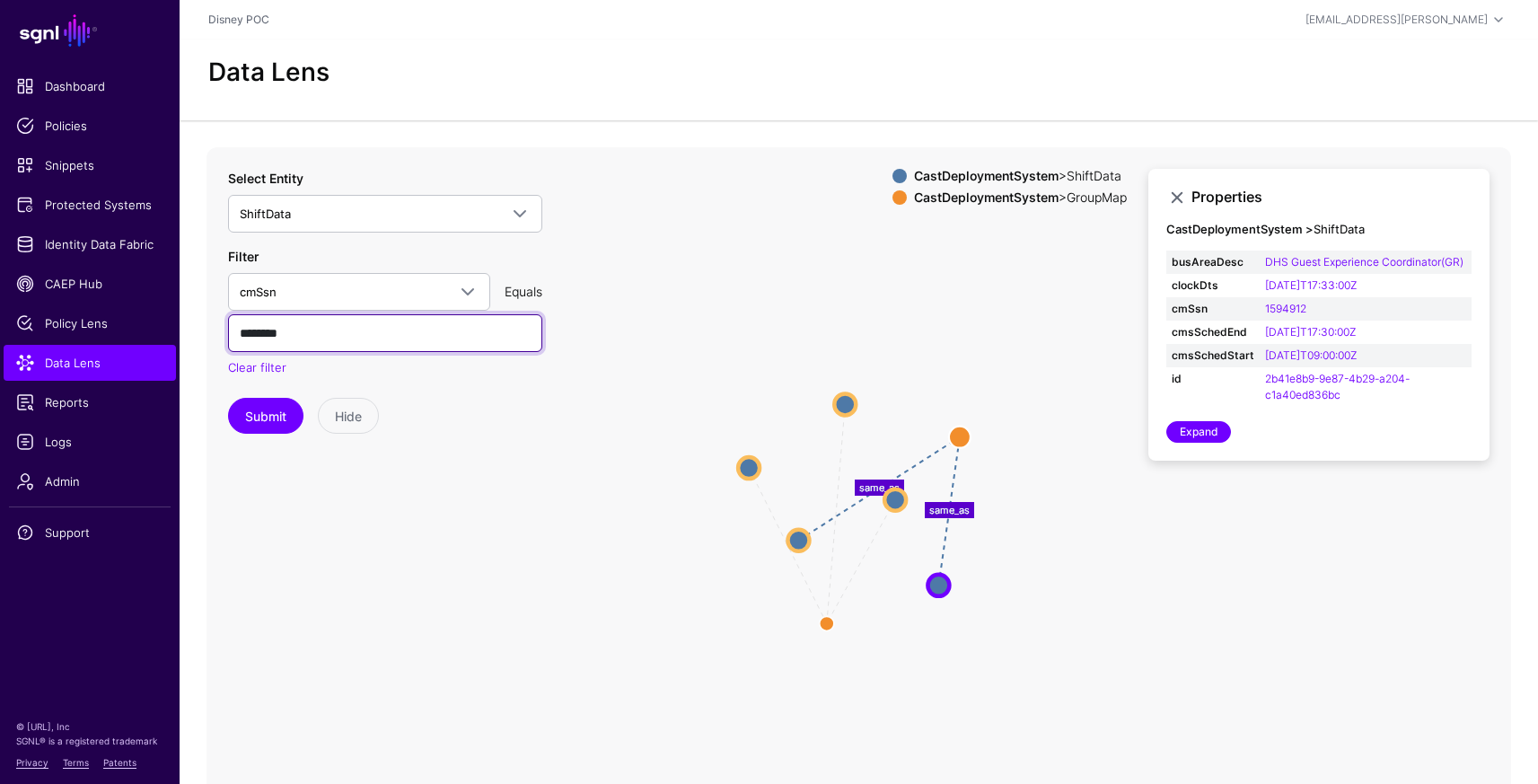
type input "********"
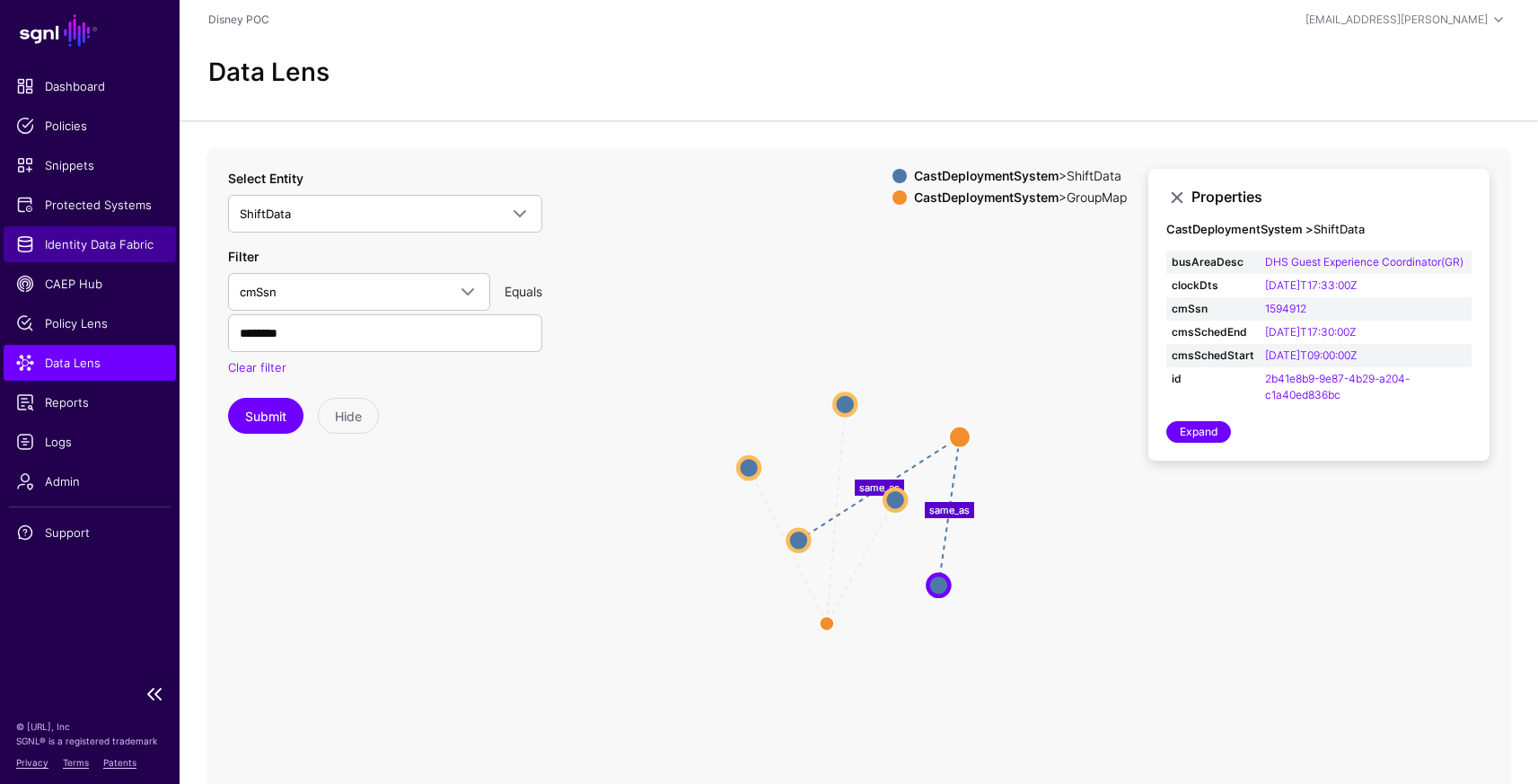
click at [98, 241] on span "Identity Data Fabric" at bounding box center [90, 243] width 147 height 18
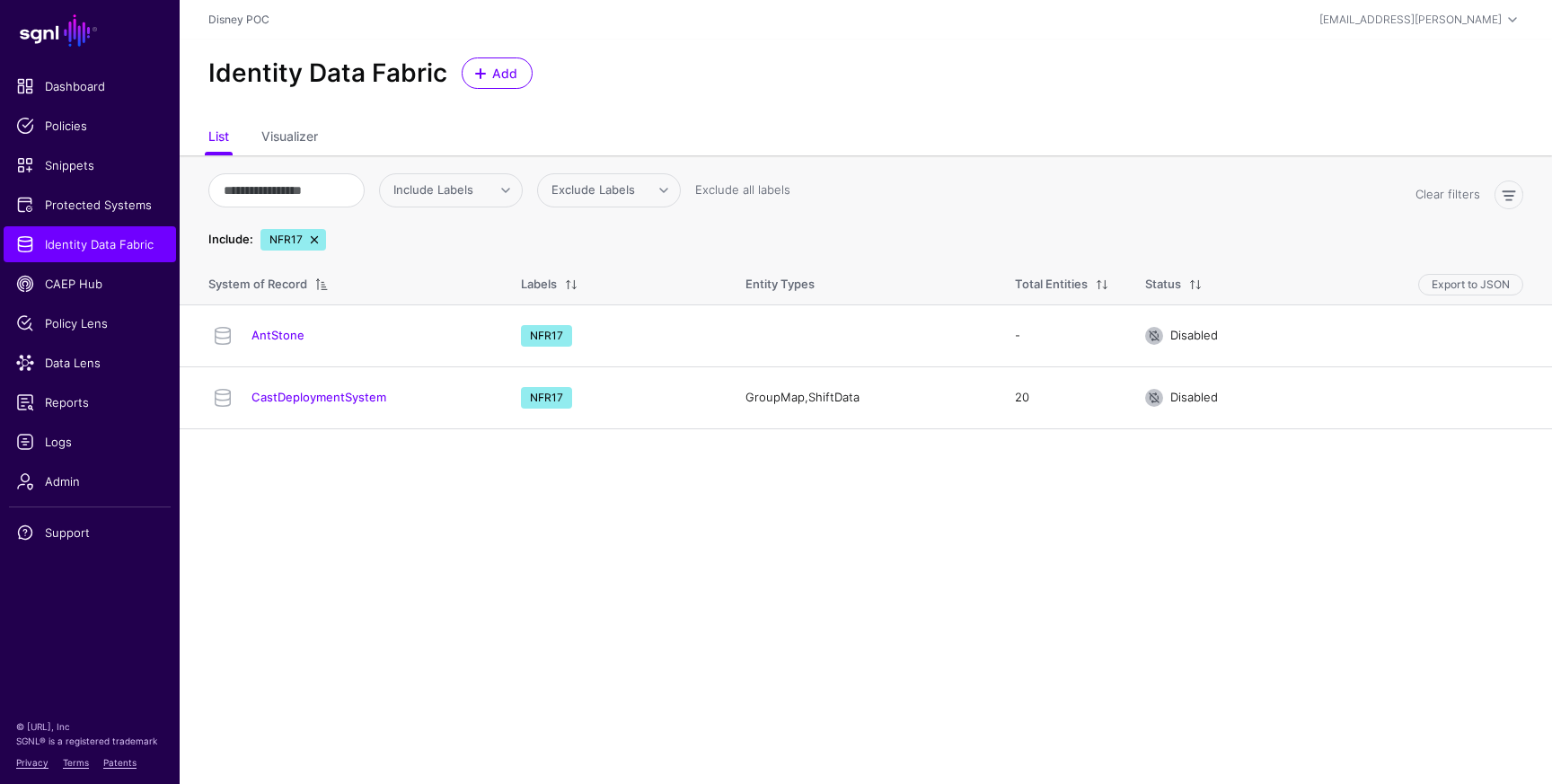
click at [312, 237] on link at bounding box center [314, 240] width 15 height 15
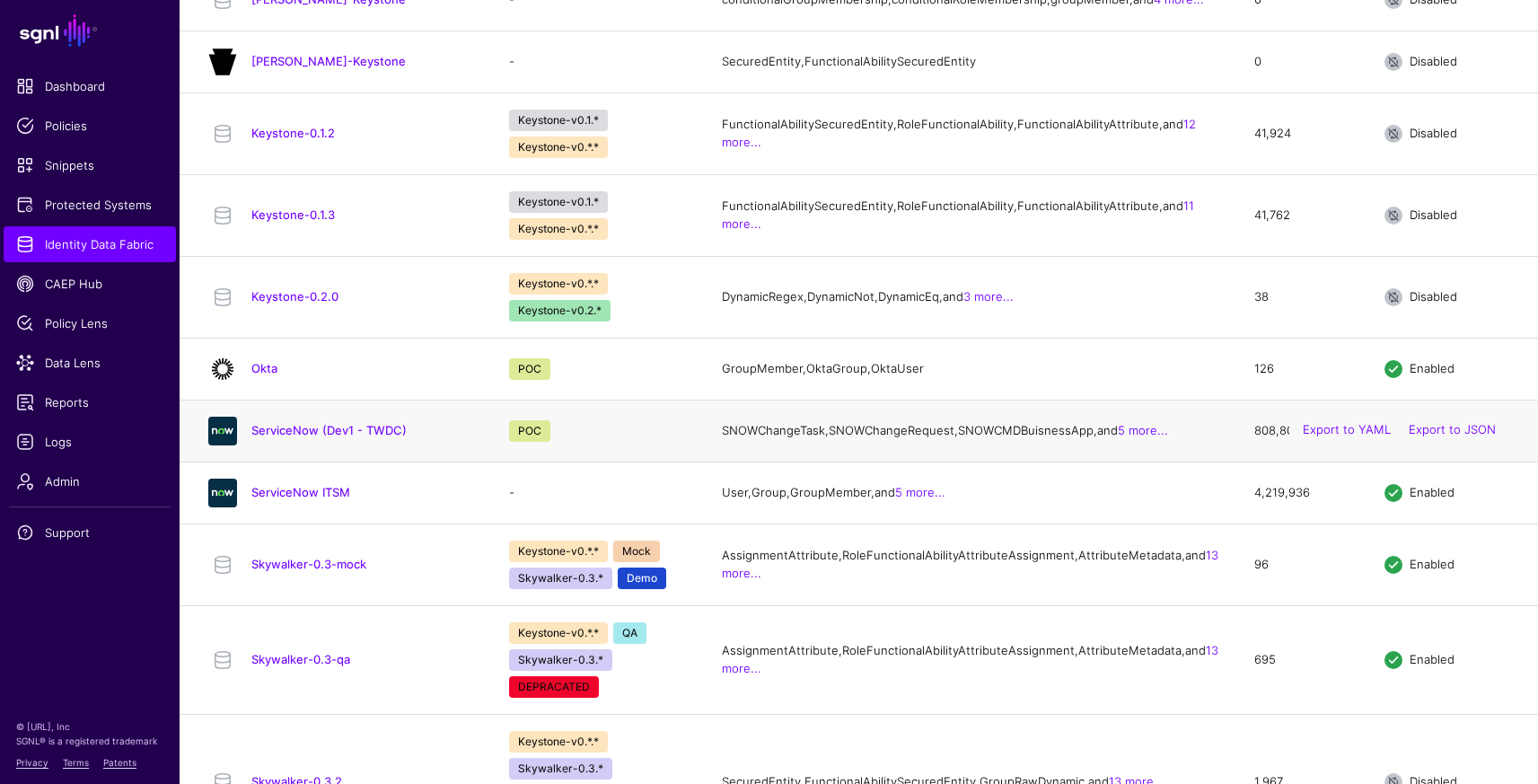
scroll to position [1143, 0]
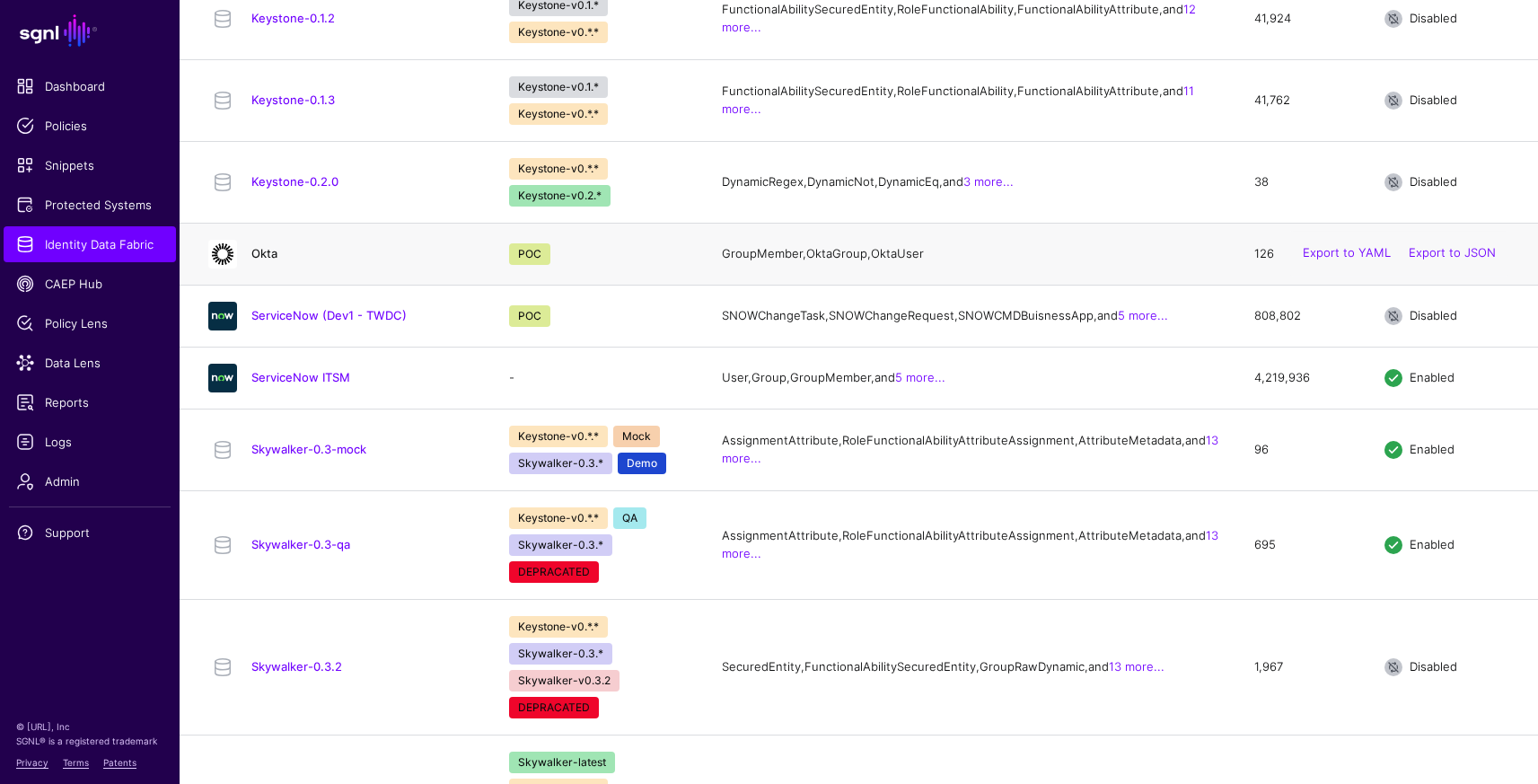
click at [263, 260] on link "Okta" at bounding box center [264, 253] width 26 height 15
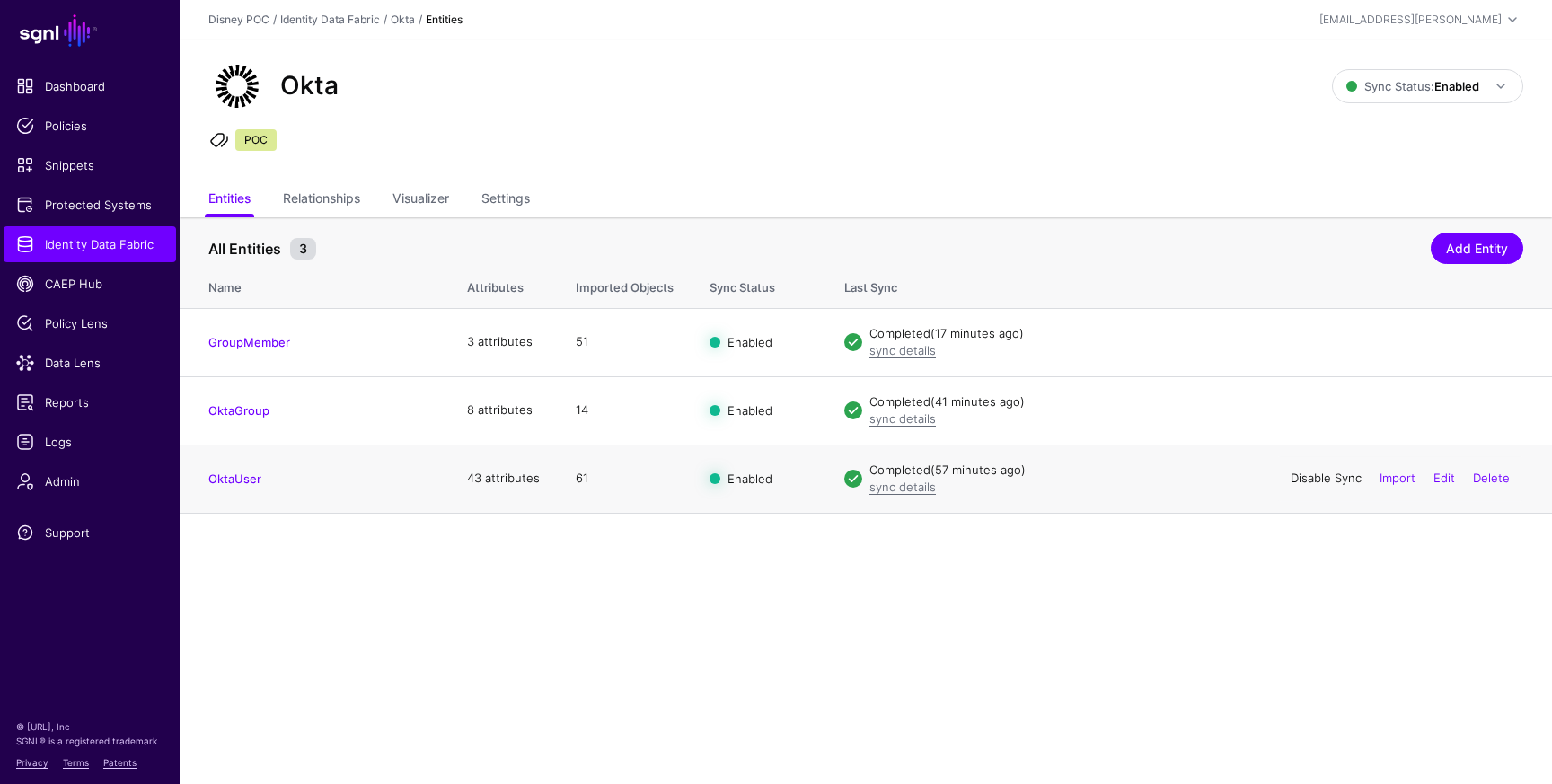
click at [1321, 475] on link "Disable Sync" at bounding box center [1325, 477] width 71 height 15
click at [1322, 476] on link "Enable Sync" at bounding box center [1327, 477] width 68 height 15
click at [75, 363] on span "Data Lens" at bounding box center [90, 362] width 147 height 18
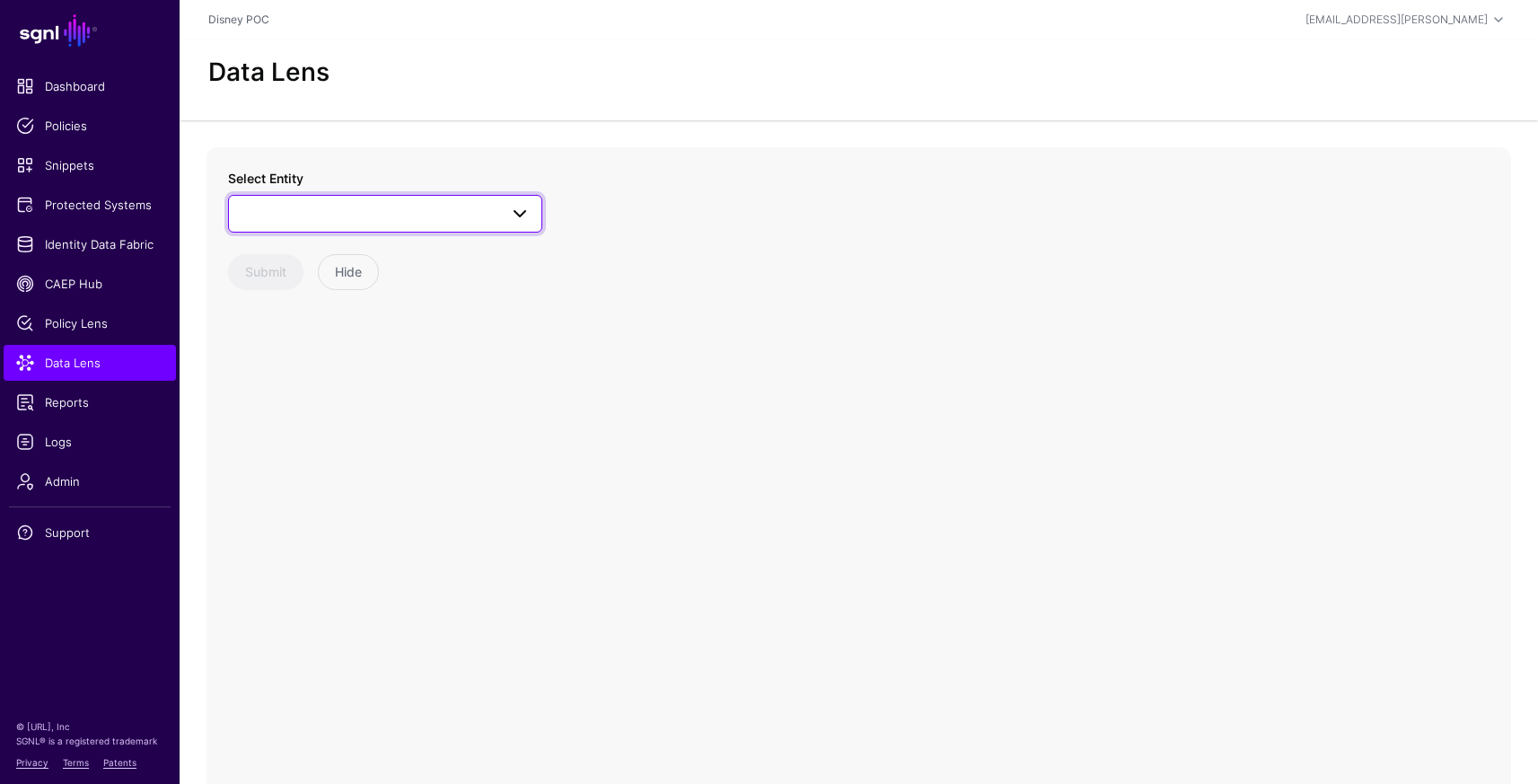
click at [319, 230] on link at bounding box center [385, 213] width 315 height 38
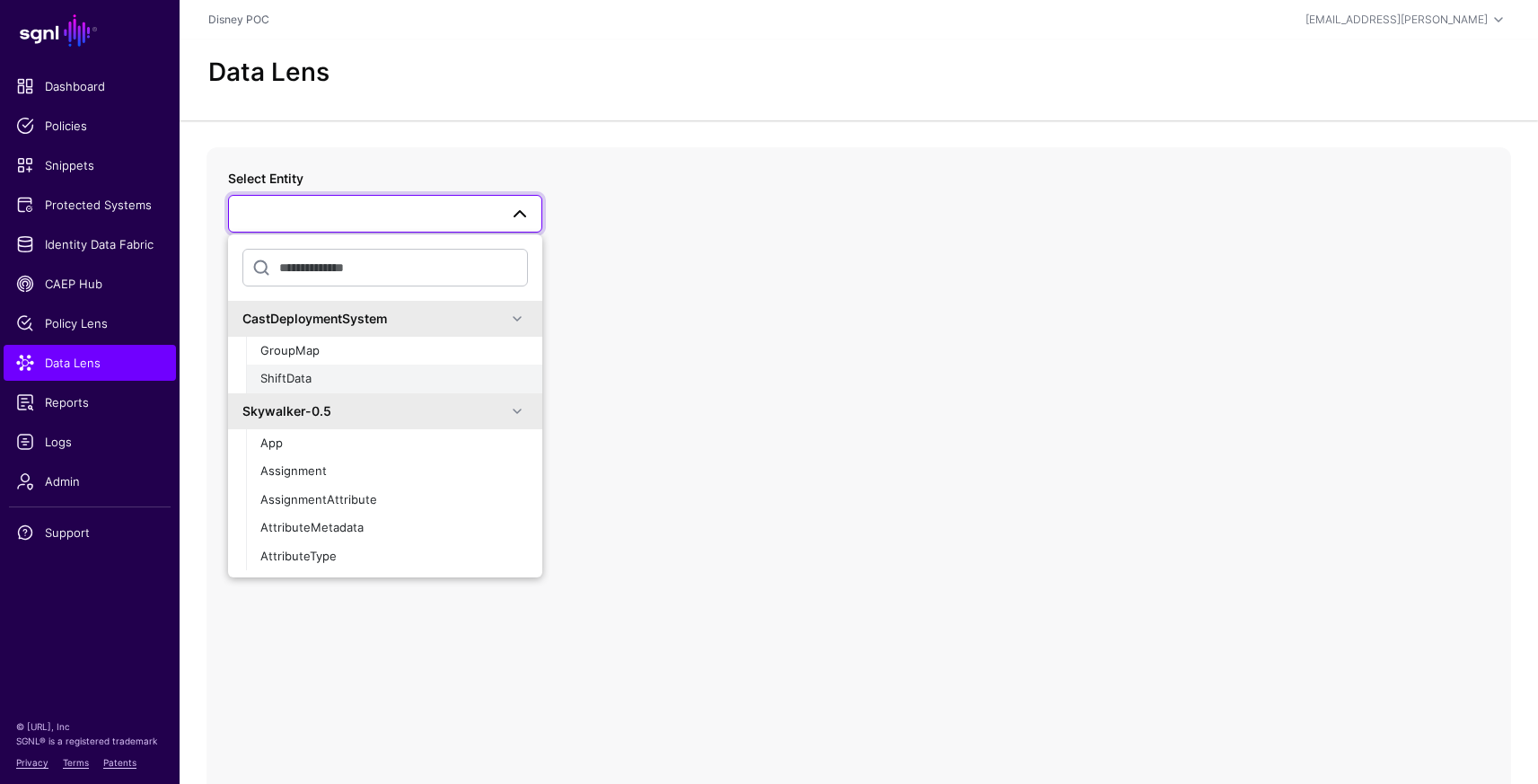
click at [322, 375] on div "ShiftData" at bounding box center [394, 379] width 268 height 18
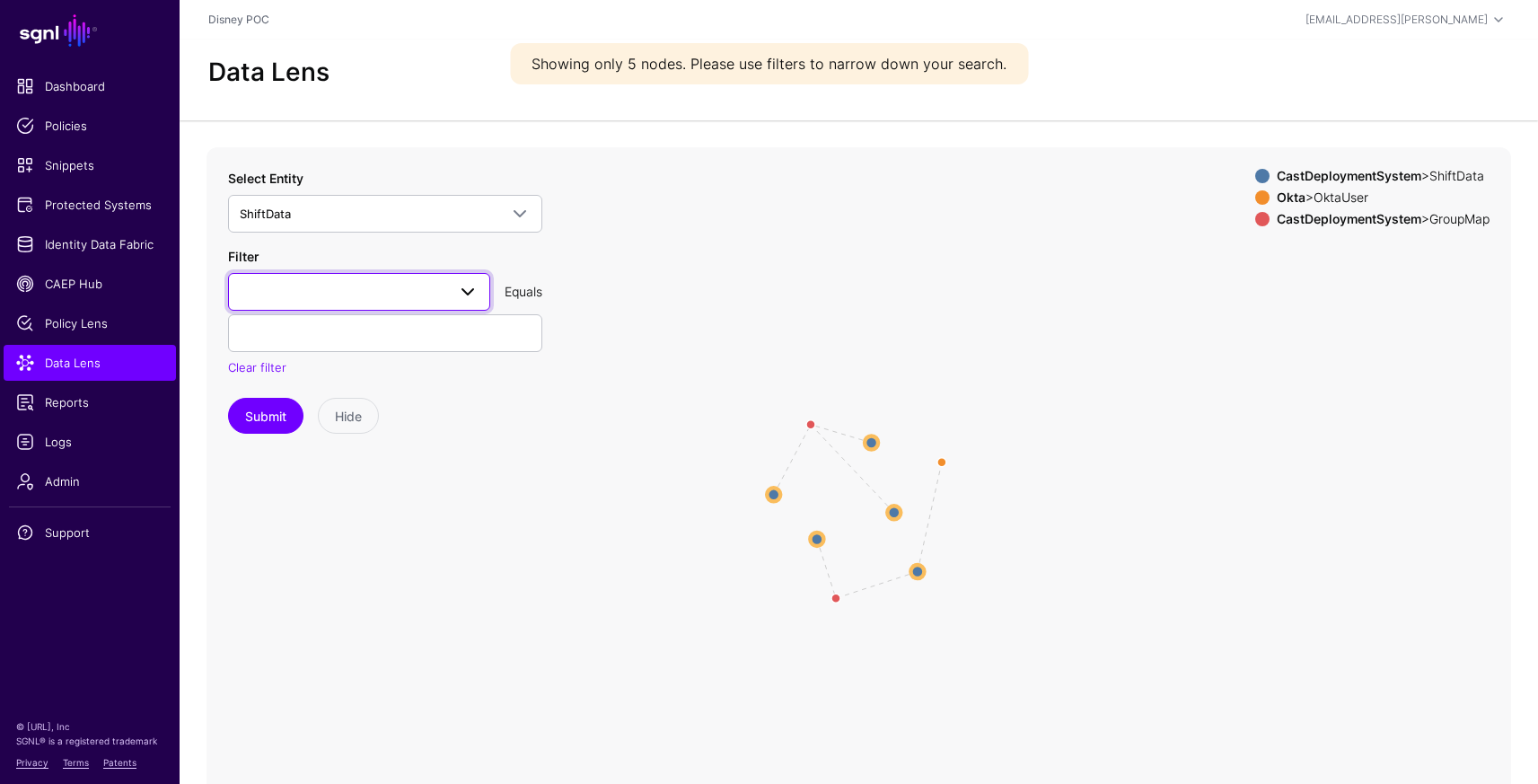
click at [396, 306] on link at bounding box center [358, 291] width 262 height 38
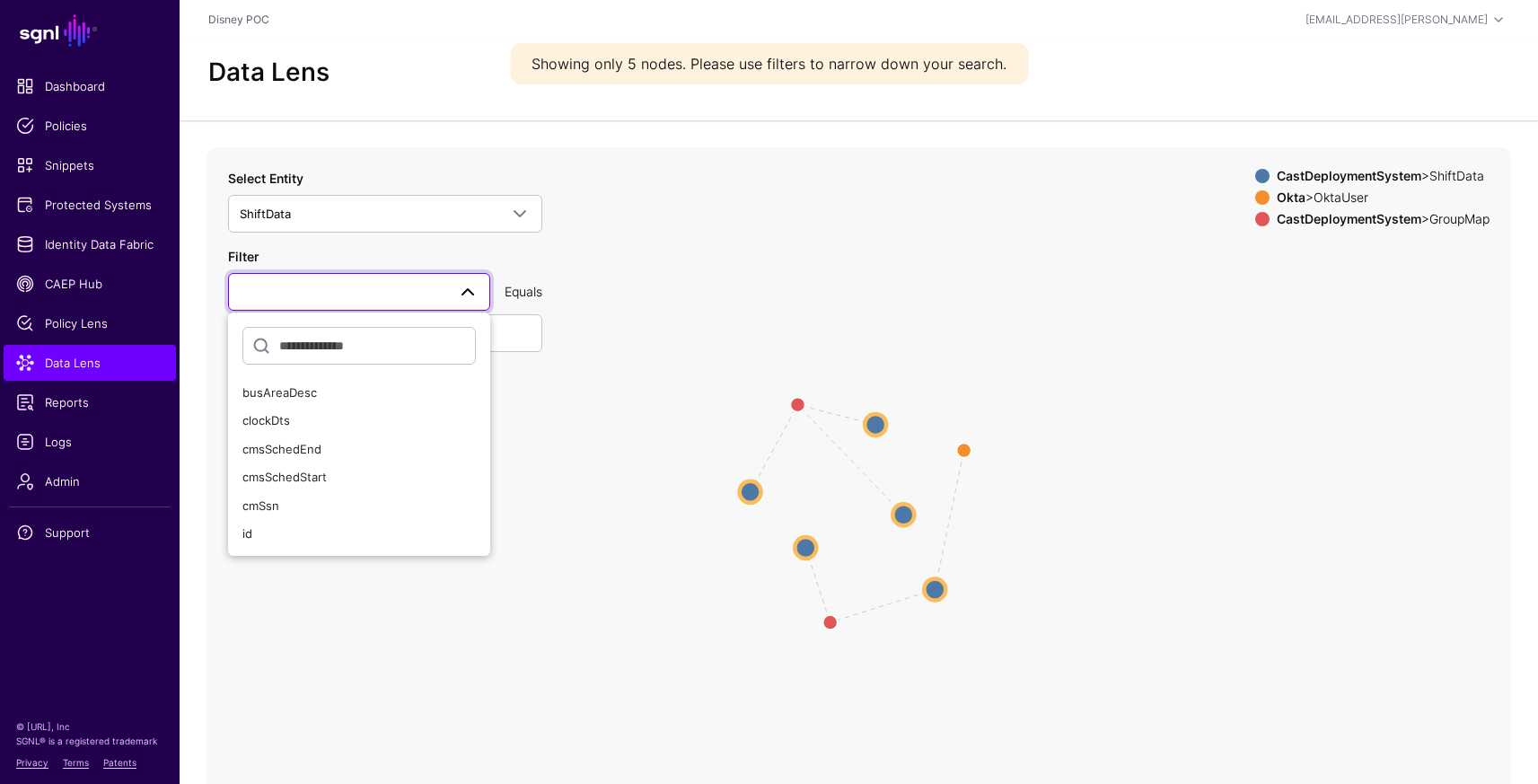
click at [395, 292] on span at bounding box center [358, 291] width 239 height 21
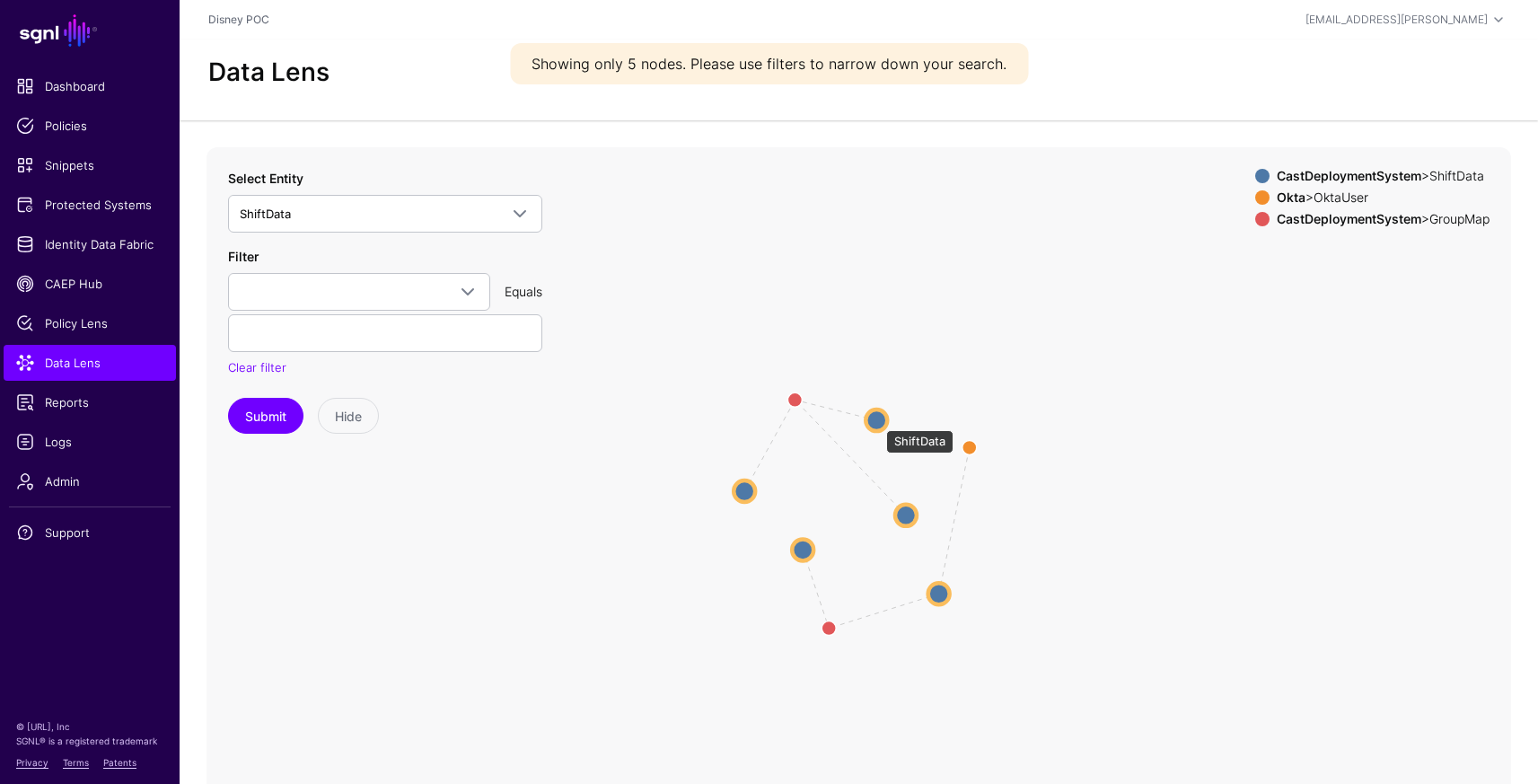
click at [877, 421] on circle at bounding box center [876, 420] width 21 height 21
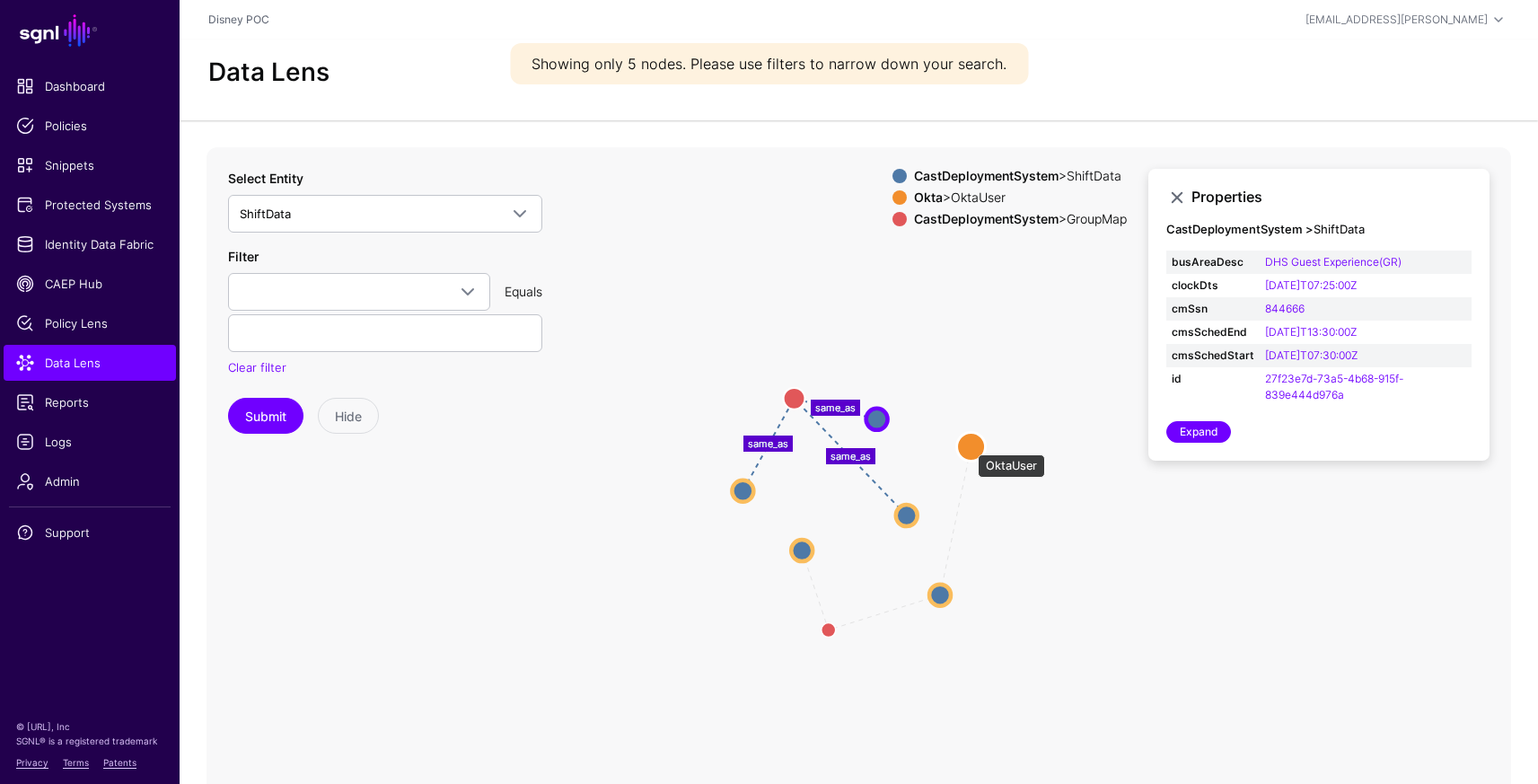
click at [969, 445] on circle at bounding box center [970, 445] width 28 height 28
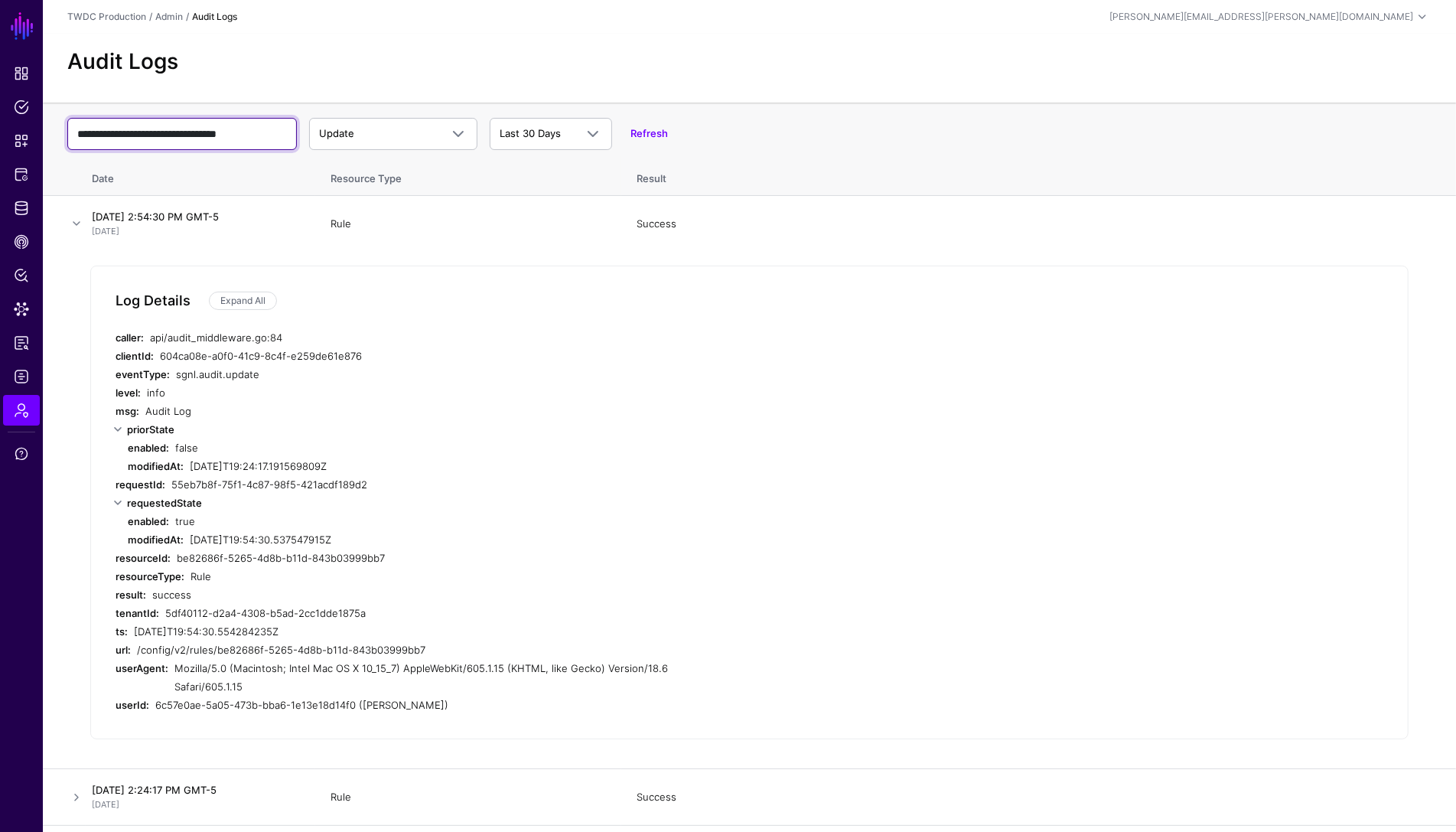
click at [173, 139] on input "**********" at bounding box center [182, 134] width 229 height 32
paste input "text"
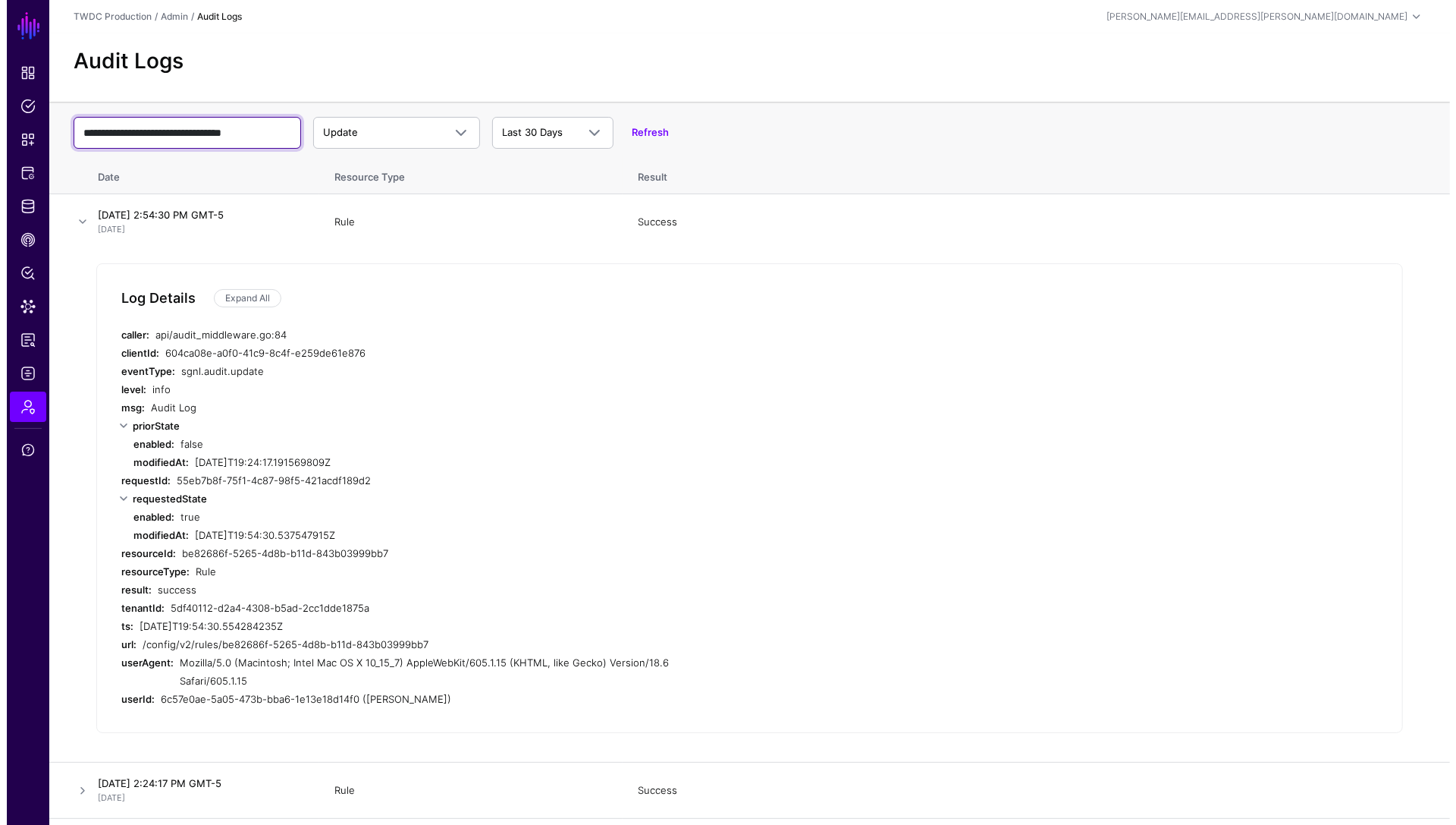
scroll to position [0, 3]
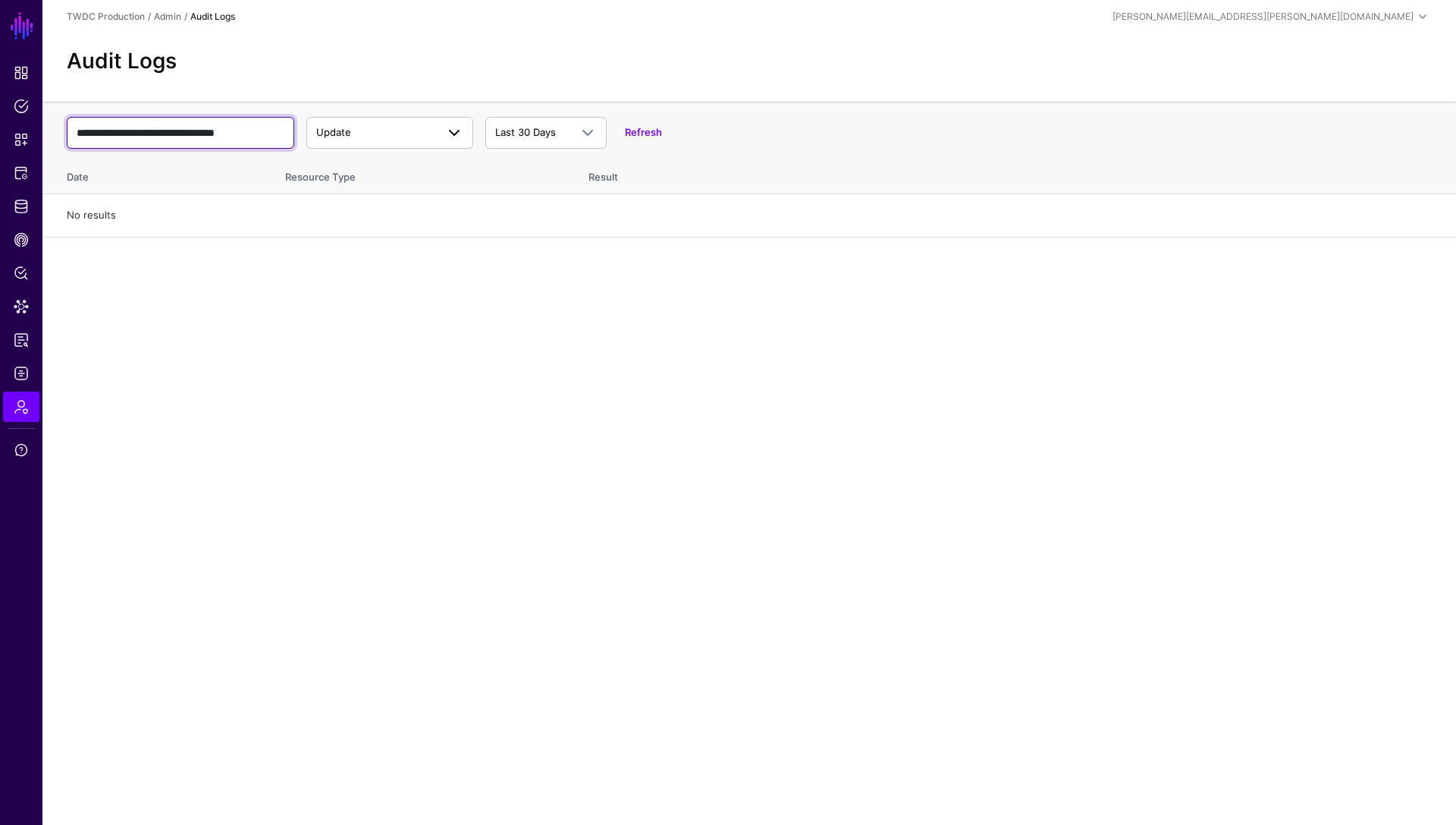
type input "**********"
click at [411, 130] on span "Update" at bounding box center [376, 133] width 120 height 15
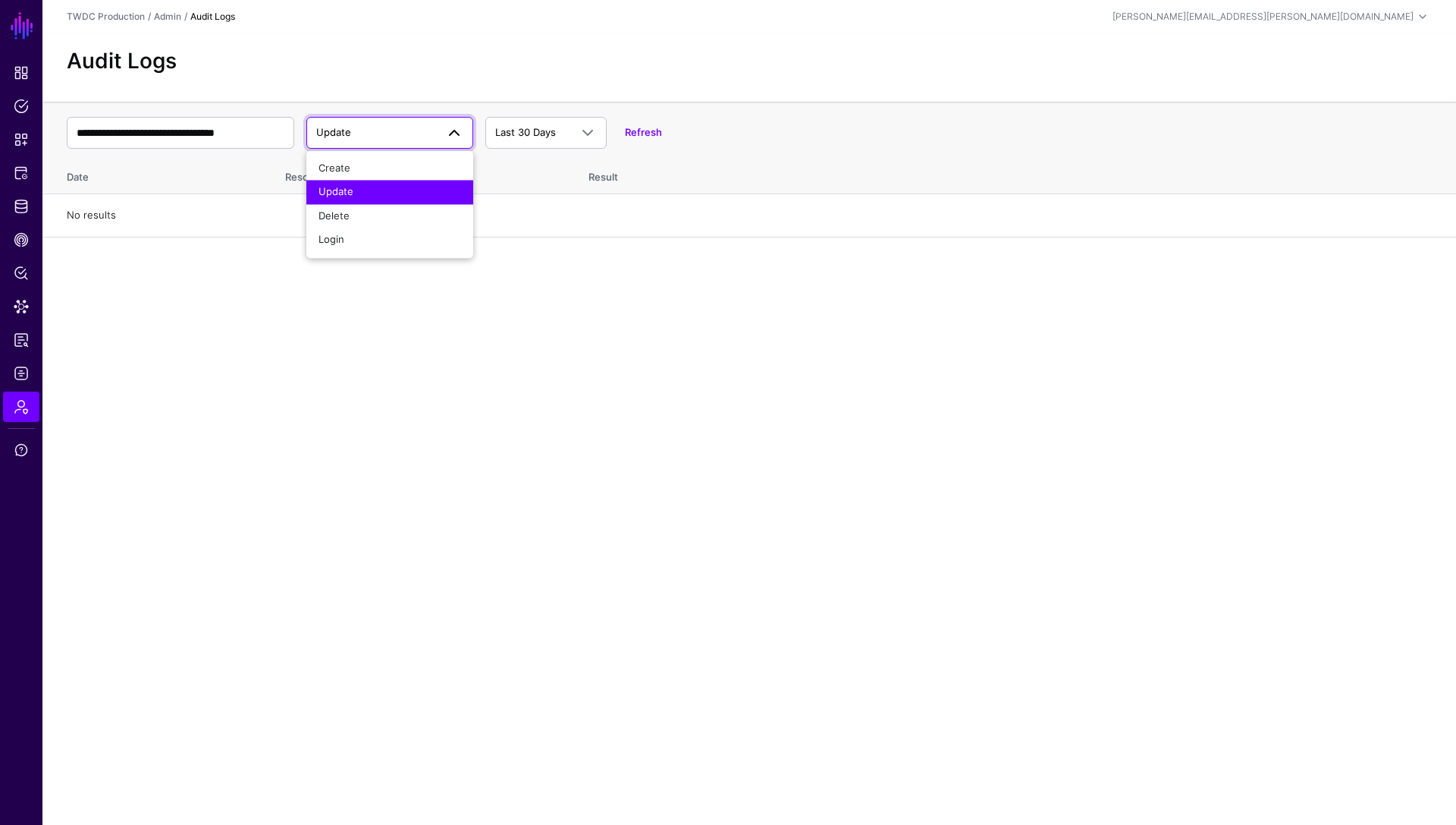
click at [841, 156] on th "Result" at bounding box center [1015, 175] width 883 height 40
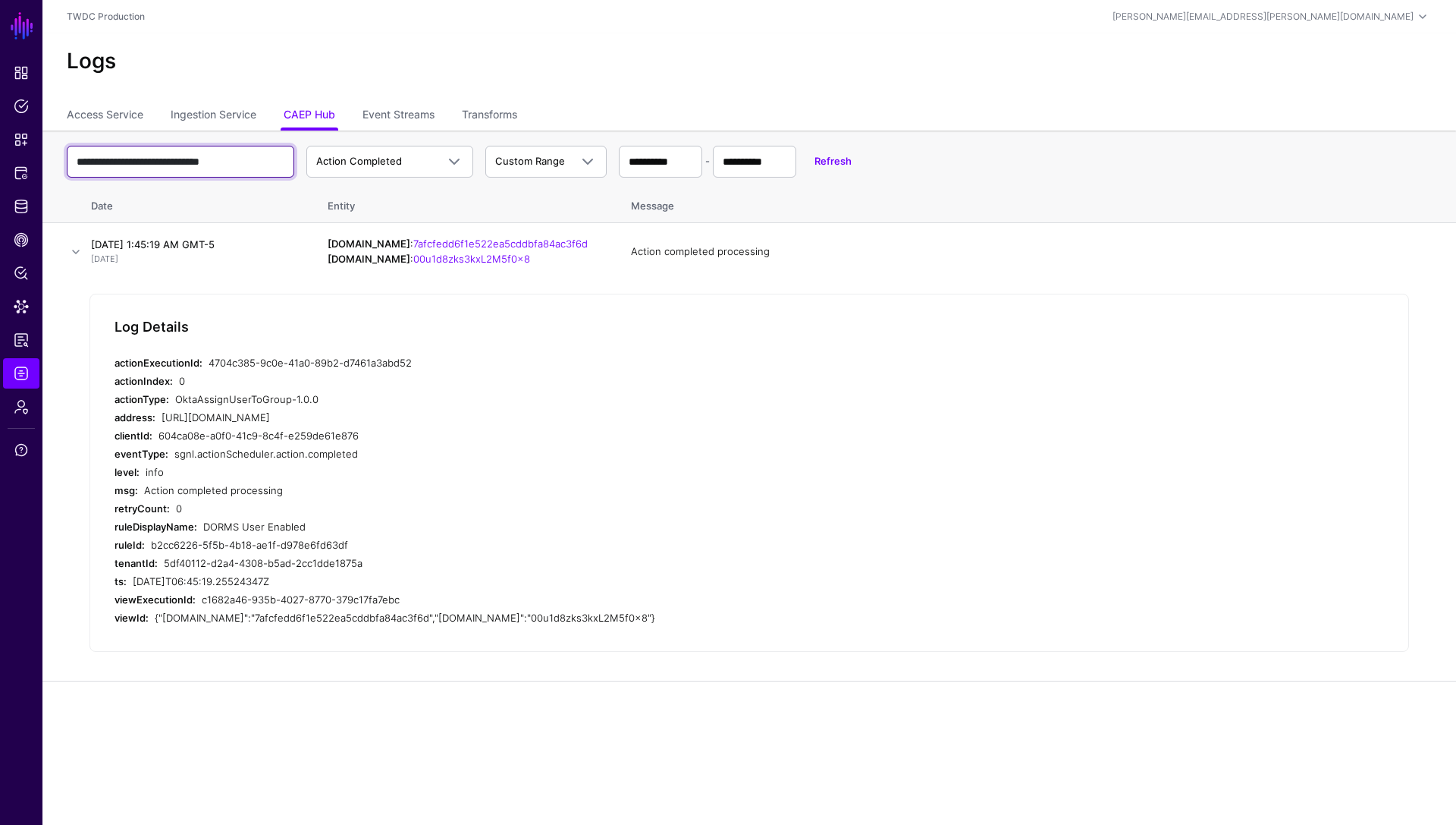
click at [209, 152] on input "**********" at bounding box center [180, 161] width 227 height 32
paste input "****"
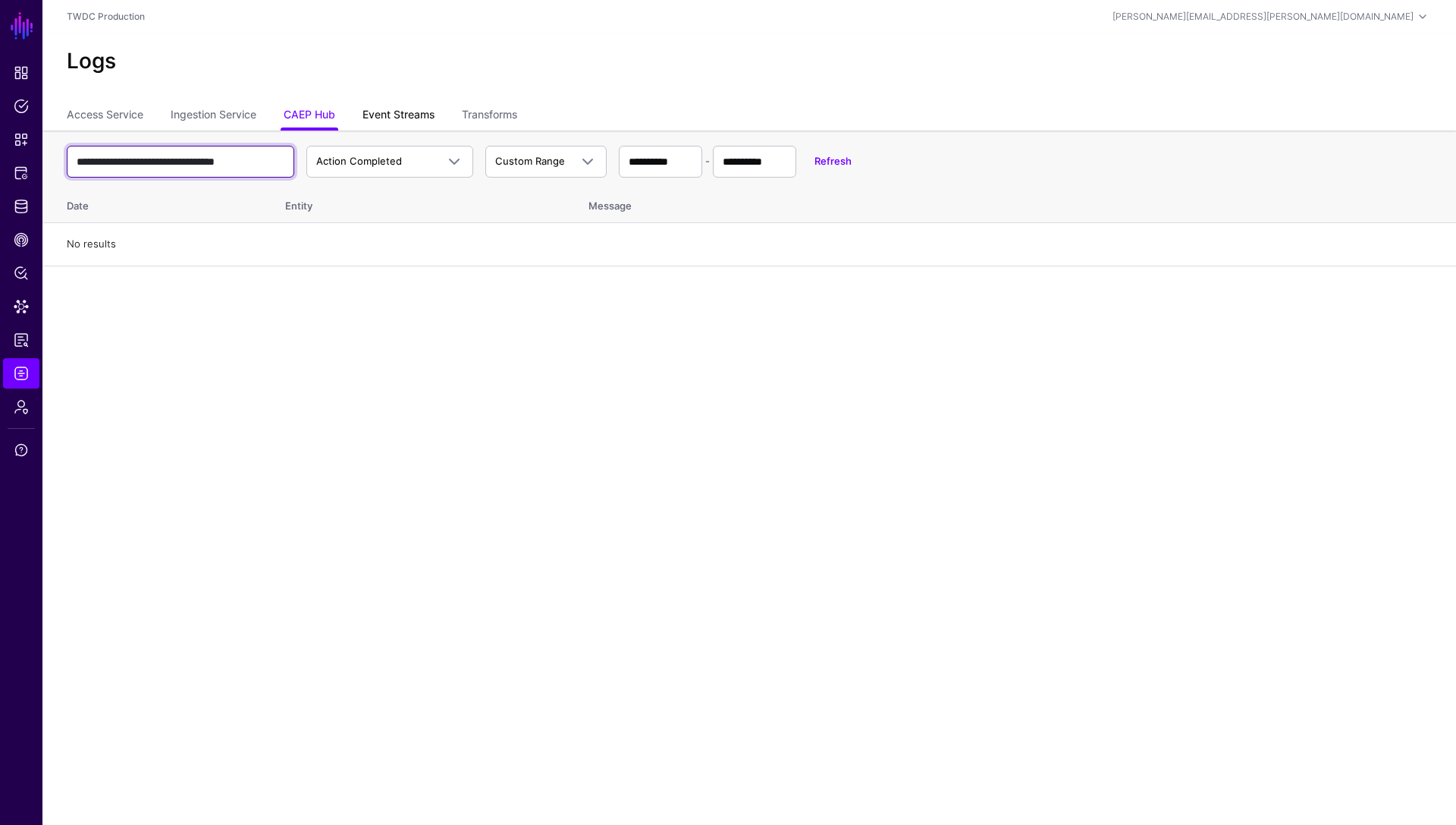
type input "**********"
click at [378, 114] on link "Event Streams" at bounding box center [399, 115] width 72 height 29
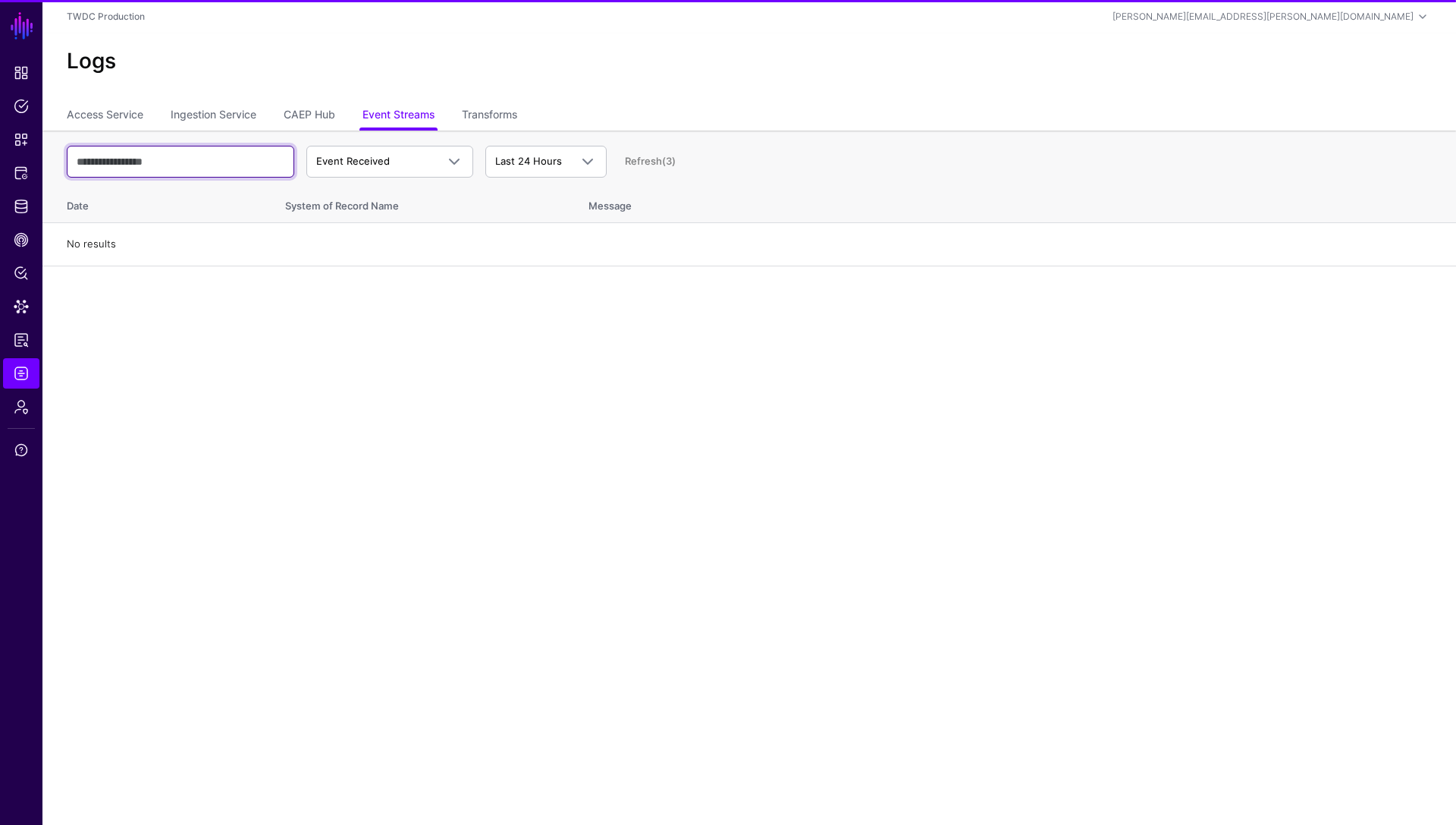
click at [182, 162] on input "text" at bounding box center [180, 161] width 227 height 32
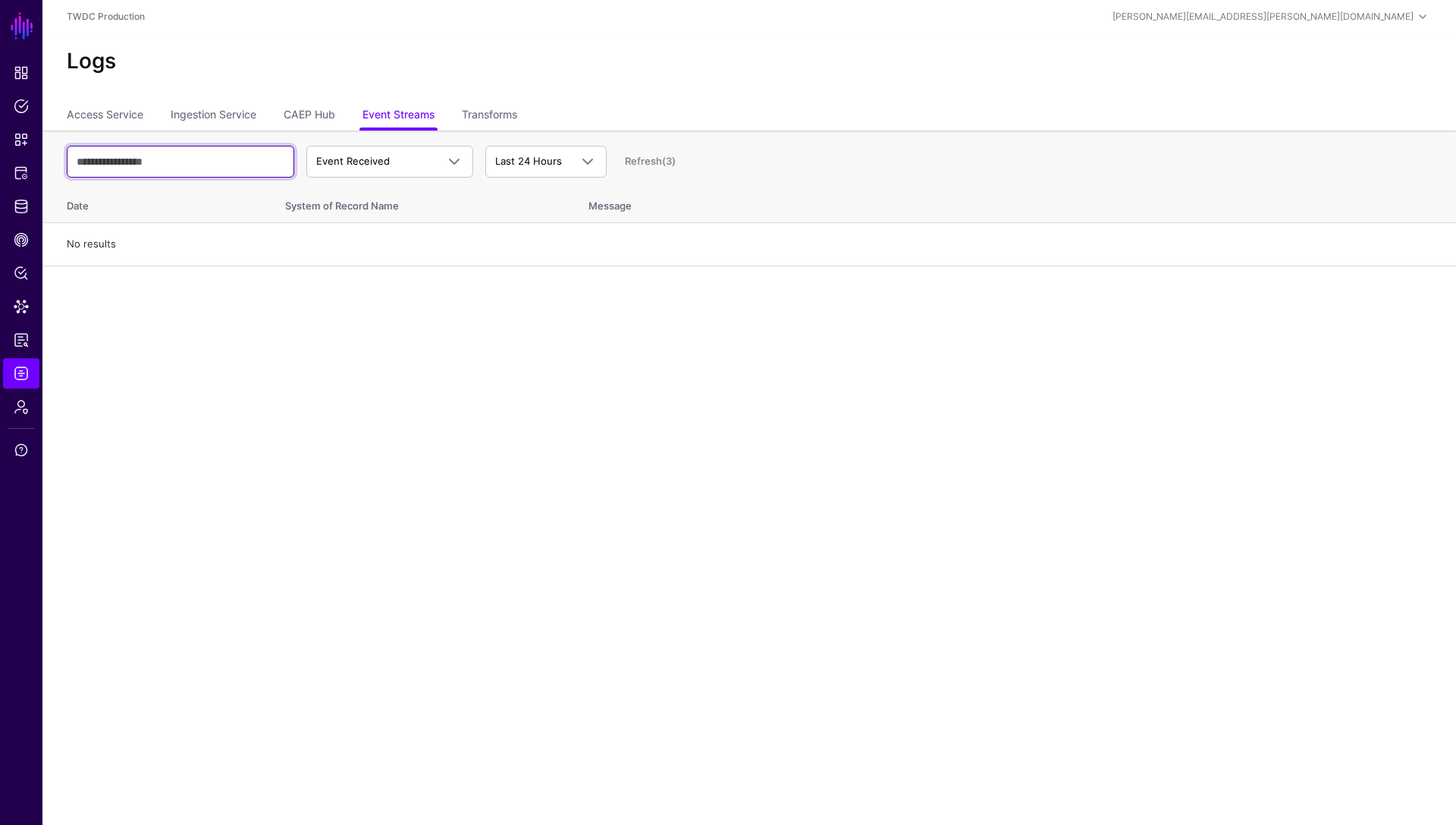
paste input "**********"
click at [644, 161] on link "Refresh" at bounding box center [643, 161] width 37 height 12
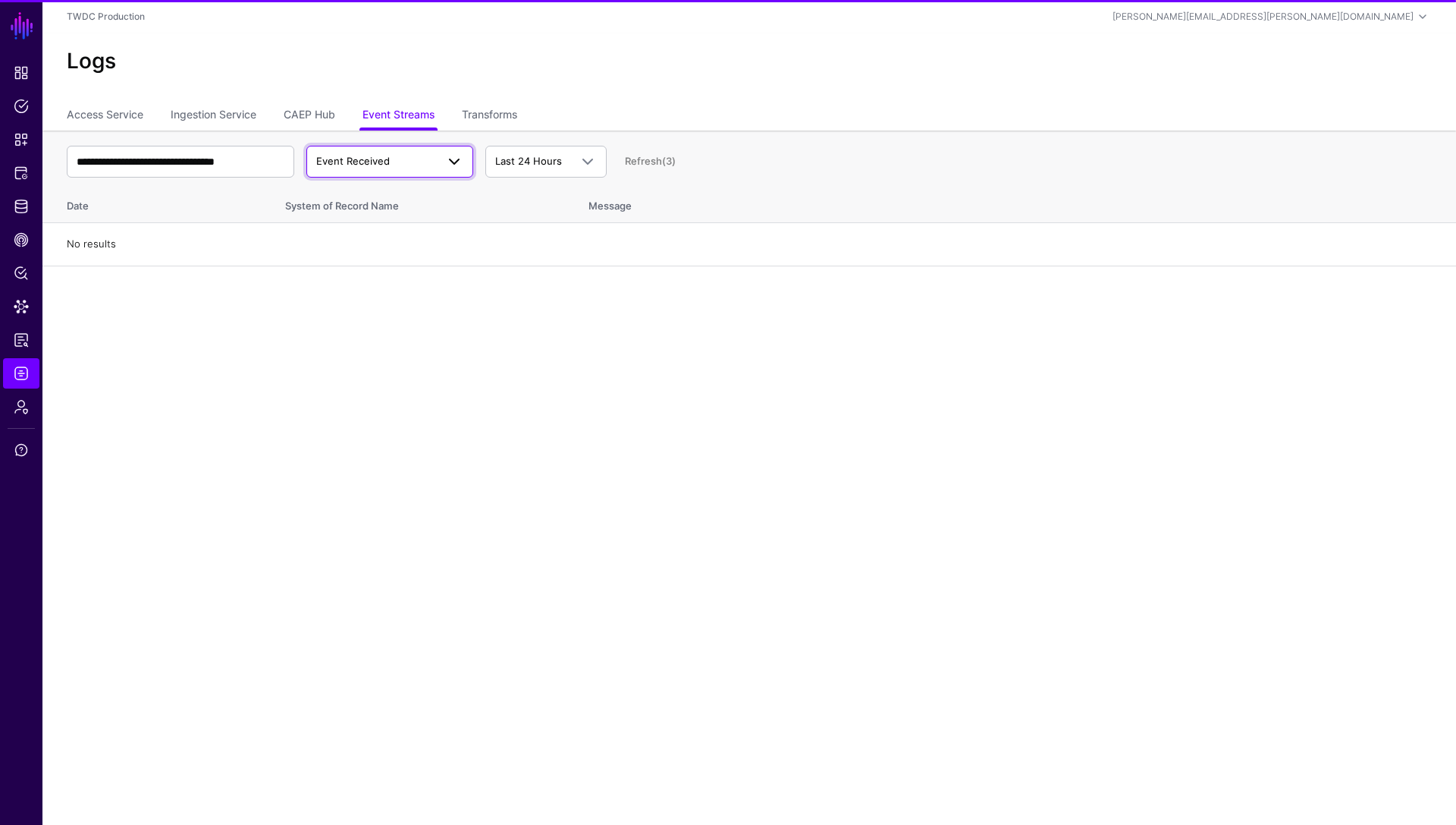
click at [418, 165] on span "Event Received" at bounding box center [376, 161] width 120 height 15
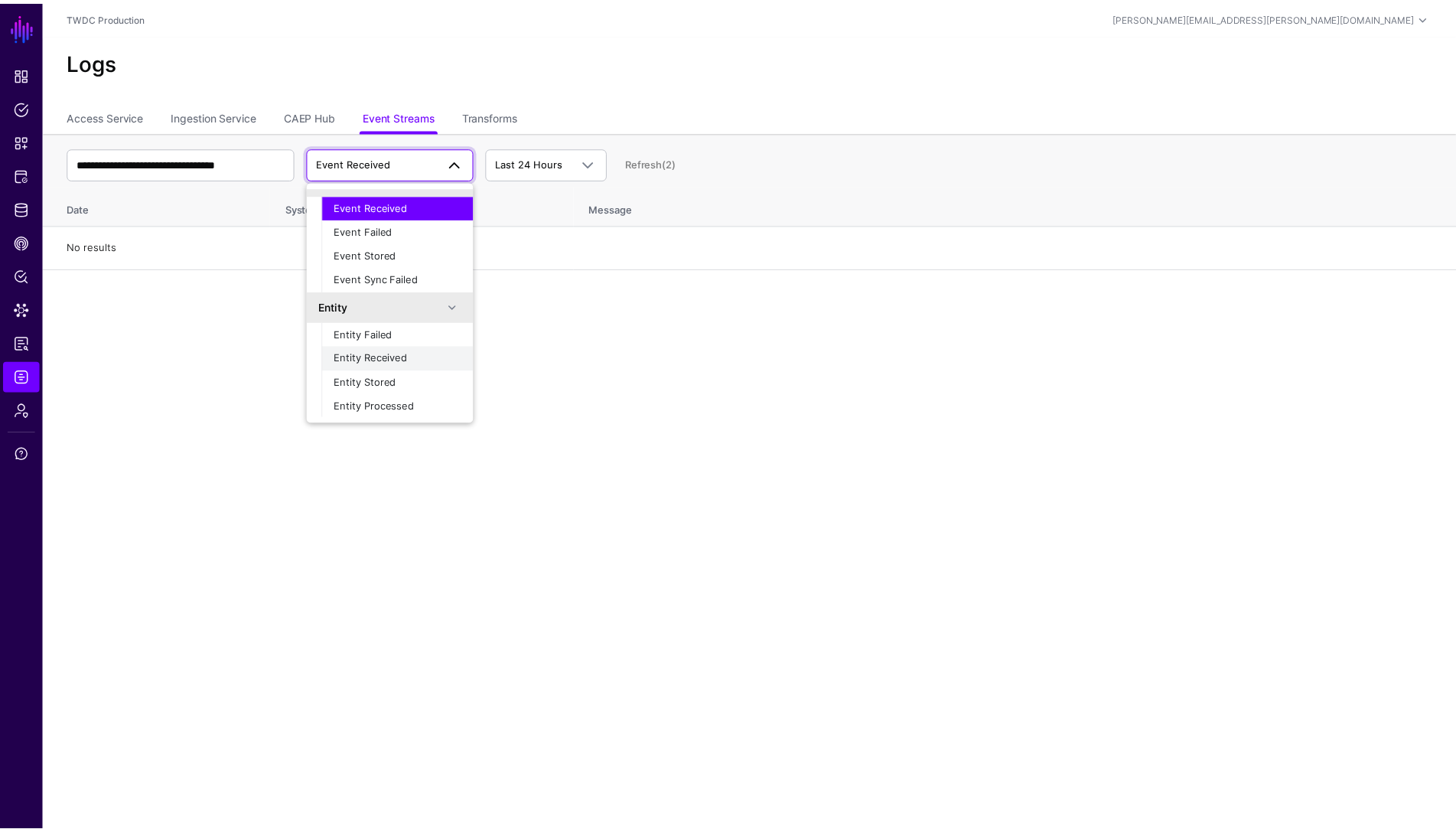
scroll to position [47, 0]
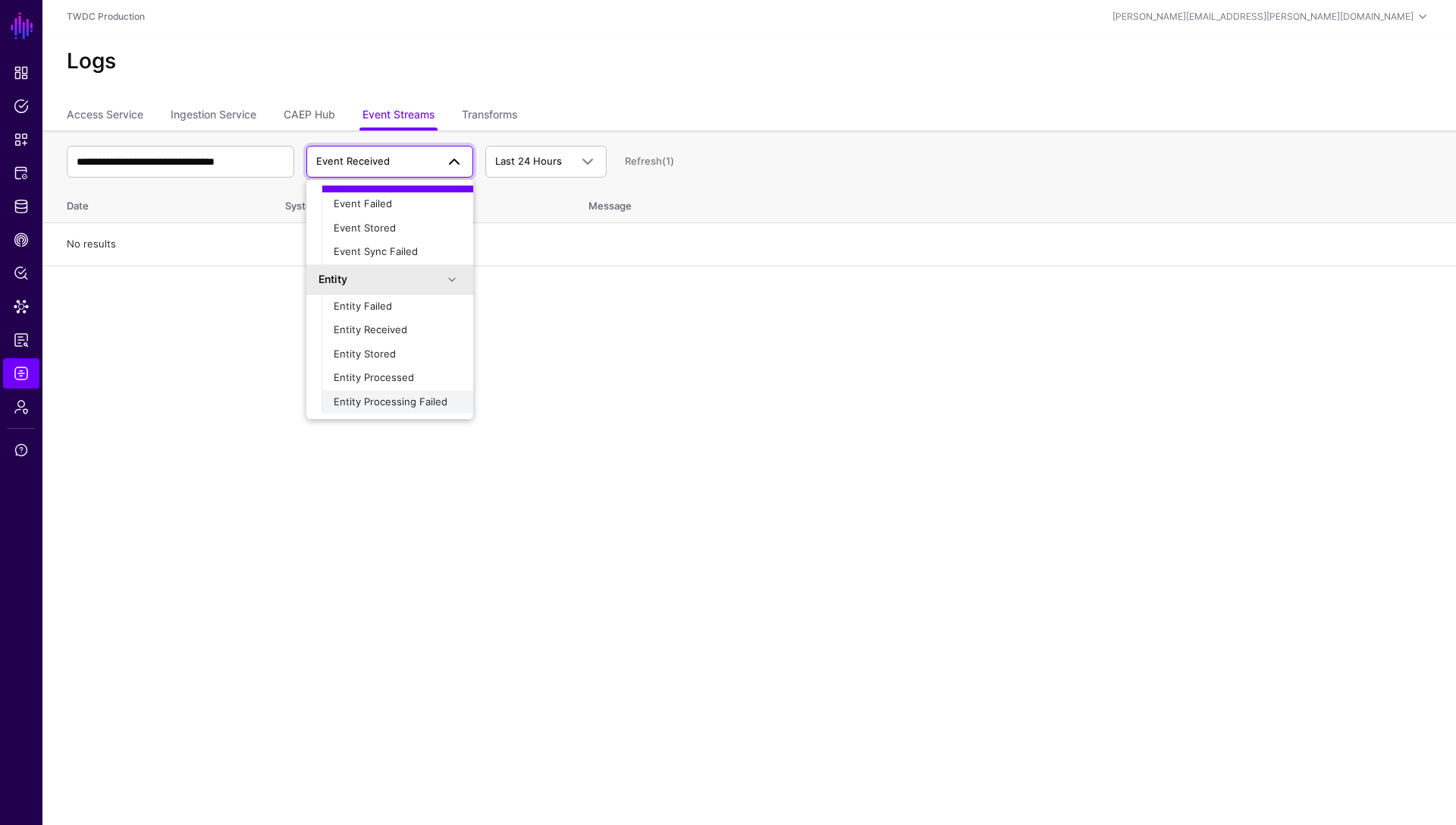
click at [410, 403] on span "Entity Processing Failed" at bounding box center [391, 401] width 114 height 12
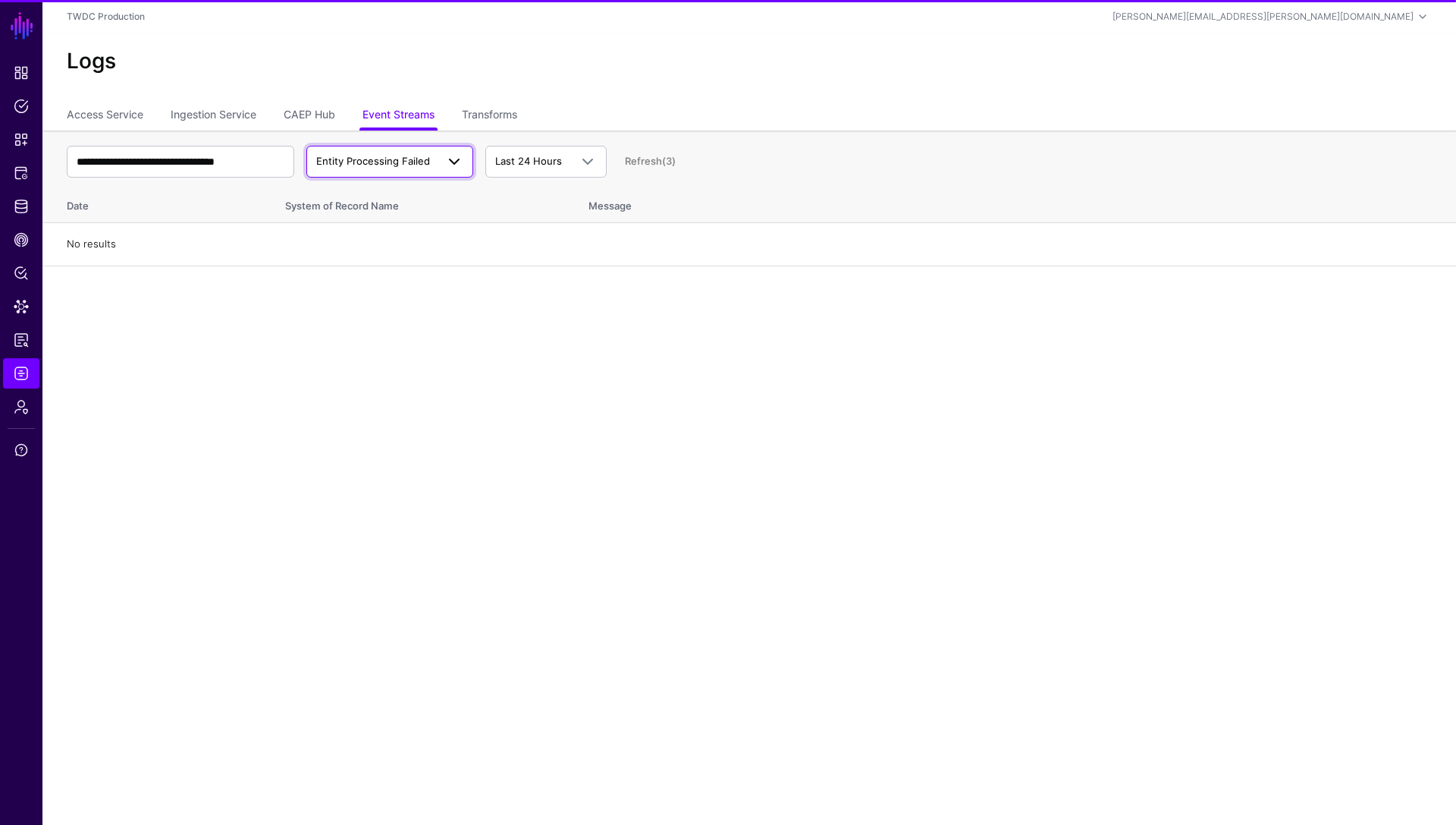
click at [416, 161] on span "Entity Processing Failed" at bounding box center [373, 161] width 114 height 12
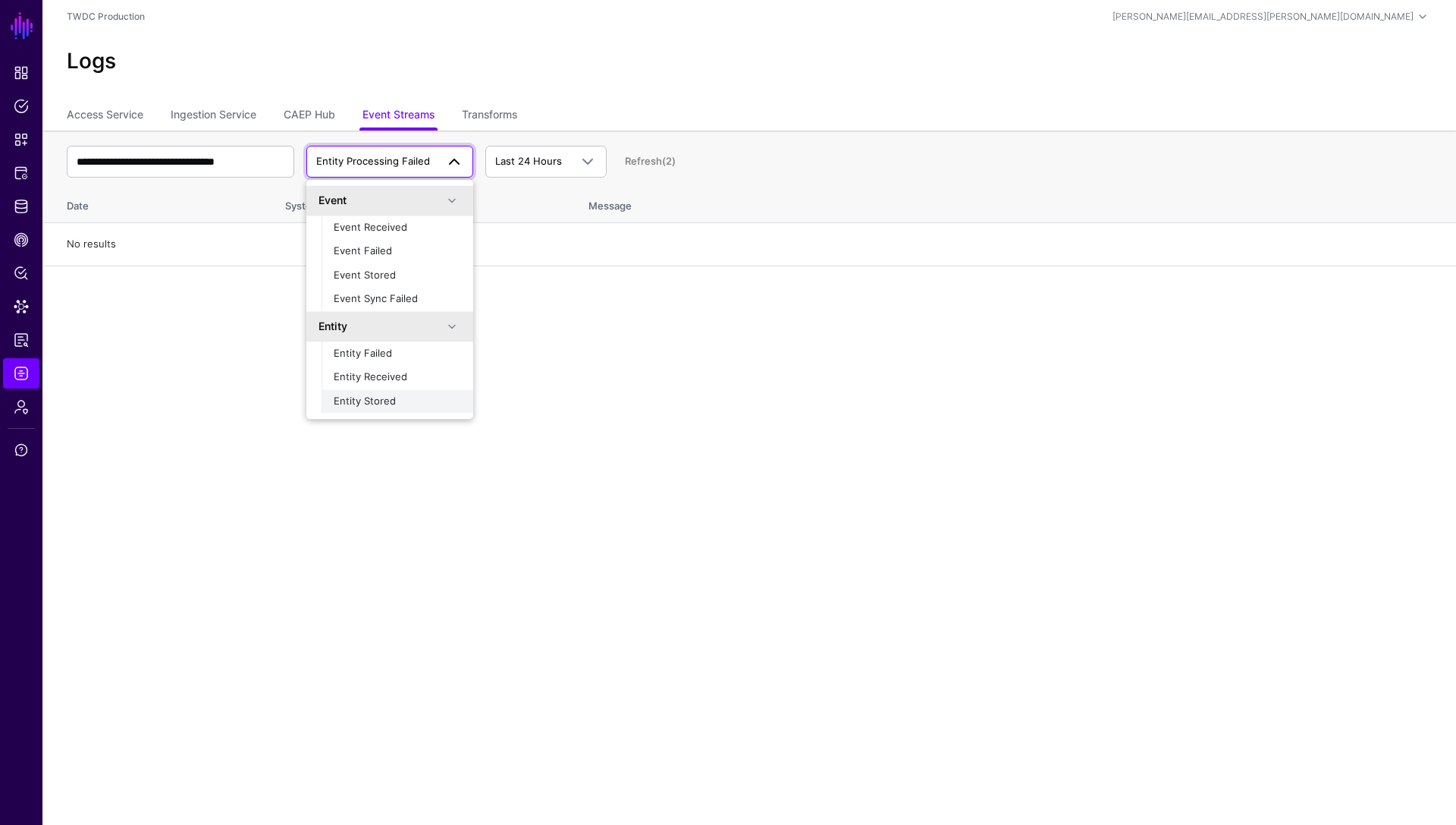
click at [389, 399] on span "Entity Stored" at bounding box center [365, 400] width 63 height 12
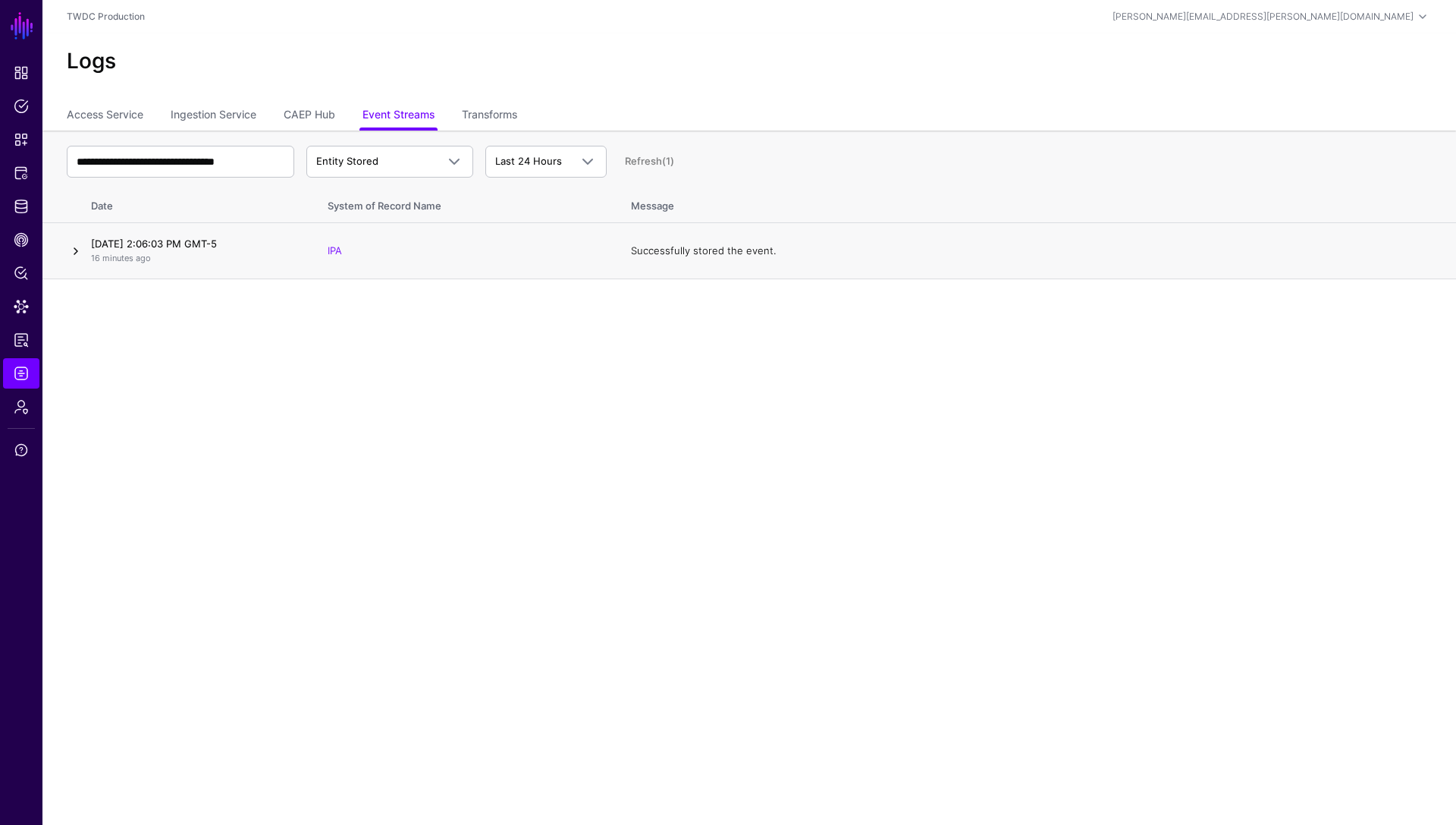
click at [69, 253] on link at bounding box center [76, 251] width 18 height 18
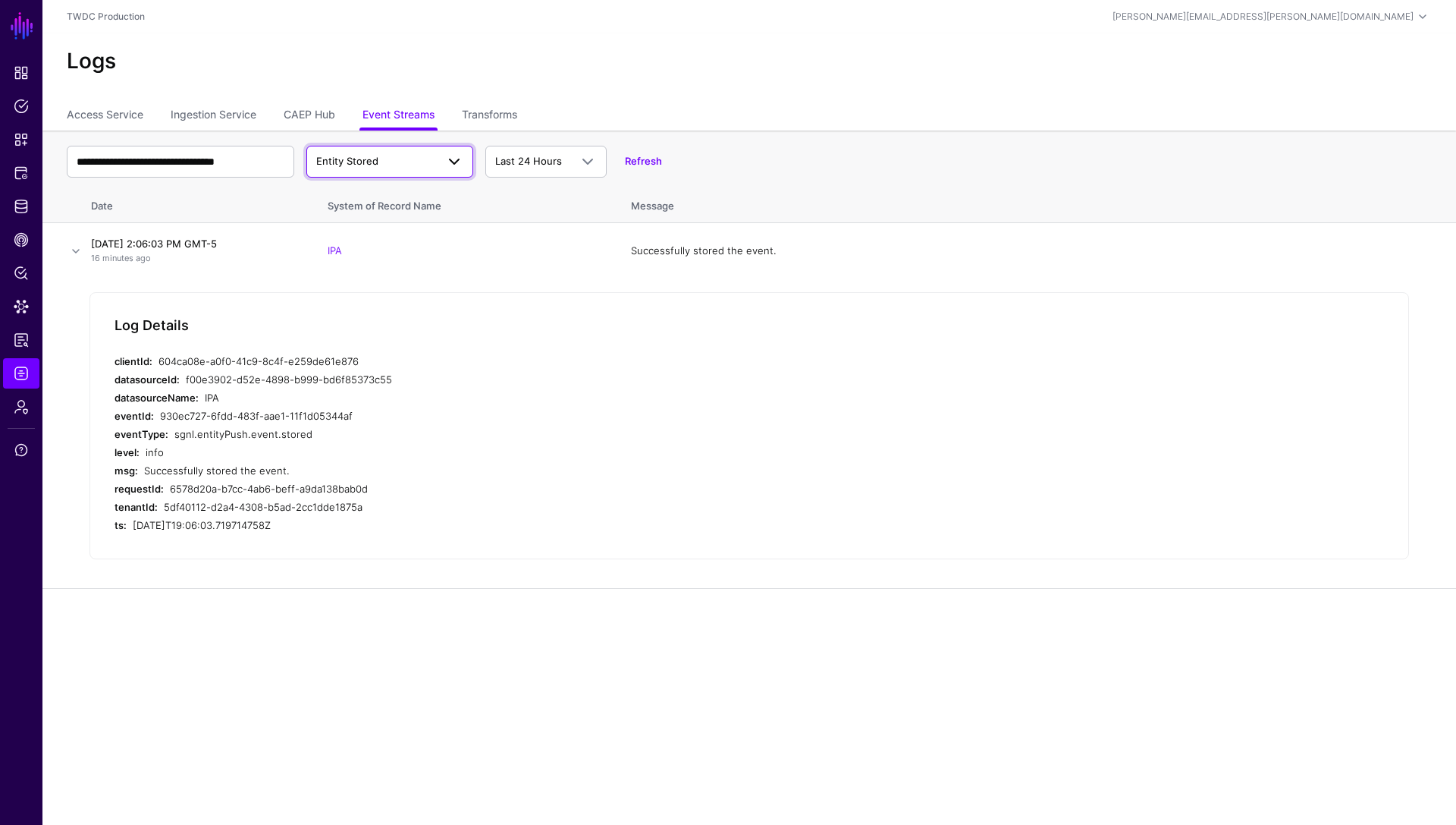
click at [376, 176] on link "Entity Stored" at bounding box center [389, 161] width 167 height 32
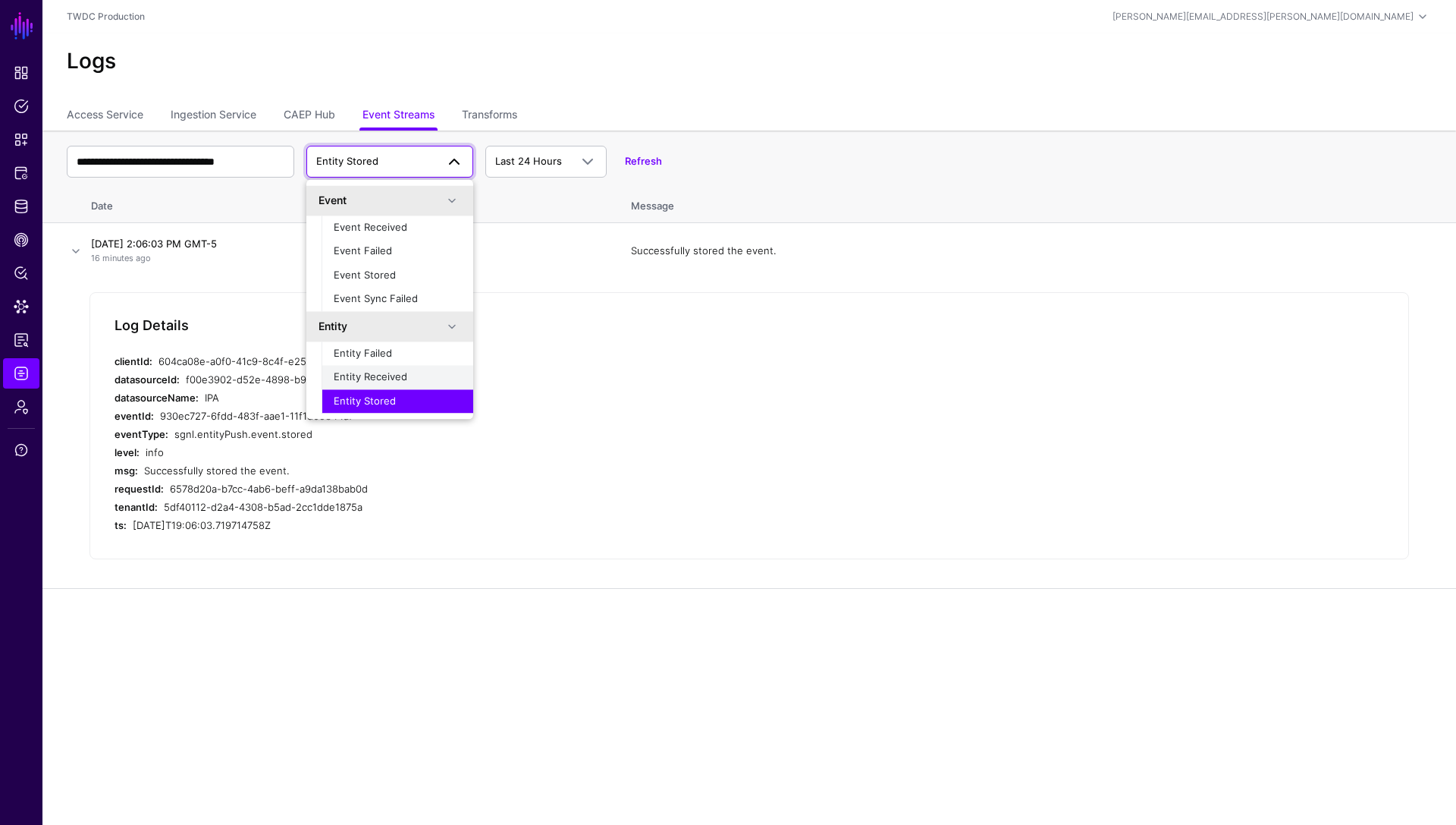
click at [399, 380] on span "Entity Received" at bounding box center [370, 377] width 73 height 12
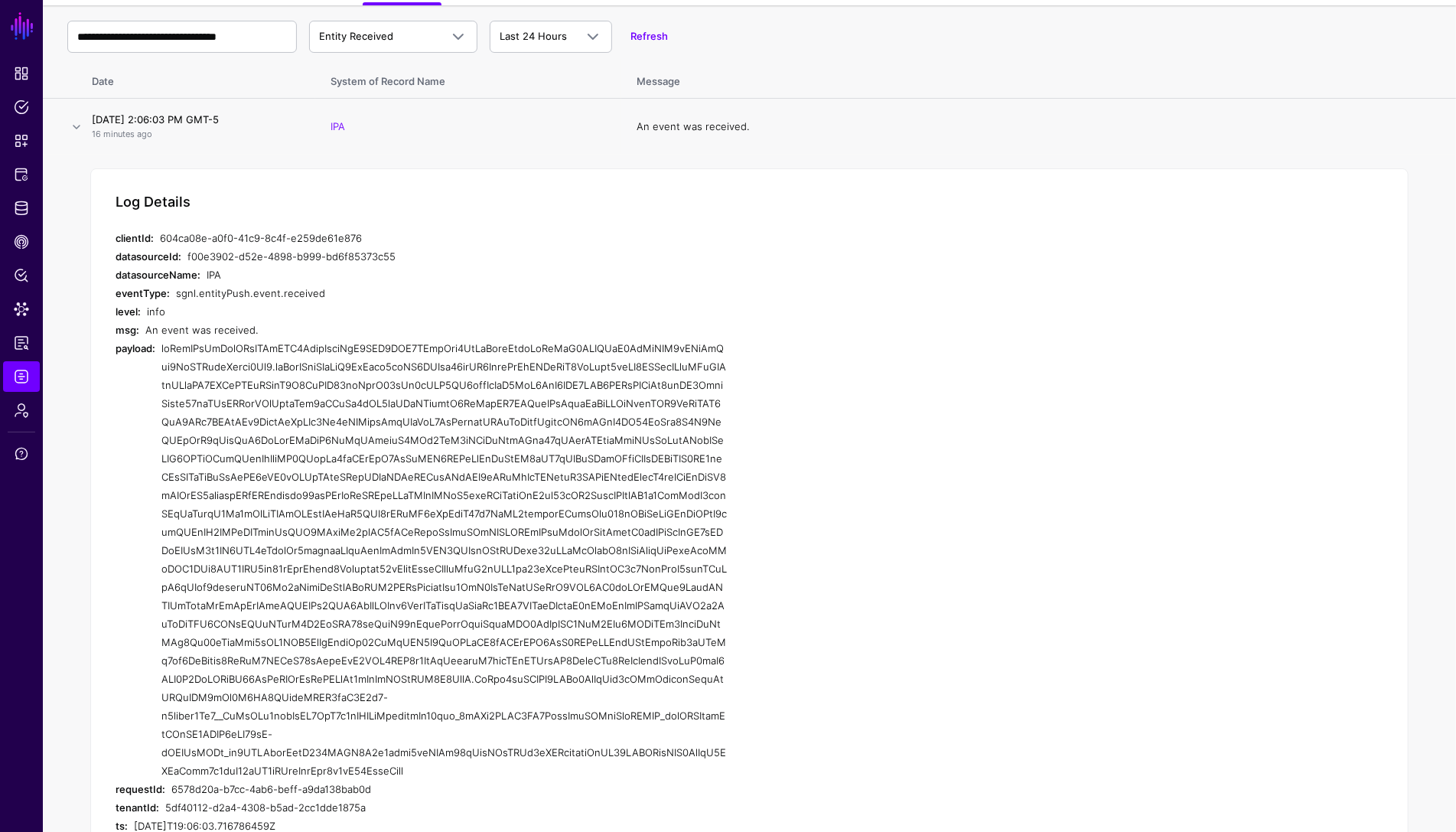
scroll to position [119, 0]
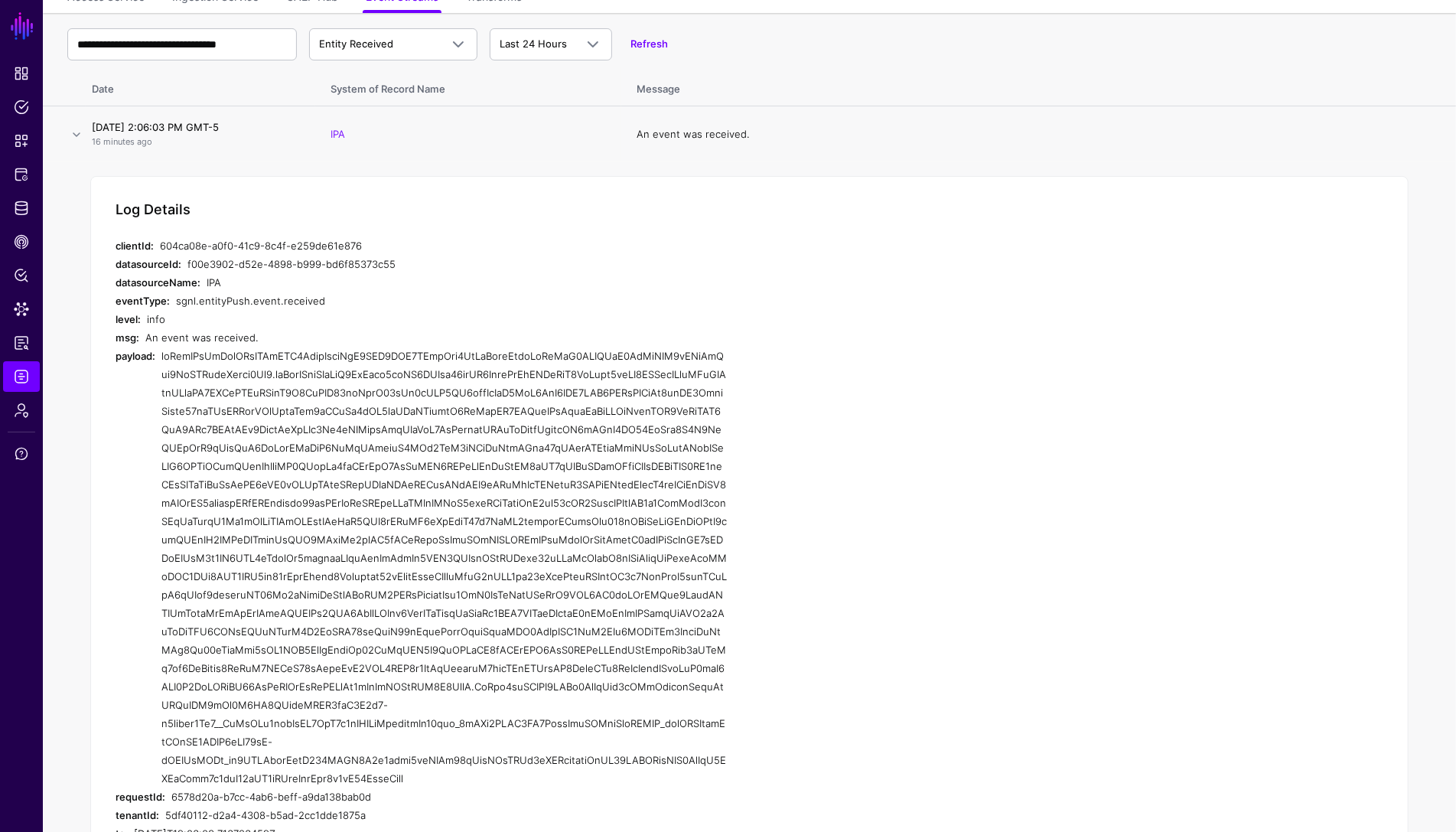
drag, startPoint x: 163, startPoint y: 354, endPoint x: 412, endPoint y: 783, distance: 496.0
click at [412, 783] on div at bounding box center [444, 566] width 566 height 441
copy div "eyJraWQiOiAibXJrLWJkMDQ2NzdjNjljNjQ2MDQ5NWU0ZTcyNzg0MzJmYjljIiwgImFsZyI6ICJSUzI…"
click at [74, 136] on link at bounding box center [76, 135] width 18 height 18
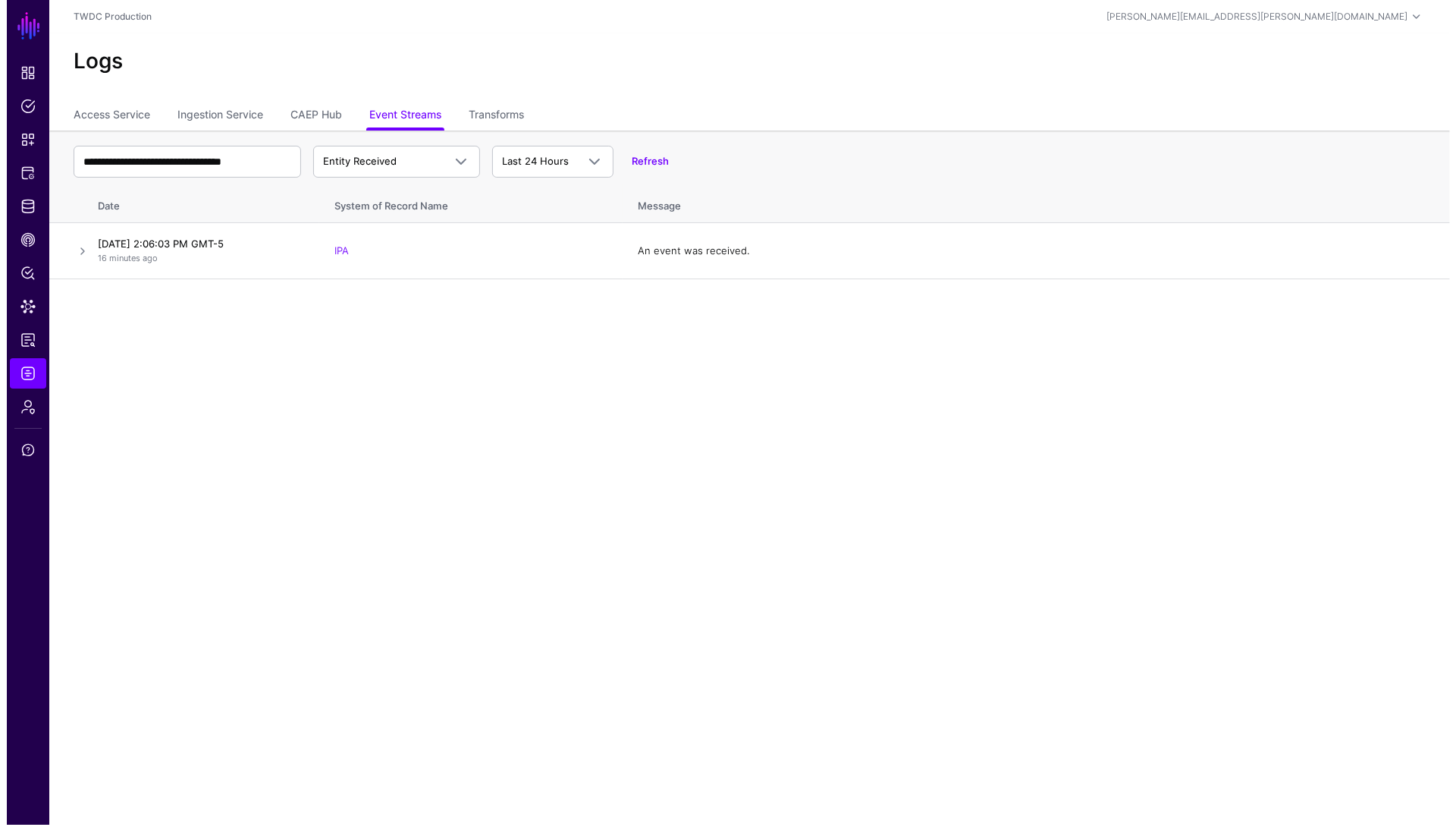
scroll to position [0, 0]
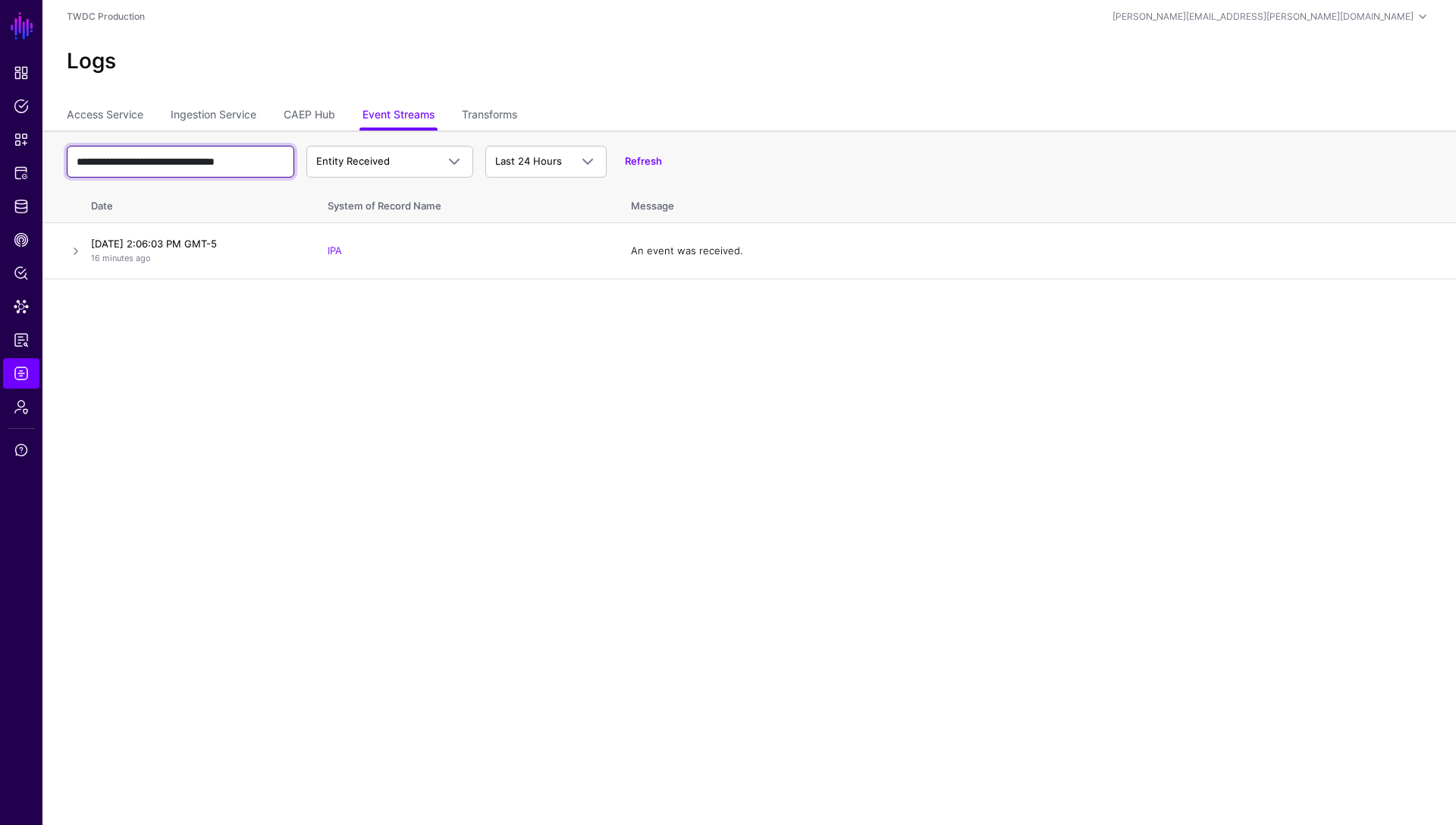
click at [188, 161] on input "**********" at bounding box center [180, 161] width 227 height 32
click at [204, 156] on input "**********" at bounding box center [180, 161] width 227 height 32
click at [77, 252] on link at bounding box center [76, 251] width 18 height 18
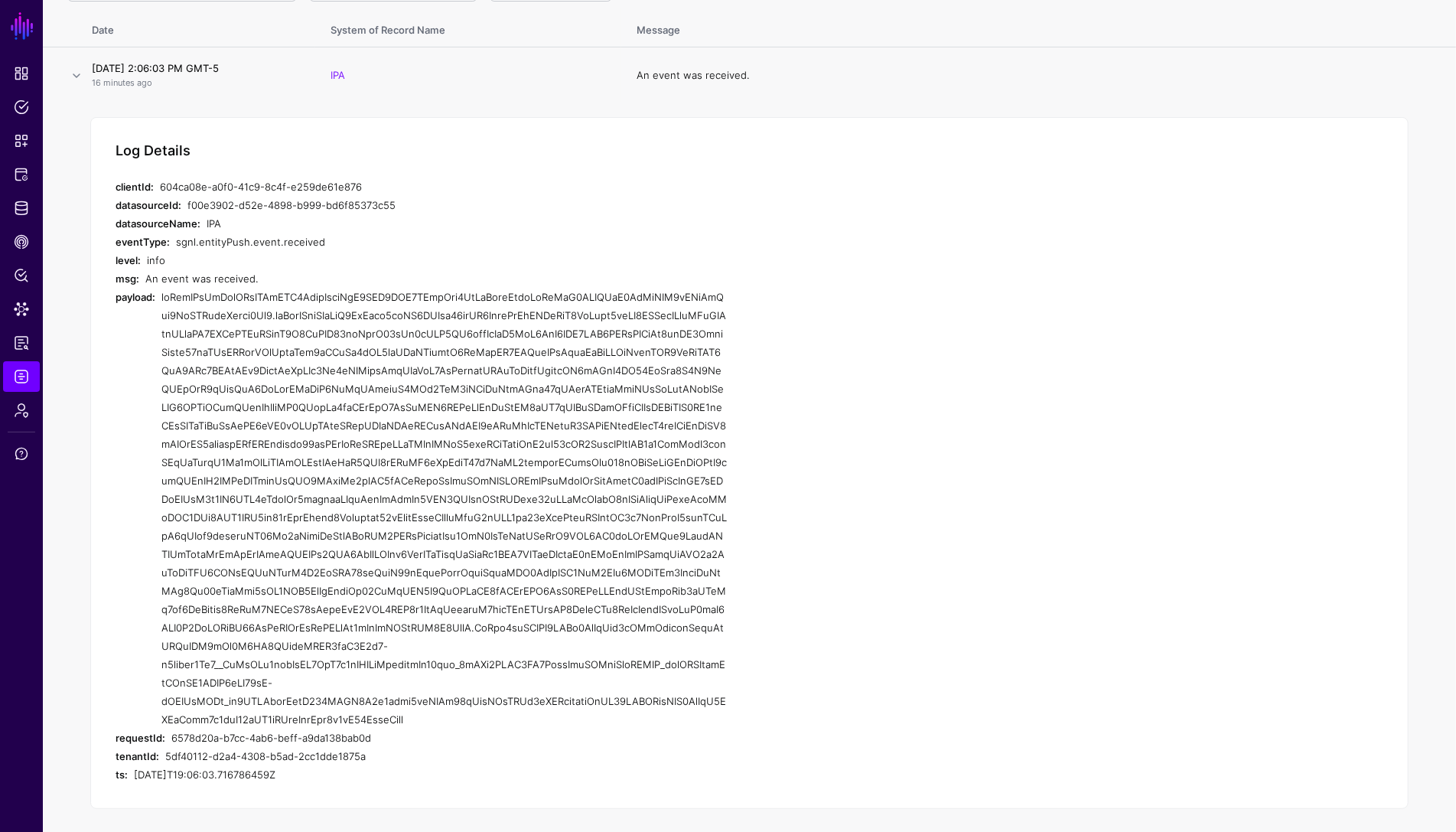
scroll to position [184, 0]
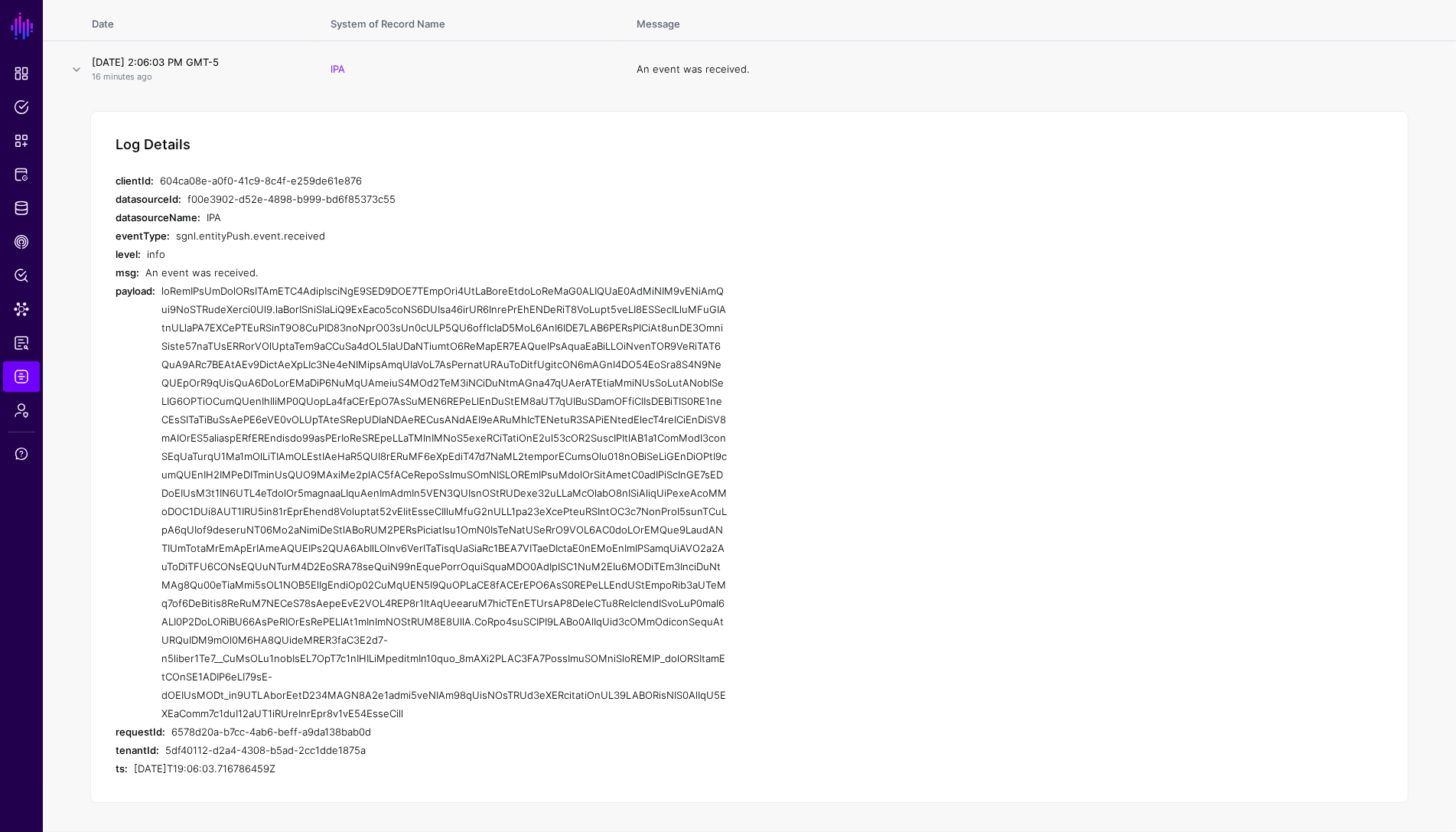
click at [305, 408] on div at bounding box center [444, 502] width 566 height 441
drag, startPoint x: 163, startPoint y: 287, endPoint x: 419, endPoint y: 707, distance: 491.9
click at [419, 707] on div at bounding box center [444, 502] width 566 height 441
copy div "eyJraWQiOiAibXJrLWJkMDQ2NzdjNjljNjQ2MDQ5NWU0ZTcyNzg0MzJmYjljIiwgImFsZyI6ICJSUzI…"
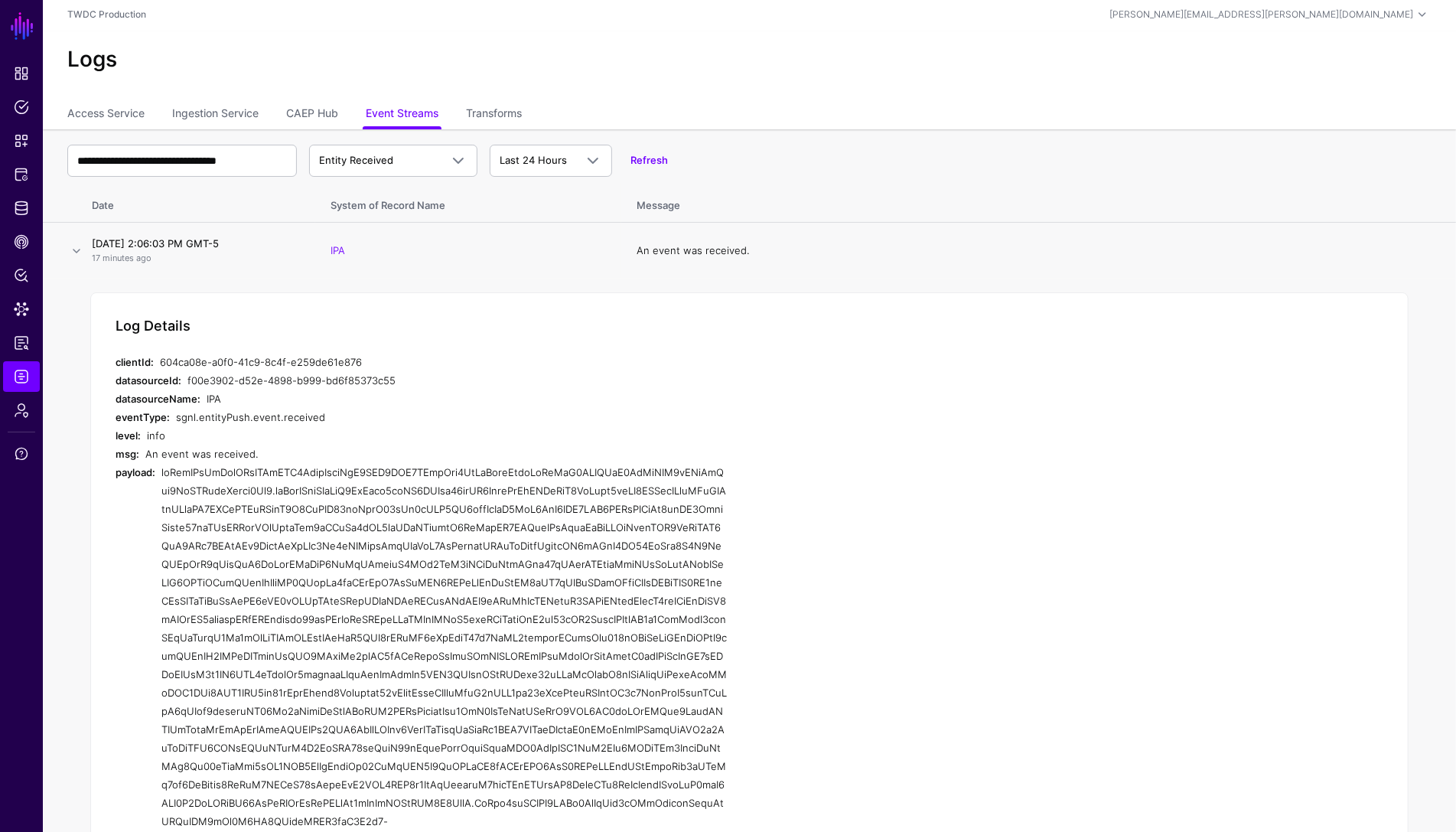
scroll to position [0, 0]
click at [213, 169] on input "**********" at bounding box center [182, 163] width 229 height 32
paste input "*******"
click at [112, 158] on input "**********" at bounding box center [182, 163] width 229 height 32
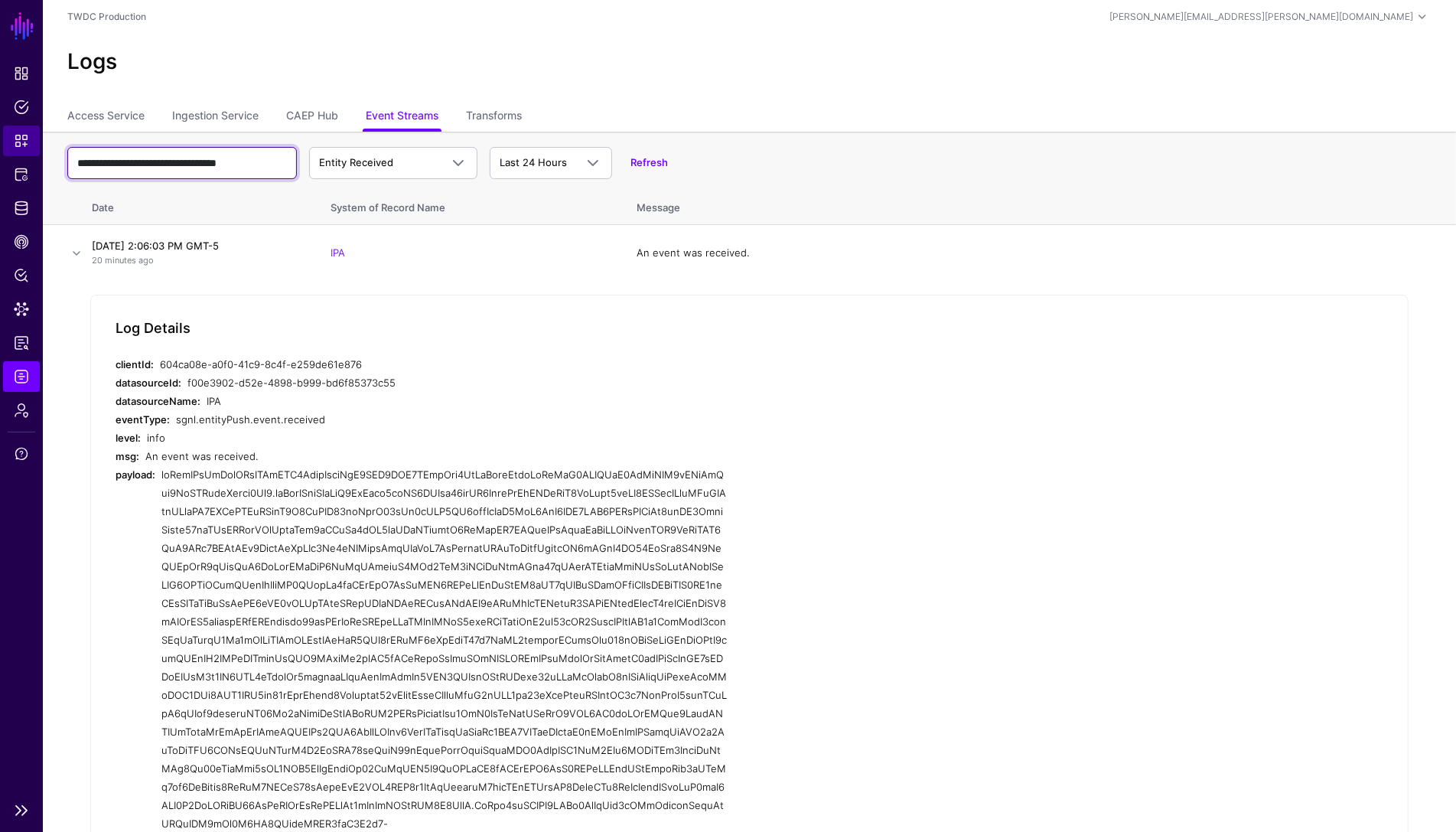
scroll to position [0, 0]
drag, startPoint x: 100, startPoint y: 162, endPoint x: 5, endPoint y: 149, distance: 95.9
click at [5, 149] on main "**********" at bounding box center [728, 508] width 1456 height 1016
click at [272, 155] on input "**********" at bounding box center [182, 163] width 229 height 32
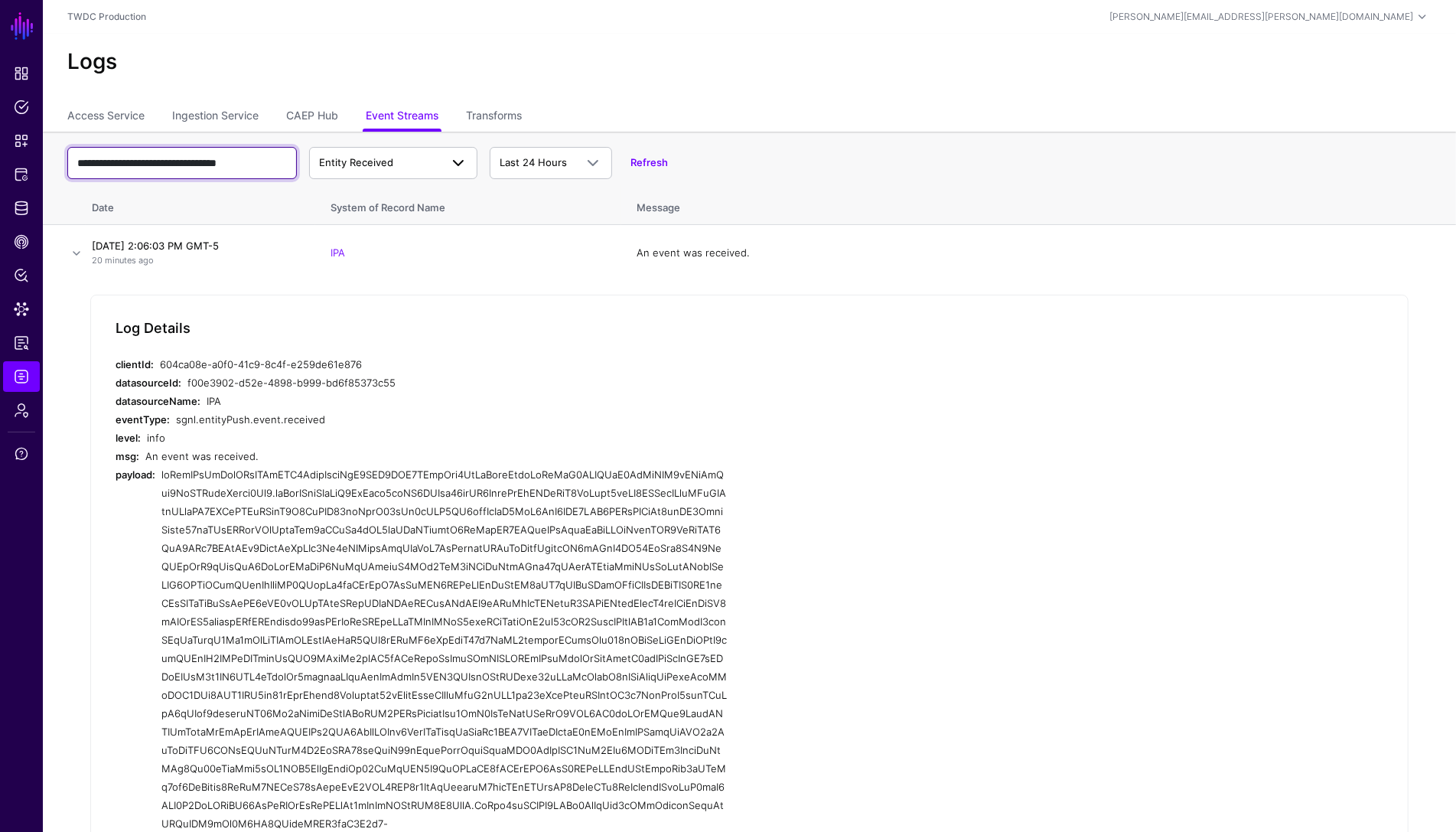
drag, startPoint x: 250, startPoint y: 160, endPoint x: 337, endPoint y: 172, distance: 87.8
click at [337, 172] on div "**********" at bounding box center [749, 163] width 1364 height 44
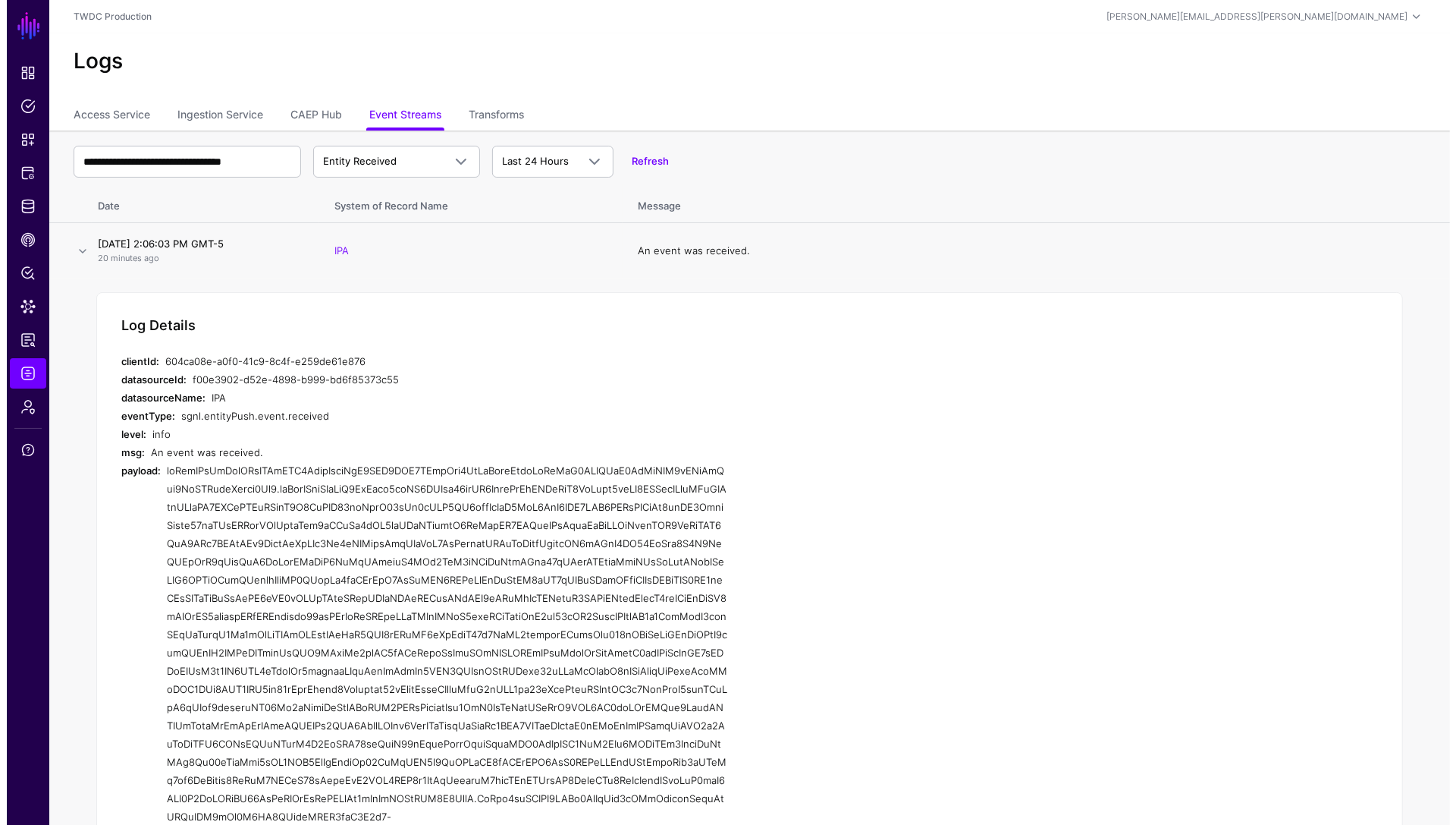
scroll to position [0, 0]
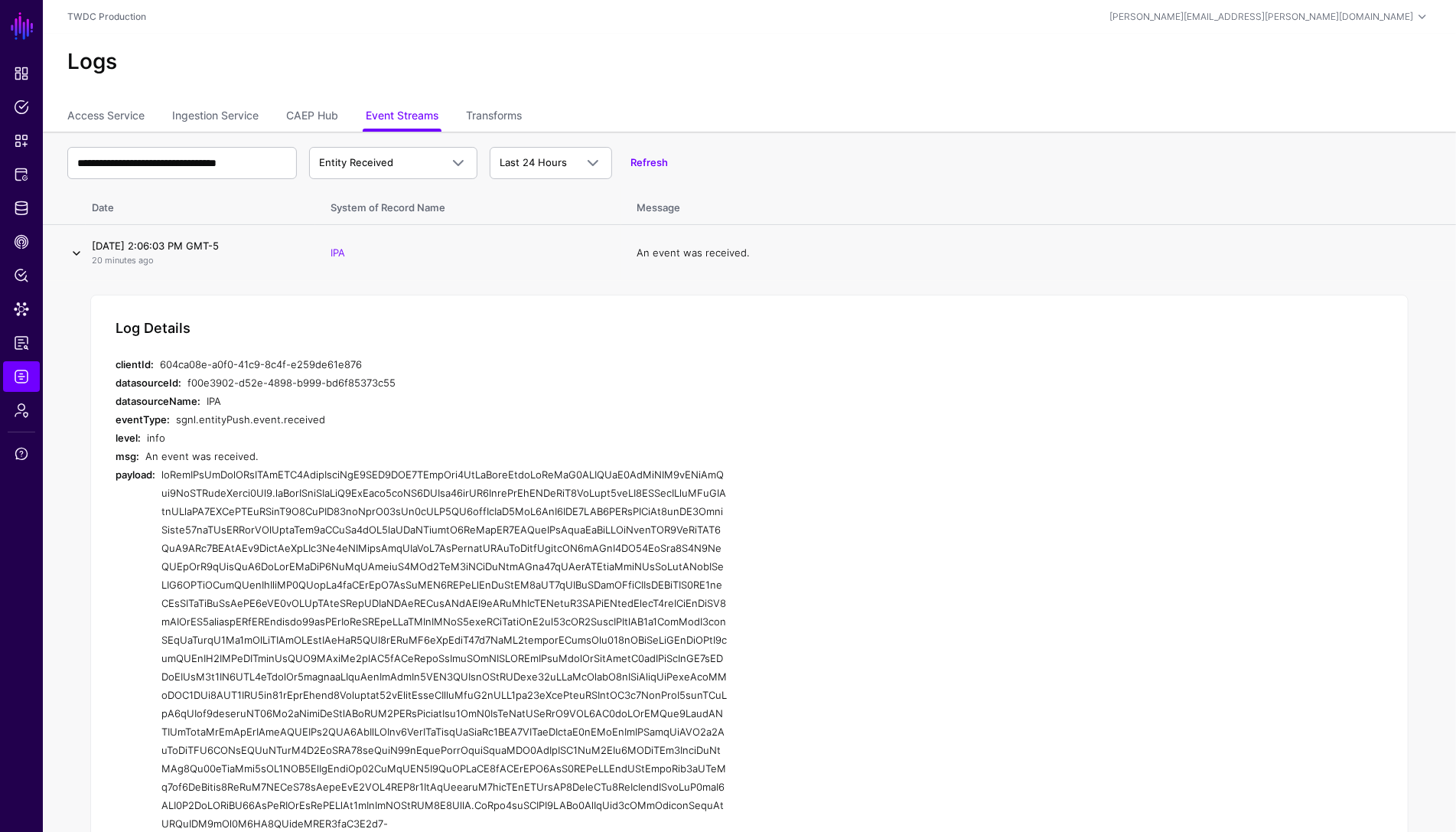
click at [78, 252] on link at bounding box center [76, 253] width 18 height 18
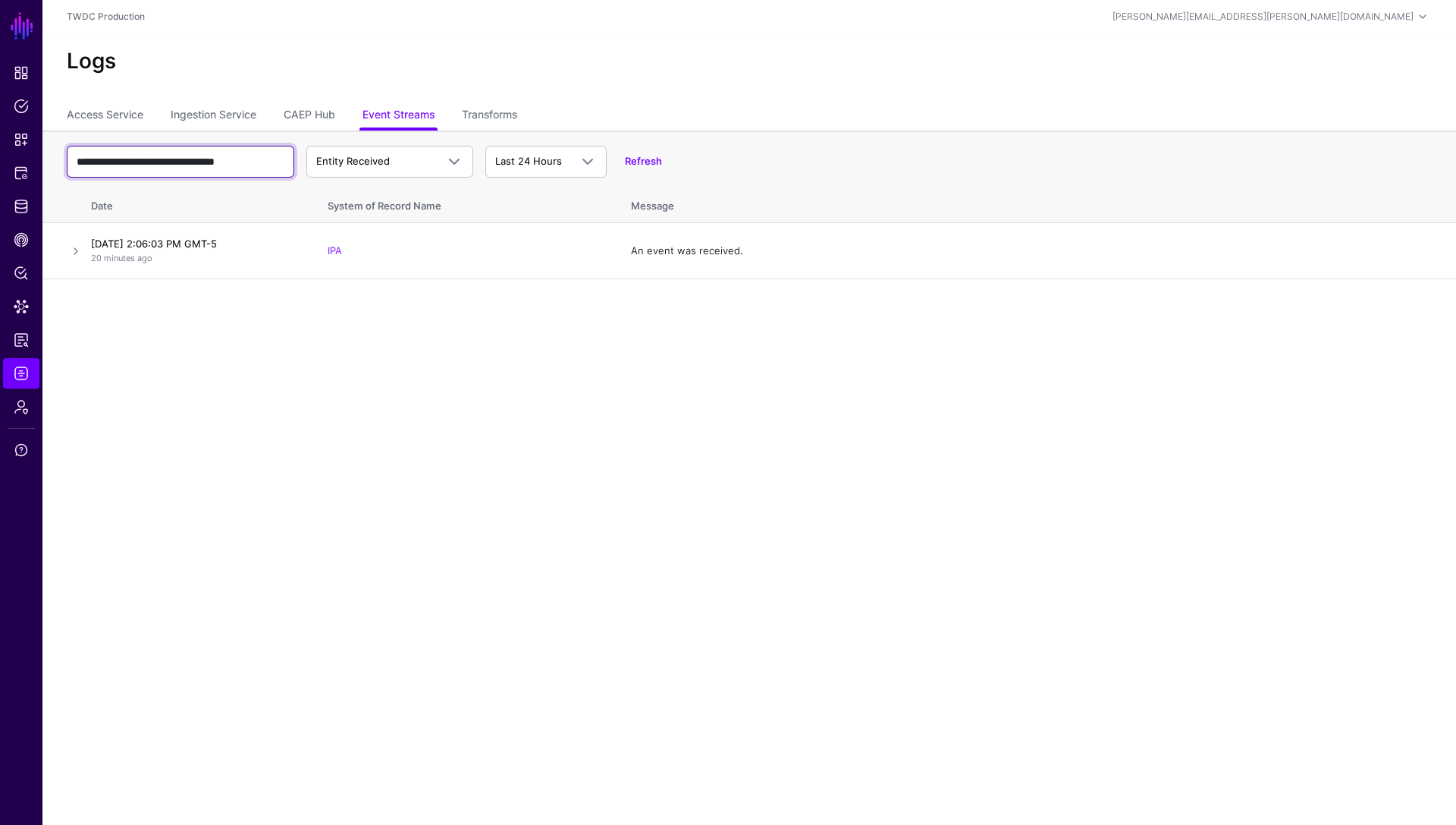
click at [236, 169] on input "**********" at bounding box center [180, 161] width 227 height 32
click at [388, 157] on span "Entity Received" at bounding box center [352, 161] width 73 height 12
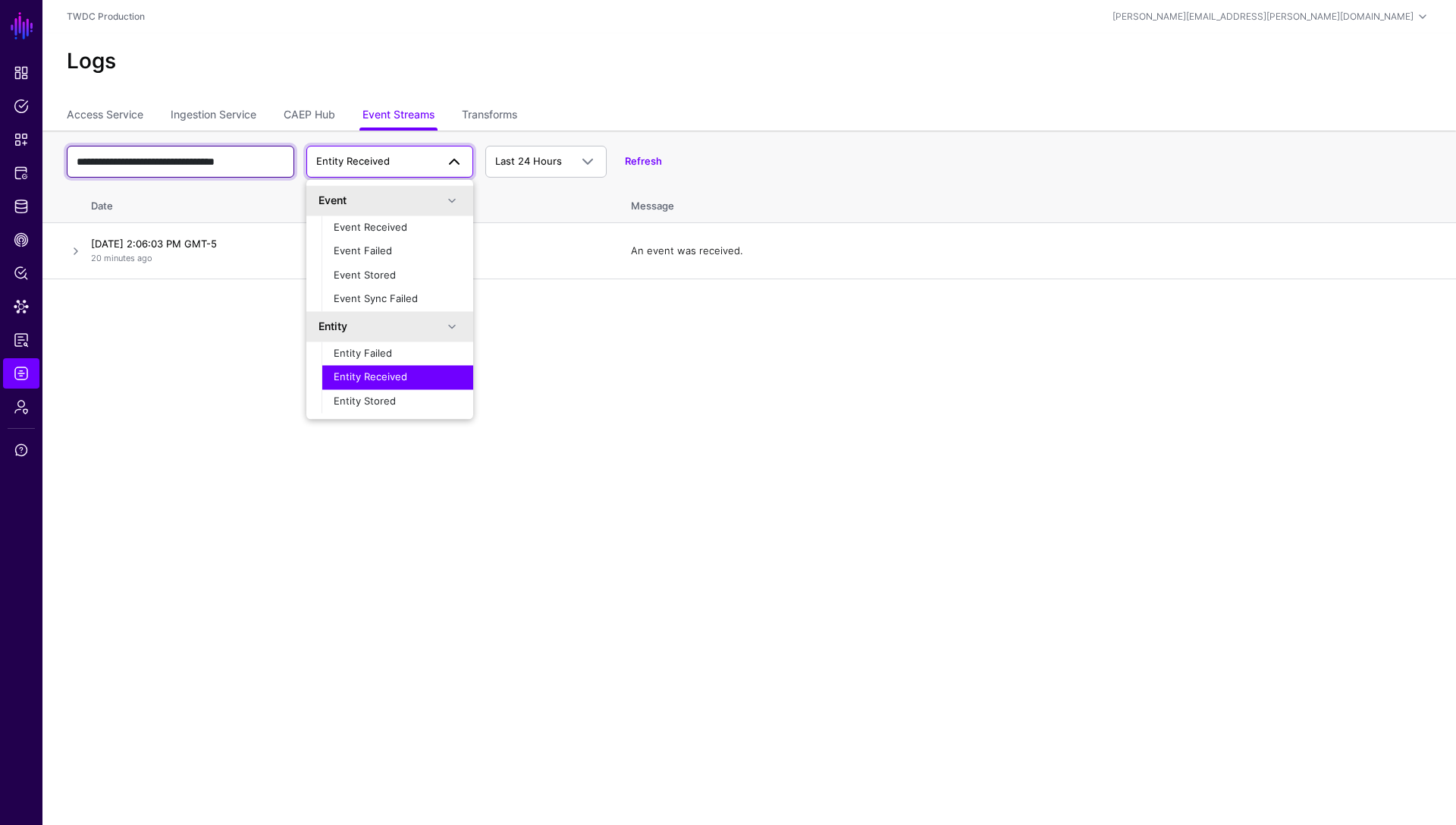
click at [158, 160] on input "**********" at bounding box center [180, 161] width 227 height 32
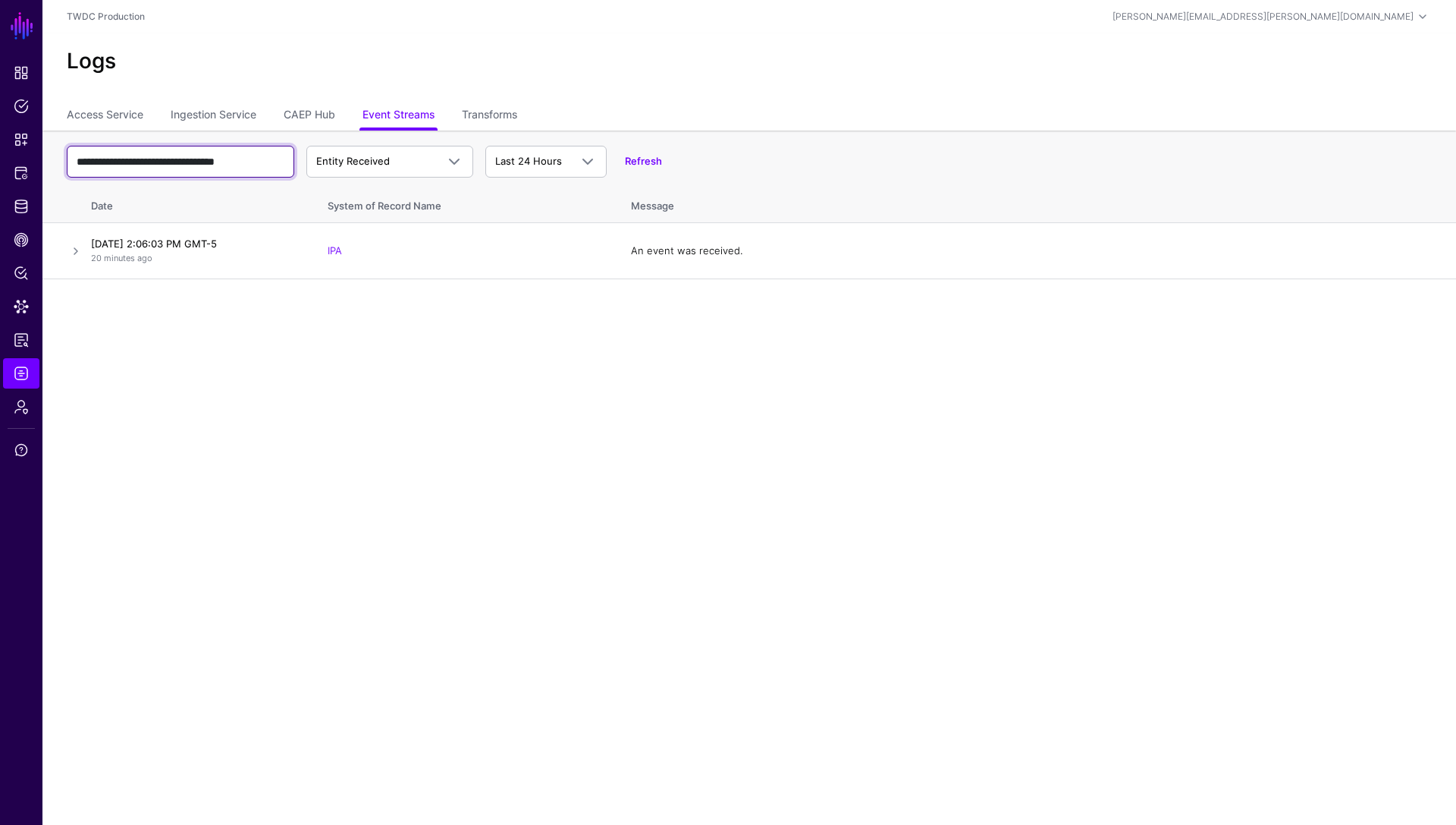
scroll to position [0, 6]
click at [154, 162] on input "**********" at bounding box center [180, 161] width 227 height 32
click at [179, 159] on input "**********" at bounding box center [180, 161] width 227 height 32
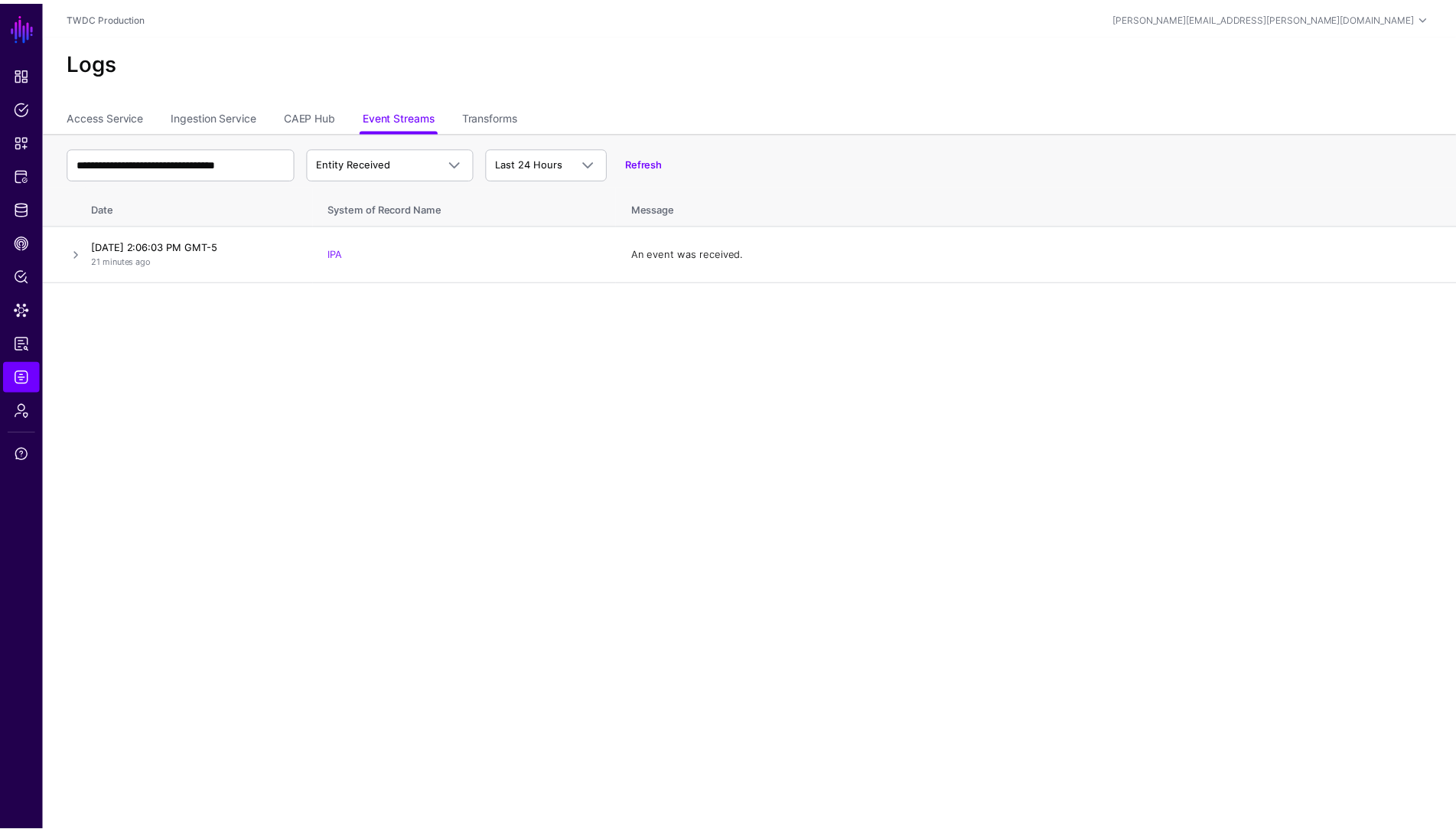
scroll to position [0, 0]
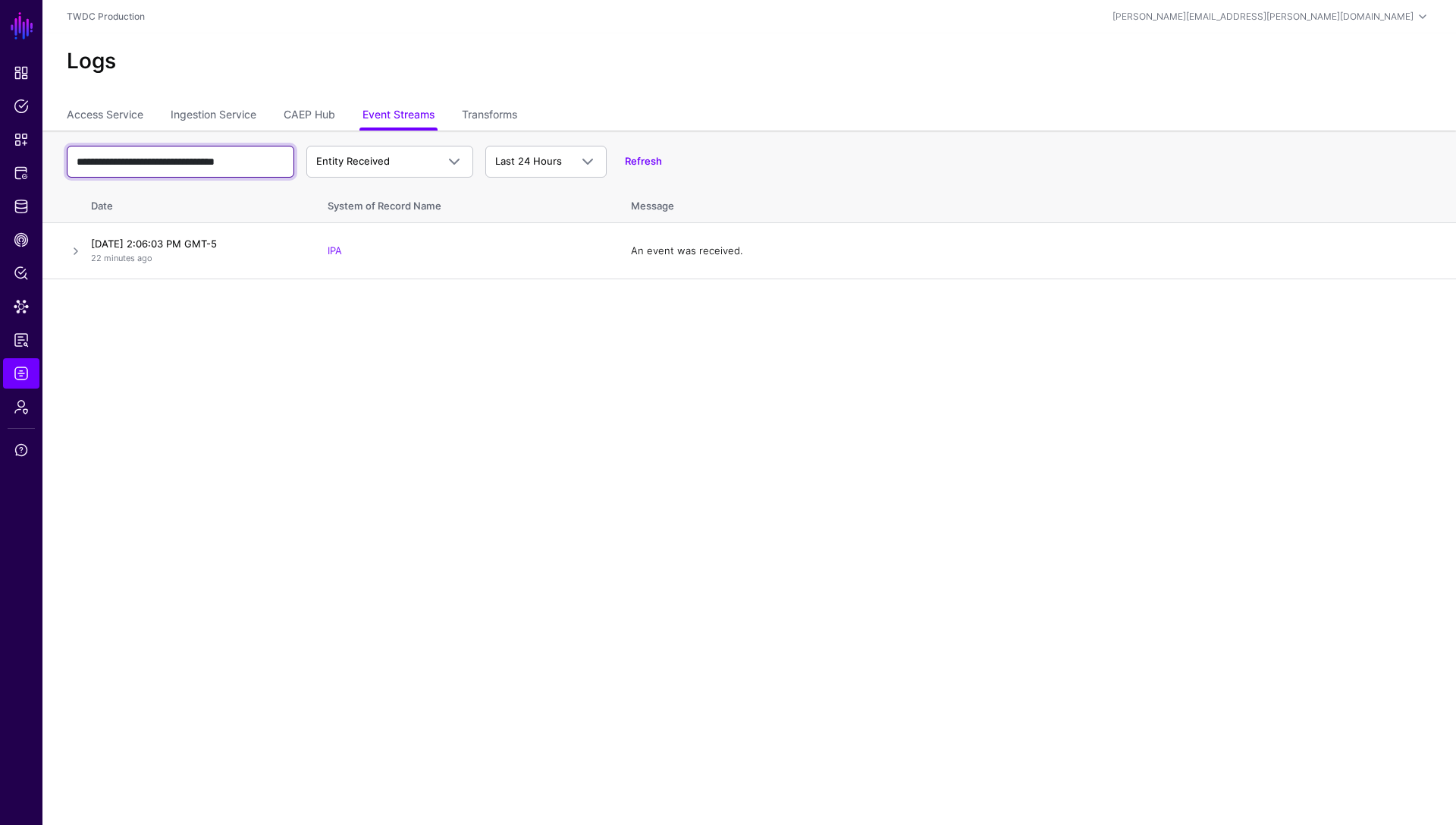
paste input "text"
type input "**********"
click at [69, 245] on link at bounding box center [76, 251] width 18 height 18
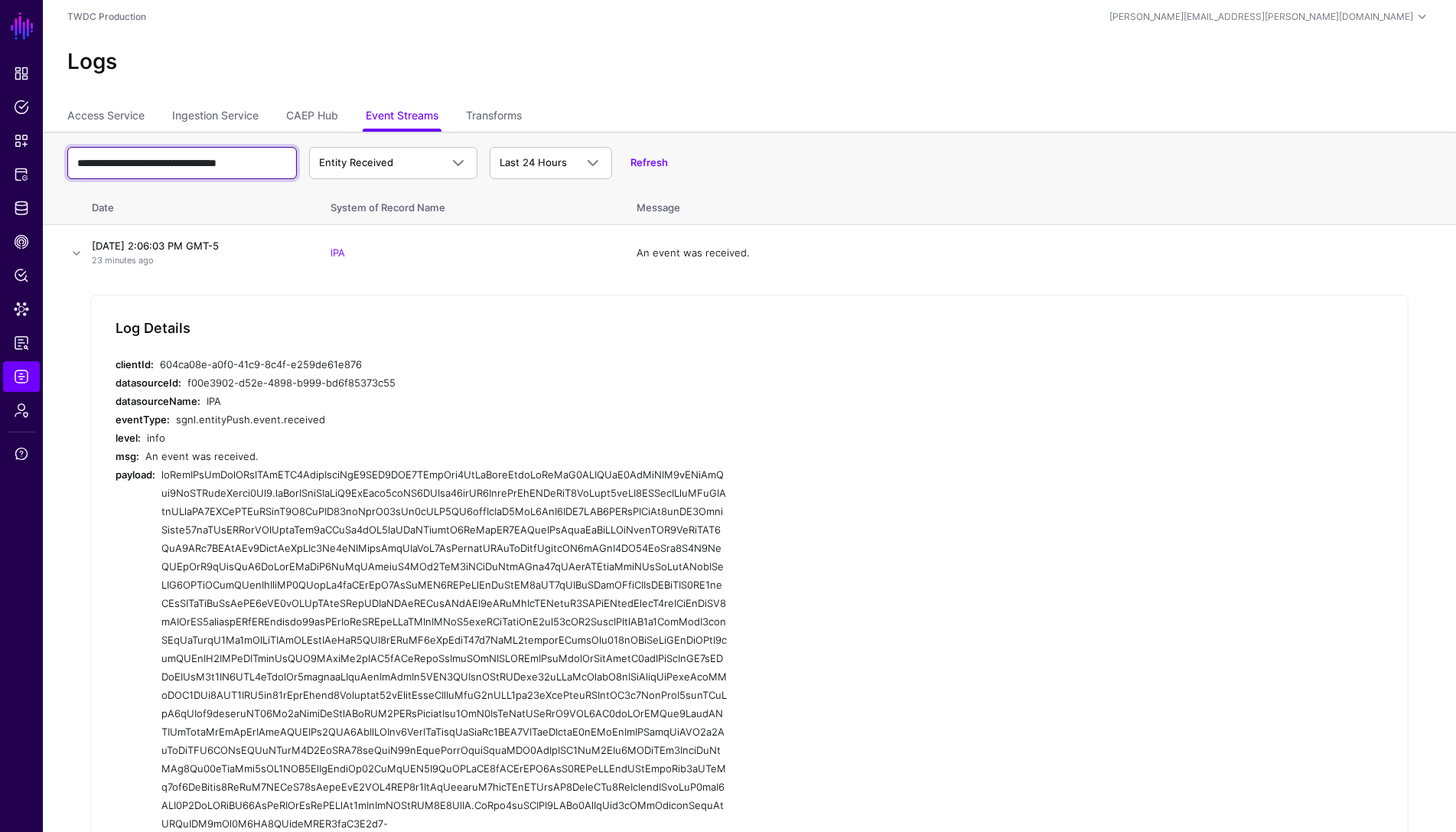
click at [148, 168] on input "**********" at bounding box center [182, 163] width 229 height 32
click at [193, 171] on input "**********" at bounding box center [182, 163] width 229 height 32
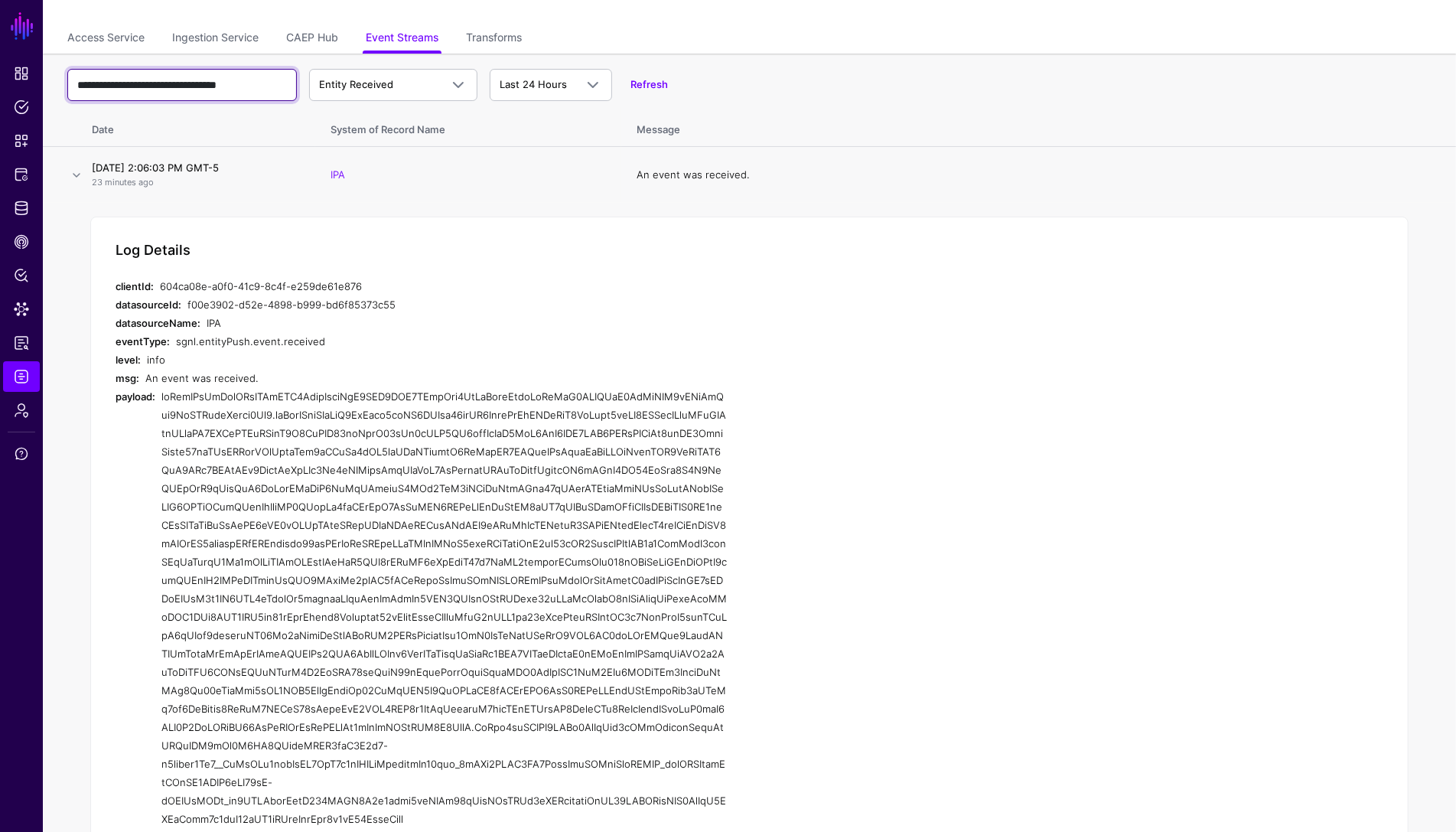
scroll to position [184, 0]
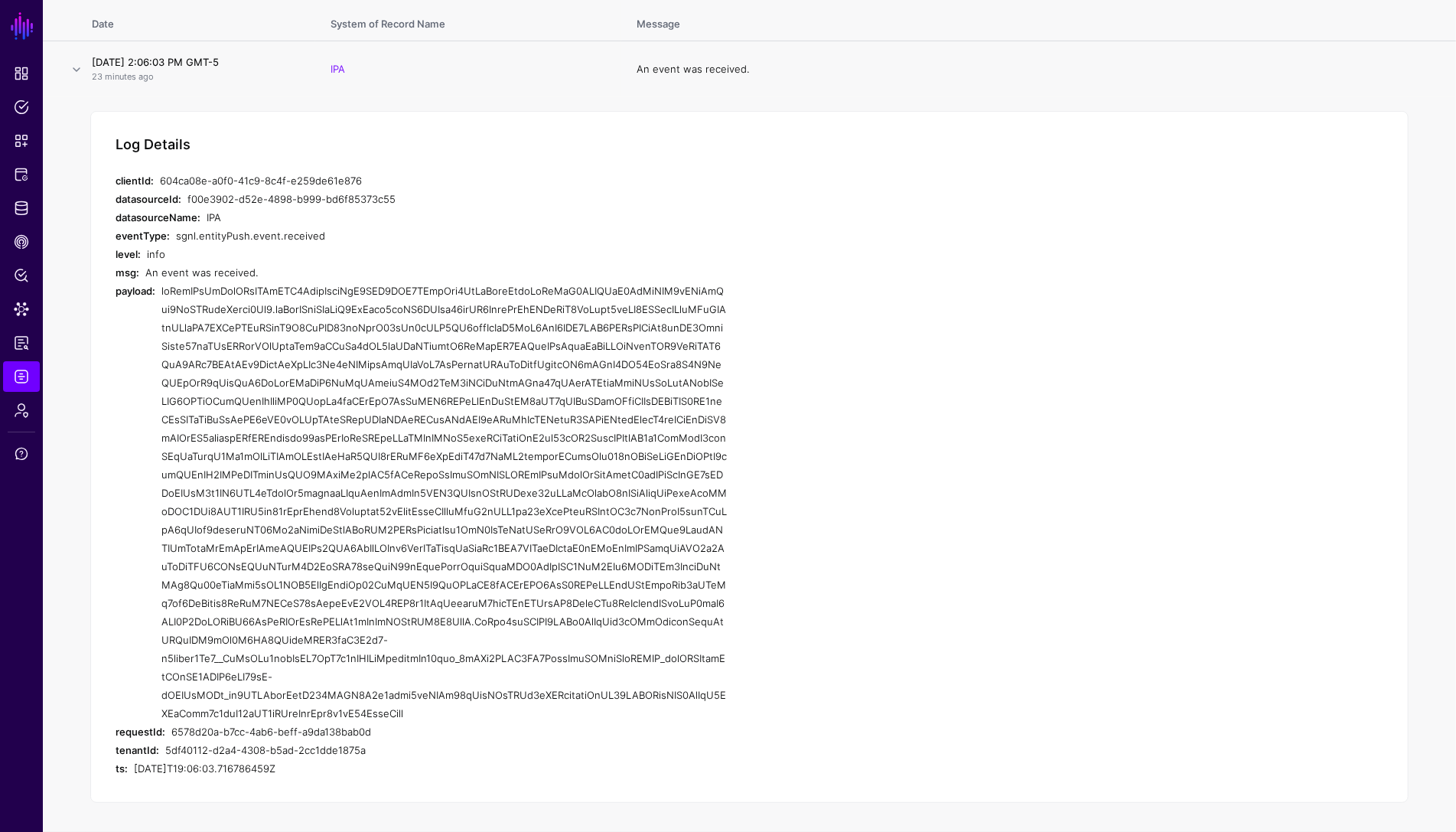
click at [392, 385] on div at bounding box center [444, 502] width 566 height 441
click at [399, 409] on div at bounding box center [444, 502] width 566 height 441
drag, startPoint x: 371, startPoint y: 727, endPoint x: 170, endPoint y: 737, distance: 201.2
click at [171, 737] on div "6578d20a-b7cc-4ab6-beff-a9da138bab0d" at bounding box center [449, 732] width 556 height 18
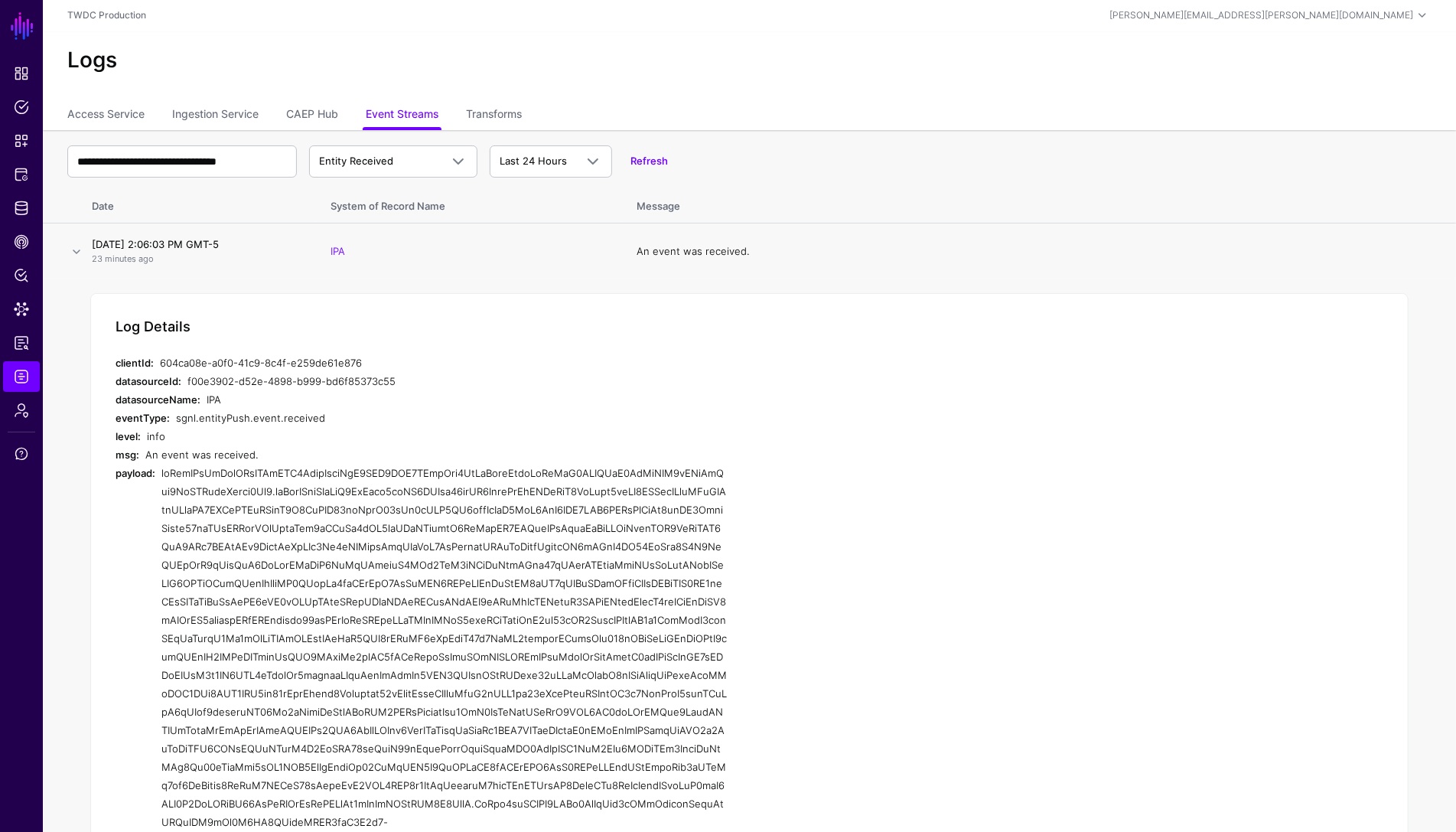
scroll to position [0, 0]
click at [385, 171] on span "Entity Received" at bounding box center [393, 163] width 149 height 18
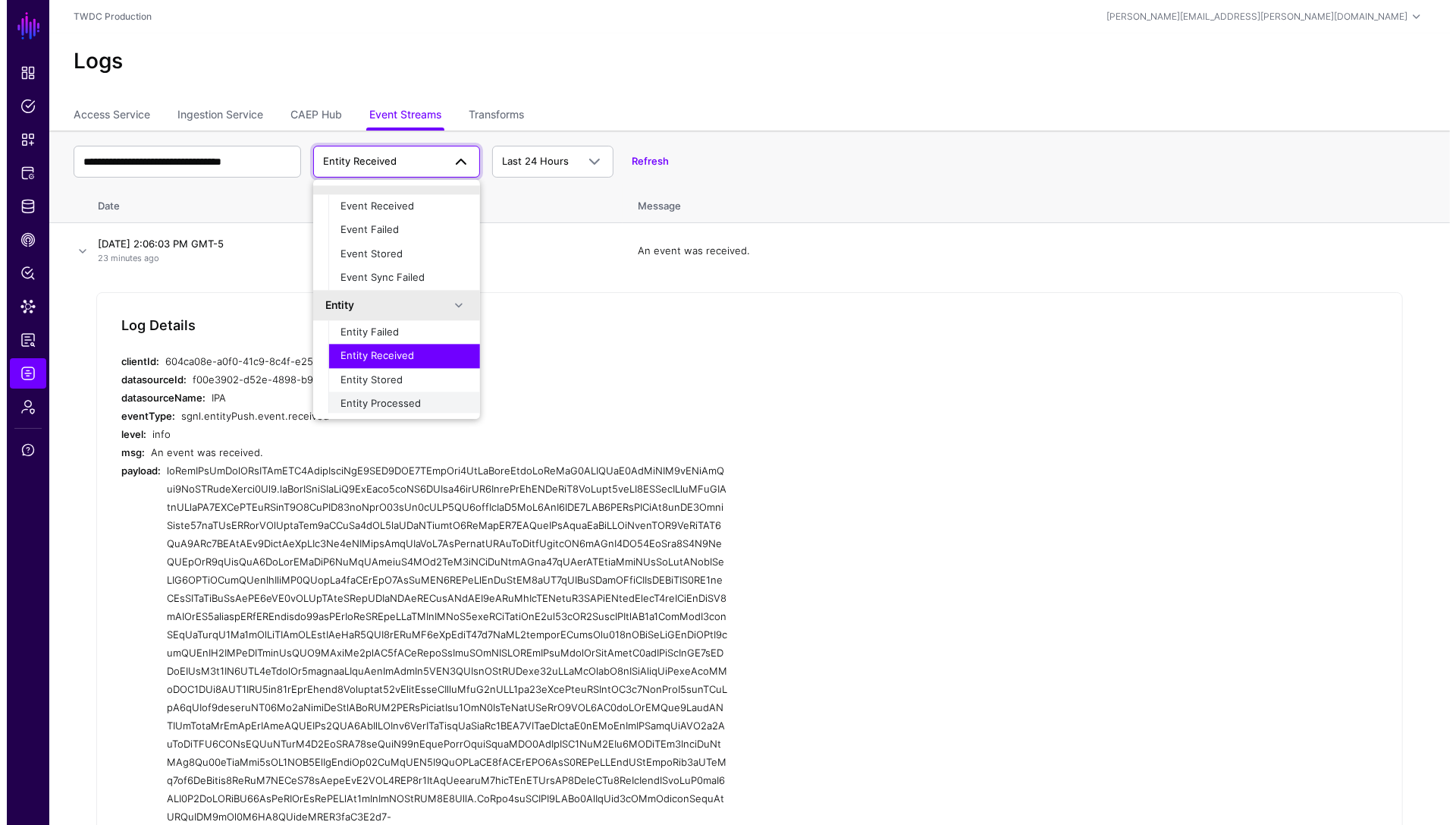
scroll to position [47, 0]
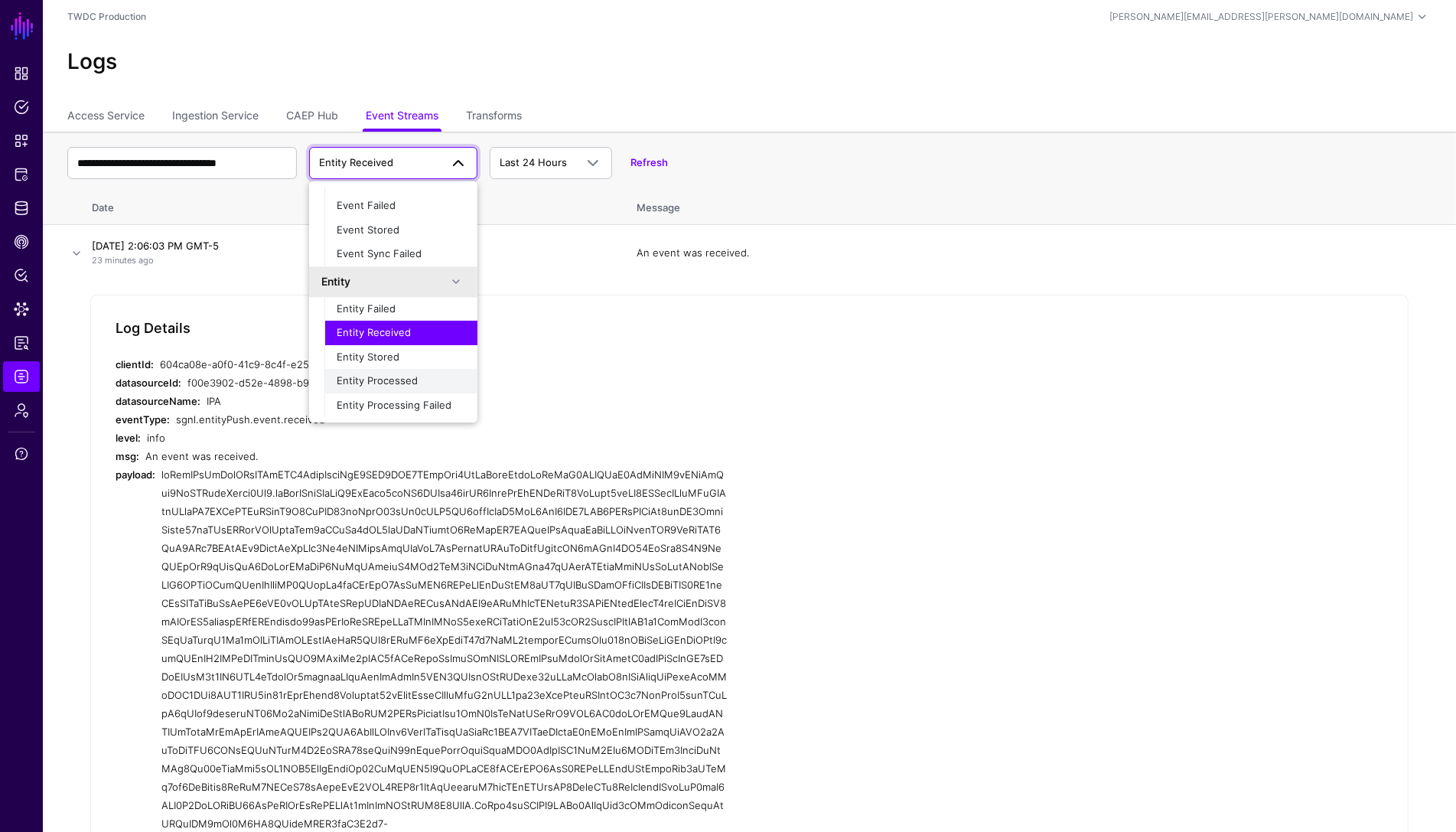
click at [409, 386] on div "Entity Processed" at bounding box center [401, 382] width 129 height 15
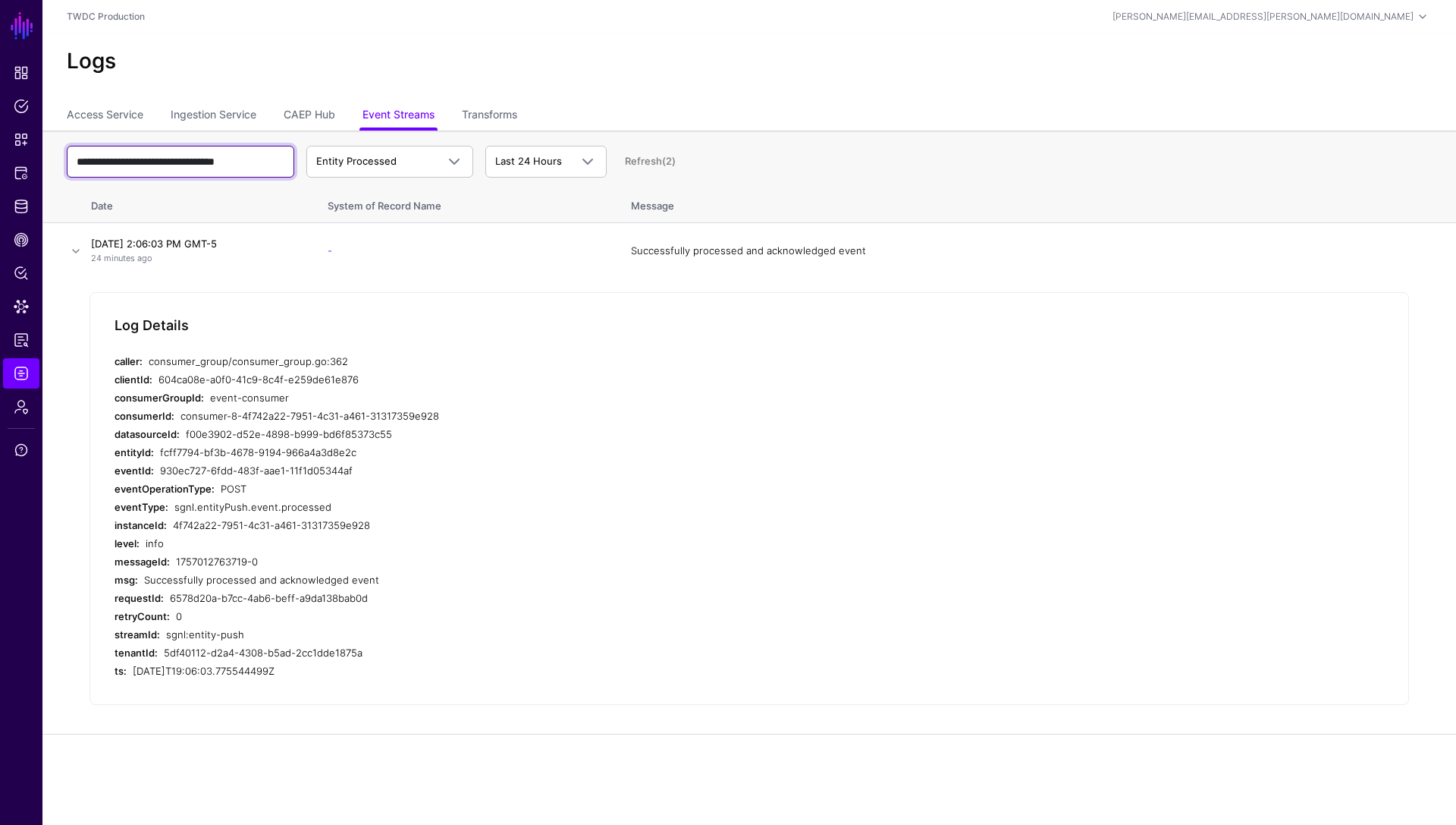
click at [196, 161] on input "**********" at bounding box center [180, 161] width 227 height 32
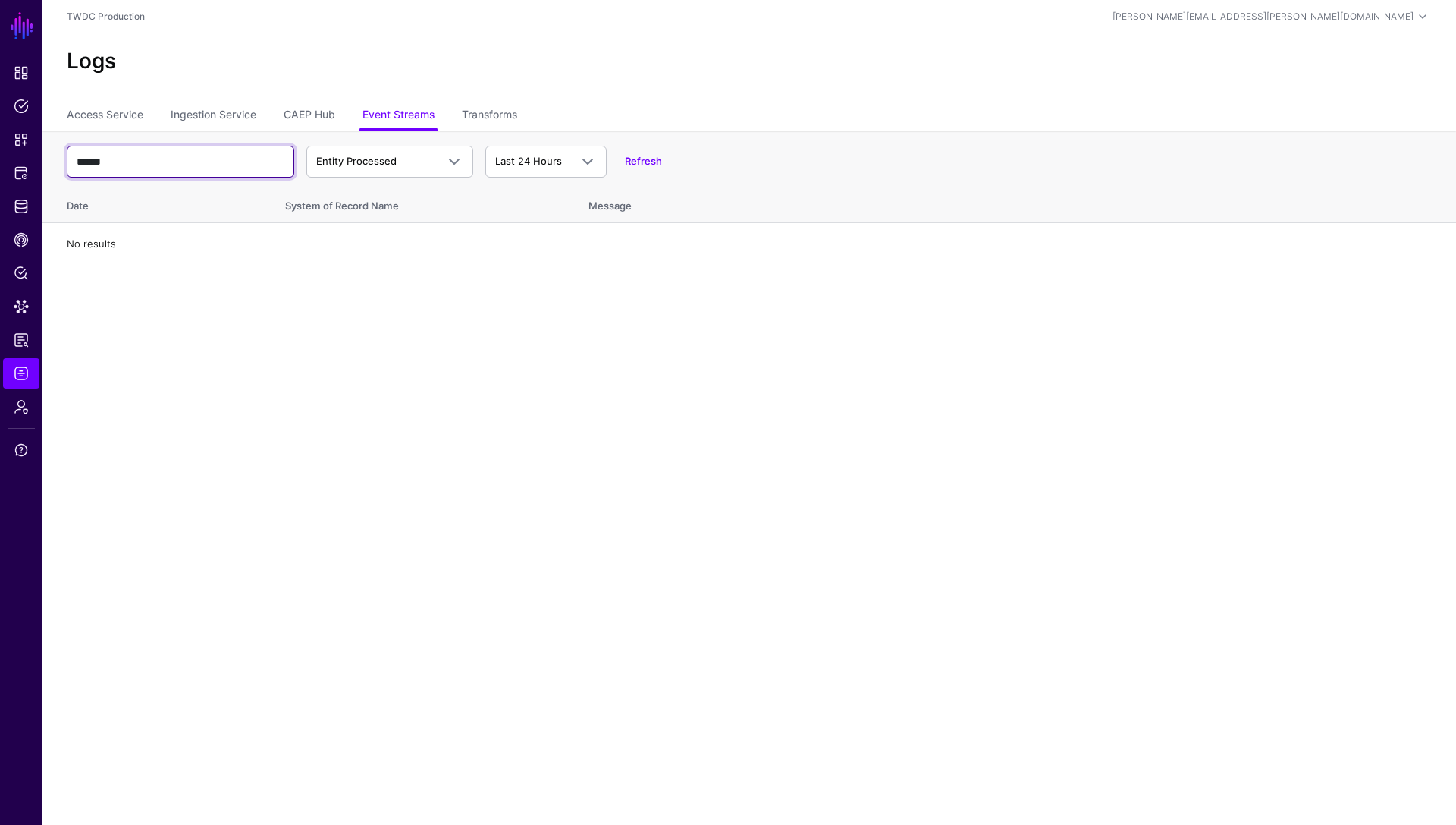
paste input "**********"
type input "**********"
click at [358, 164] on span "Entity Processed" at bounding box center [356, 161] width 81 height 12
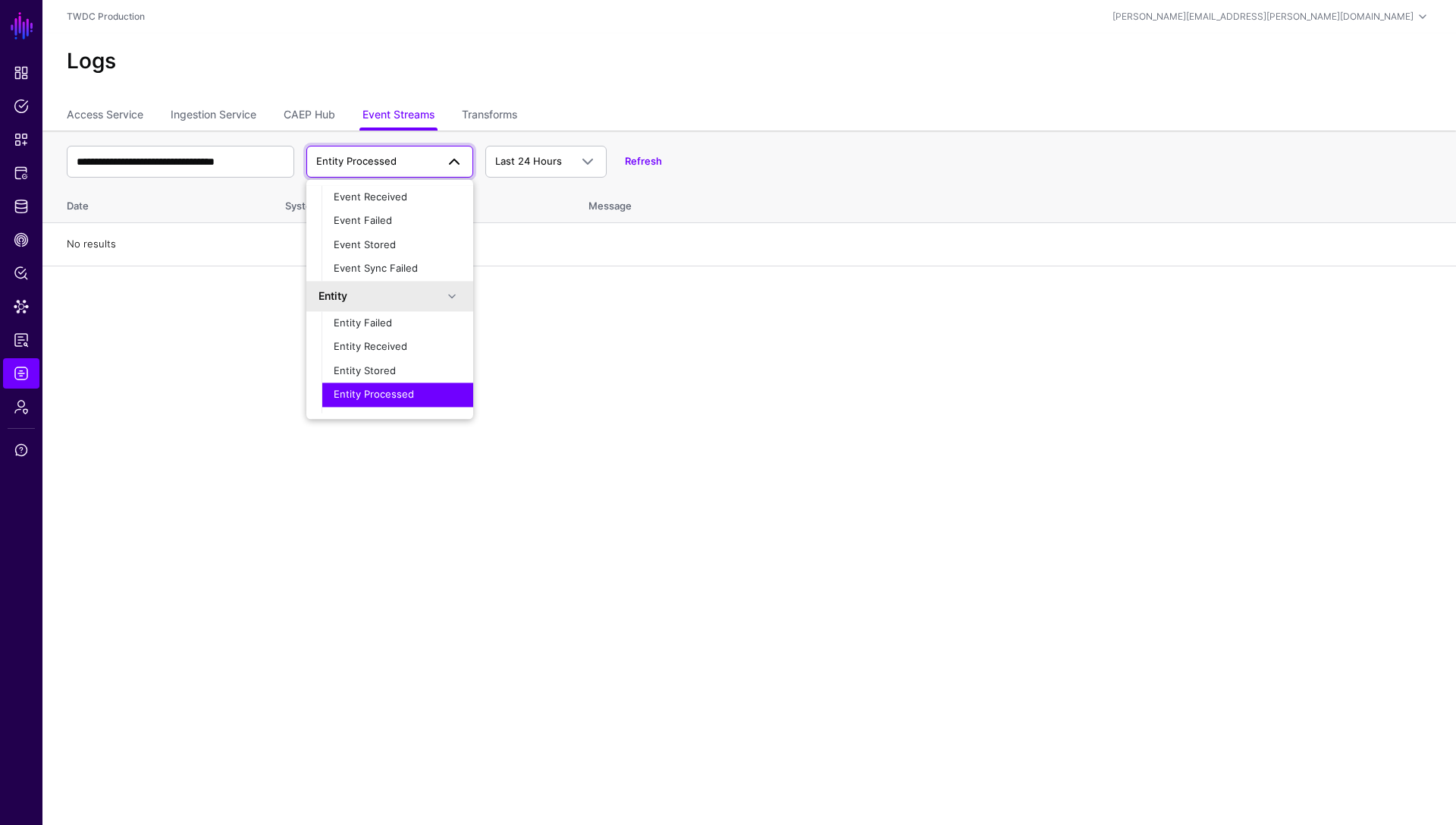
scroll to position [47, 0]
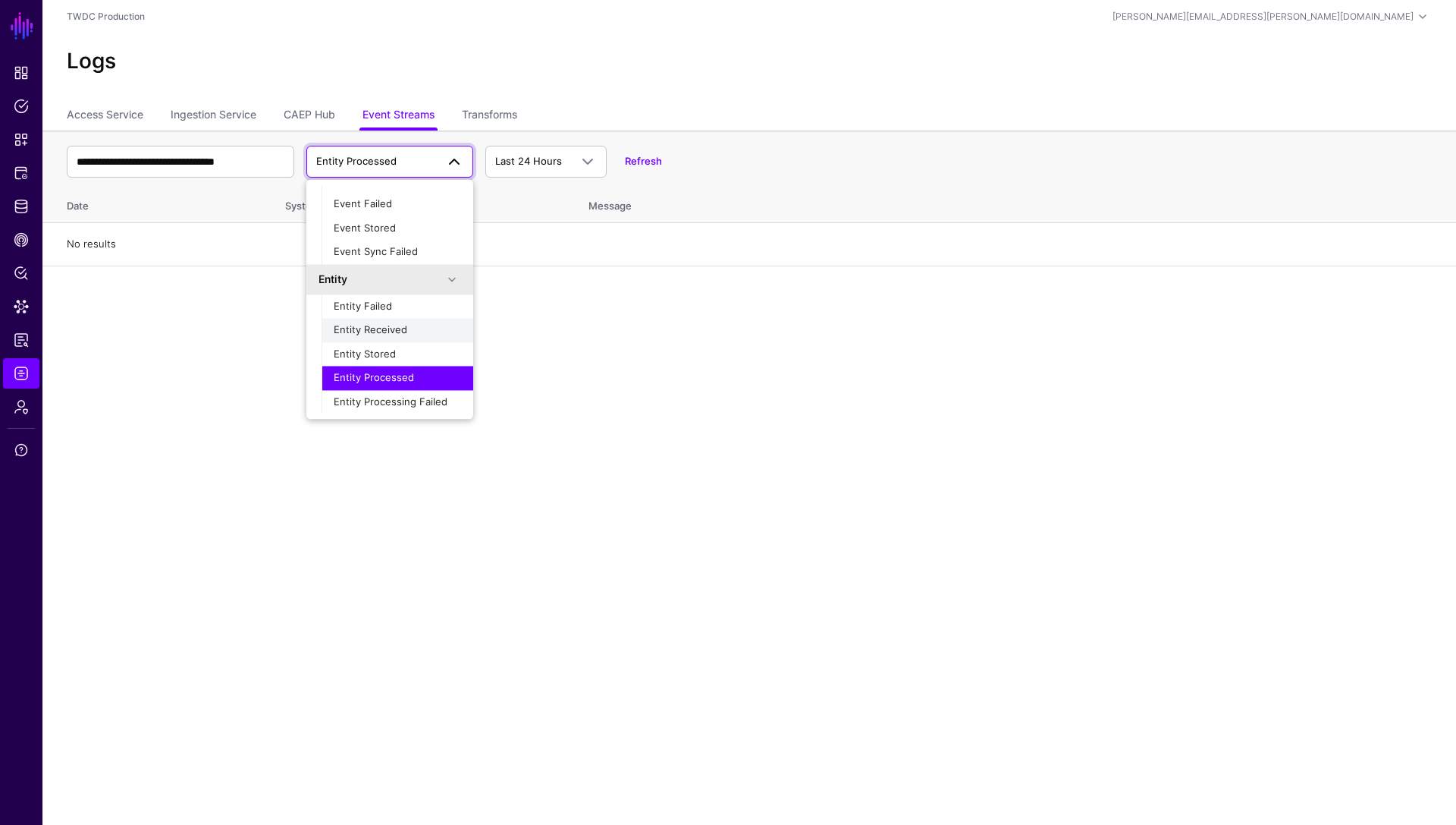
click at [387, 324] on span "Entity Received" at bounding box center [370, 330] width 73 height 12
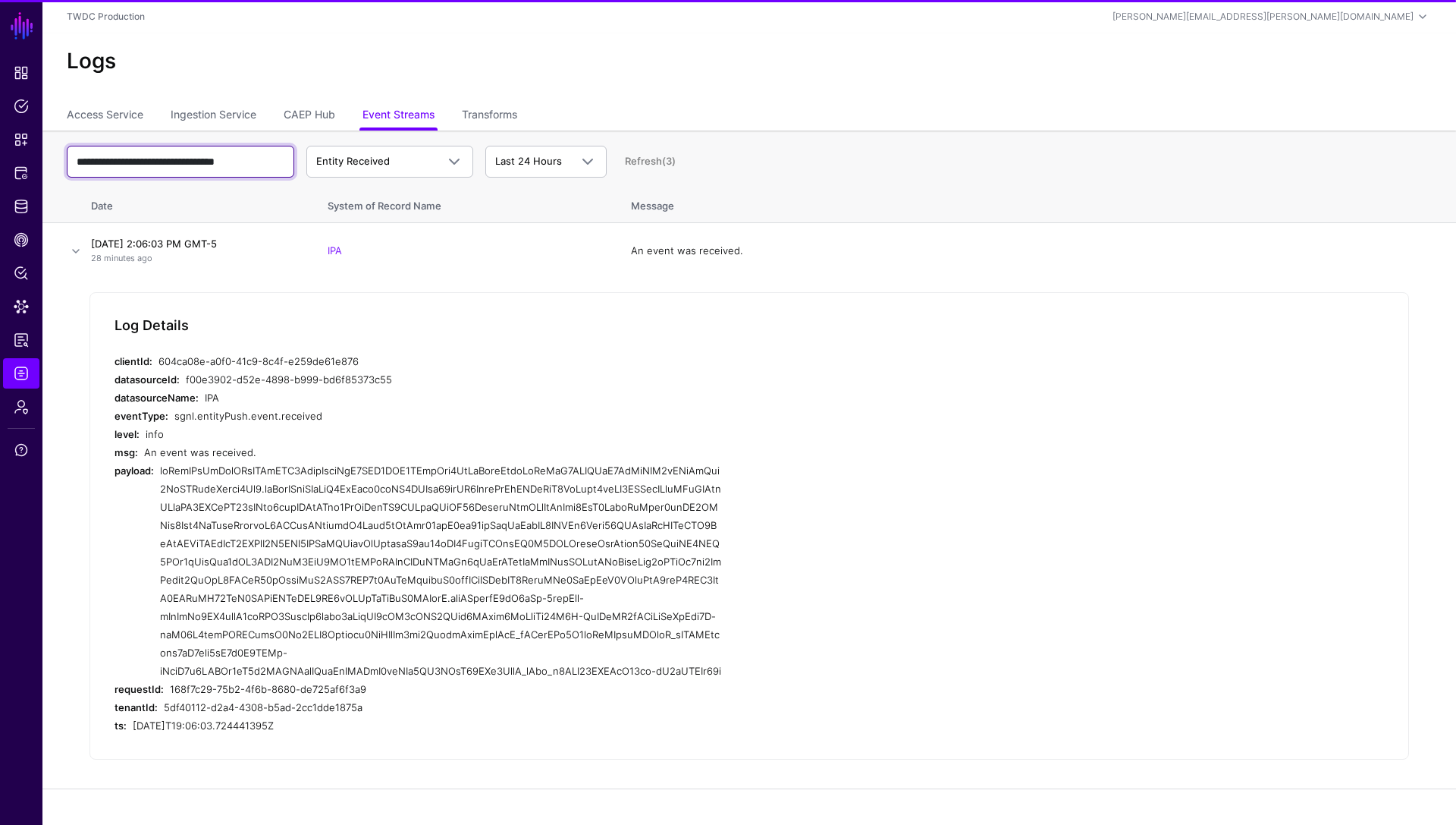
click at [226, 163] on input "**********" at bounding box center [180, 161] width 227 height 32
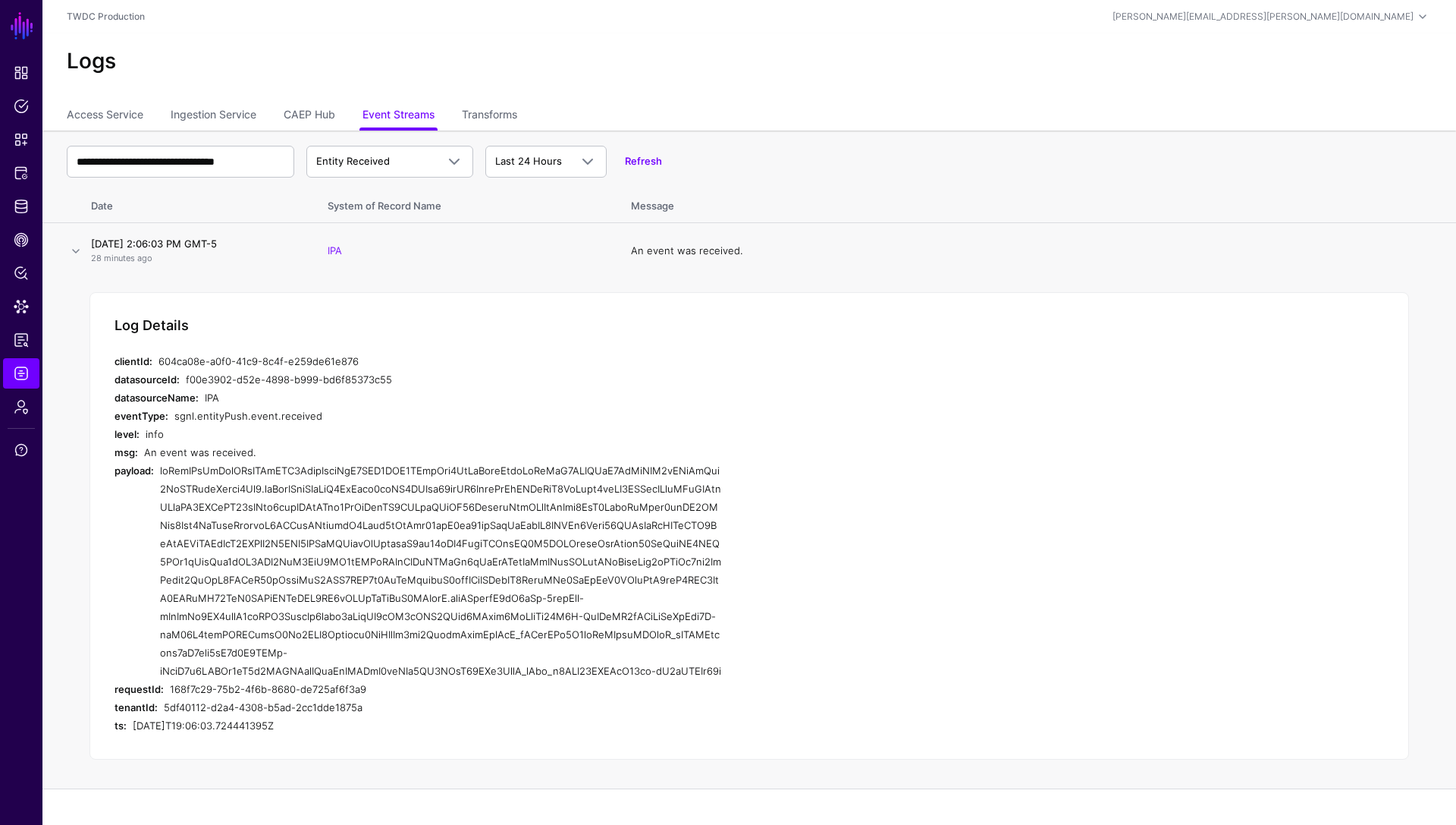
scroll to position [0, 0]
drag, startPoint x: 163, startPoint y: 469, endPoint x: 402, endPoint y: 699, distance: 331.7
click at [402, 680] on div at bounding box center [440, 570] width 561 height 218
copy div "eyJraWQiOiAibXJrLWJkMDQ2NzdjNjljNjQ2MDQ5NWU0ZTcyNzg0MzJmYjljIiwgImFsZyI6ICJSUzI…"
click at [400, 170] on span "Entity Received" at bounding box center [389, 161] width 147 height 18
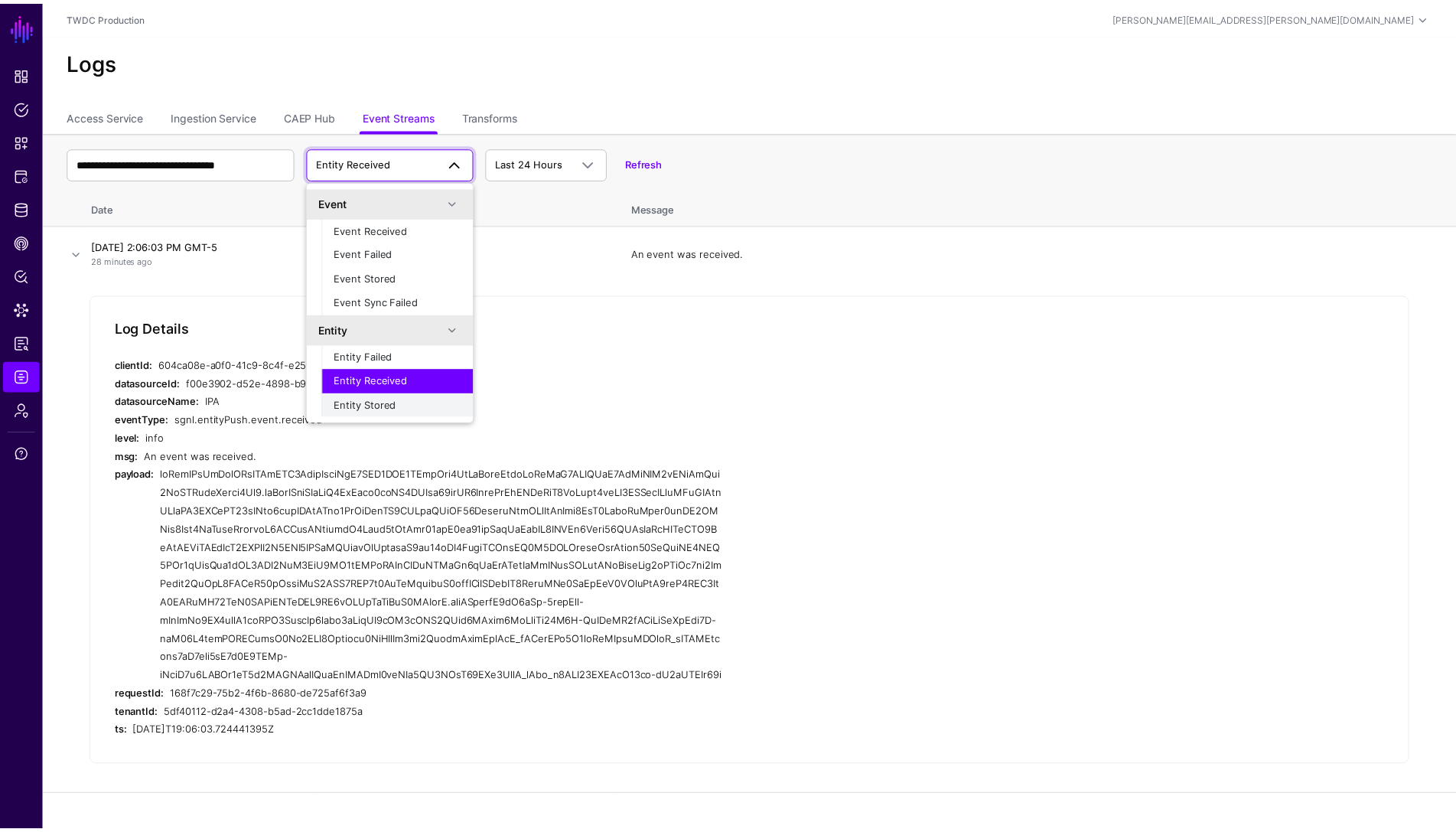
scroll to position [47, 0]
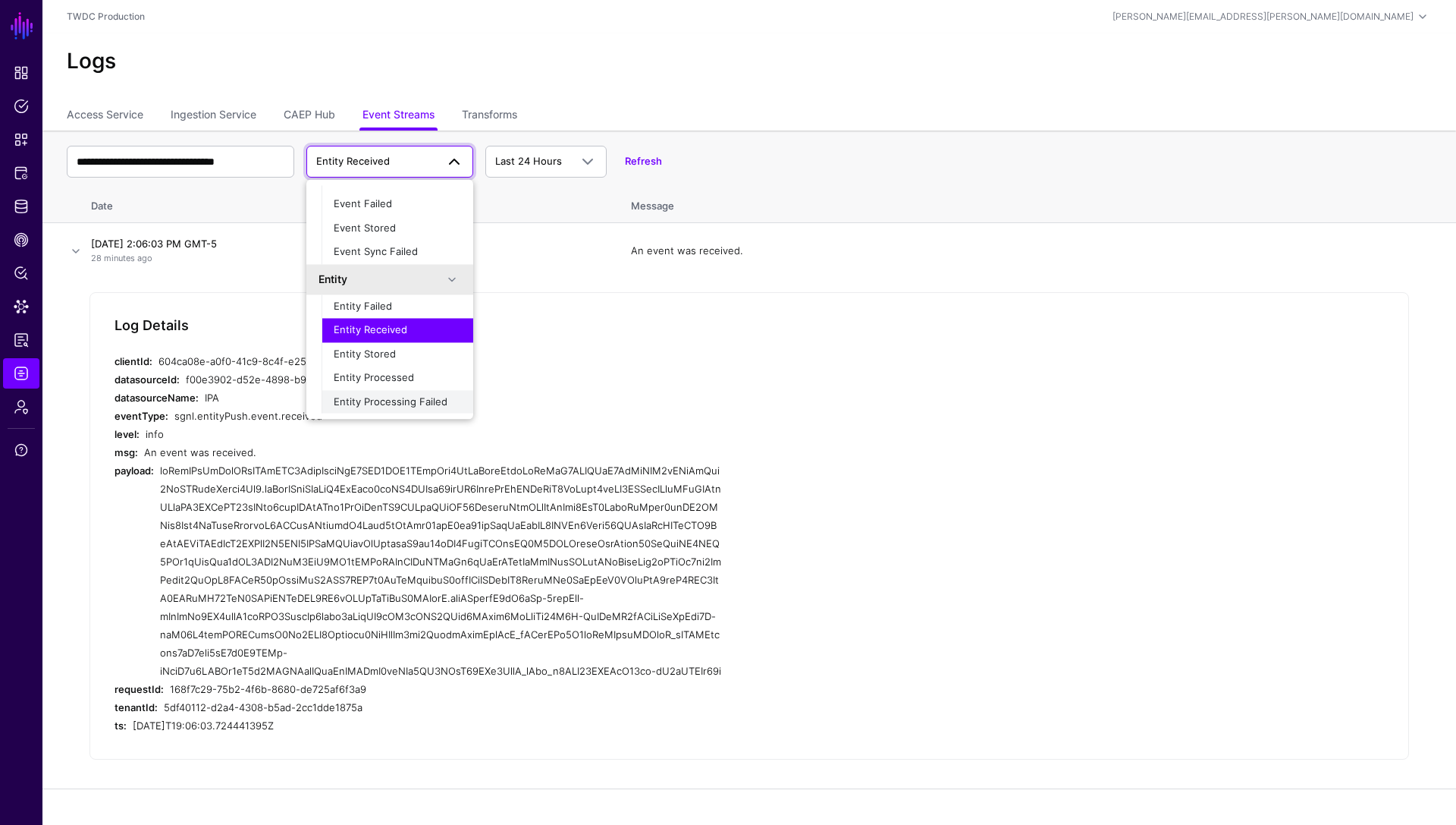
click at [395, 399] on span "Entity Processing Failed" at bounding box center [391, 401] width 114 height 12
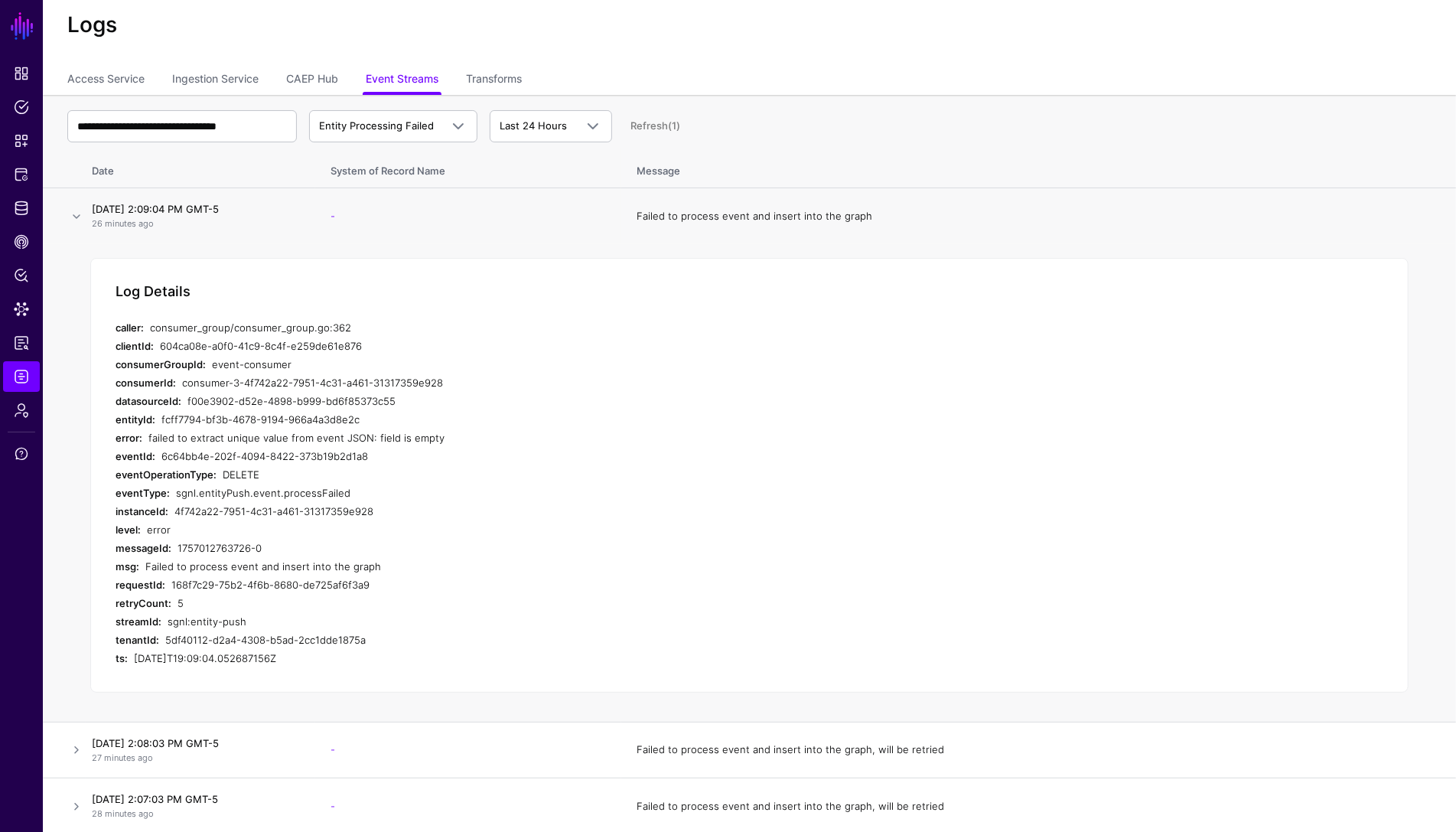
scroll to position [44, 0]
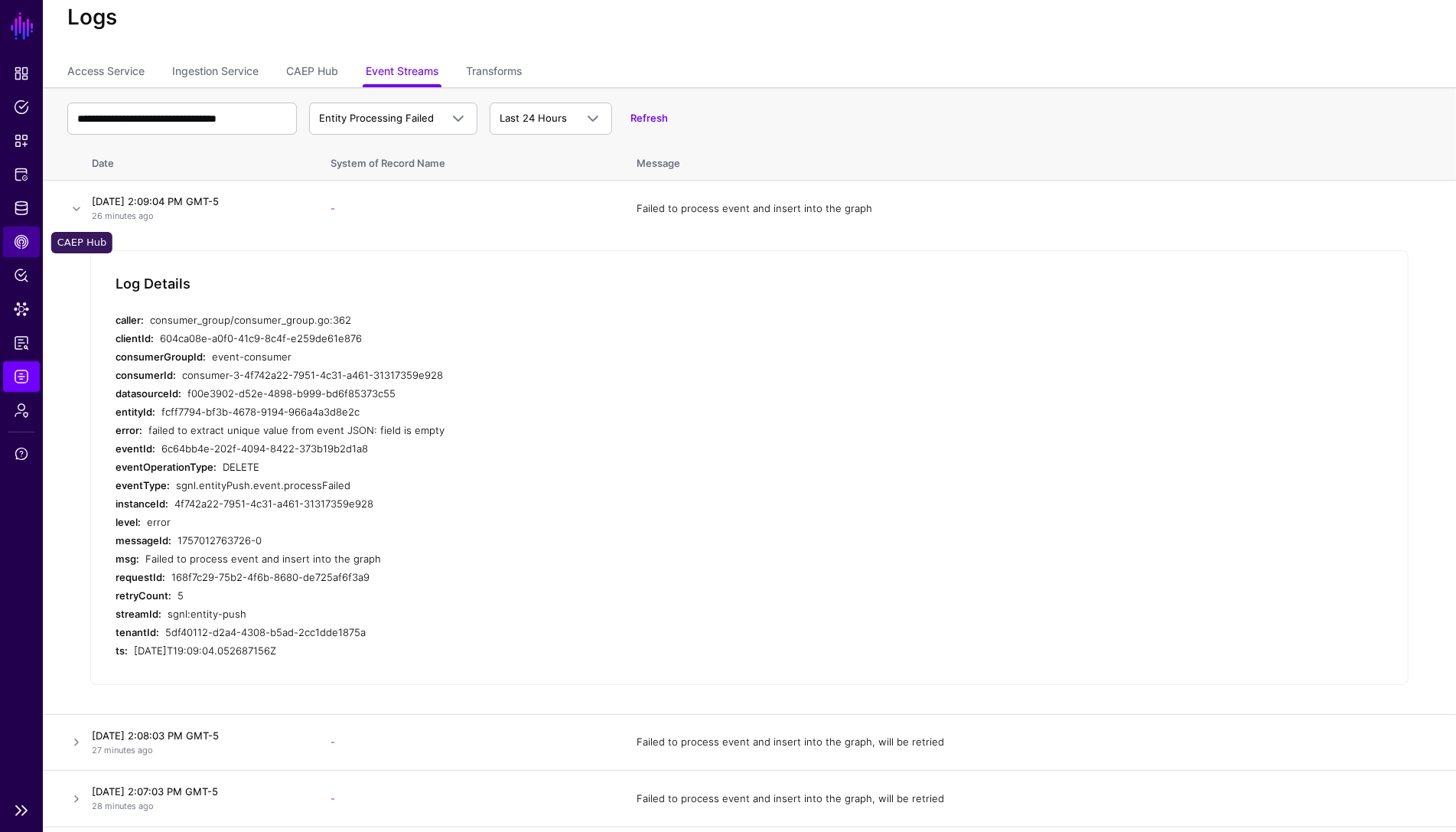
click at [24, 236] on span "CAEP Hub" at bounding box center [22, 242] width 15 height 15
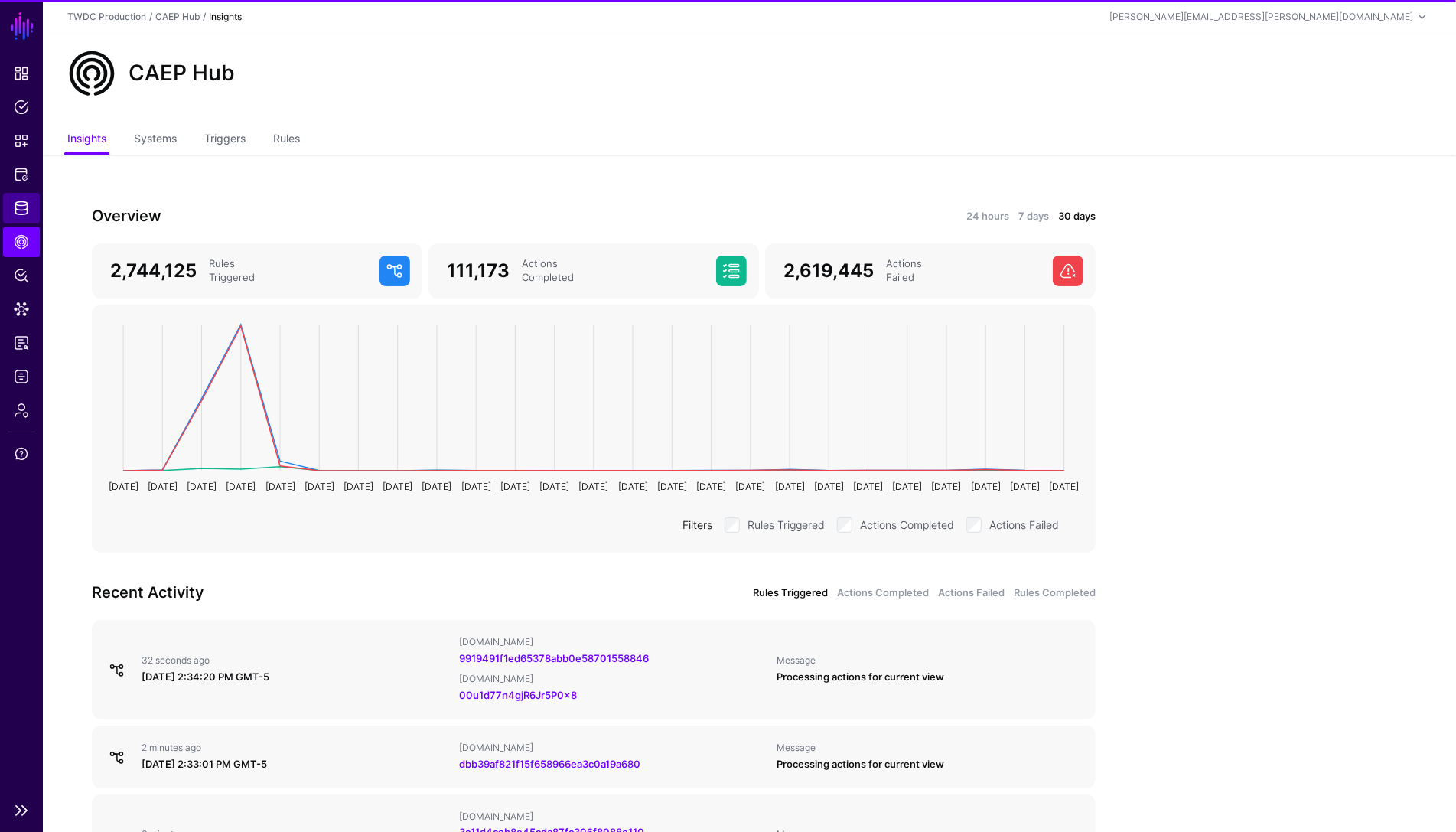
click at [22, 210] on span "Identity Data Fabric" at bounding box center [22, 208] width 15 height 15
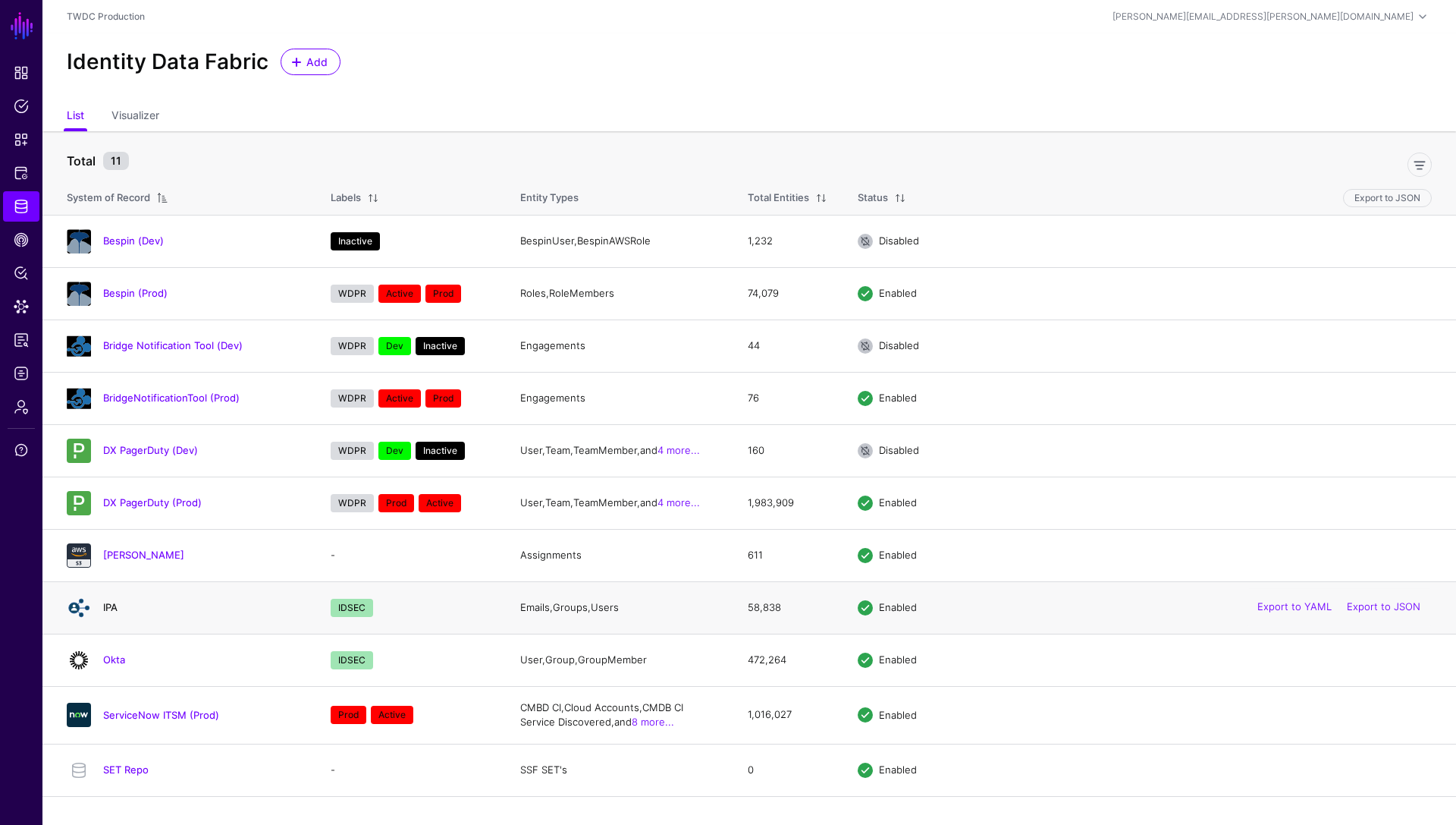
click at [108, 606] on link "IPA" at bounding box center [110, 607] width 15 height 12
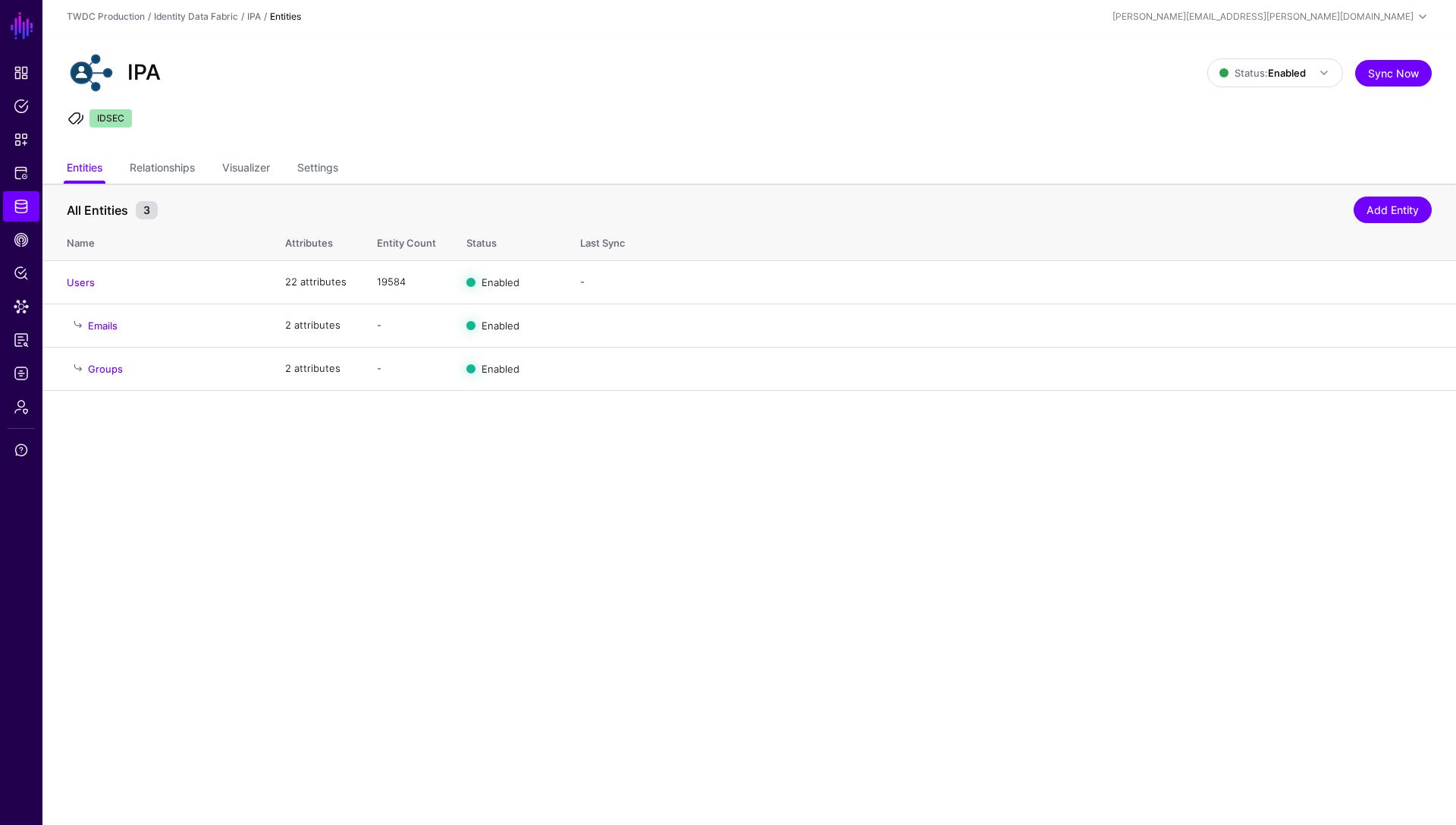
click at [85, 282] on link "Users" at bounding box center [81, 282] width 28 height 12
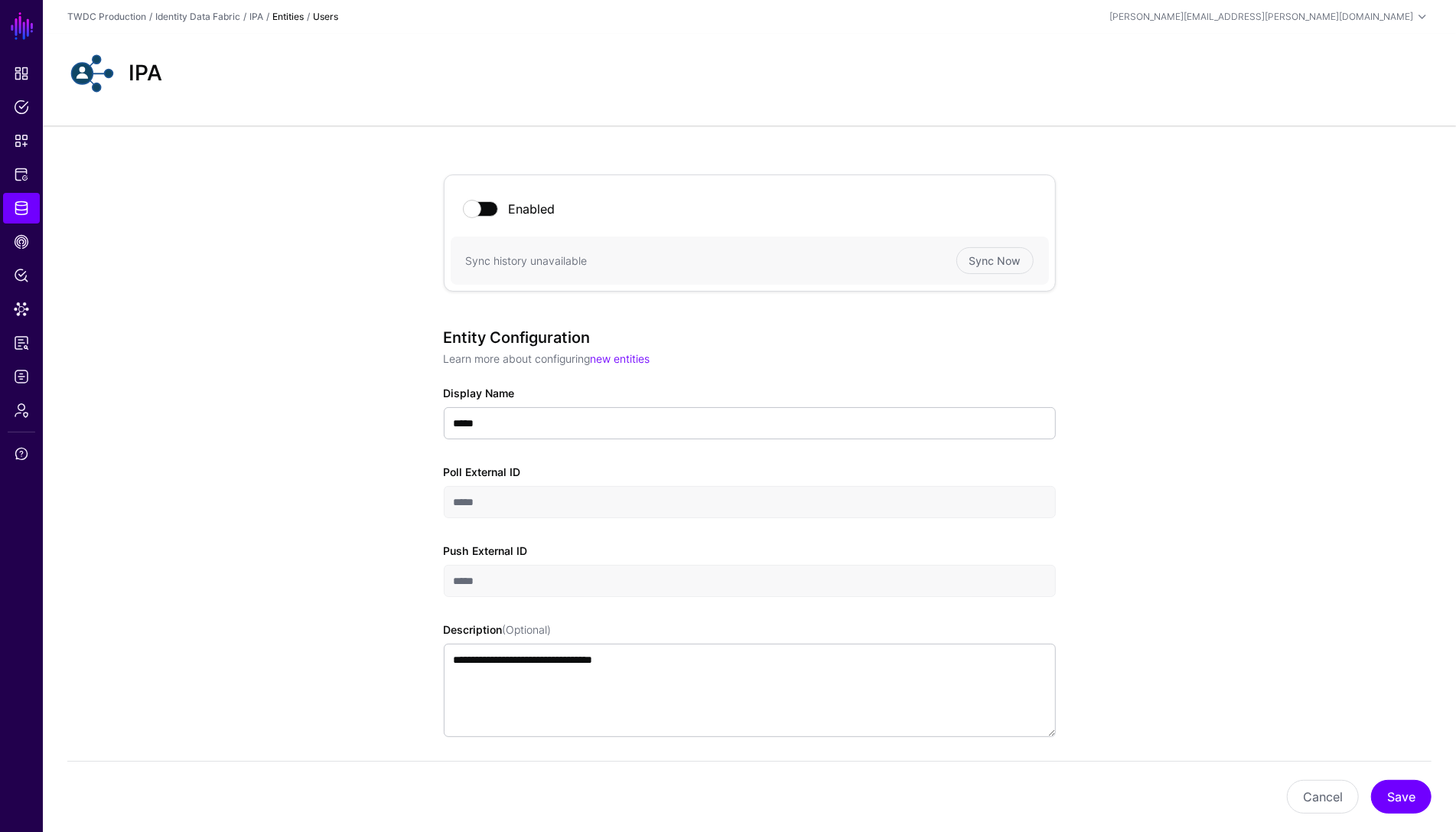
scroll to position [692, 0]
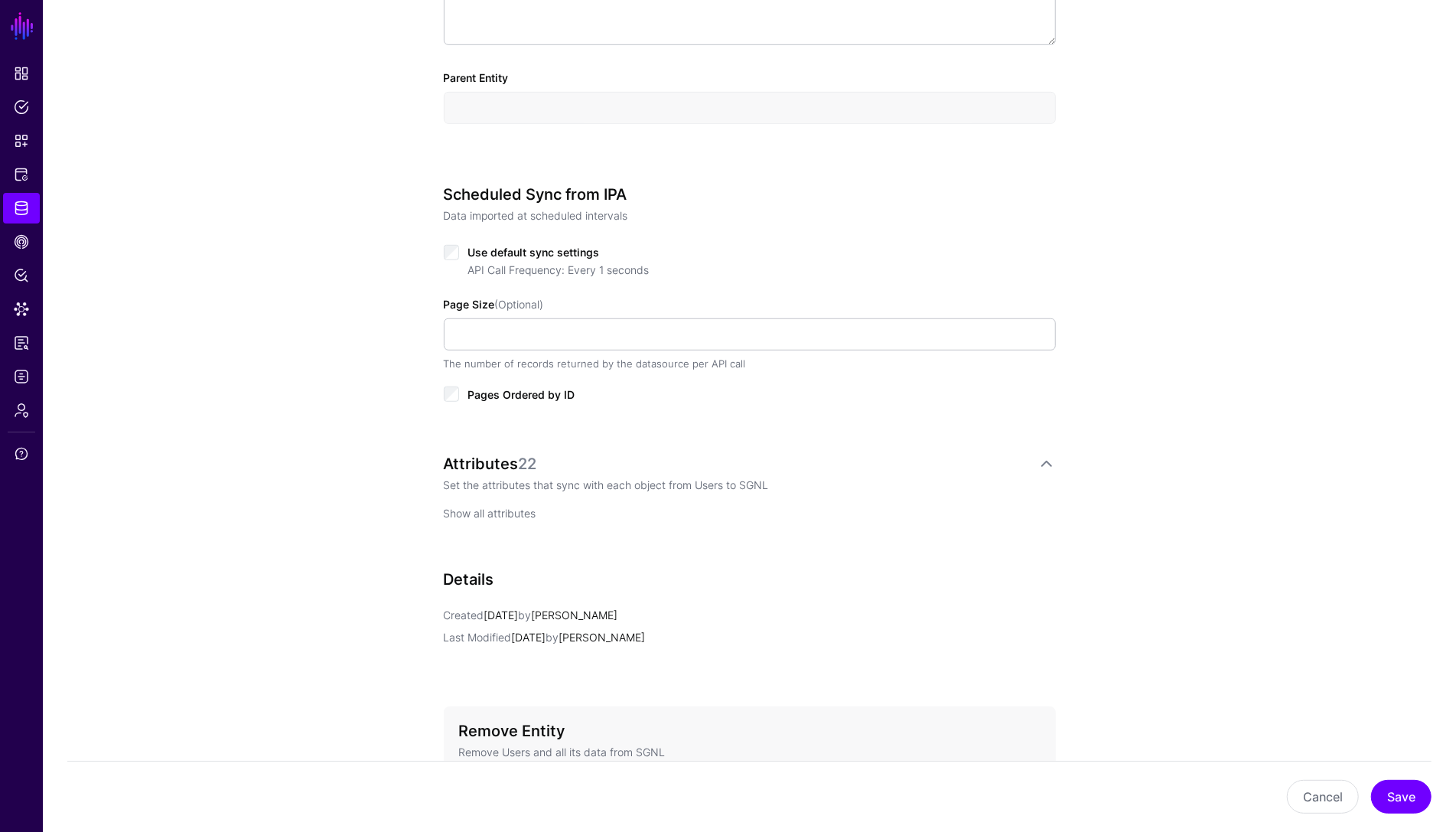
click at [496, 515] on link "Show all attributes" at bounding box center [491, 513] width 93 height 13
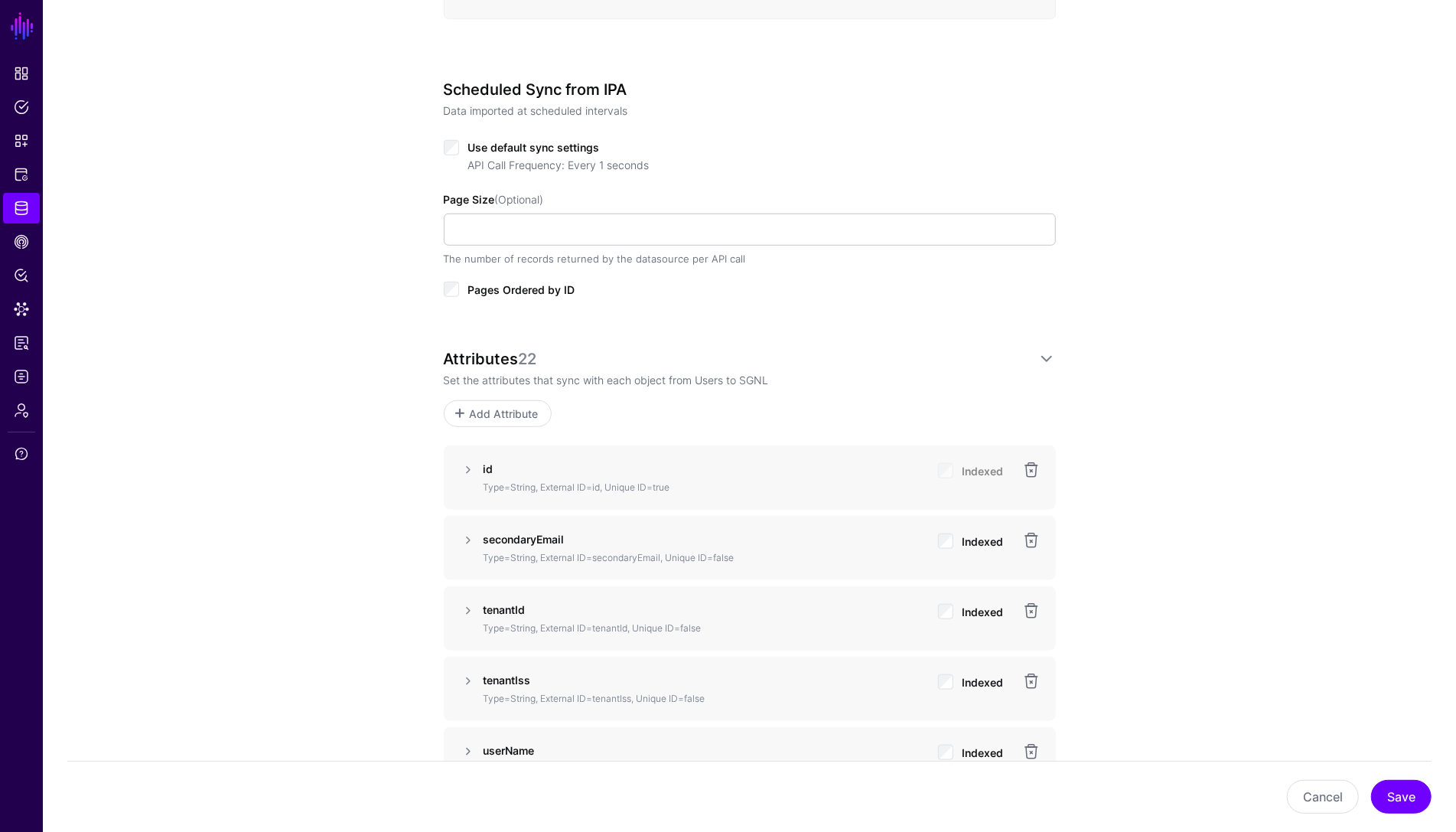
scroll to position [798, 0]
click at [471, 470] on link at bounding box center [468, 468] width 18 height 18
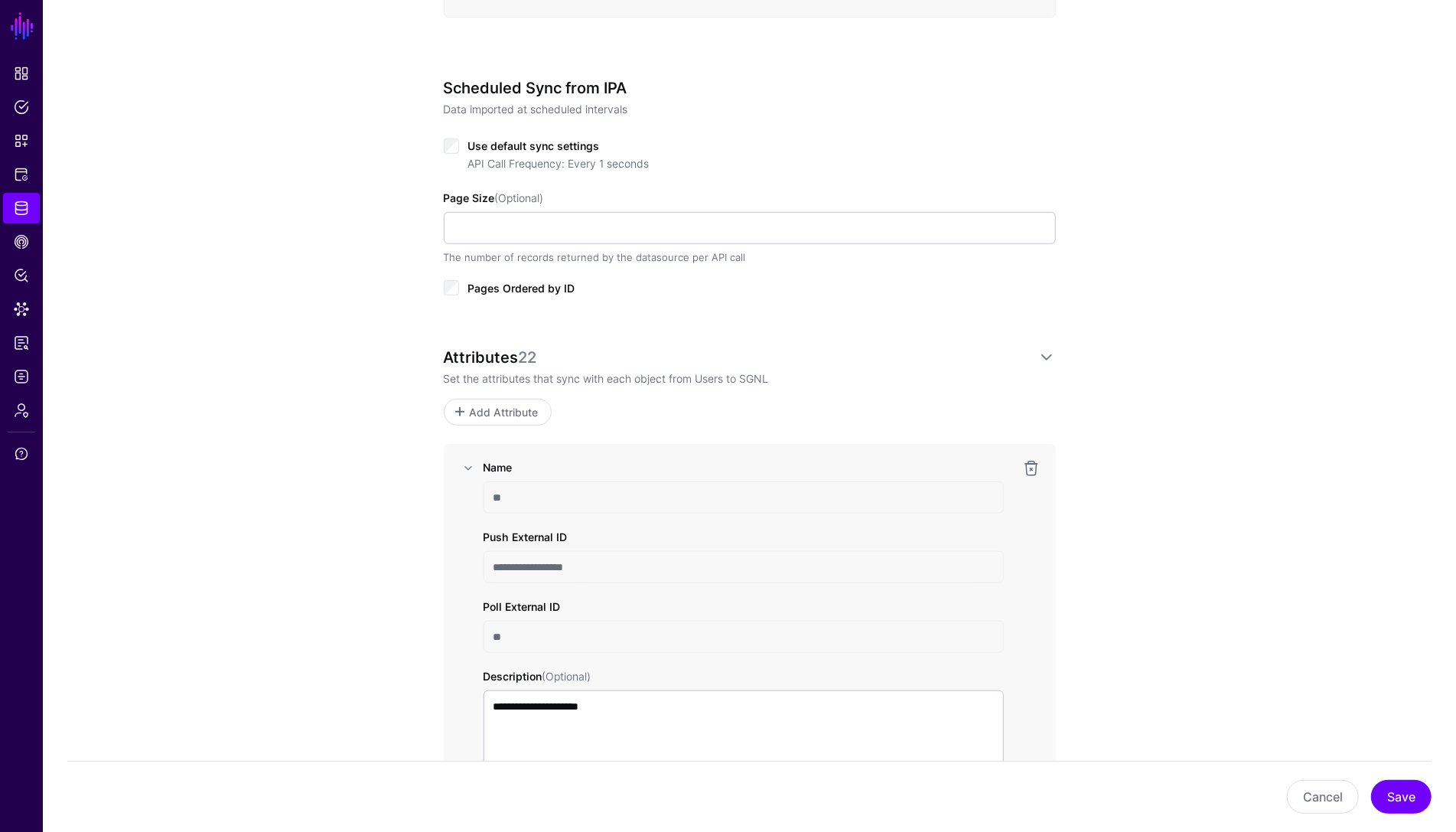
drag, startPoint x: 603, startPoint y: 569, endPoint x: 433, endPoint y: 560, distance: 170.2
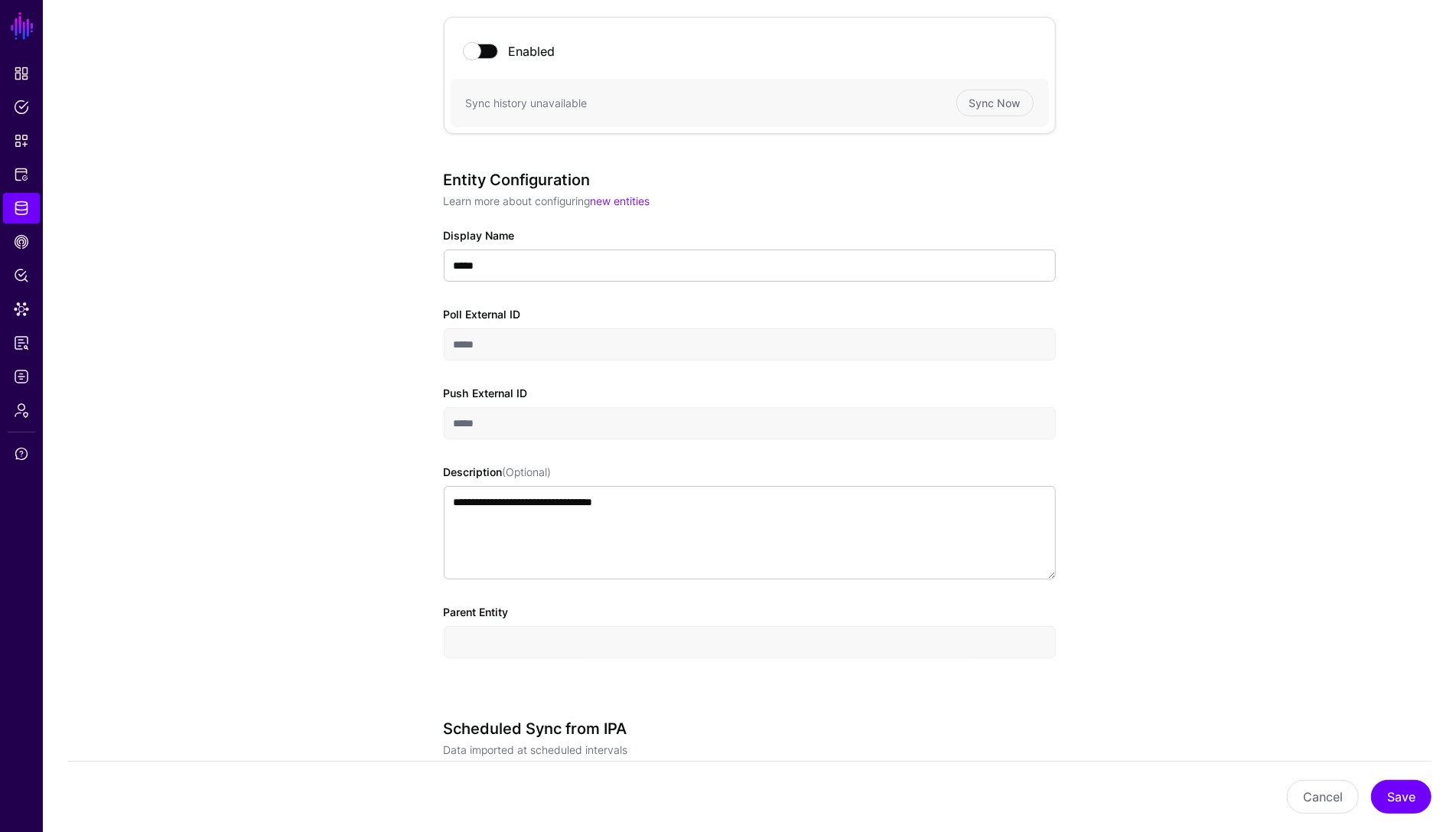
scroll to position [0, 0]
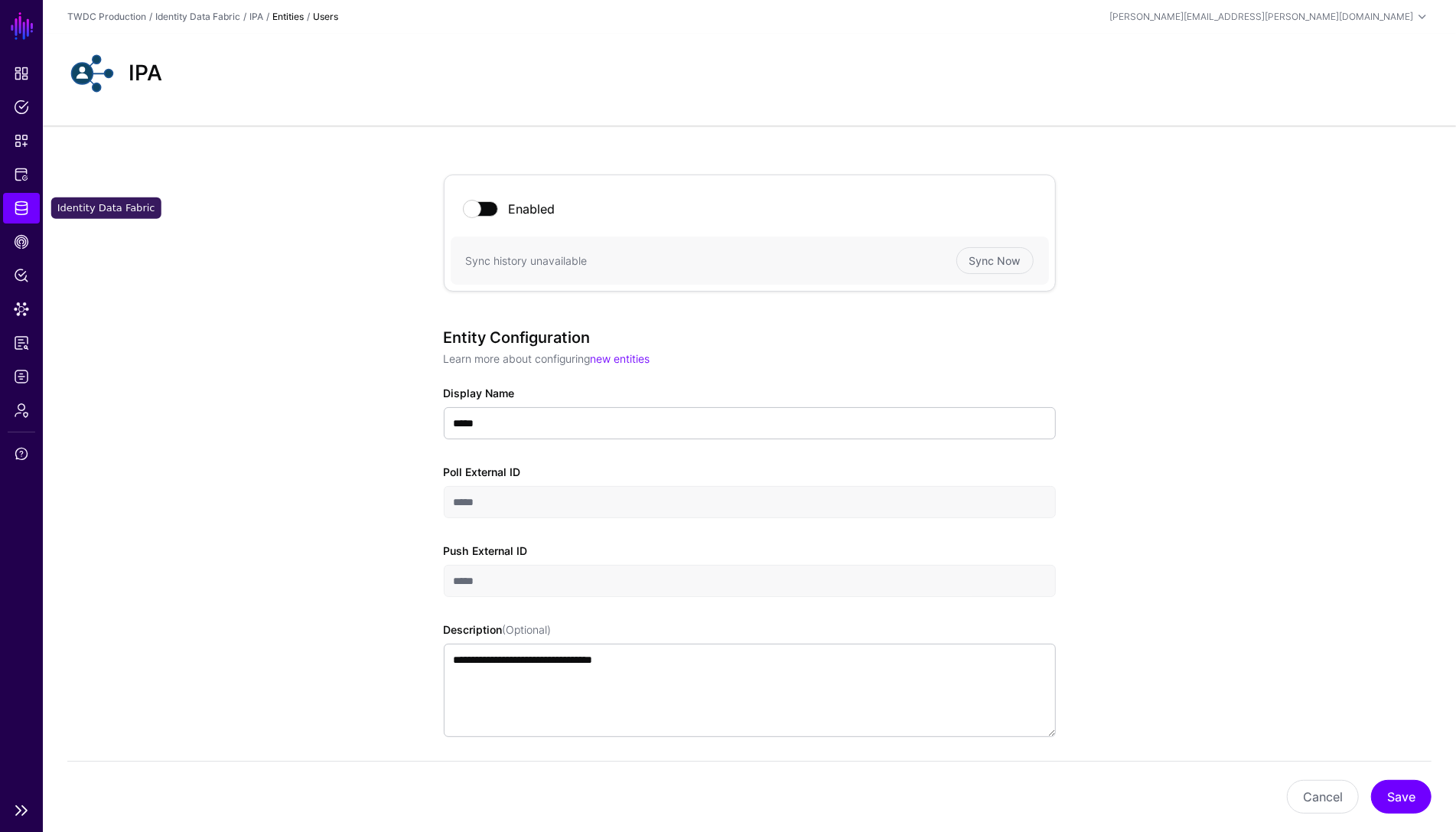
click at [17, 213] on span "Identity Data Fabric" at bounding box center [22, 208] width 15 height 15
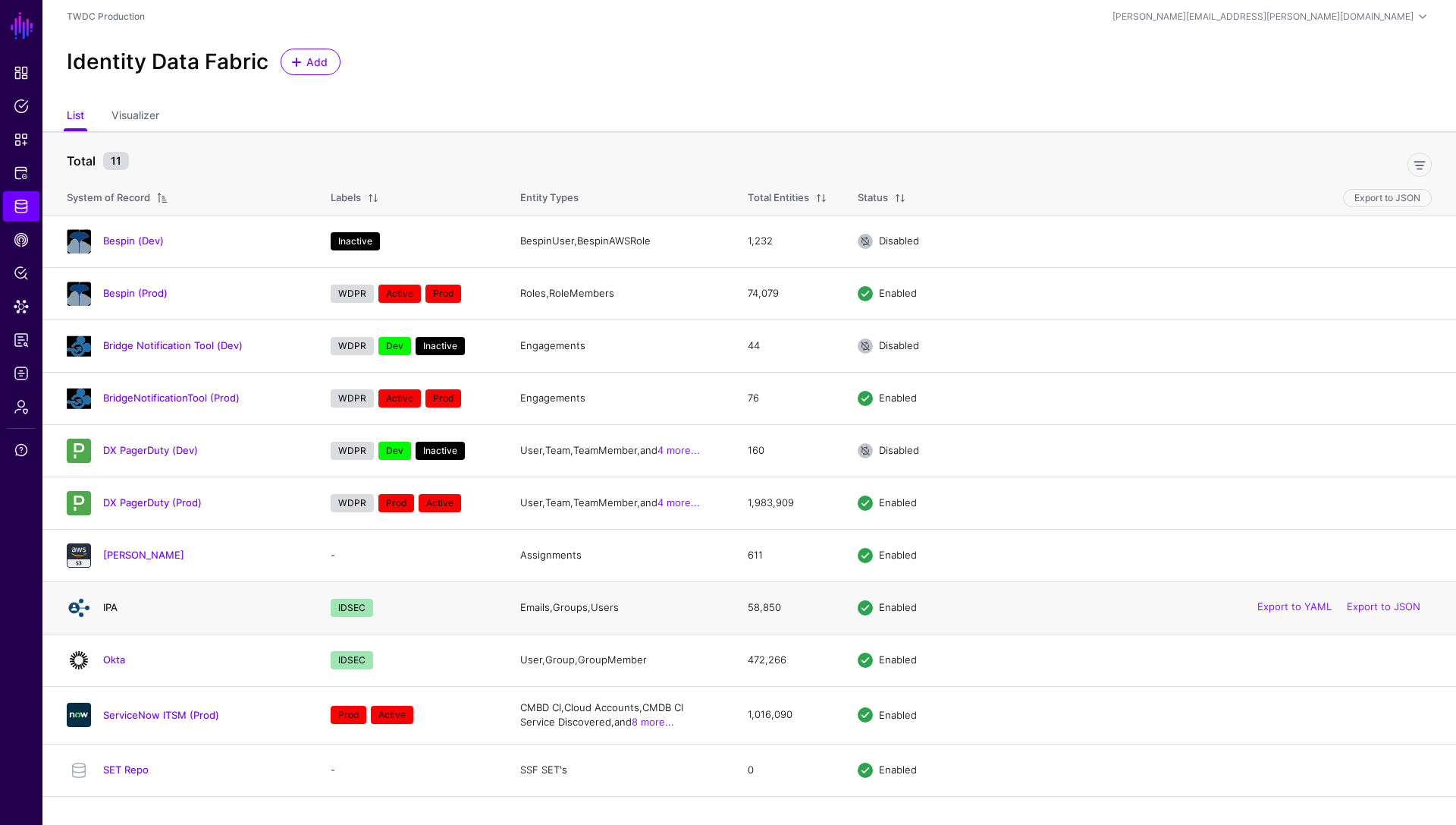
click at [109, 605] on link "IPA" at bounding box center [110, 607] width 15 height 12
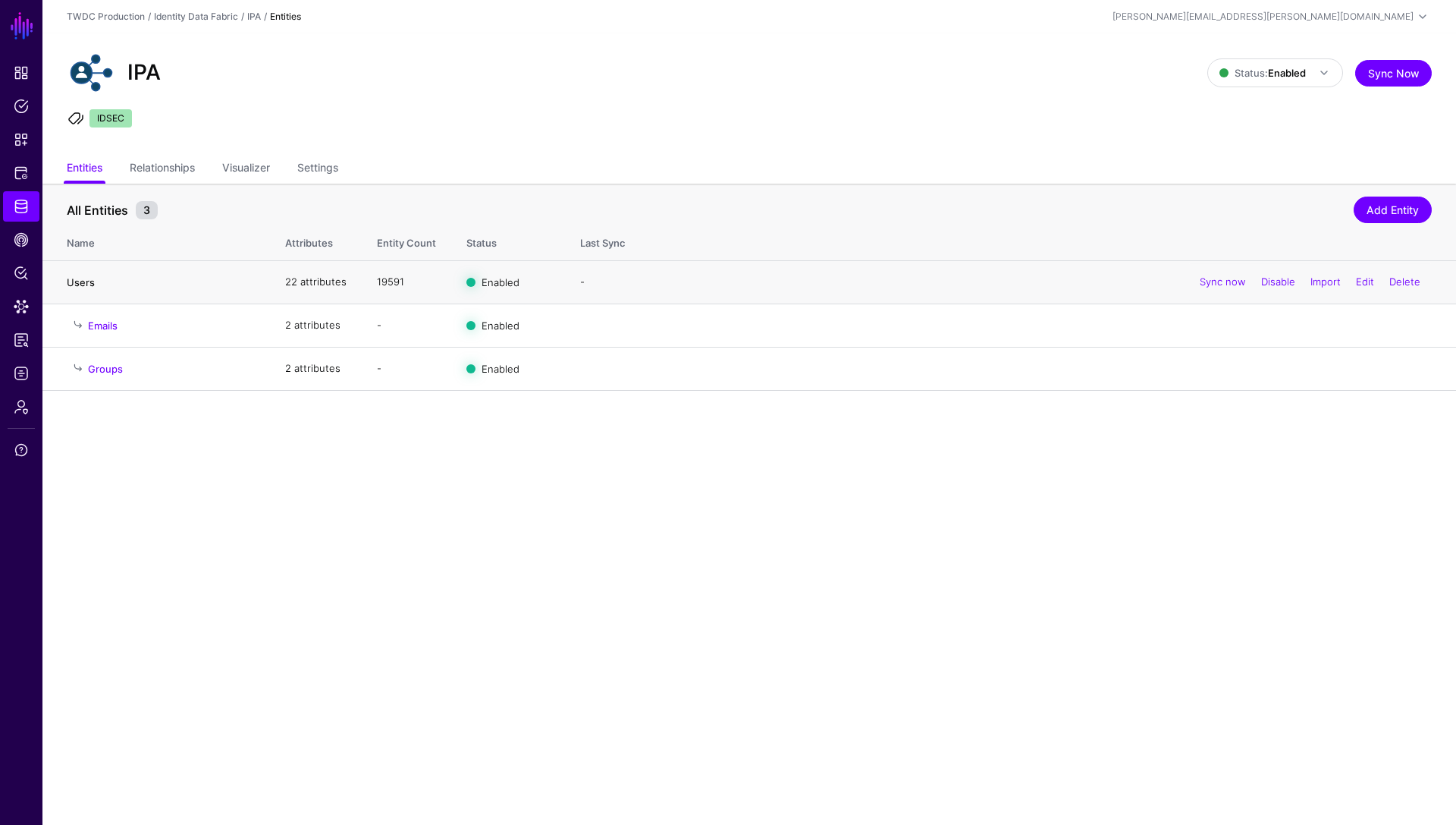
click at [81, 282] on link "Users" at bounding box center [81, 282] width 28 height 12
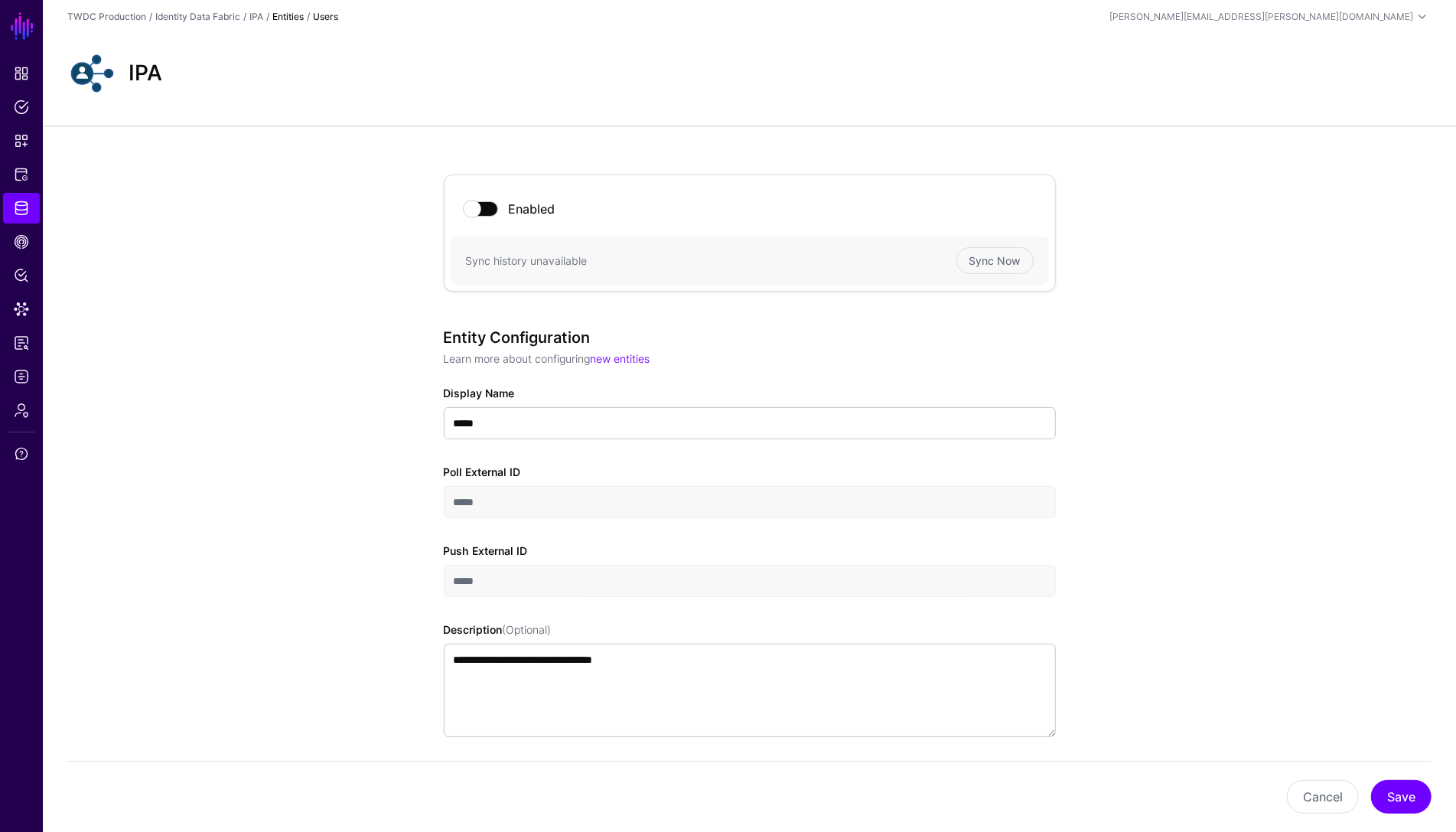
scroll to position [683, 0]
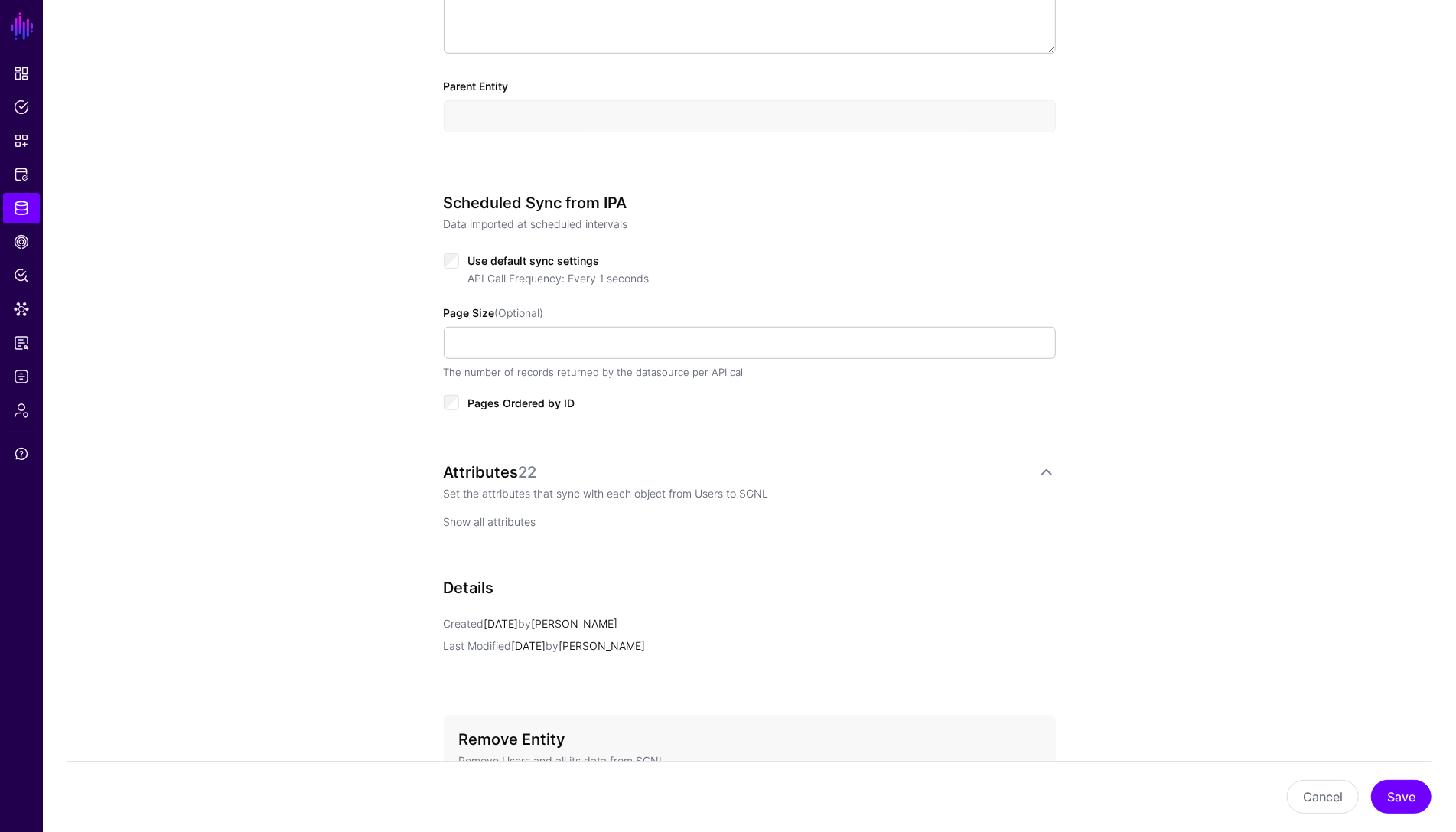
click at [517, 522] on link "Show all attributes" at bounding box center [491, 521] width 93 height 13
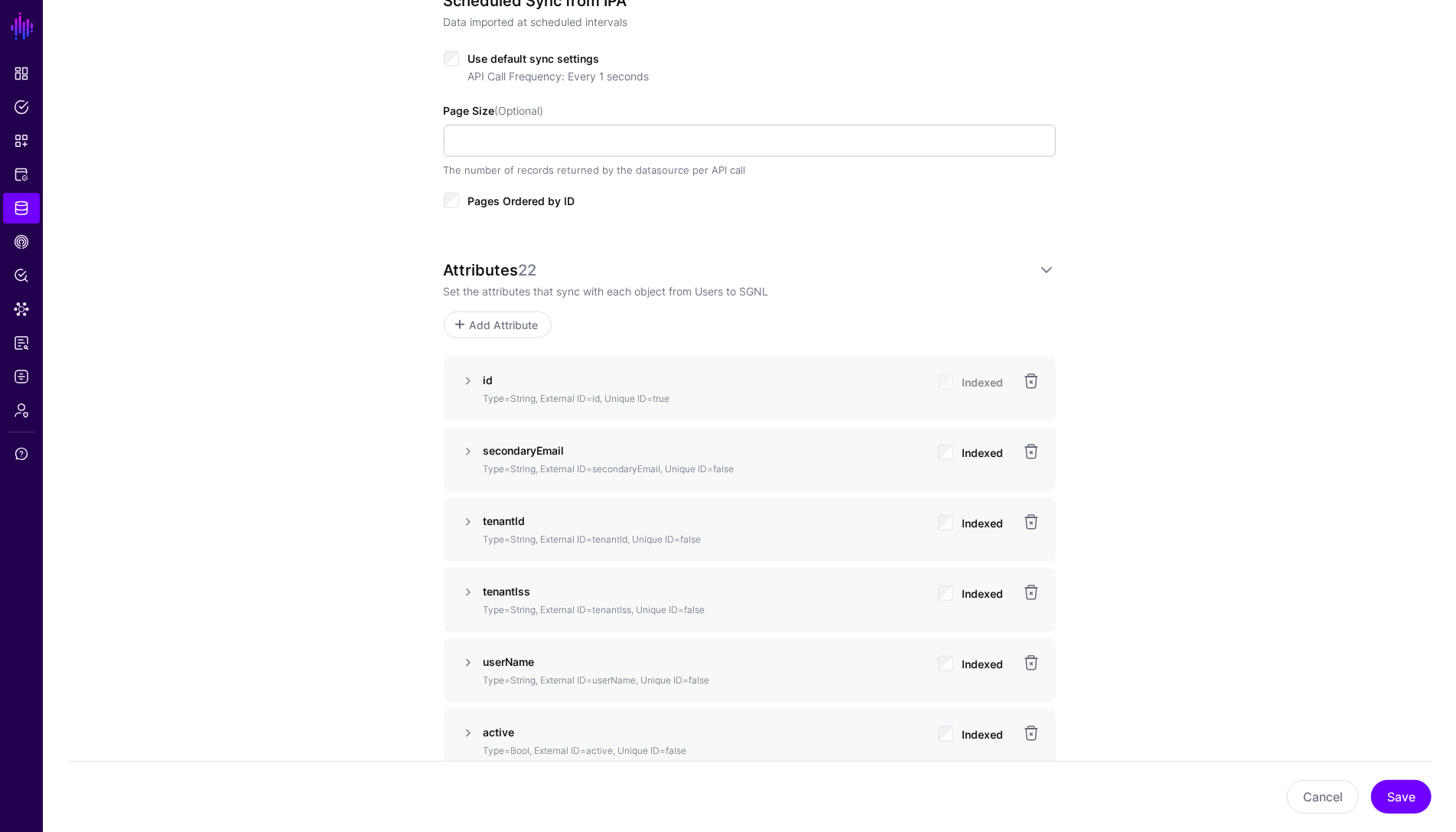
scroll to position [891, 0]
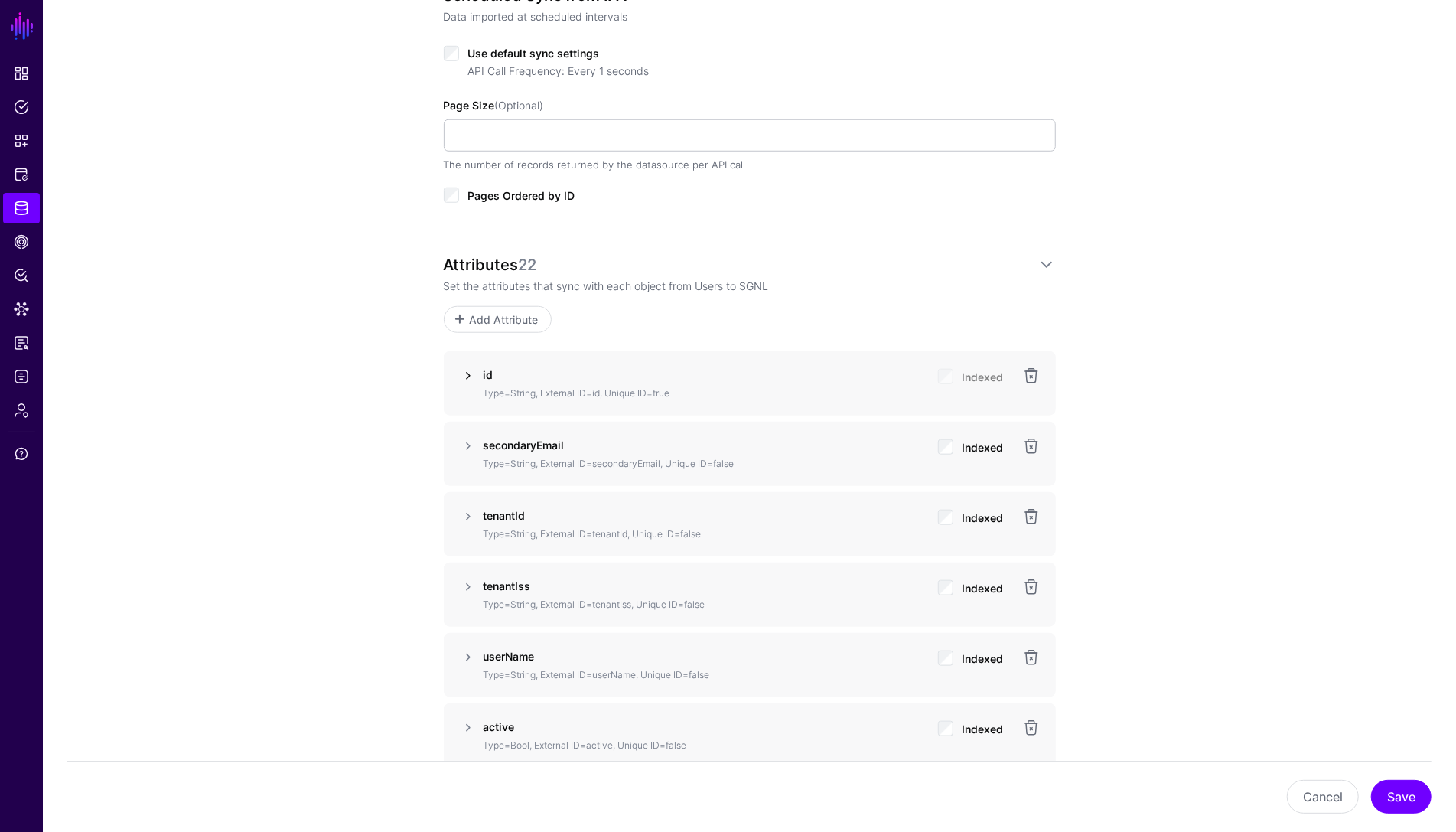
click at [463, 374] on link at bounding box center [468, 375] width 18 height 18
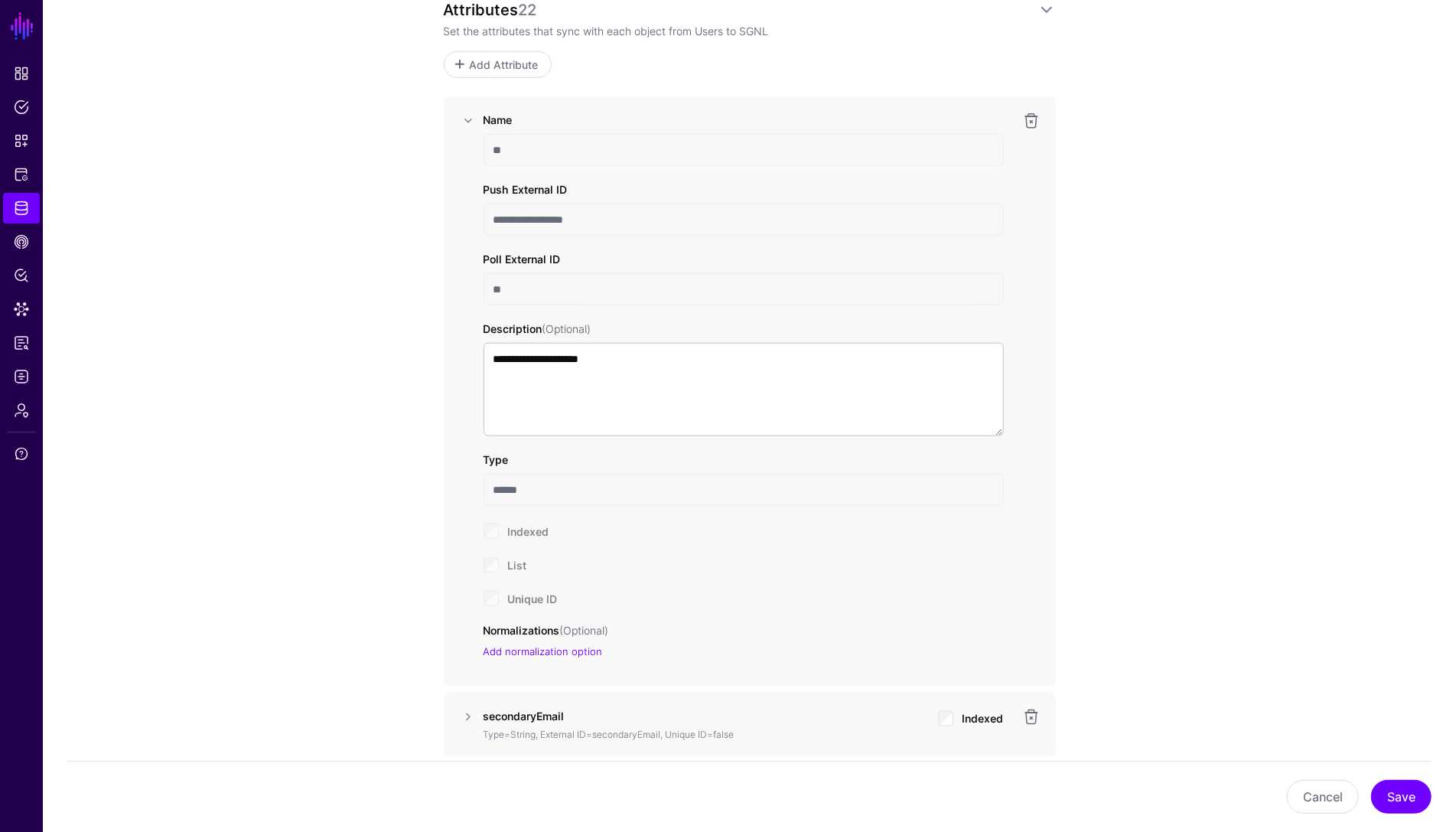
scroll to position [834, 0]
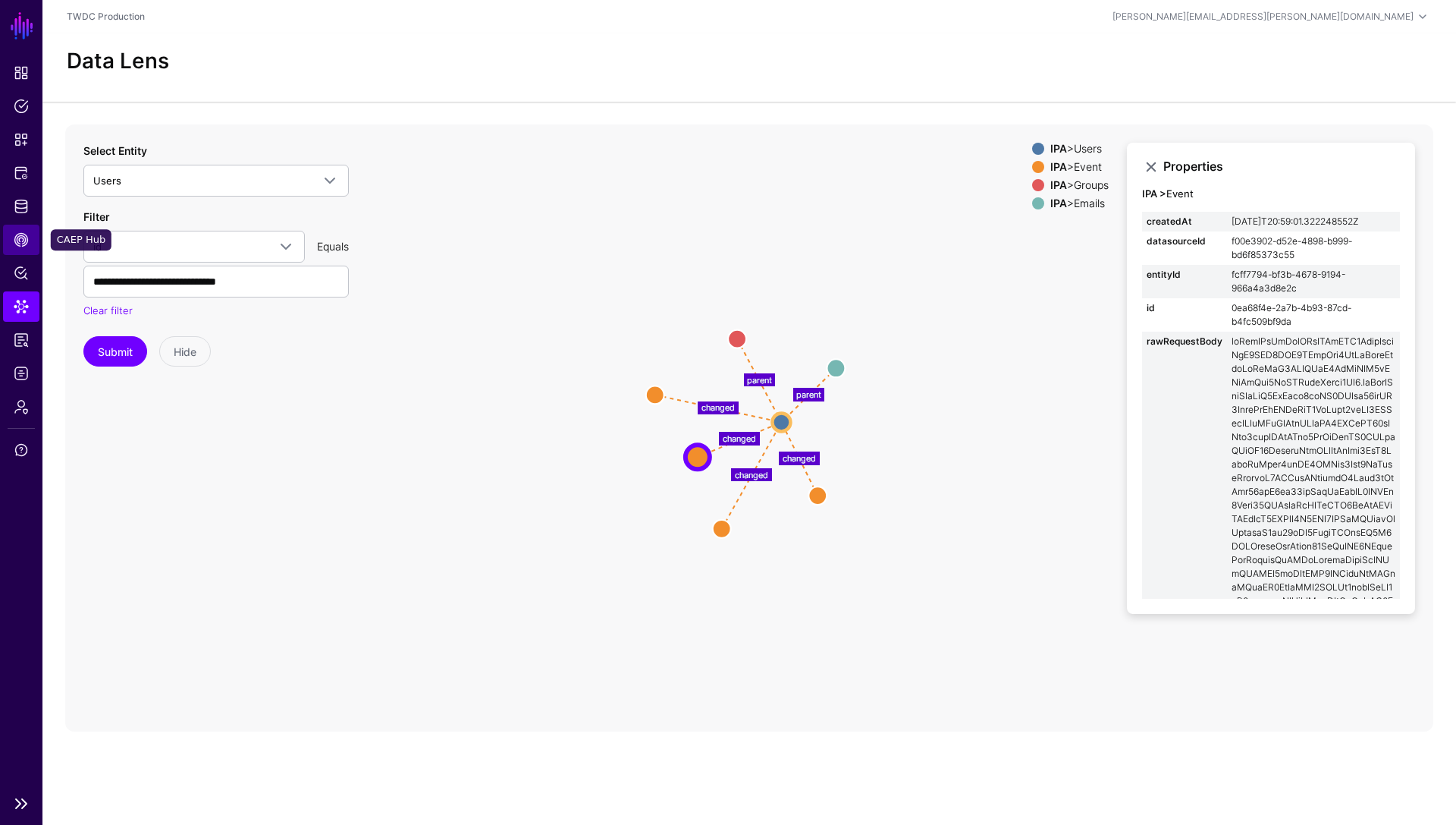
click at [24, 237] on span "CAEP Hub" at bounding box center [21, 240] width 15 height 15
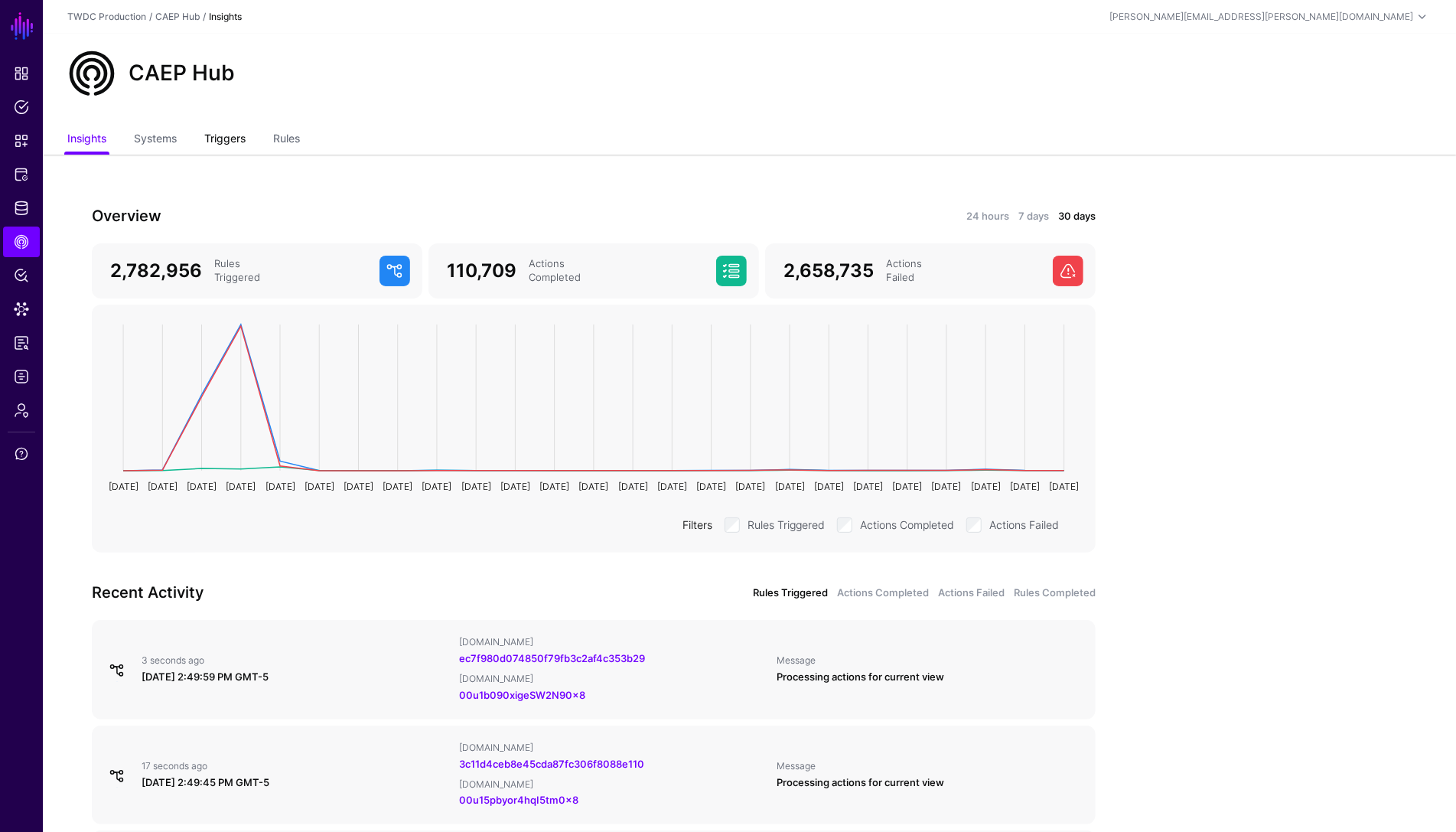
click at [220, 141] on link "Triggers" at bounding box center [225, 139] width 42 height 29
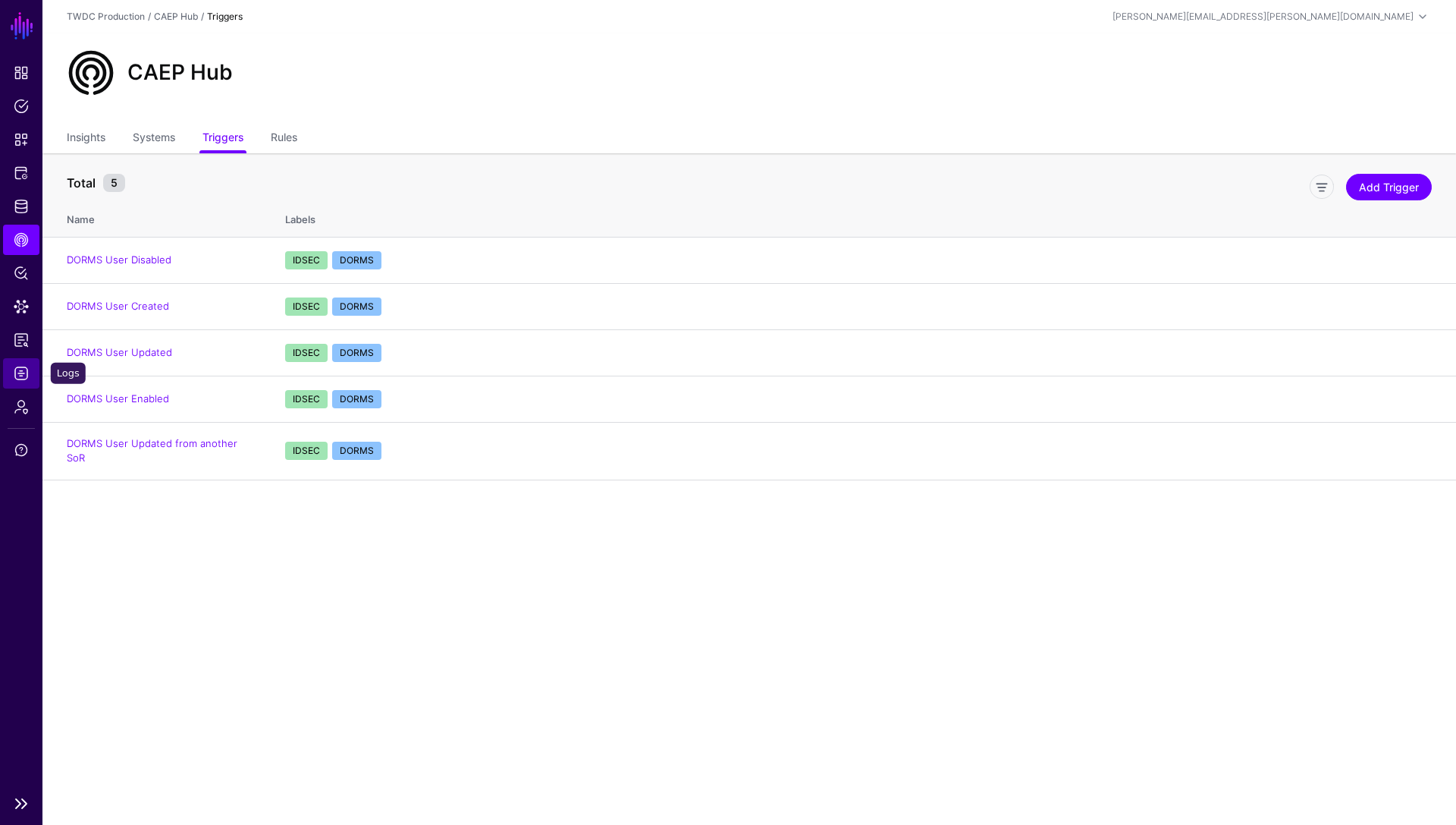
click at [21, 371] on span "Logs" at bounding box center [21, 373] width 15 height 15
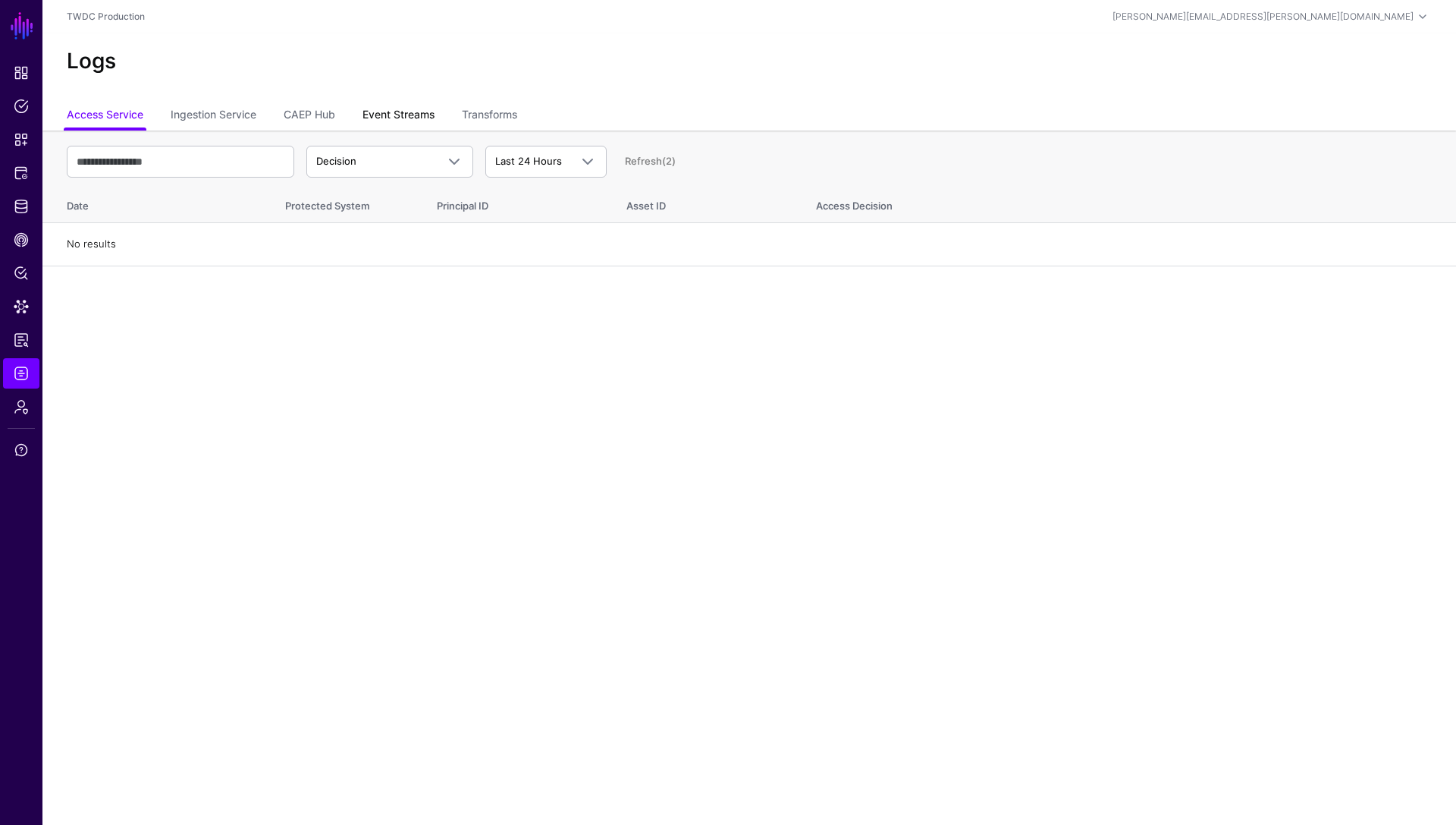
click at [413, 107] on link "Event Streams" at bounding box center [399, 115] width 72 height 29
click at [414, 169] on span "Event Received" at bounding box center [389, 161] width 147 height 18
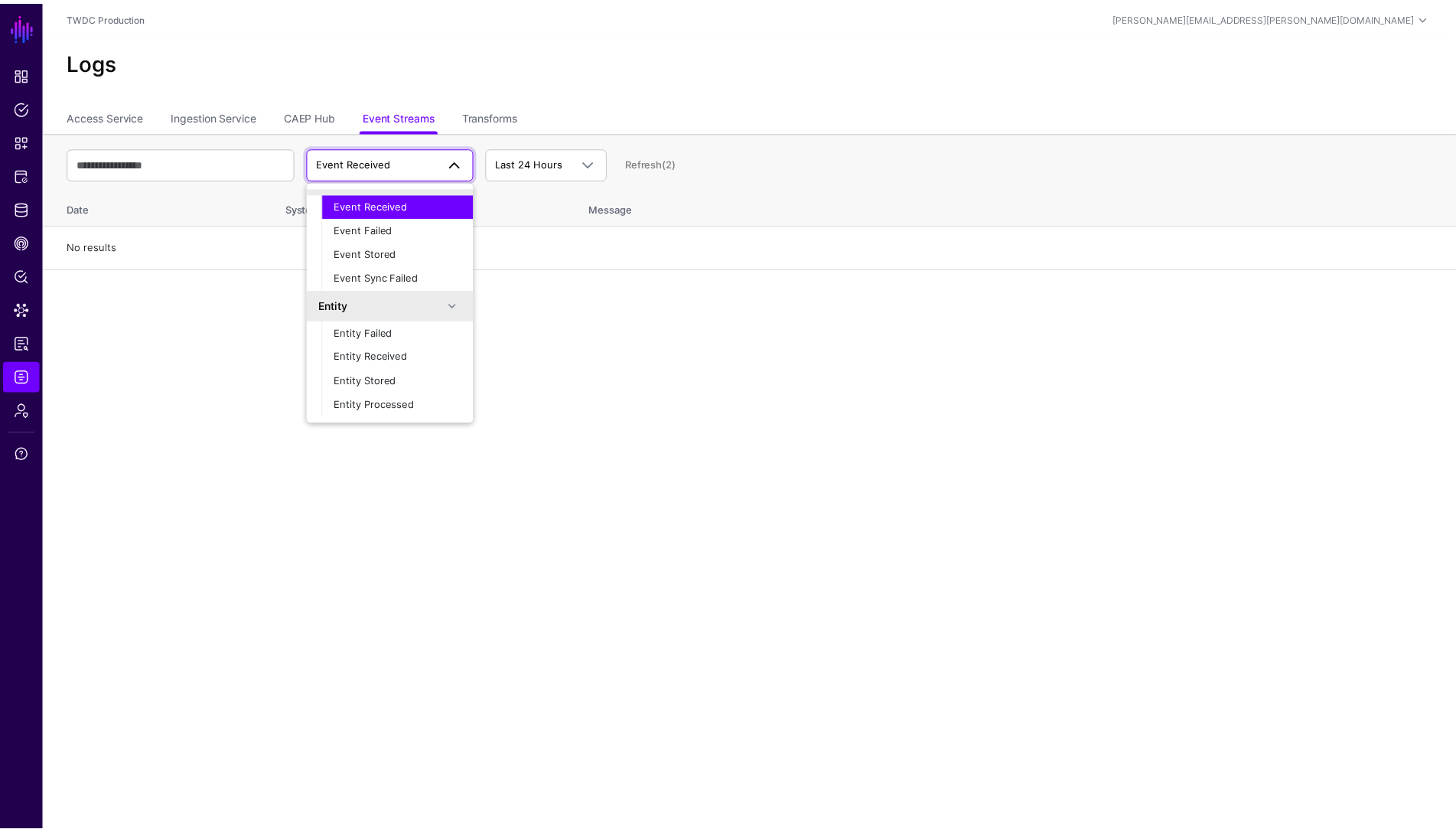
scroll to position [47, 0]
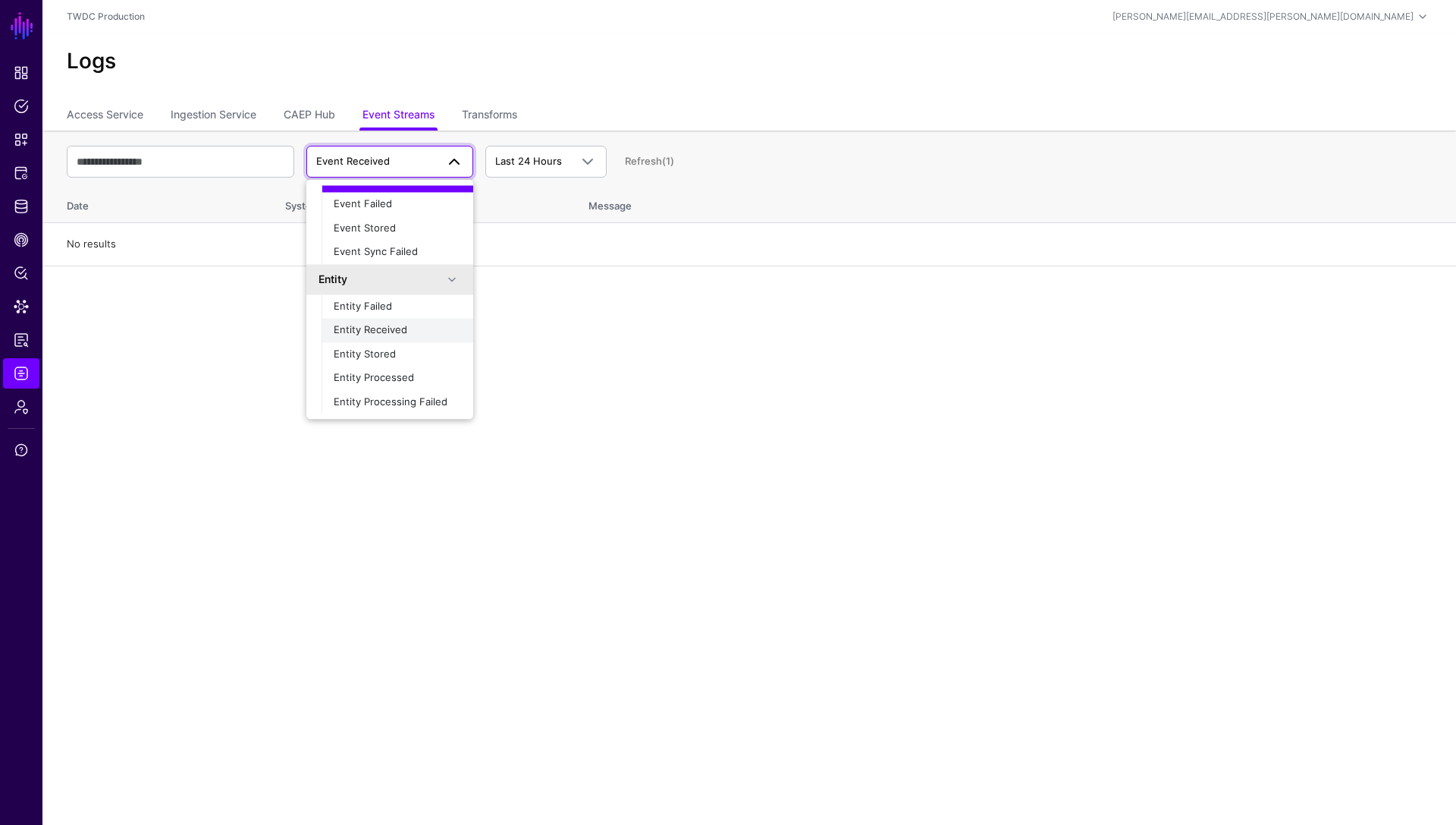
click at [399, 330] on span "Entity Received" at bounding box center [370, 330] width 73 height 12
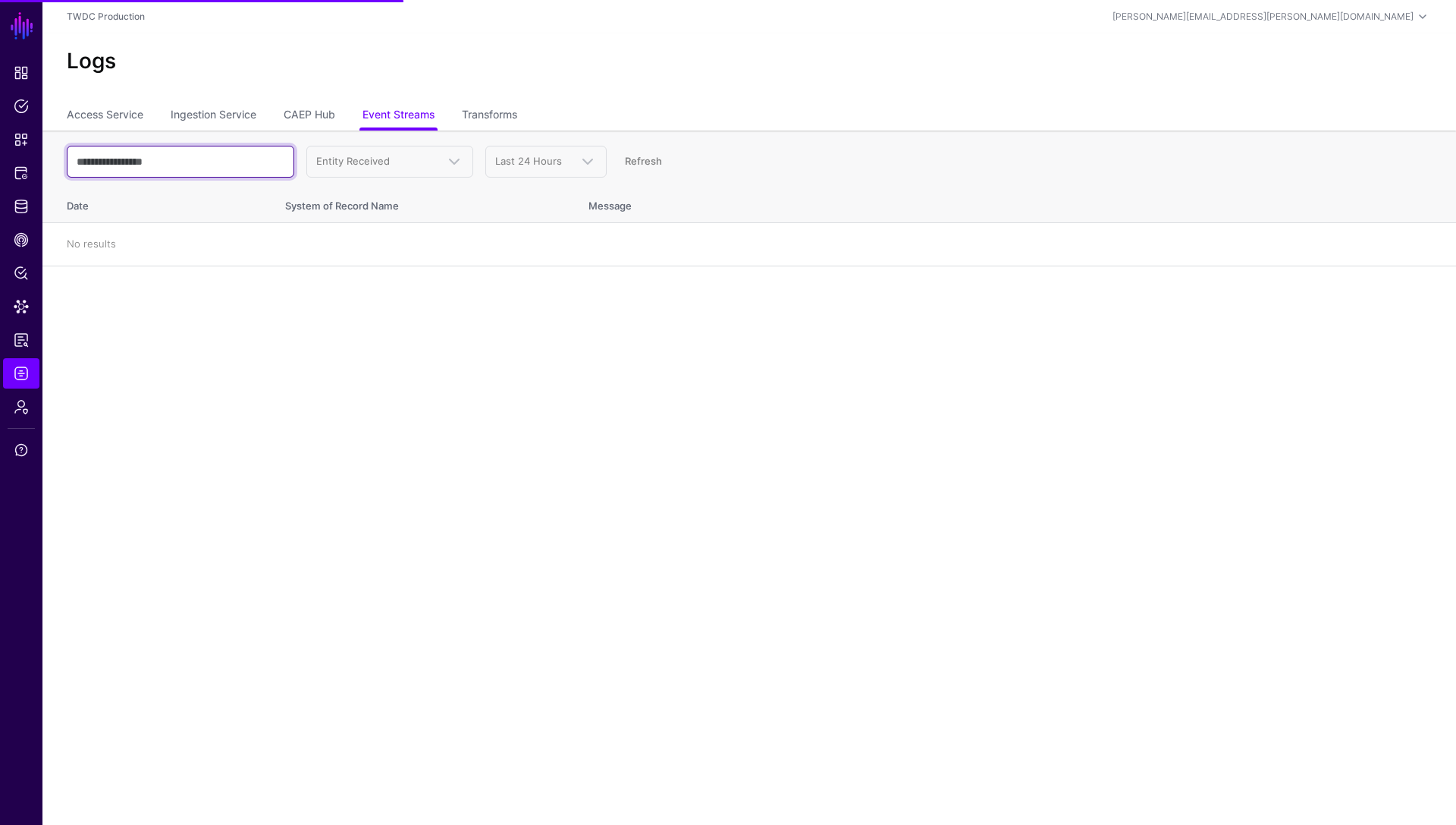
click at [166, 161] on input "text" at bounding box center [180, 161] width 227 height 32
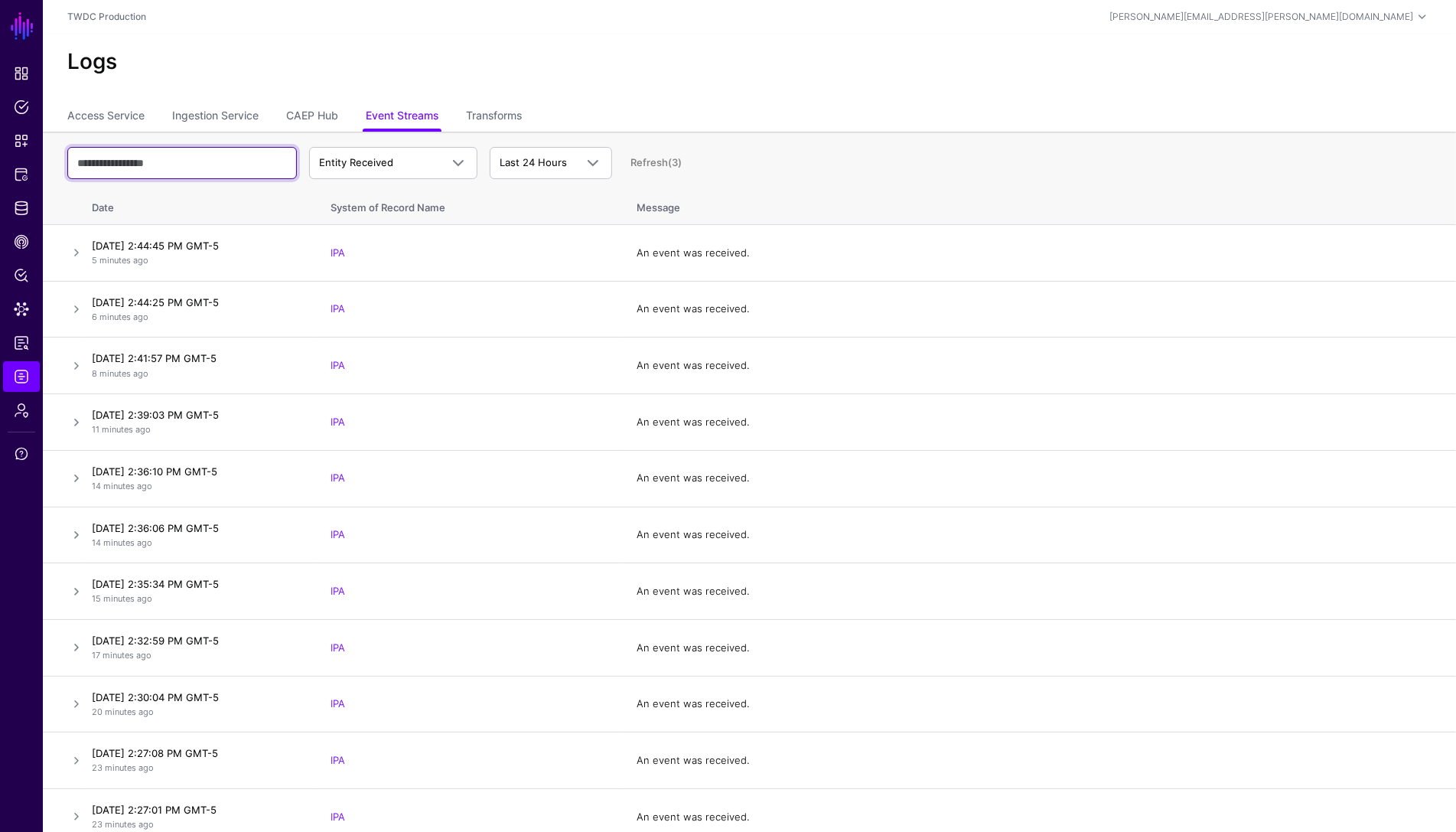
paste input "**********"
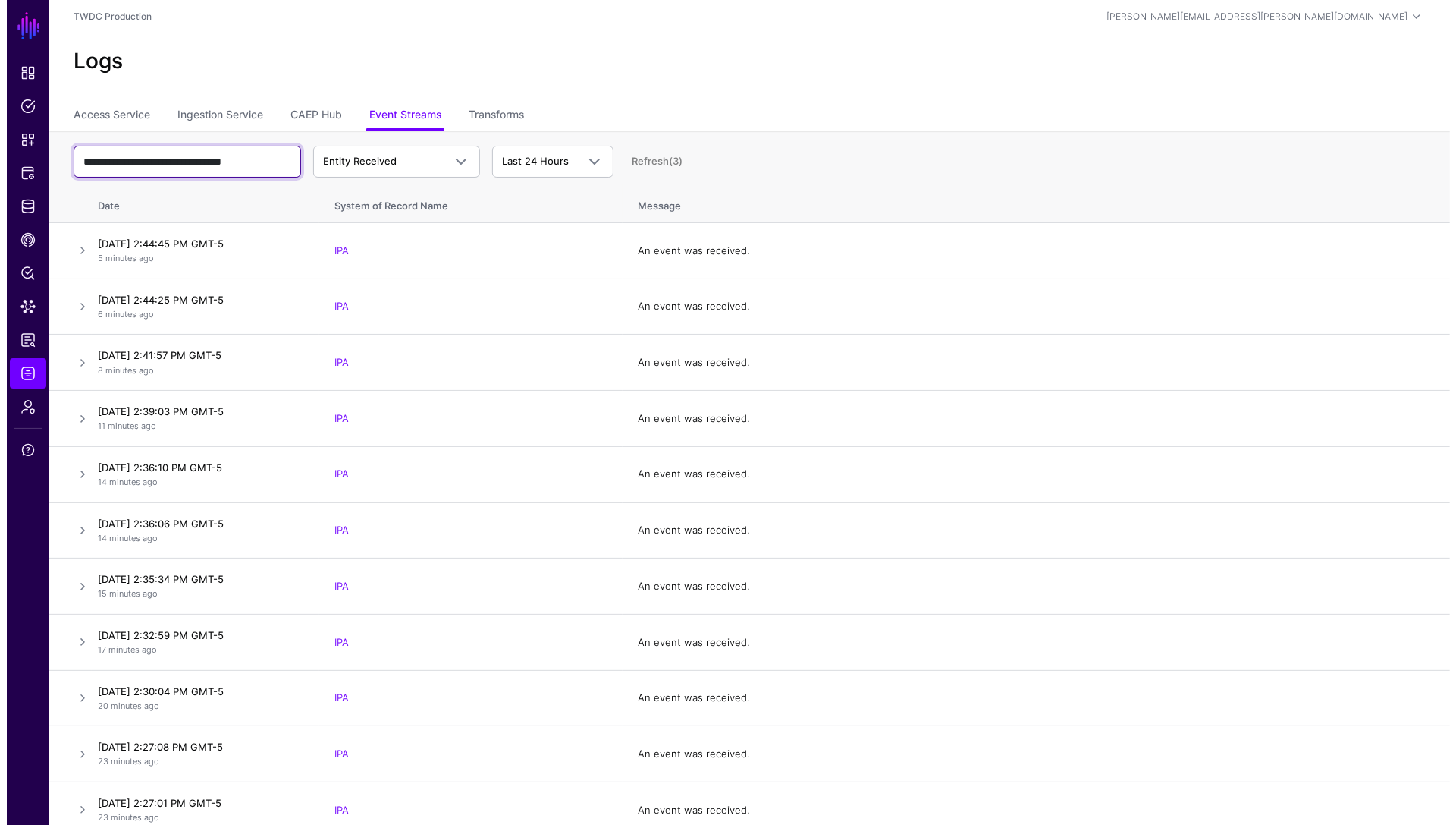
scroll to position [0, 3]
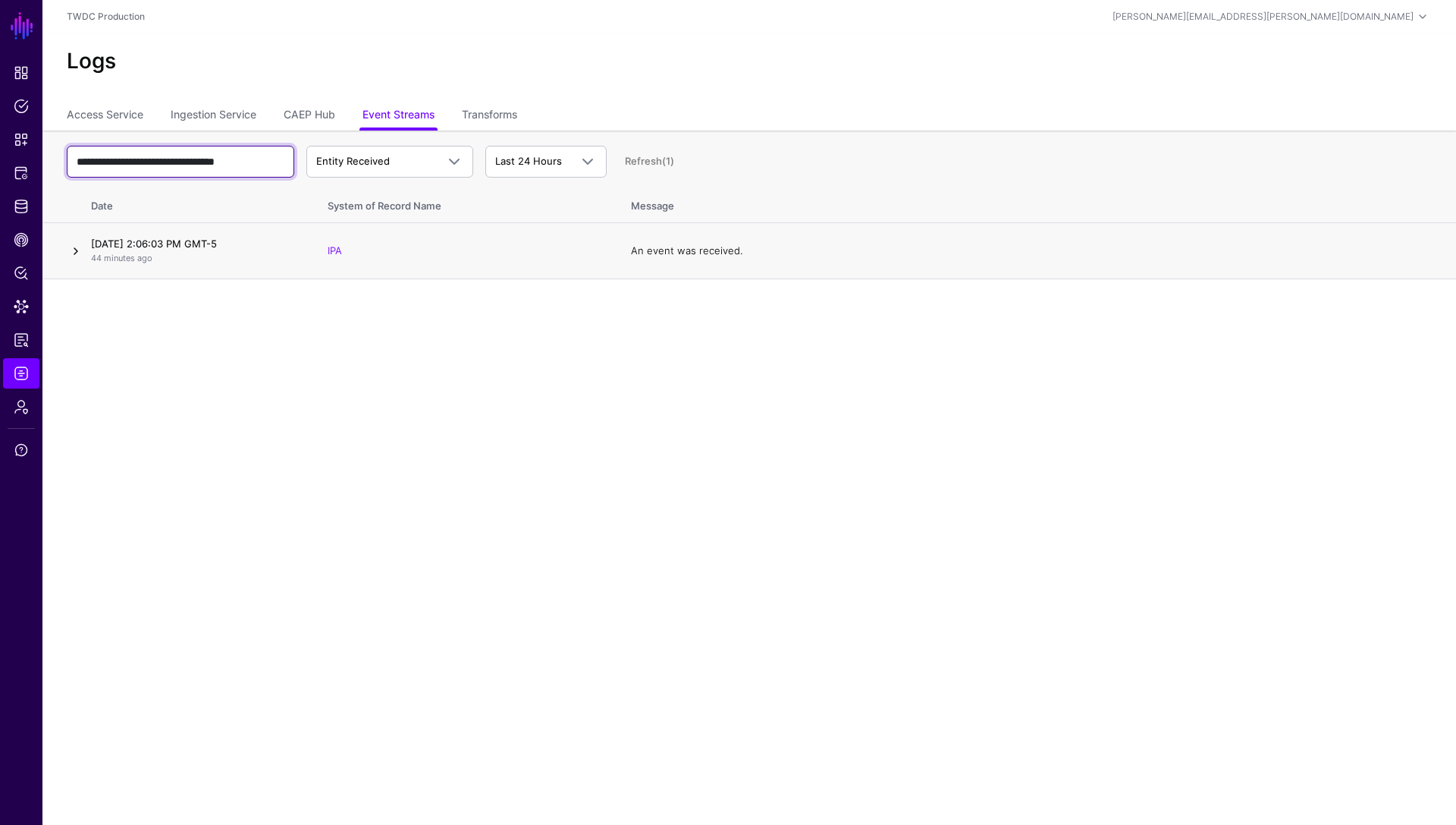
type input "**********"
click at [79, 247] on link at bounding box center [76, 251] width 18 height 18
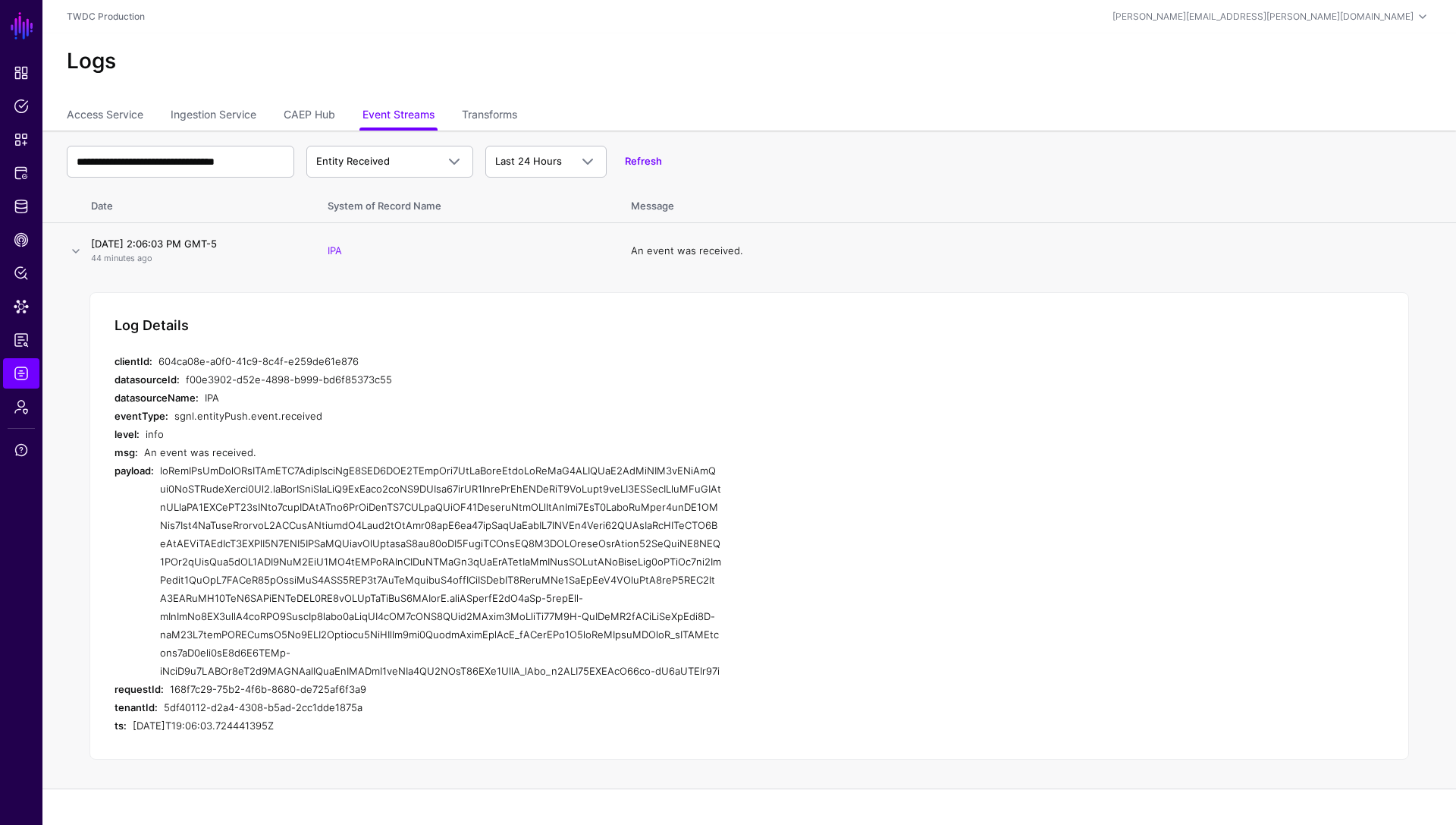
scroll to position [0, 0]
drag, startPoint x: 161, startPoint y: 469, endPoint x: 566, endPoint y: 701, distance: 466.7
click at [566, 680] on div at bounding box center [440, 570] width 561 height 218
copy div "eyJraWQiOiAibXJrLWJkMDQ2NzdjNjljNjQ2MDQ5NWU0ZTcyNzg0MzJmYjljIiwgImFsZyI6ICJSUzI…"
click at [454, 515] on div at bounding box center [440, 570] width 561 height 218
